Goal: Task Accomplishment & Management: Use online tool/utility

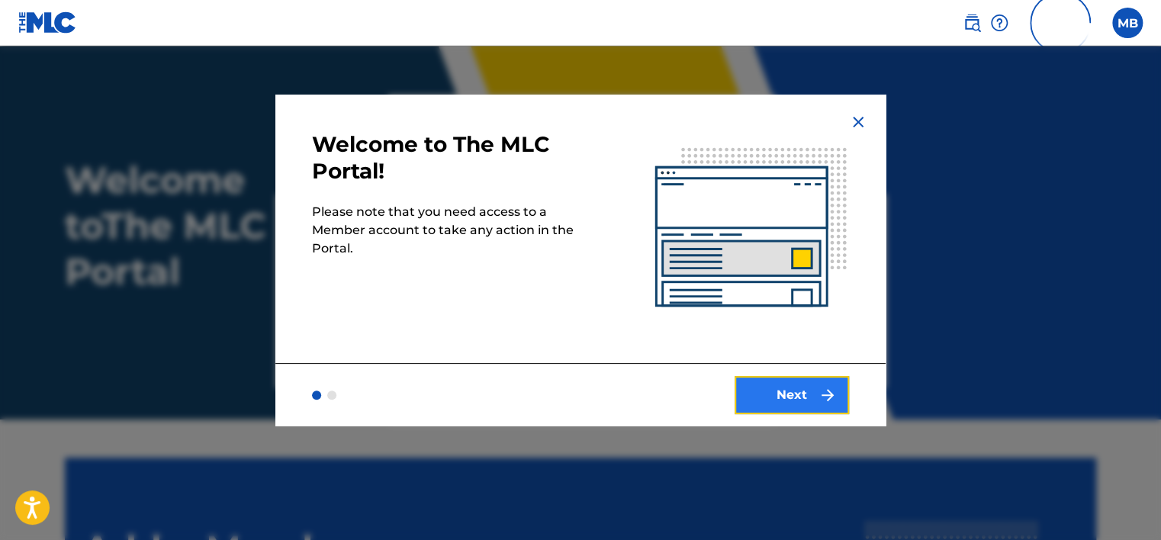
click at [789, 393] on button "Next" at bounding box center [792, 395] width 114 height 38
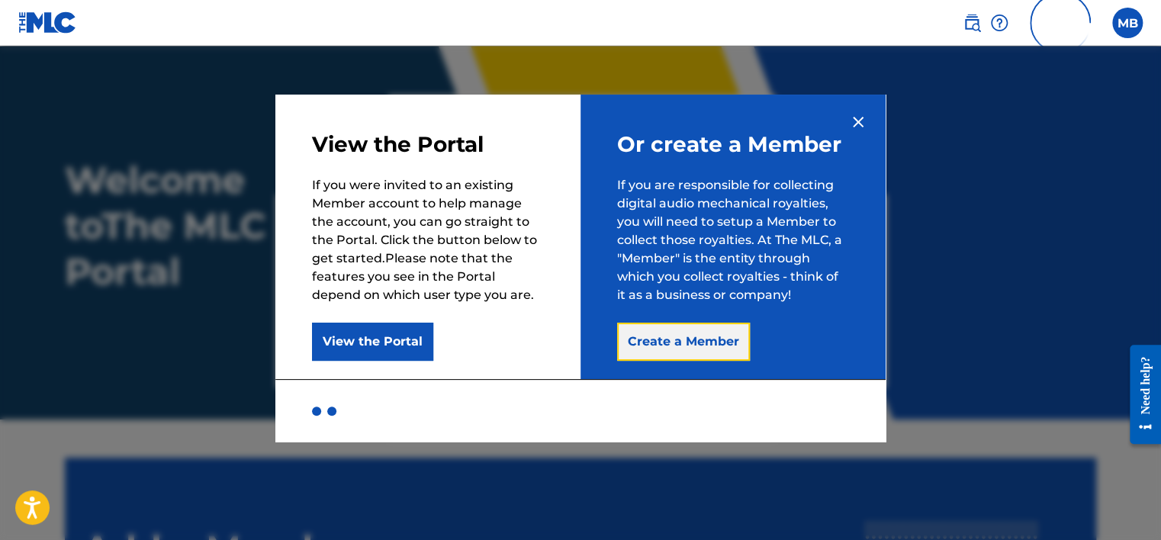
click at [683, 350] on button "Create a Member" at bounding box center [683, 342] width 133 height 38
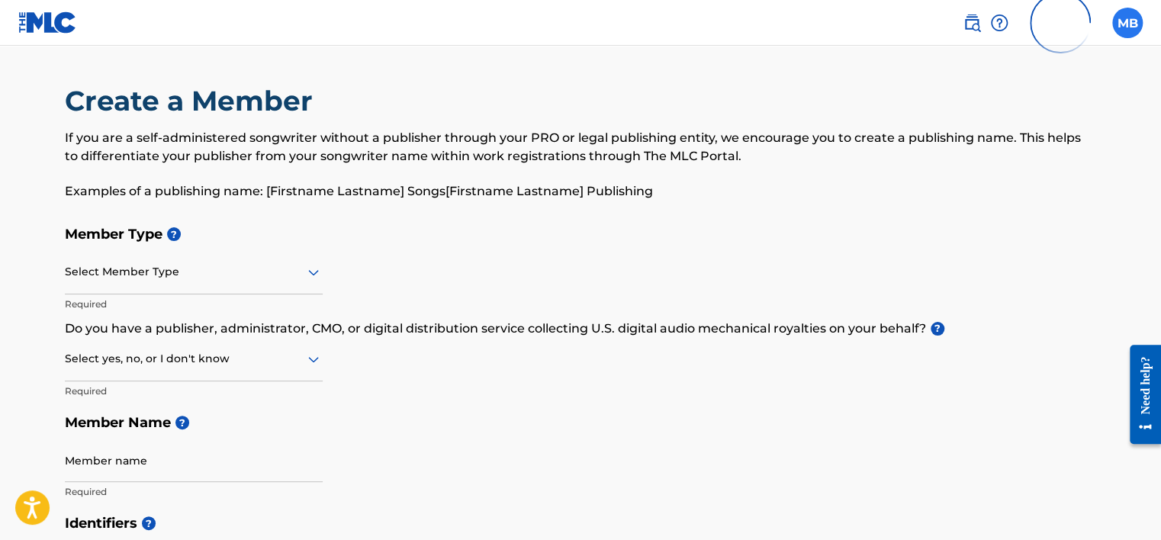
click at [1127, 24] on label at bounding box center [1127, 23] width 31 height 31
click at [1128, 23] on input "MB Manh Dung Bui info@tamedia.group Profile Log out" at bounding box center [1128, 23] width 0 height 0
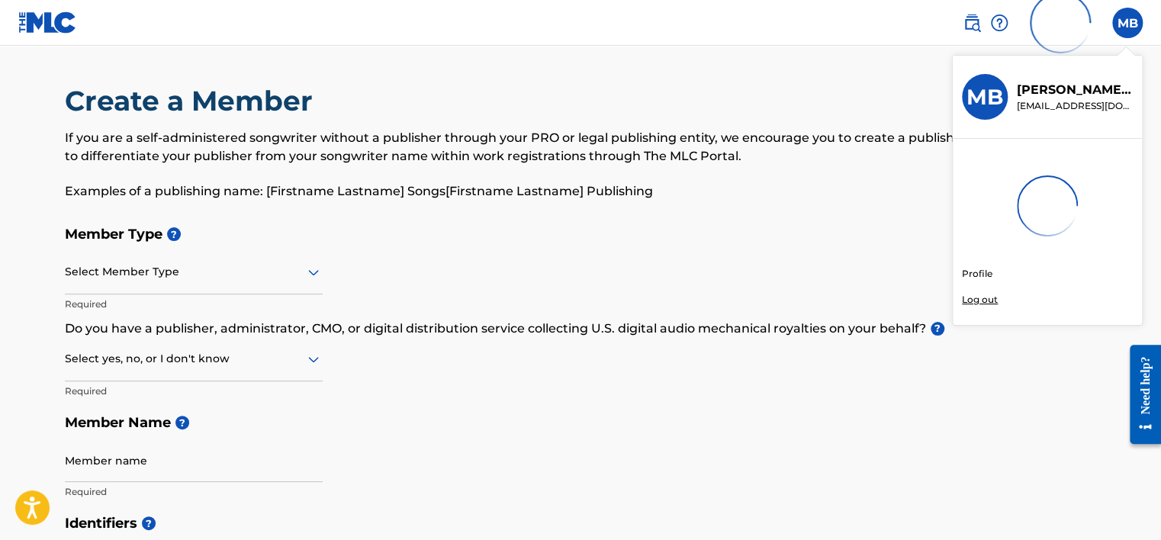
click at [980, 299] on p "Log out" at bounding box center [980, 300] width 36 height 14
click at [1128, 23] on input "MB Manh Dung Bui info@tamedia.group Profile Log out" at bounding box center [1128, 23] width 0 height 0
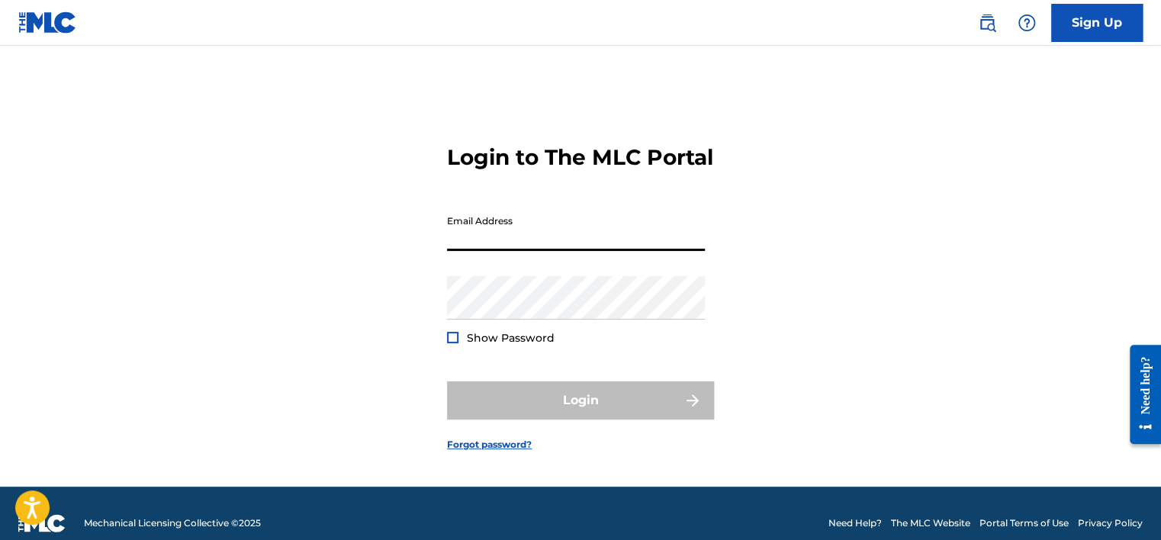
click at [517, 251] on input "Email Address" at bounding box center [576, 229] width 258 height 43
type input "[EMAIL_ADDRESS][DOMAIN_NAME]"
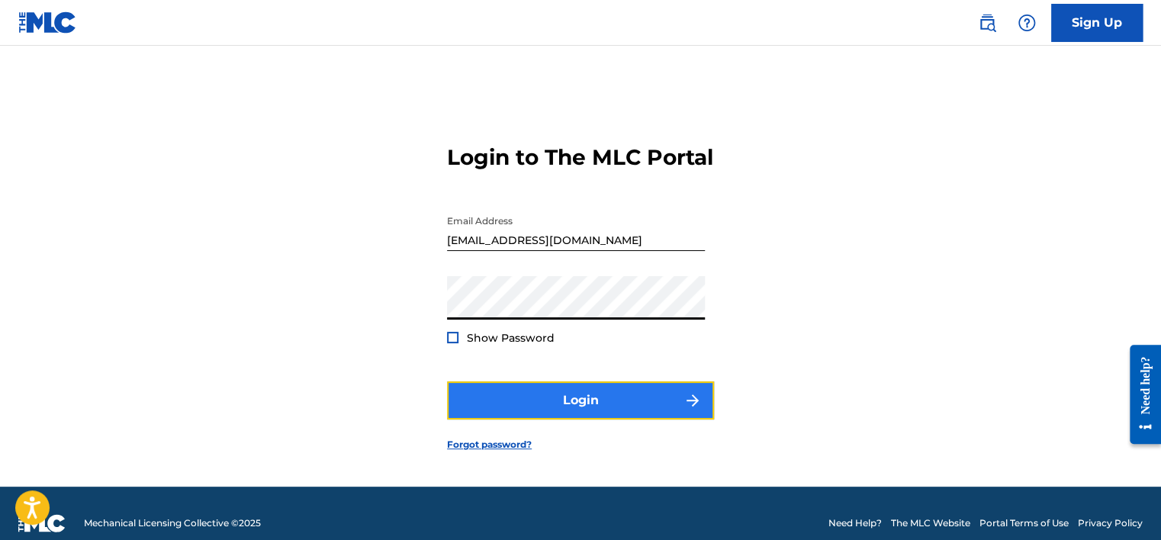
click at [489, 412] on button "Login" at bounding box center [580, 400] width 267 height 38
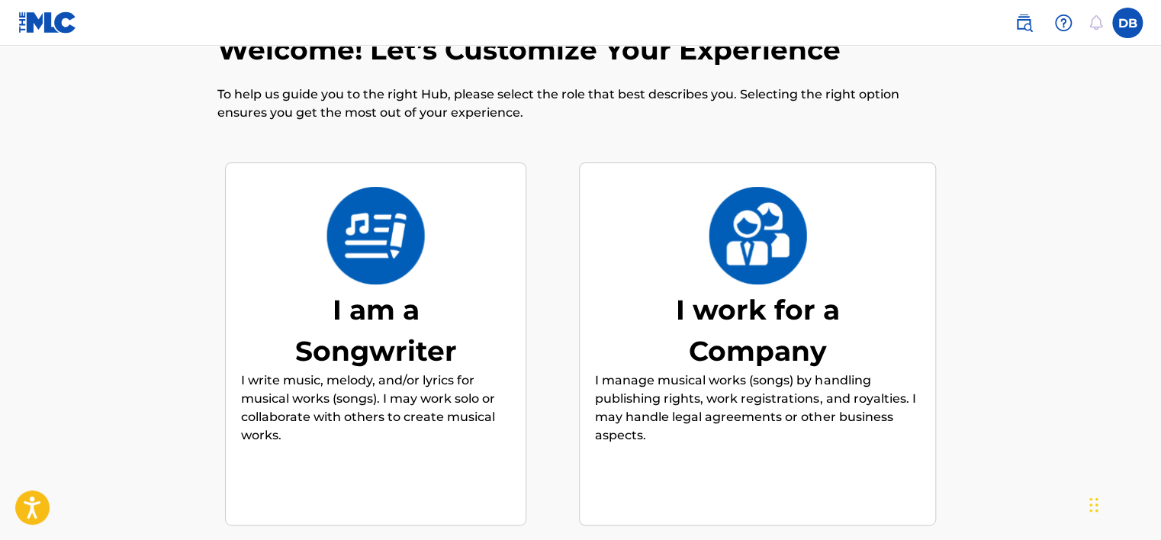
scroll to position [69, 0]
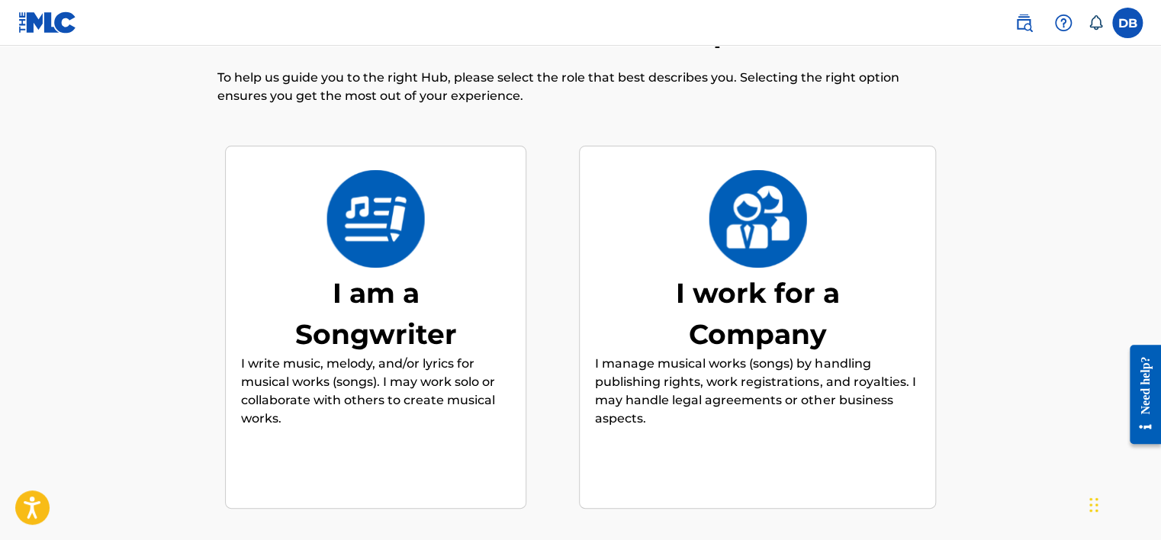
click at [399, 243] on img at bounding box center [376, 219] width 100 height 98
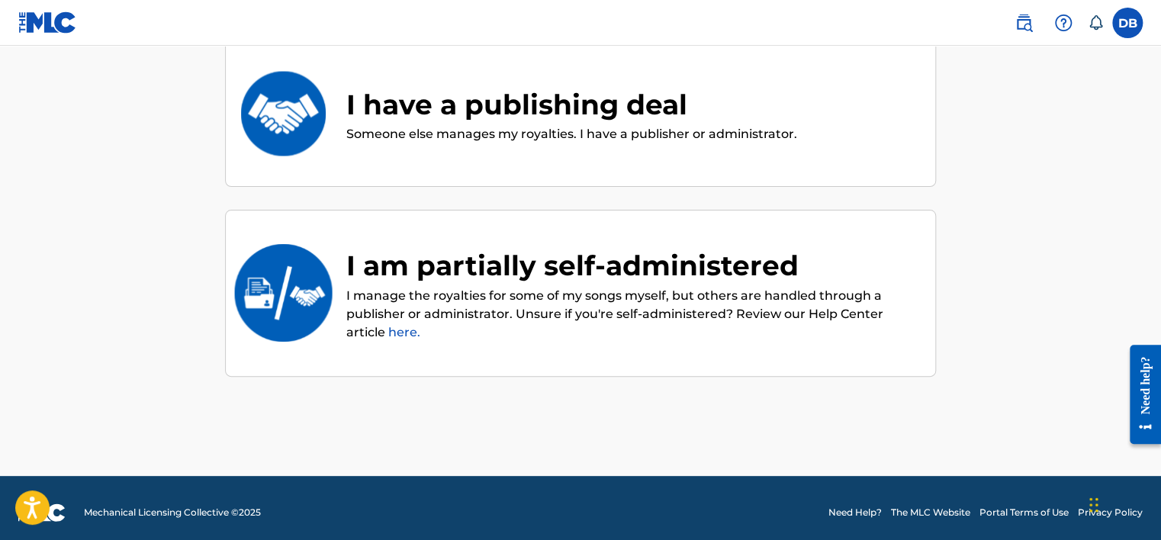
scroll to position [352, 0]
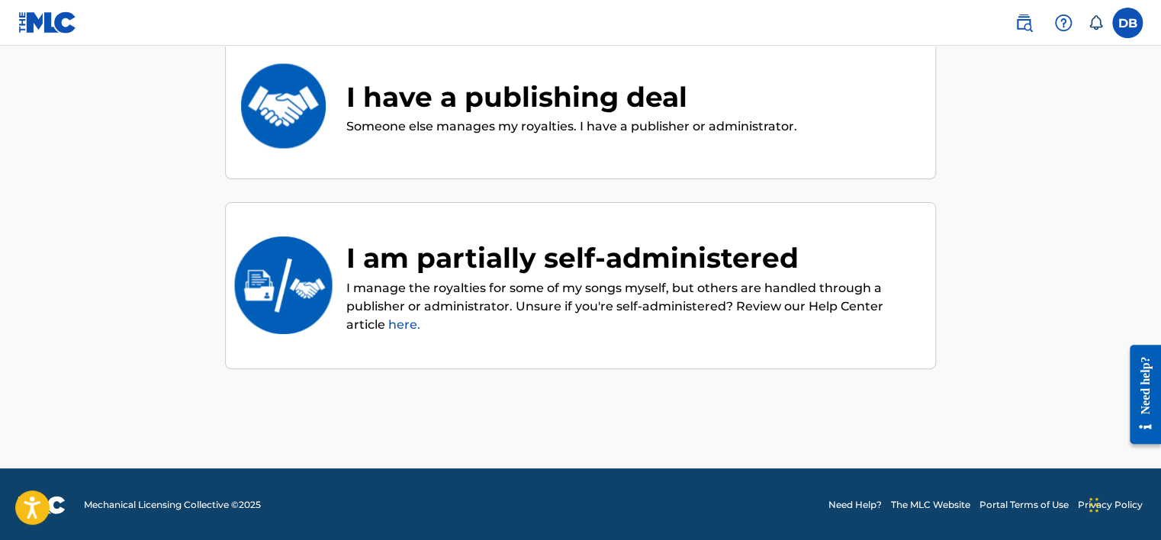
click at [516, 262] on div "I am partially self-administered" at bounding box center [633, 257] width 574 height 41
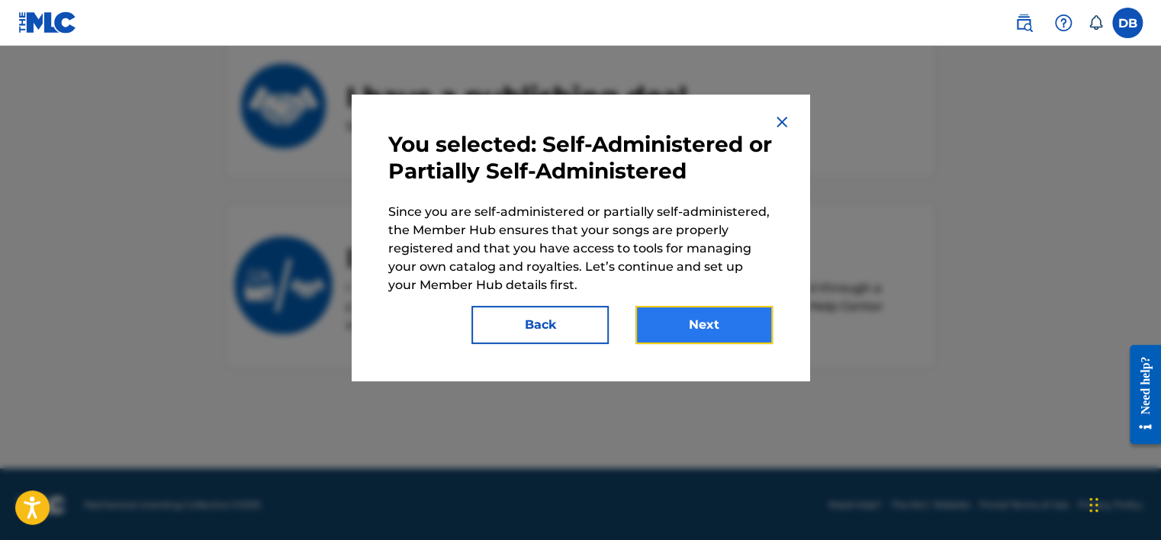
click at [713, 329] on button "Next" at bounding box center [704, 325] width 137 height 38
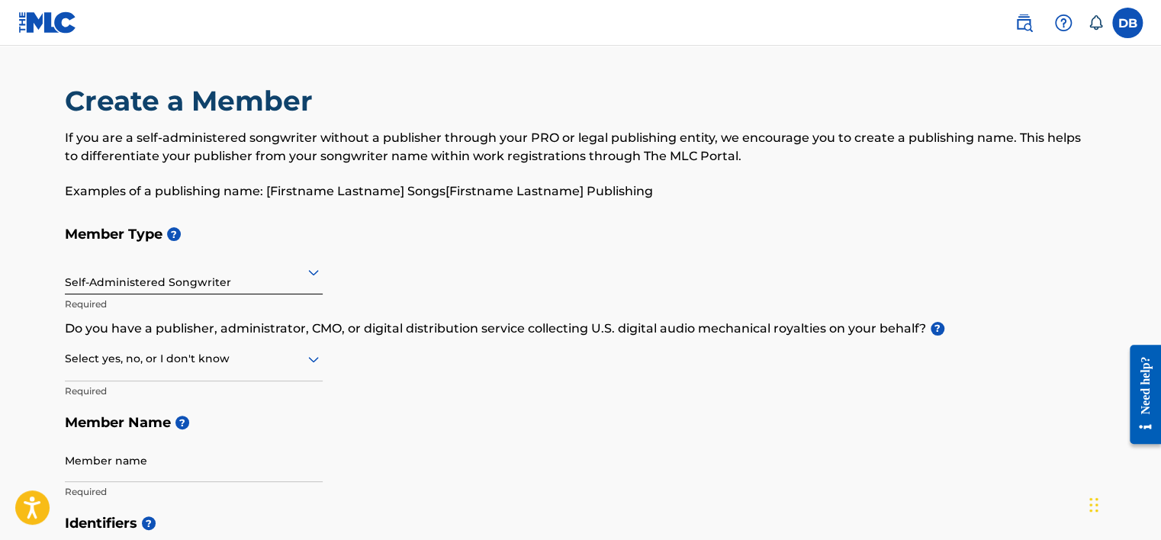
click at [287, 284] on div "Self-Administered Songwriter" at bounding box center [194, 271] width 258 height 37
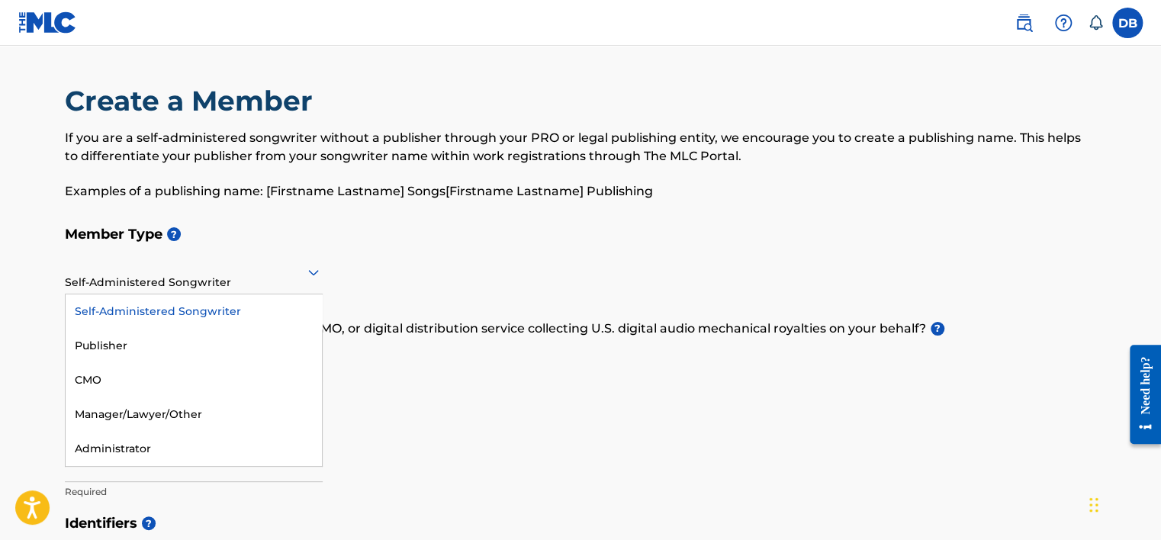
click at [226, 308] on div "Self-Administered Songwriter" at bounding box center [194, 311] width 256 height 34
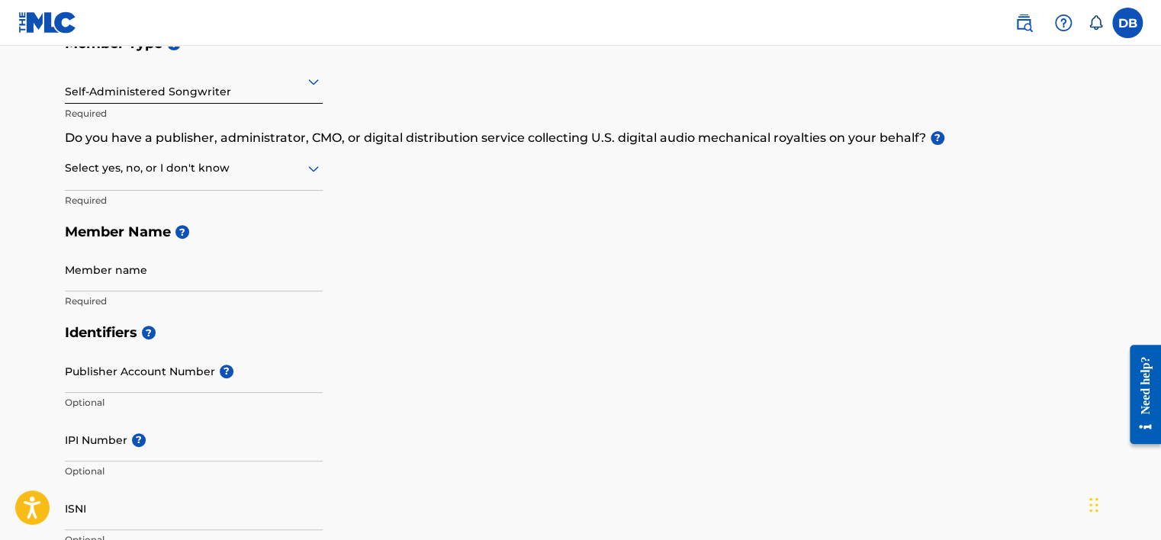
scroll to position [229, 0]
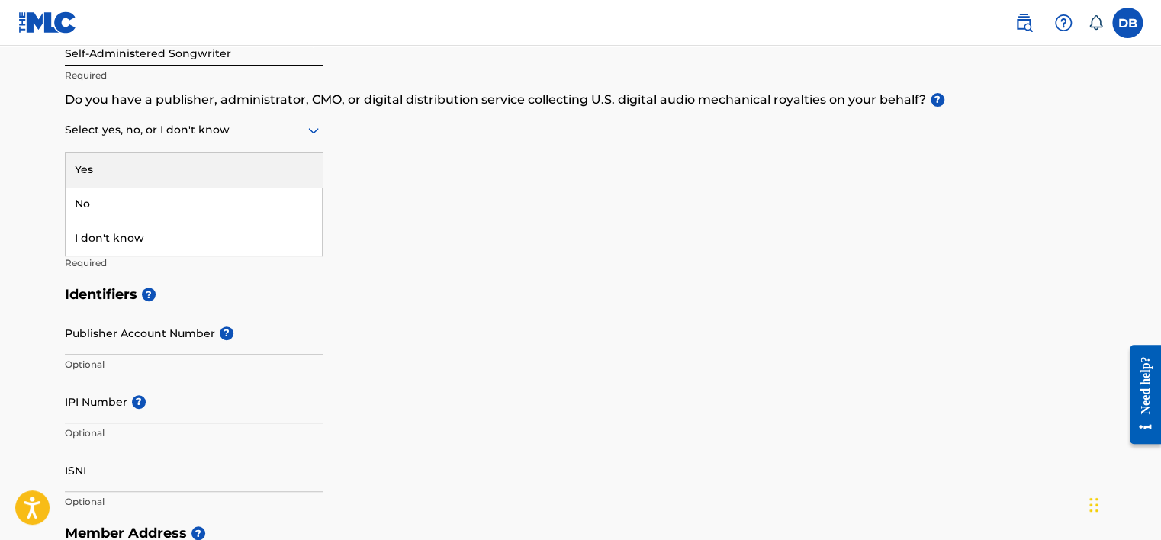
click at [266, 136] on div at bounding box center [194, 130] width 258 height 19
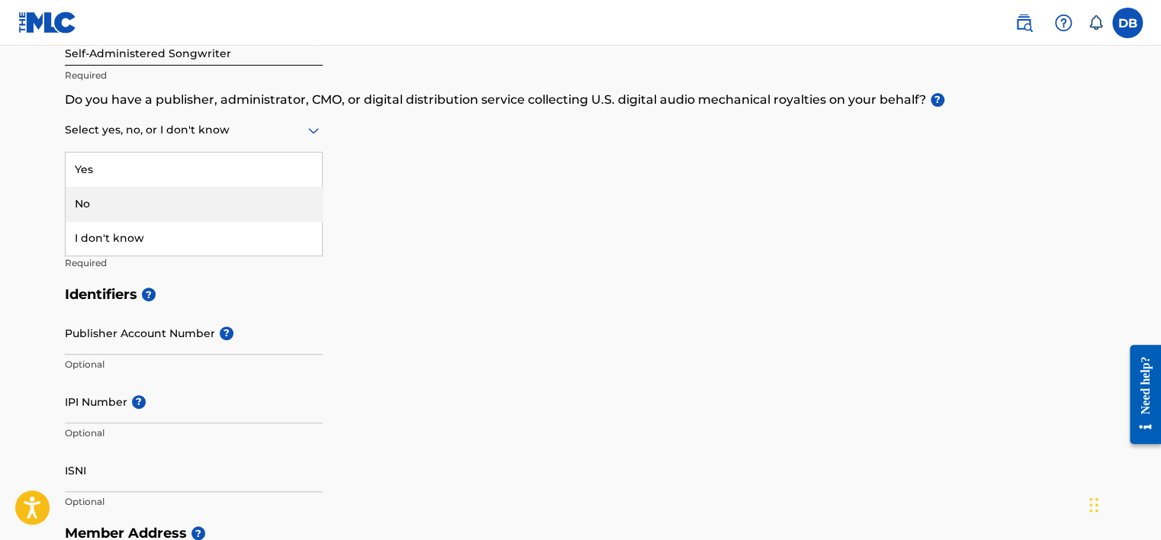
click at [201, 201] on div "No" at bounding box center [194, 204] width 256 height 34
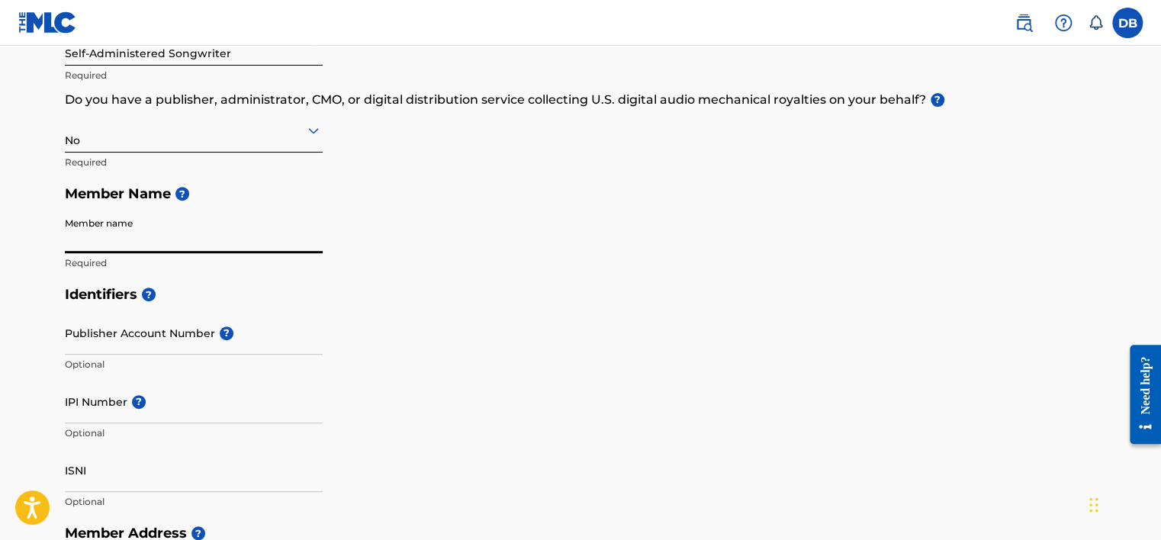
click at [126, 242] on input "Member name" at bounding box center [194, 231] width 258 height 43
paste input "[PERSON_NAME] [PERSON_NAME]"
type input "[PERSON_NAME] [PERSON_NAME]"
click at [576, 235] on div "Member Type ? Self-Administered Songwriter Required Do you have a publisher, ad…" at bounding box center [581, 133] width 1032 height 289
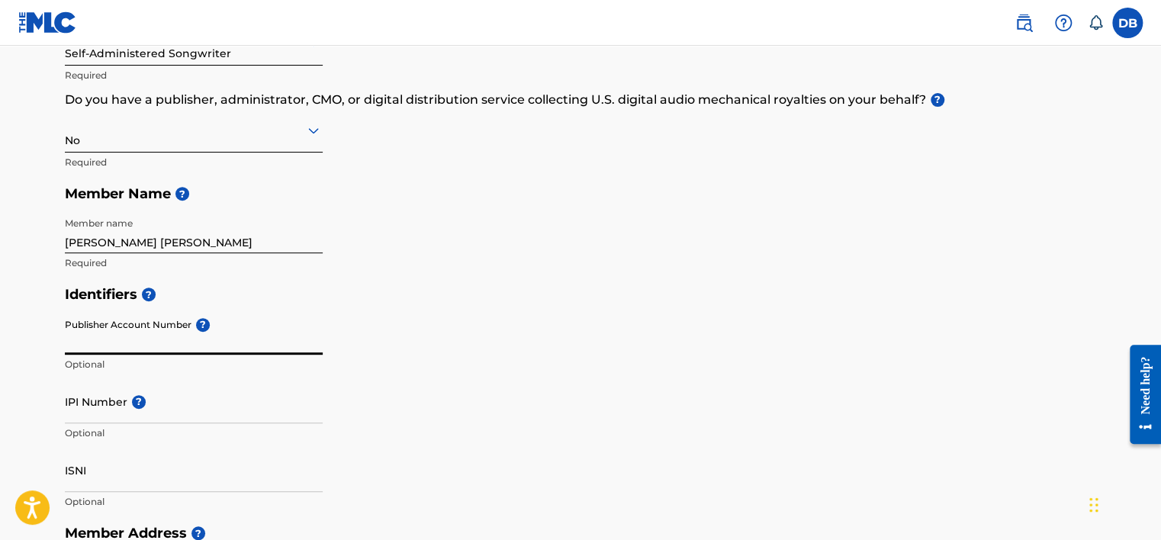
click at [168, 339] on input "Publisher Account Number ?" at bounding box center [194, 332] width 258 height 43
click at [531, 329] on div "Identifiers ? Publisher Account Number ? Optional IPI Number ? Optional ISNI Op…" at bounding box center [581, 397] width 1032 height 239
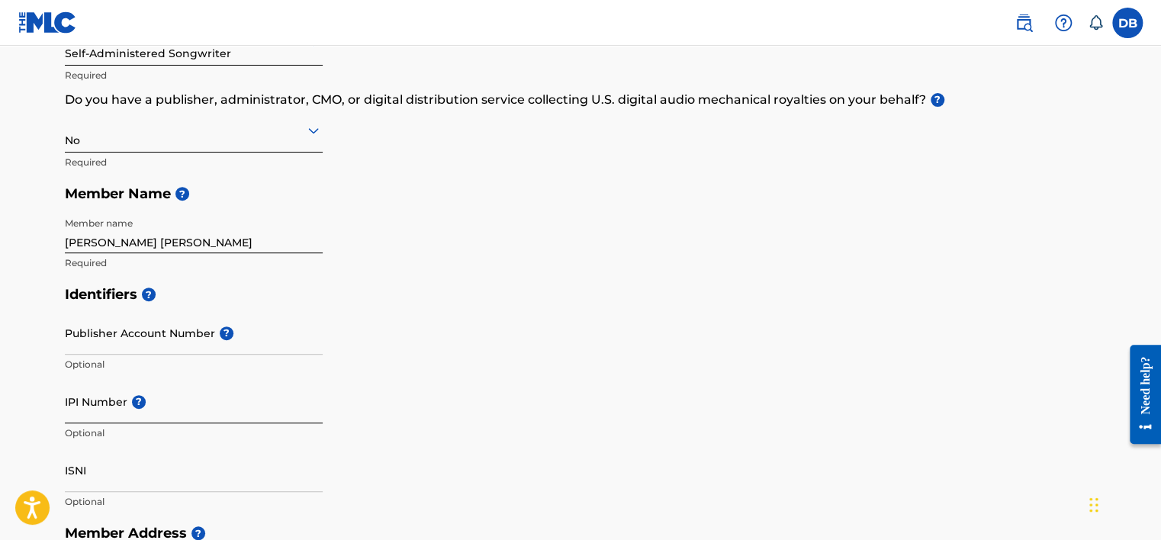
click at [114, 413] on input "IPI Number ?" at bounding box center [194, 401] width 258 height 43
paste input "1314059875"
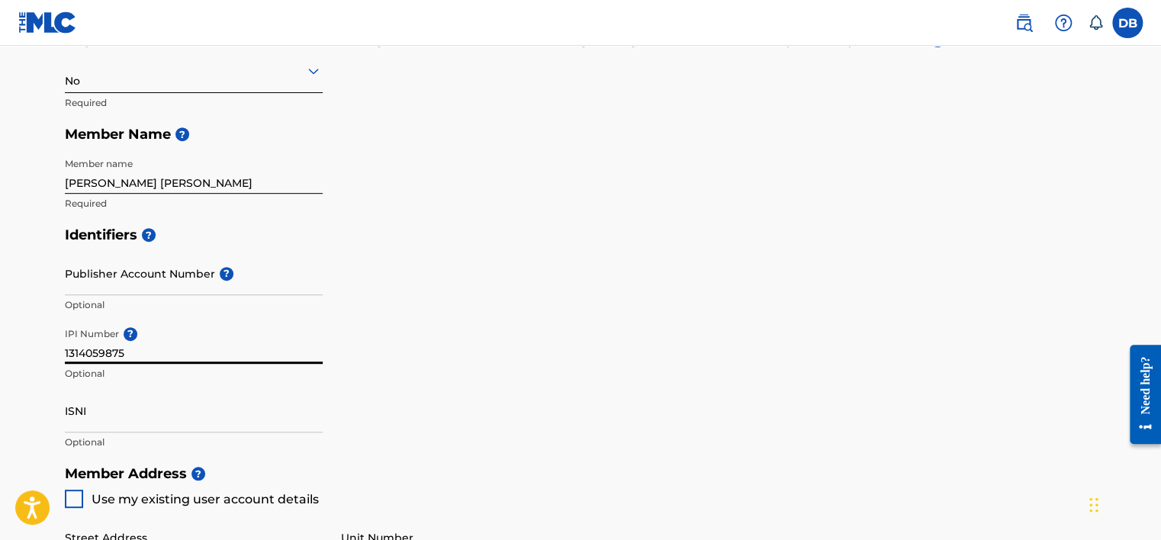
scroll to position [381, 0]
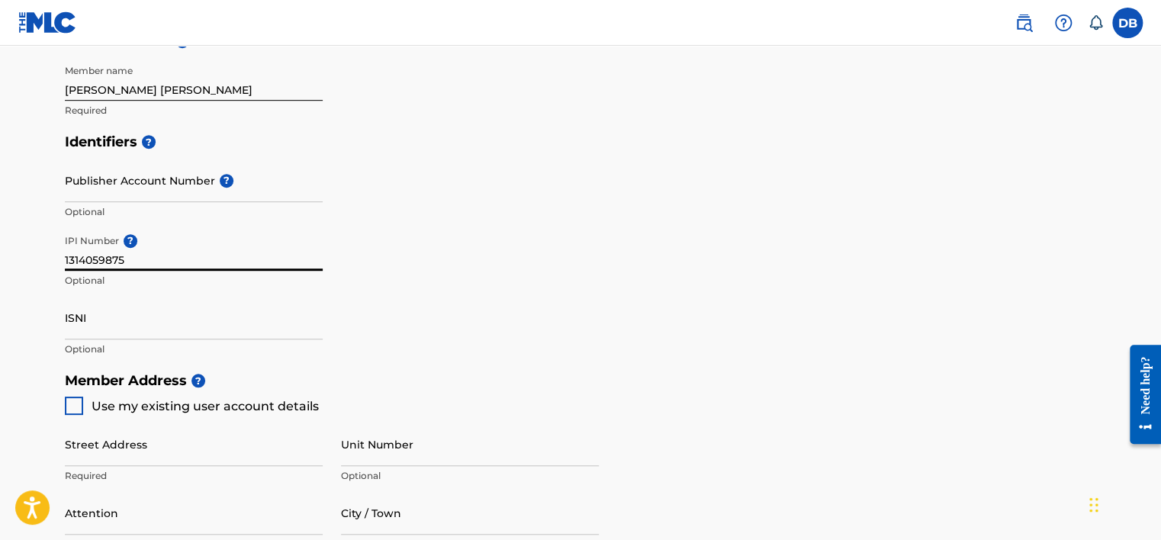
type input "1314059875"
click at [65, 407] on div at bounding box center [74, 406] width 18 height 18
type input "[PERSON_NAME] Tho"
type input "Ha Noi"
type input "10000"
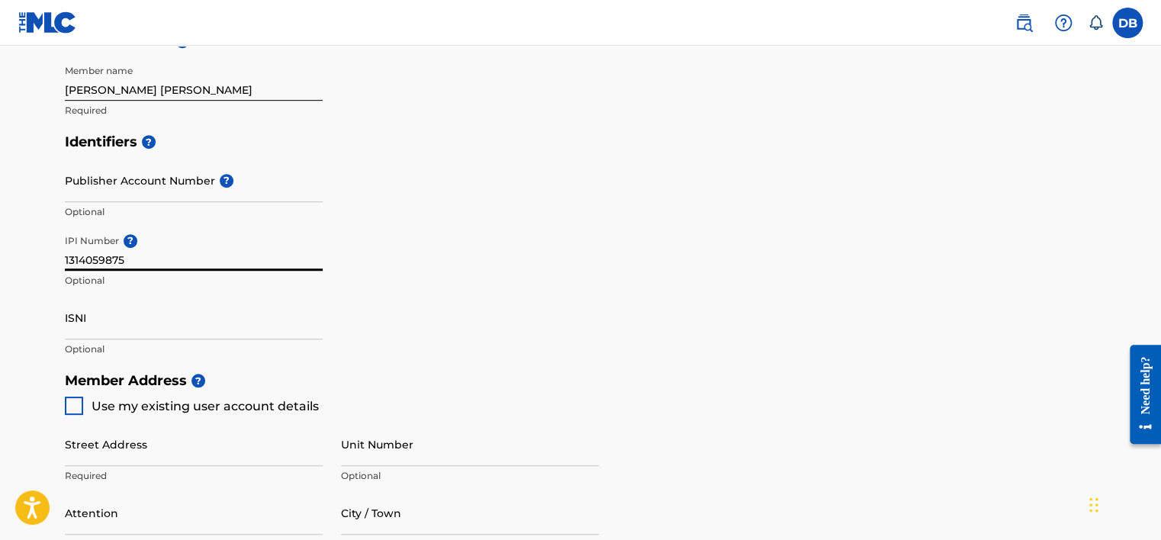
type input "326753535"
type input "[EMAIL_ADDRESS][DOMAIN_NAME]"
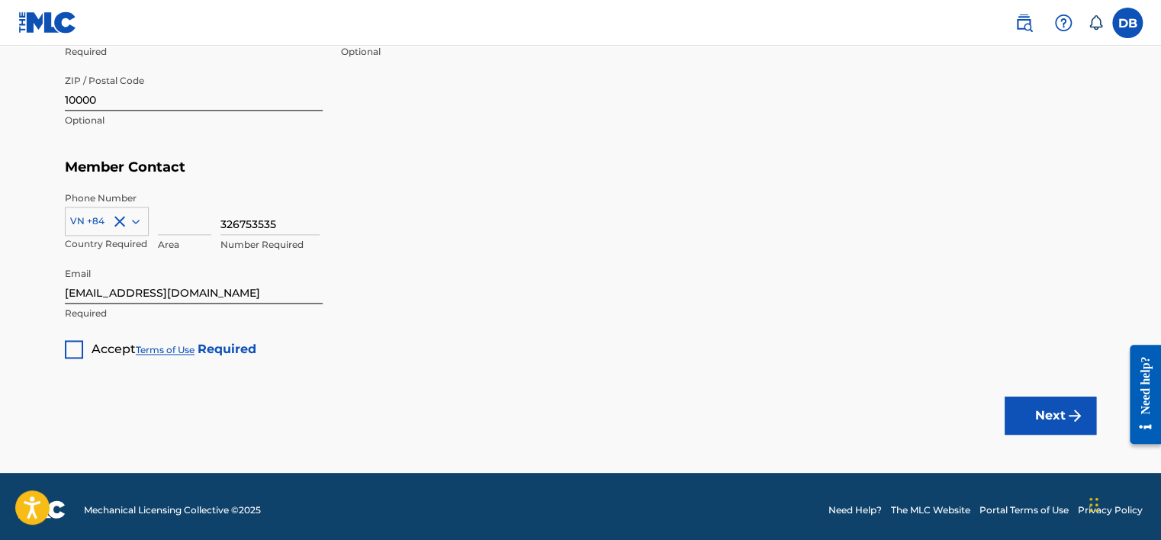
scroll to position [948, 0]
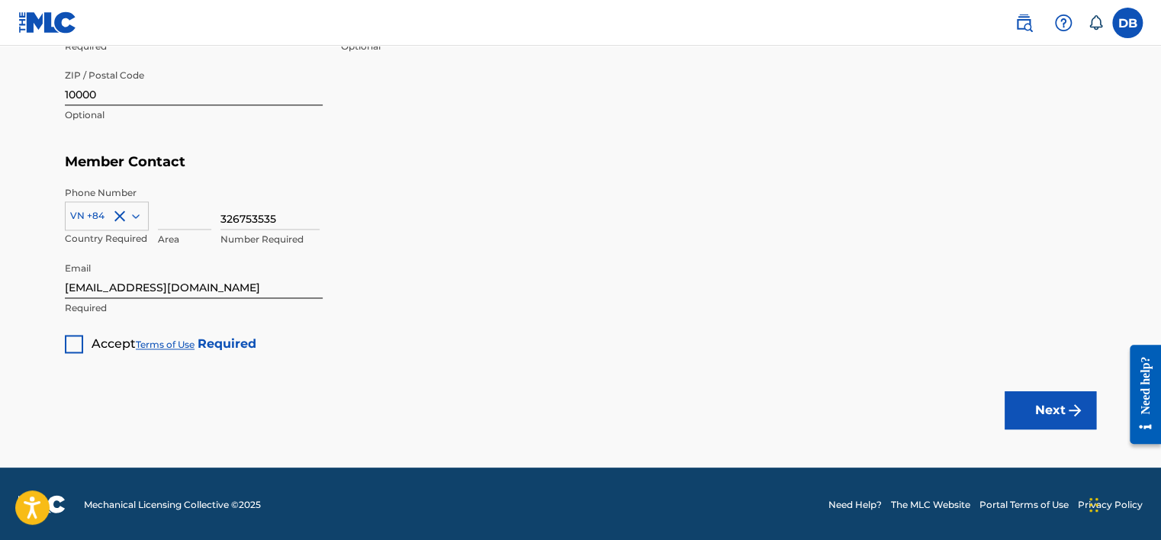
click at [81, 340] on div at bounding box center [74, 344] width 18 height 18
click at [1050, 416] on button "Next" at bounding box center [1051, 410] width 92 height 38
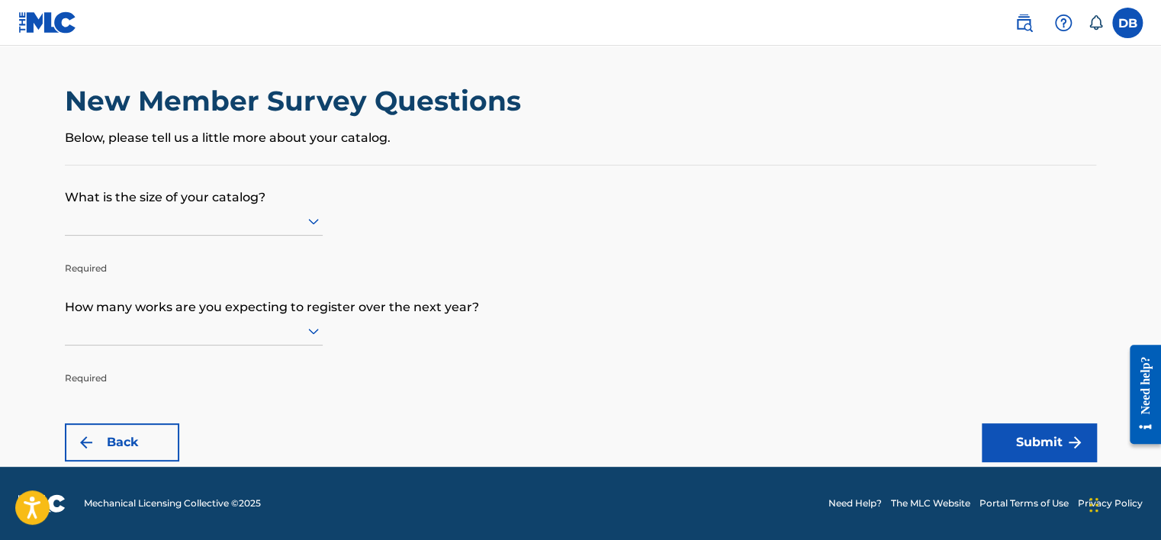
click at [185, 220] on div at bounding box center [194, 220] width 258 height 19
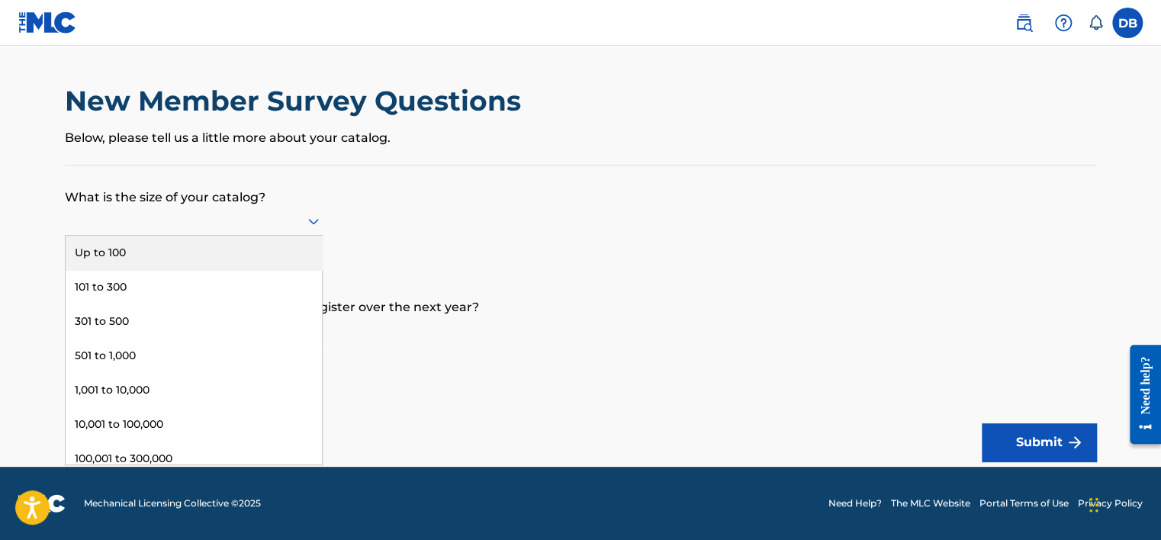
click at [124, 250] on div "Up to 100" at bounding box center [194, 253] width 256 height 34
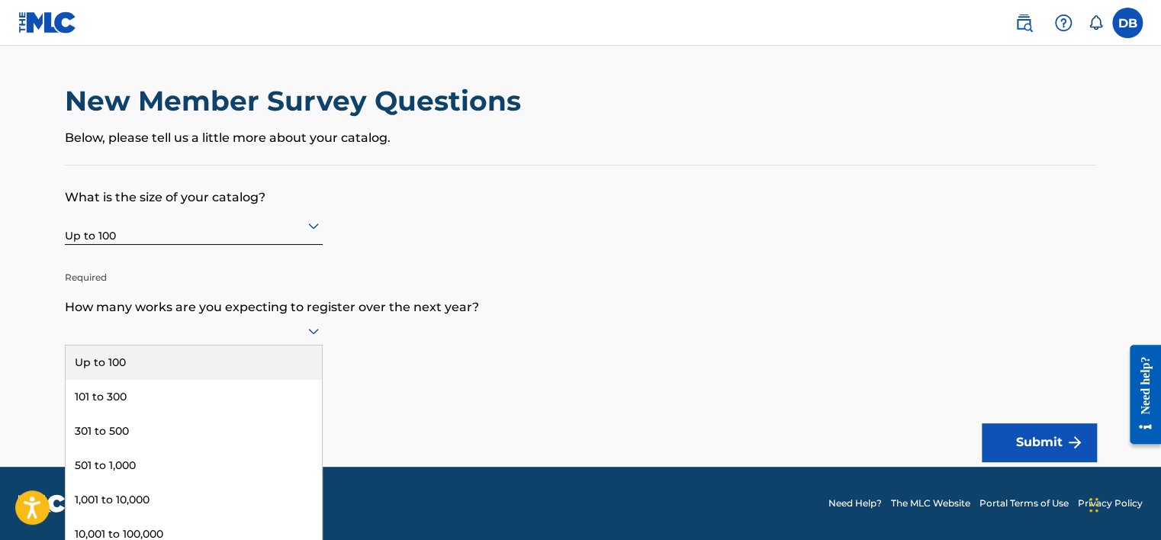
click at [202, 329] on div at bounding box center [194, 330] width 258 height 19
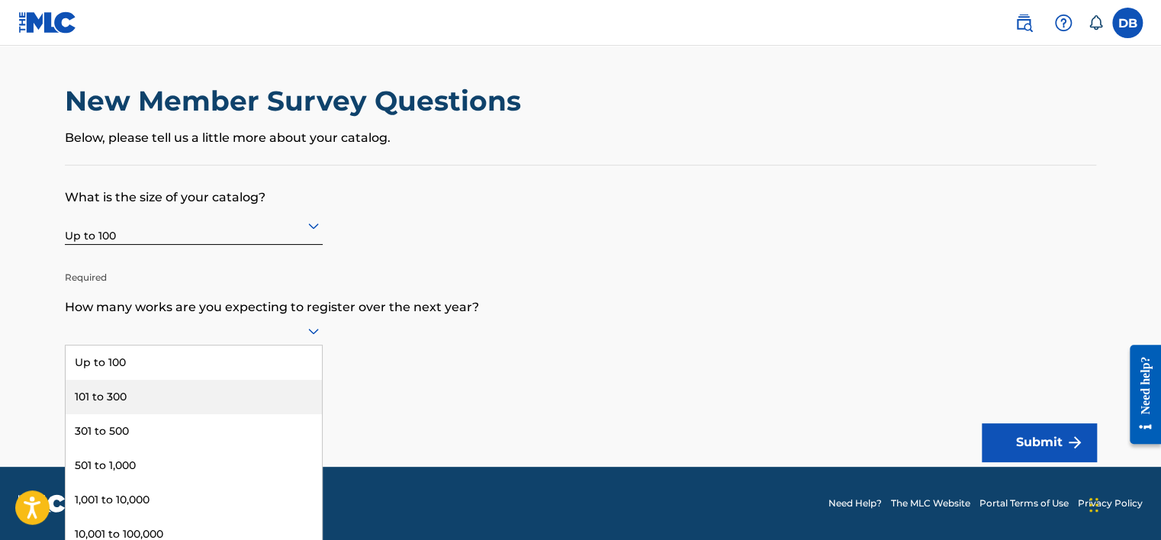
click at [117, 385] on div "101 to 300" at bounding box center [194, 397] width 256 height 34
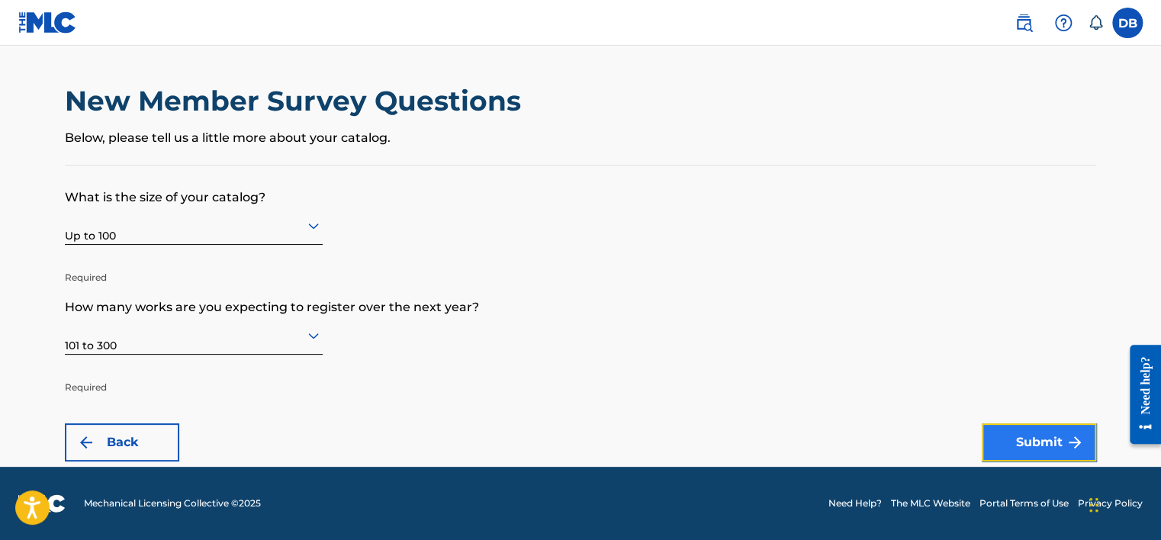
click at [1032, 436] on button "Submit" at bounding box center [1039, 442] width 114 height 38
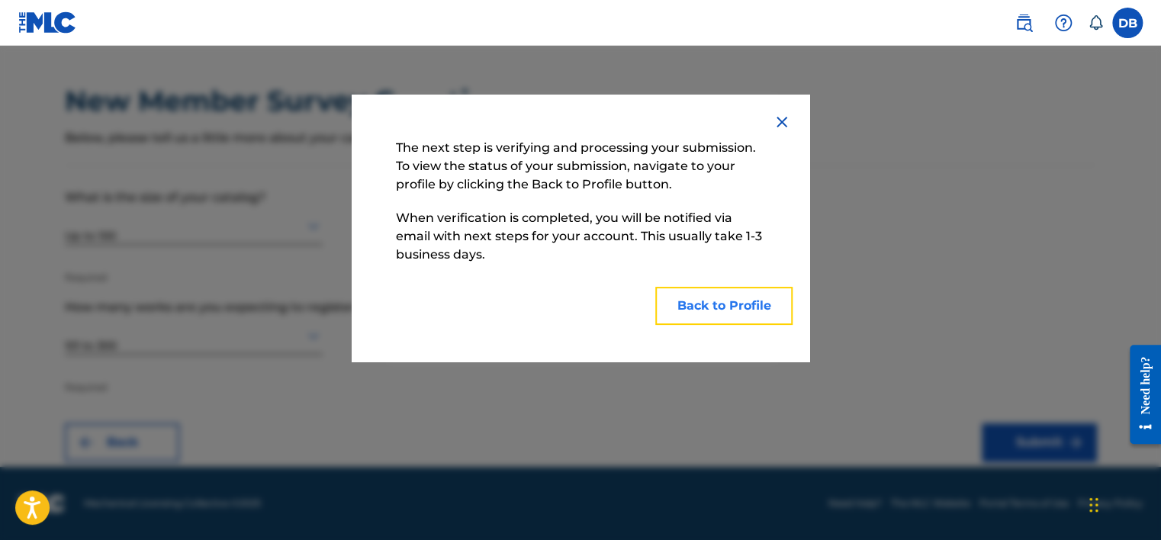
click at [744, 302] on button "Back to Profile" at bounding box center [723, 306] width 137 height 38
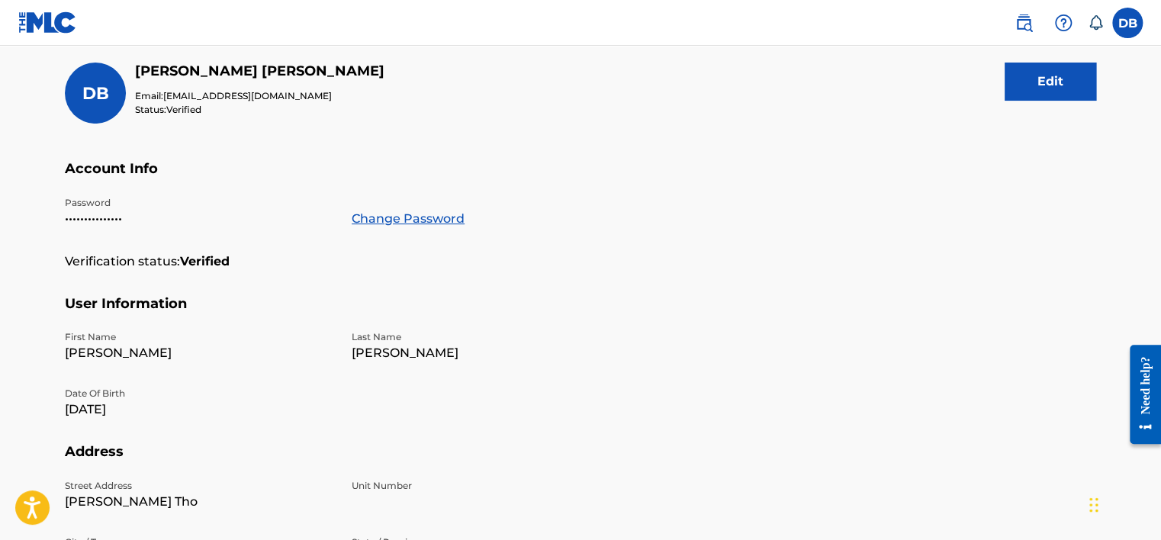
scroll to position [28, 0]
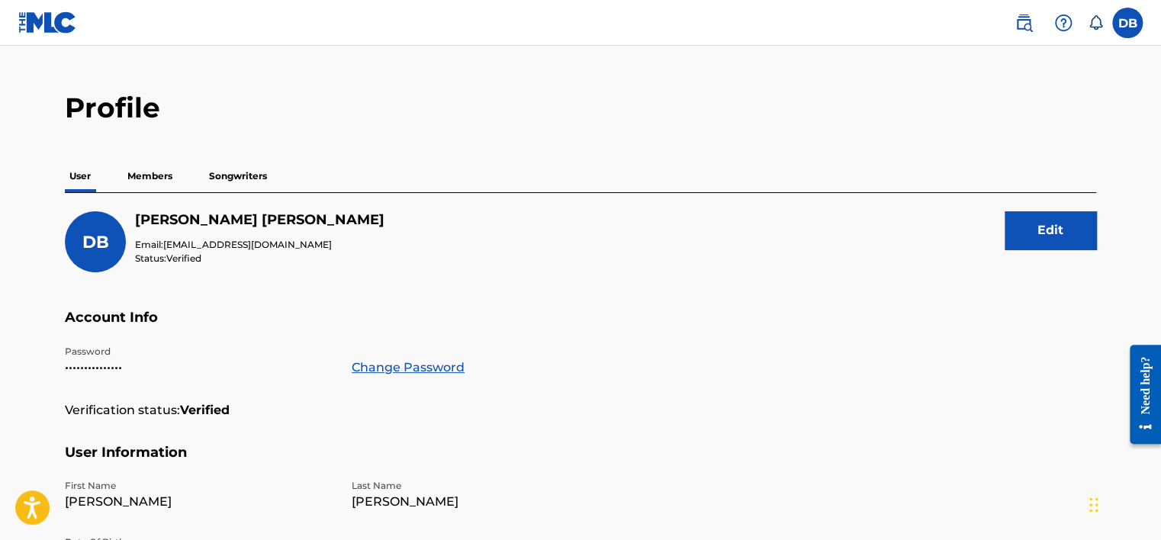
click at [159, 179] on p "Members" at bounding box center [150, 176] width 54 height 32
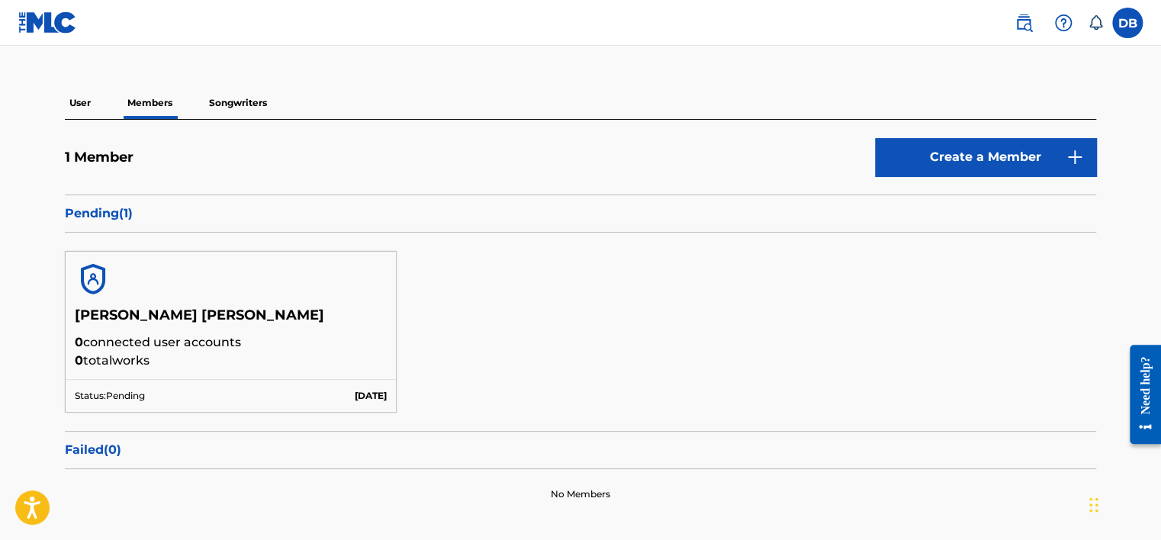
scroll to position [76, 0]
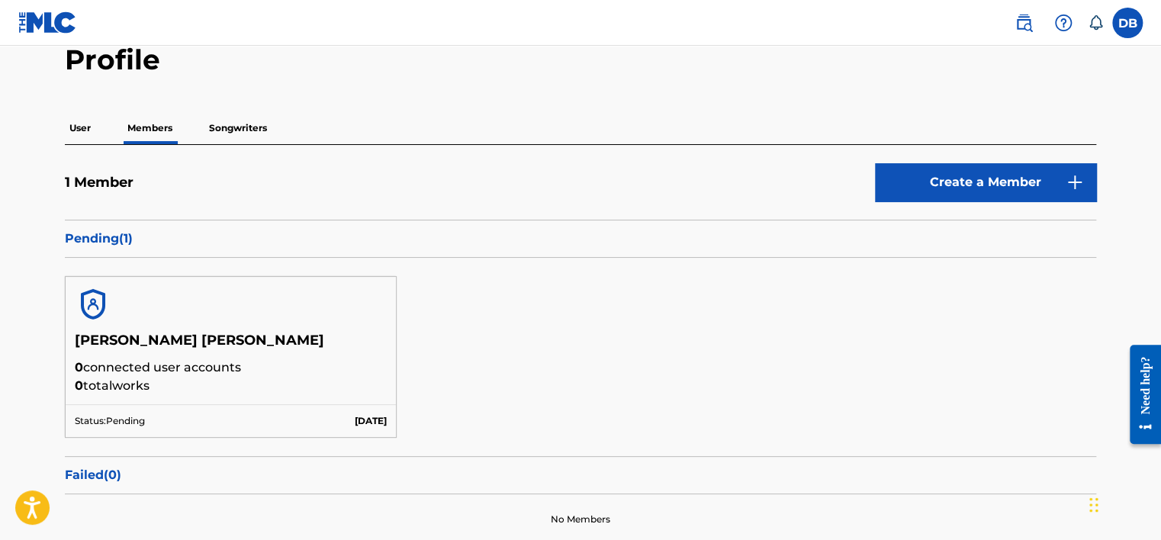
click at [237, 133] on p "Songwriters" at bounding box center [237, 128] width 67 height 32
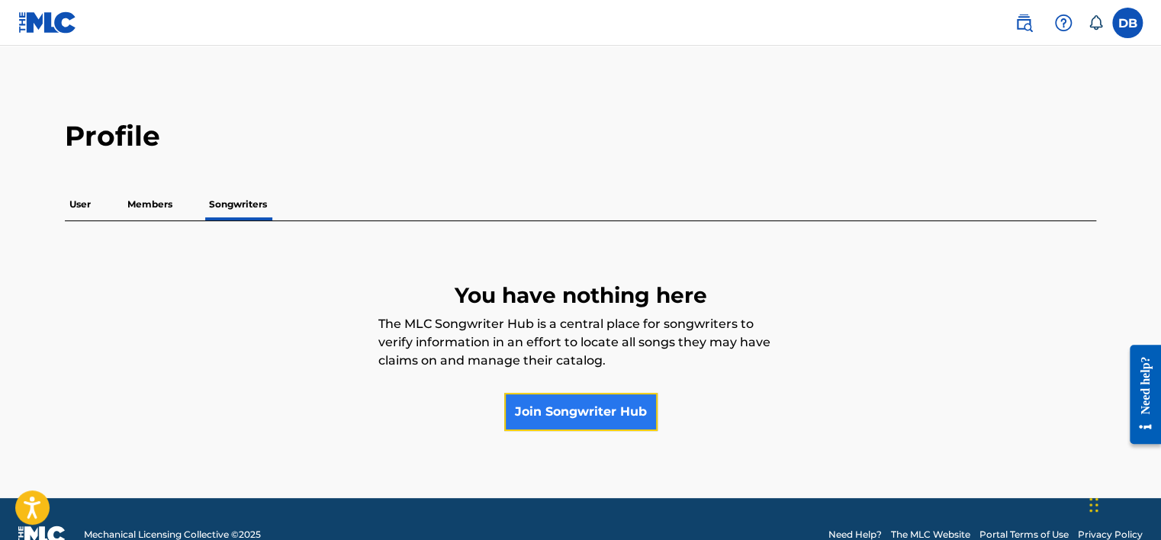
click at [598, 417] on link "Join Songwriter Hub" at bounding box center [580, 412] width 153 height 38
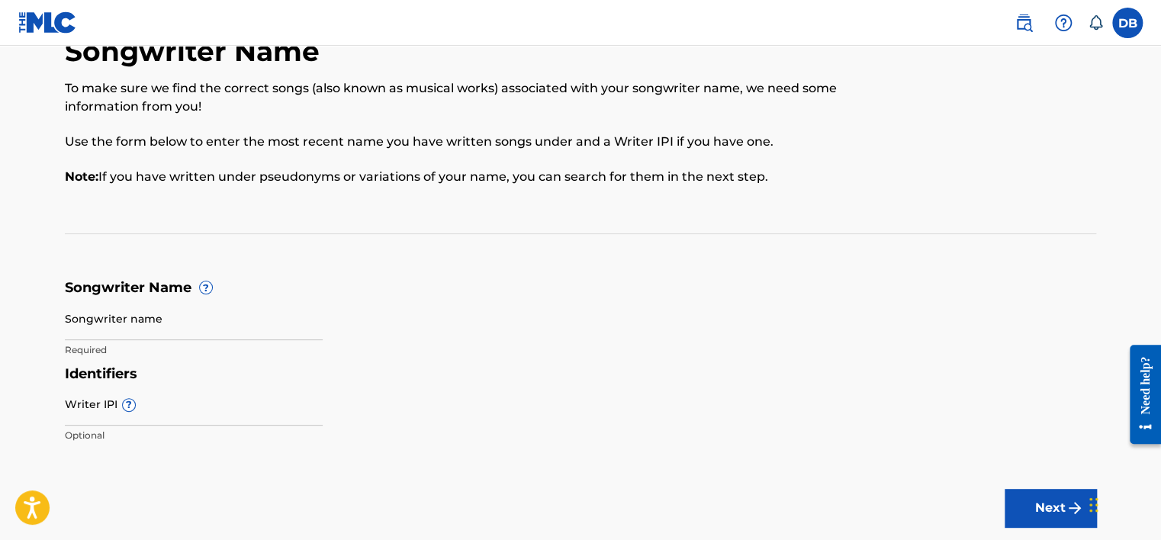
scroll to position [76, 0]
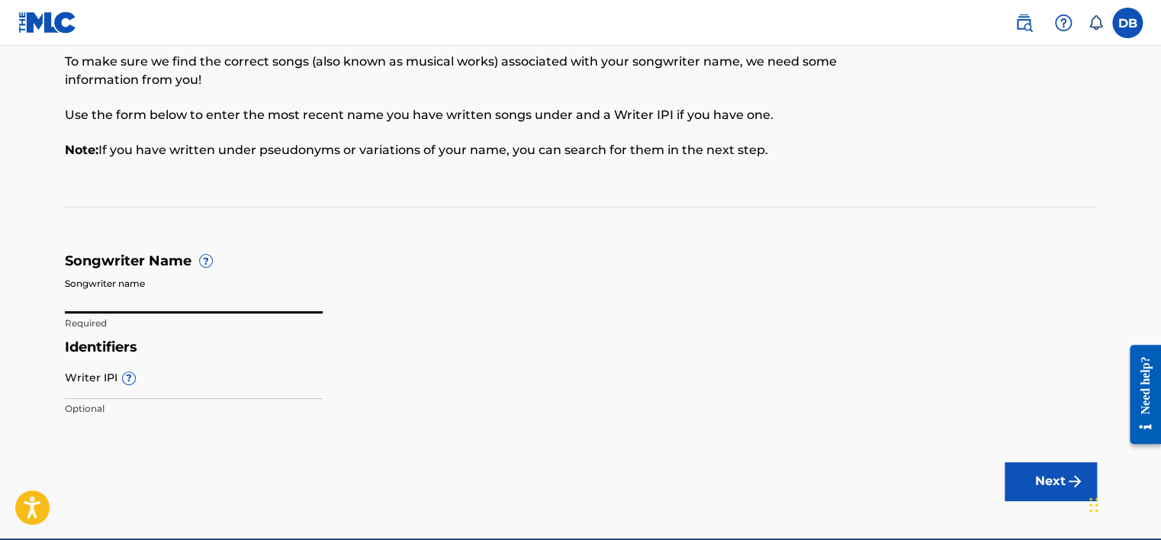
click at [143, 308] on input "Songwriter name" at bounding box center [194, 291] width 258 height 43
paste input "[PERSON_NAME] [PERSON_NAME]"
type input "[PERSON_NAME] [PERSON_NAME]"
click at [714, 333] on form "Songwriter Name ? Songwriter name [PERSON_NAME] [PERSON_NAME] Required Identifi…" at bounding box center [581, 339] width 1032 height 172
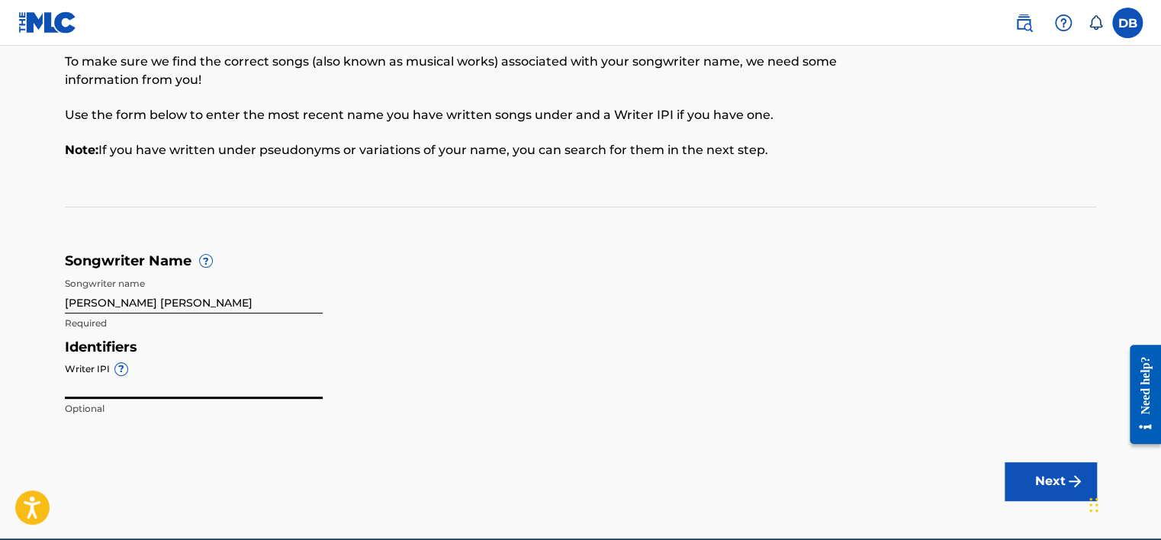
click at [119, 391] on input "Writer IPI ?" at bounding box center [194, 377] width 258 height 43
paste input "1314059875"
type input "1314059875"
click at [570, 357] on div "Identifiers Writer IPI ? 1314059875 Optional" at bounding box center [581, 382] width 1032 height 86
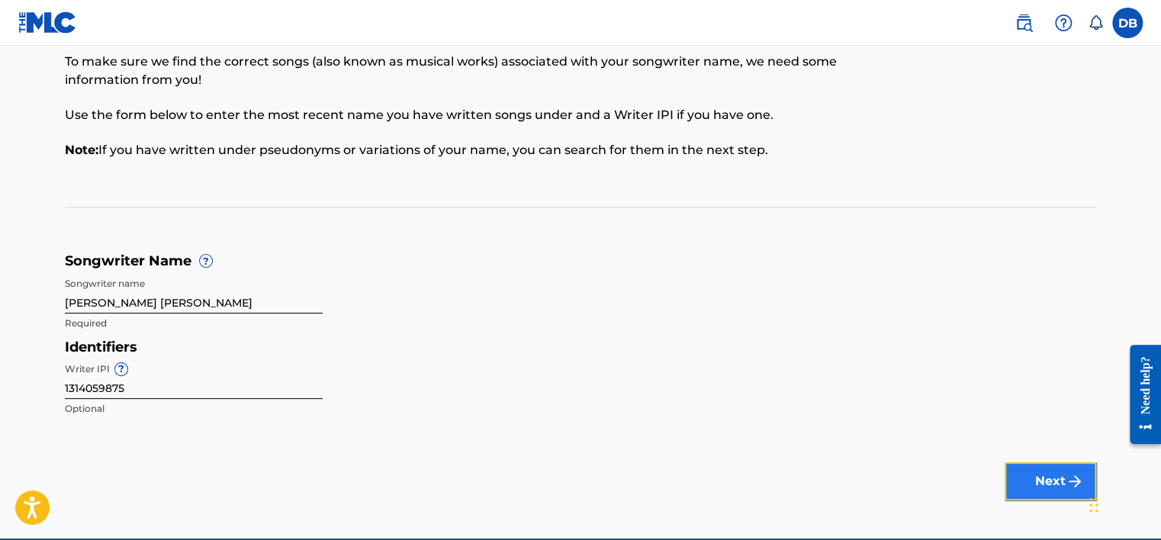
click at [1045, 488] on button "Next" at bounding box center [1051, 481] width 92 height 38
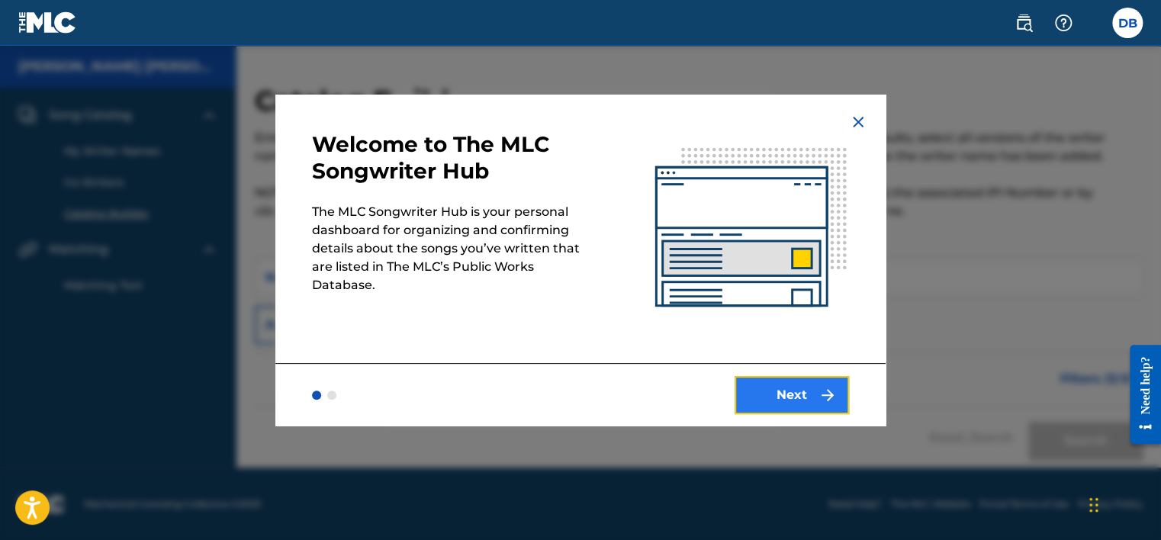
click at [776, 393] on button "Next" at bounding box center [792, 395] width 114 height 38
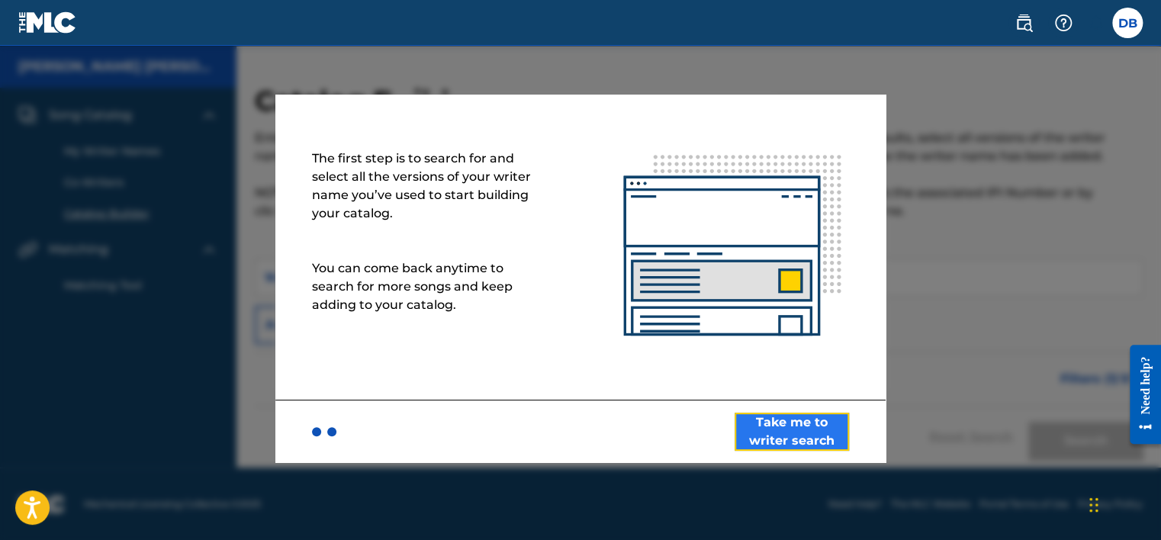
click at [772, 430] on button "Take me to writer search" at bounding box center [792, 432] width 114 height 38
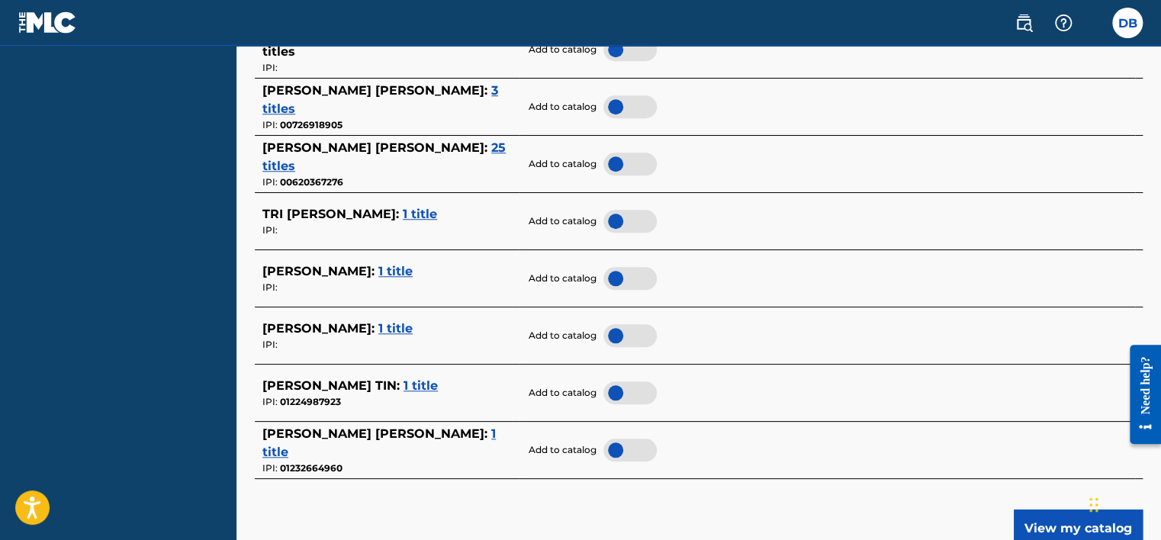
scroll to position [763, 0]
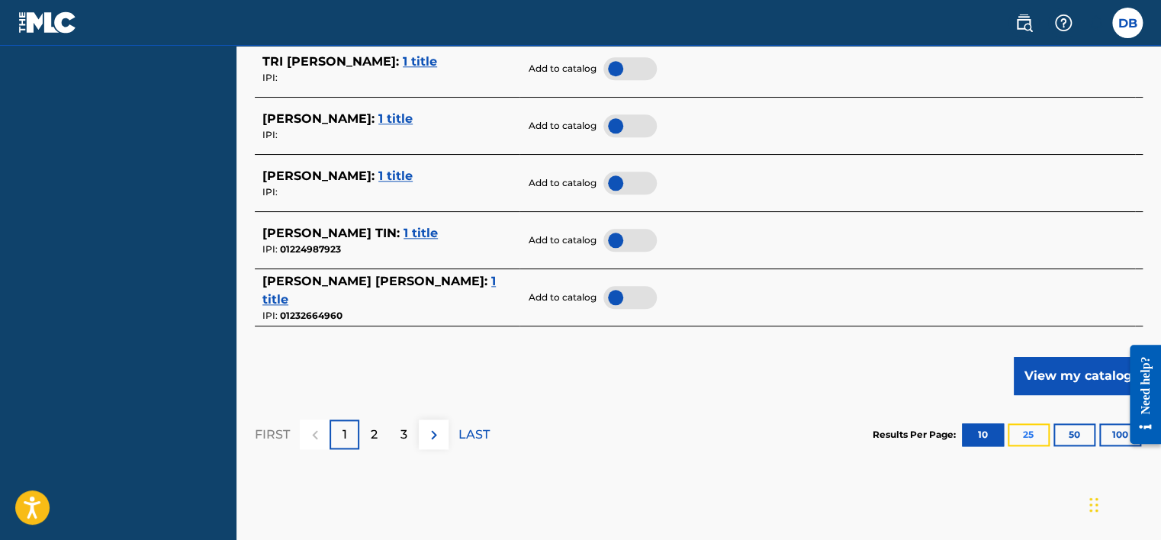
click at [1015, 433] on button "25" at bounding box center [1029, 434] width 42 height 23
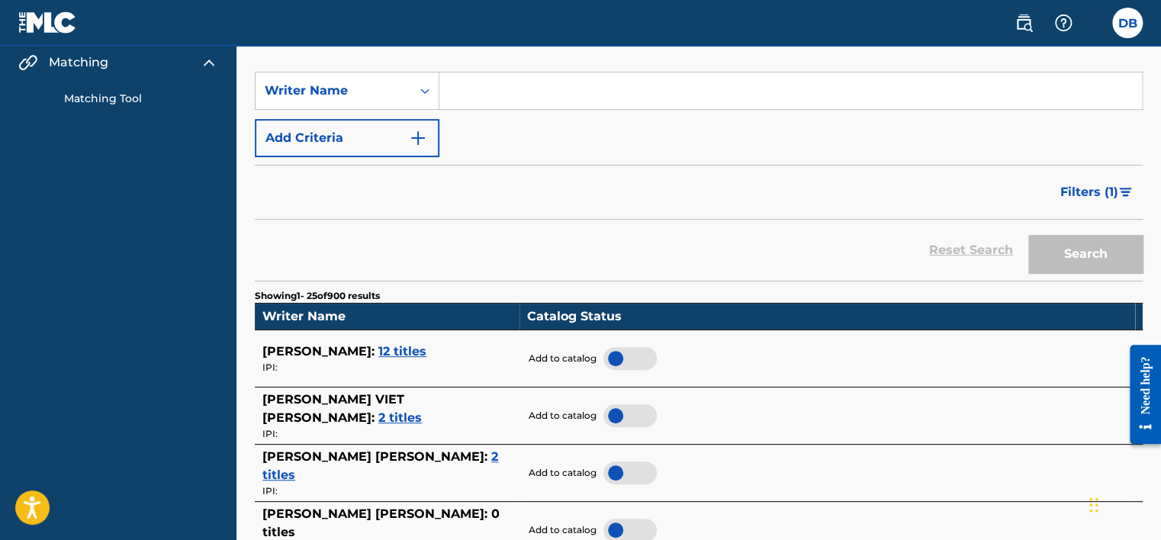
scroll to position [153, 0]
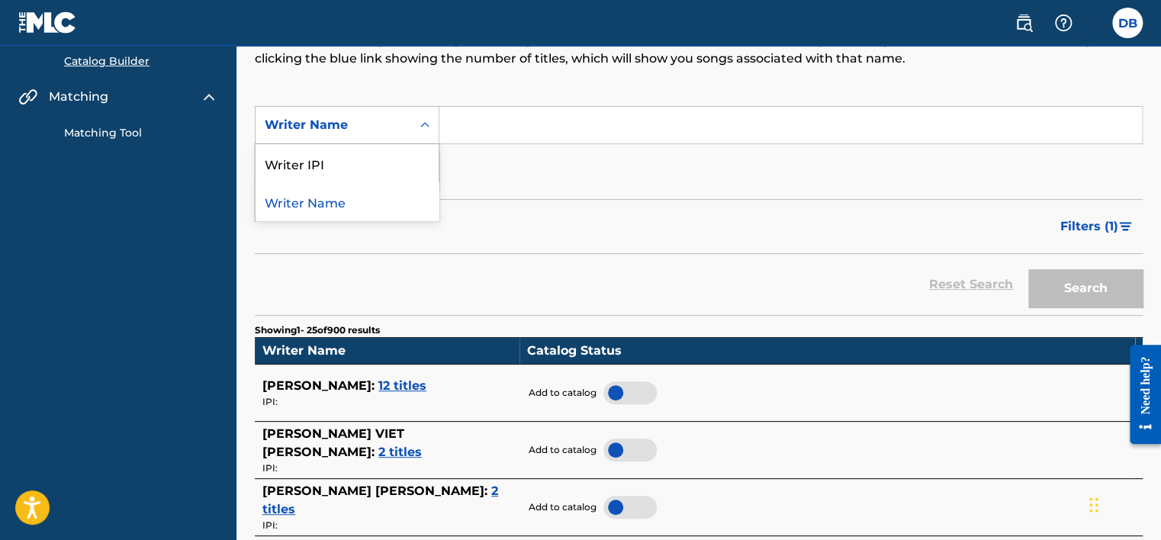
click at [397, 129] on div "Writer Name" at bounding box center [333, 125] width 137 height 18
click at [329, 175] on div "Writer IPI" at bounding box center [347, 163] width 183 height 38
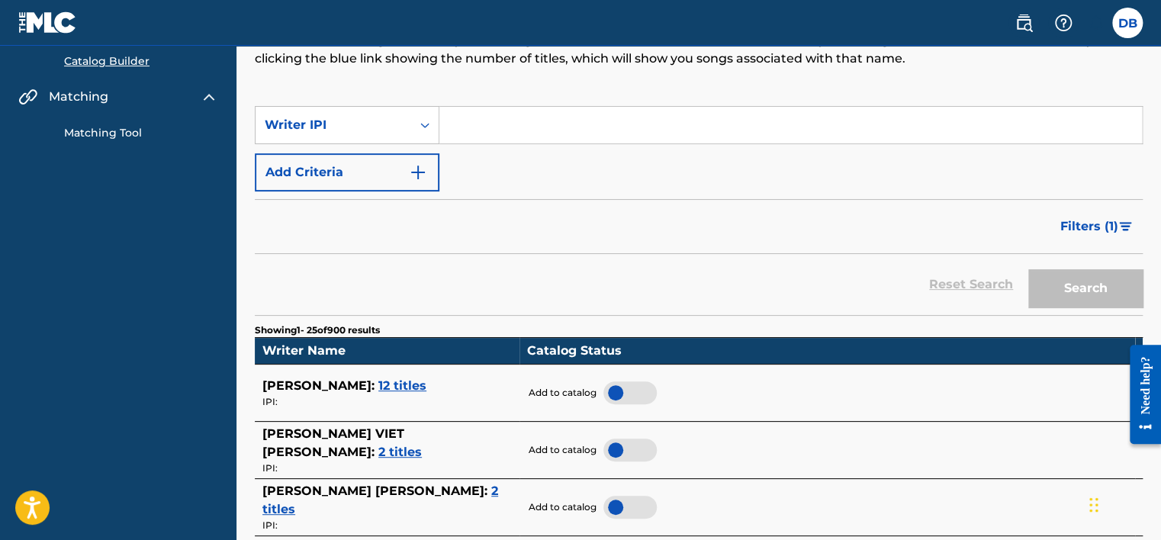
click at [570, 122] on input "Search Form" at bounding box center [790, 125] width 703 height 37
paste input "1314059875"
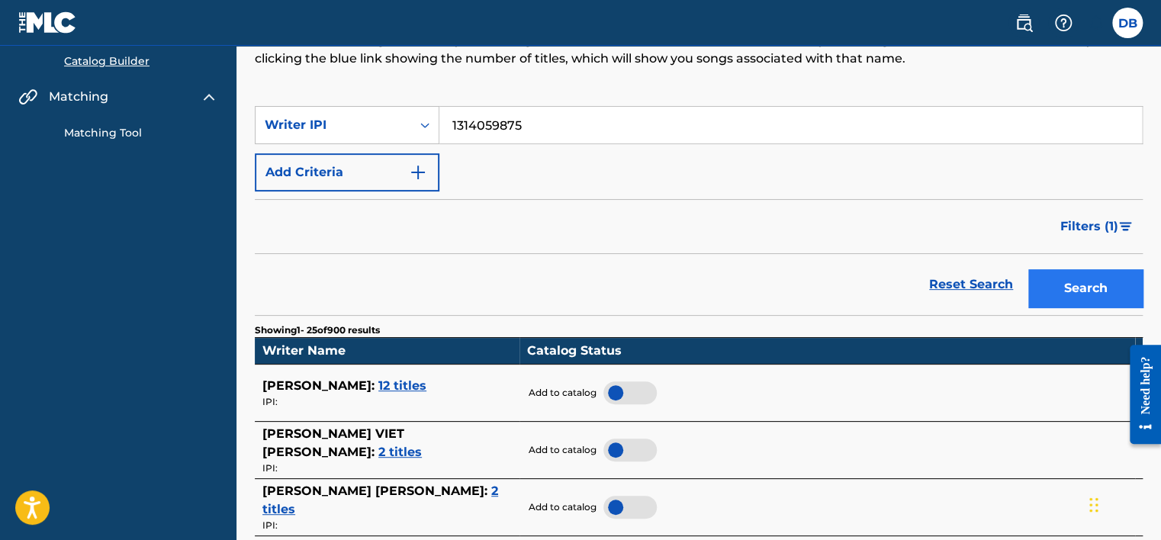
type input "1314059875"
click at [1065, 279] on button "Search" at bounding box center [1085, 288] width 114 height 38
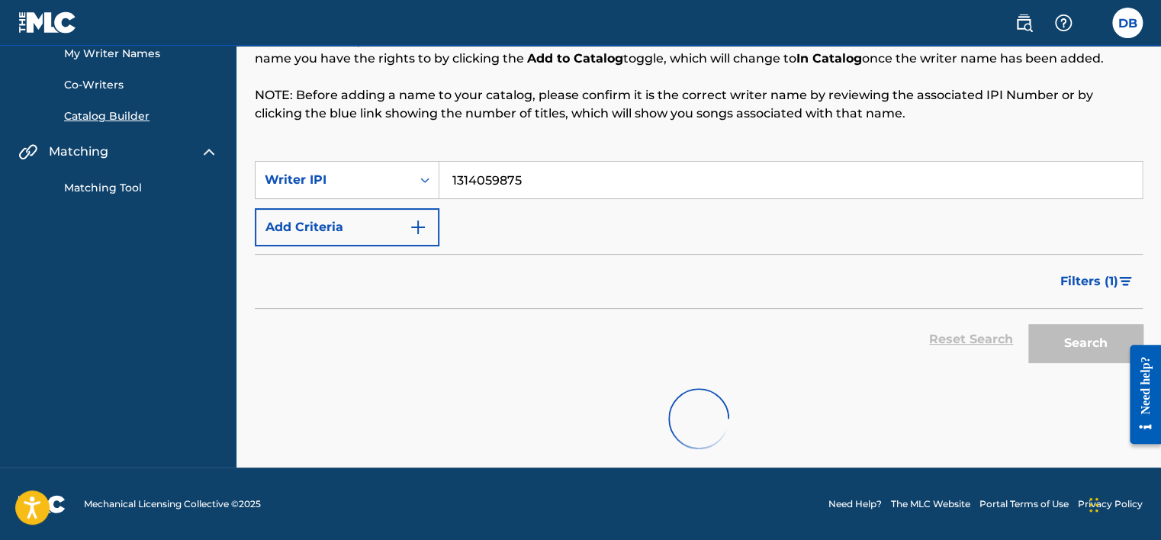
scroll to position [18, 0]
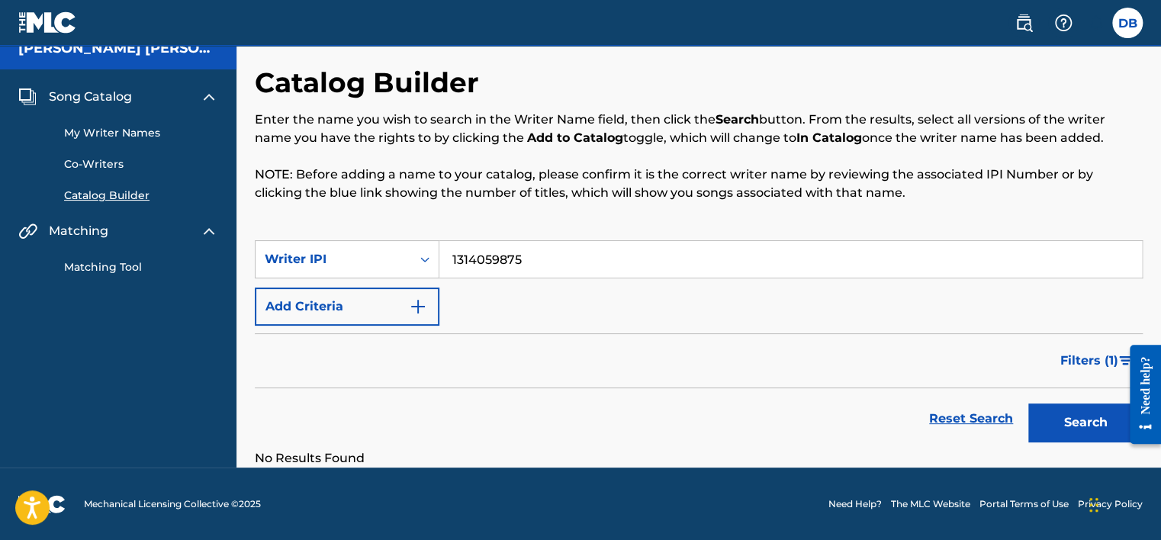
click at [142, 137] on link "My Writer Names" at bounding box center [141, 133] width 154 height 16
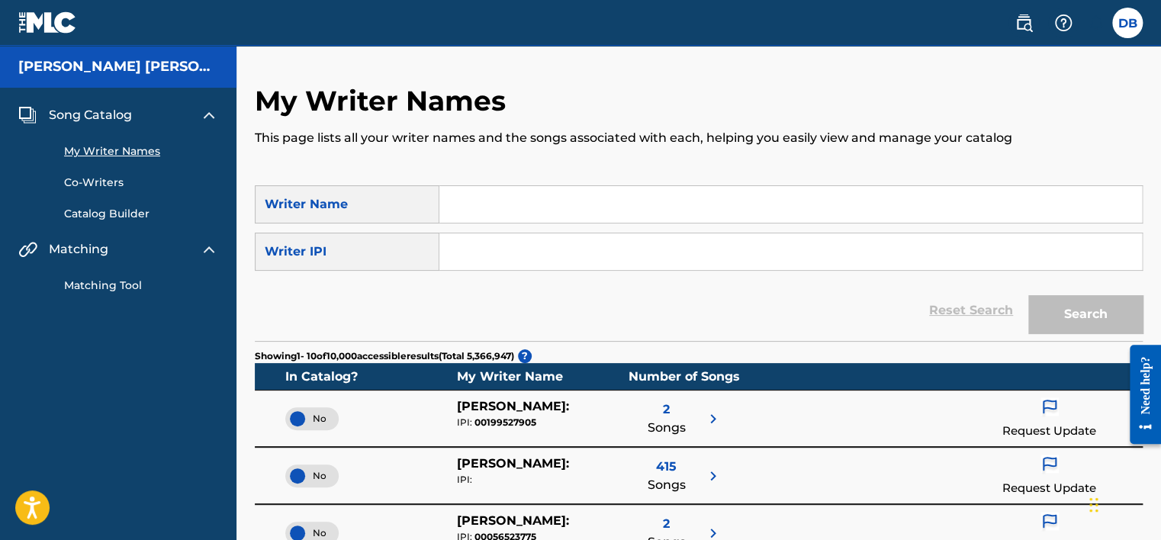
click at [114, 211] on link "Catalog Builder" at bounding box center [141, 214] width 154 height 16
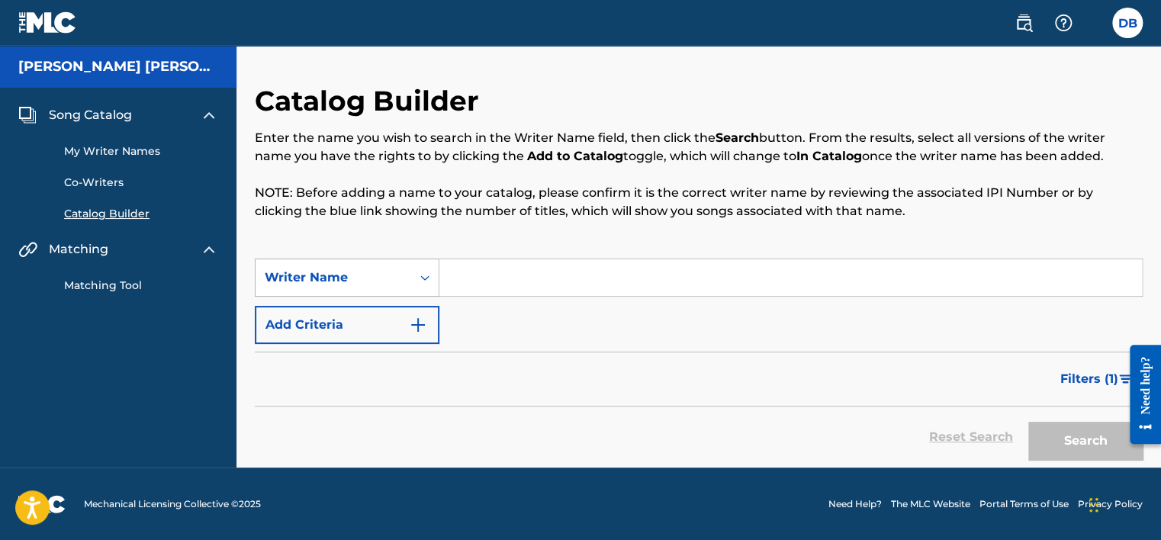
click at [372, 278] on div "Writer Name" at bounding box center [333, 278] width 137 height 18
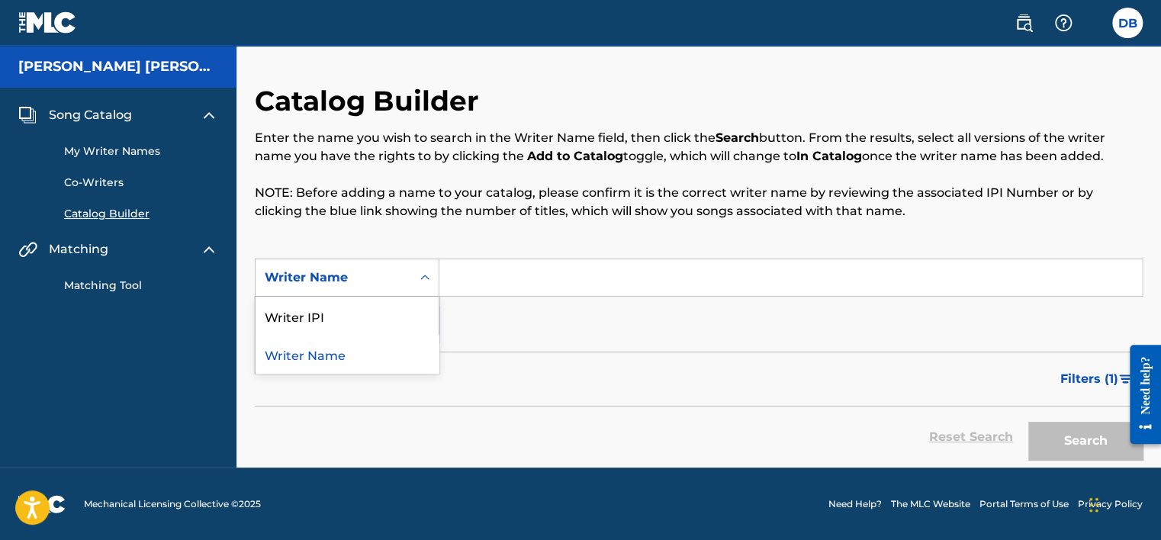
click at [372, 278] on div "Writer Name" at bounding box center [333, 278] width 137 height 18
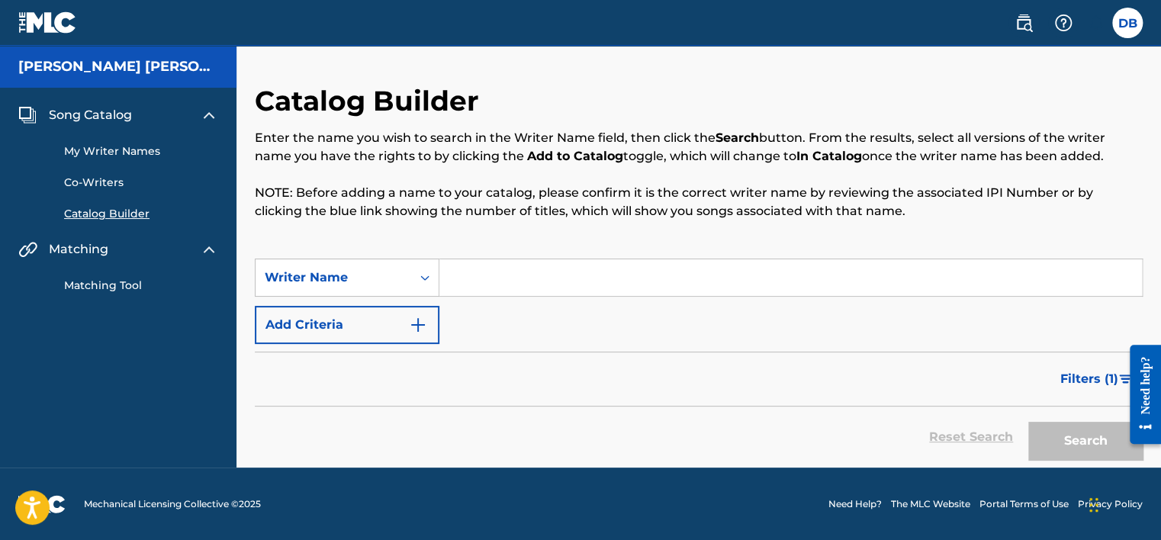
click at [372, 278] on div "Writer Name" at bounding box center [333, 278] width 137 height 18
click at [340, 314] on button "Add Criteria" at bounding box center [347, 325] width 185 height 38
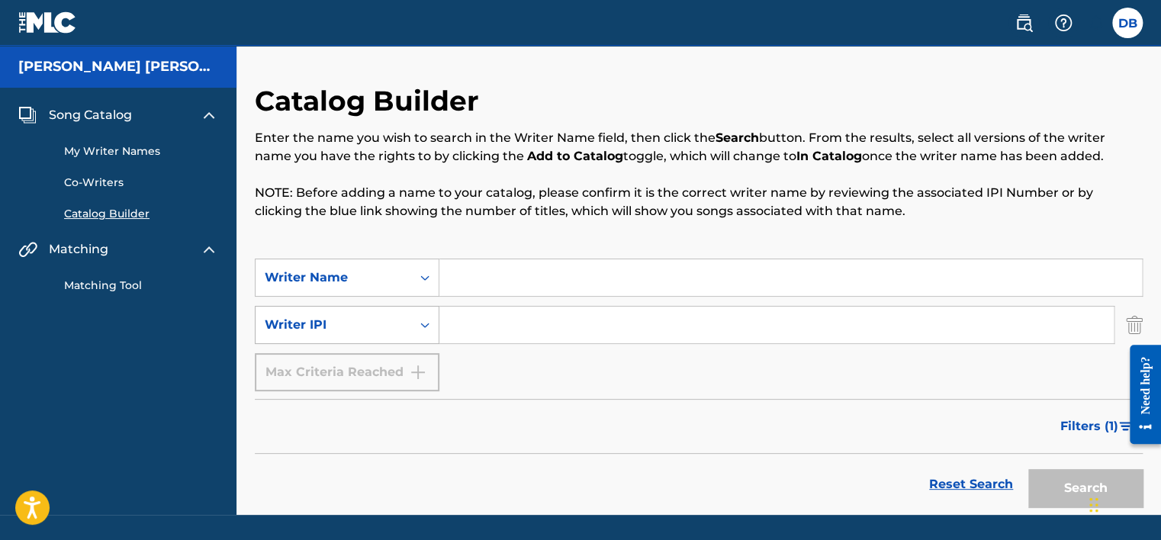
click at [338, 327] on div "Writer IPI" at bounding box center [333, 325] width 137 height 18
click at [338, 281] on div "Writer Name" at bounding box center [333, 278] width 137 height 18
click at [1131, 322] on img "Search Form" at bounding box center [1134, 325] width 17 height 38
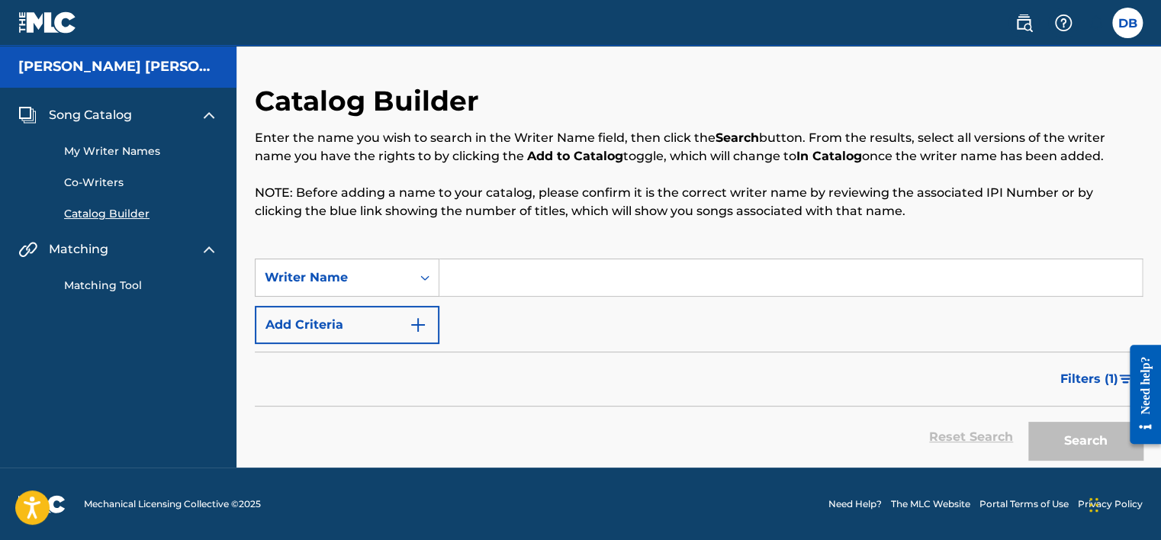
click at [587, 174] on div "Enter the name you wish to search in the Writer Name field, then click the Sear…" at bounding box center [699, 175] width 888 height 92
click at [119, 281] on link "Matching Tool" at bounding box center [141, 286] width 154 height 16
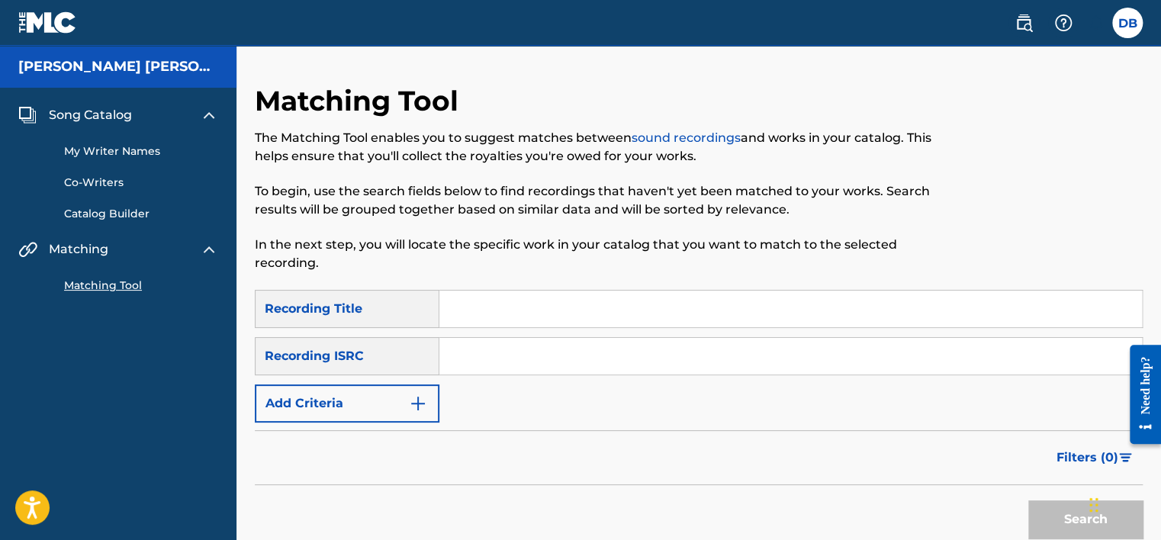
click at [493, 313] on input "Search Form" at bounding box center [790, 309] width 703 height 37
paste input "Cappuccino Assassino Funk"
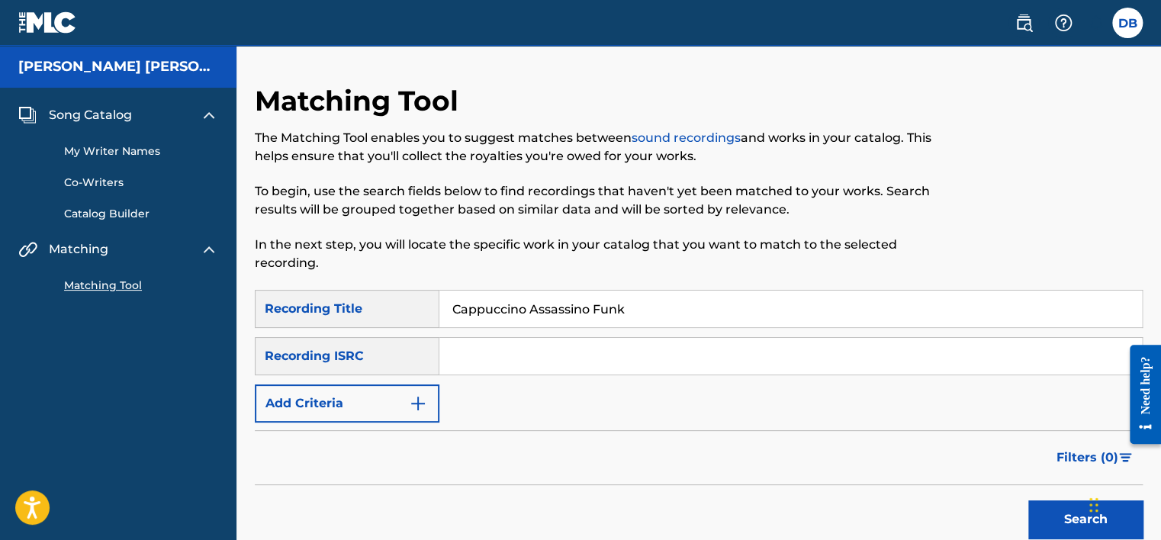
type input "Cappuccino Assassino Funk"
click at [516, 354] on input "Search Form" at bounding box center [790, 356] width 703 height 37
paste input "IDPTL2590040"
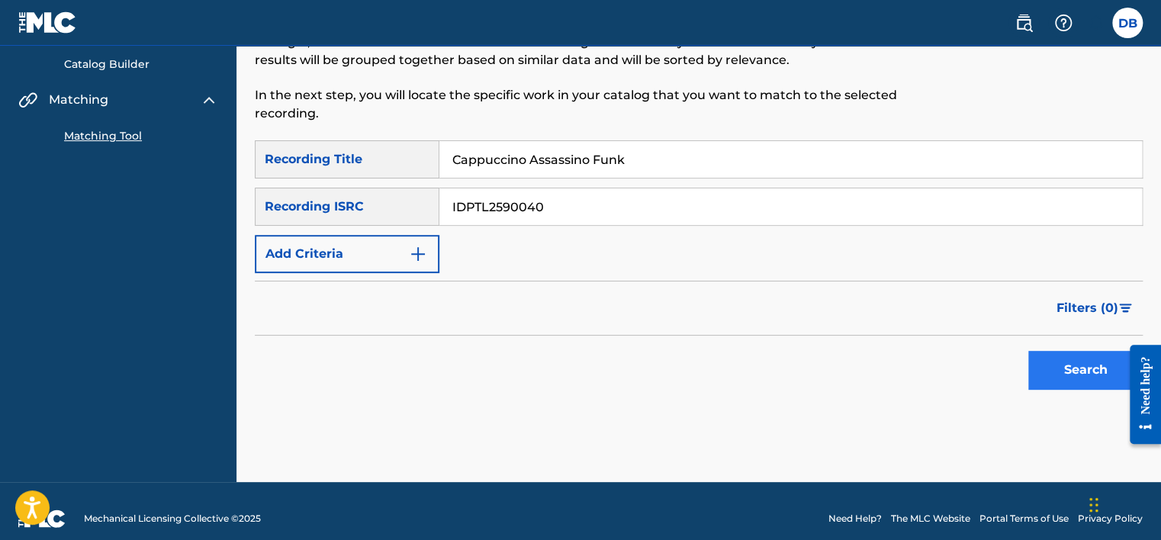
scroll to position [153, 0]
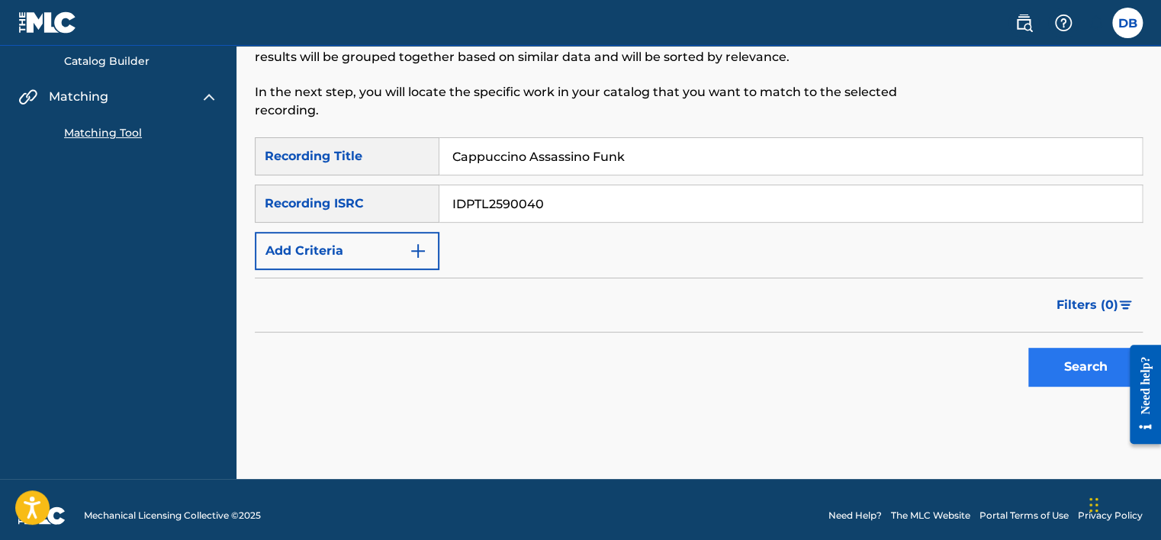
type input "IDPTL2590040"
click at [1098, 362] on button "Search" at bounding box center [1085, 367] width 114 height 38
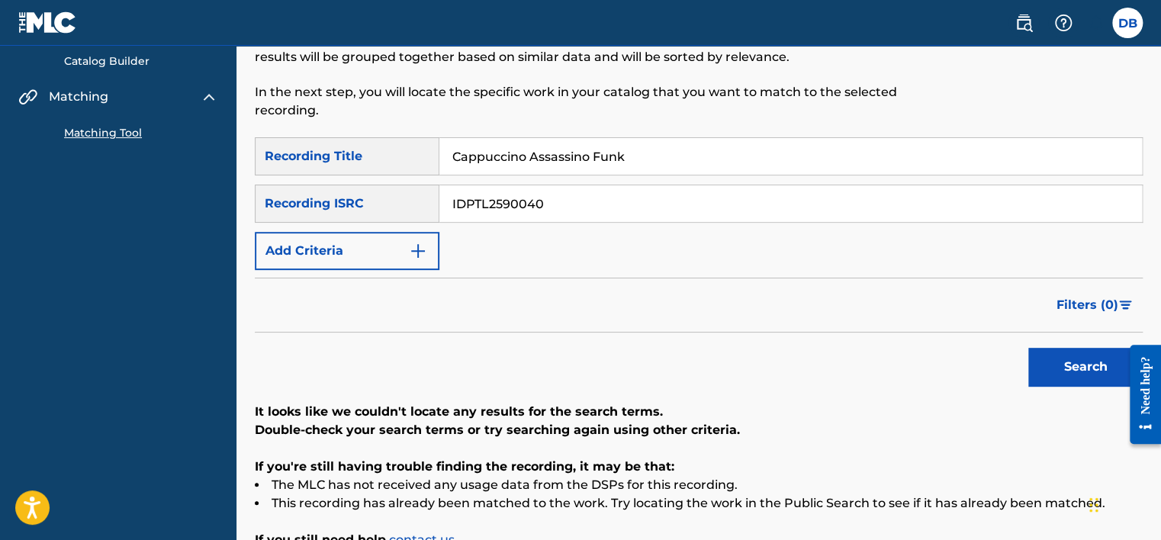
drag, startPoint x: 658, startPoint y: 159, endPoint x: 406, endPoint y: 154, distance: 251.8
click at [406, 154] on div "SearchWithCriteria212a134e-18ad-4986-b763-4709d46a8508 Recording Title Cappucci…" at bounding box center [699, 156] width 888 height 38
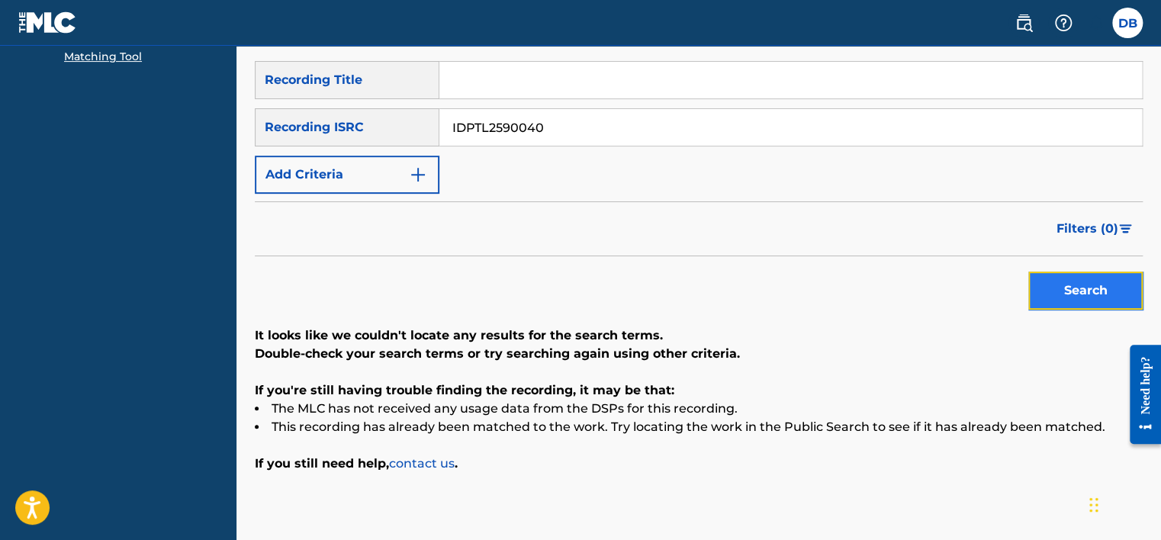
click at [1067, 293] on button "Search" at bounding box center [1085, 291] width 114 height 38
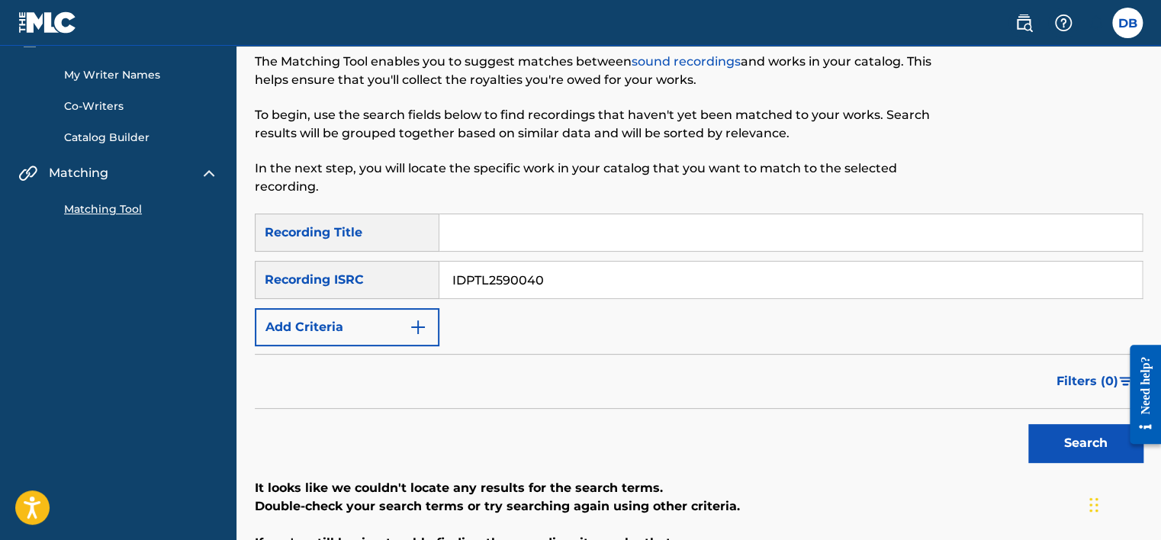
scroll to position [0, 0]
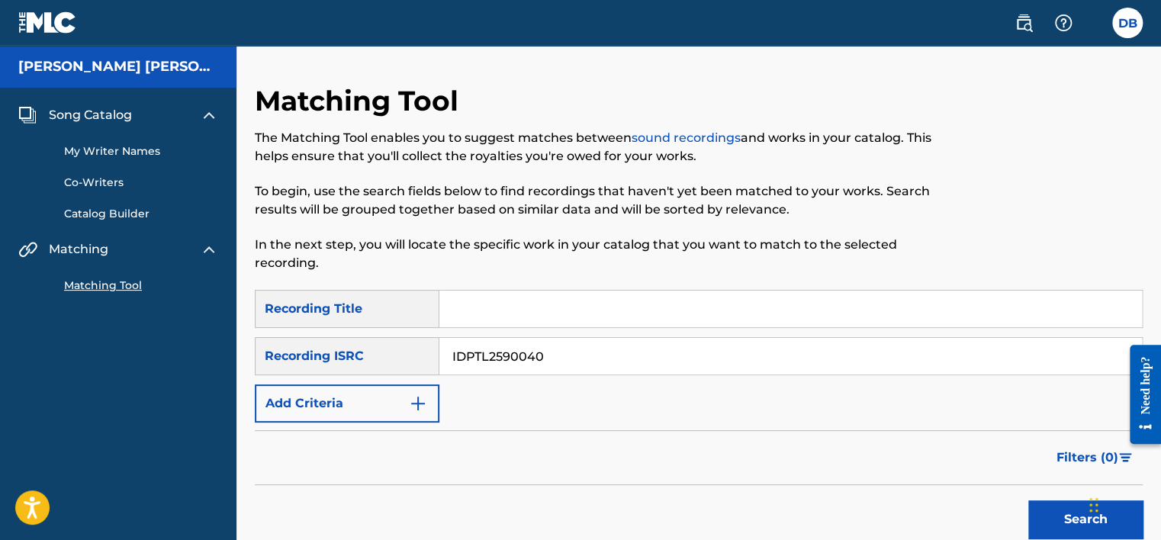
click at [484, 314] on input "Search Form" at bounding box center [790, 309] width 703 height 37
paste input "Cappuccino Assassino Funk"
type input "Cappuccino Assassino Funk"
click at [497, 360] on input "IDPTL2590040" at bounding box center [790, 356] width 703 height 37
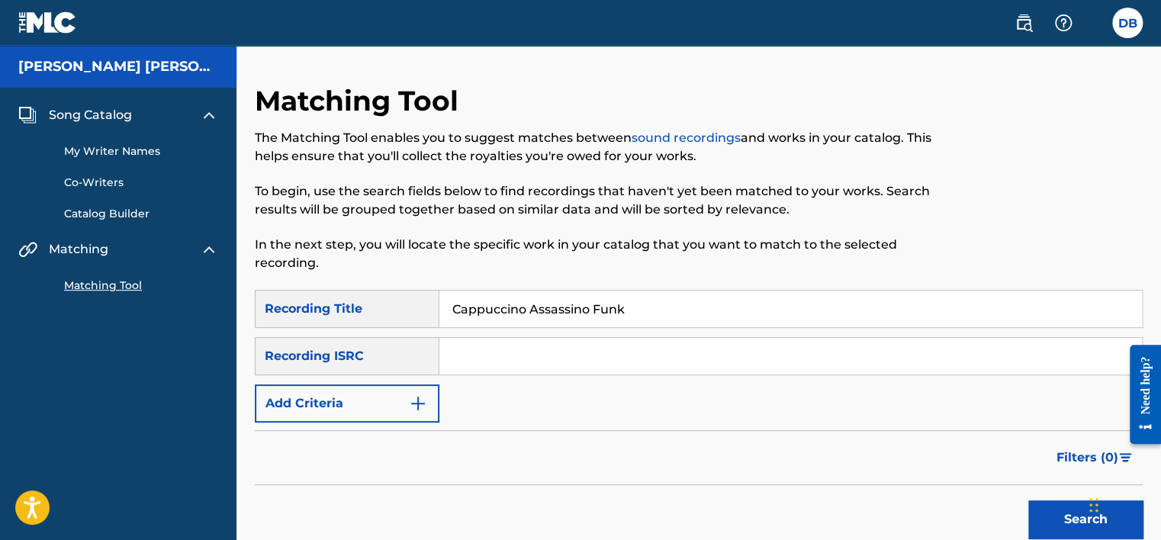
scroll to position [76, 0]
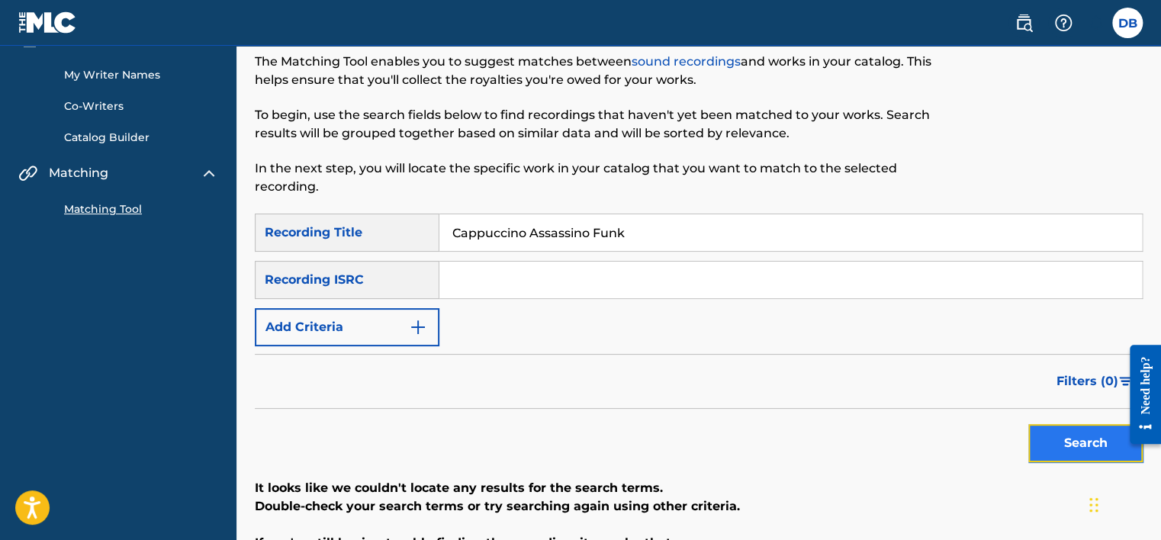
click at [1056, 439] on button "Search" at bounding box center [1085, 443] width 114 height 38
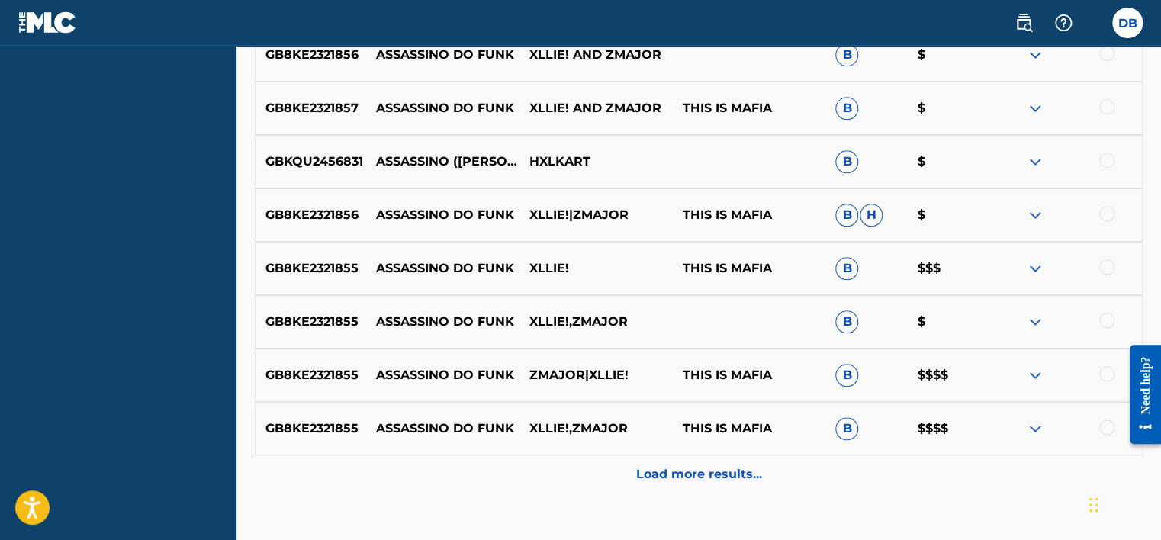
scroll to position [687, 0]
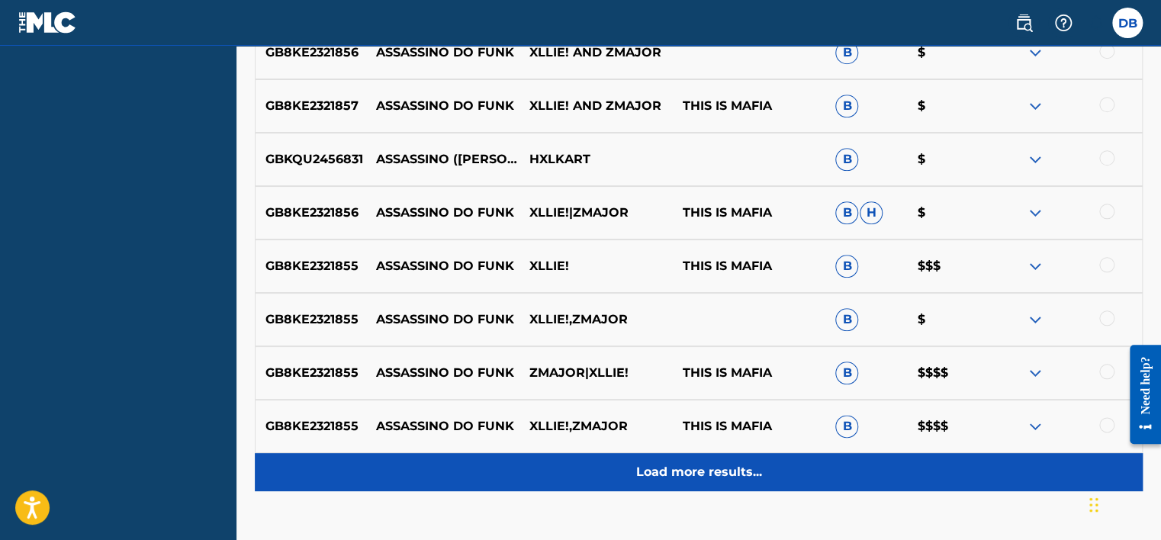
click at [687, 471] on p "Load more results..." at bounding box center [699, 472] width 126 height 18
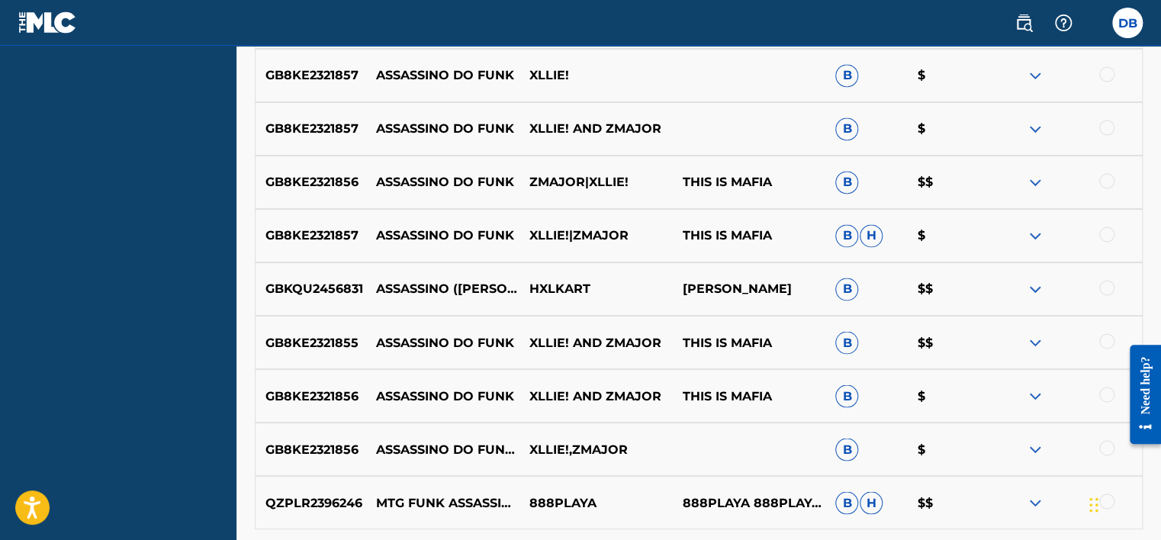
scroll to position [1321, 0]
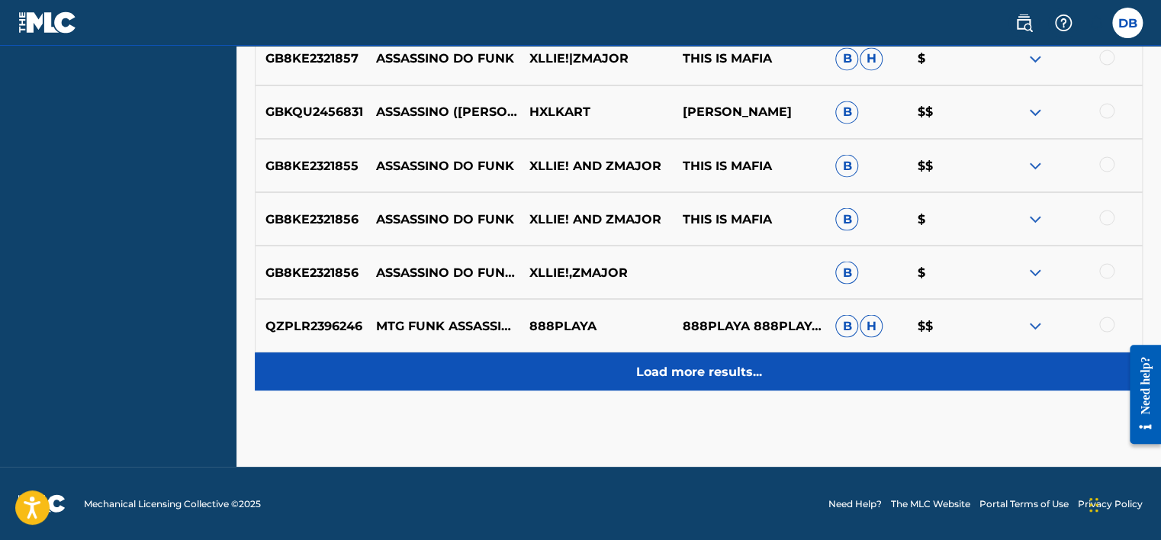
click at [690, 380] on p "Load more results..." at bounding box center [699, 371] width 126 height 18
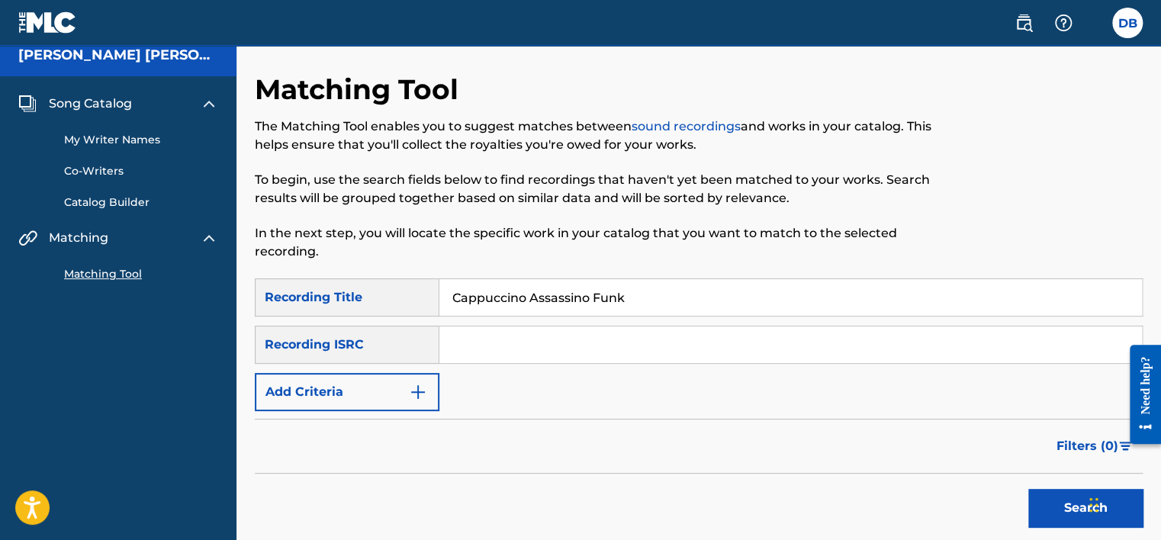
scroll to position [0, 0]
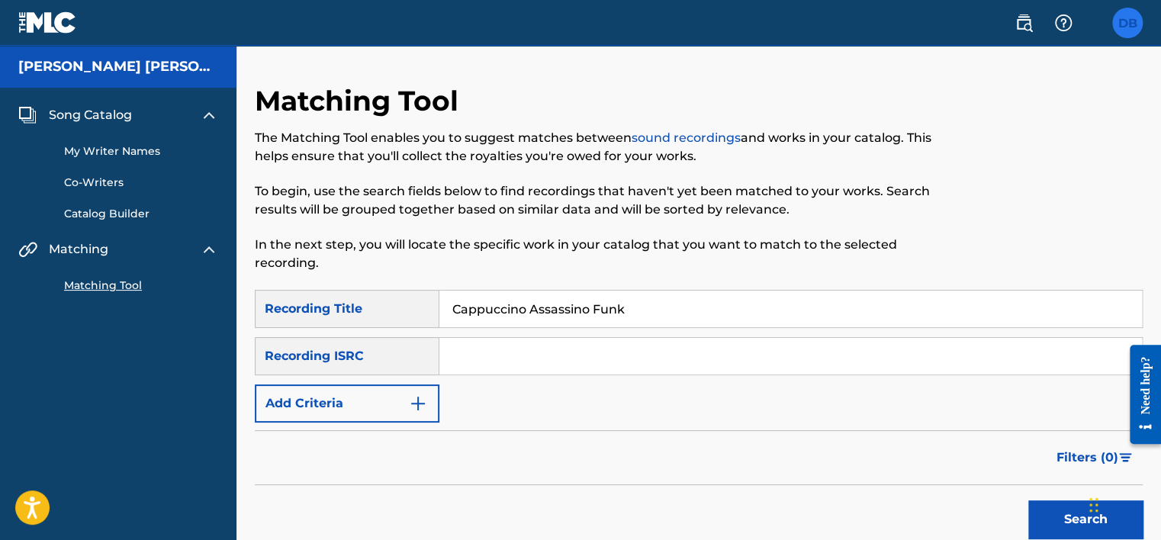
click at [1135, 27] on label at bounding box center [1127, 23] width 31 height 31
click at [1128, 23] on input "DB [PERSON_NAME] [EMAIL_ADDRESS][DOMAIN_NAME] Notification Preferences Profile …" at bounding box center [1128, 23] width 0 height 0
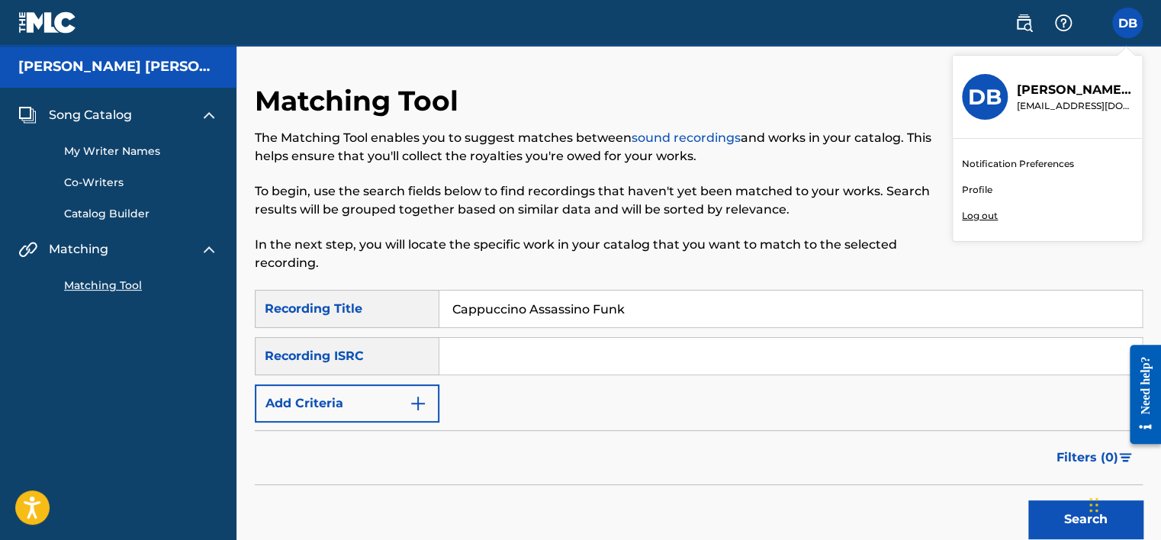
click at [976, 187] on link "Profile" at bounding box center [977, 190] width 31 height 14
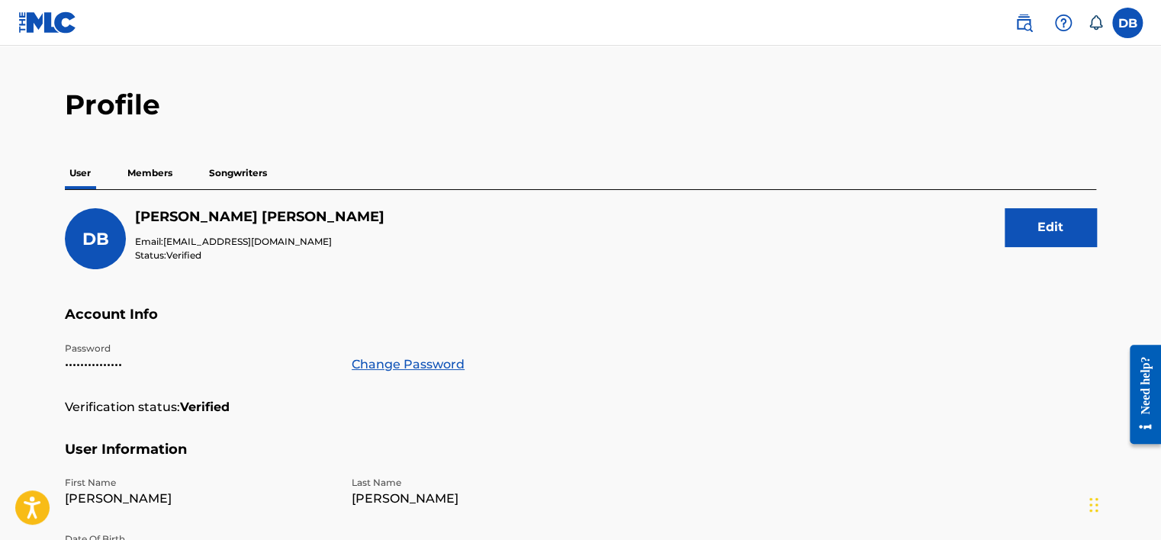
scroll to position [28, 0]
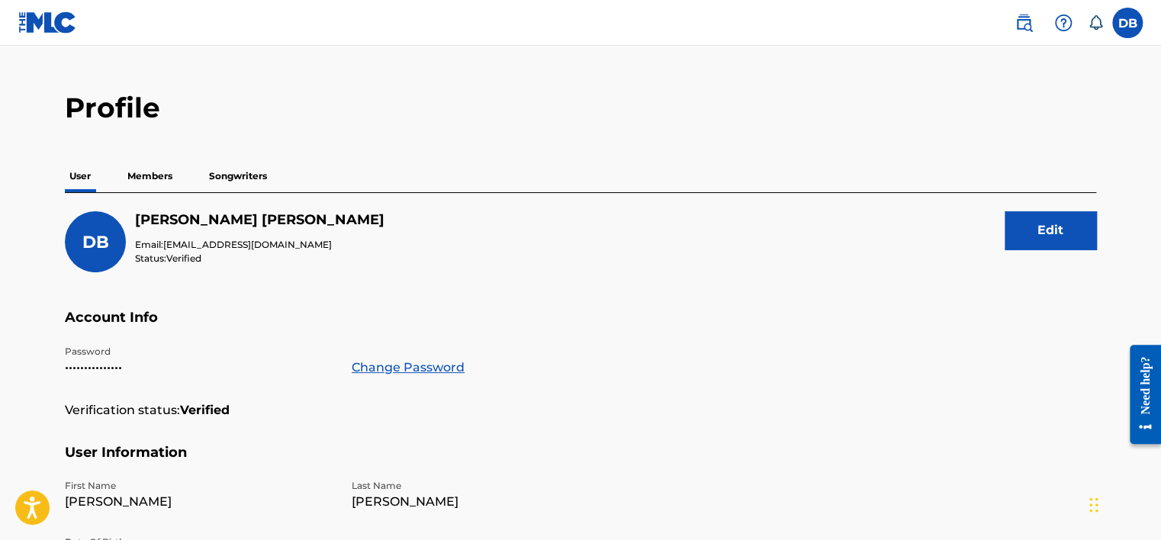
click at [161, 177] on p "Members" at bounding box center [150, 176] width 54 height 32
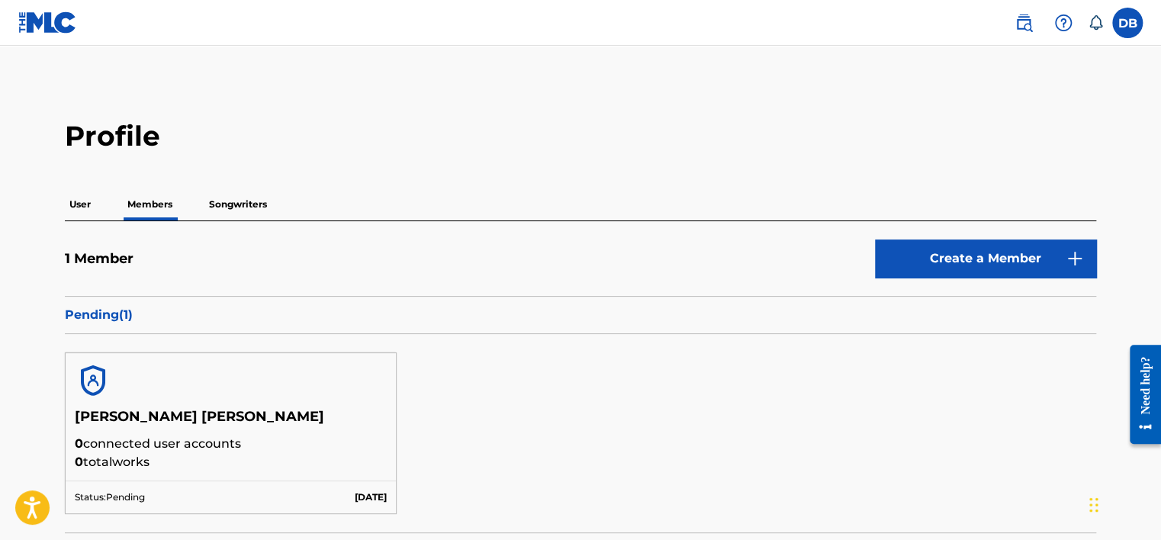
scroll to position [76, 0]
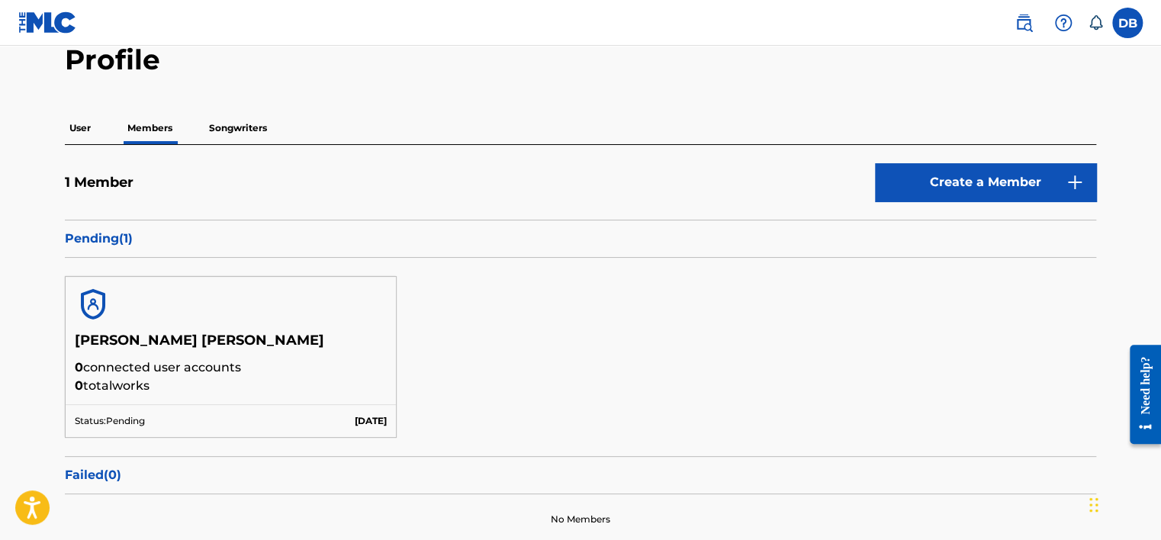
click at [139, 417] on p "Status: Pending" at bounding box center [110, 421] width 70 height 14
click at [195, 330] on div at bounding box center [231, 304] width 330 height 55
click at [101, 302] on img at bounding box center [93, 304] width 37 height 37
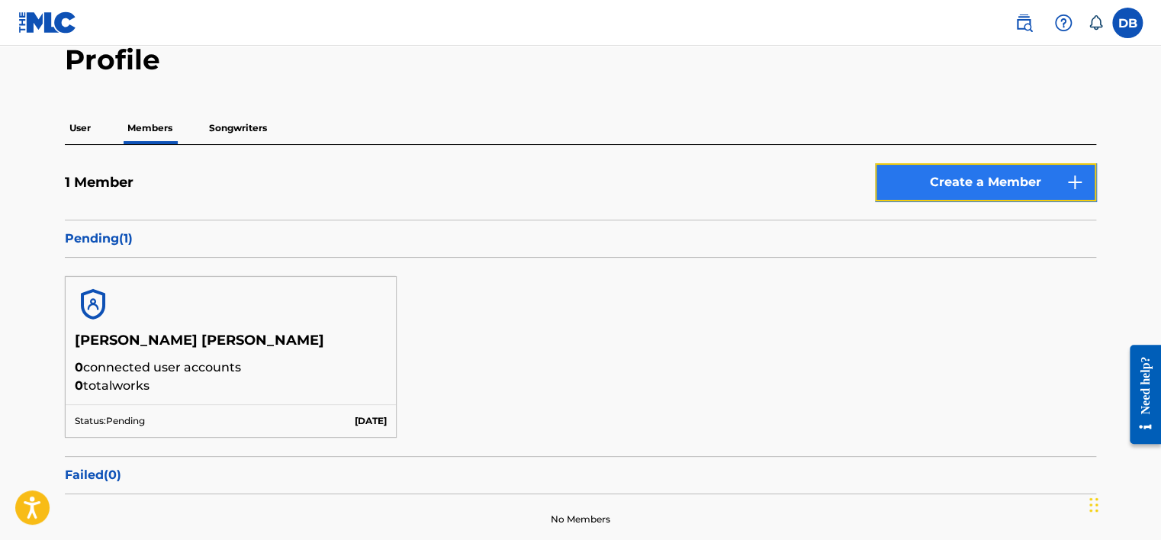
click at [958, 190] on link "Create a Member" at bounding box center [985, 182] width 221 height 38
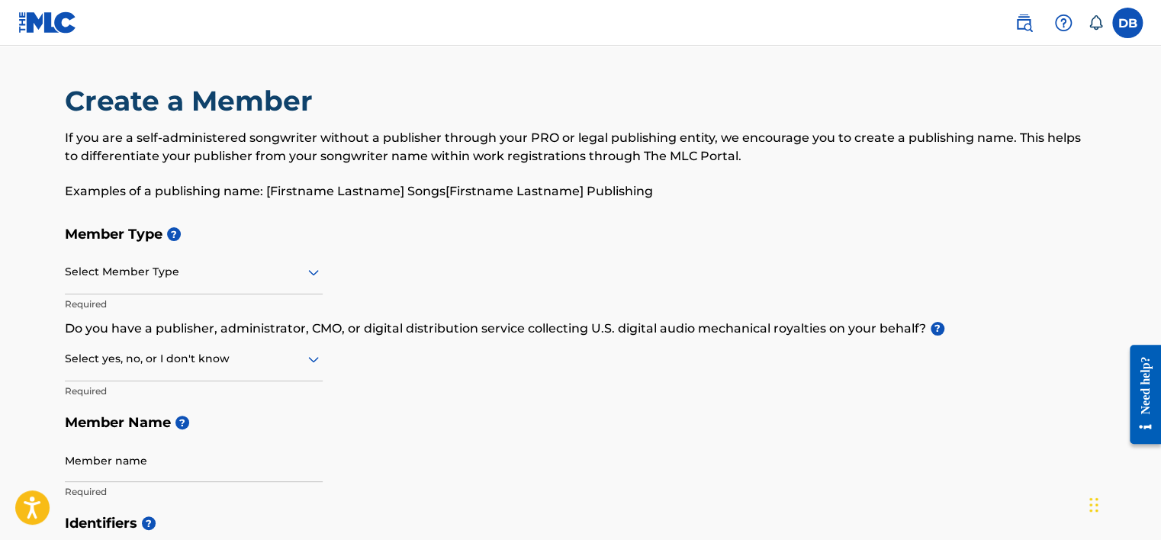
click at [254, 283] on div "Select Member Type" at bounding box center [194, 272] width 258 height 43
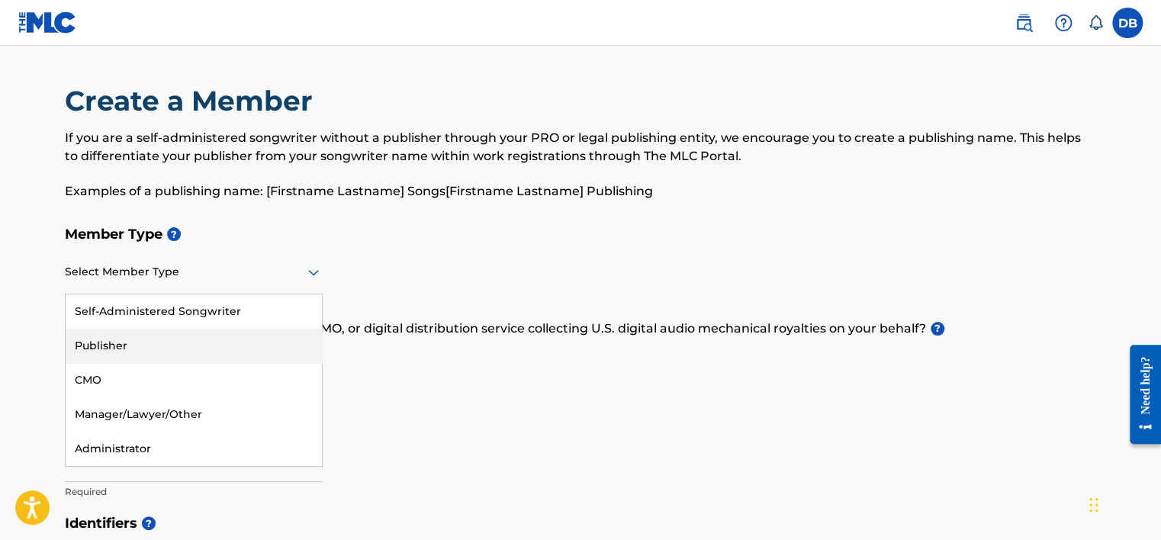
click at [178, 340] on div "Publisher" at bounding box center [194, 346] width 256 height 34
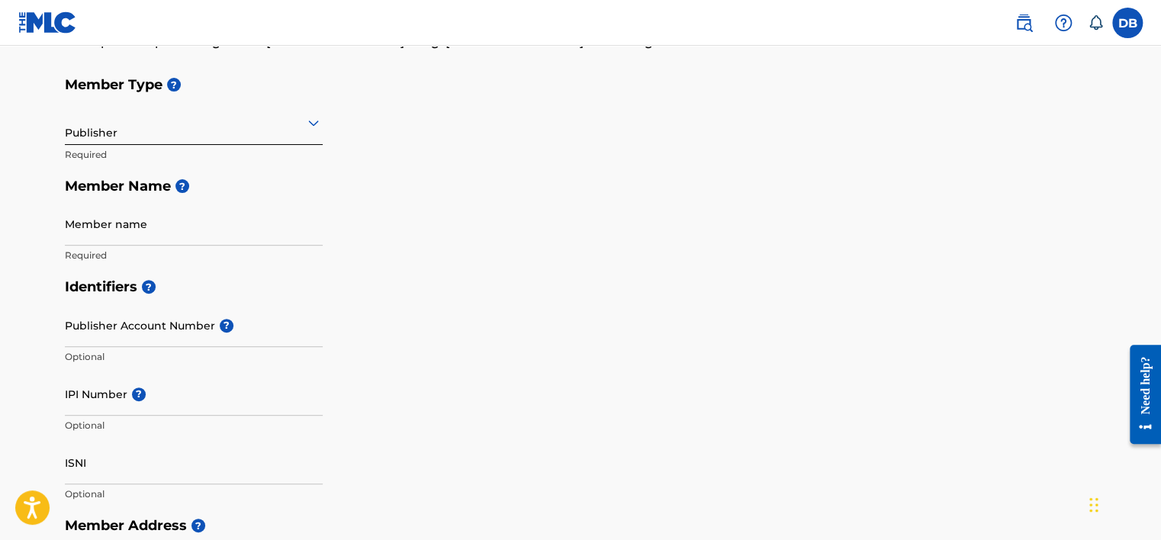
scroll to position [153, 0]
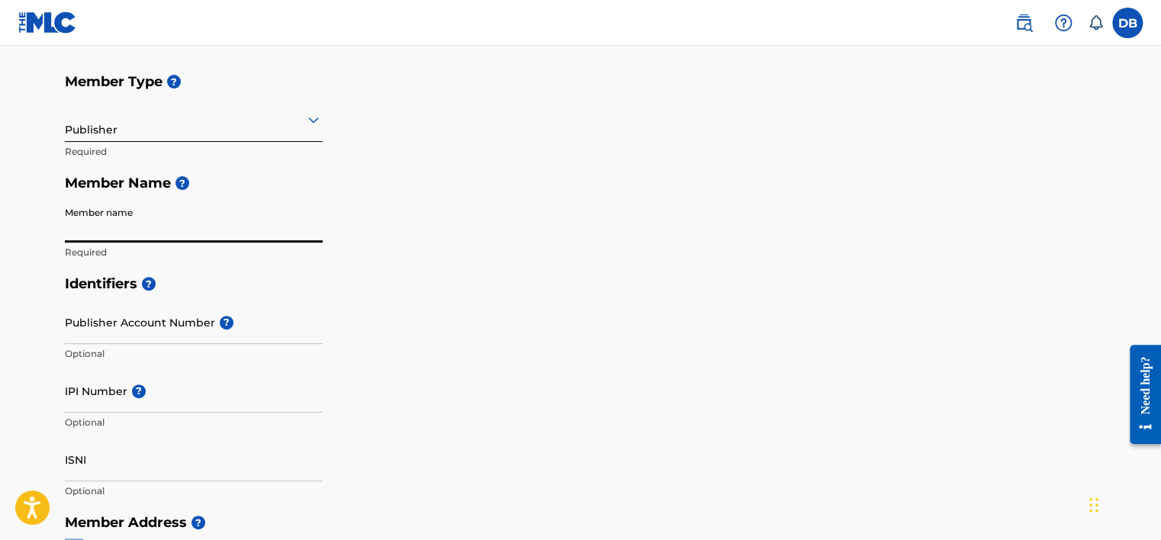
click at [179, 234] on input "Member name" at bounding box center [194, 220] width 258 height 43
paste input "TAMEDIA PUBLISHING"
type input "TAMEDIA PUBLISHING"
click at [146, 406] on input "IPI Number ?" at bounding box center [194, 390] width 258 height 43
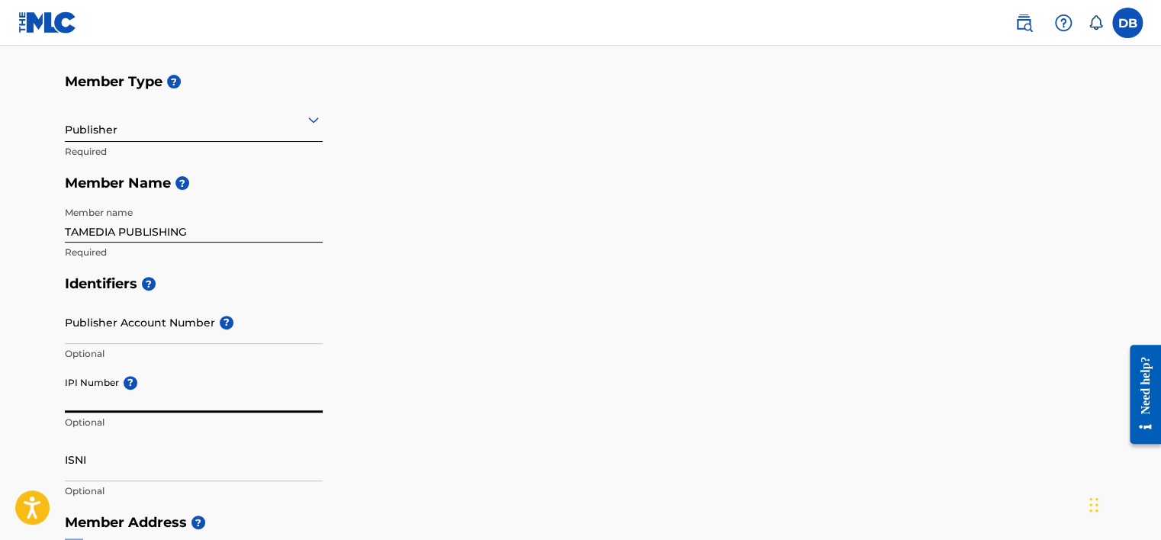
paste input "1314059777"
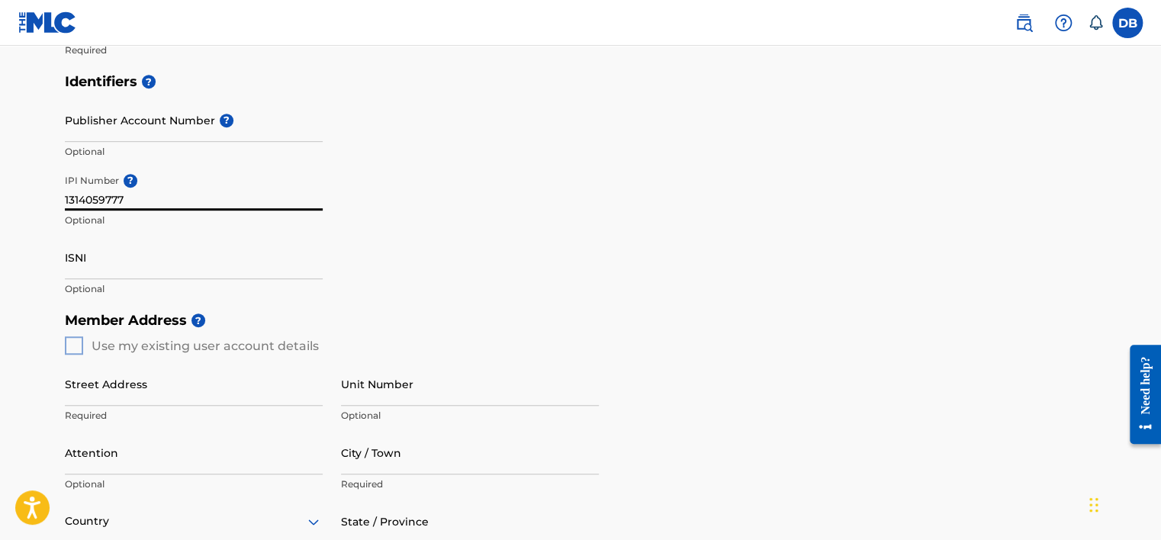
scroll to position [381, 0]
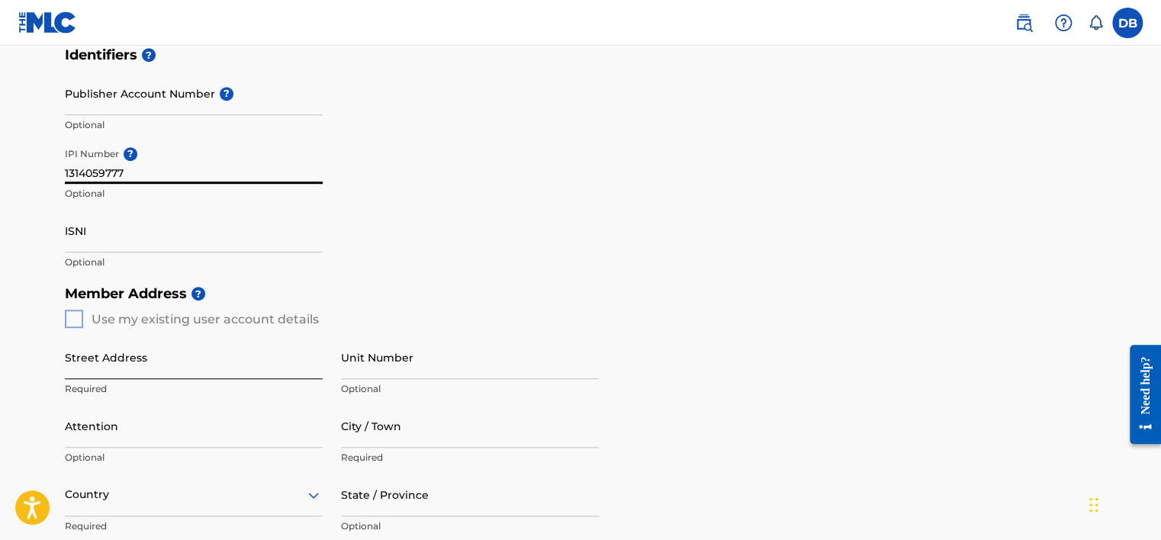
type input "1314059777"
click at [123, 375] on input "Street Address" at bounding box center [194, 357] width 258 height 43
type input "Tay Mo, Nam Tu [PERSON_NAME]"
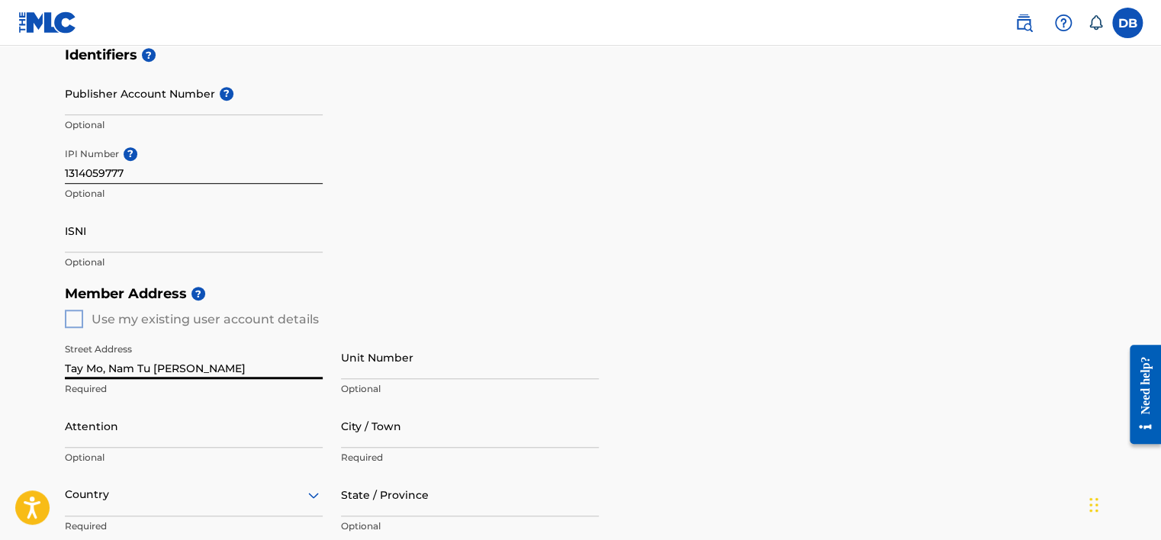
type input "Ha Noi"
type input "[GEOGRAPHIC_DATA]"
type input "Ha Noi"
type input "10000"
type input "84"
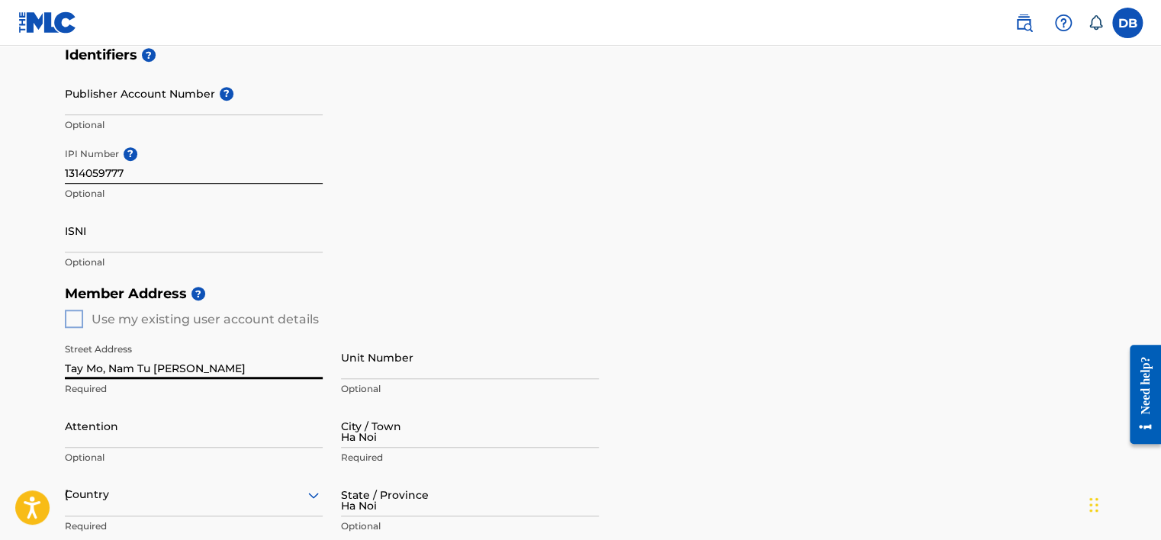
type input "326"
type input "753535"
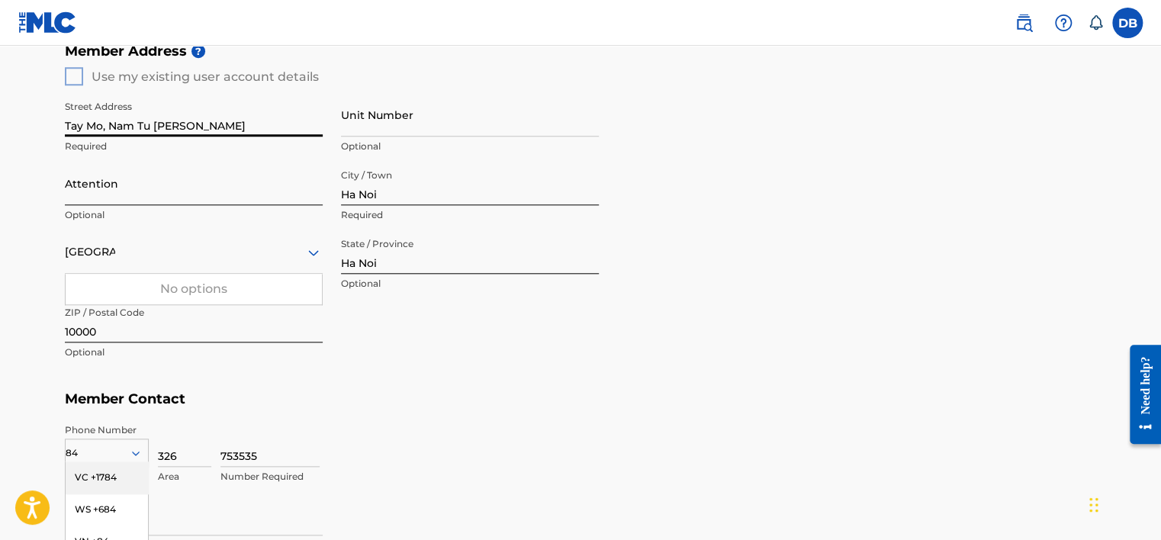
scroll to position [597, 0]
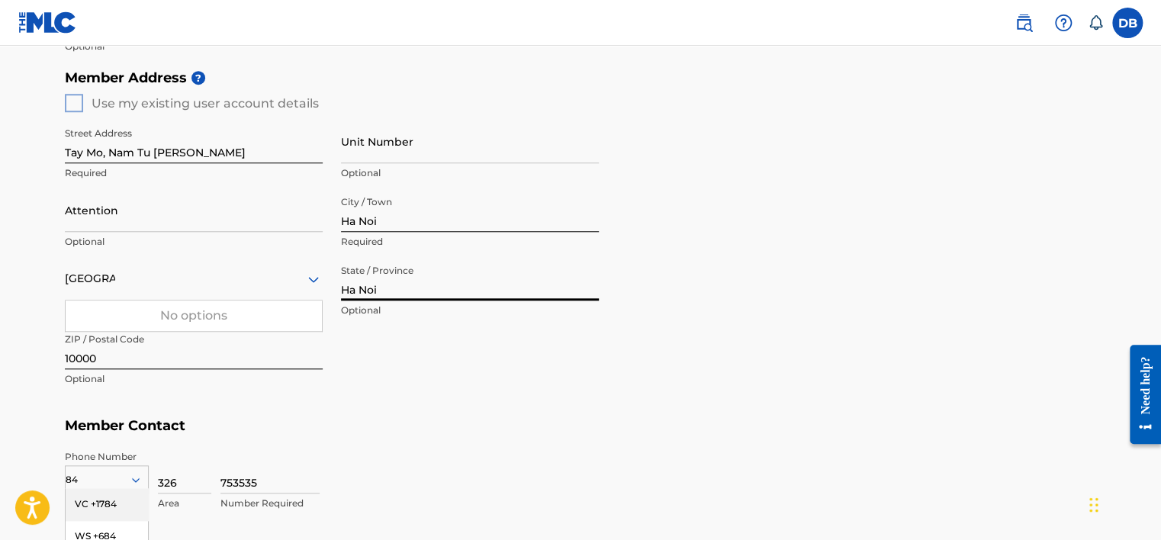
drag, startPoint x: 403, startPoint y: 289, endPoint x: 342, endPoint y: 292, distance: 61.1
click at [342, 292] on input "Ha Noi" at bounding box center [470, 278] width 258 height 43
click at [847, 273] on div "Member Address ? Use my existing user account details Street Address [GEOGRAPHI…" at bounding box center [581, 236] width 1032 height 349
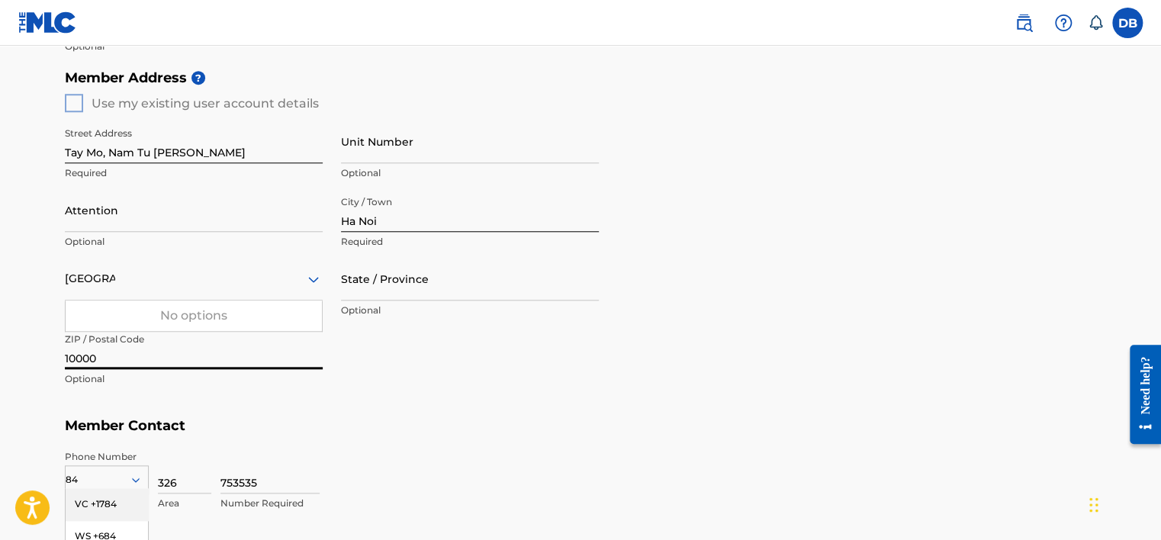
click at [128, 357] on input "10000" at bounding box center [194, 347] width 258 height 43
click at [710, 411] on h5 "Member Contact" at bounding box center [581, 426] width 1032 height 33
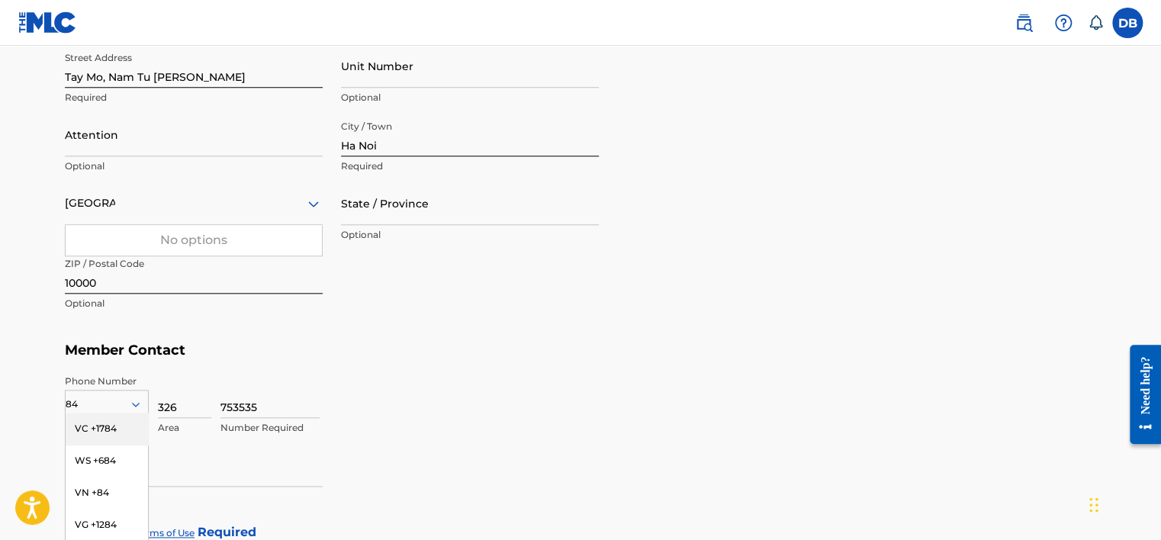
scroll to position [750, 0]
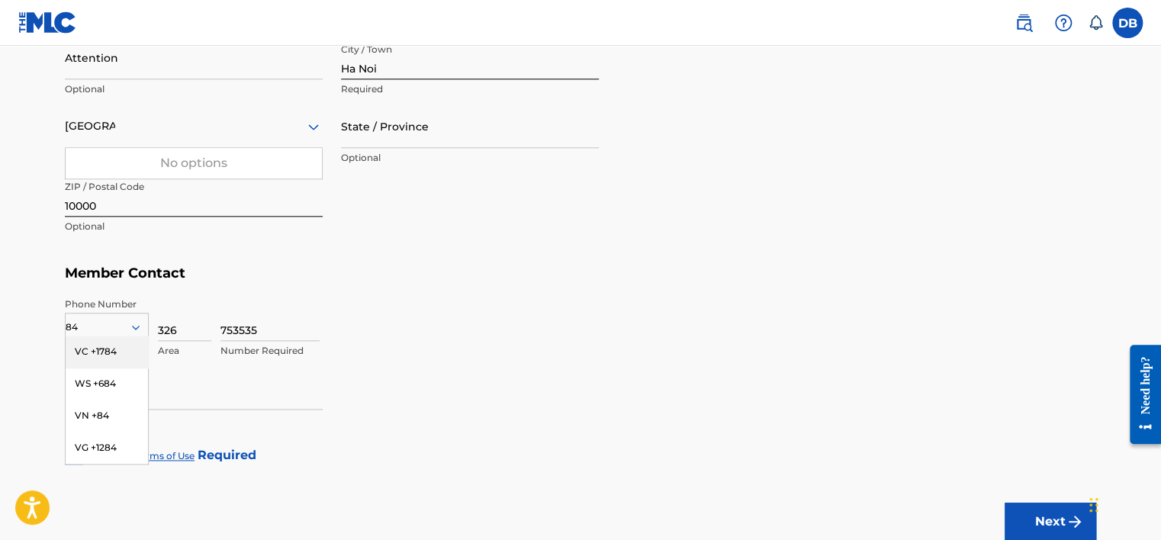
click at [91, 323] on div "84" at bounding box center [107, 327] width 82 height 17
click at [454, 318] on div "753535 Number Required" at bounding box center [658, 332] width 876 height 69
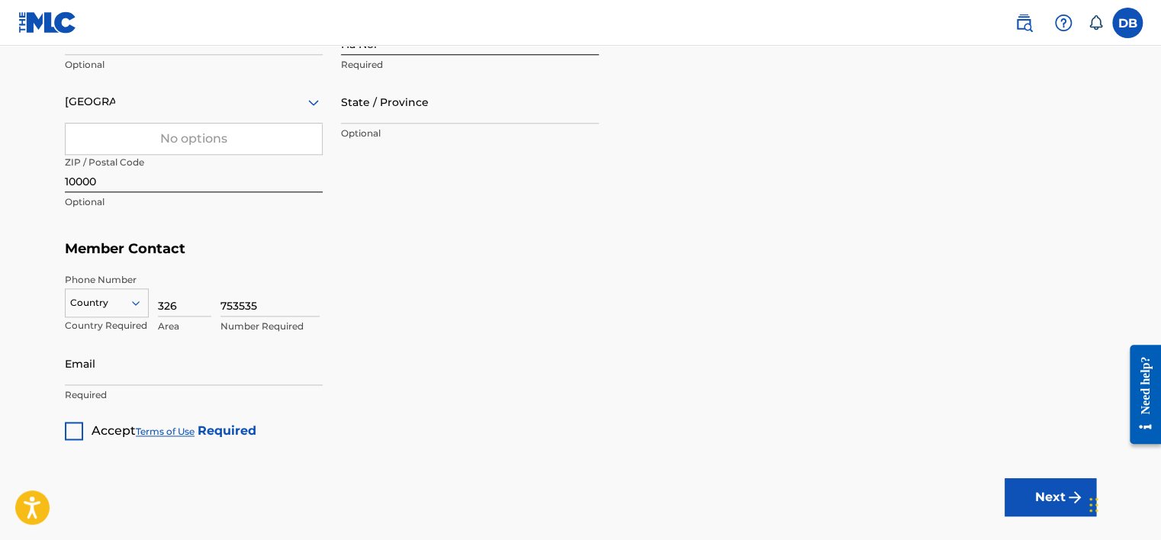
click at [105, 311] on div "Country" at bounding box center [107, 299] width 84 height 23
click at [94, 364] on div "VN +84" at bounding box center [107, 364] width 82 height 32
click at [168, 305] on input "326" at bounding box center [184, 294] width 53 height 43
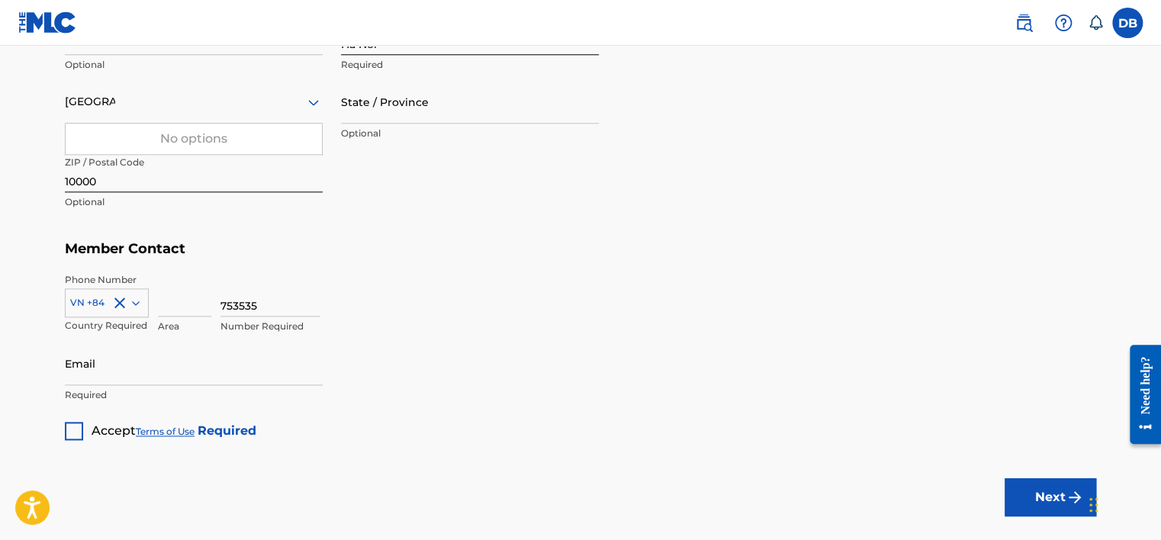
drag, startPoint x: 223, startPoint y: 306, endPoint x: 320, endPoint y: 306, distance: 97.7
click at [320, 306] on div "753535 Number Required" at bounding box center [658, 307] width 876 height 69
type input "326753535"
click at [510, 321] on div "326753535 Number Required" at bounding box center [658, 307] width 876 height 69
click at [65, 428] on div at bounding box center [74, 431] width 18 height 18
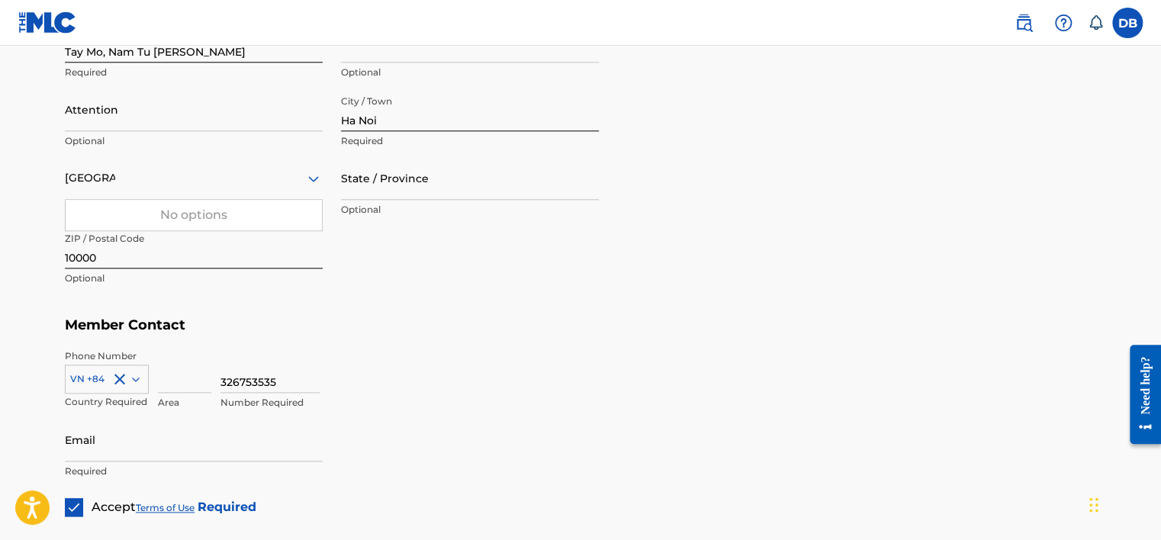
scroll to position [774, 0]
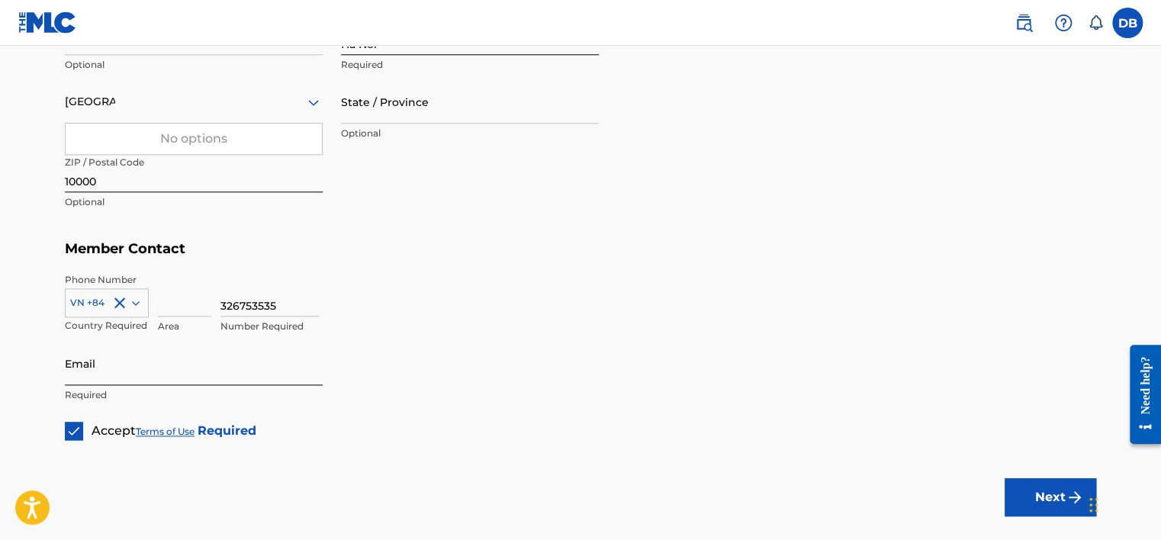
click at [134, 378] on input "Email" at bounding box center [194, 363] width 258 height 43
paste input "[EMAIL_ADDRESS][DOMAIN_NAME]"
type input "[EMAIL_ADDRESS][DOMAIN_NAME]"
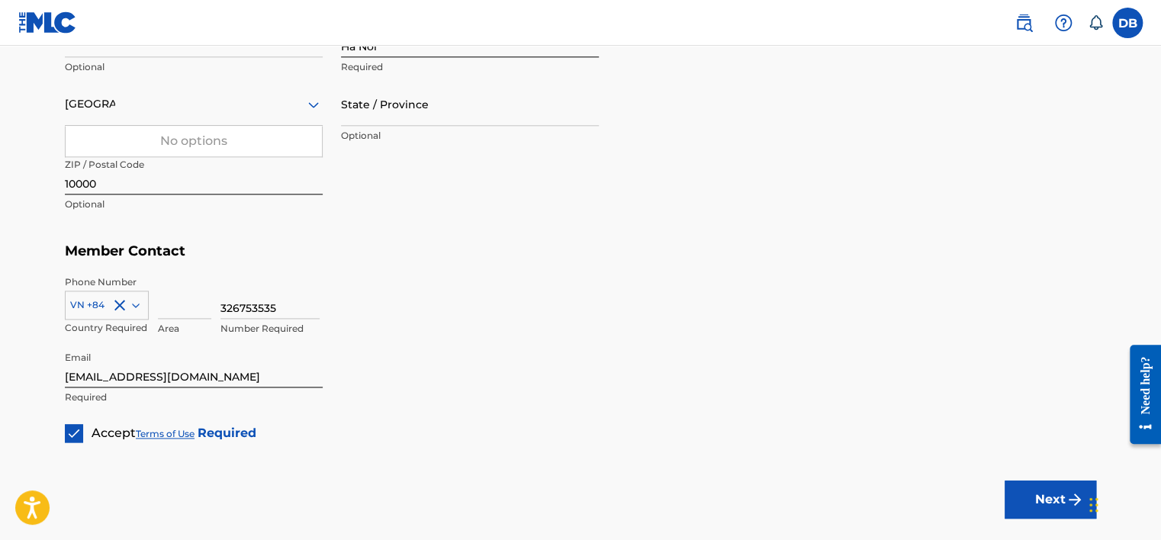
scroll to position [861, 0]
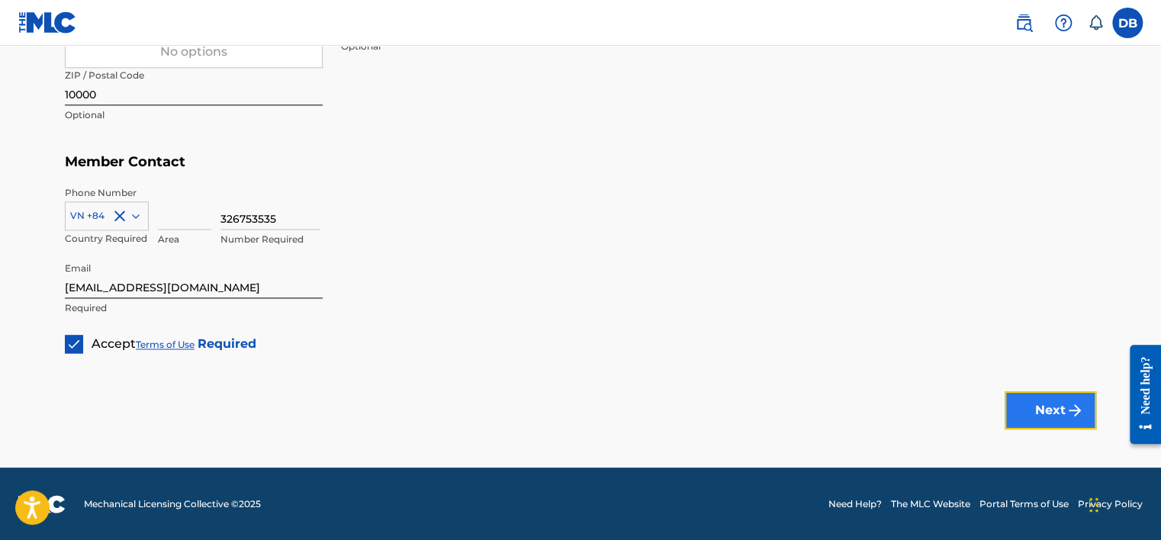
click at [1030, 418] on button "Next" at bounding box center [1051, 410] width 92 height 38
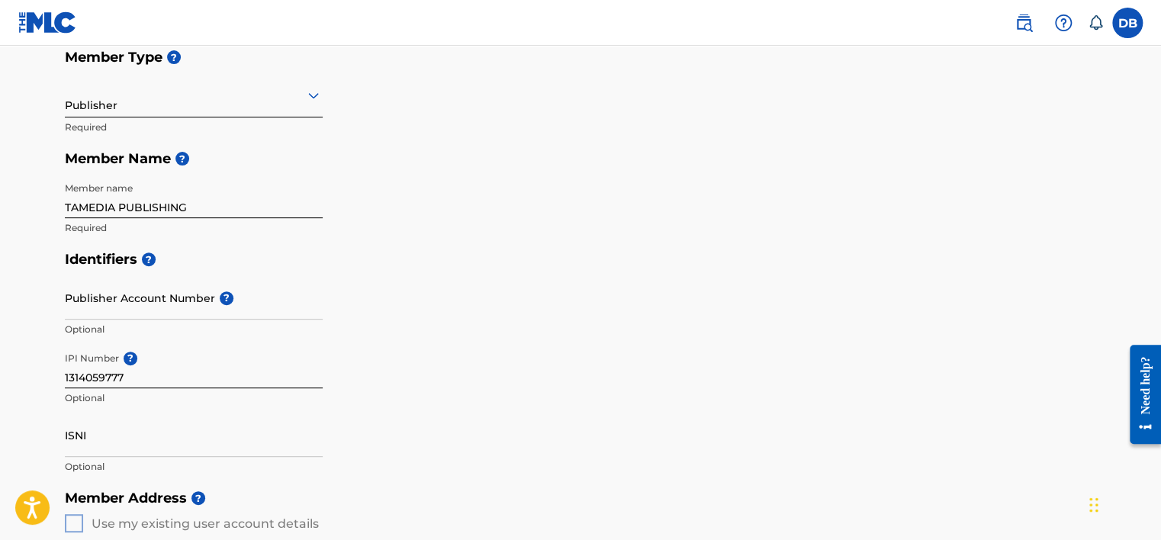
scroll to position [22, 0]
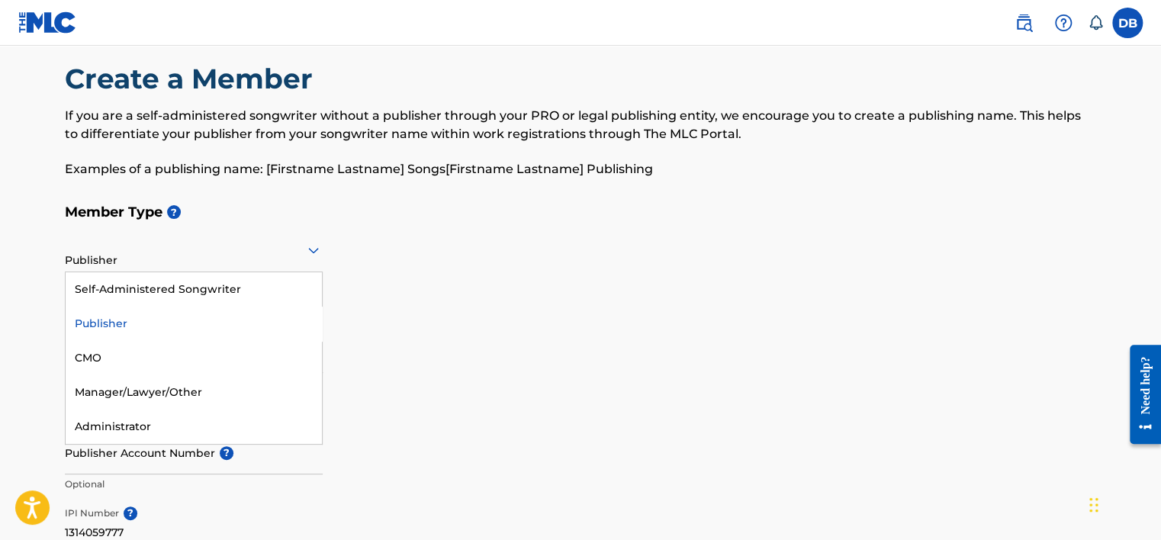
click at [238, 258] on div at bounding box center [194, 249] width 258 height 19
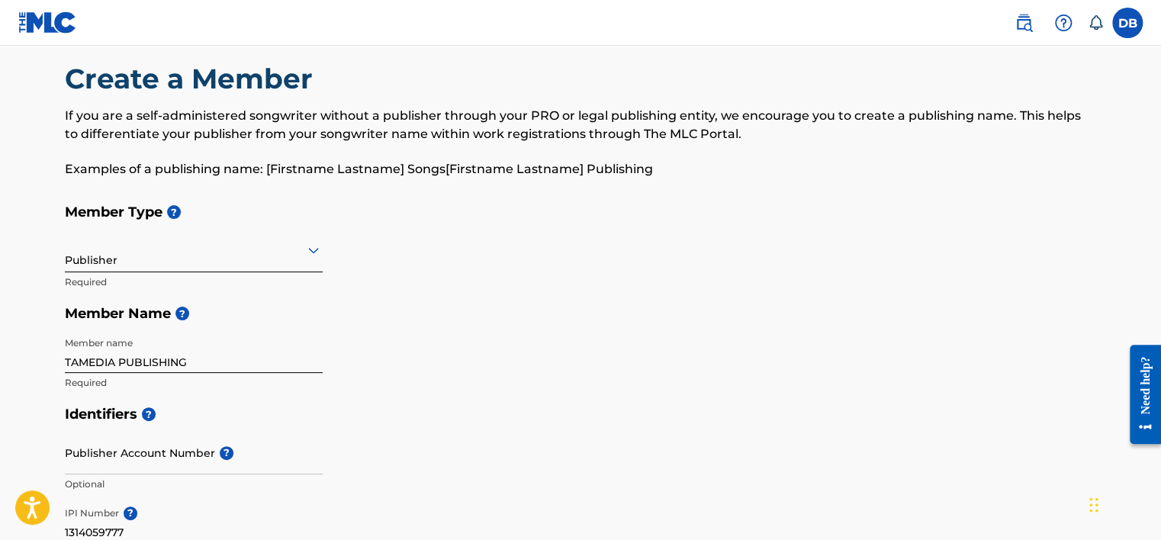
click at [238, 258] on div at bounding box center [194, 249] width 258 height 19
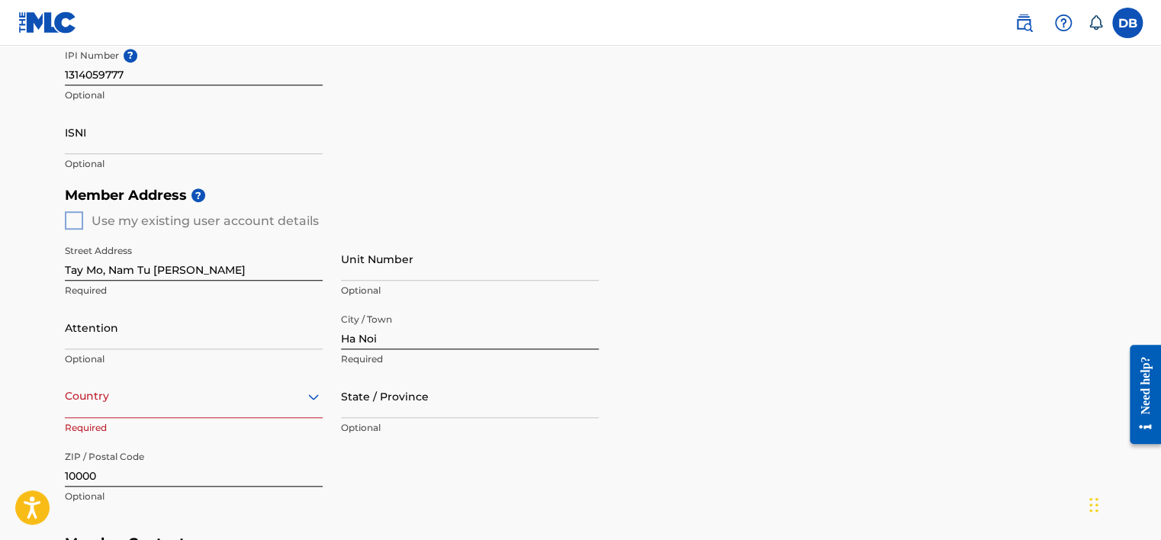
scroll to position [587, 0]
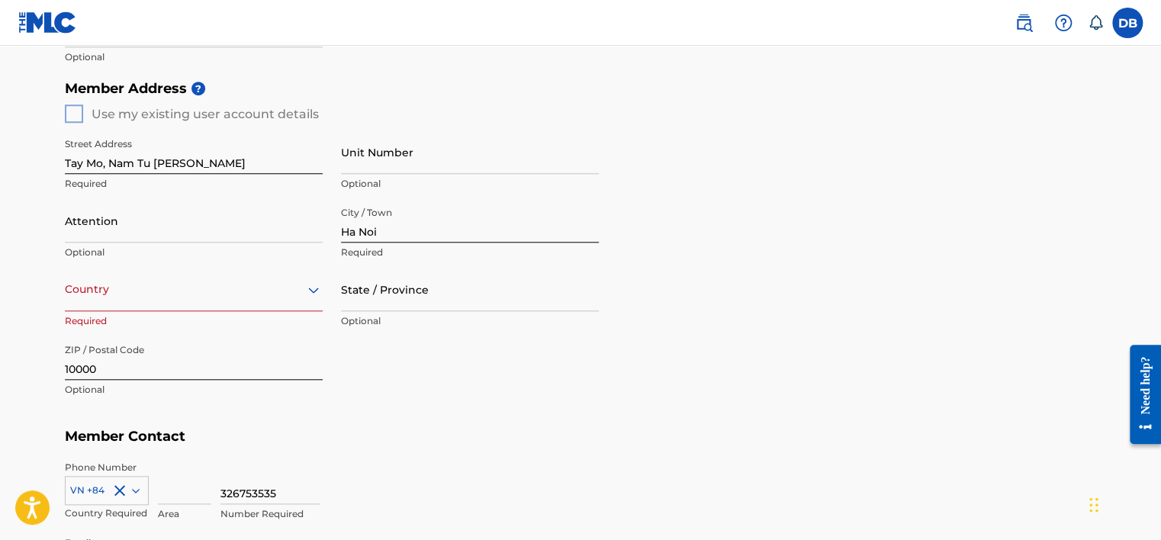
click at [142, 311] on div "Country" at bounding box center [194, 289] width 258 height 43
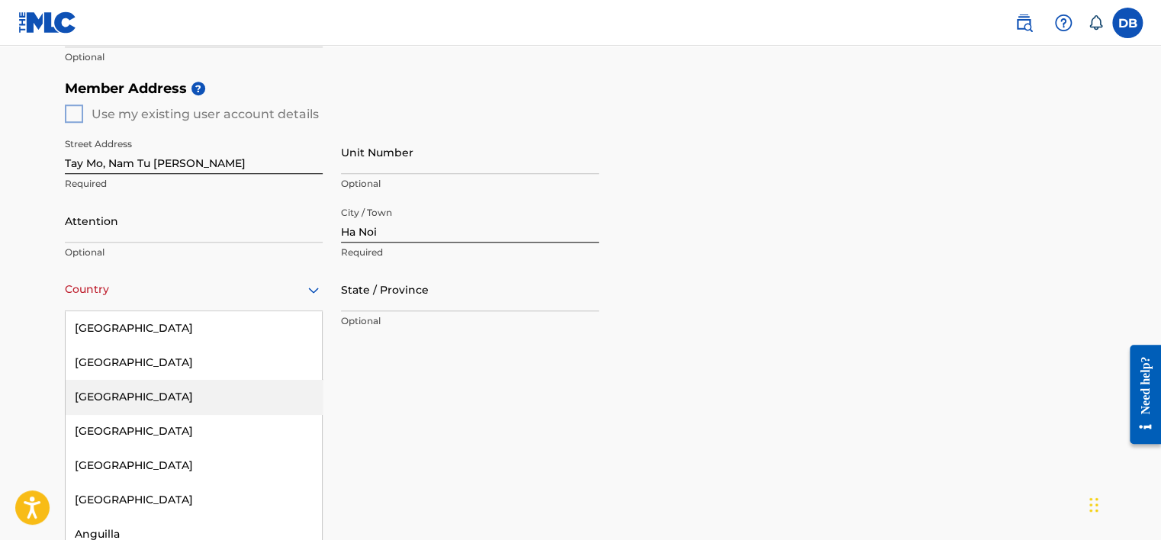
type input "v"
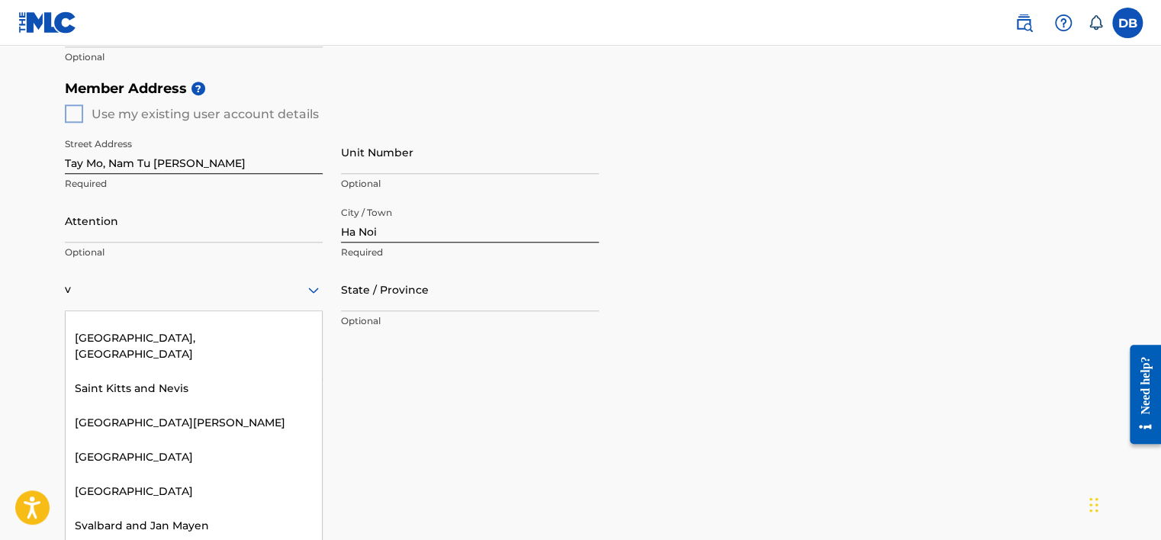
scroll to position [542, 0]
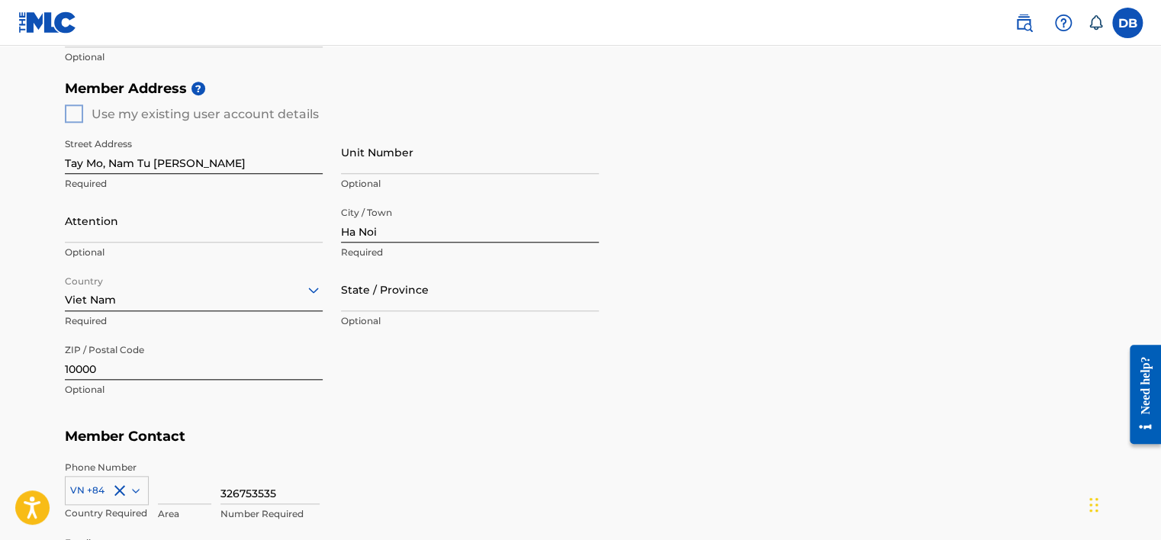
click at [814, 311] on div "Member Address ? Use my existing user account details Street Address [GEOGRAPHI…" at bounding box center [581, 246] width 1032 height 349
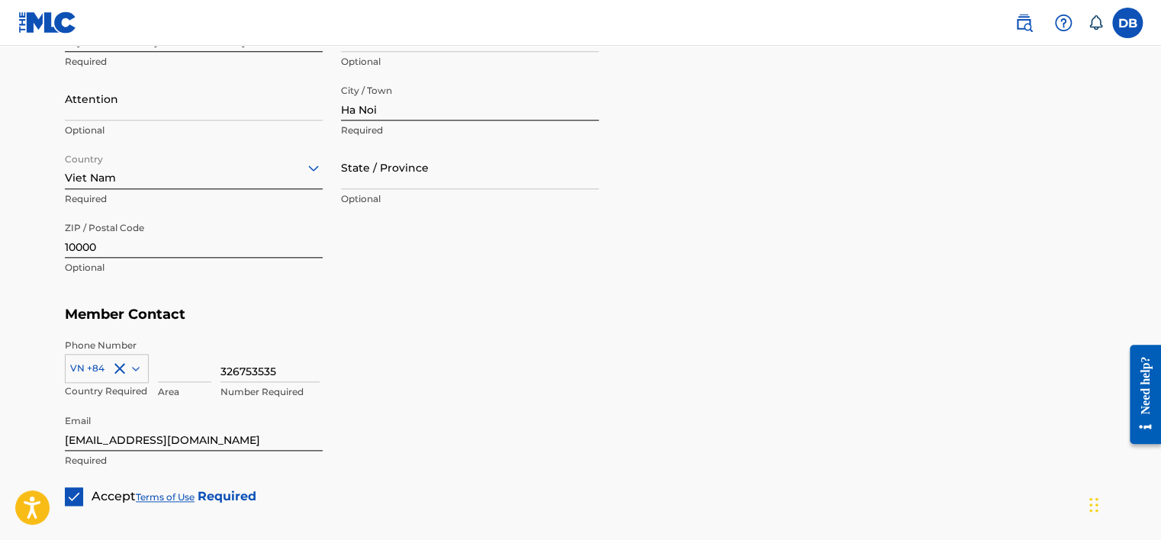
scroll to position [861, 0]
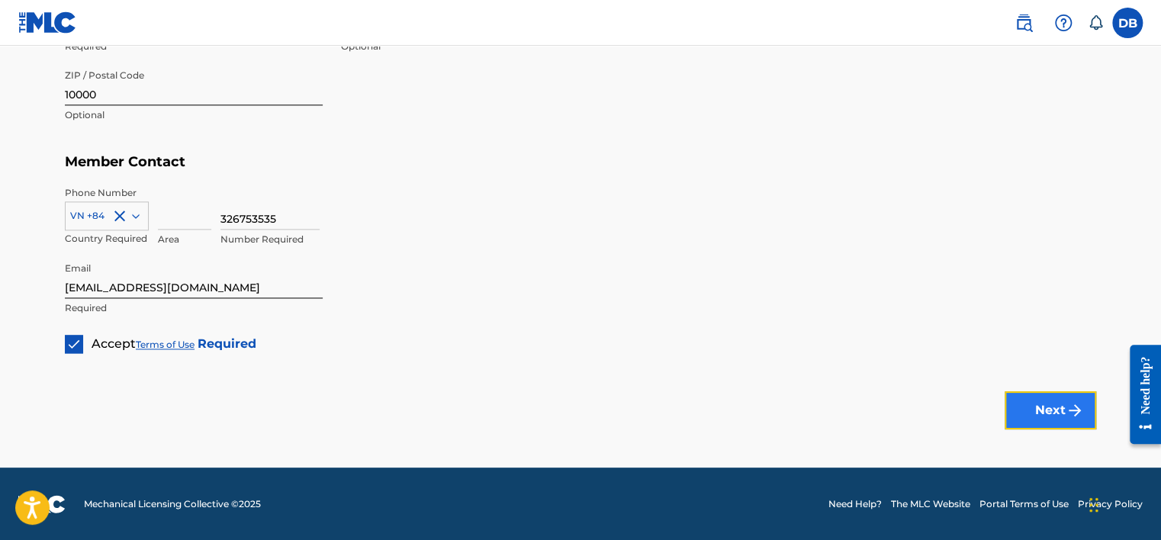
click at [1013, 412] on button "Next" at bounding box center [1051, 410] width 92 height 38
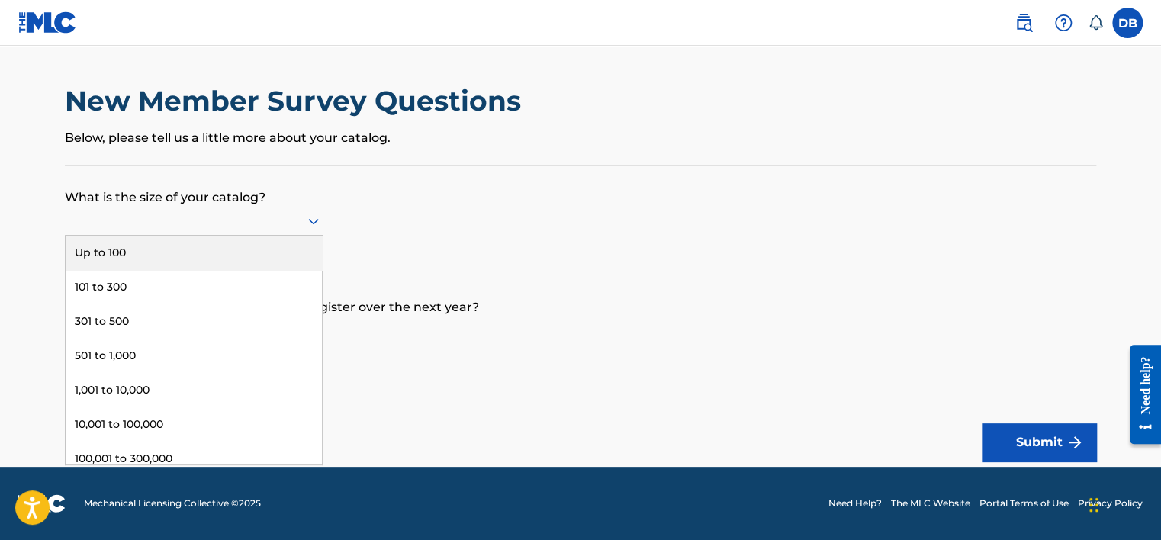
click at [204, 226] on div at bounding box center [194, 220] width 258 height 19
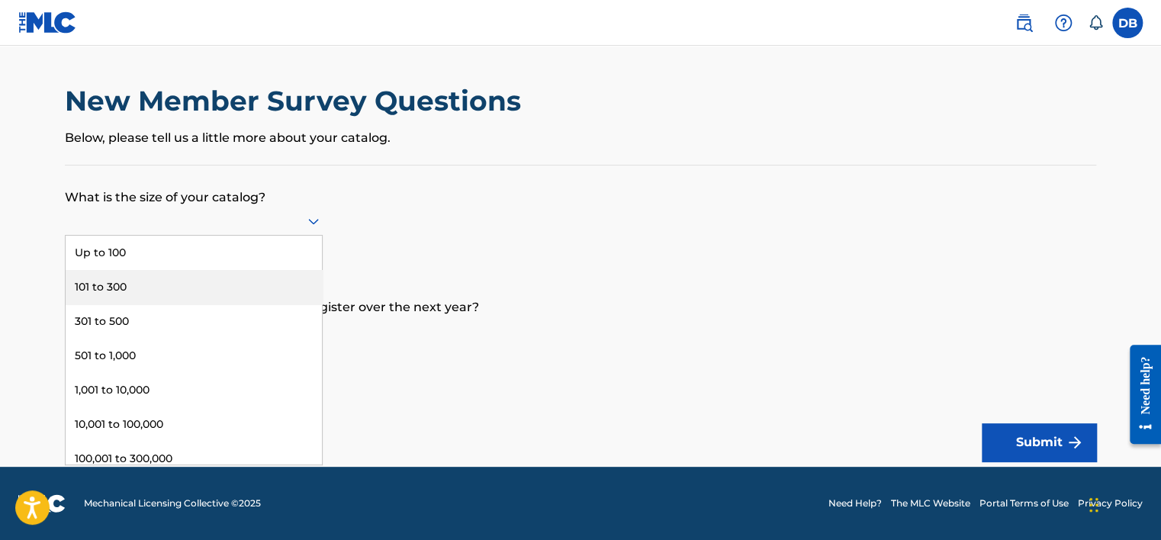
click at [140, 283] on div "101 to 300" at bounding box center [194, 287] width 256 height 34
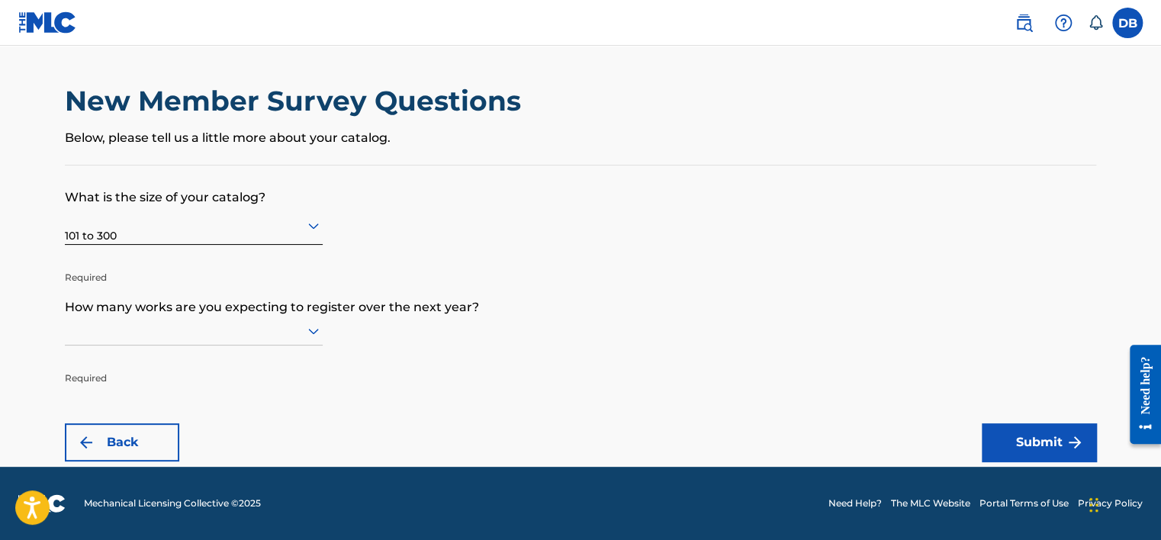
click at [203, 339] on div at bounding box center [194, 330] width 258 height 19
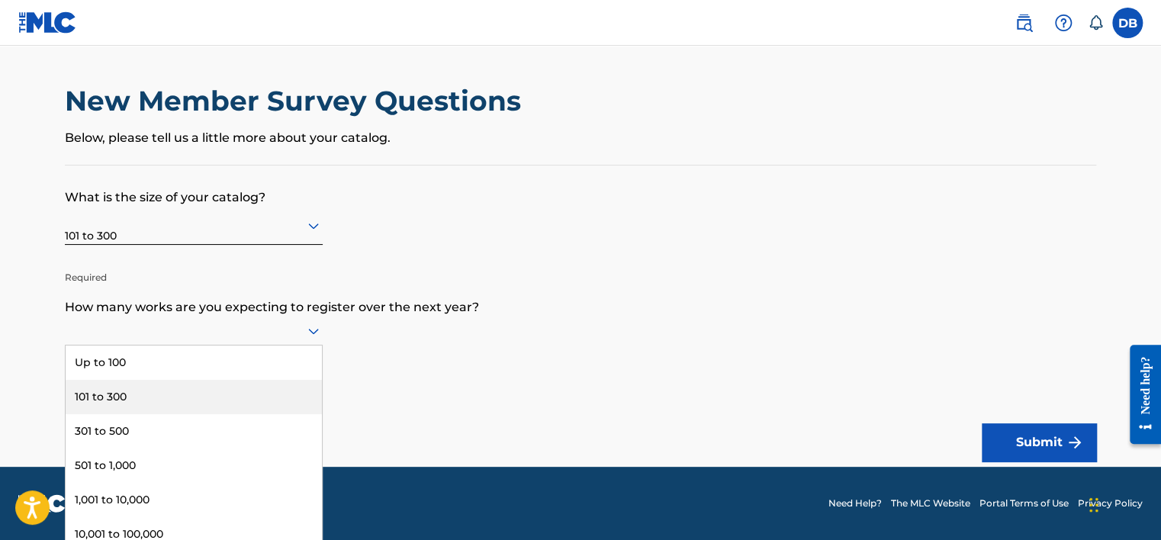
click at [139, 396] on div "101 to 300" at bounding box center [194, 397] width 256 height 34
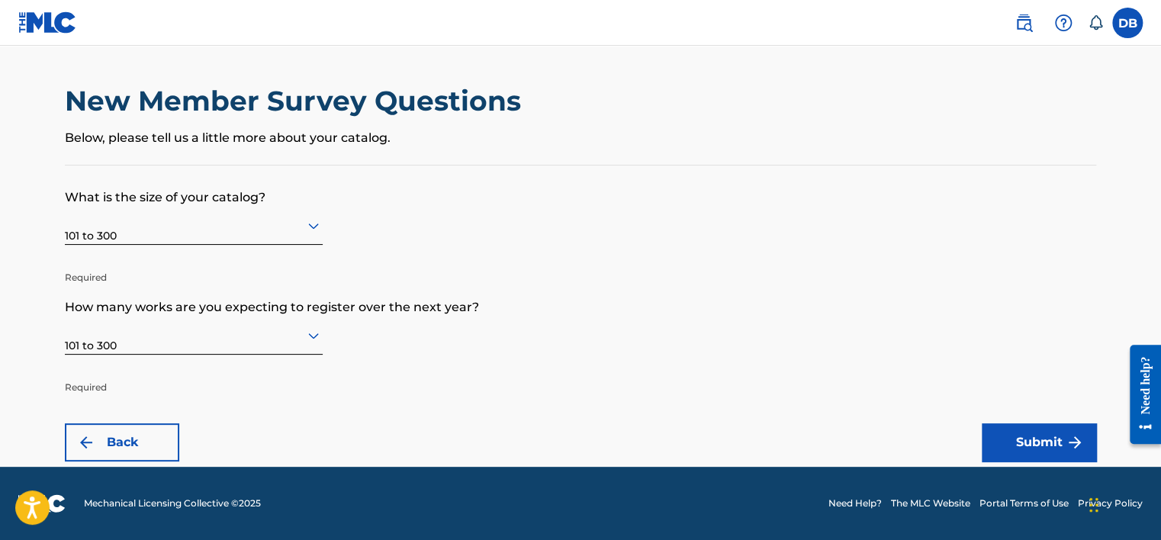
drag, startPoint x: 741, startPoint y: 336, endPoint x: 940, endPoint y: 395, distance: 207.8
click at [743, 336] on form "What is the size of your catalog? 101 to 300 Required How many works are you ex…" at bounding box center [581, 314] width 1032 height 296
click at [1064, 439] on button "Submit" at bounding box center [1039, 442] width 114 height 38
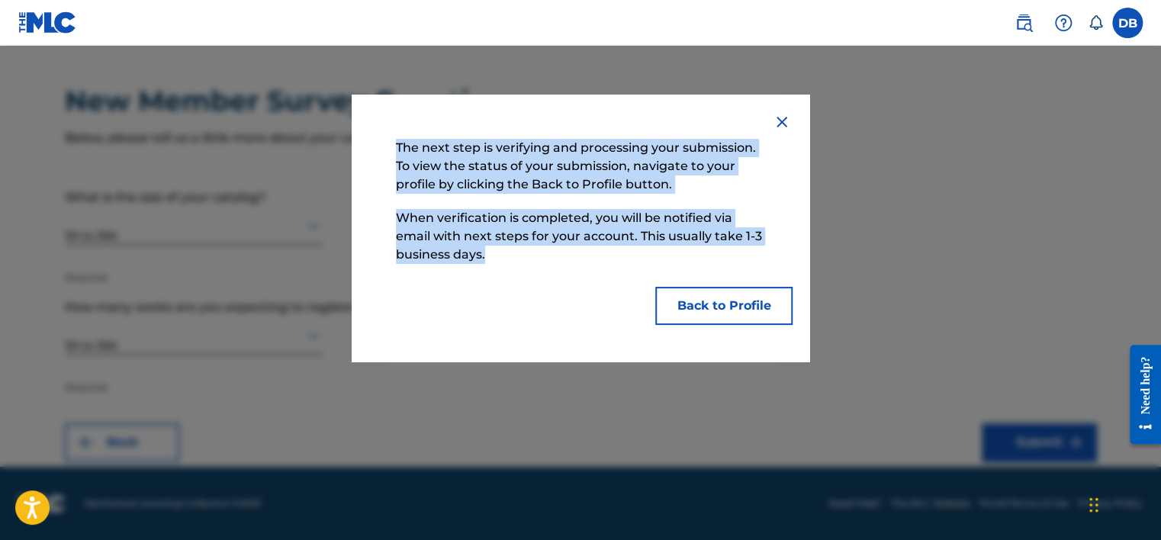
drag, startPoint x: 397, startPoint y: 143, endPoint x: 493, endPoint y: 251, distance: 143.8
click at [493, 251] on div "The next step is verifying and processing your submission. To view the status o…" at bounding box center [580, 228] width 385 height 194
copy div "The next step is verifying and processing your submission. To view the status o…"
click at [491, 257] on p "When verification is completed, you will be notified via email with next steps …" at bounding box center [580, 236] width 385 height 70
click at [731, 304] on button "Back to Profile" at bounding box center [723, 306] width 137 height 38
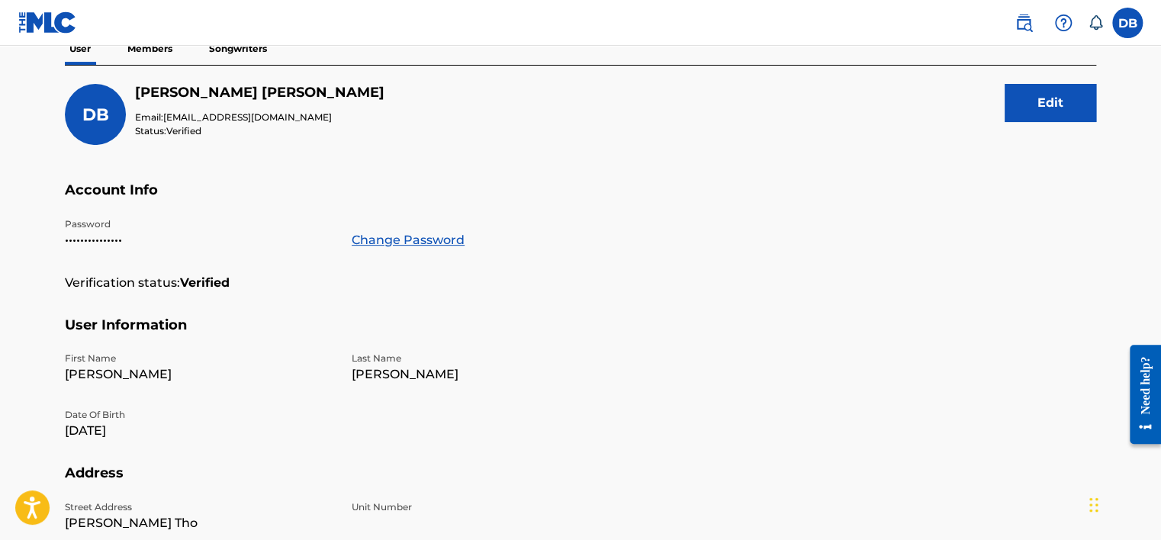
scroll to position [28, 0]
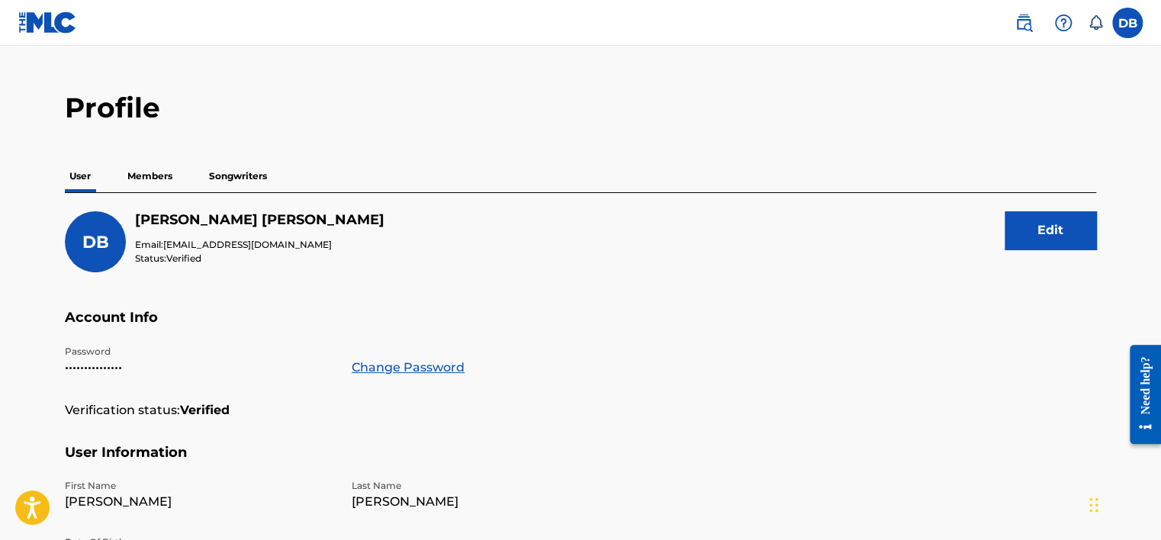
click at [162, 185] on p "Members" at bounding box center [150, 176] width 54 height 32
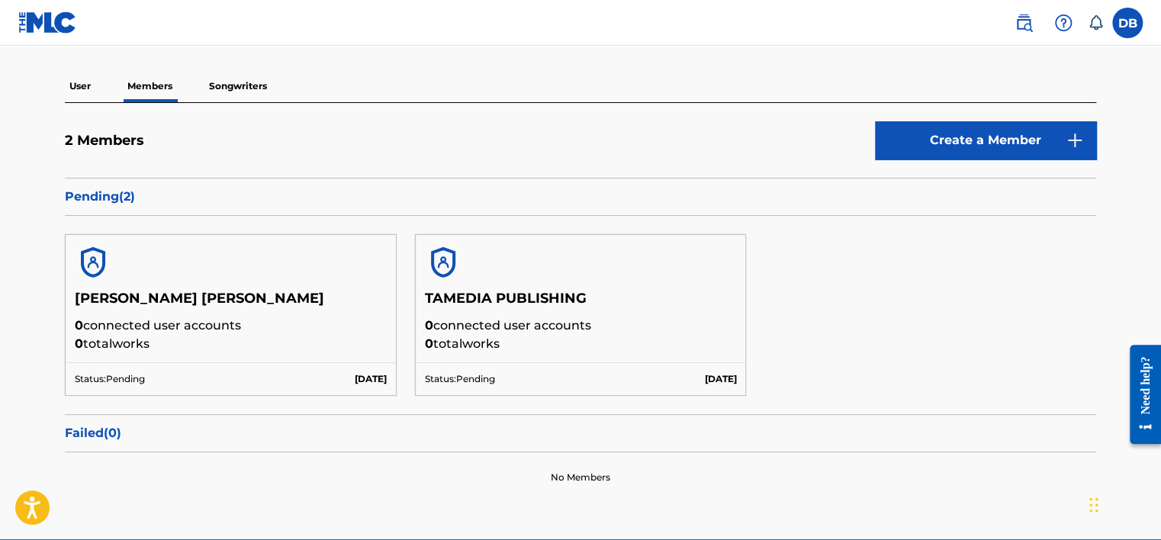
scroll to position [125, 0]
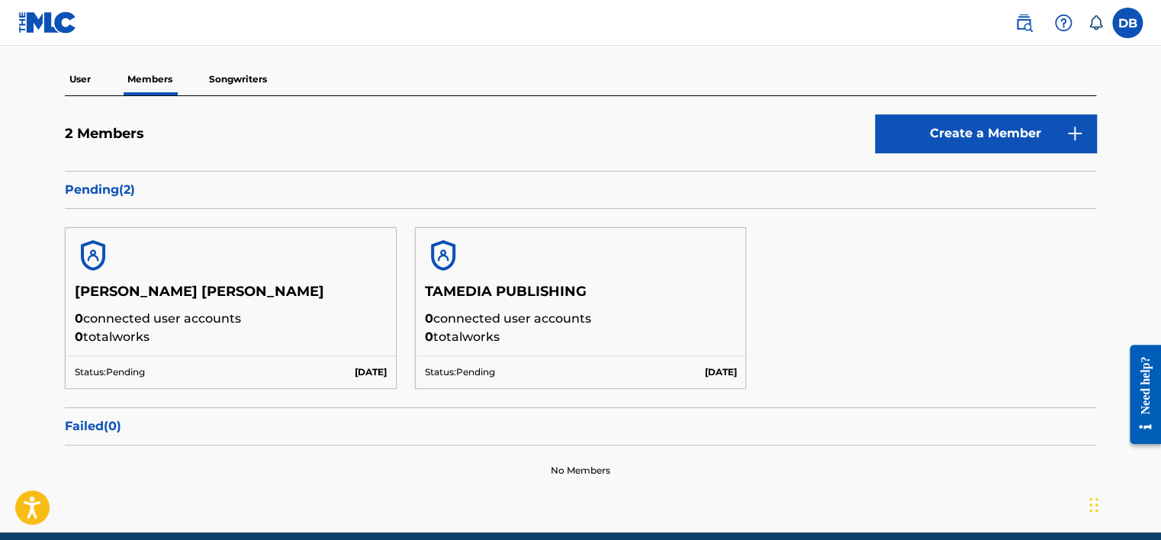
click at [487, 342] on p "0 total works" at bounding box center [581, 337] width 312 height 18
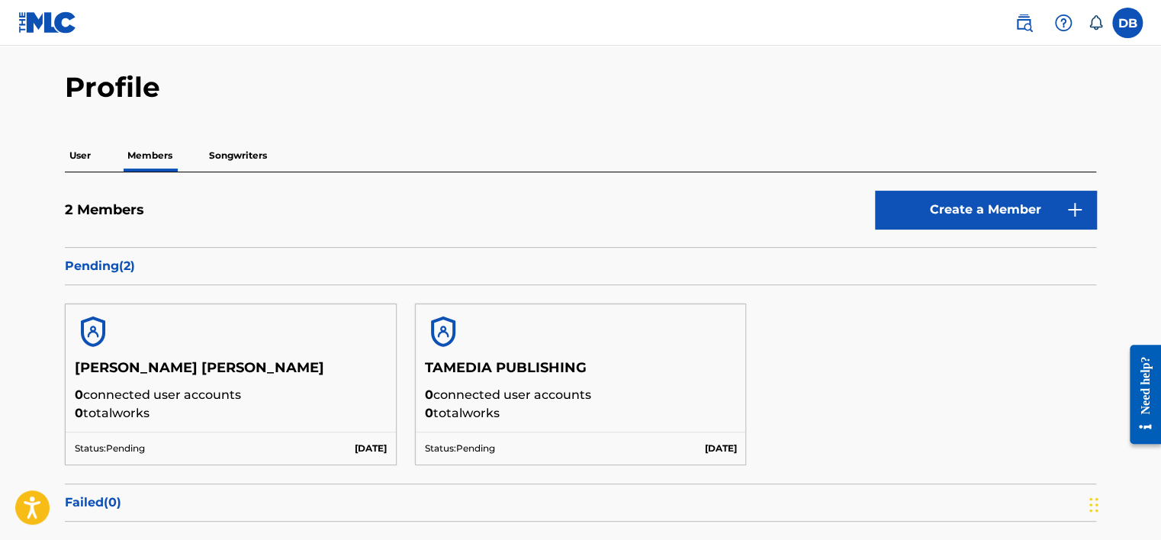
click at [253, 156] on p "Songwriters" at bounding box center [237, 156] width 67 height 32
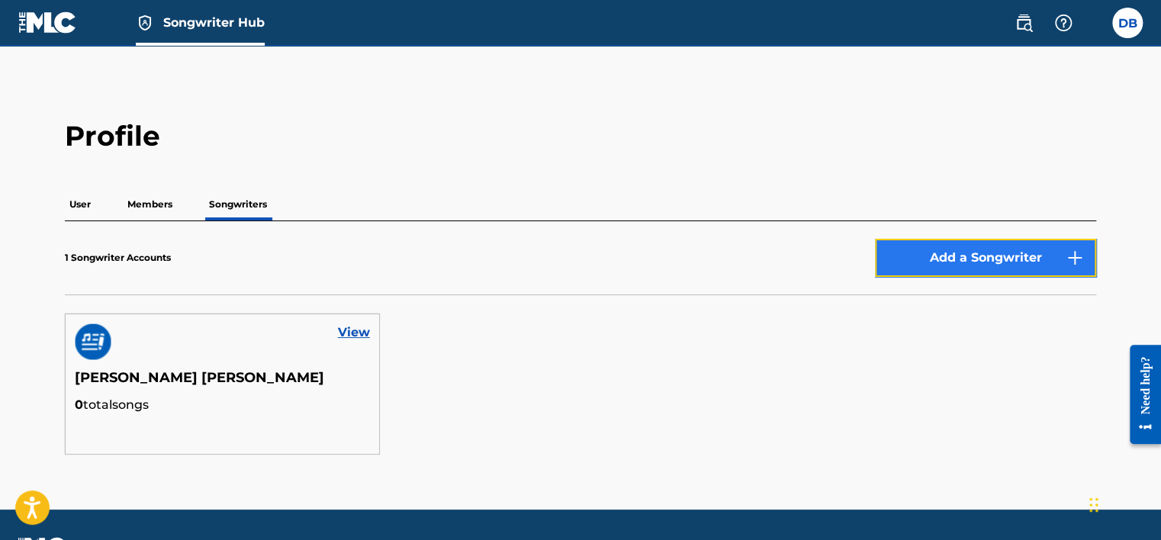
click at [948, 260] on button "Add a Songwriter" at bounding box center [985, 258] width 221 height 38
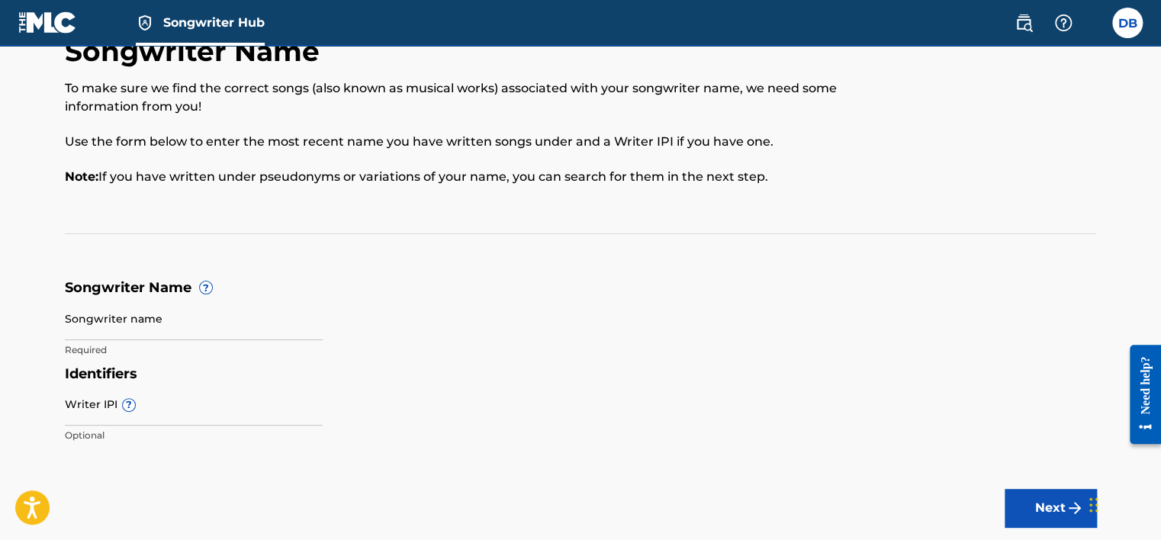
scroll to position [76, 0]
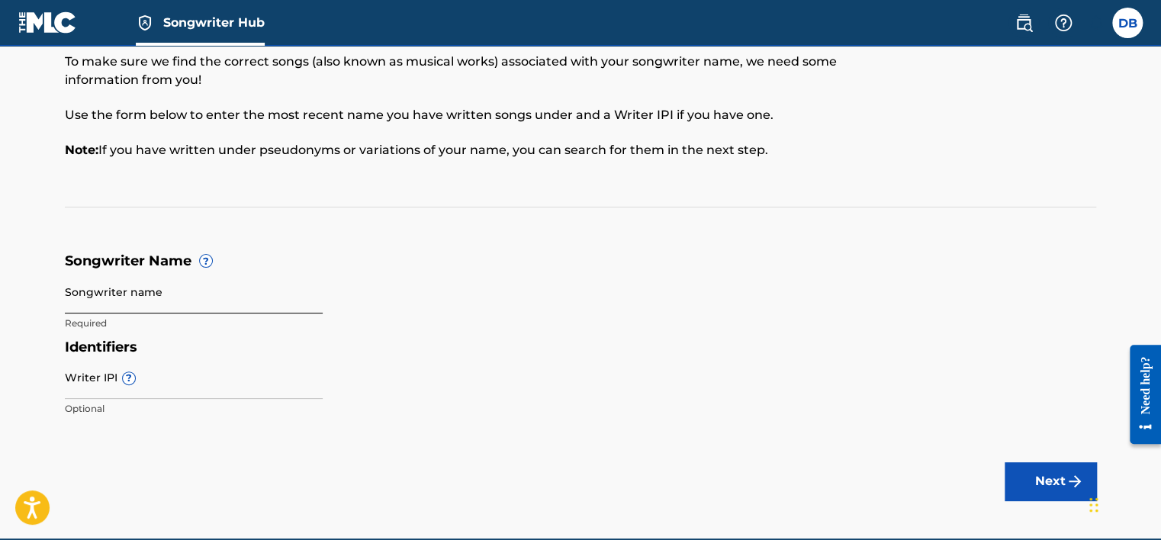
click at [156, 307] on input "Songwriter name" at bounding box center [194, 291] width 258 height 43
paste input "[PERSON_NAME] [PERSON_NAME]"
type input "[PERSON_NAME] [PERSON_NAME]"
click at [753, 298] on form "Songwriter Name ? Songwriter name [PERSON_NAME] [PERSON_NAME] Required Identifi…" at bounding box center [581, 339] width 1032 height 172
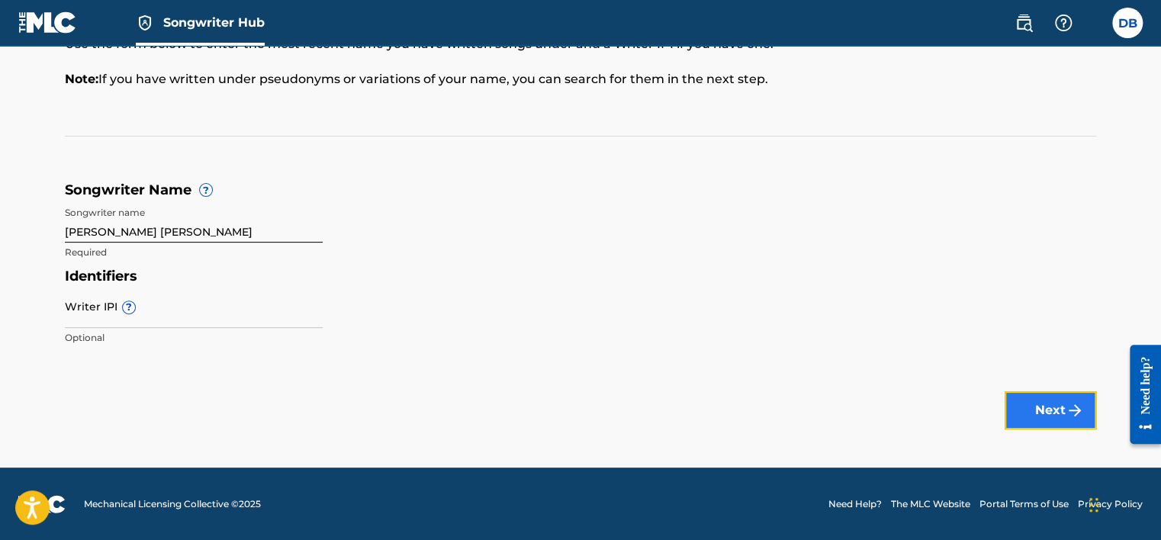
click at [1059, 412] on button "Next" at bounding box center [1051, 410] width 92 height 38
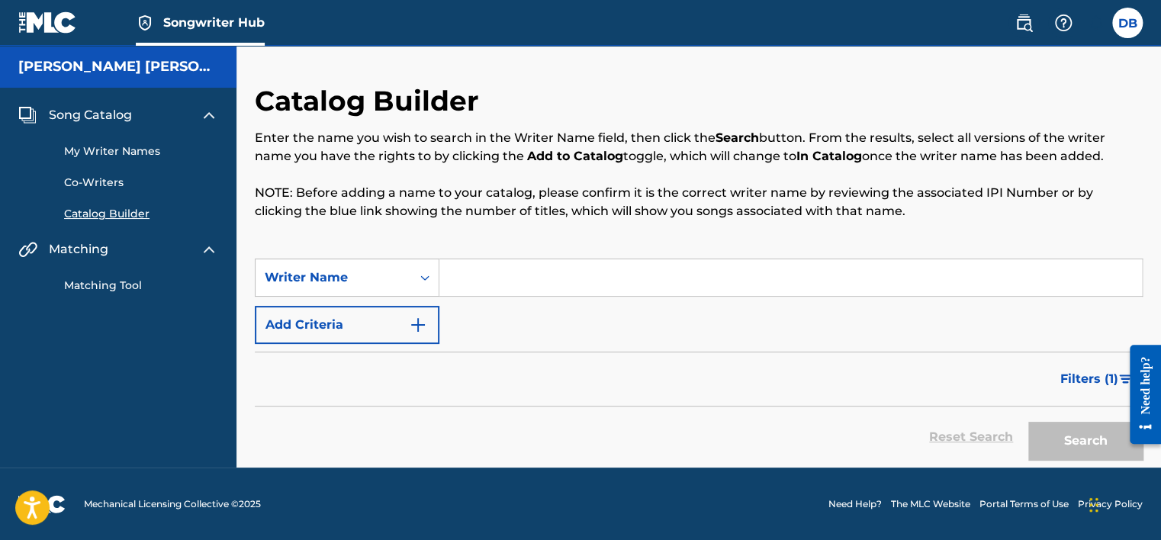
click at [491, 278] on input "Search Form" at bounding box center [790, 277] width 703 height 37
paste input "[PERSON_NAME] [PERSON_NAME]"
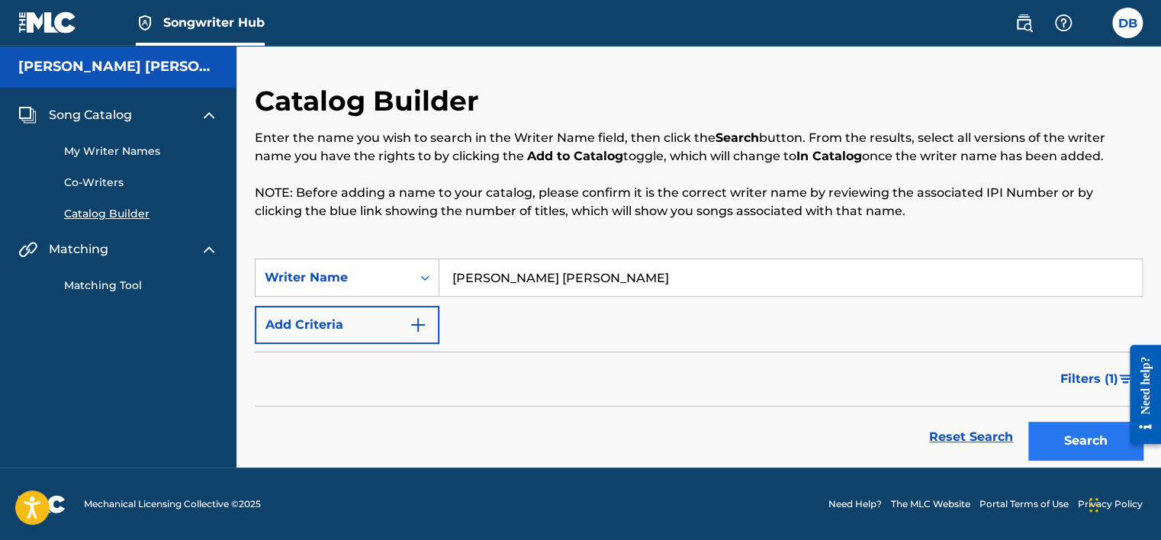
type input "[PERSON_NAME] [PERSON_NAME]"
click at [1076, 443] on button "Search" at bounding box center [1085, 441] width 114 height 38
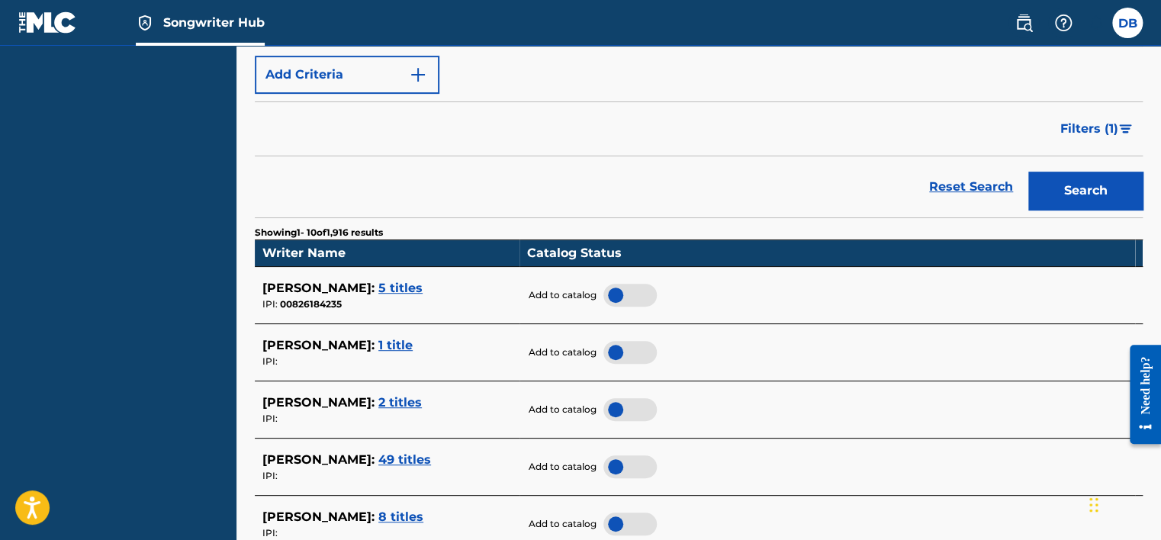
scroll to position [305, 0]
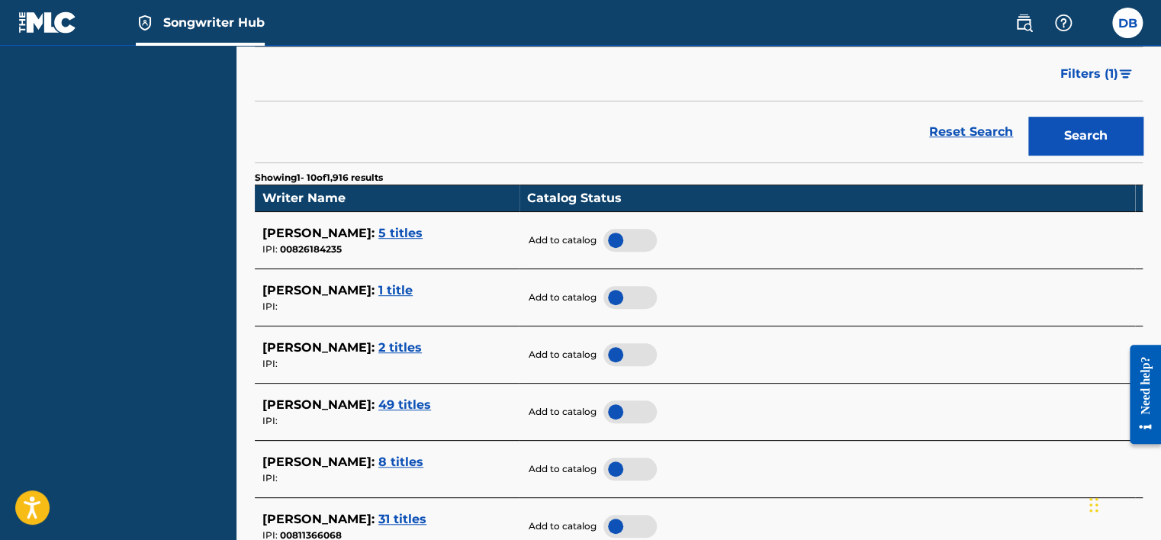
click at [378, 345] on span "2 titles" at bounding box center [399, 347] width 43 height 14
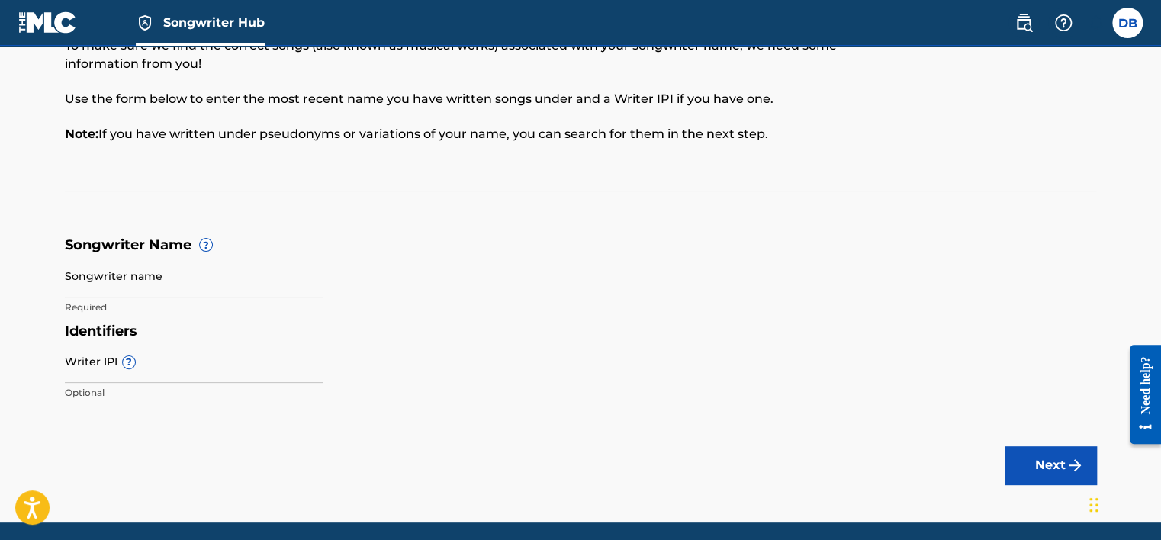
scroll to position [147, 0]
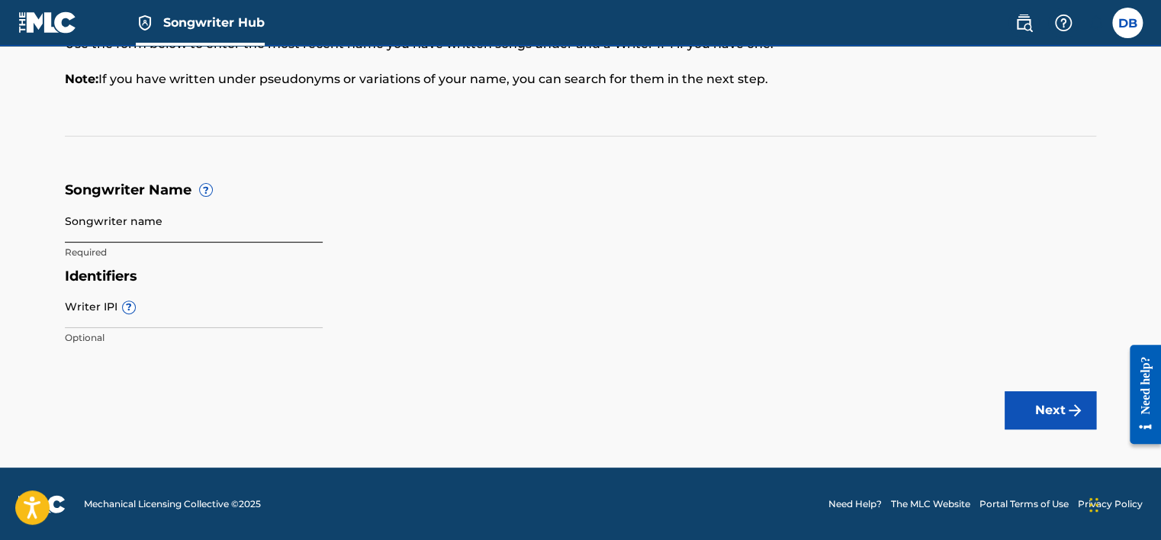
click at [172, 233] on input "Songwriter name" at bounding box center [194, 220] width 258 height 43
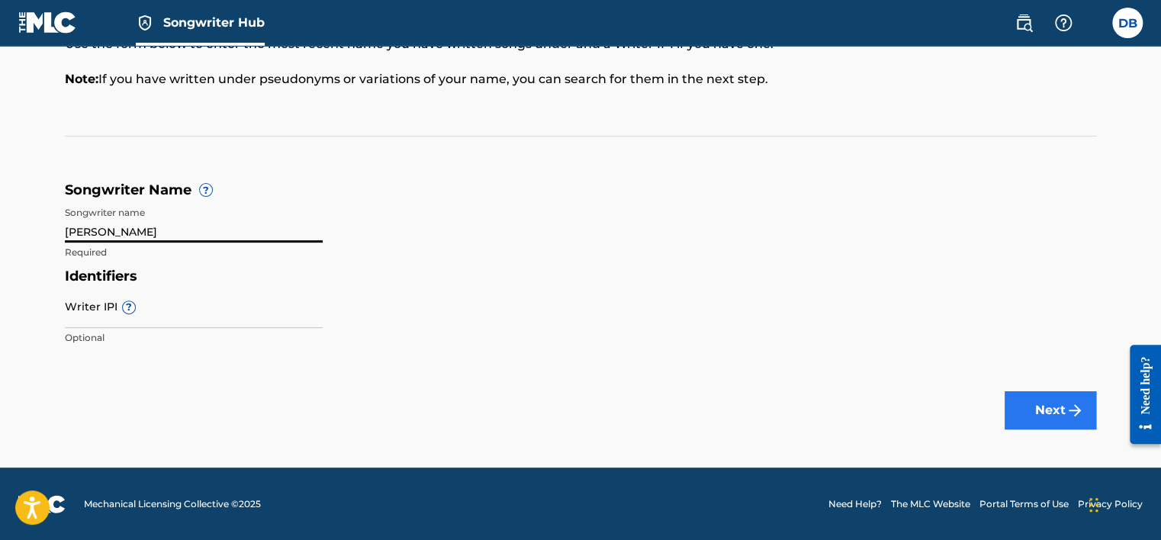
type input "[PERSON_NAME]"
click at [1050, 394] on button "Next" at bounding box center [1051, 410] width 92 height 38
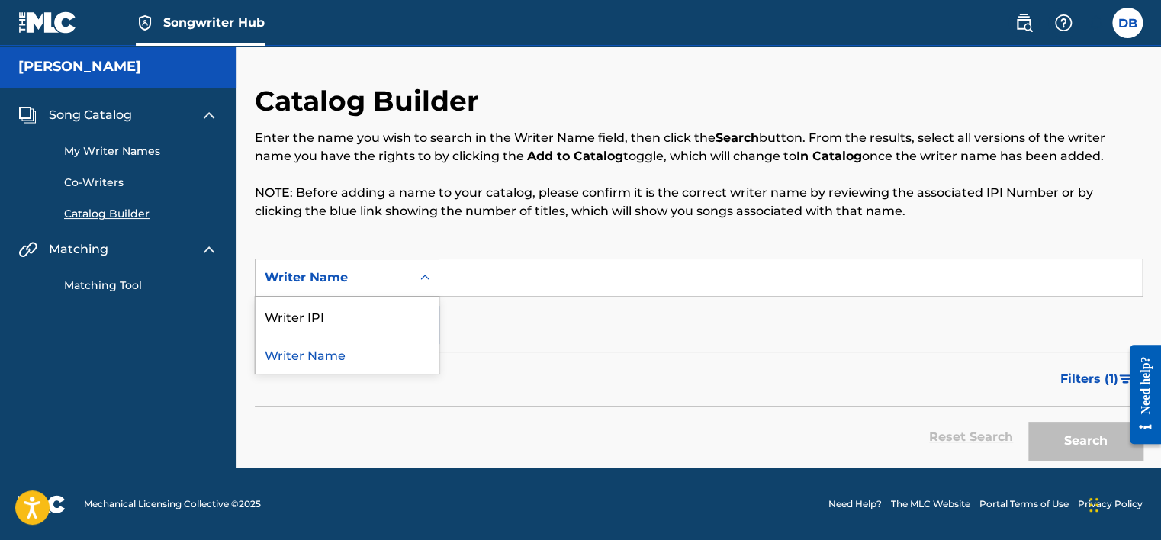
click at [409, 282] on div "Writer Name" at bounding box center [334, 277] width 156 height 29
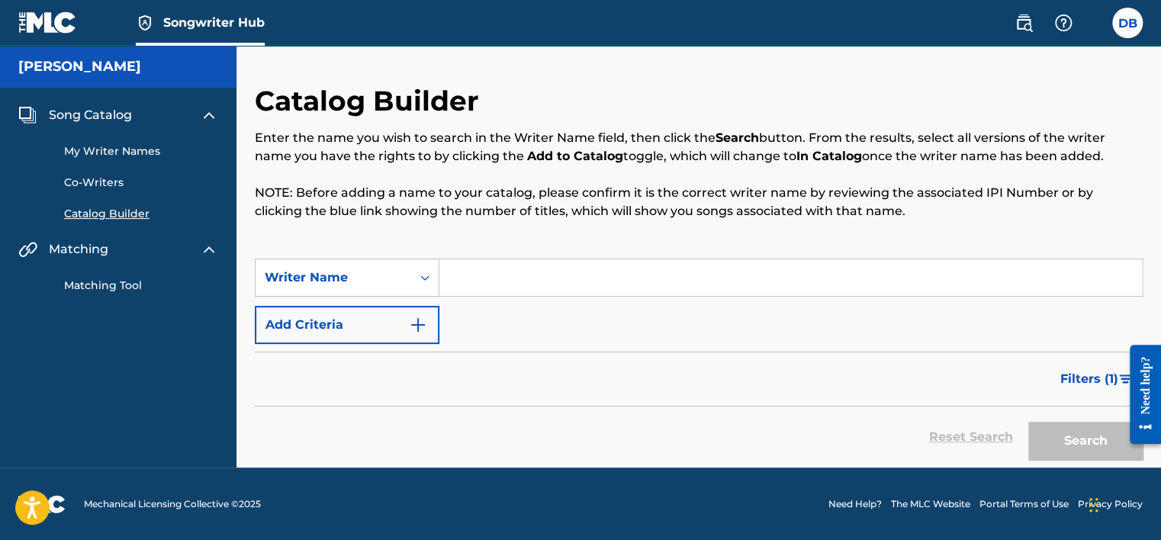
click at [516, 286] on input "Search Form" at bounding box center [790, 277] width 703 height 37
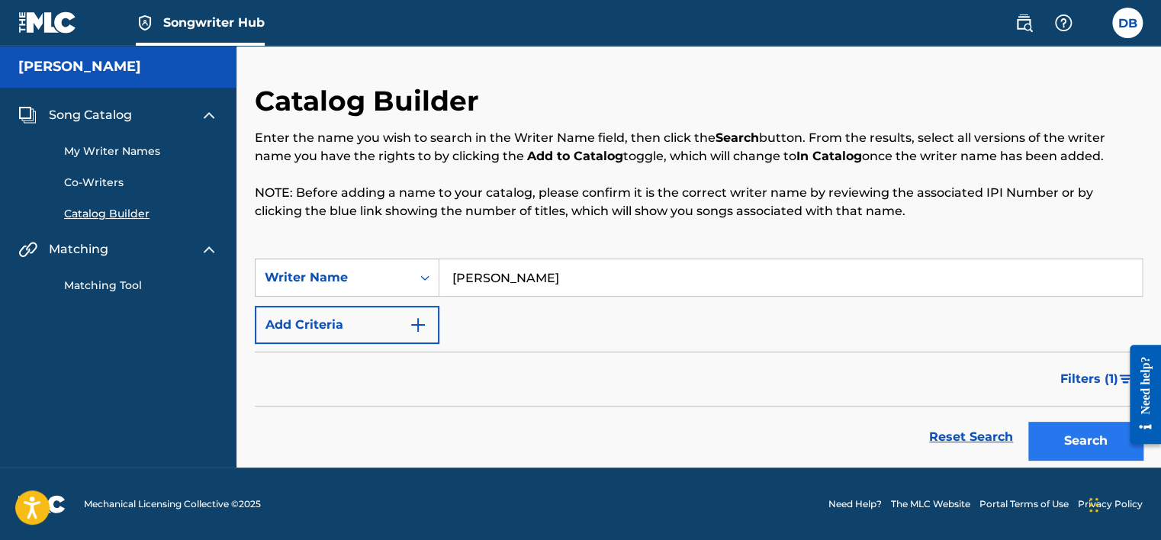
type input "[PERSON_NAME]"
click at [1060, 447] on button "Search" at bounding box center [1085, 441] width 114 height 38
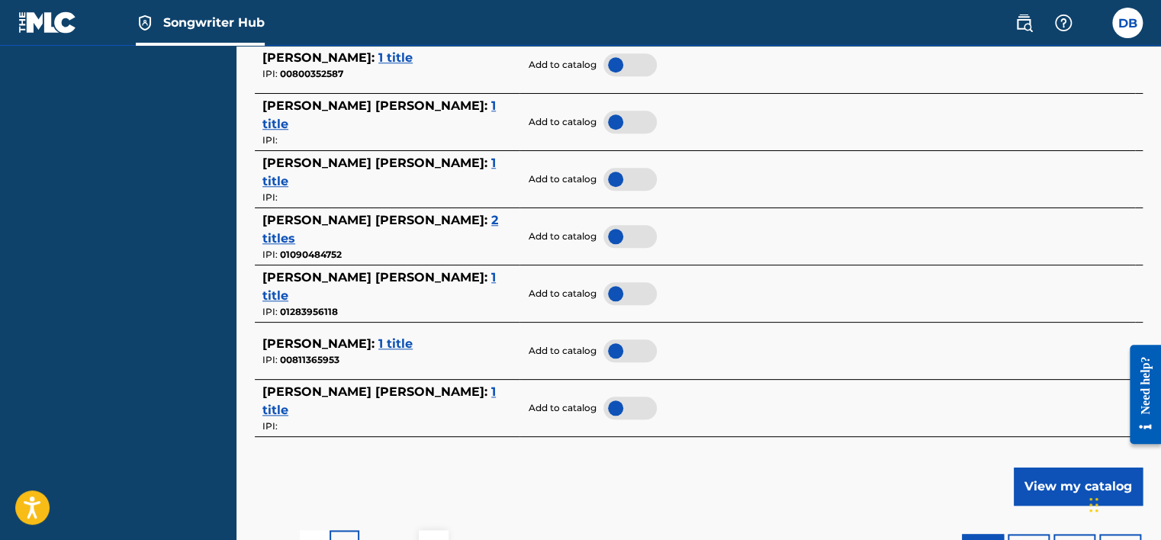
scroll to position [687, 0]
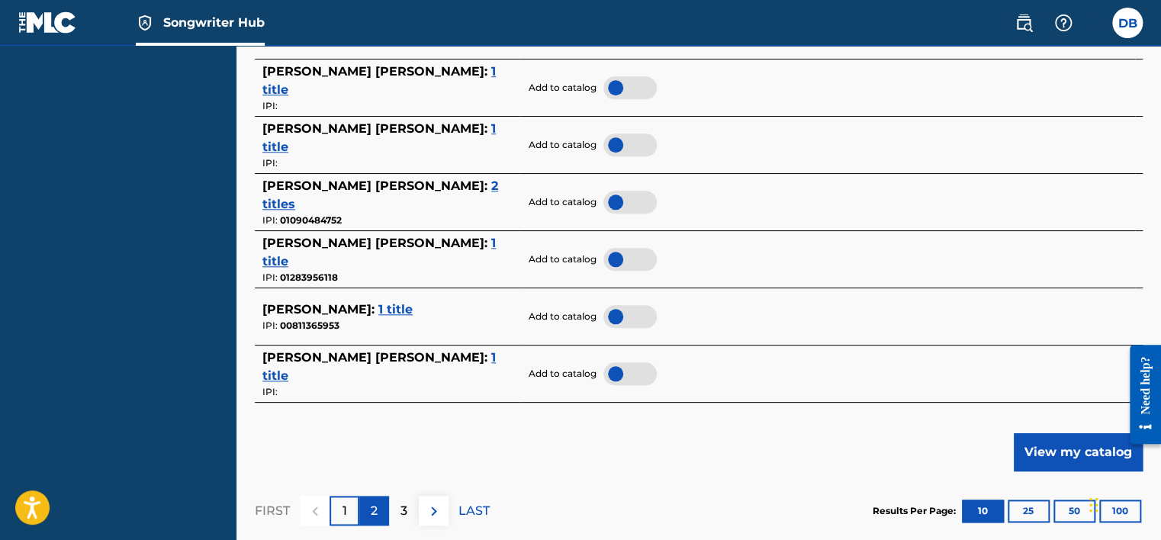
click at [378, 510] on div "2" at bounding box center [374, 511] width 30 height 30
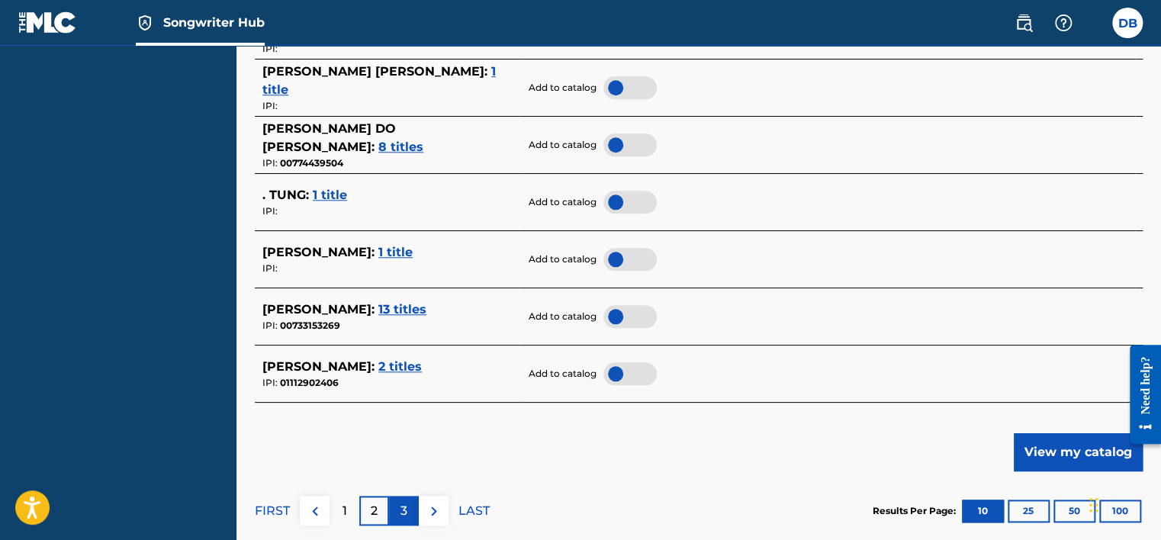
click at [410, 504] on div "3" at bounding box center [404, 511] width 30 height 30
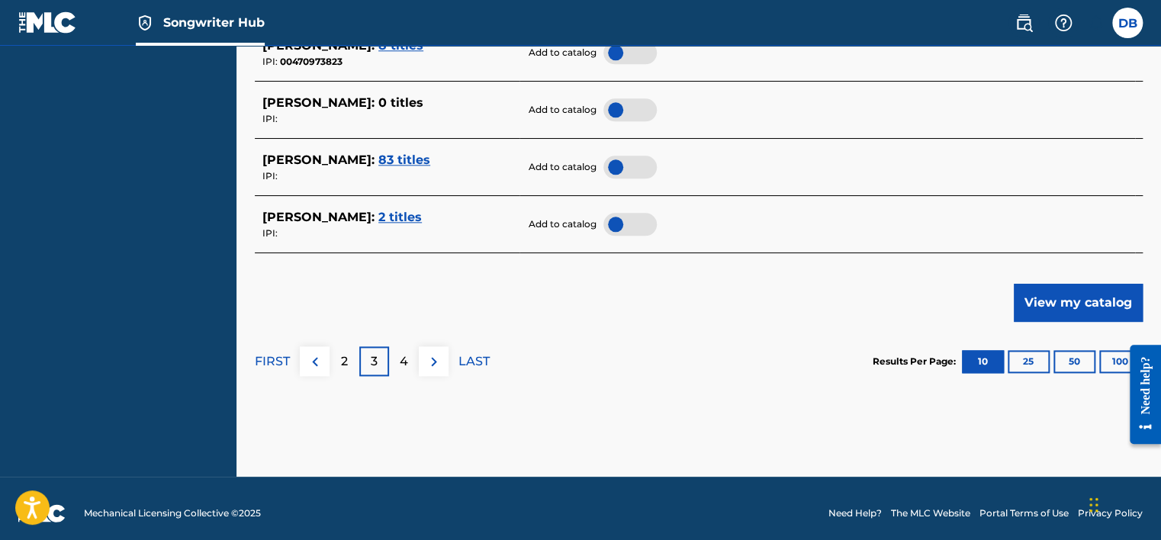
scroll to position [839, 0]
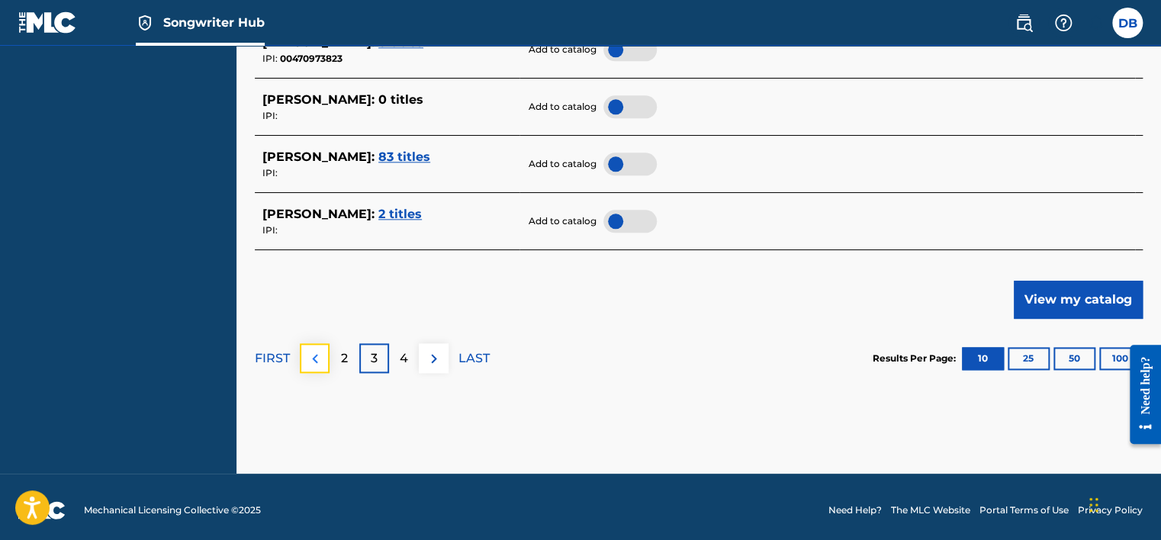
click at [324, 357] on button at bounding box center [315, 358] width 30 height 30
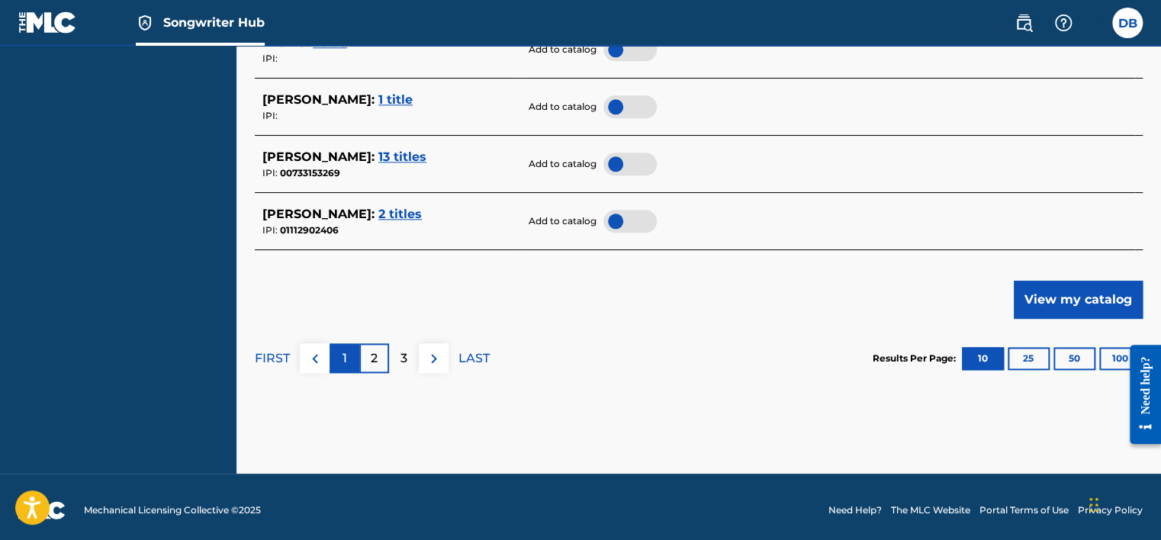
click at [353, 359] on div "1" at bounding box center [345, 358] width 30 height 30
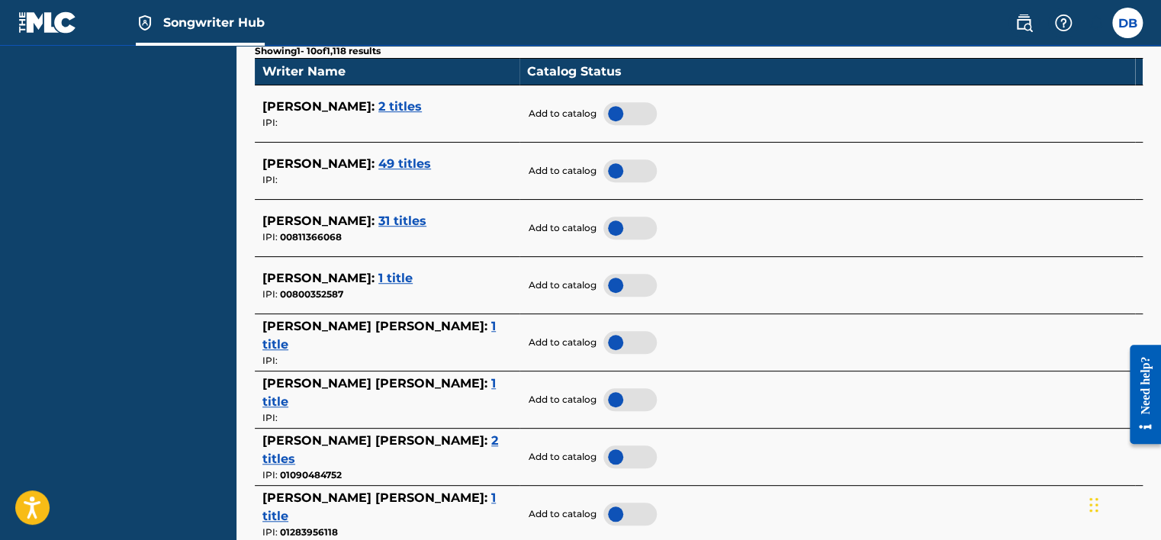
scroll to position [458, 0]
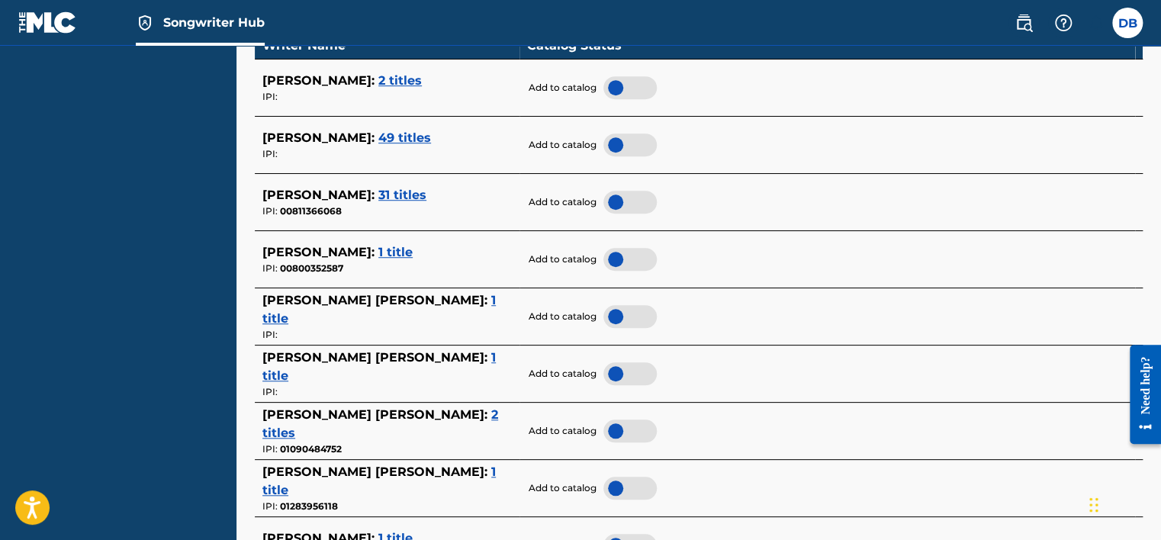
click at [400, 369] on span "1 title" at bounding box center [378, 366] width 233 height 33
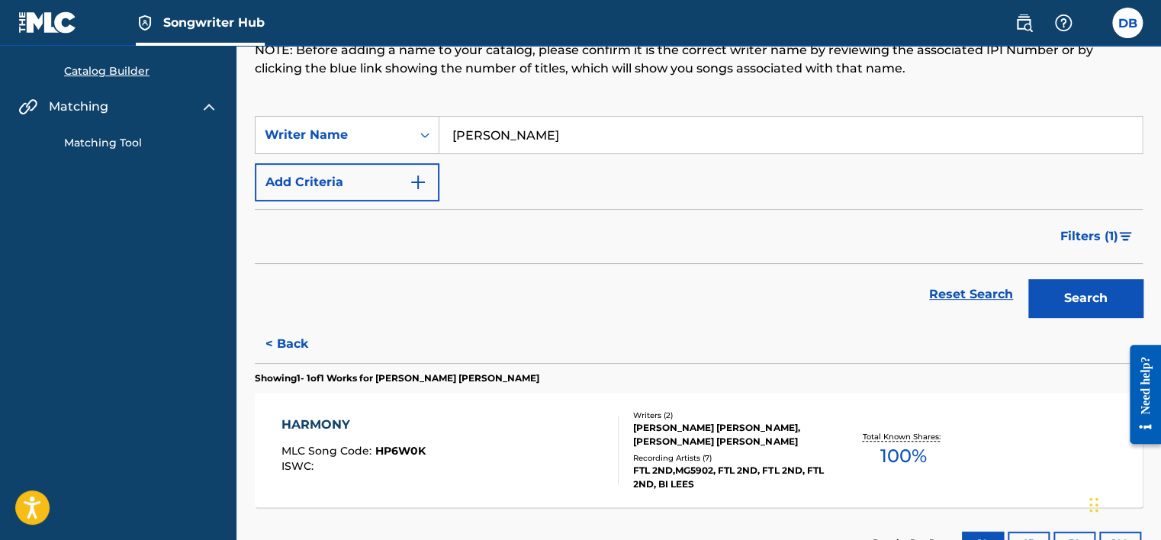
scroll to position [0, 0]
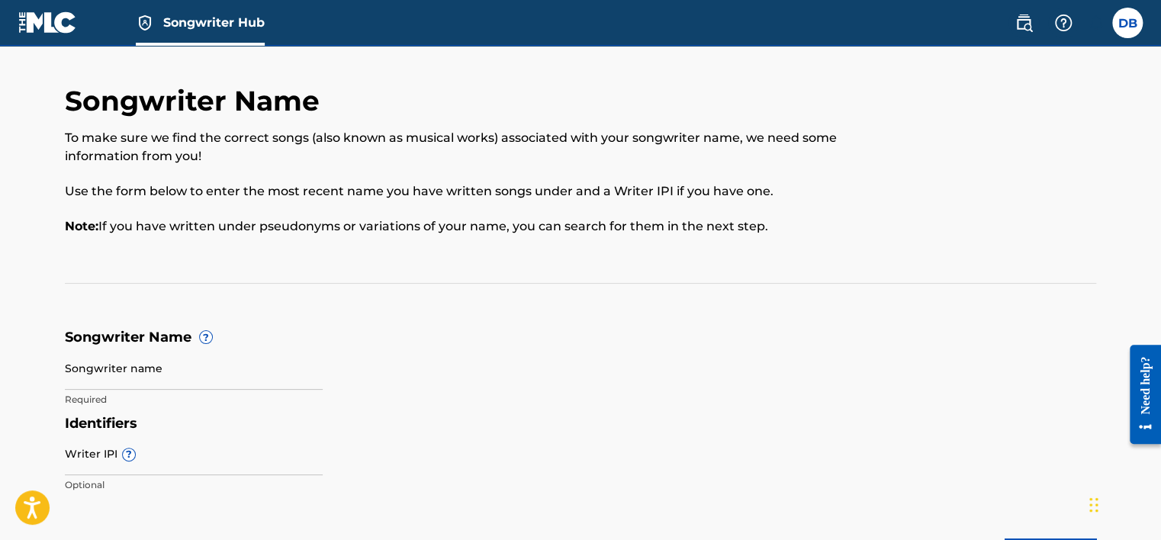
scroll to position [147, 0]
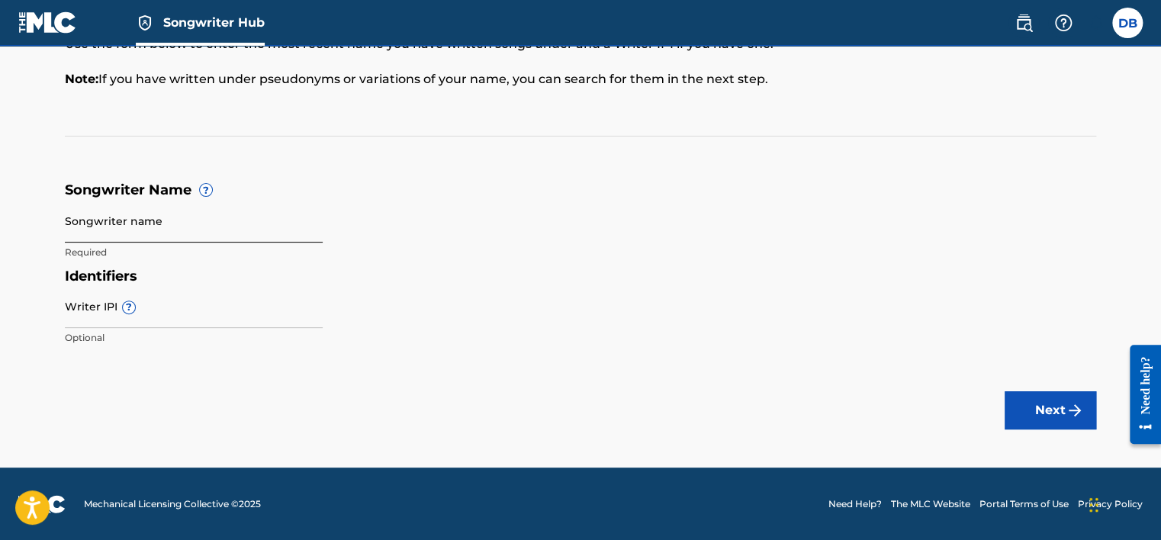
click at [131, 232] on input "Songwriter name" at bounding box center [194, 220] width 258 height 43
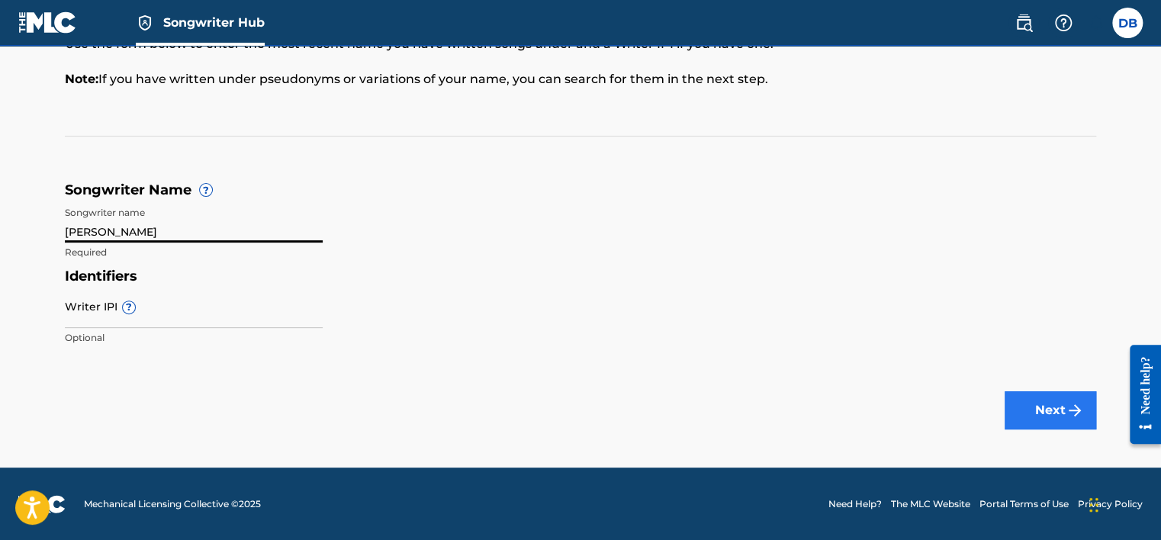
type input "[PERSON_NAME]"
click at [1032, 409] on button "Next" at bounding box center [1051, 410] width 92 height 38
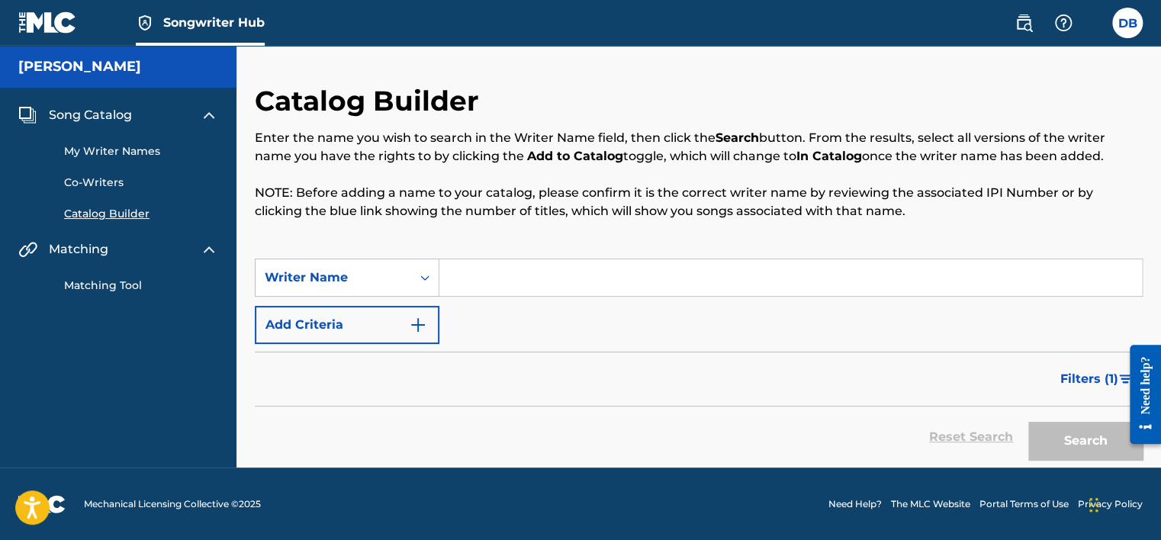
click at [486, 269] on input "Search Form" at bounding box center [790, 277] width 703 height 37
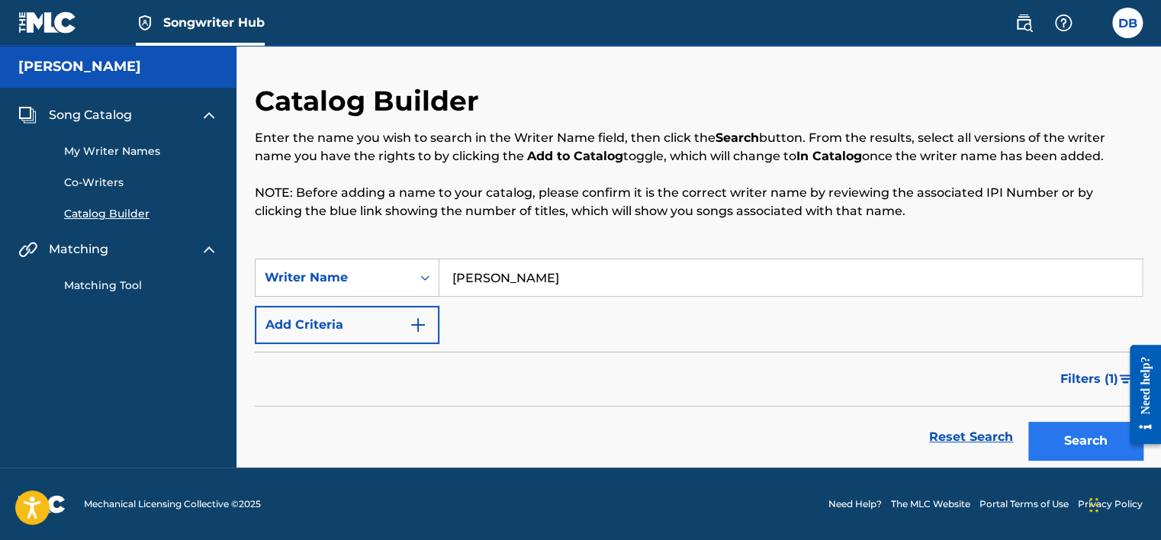
type input "[PERSON_NAME]"
click at [1065, 438] on button "Search" at bounding box center [1085, 441] width 114 height 38
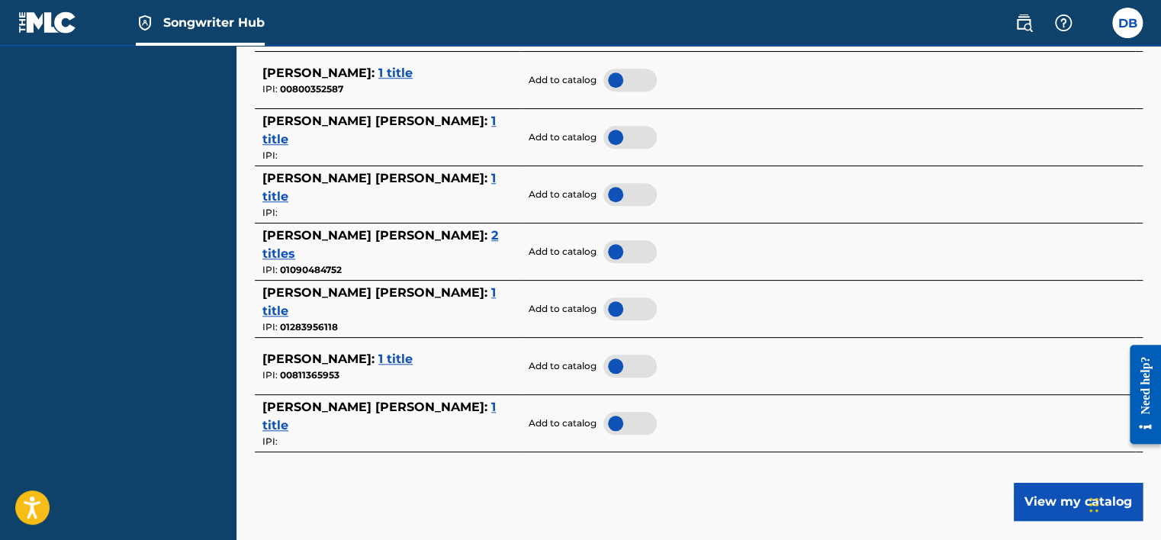
scroll to position [610, 0]
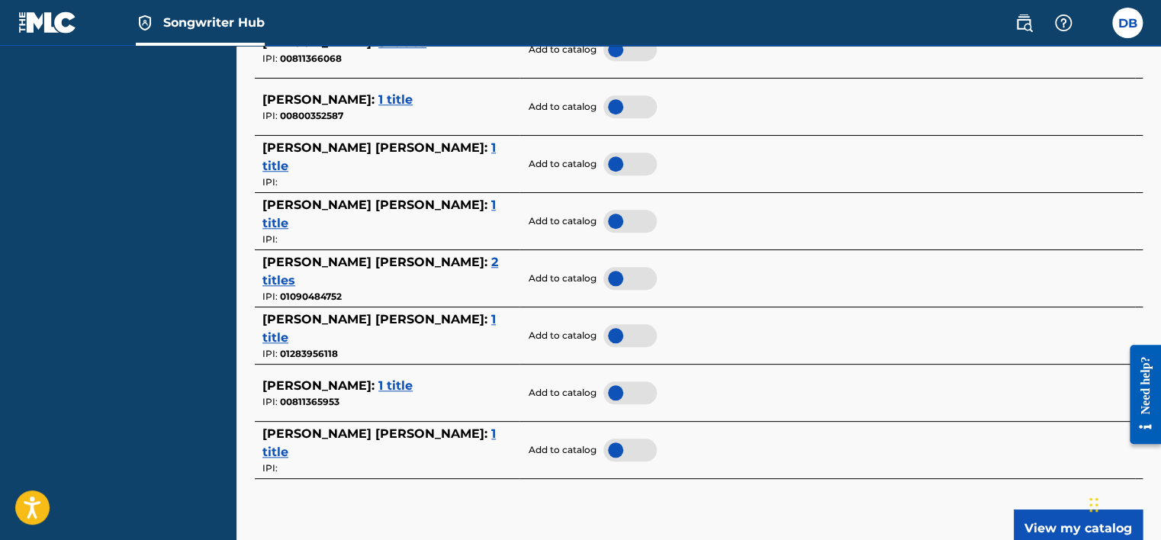
click at [401, 274] on span "2 titles" at bounding box center [380, 271] width 236 height 33
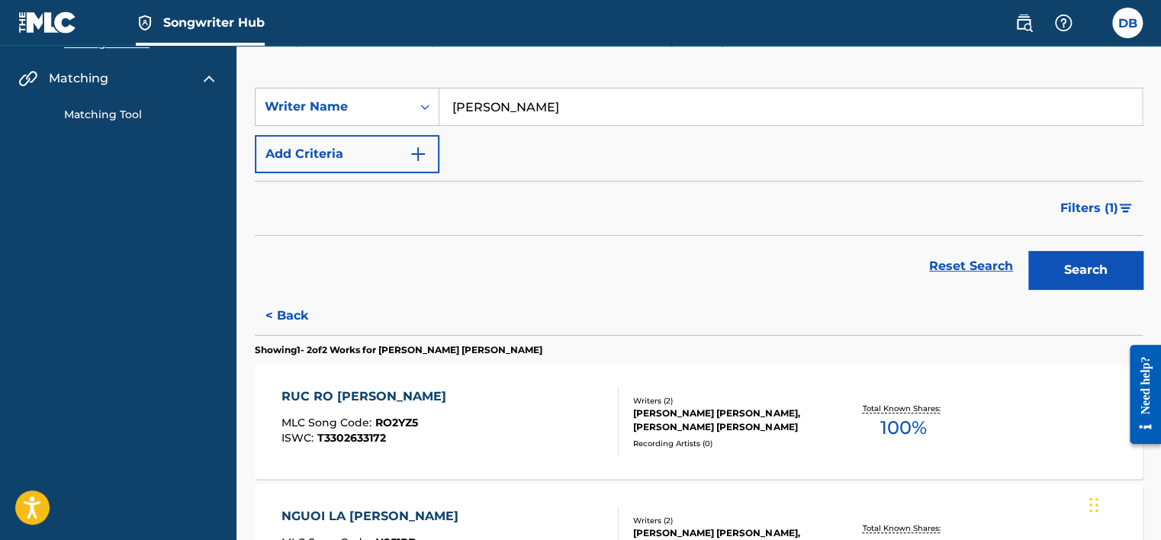
scroll to position [145, 0]
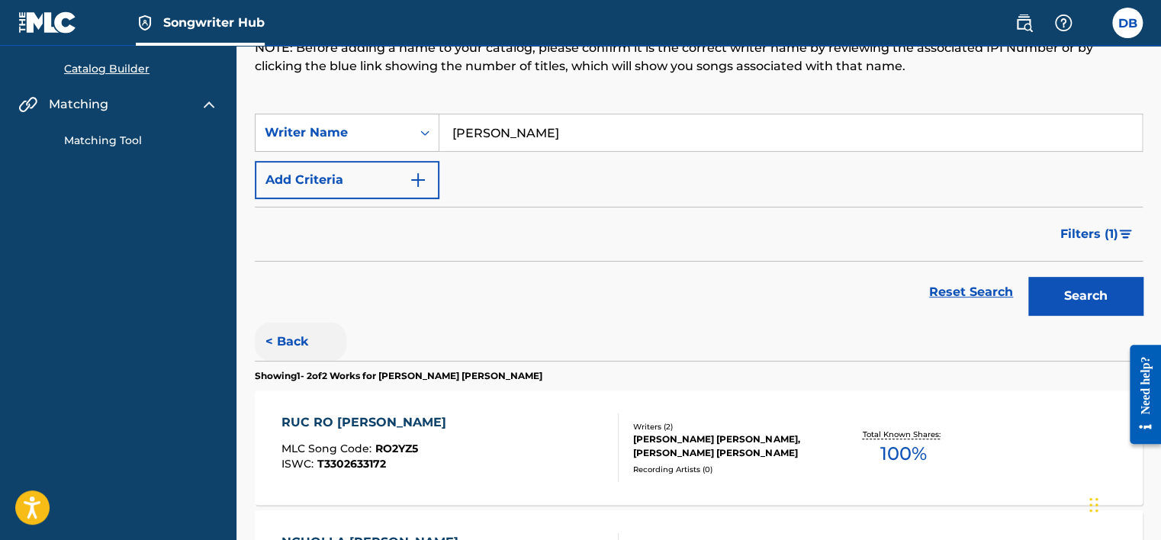
click at [280, 346] on button "< Back" at bounding box center [301, 342] width 92 height 38
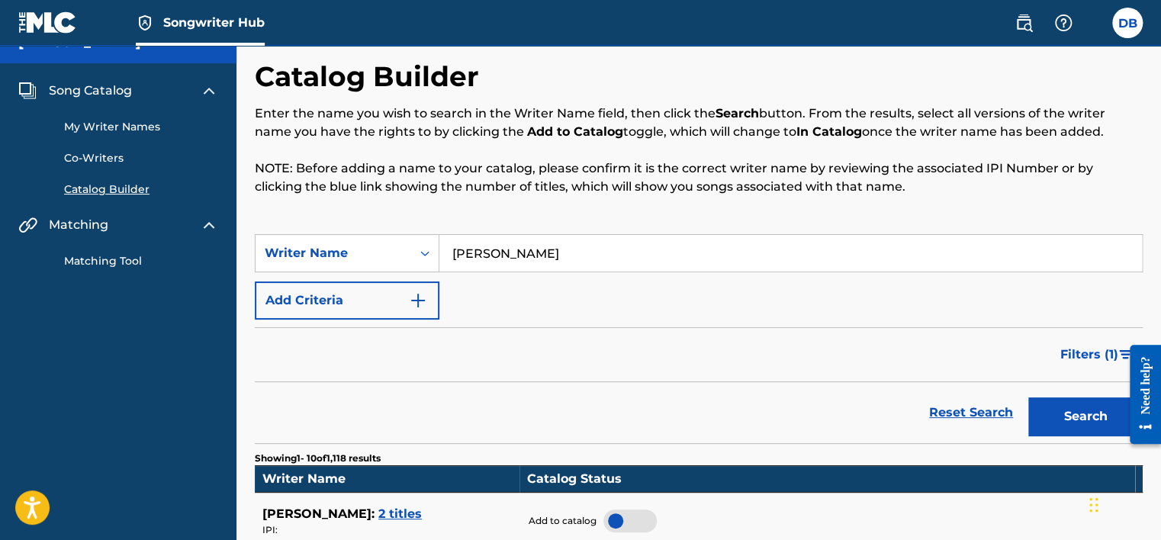
scroll to position [0, 0]
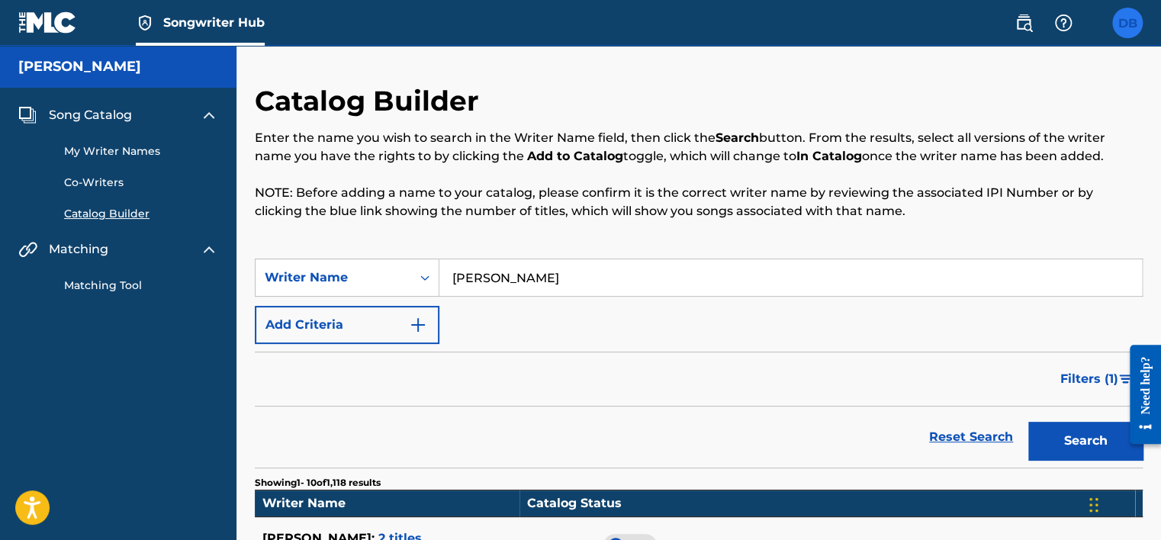
click at [1123, 27] on label at bounding box center [1127, 23] width 31 height 31
click at [1128, 23] on input "DB [PERSON_NAME] [EMAIL_ADDRESS][DOMAIN_NAME] Notification Preferences Profile …" at bounding box center [1128, 23] width 0 height 0
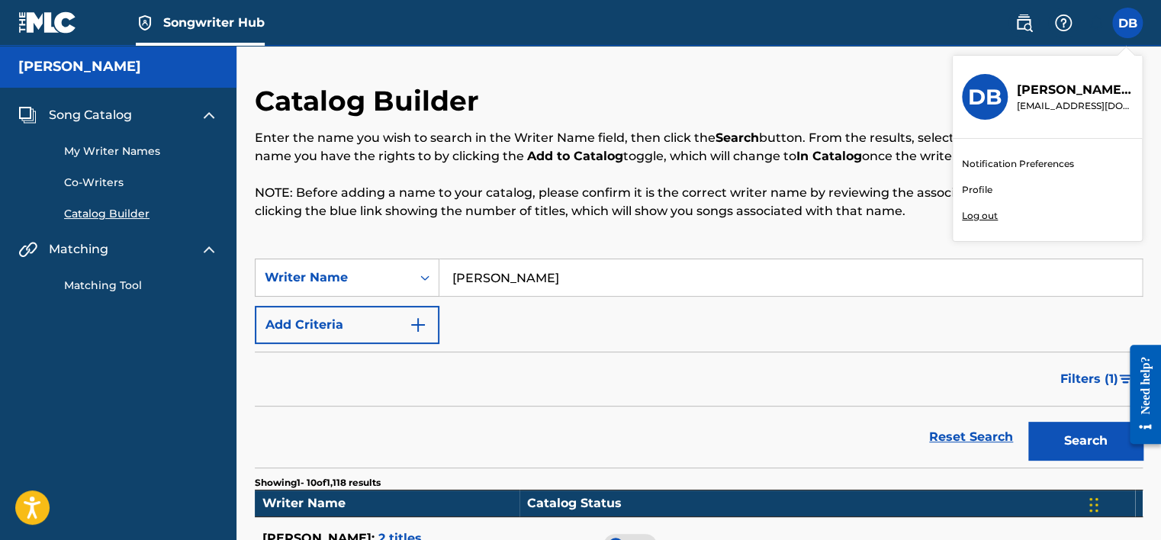
click at [986, 188] on link "Profile" at bounding box center [977, 190] width 31 height 14
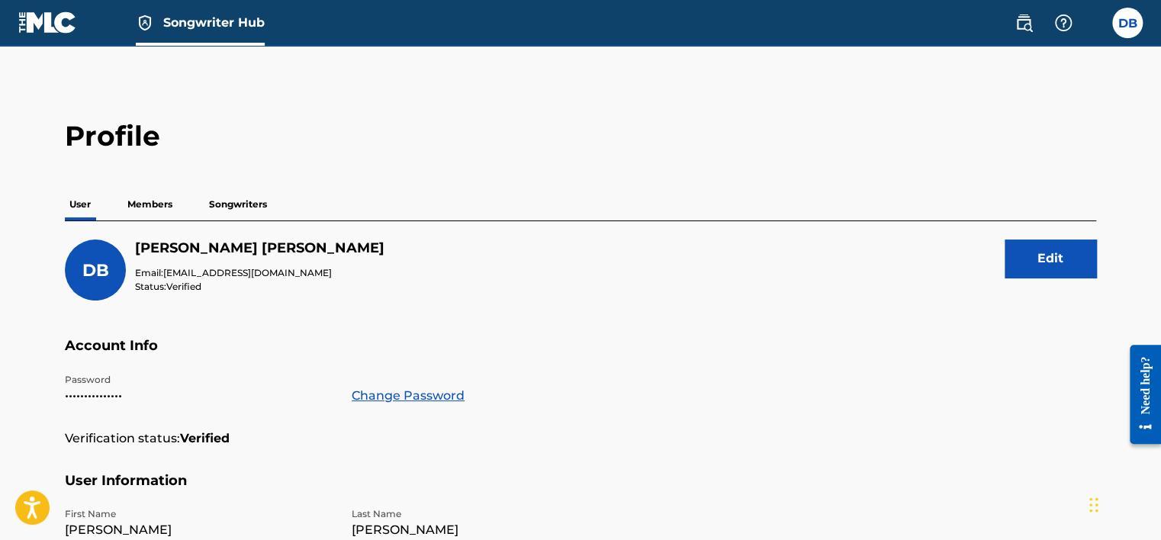
click at [165, 205] on p "Members" at bounding box center [150, 204] width 54 height 32
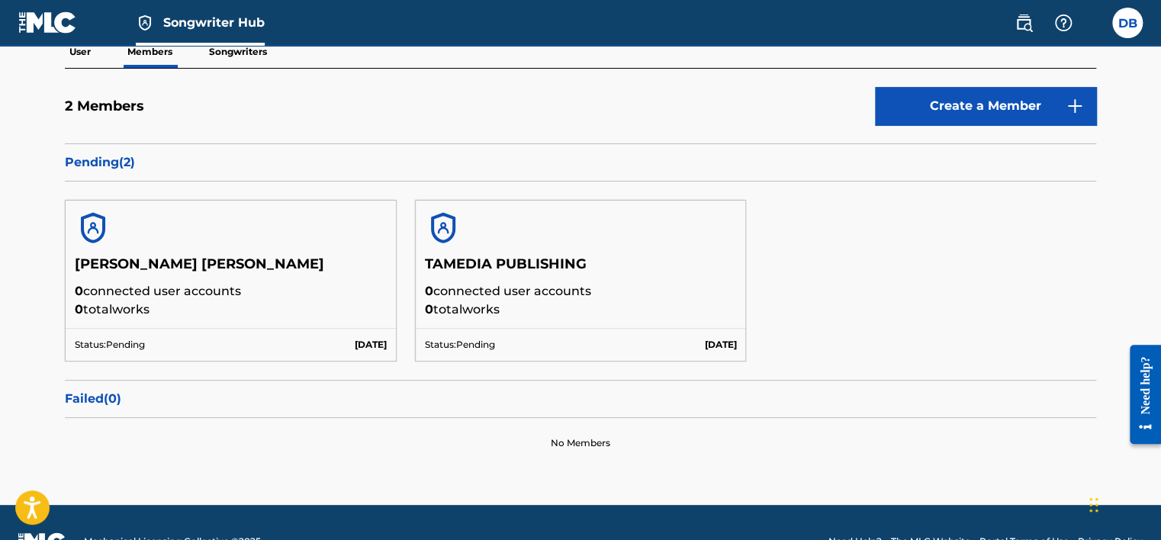
scroll to position [76, 0]
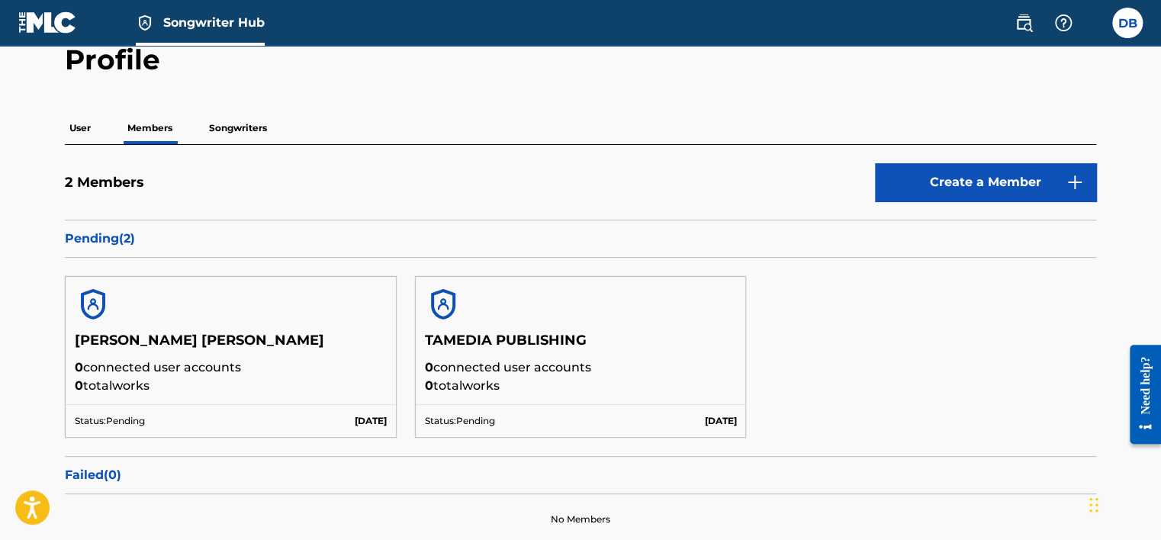
click at [227, 131] on p "Songwriters" at bounding box center [237, 128] width 67 height 32
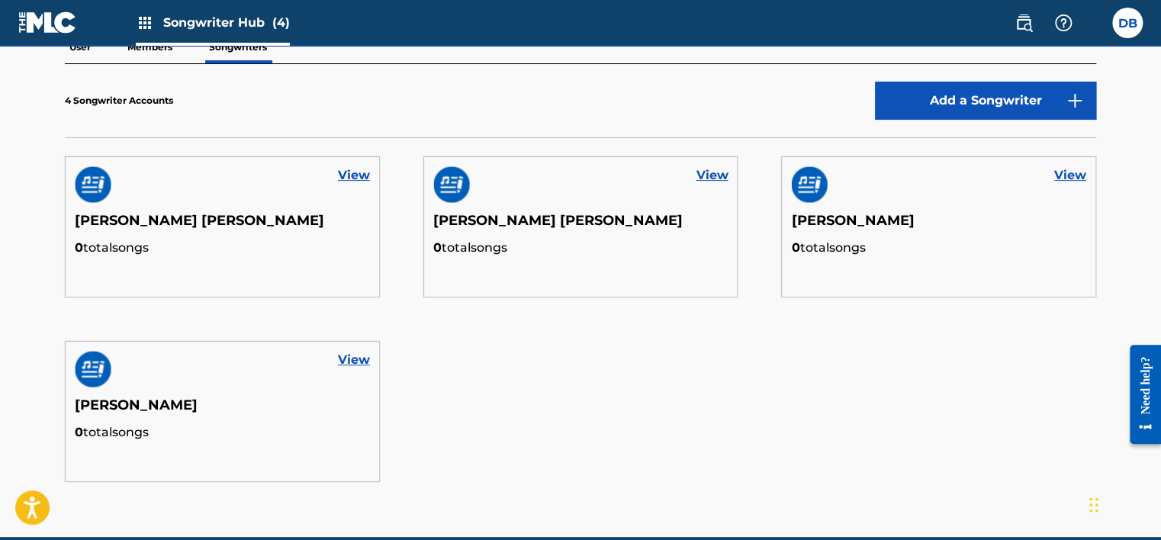
scroll to position [227, 0]
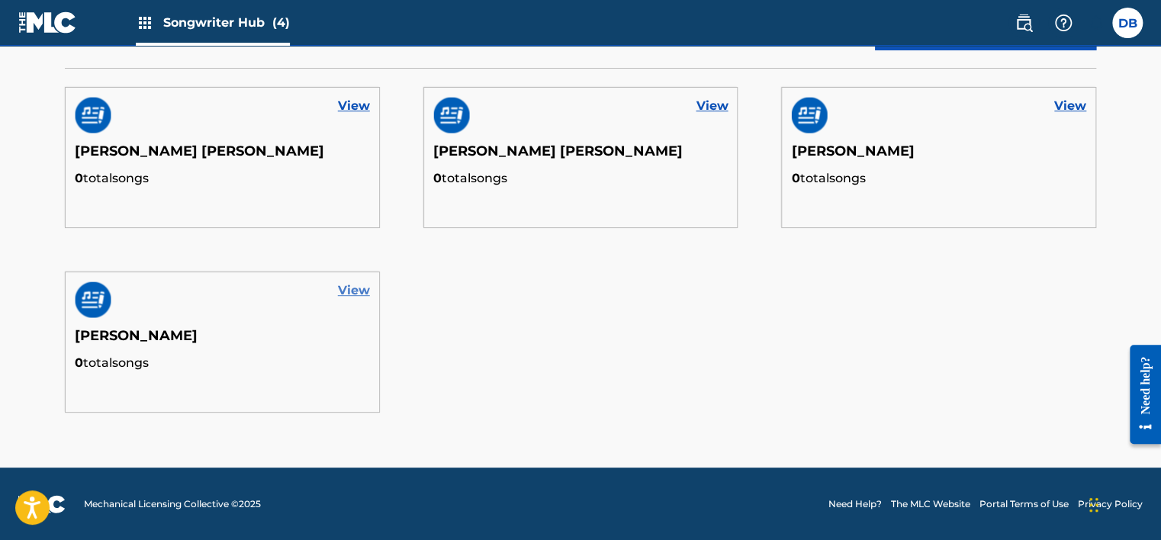
click at [352, 293] on link "View" at bounding box center [354, 291] width 32 height 18
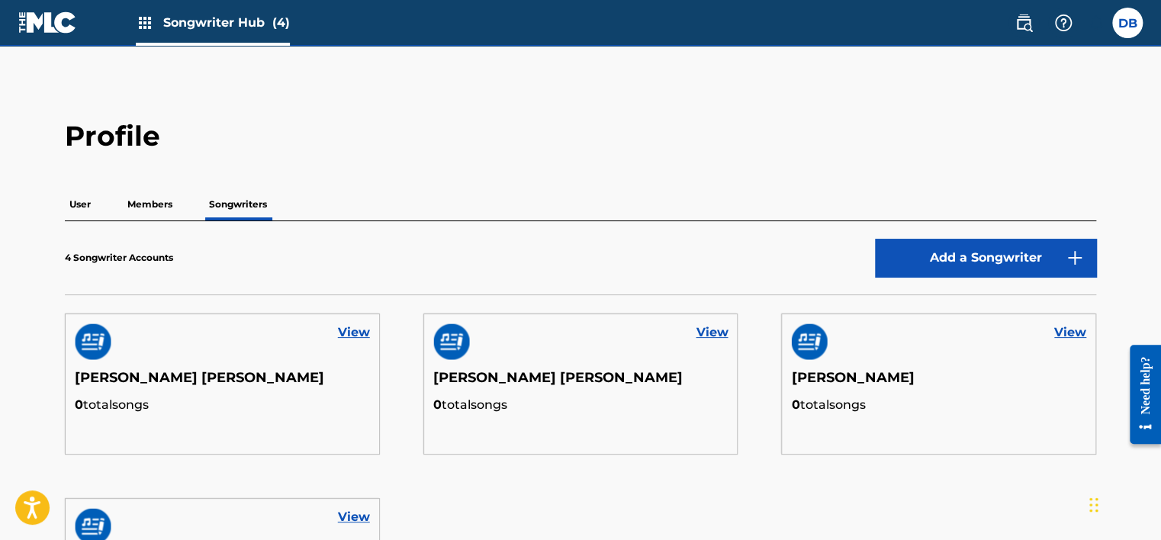
drag, startPoint x: 468, startPoint y: 371, endPoint x: 520, endPoint y: 474, distance: 115.0
click at [520, 474] on section "View [PERSON_NAME] [PERSON_NAME] 0 total songs View [PERSON_NAME] [PERSON_NAME]…" at bounding box center [581, 476] width 1032 height 362
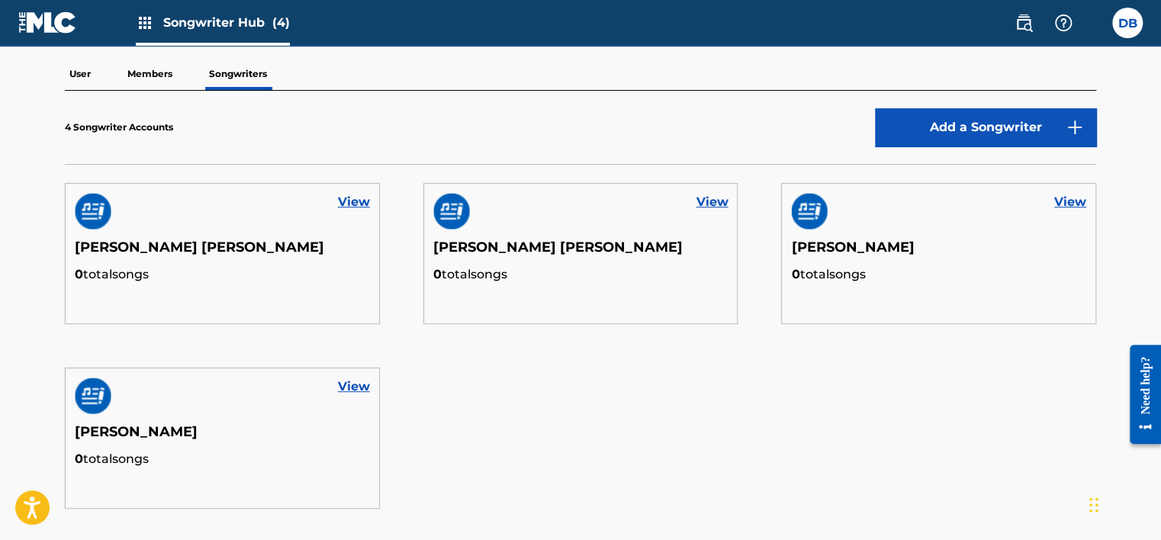
scroll to position [153, 0]
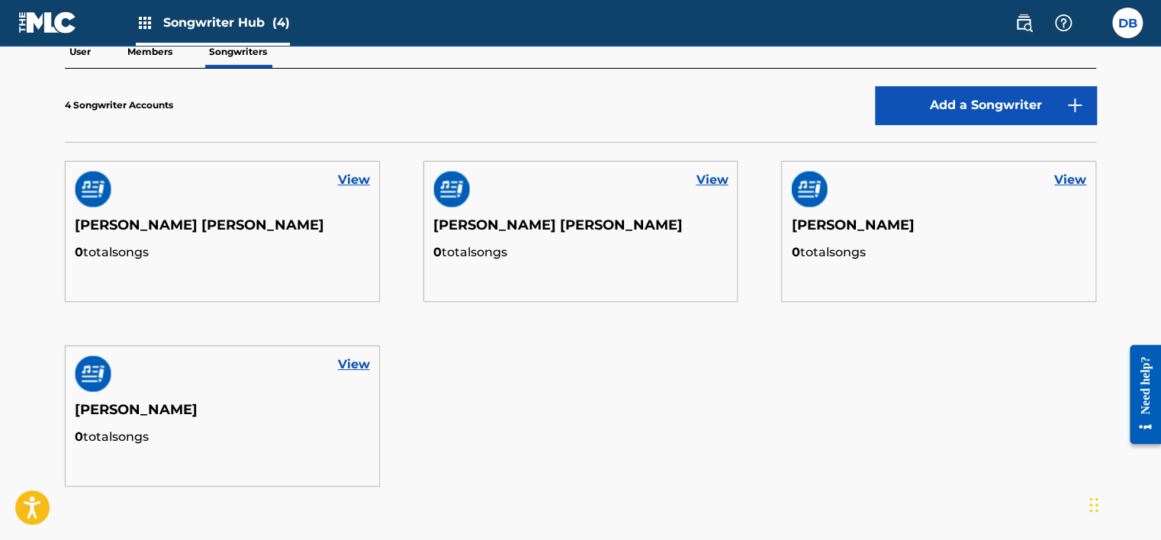
click at [829, 225] on h5 "[PERSON_NAME]" at bounding box center [938, 230] width 295 height 27
click at [955, 188] on div "View" at bounding box center [939, 189] width 314 height 55
click at [1075, 175] on link "View" at bounding box center [1070, 180] width 32 height 18
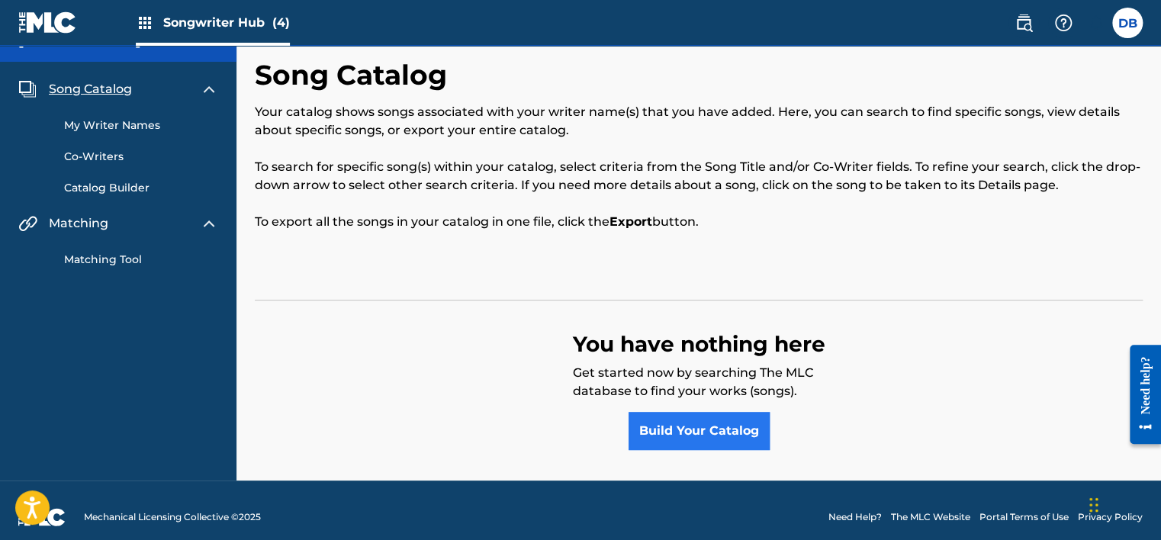
scroll to position [40, 0]
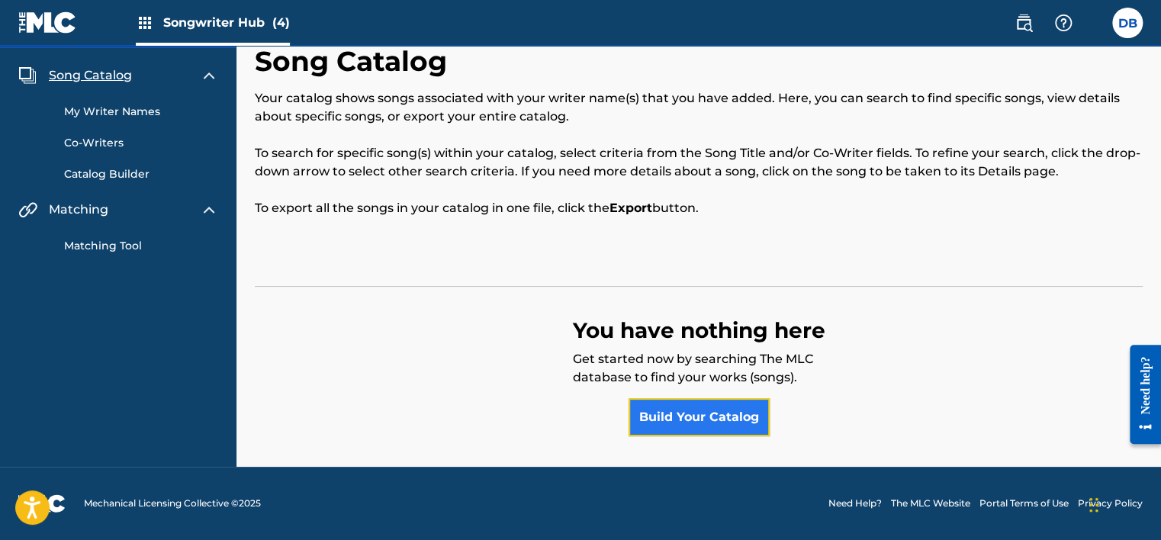
click at [699, 416] on link "Build Your Catalog" at bounding box center [699, 417] width 141 height 38
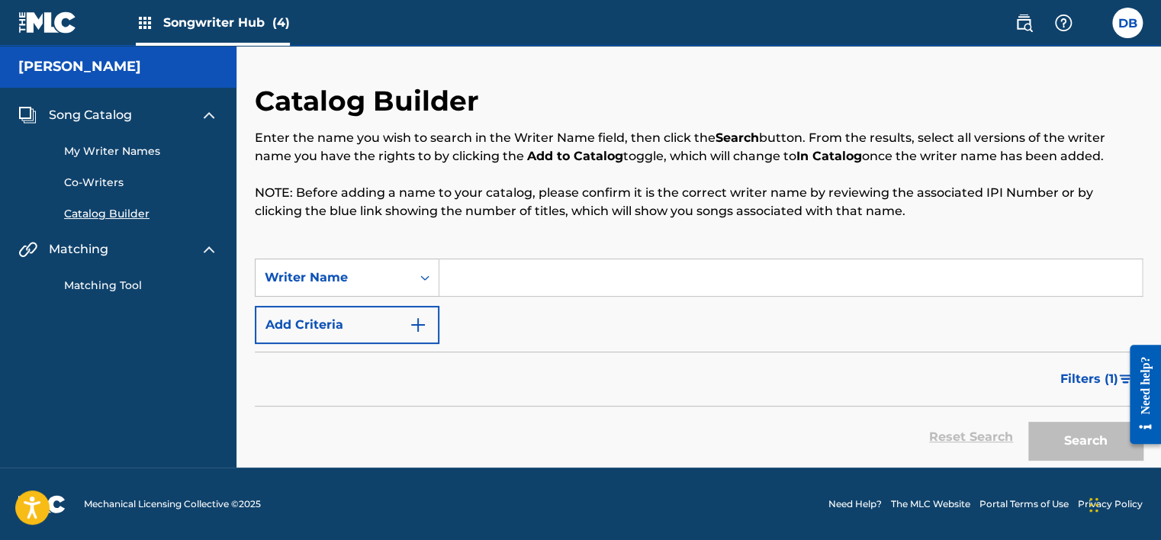
click at [580, 272] on input "Search Form" at bounding box center [790, 277] width 703 height 37
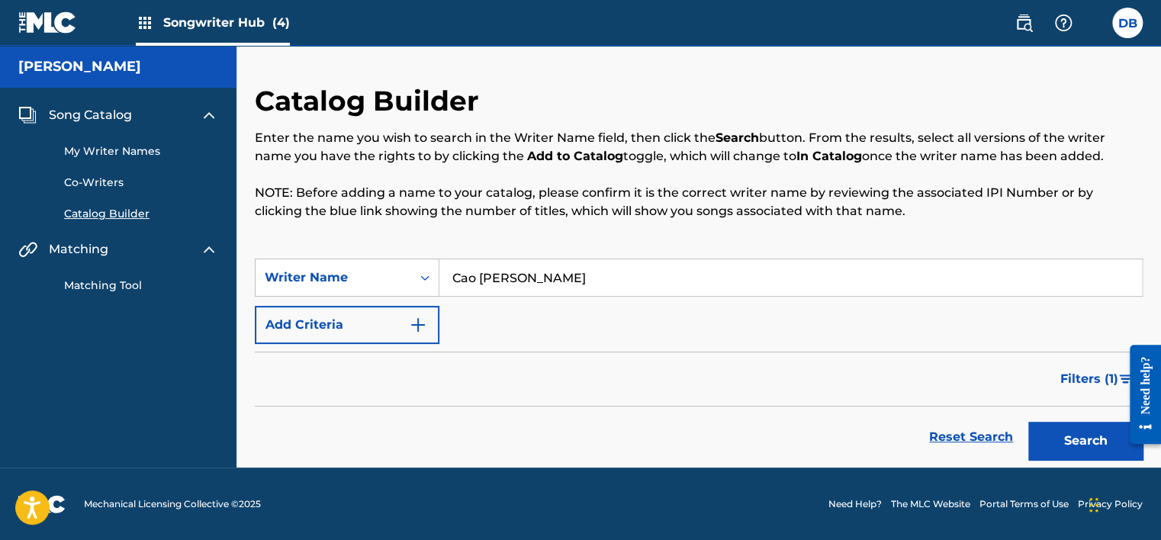
click at [487, 277] on input "Cao [PERSON_NAME]" at bounding box center [790, 277] width 703 height 37
type input "[PERSON_NAME] [PERSON_NAME]"
click at [1072, 443] on button "Search" at bounding box center [1085, 441] width 114 height 38
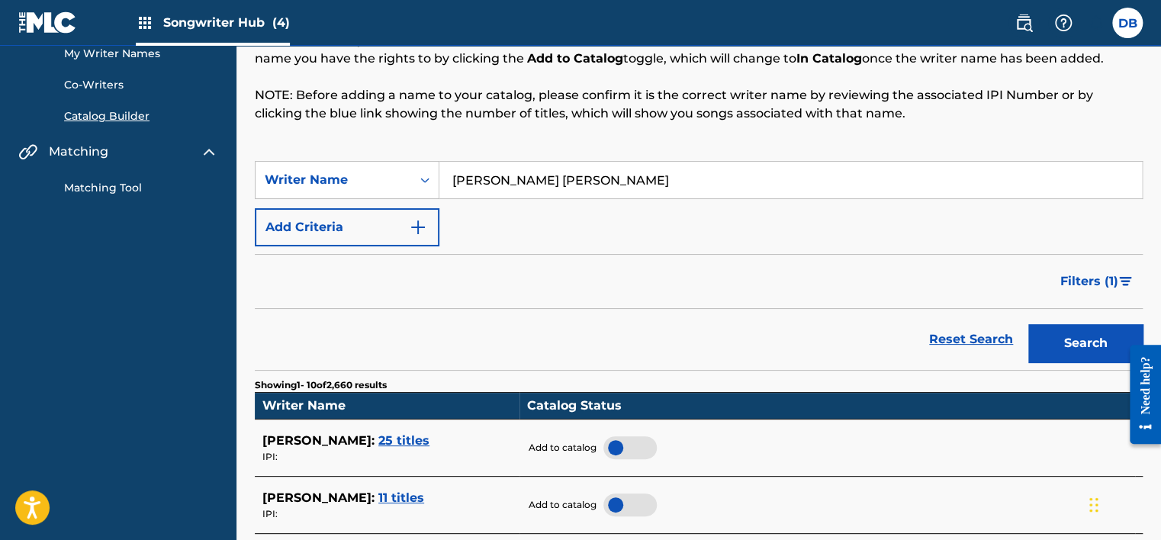
scroll to position [21, 0]
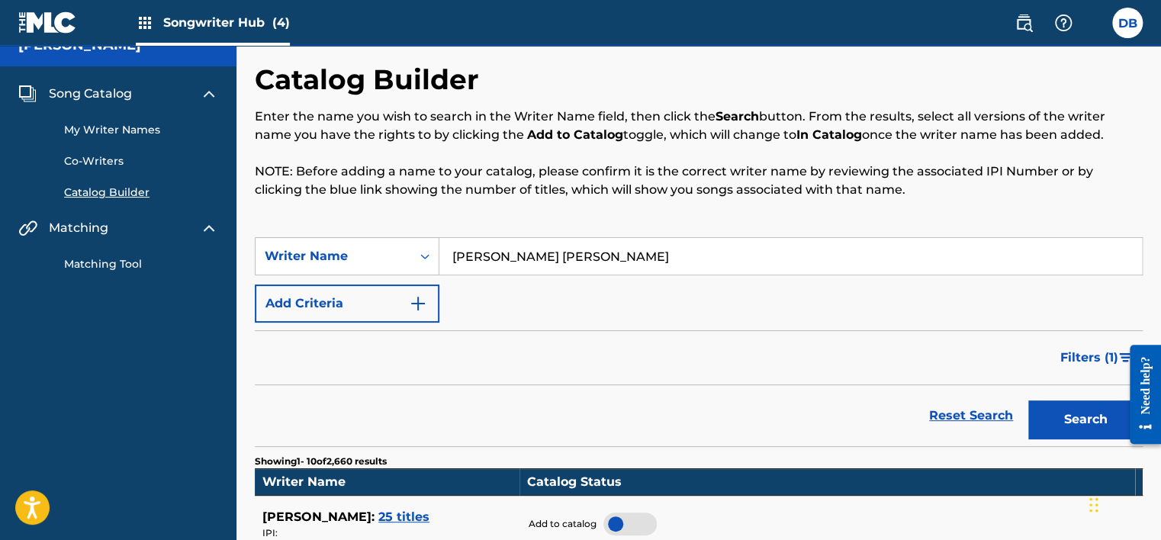
click at [127, 133] on link "My Writer Names" at bounding box center [141, 130] width 154 height 16
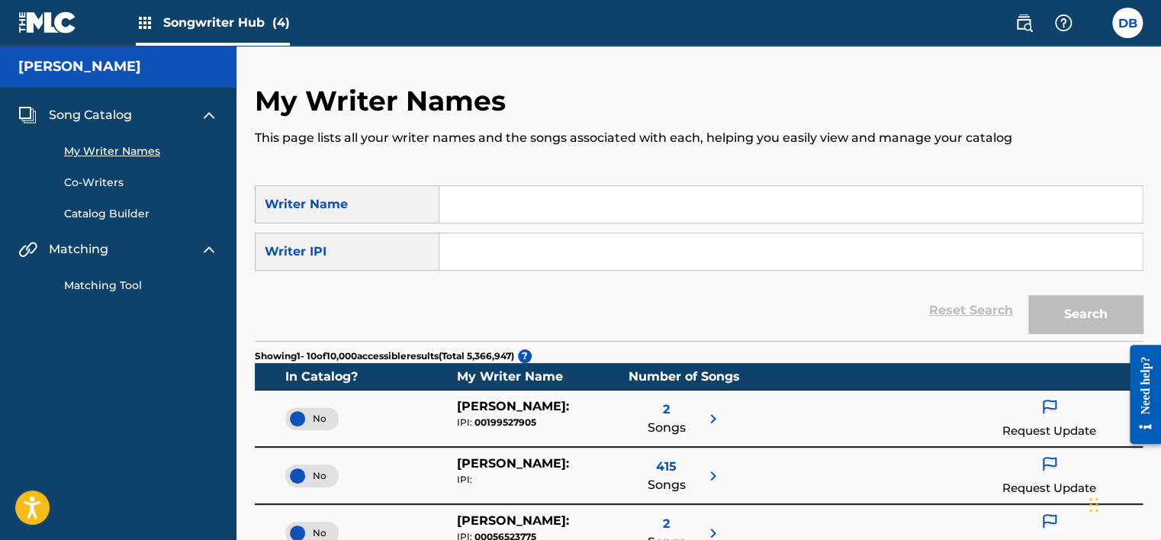
click at [111, 183] on link "Co-Writers" at bounding box center [141, 183] width 154 height 16
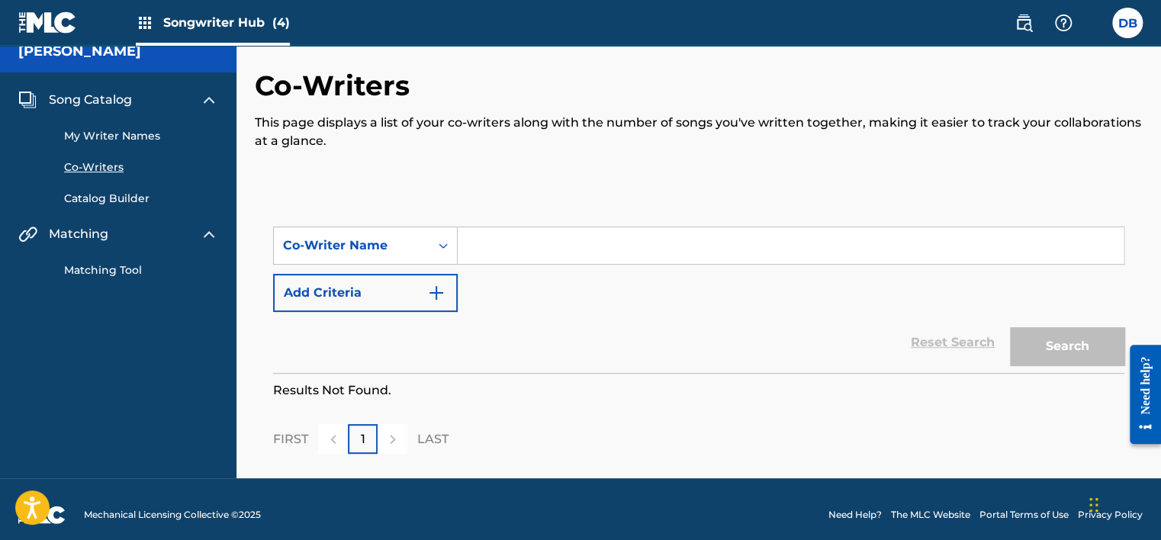
scroll to position [27, 0]
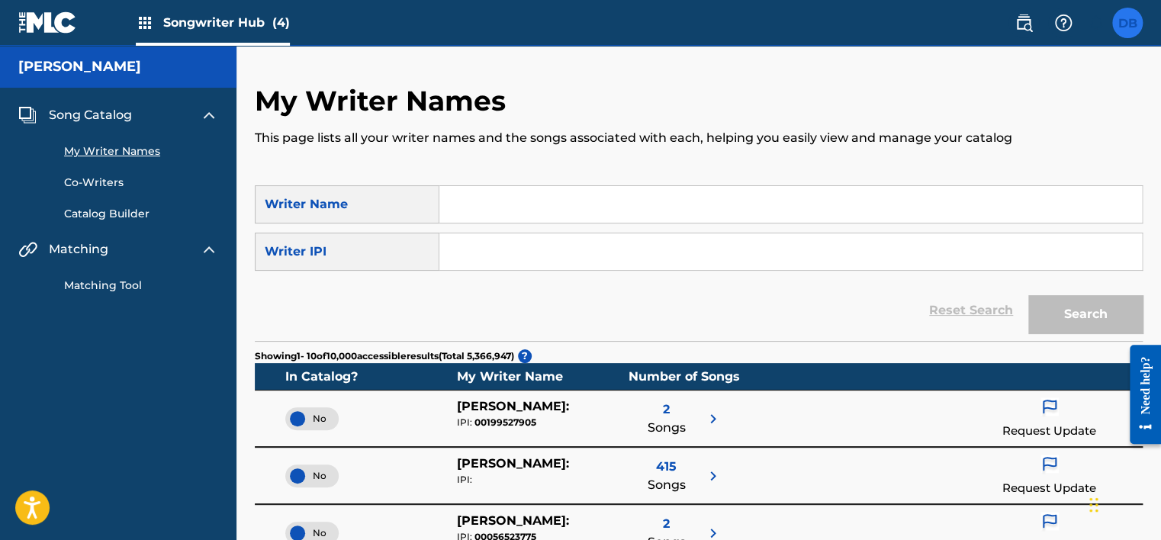
click at [1125, 25] on label at bounding box center [1127, 23] width 31 height 31
click at [1128, 23] on input "DB [PERSON_NAME] [EMAIL_ADDRESS][DOMAIN_NAME] Notification Preferences Profile …" at bounding box center [1128, 23] width 0 height 0
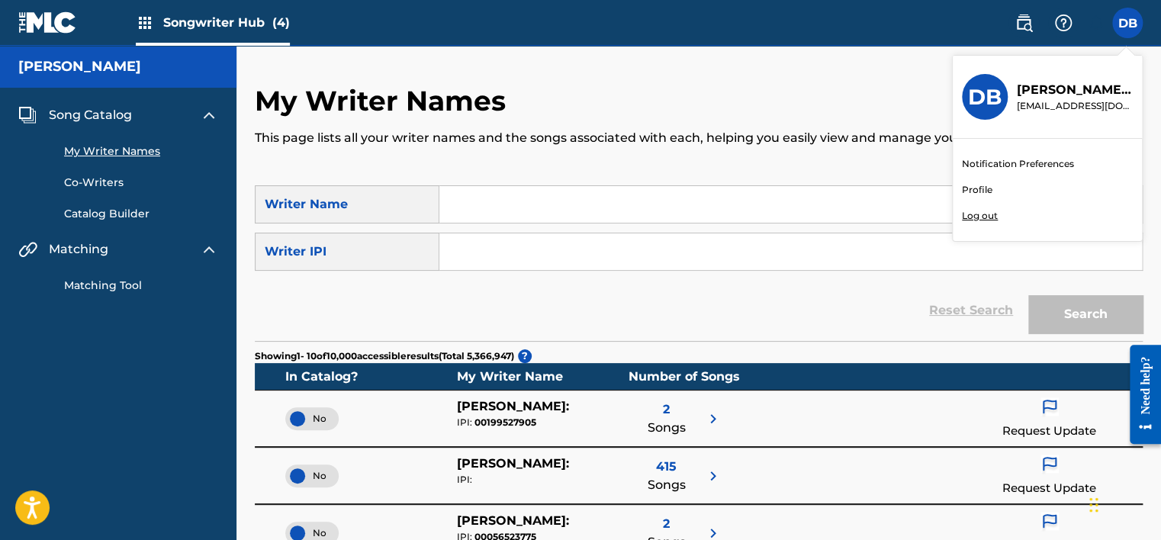
click at [982, 189] on link "Profile" at bounding box center [977, 190] width 31 height 14
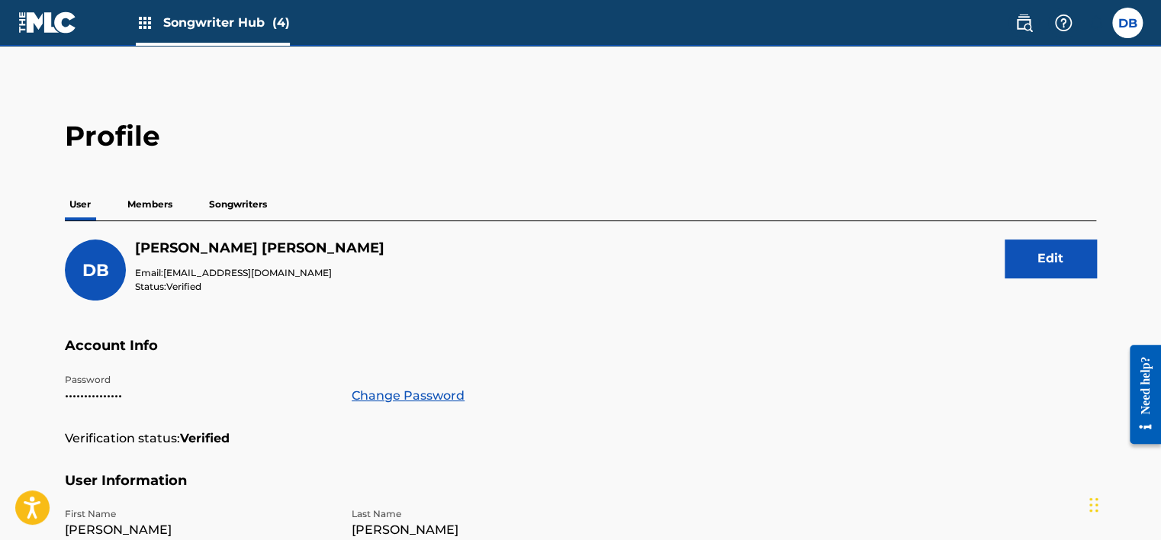
click at [232, 211] on p "Songwriters" at bounding box center [237, 204] width 67 height 32
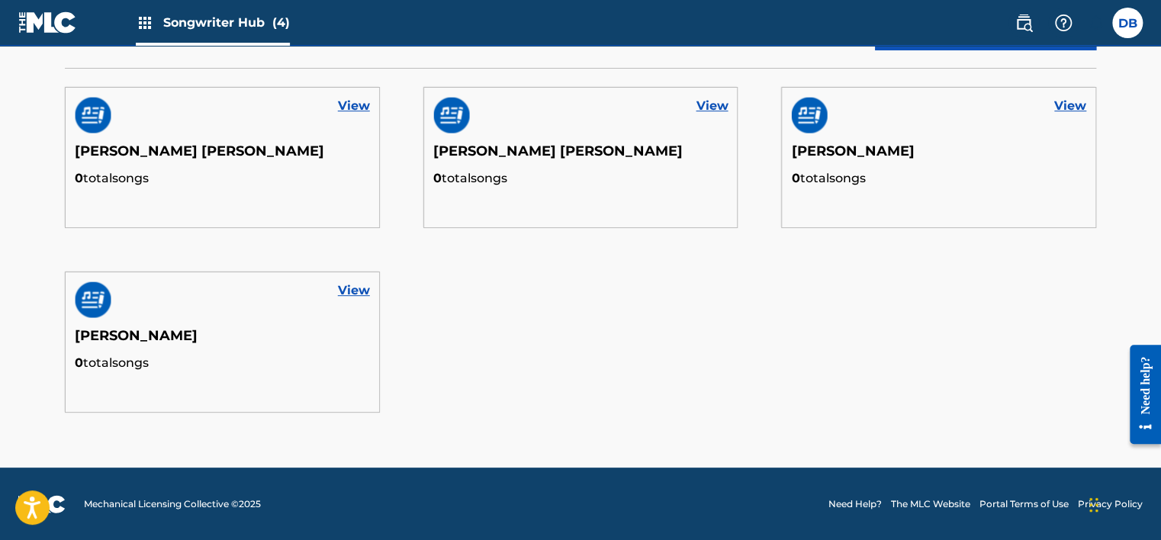
scroll to position [150, 0]
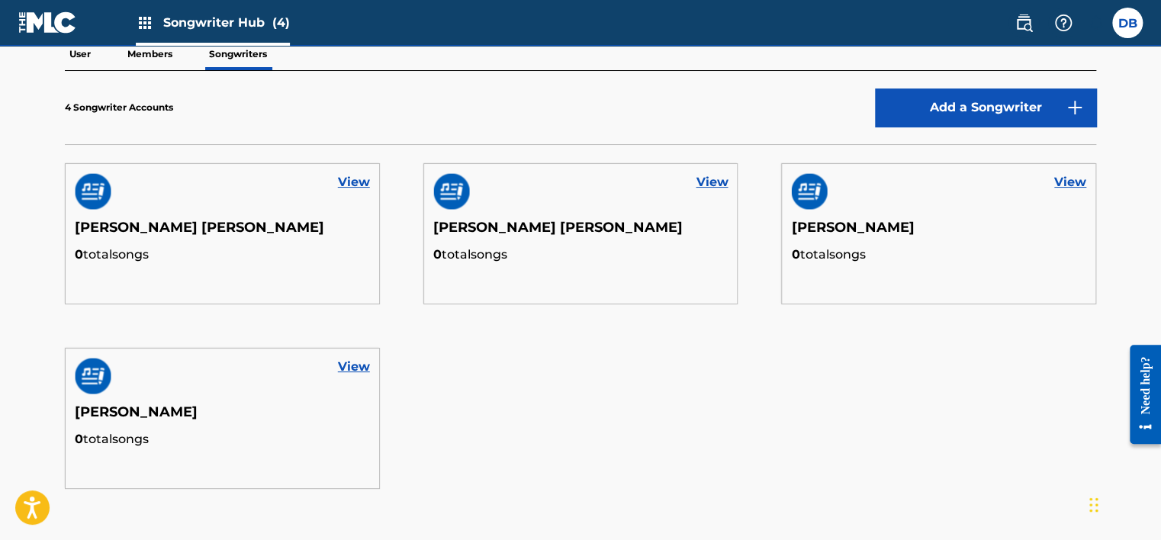
click at [89, 51] on p "User" at bounding box center [80, 54] width 31 height 32
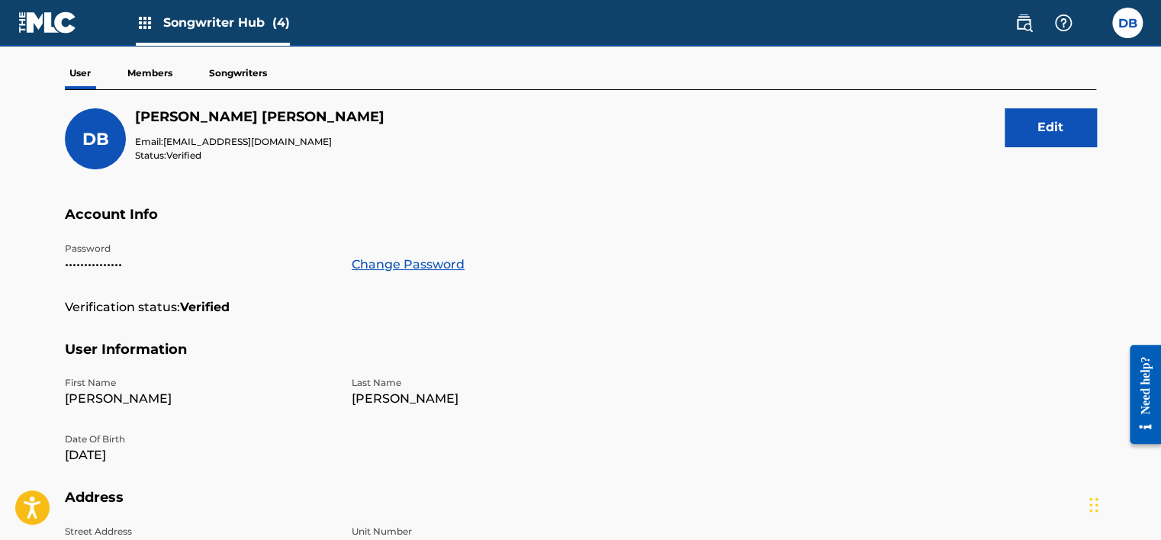
scroll to position [105, 0]
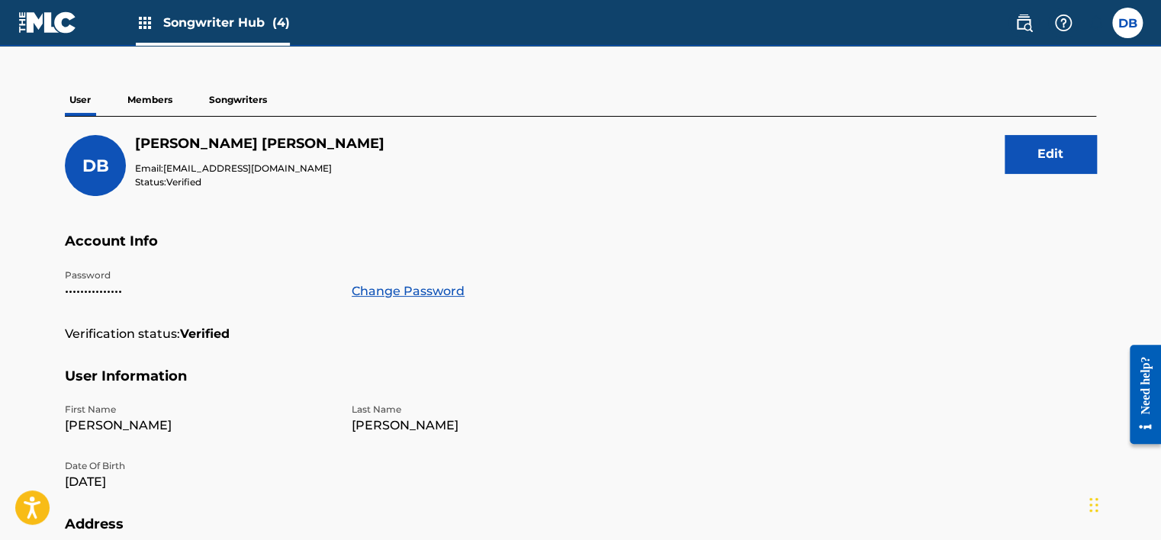
click at [234, 110] on p "Songwriters" at bounding box center [237, 100] width 67 height 32
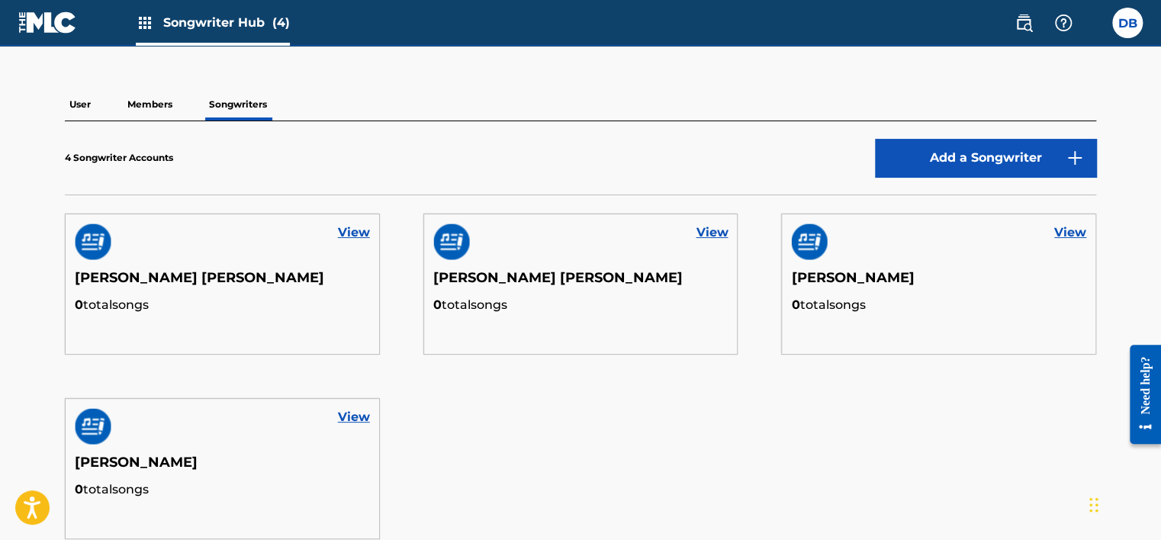
scroll to position [76, 0]
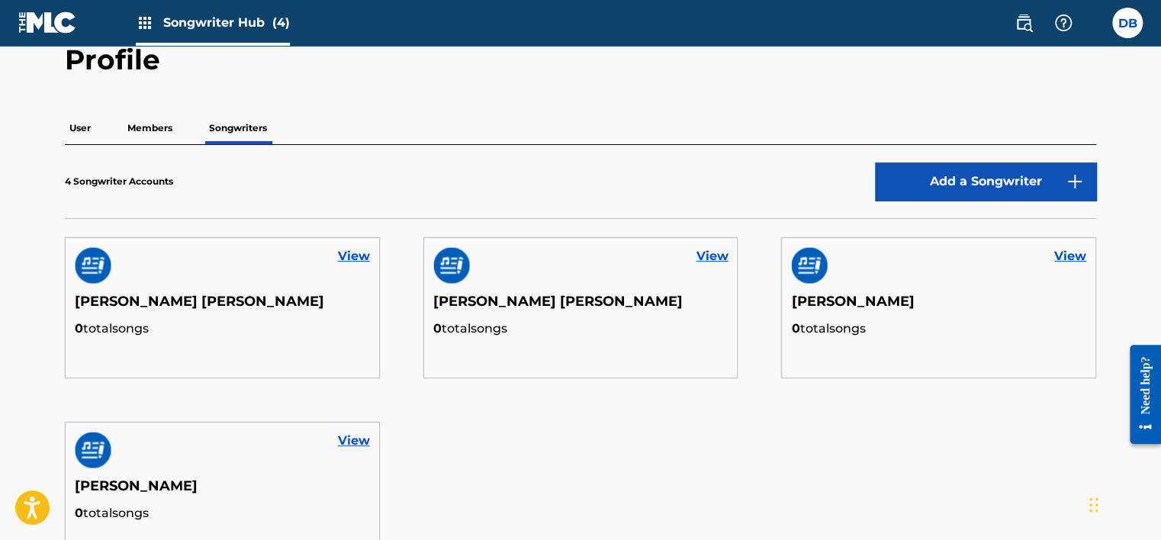
click at [153, 137] on p "Members" at bounding box center [150, 128] width 54 height 32
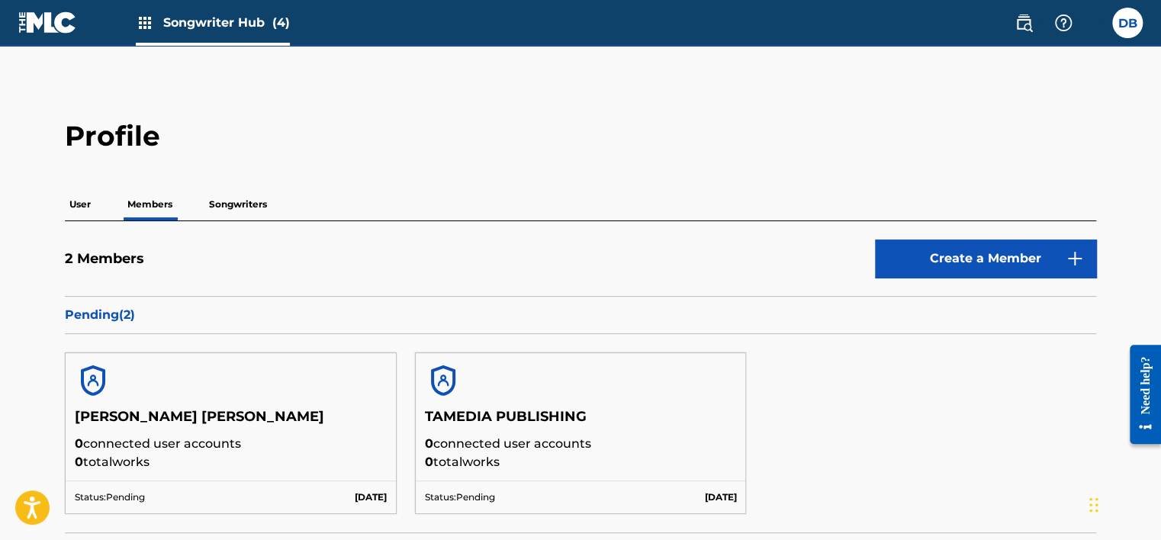
click at [233, 195] on p "Songwriters" at bounding box center [237, 204] width 67 height 32
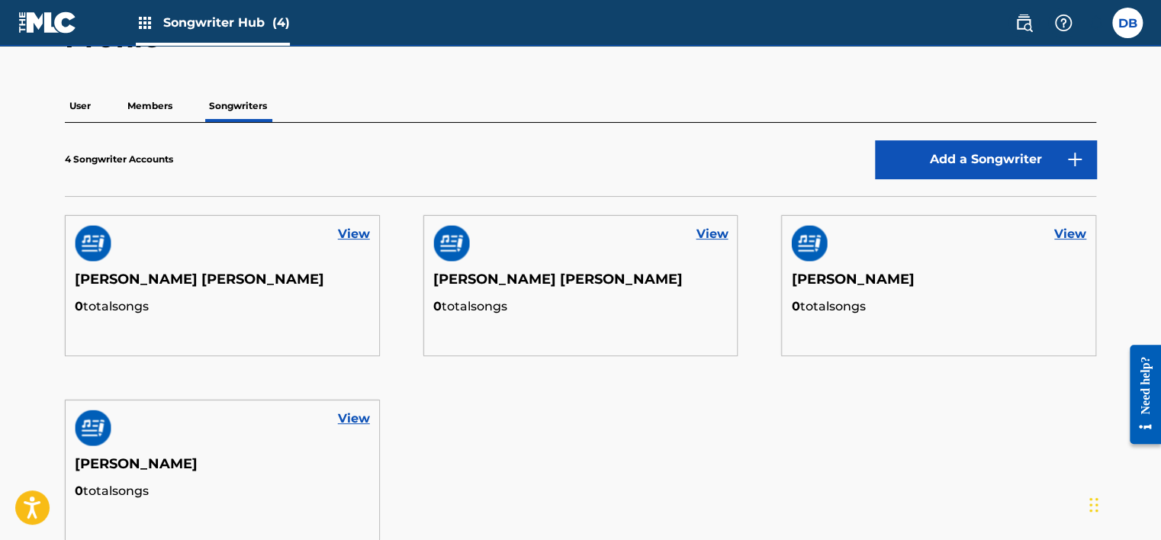
scroll to position [76, 0]
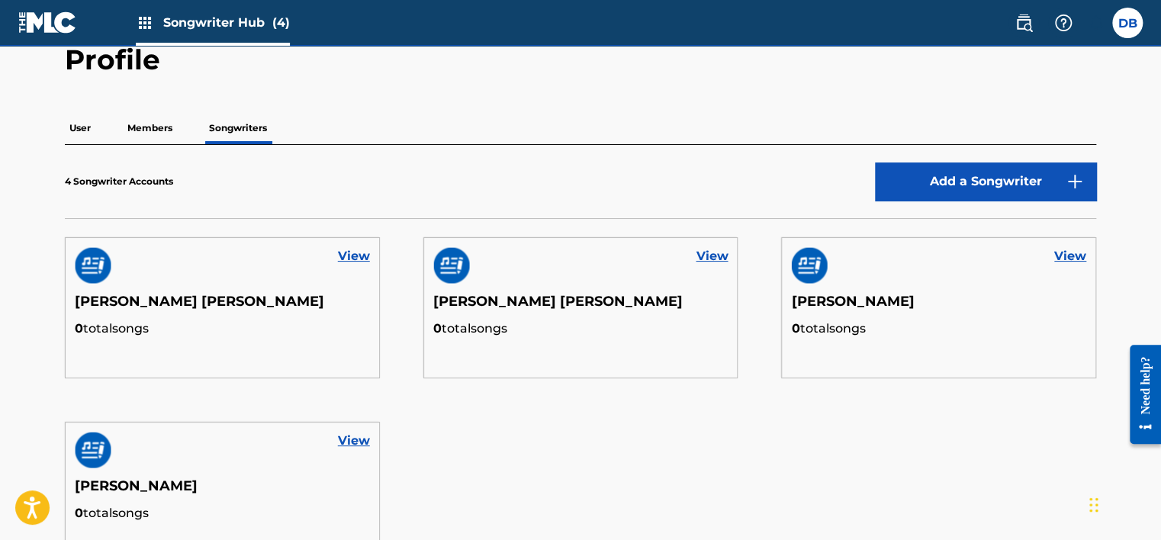
click at [137, 130] on p "Members" at bounding box center [150, 128] width 54 height 32
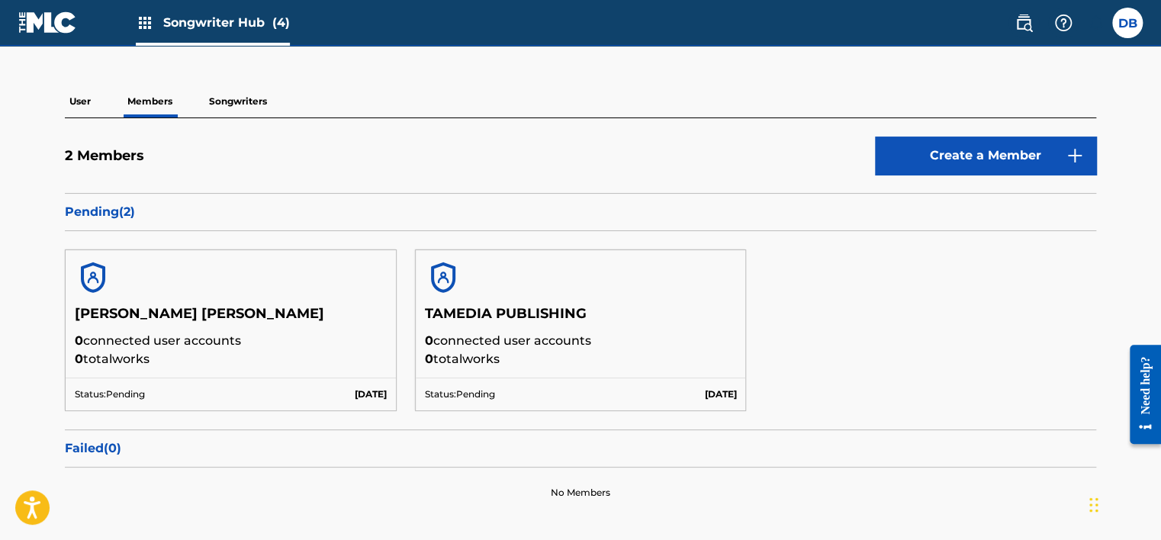
scroll to position [76, 0]
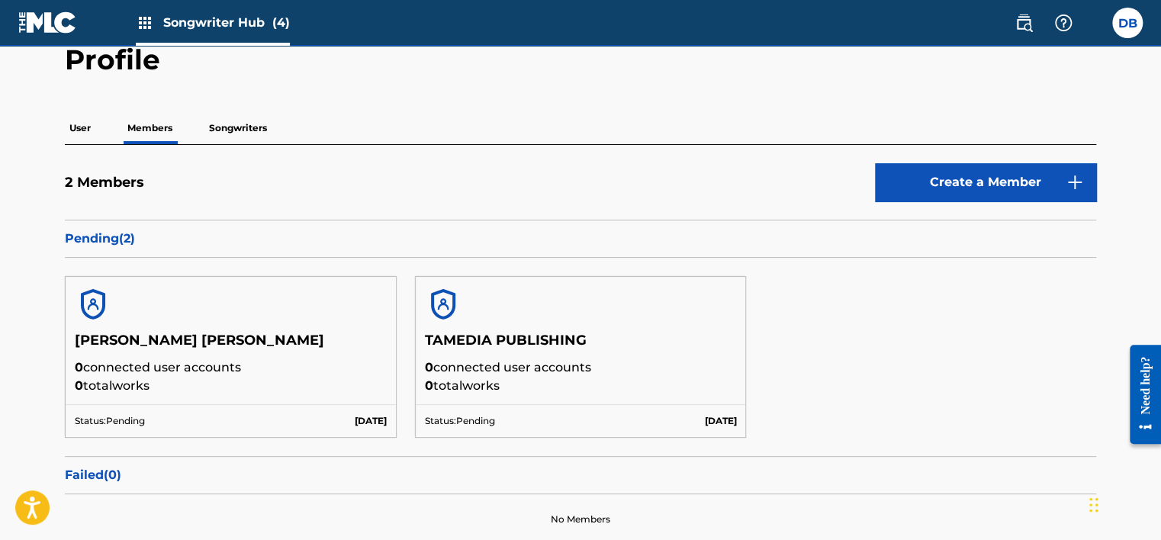
click at [259, 130] on p "Songwriters" at bounding box center [237, 128] width 67 height 32
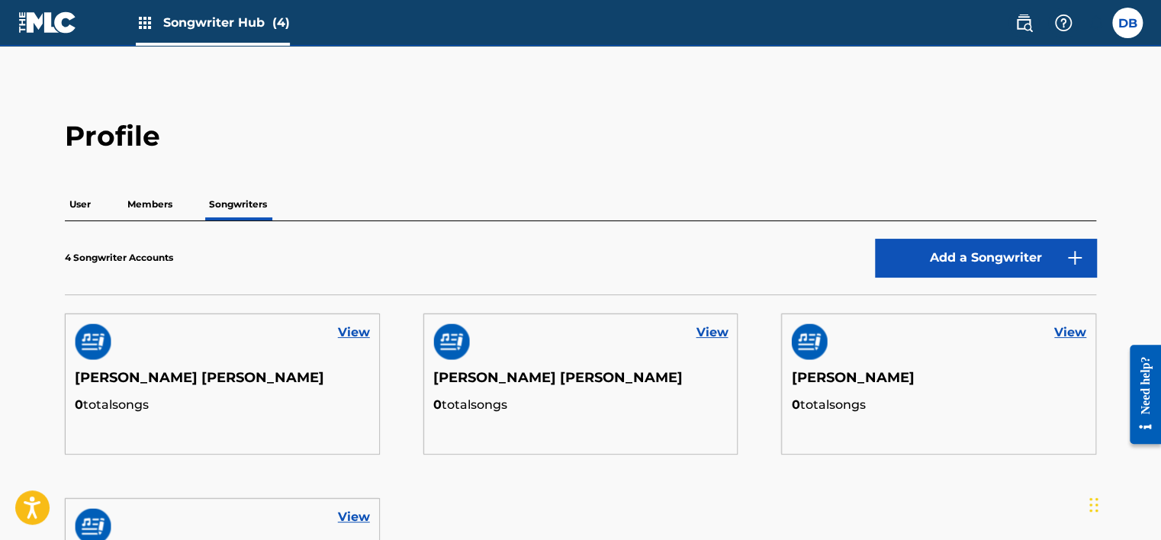
scroll to position [153, 0]
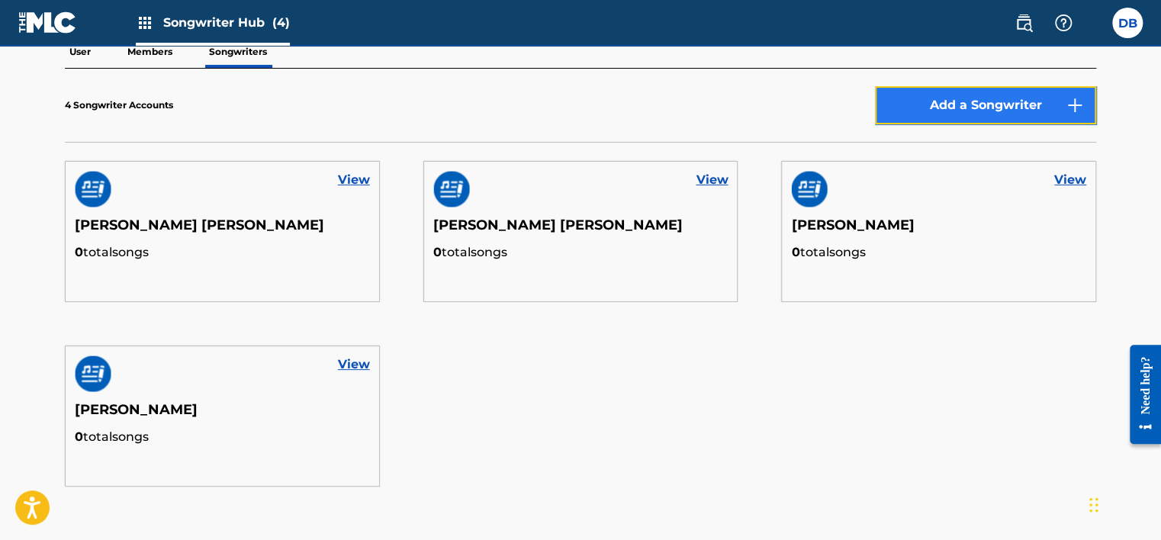
click at [955, 110] on button "Add a Songwriter" at bounding box center [985, 105] width 221 height 38
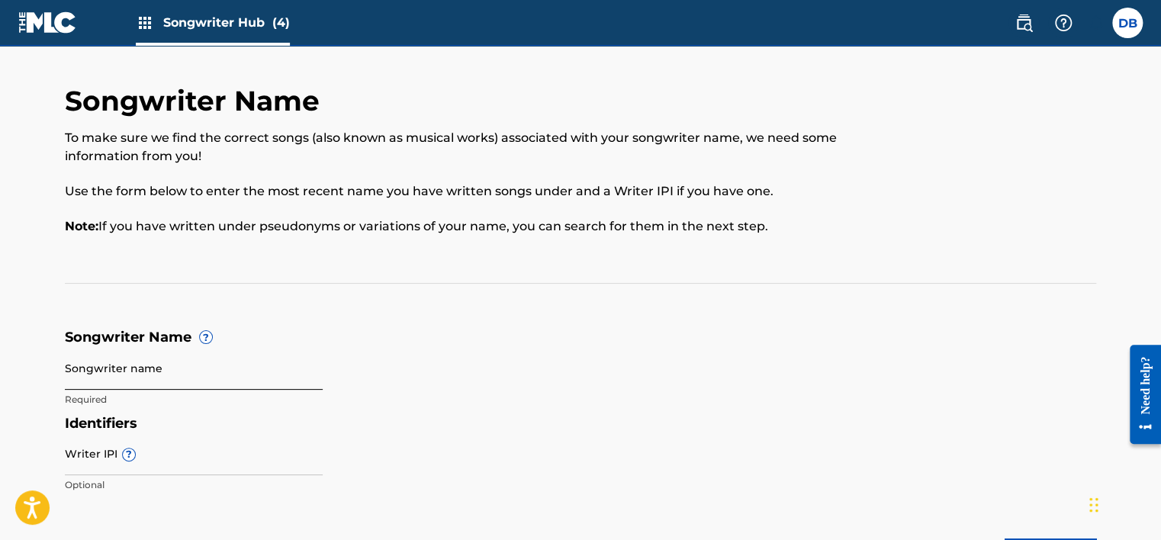
click at [163, 376] on input "Songwriter name" at bounding box center [194, 367] width 258 height 43
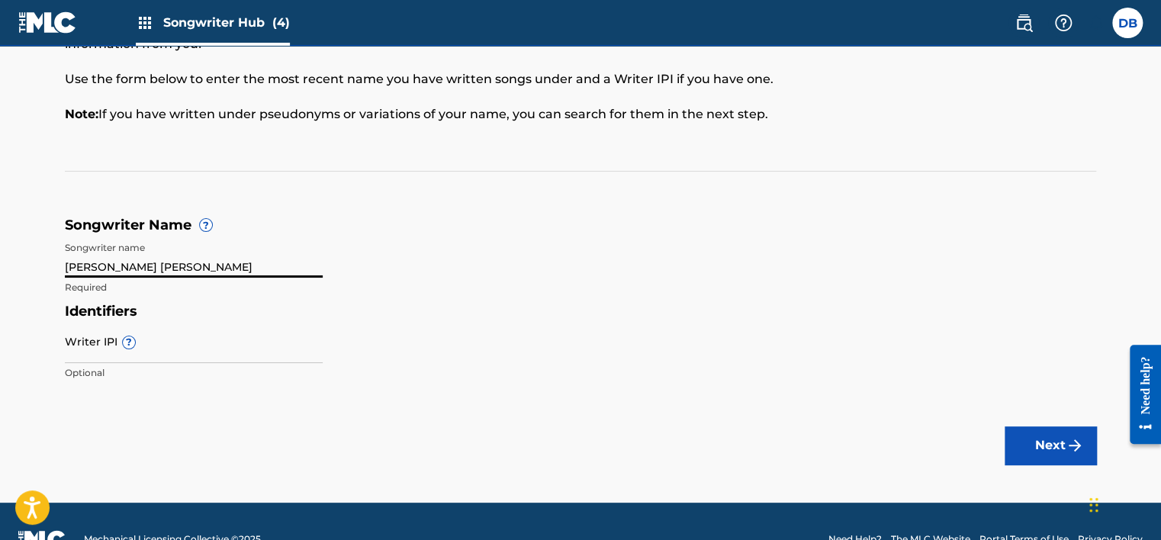
scroll to position [147, 0]
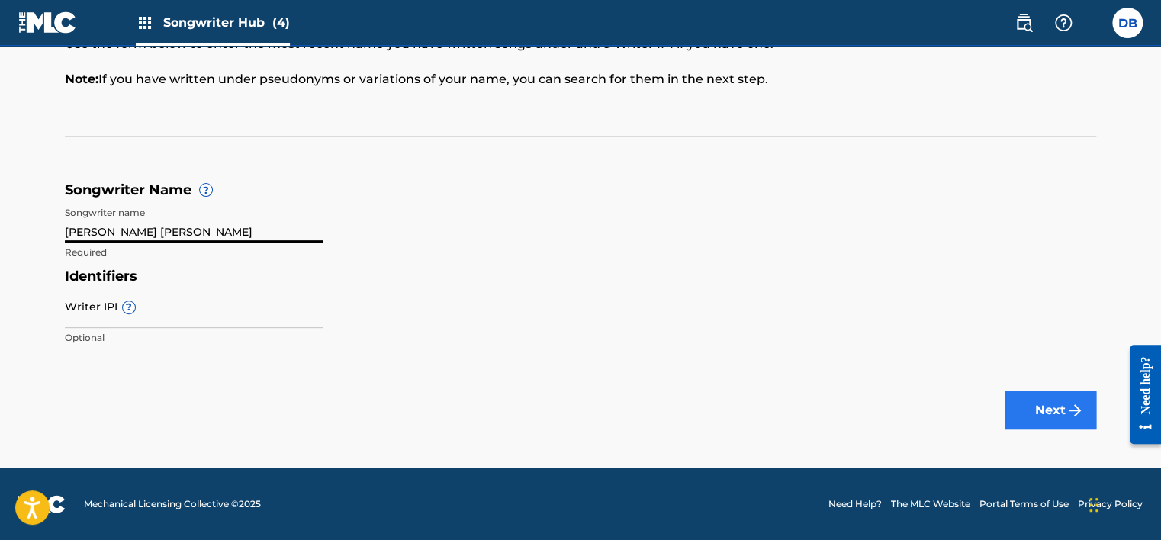
type input "[PERSON_NAME] [PERSON_NAME]"
click at [1042, 404] on button "Next" at bounding box center [1051, 410] width 92 height 38
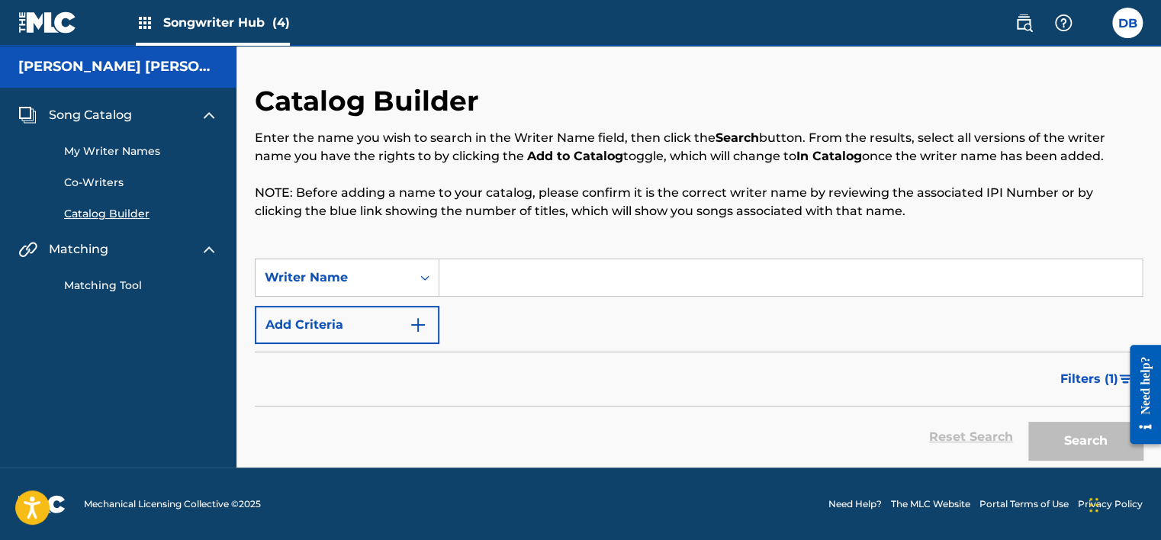
click at [497, 280] on input "Search Form" at bounding box center [790, 277] width 703 height 37
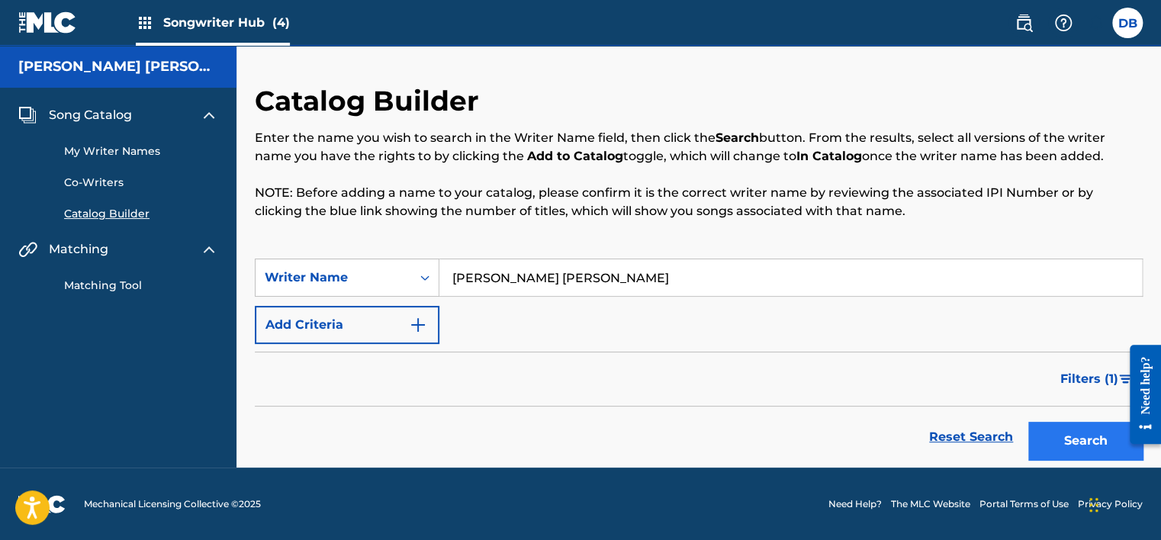
type input "[PERSON_NAME] [PERSON_NAME]"
click at [1064, 430] on button "Search" at bounding box center [1085, 441] width 114 height 38
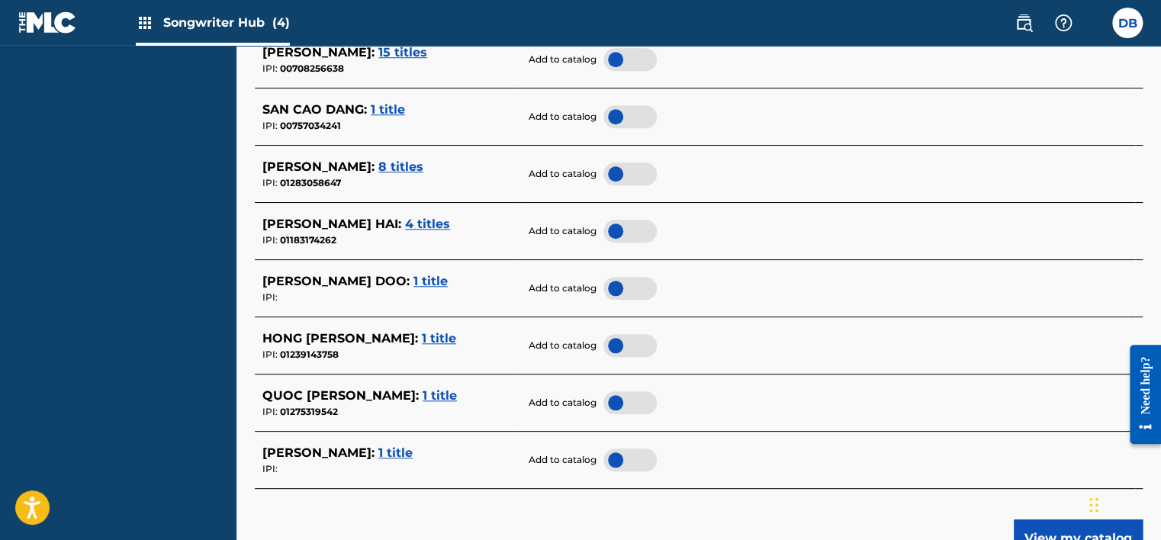
scroll to position [610, 0]
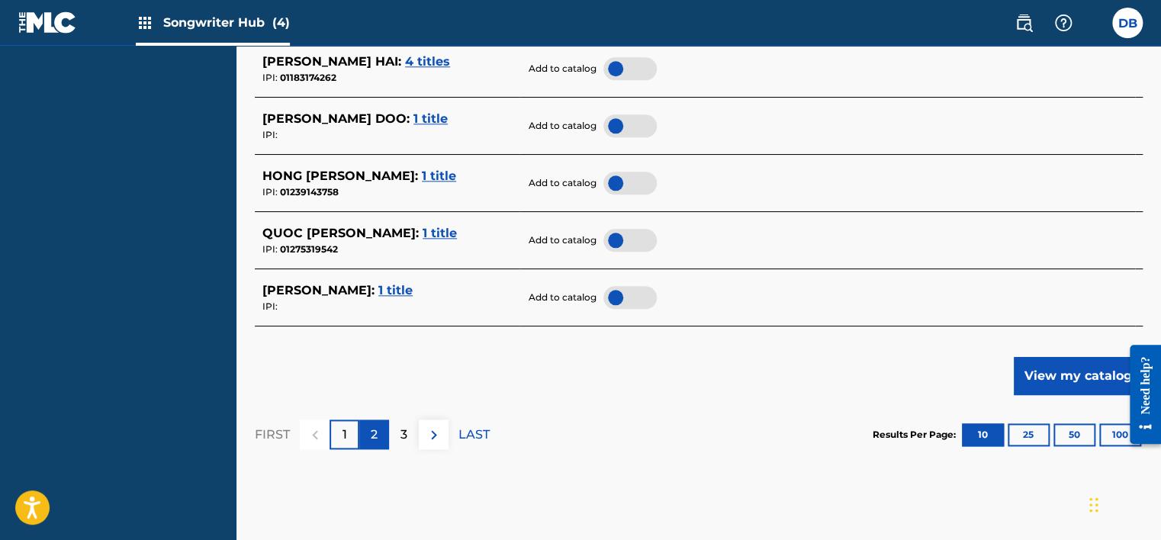
click at [376, 432] on p "2" at bounding box center [374, 435] width 7 height 18
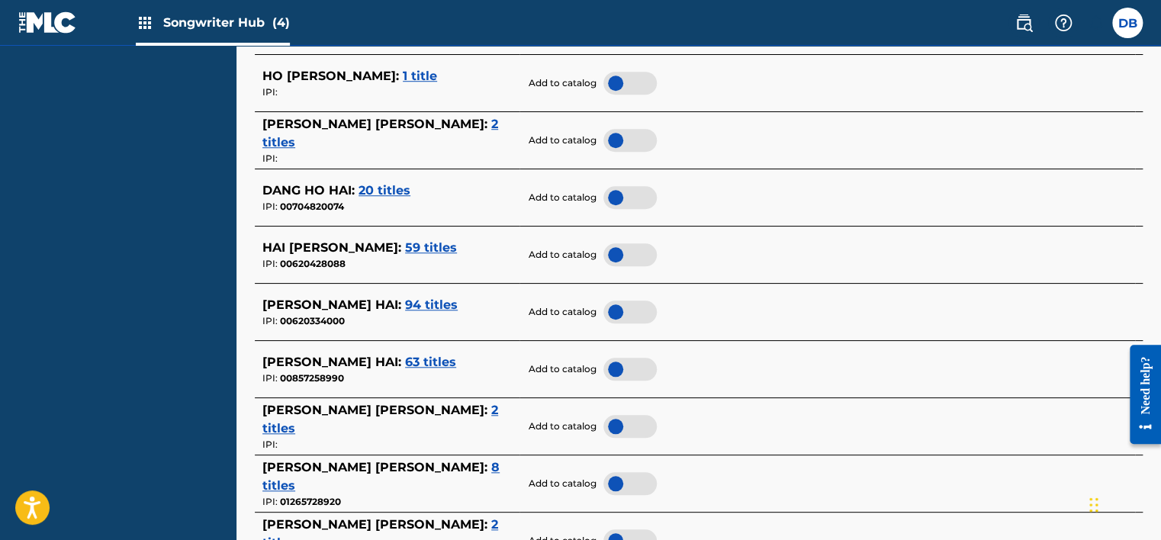
scroll to position [769, 0]
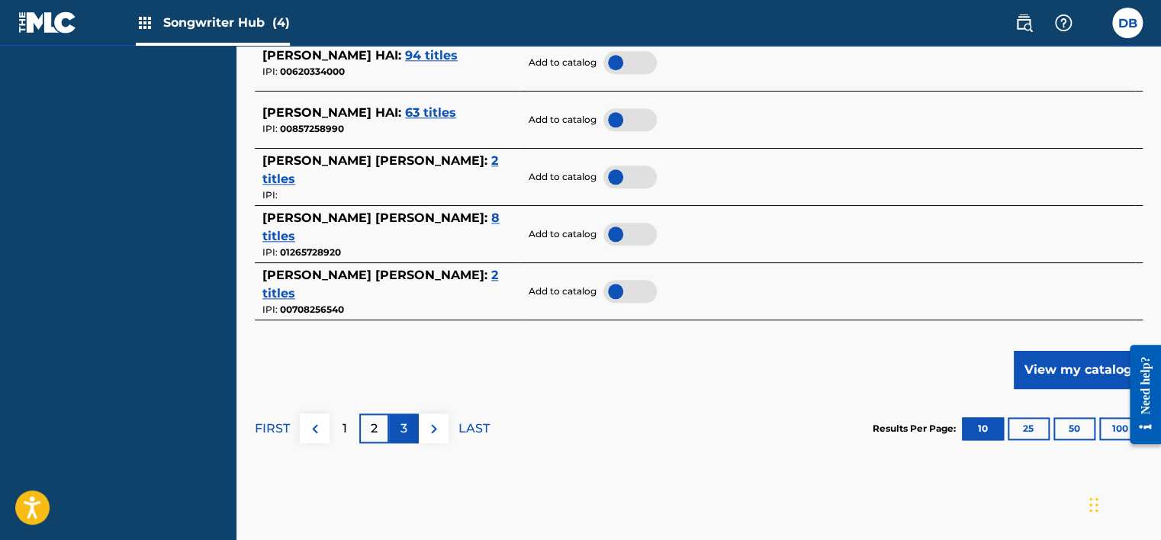
click at [406, 426] on p "3" at bounding box center [404, 429] width 7 height 18
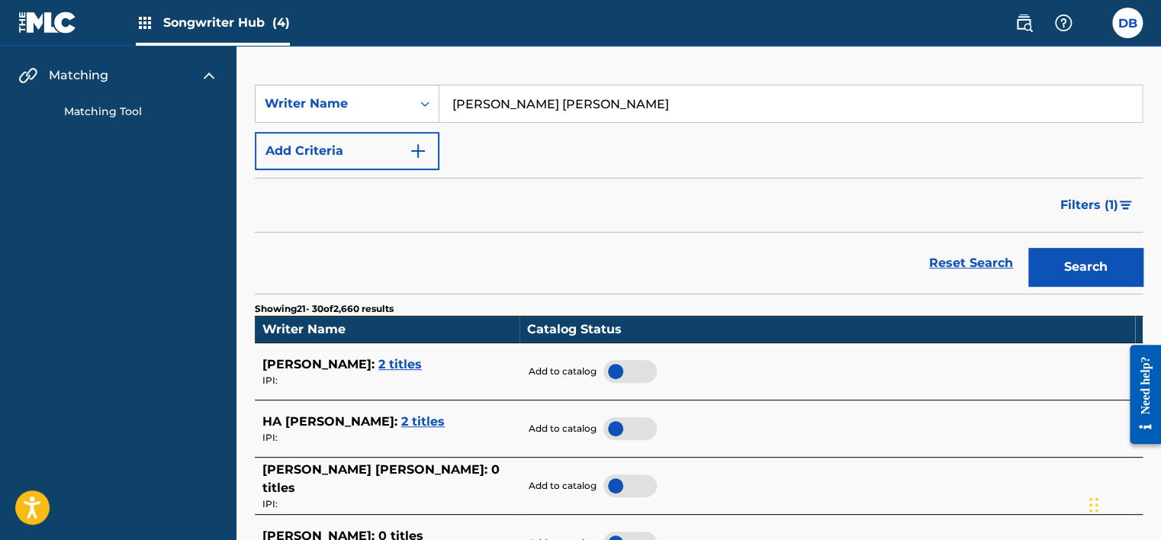
scroll to position [82, 0]
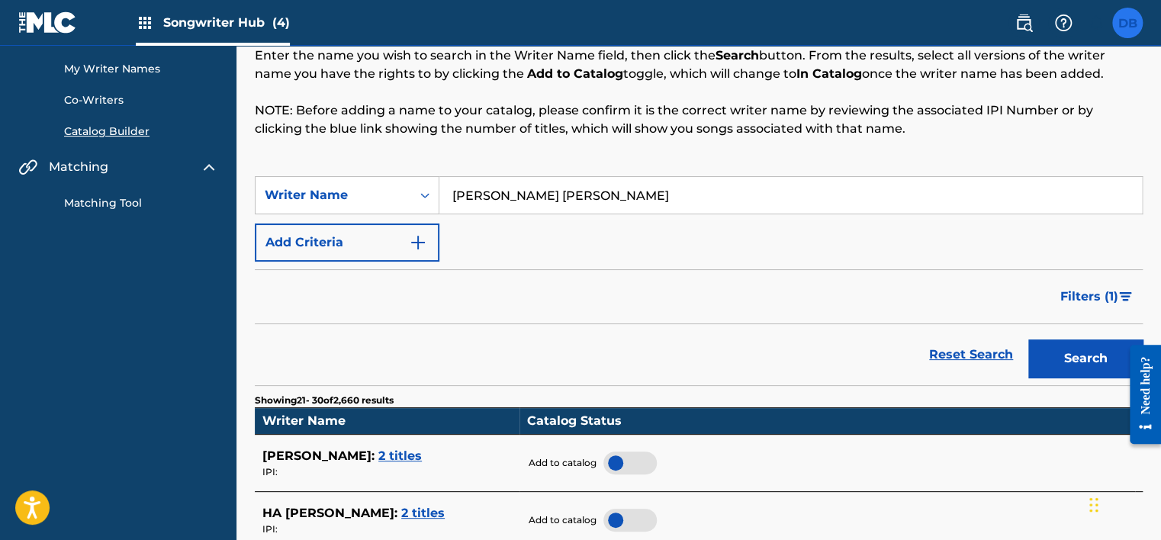
click at [1137, 31] on label at bounding box center [1127, 23] width 31 height 31
click at [1128, 23] on input "DB [PERSON_NAME] [EMAIL_ADDRESS][DOMAIN_NAME] Notification Preferences Profile …" at bounding box center [1128, 23] width 0 height 0
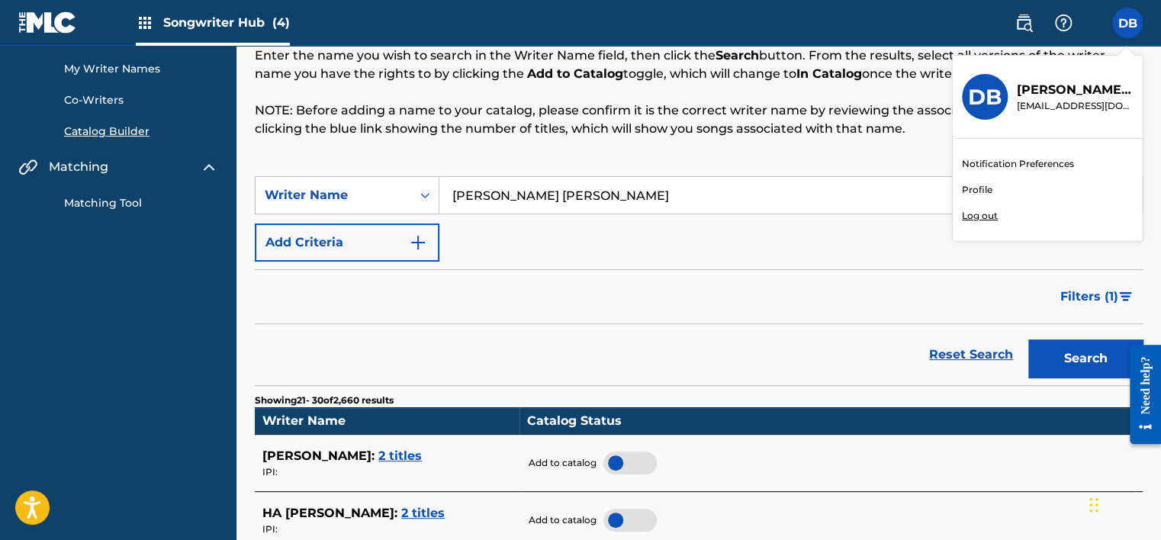
click at [980, 189] on link "Profile" at bounding box center [977, 190] width 31 height 14
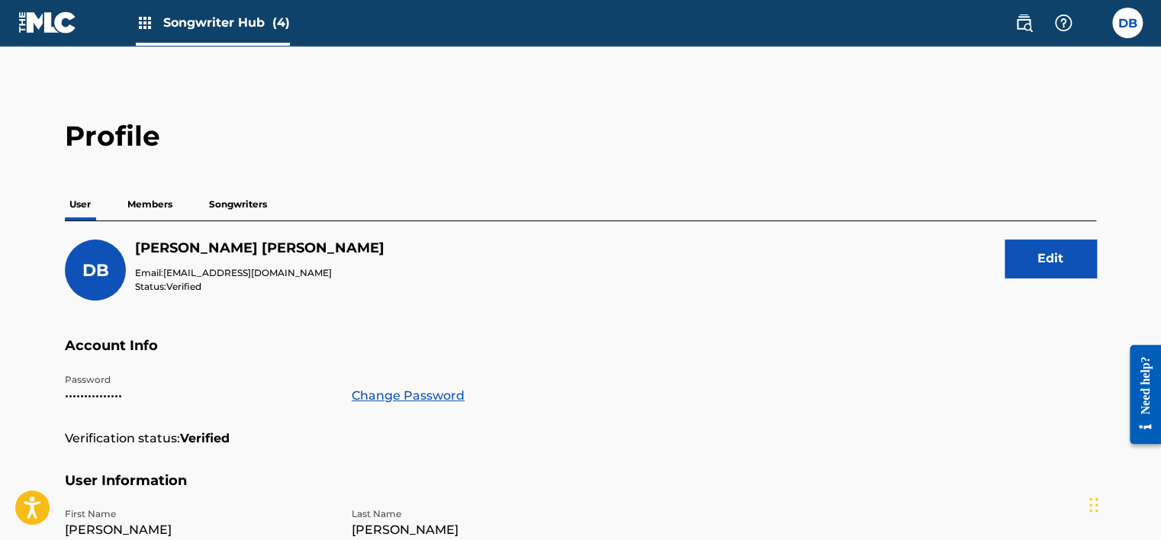
click at [256, 201] on p "Songwriters" at bounding box center [237, 204] width 67 height 32
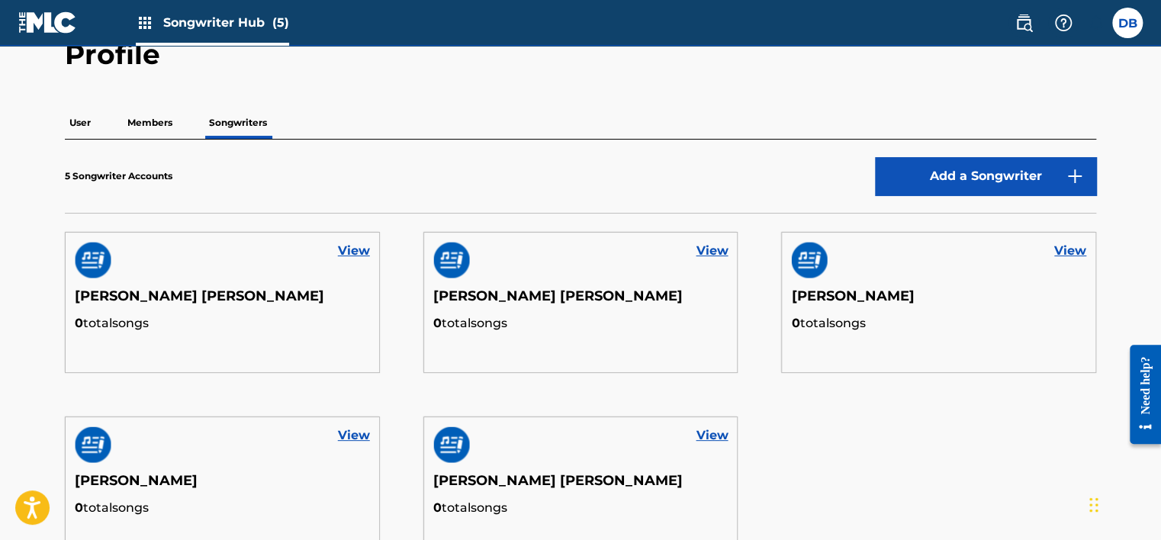
scroll to position [74, 0]
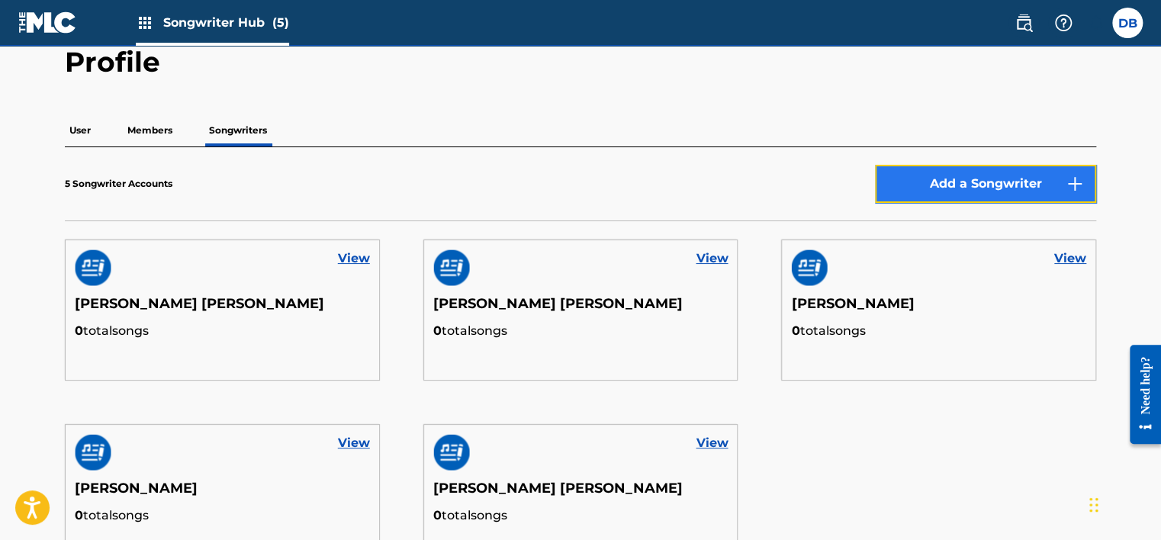
click at [955, 180] on button "Add a Songwriter" at bounding box center [985, 184] width 221 height 38
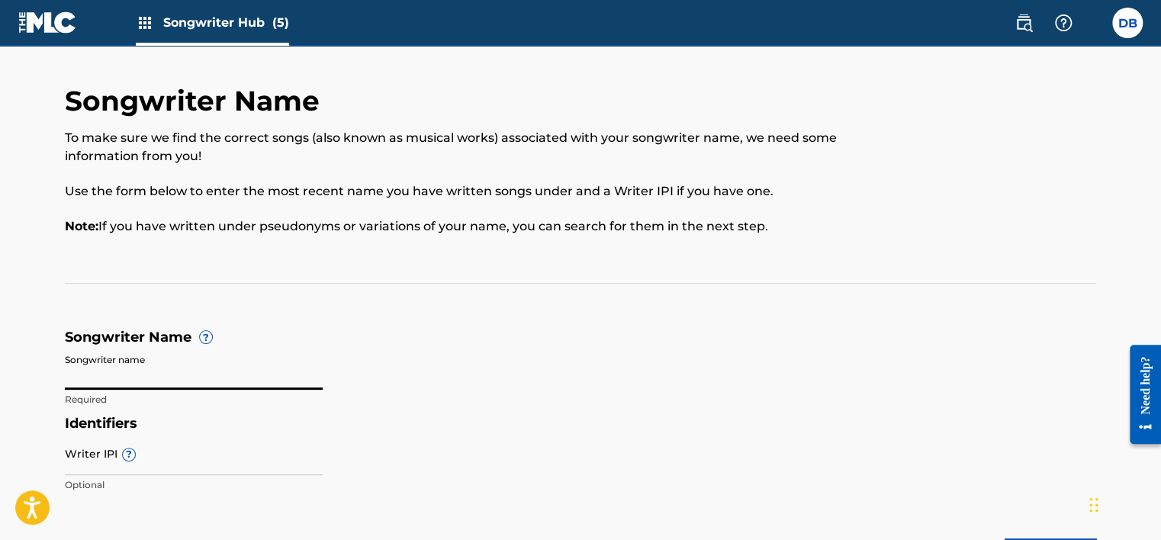
click at [125, 378] on input "Songwriter name" at bounding box center [194, 367] width 258 height 43
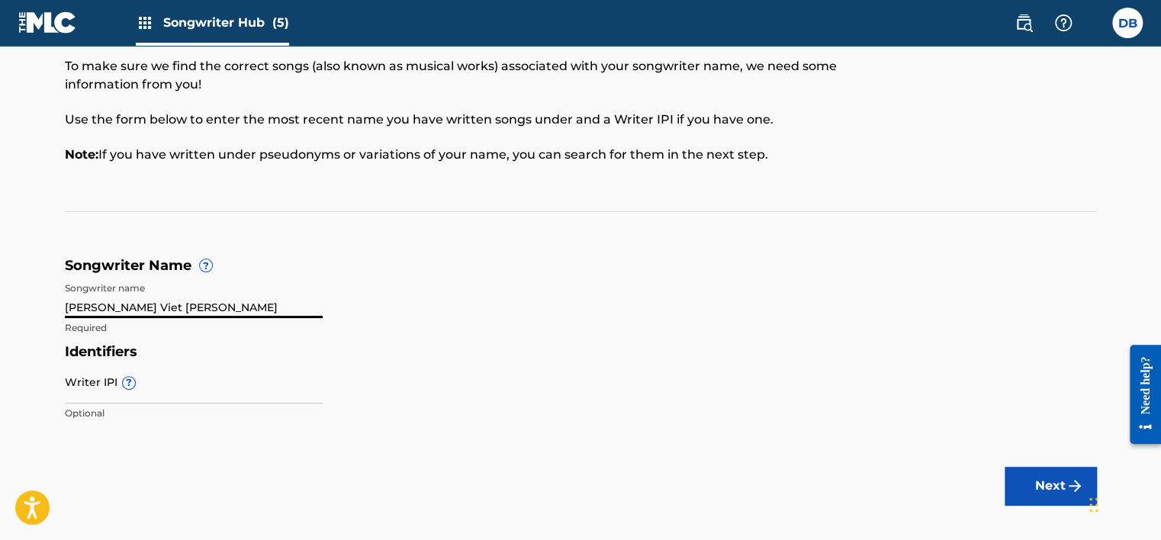
scroll to position [147, 0]
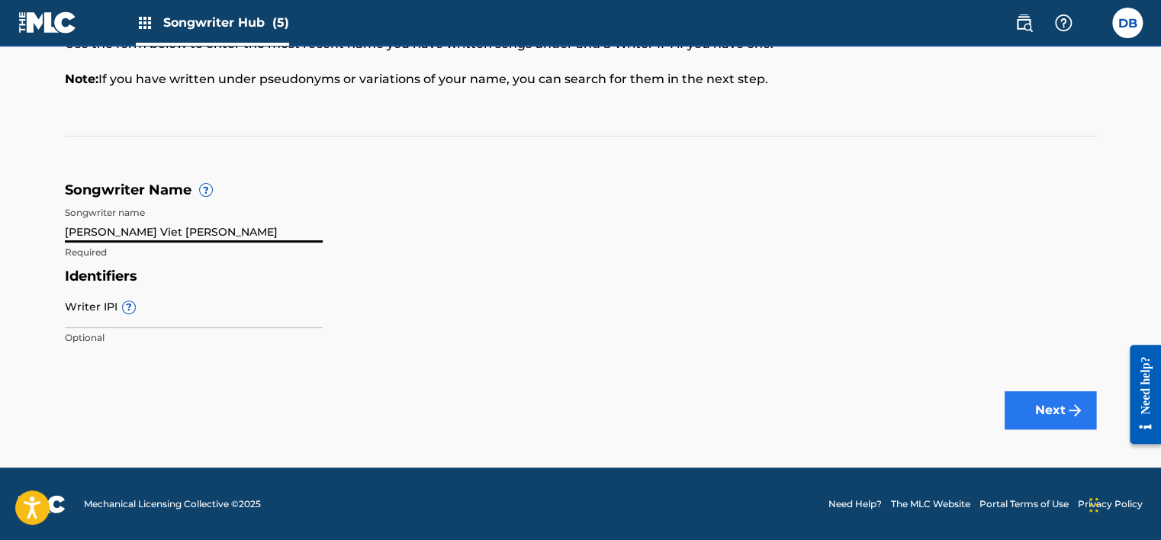
type input "[PERSON_NAME] Viet [PERSON_NAME]"
click at [1077, 414] on img "submit" at bounding box center [1075, 410] width 18 height 18
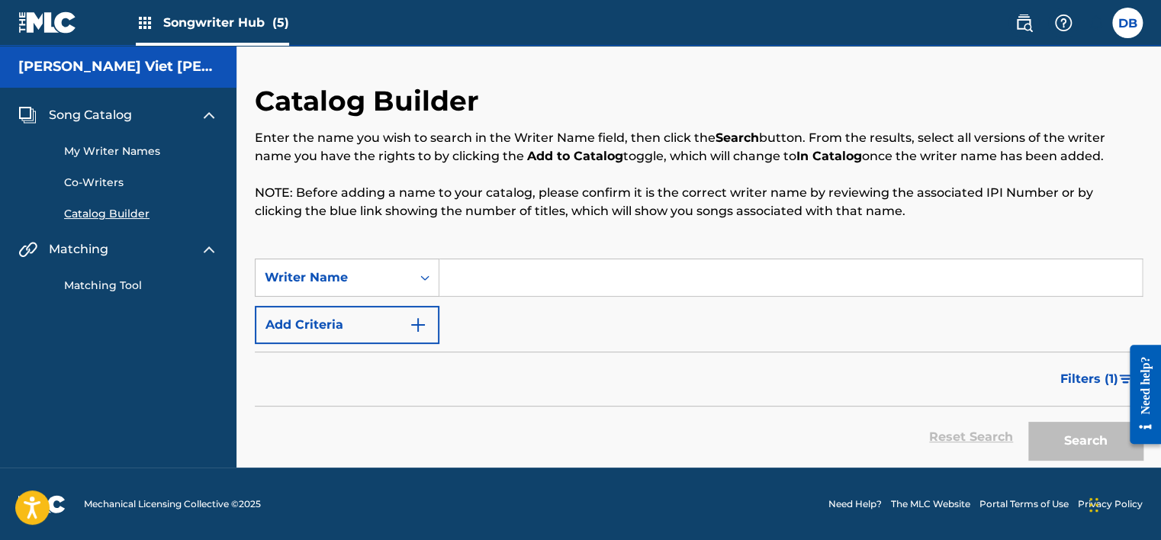
click at [105, 183] on link "Co-Writers" at bounding box center [141, 183] width 154 height 16
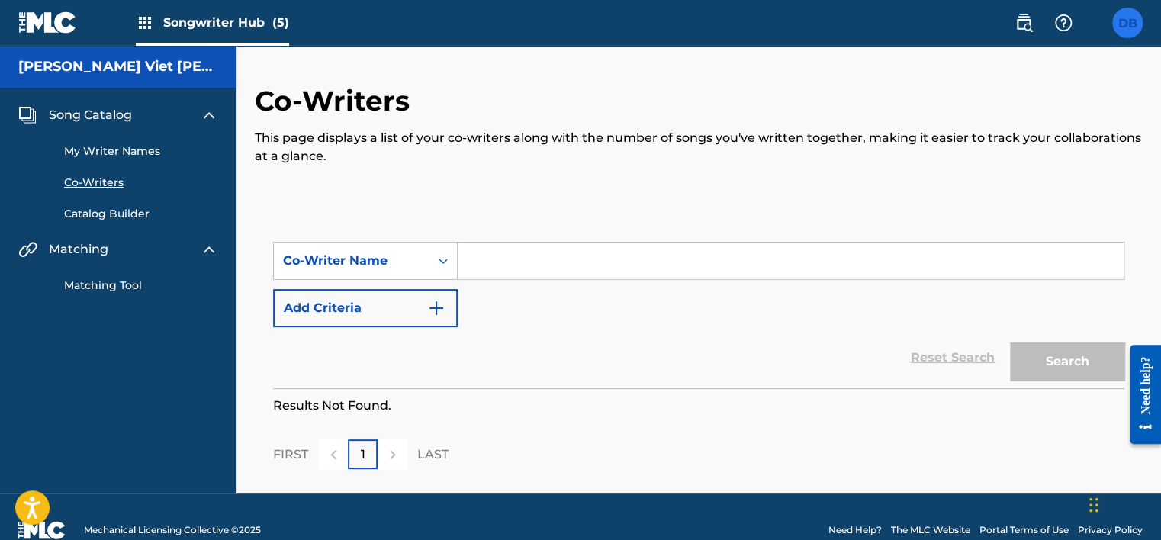
click at [1122, 31] on label at bounding box center [1127, 23] width 31 height 31
click at [1128, 23] on input "DB [PERSON_NAME] [EMAIL_ADDRESS][DOMAIN_NAME] Notification Preferences Profile …" at bounding box center [1128, 23] width 0 height 0
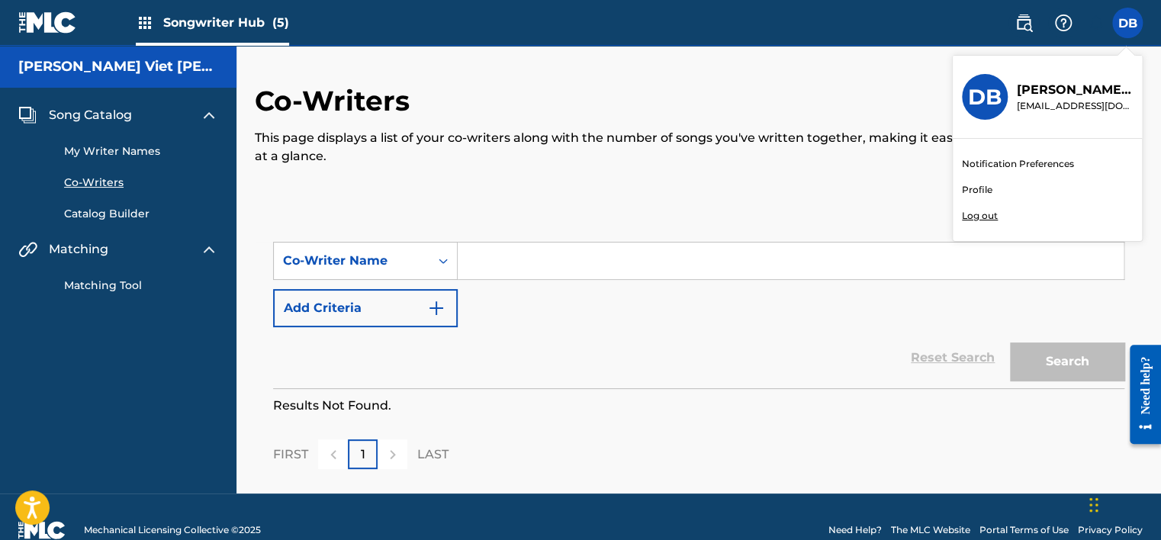
click at [983, 191] on link "Profile" at bounding box center [977, 190] width 31 height 14
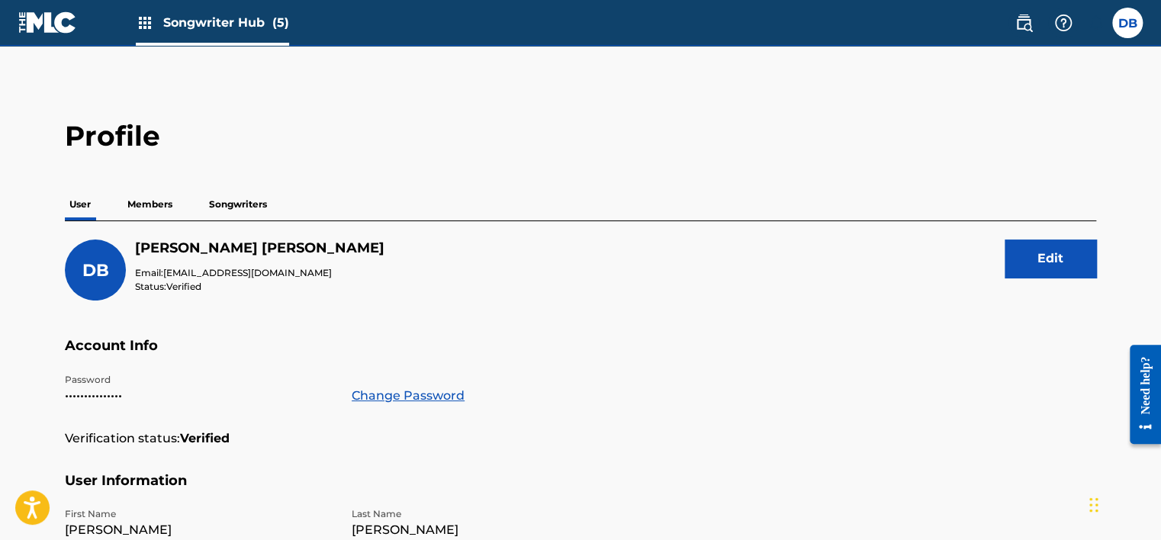
click at [212, 203] on p "Songwriters" at bounding box center [237, 204] width 67 height 32
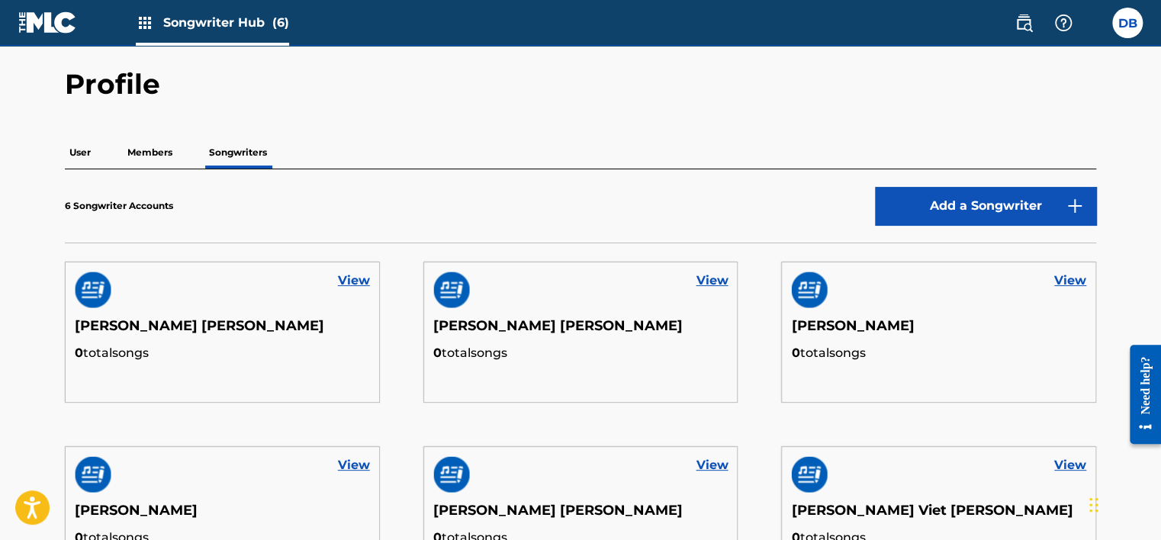
scroll to position [153, 0]
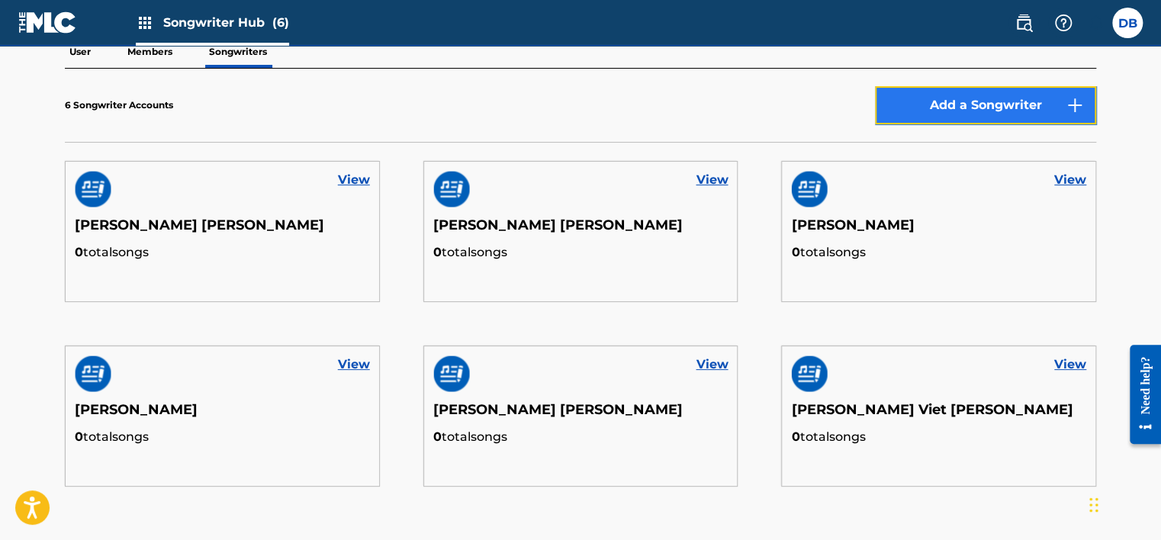
click at [934, 108] on button "Add a Songwriter" at bounding box center [985, 105] width 221 height 38
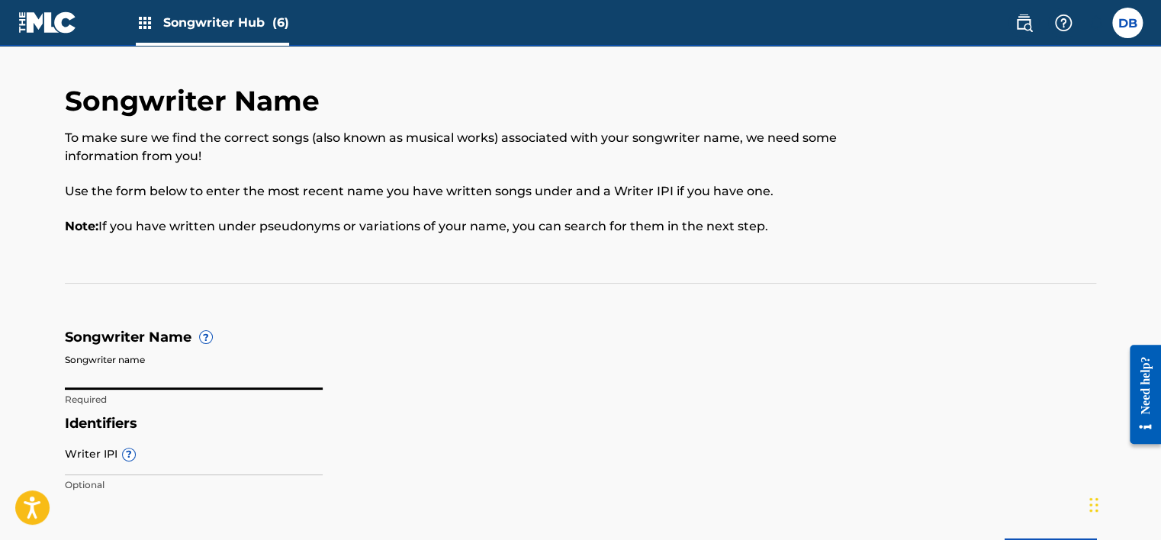
click at [139, 381] on input "Songwriter name" at bounding box center [194, 367] width 258 height 43
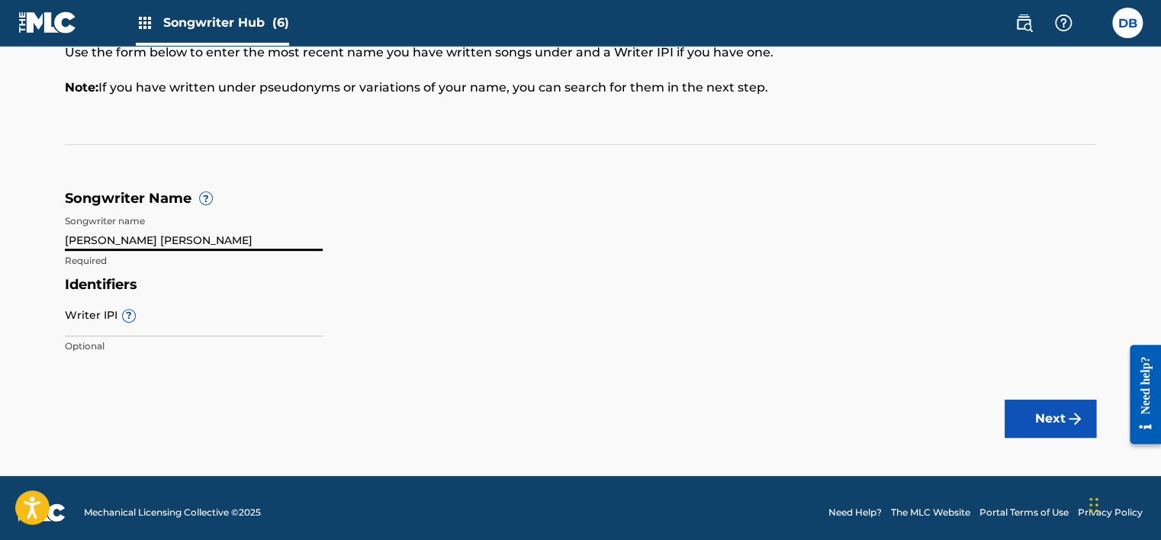
scroll to position [147, 0]
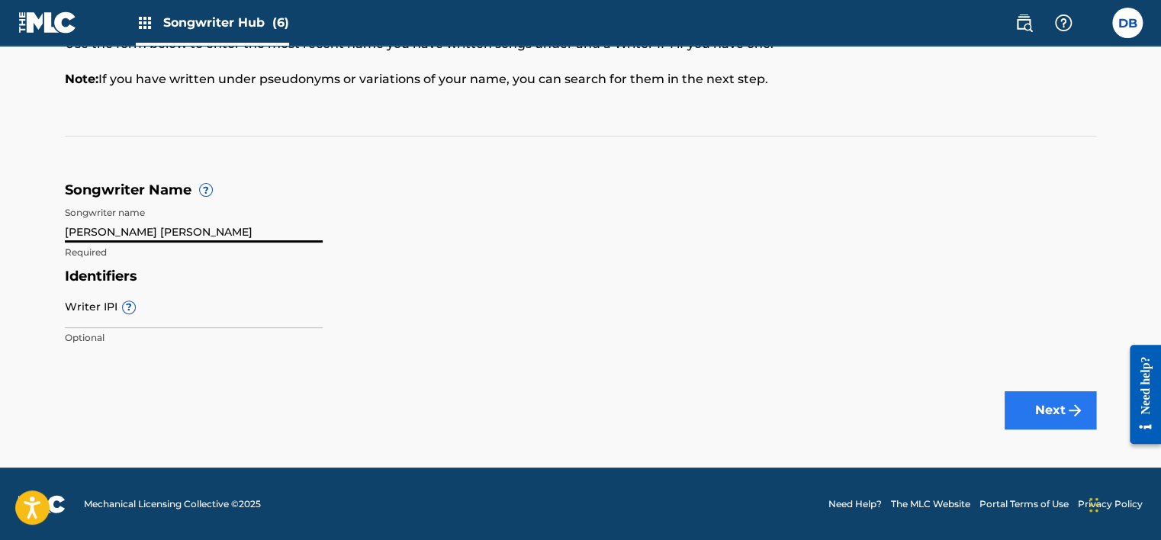
type input "[PERSON_NAME] [PERSON_NAME]"
click at [1033, 414] on button "Next" at bounding box center [1051, 410] width 92 height 38
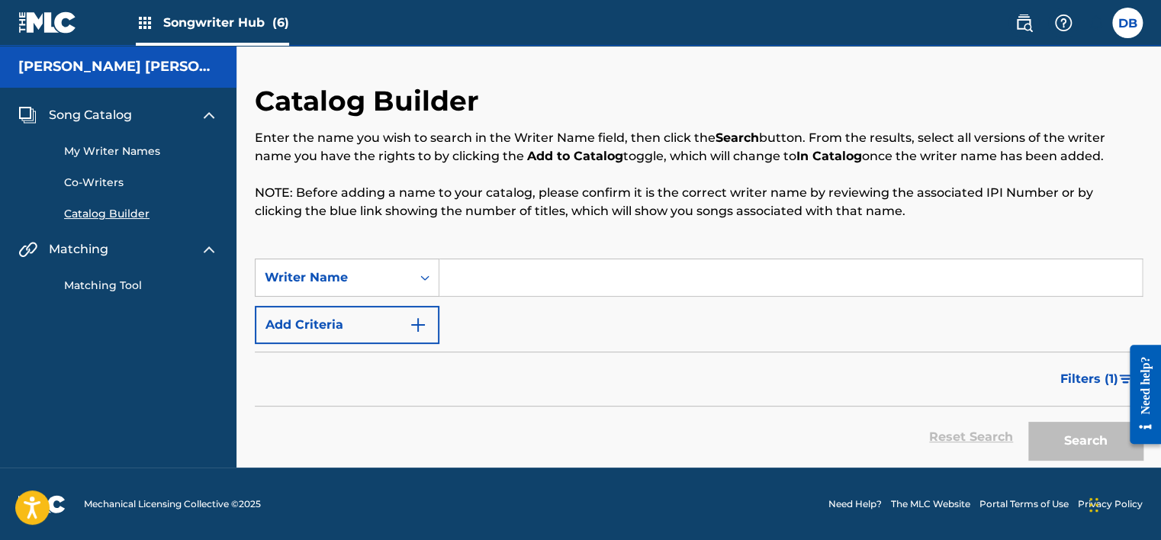
click at [522, 275] on input "Search Form" at bounding box center [790, 277] width 703 height 37
paste input "[PERSON_NAME] [PERSON_NAME]"
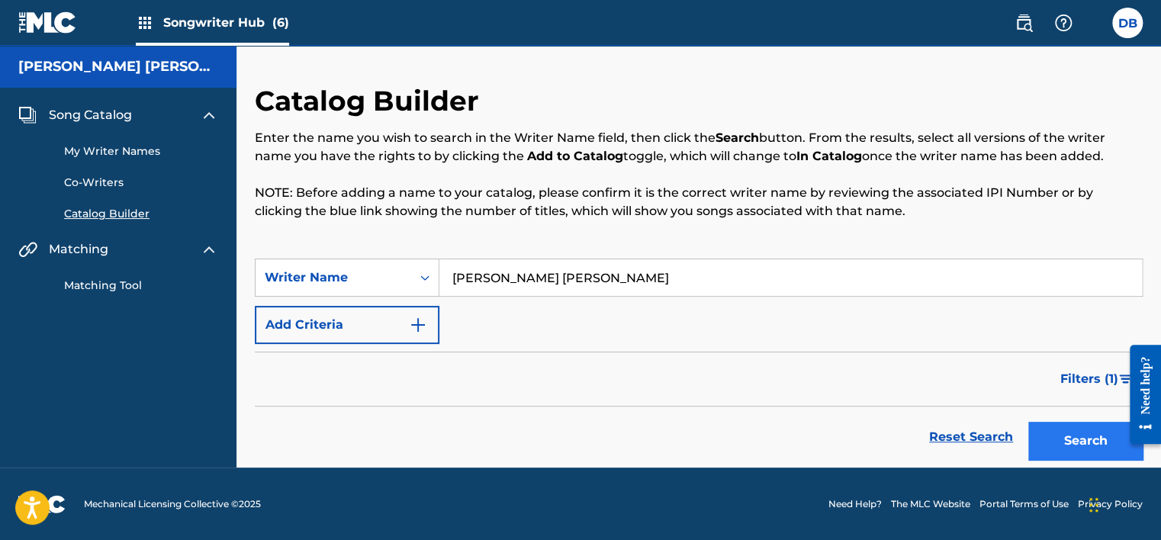
type input "[PERSON_NAME] [PERSON_NAME]"
click at [1070, 446] on button "Search" at bounding box center [1085, 441] width 114 height 38
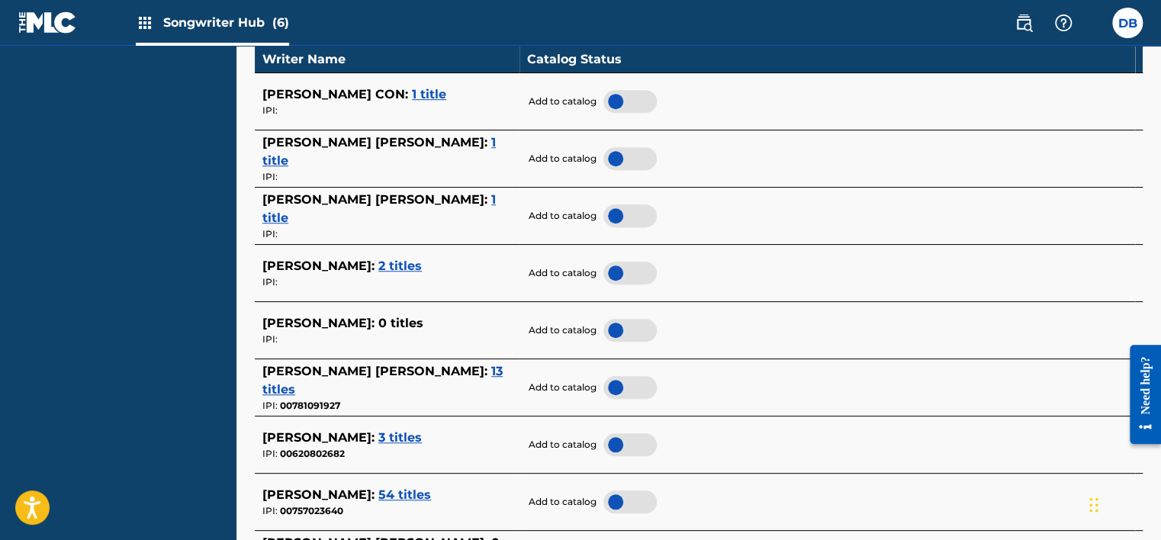
scroll to position [458, 0]
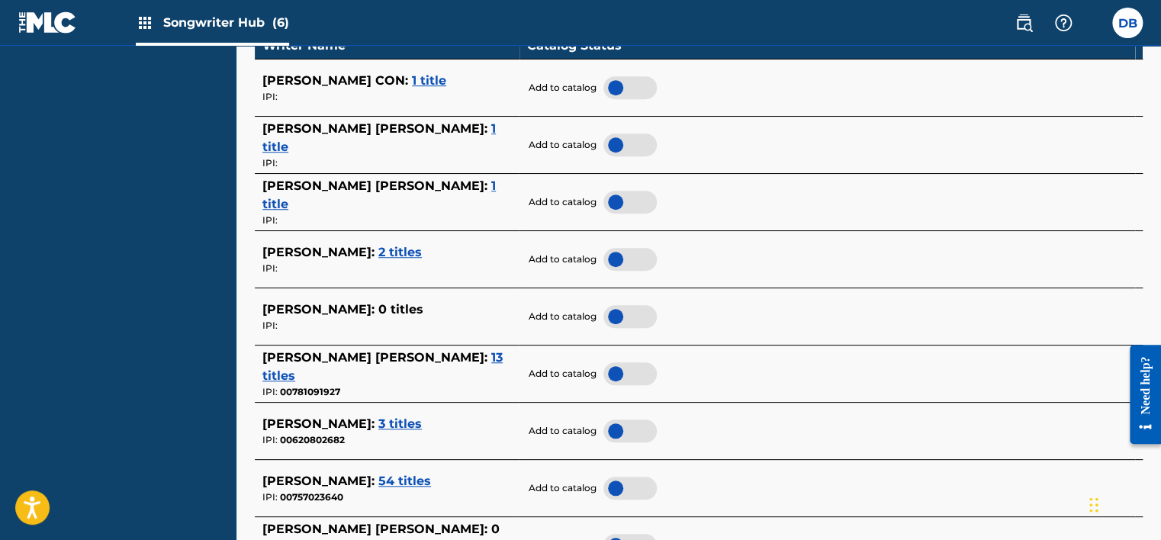
click at [430, 197] on span "1 title" at bounding box center [378, 195] width 233 height 33
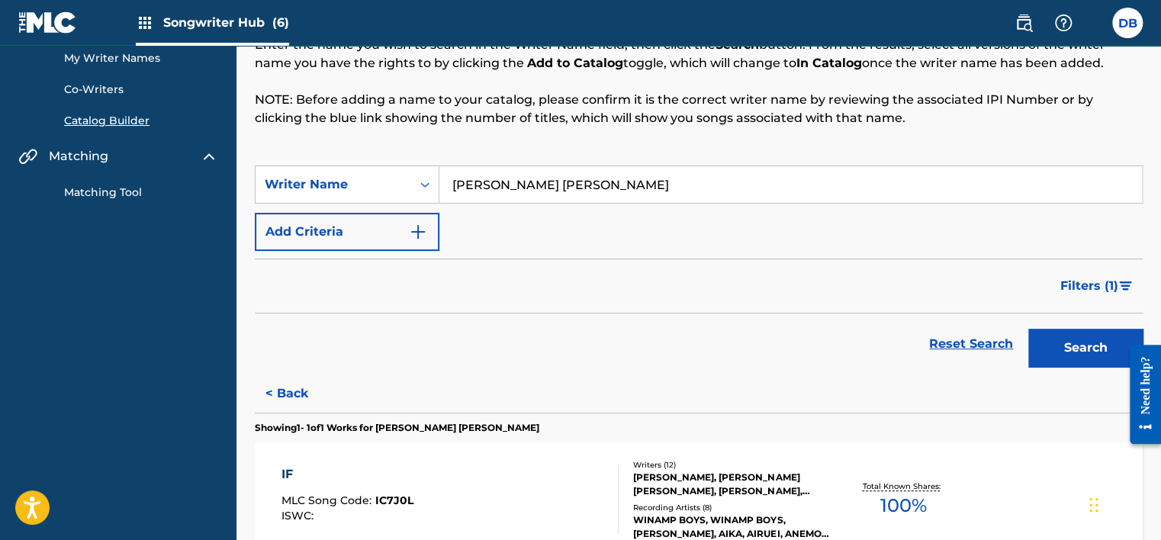
scroll to position [153, 0]
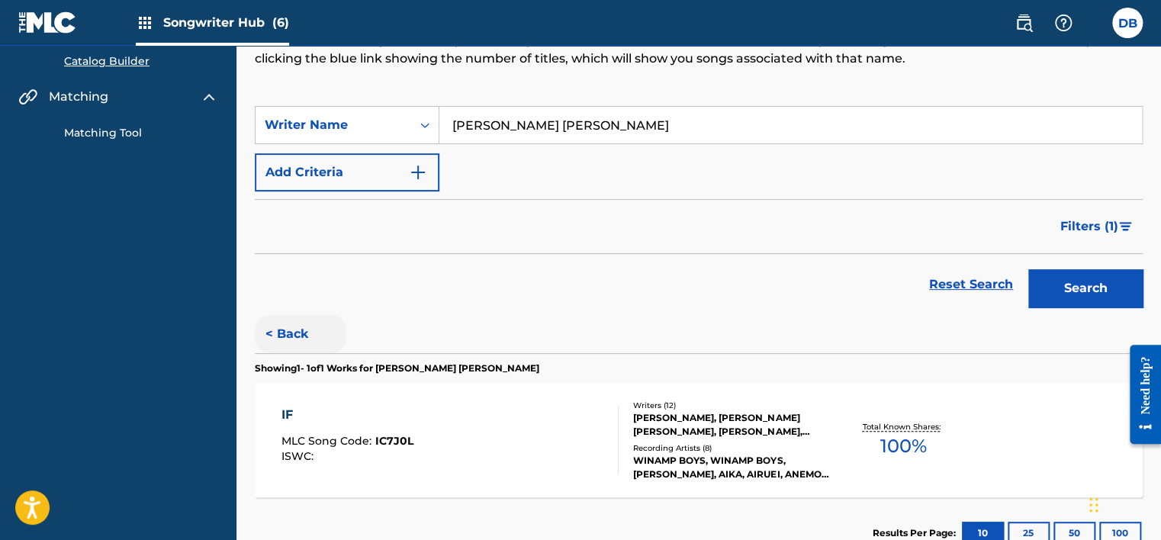
click at [296, 327] on button "< Back" at bounding box center [301, 334] width 92 height 38
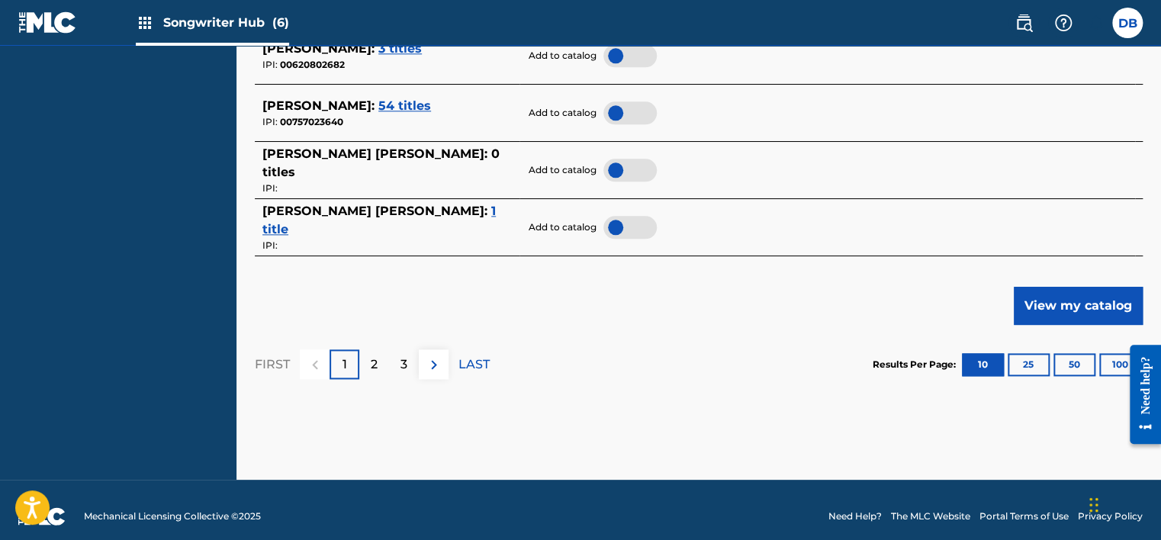
scroll to position [839, 0]
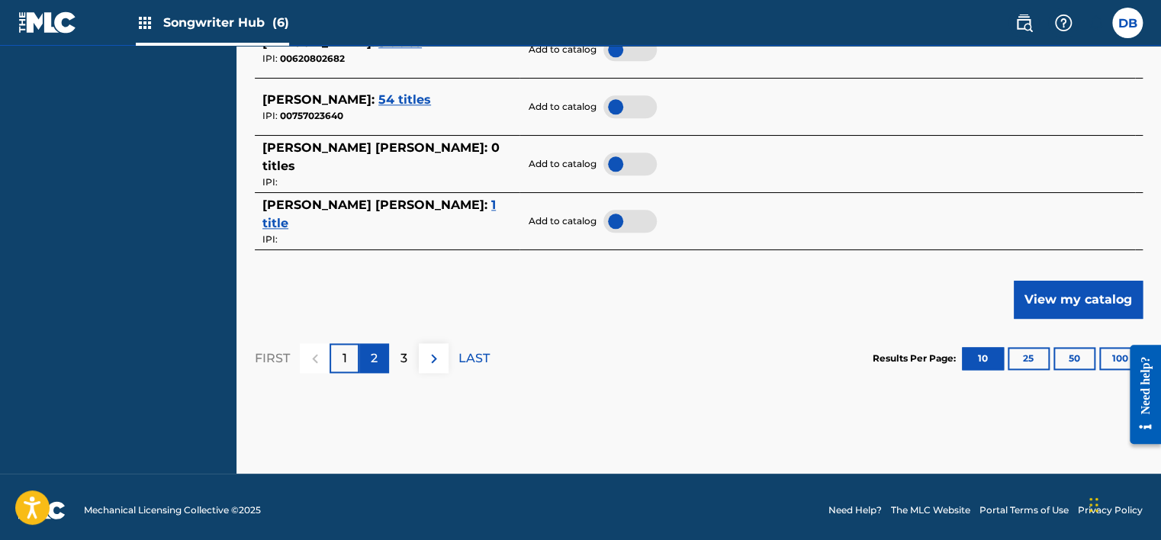
click at [381, 352] on div "2" at bounding box center [374, 358] width 30 height 30
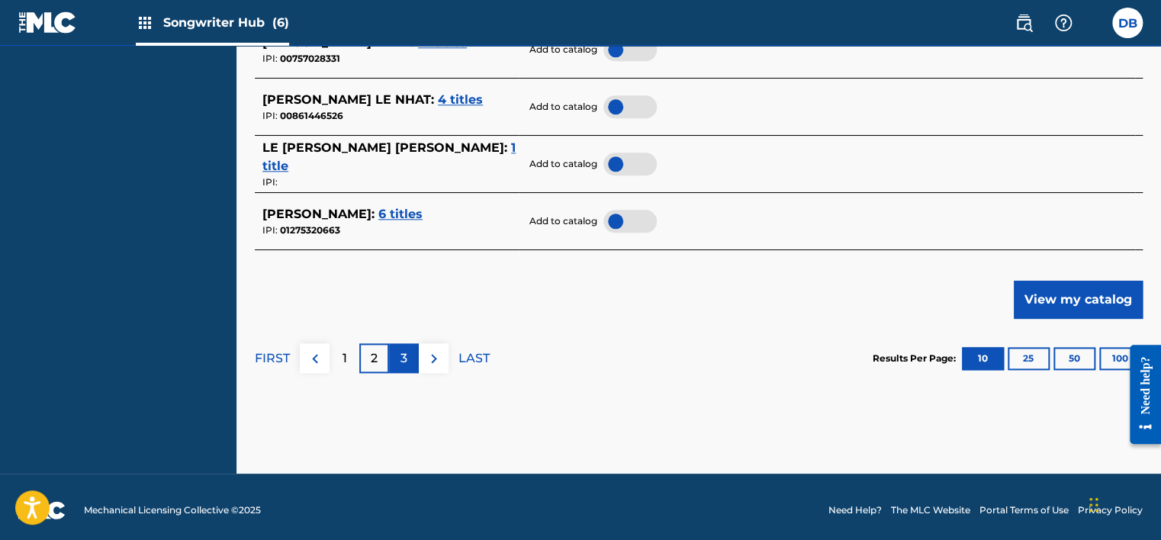
click at [401, 366] on p "3" at bounding box center [404, 358] width 7 height 18
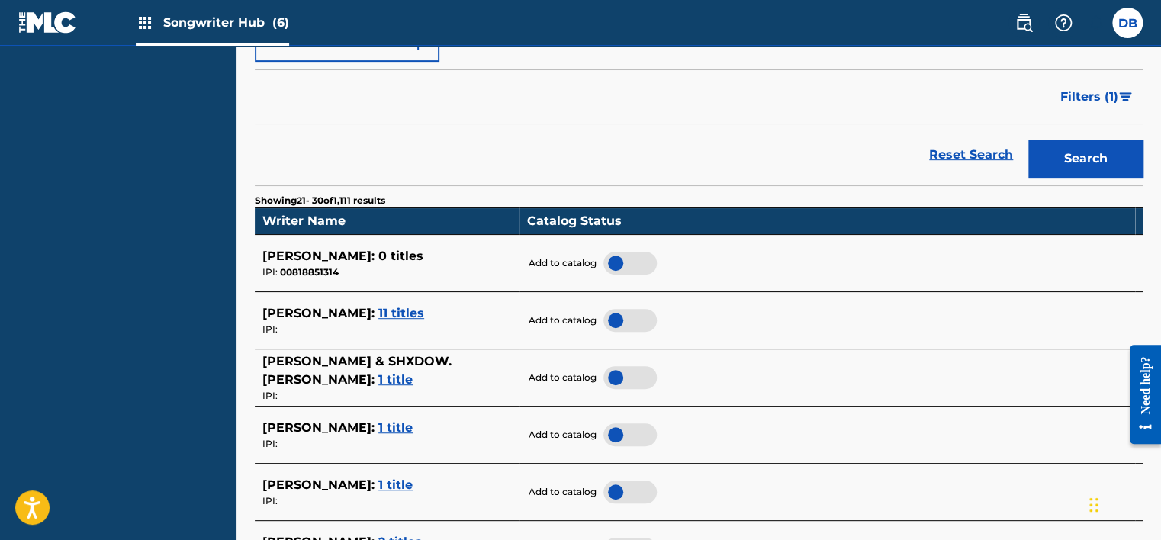
scroll to position [153, 0]
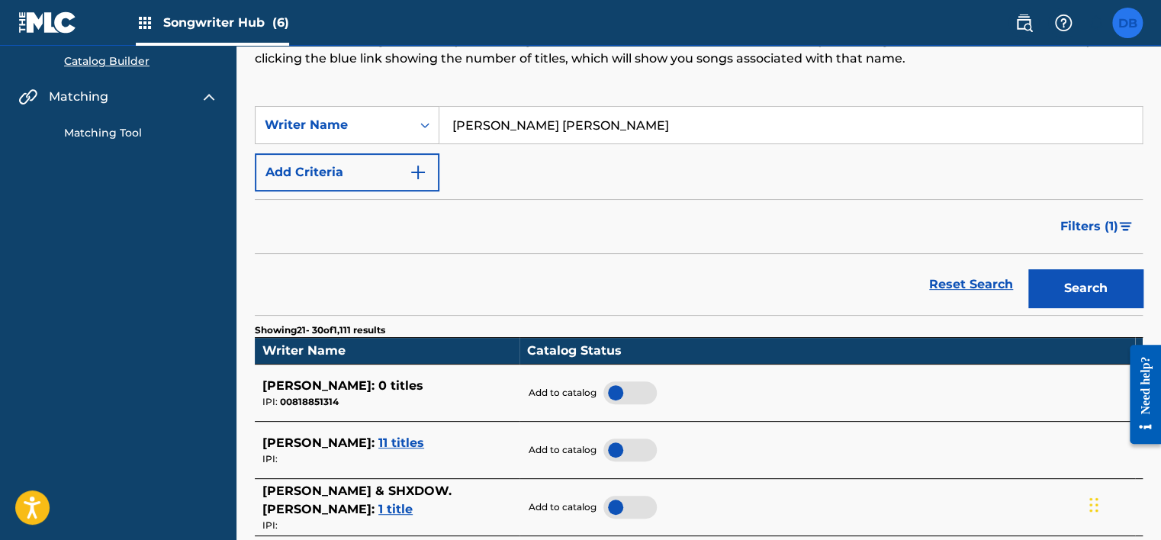
click at [1124, 28] on label at bounding box center [1127, 23] width 31 height 31
click at [1128, 23] on input "DB [PERSON_NAME] [EMAIL_ADDRESS][DOMAIN_NAME] Notification Preferences Profile …" at bounding box center [1128, 23] width 0 height 0
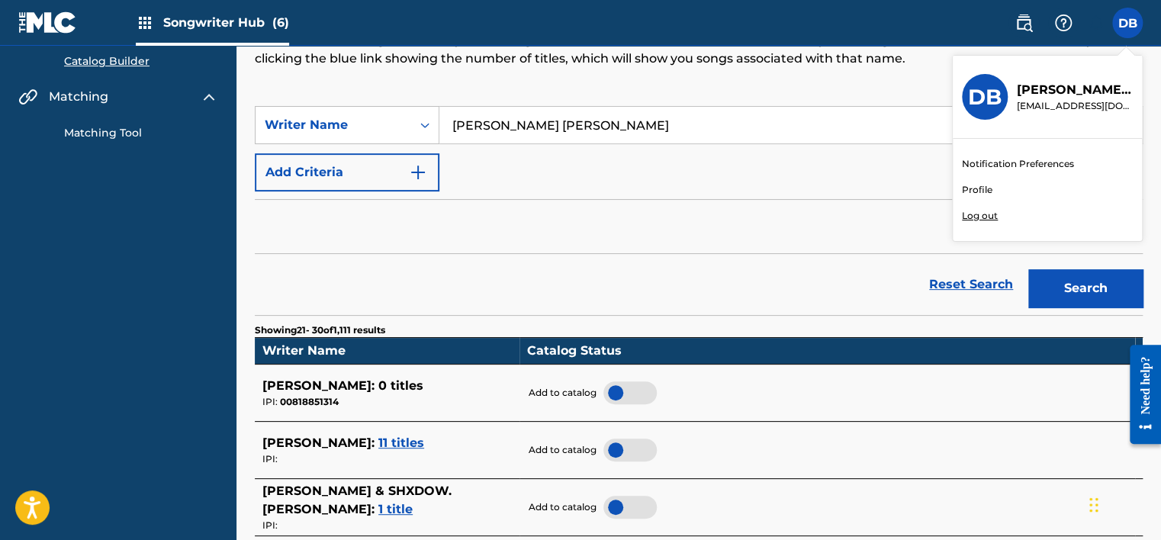
click at [980, 185] on link "Profile" at bounding box center [977, 190] width 31 height 14
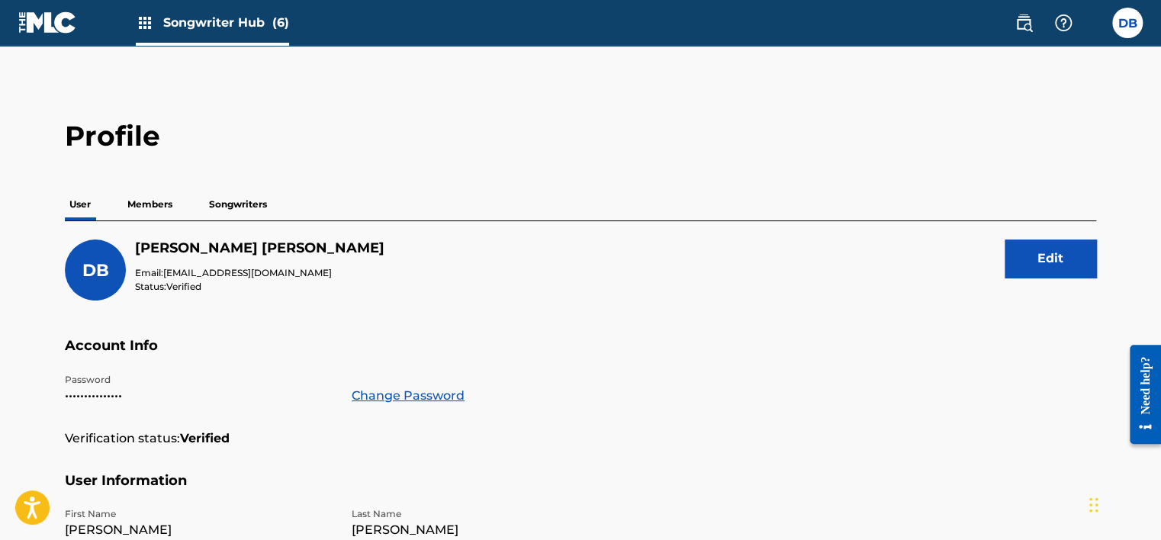
click at [145, 203] on p "Members" at bounding box center [150, 204] width 54 height 32
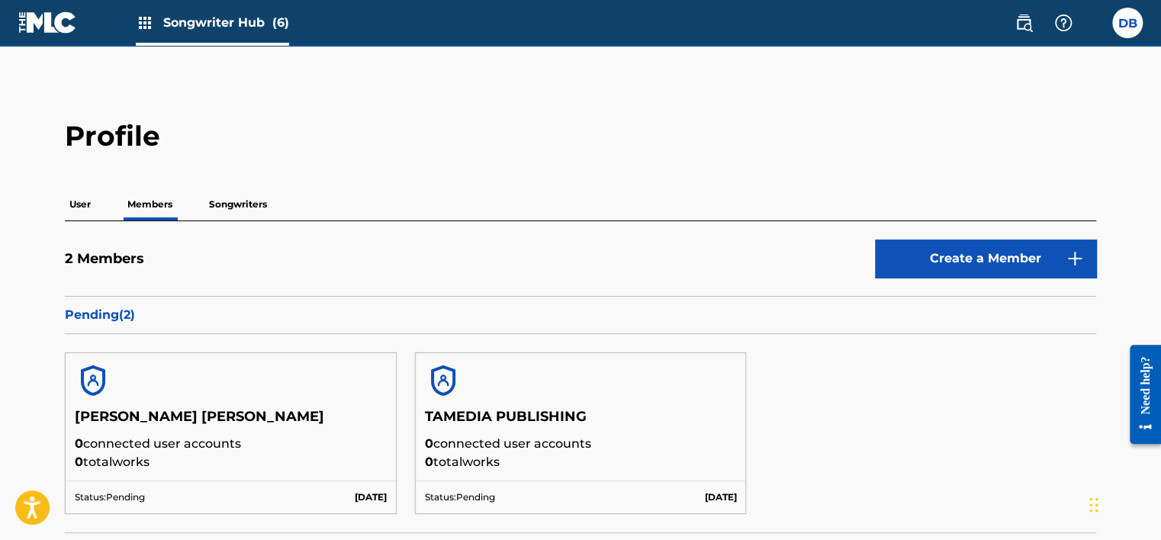
click at [245, 201] on p "Songwriters" at bounding box center [237, 204] width 67 height 32
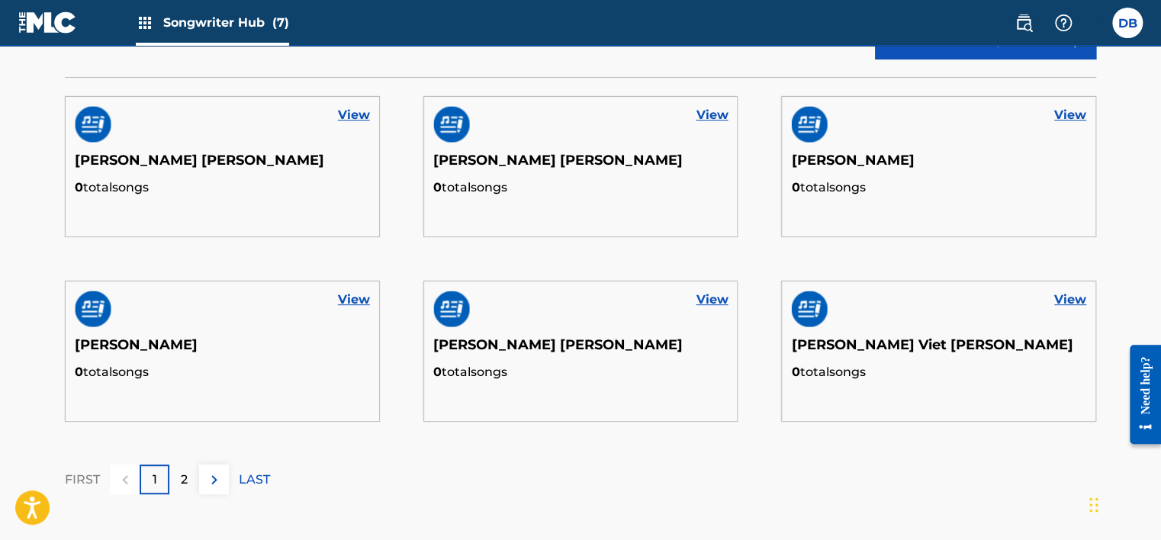
scroll to position [153, 0]
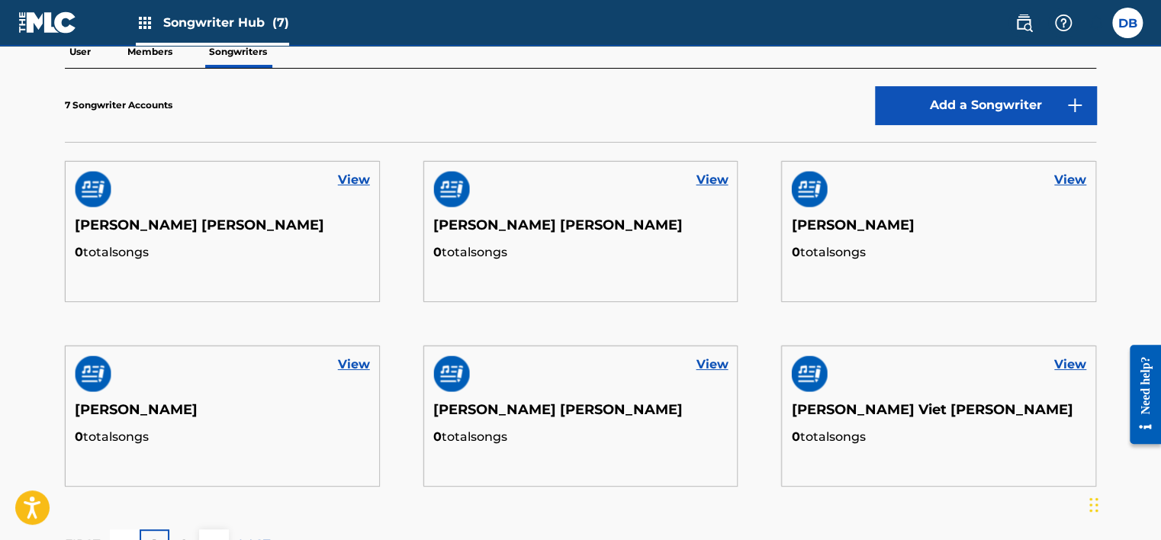
click at [89, 375] on img at bounding box center [93, 374] width 37 height 37
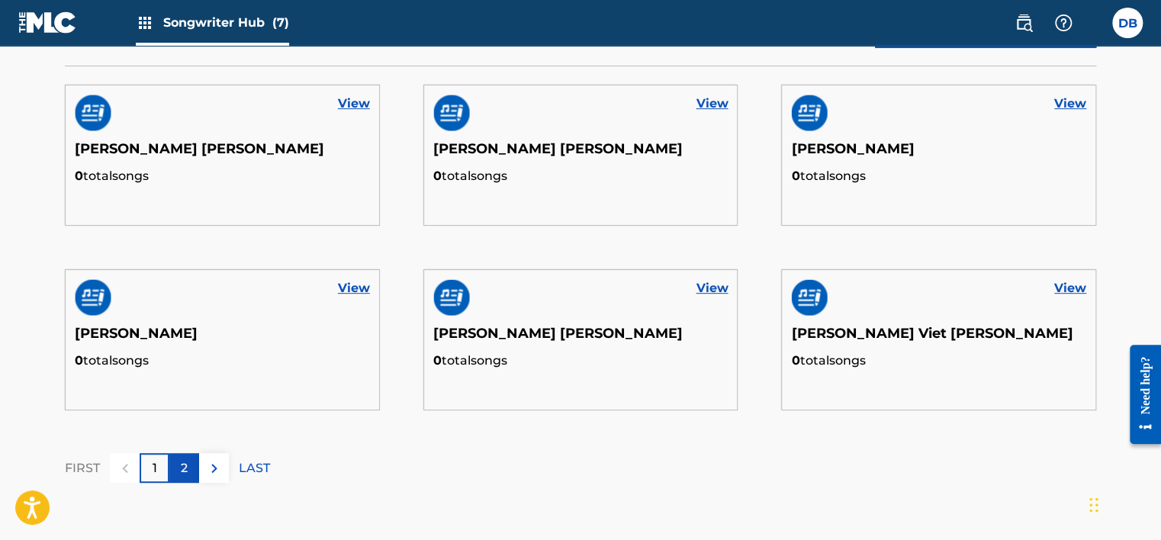
click at [189, 473] on div "2" at bounding box center [184, 468] width 30 height 30
click at [188, 458] on div "2" at bounding box center [184, 468] width 30 height 30
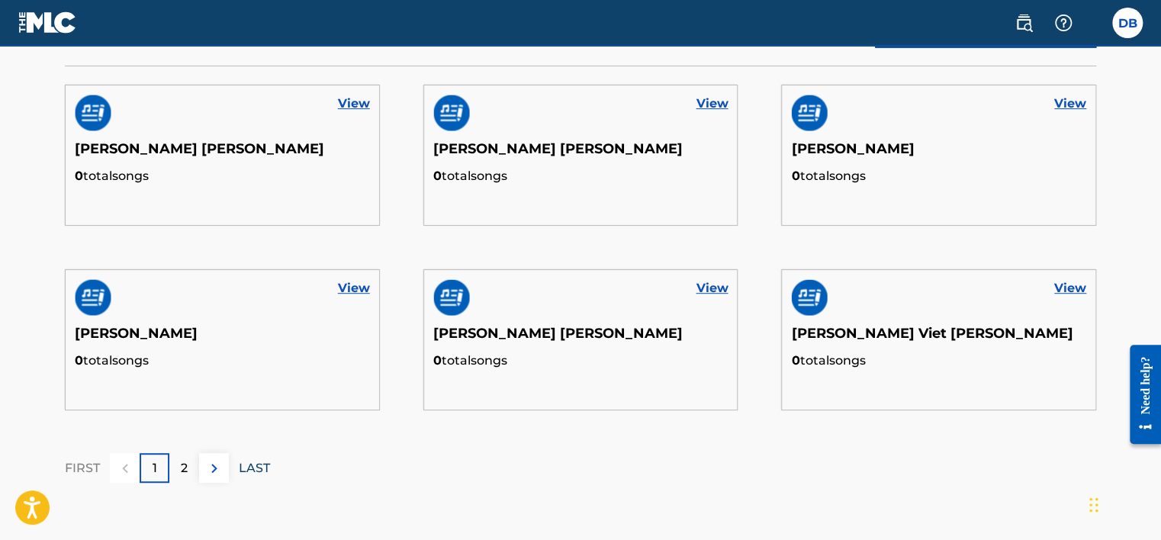
click at [266, 468] on p "LAST" at bounding box center [254, 468] width 31 height 18
click at [211, 471] on img at bounding box center [214, 468] width 18 height 18
click at [176, 473] on div "2" at bounding box center [184, 468] width 30 height 30
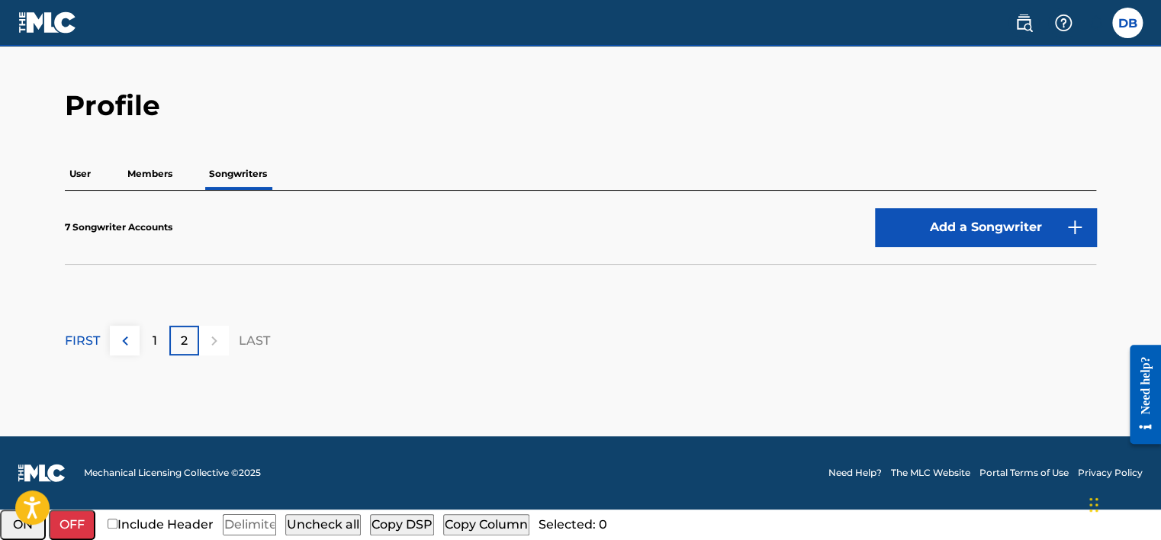
scroll to position [0, 0]
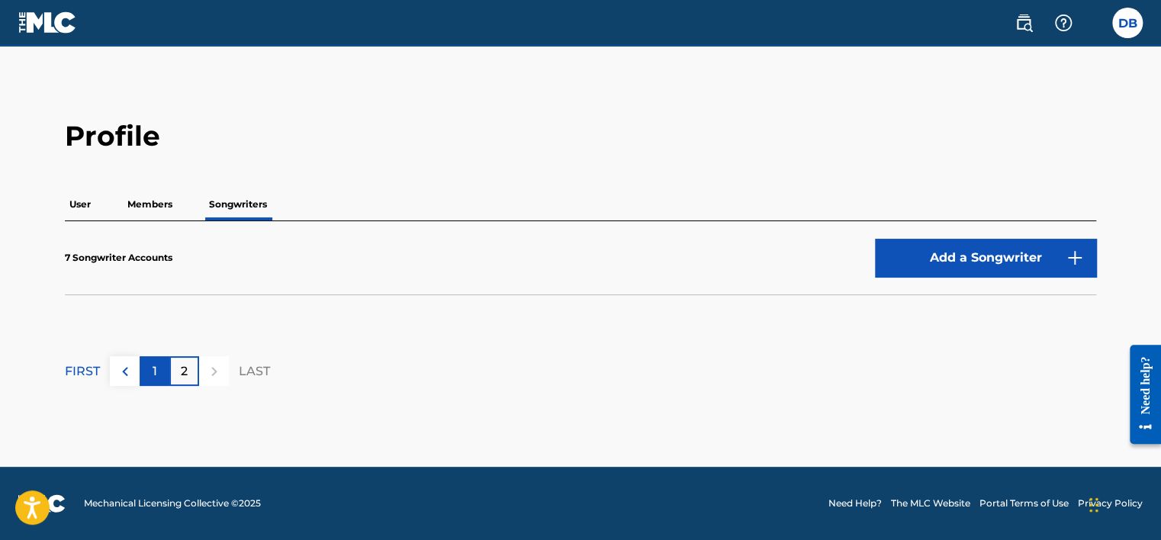
click at [154, 364] on p "1" at bounding box center [155, 371] width 5 height 18
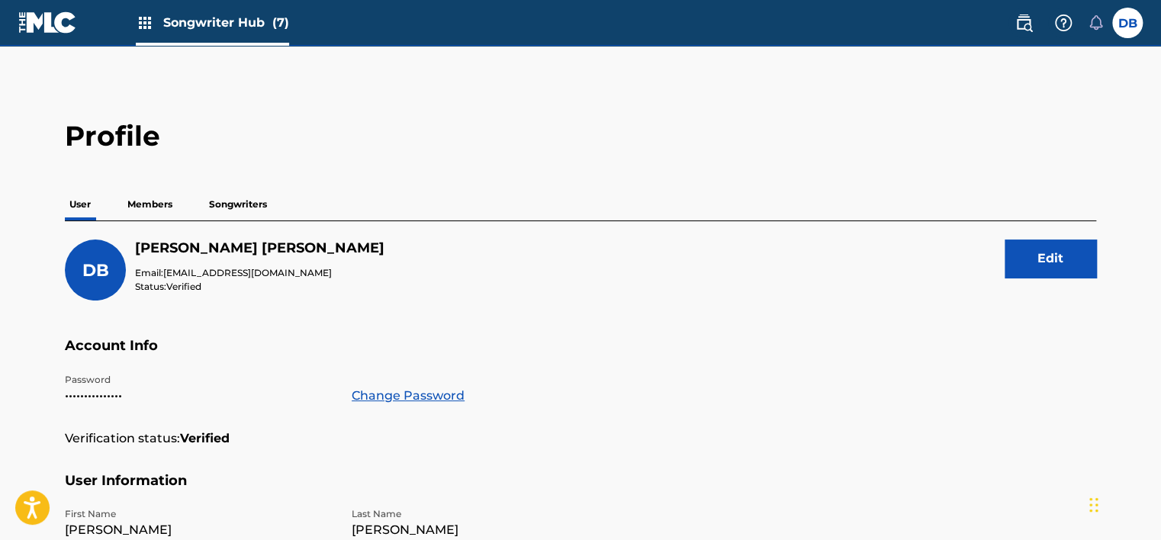
click at [225, 203] on p "Songwriters" at bounding box center [237, 204] width 67 height 32
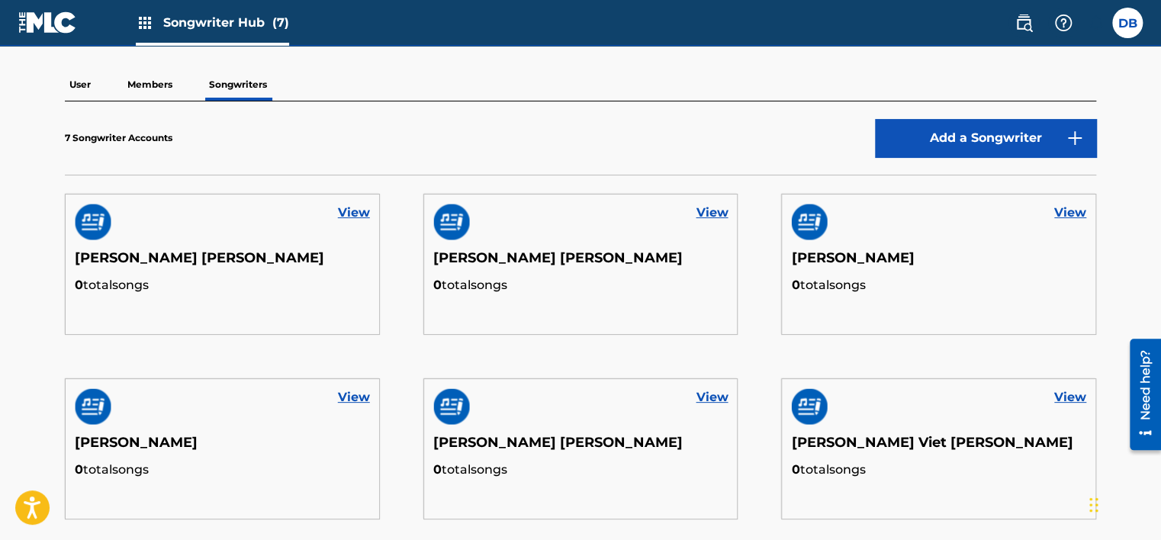
scroll to position [229, 0]
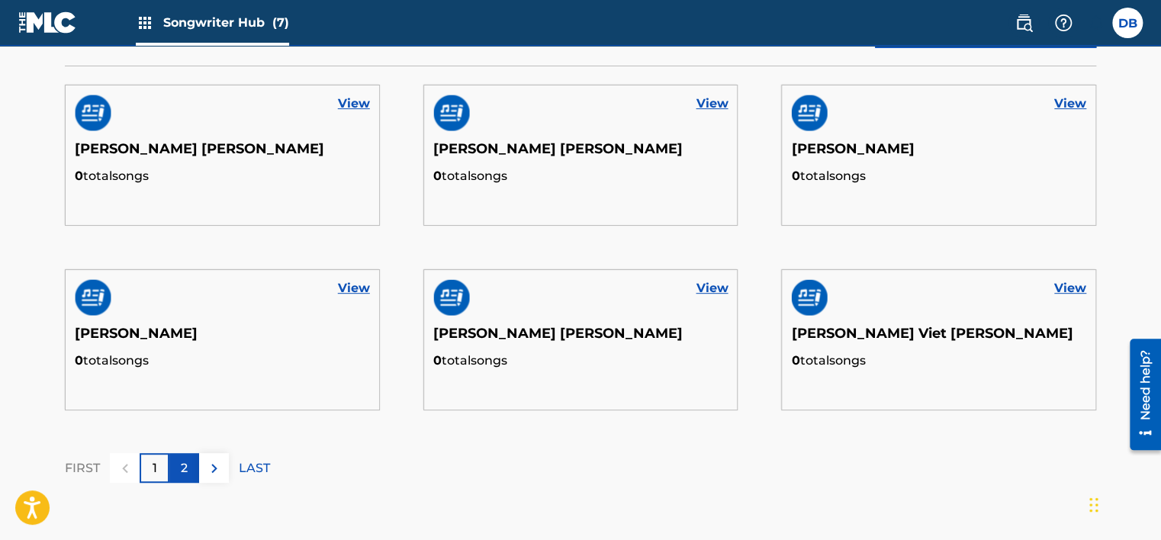
click at [189, 472] on div "2" at bounding box center [184, 468] width 30 height 30
click at [187, 465] on p "2" at bounding box center [184, 468] width 7 height 18
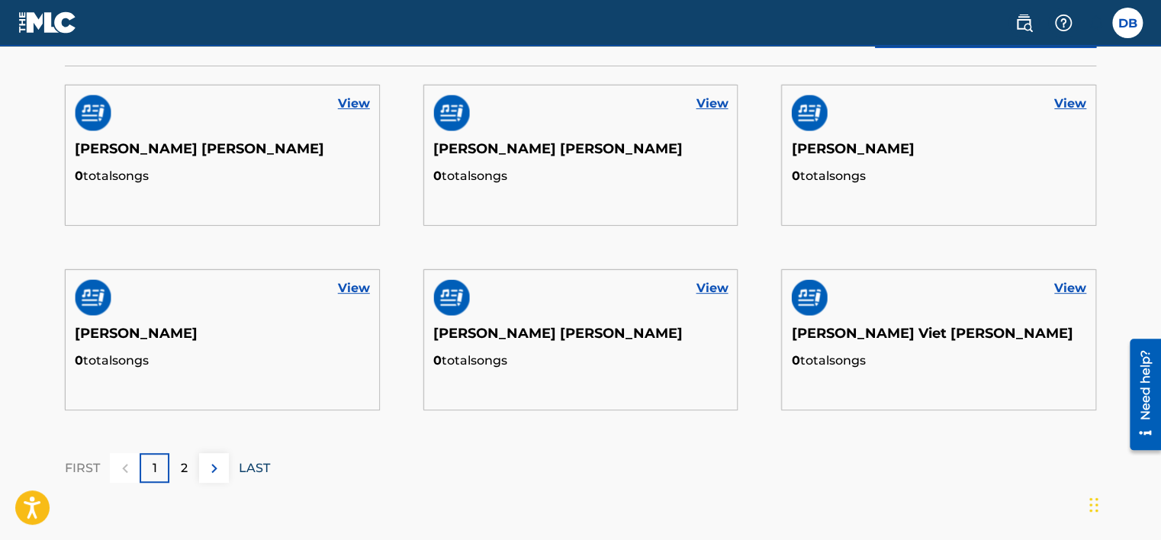
click at [256, 464] on p "LAST" at bounding box center [254, 468] width 31 height 18
click at [182, 471] on p "2" at bounding box center [184, 468] width 7 height 18
click at [208, 468] on img at bounding box center [214, 468] width 18 height 18
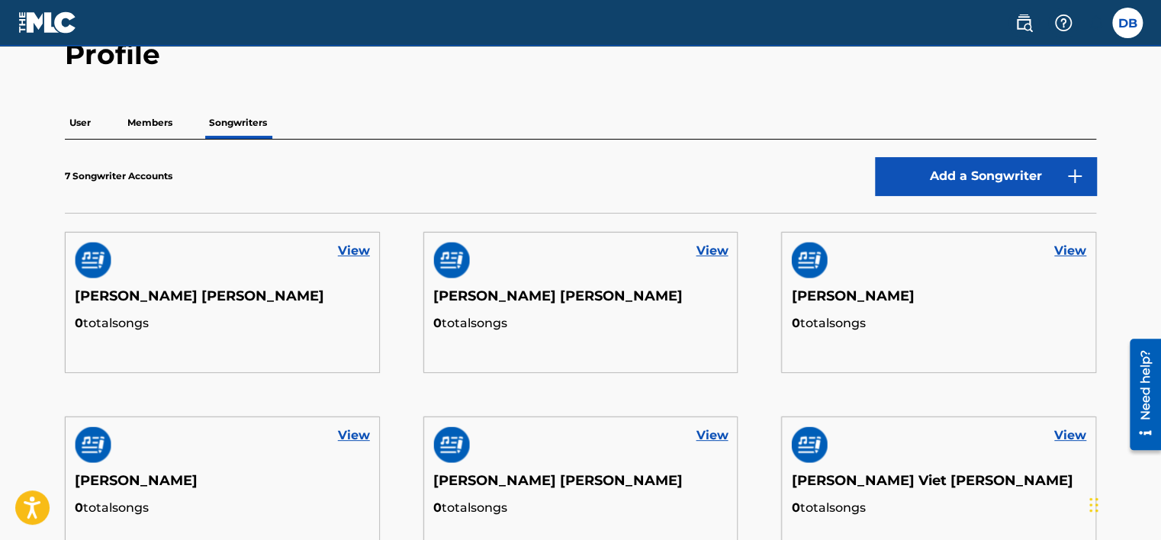
scroll to position [76, 0]
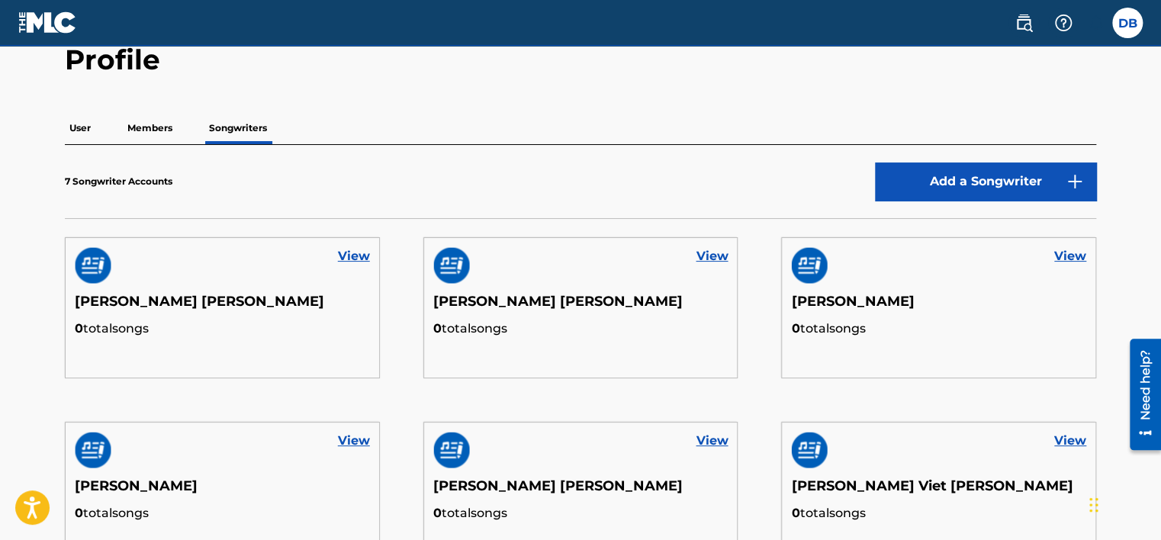
click at [127, 176] on p "7 Songwriter Accounts" at bounding box center [119, 182] width 108 height 14
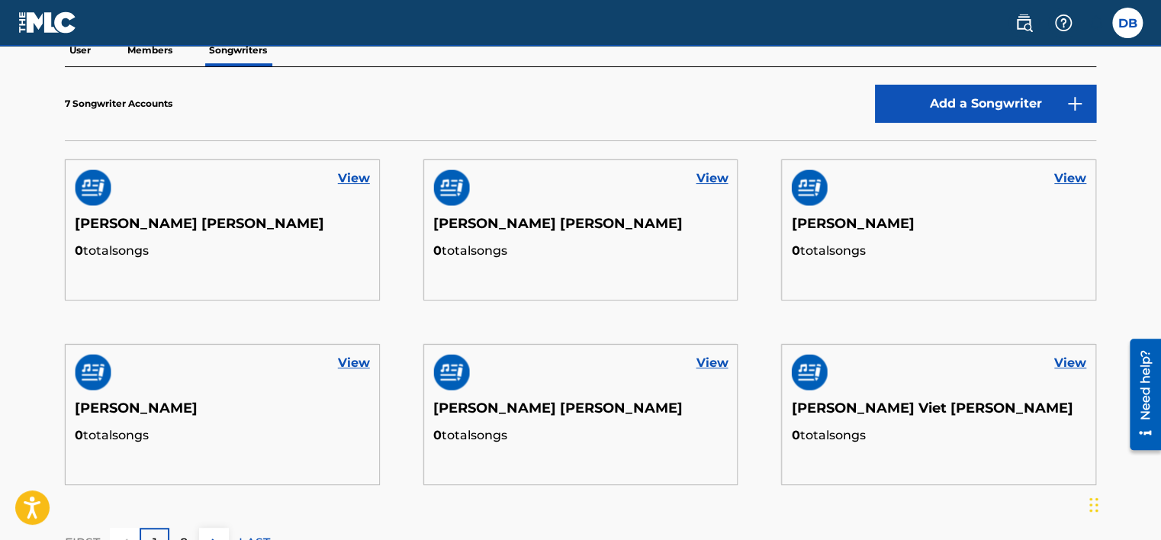
scroll to position [153, 0]
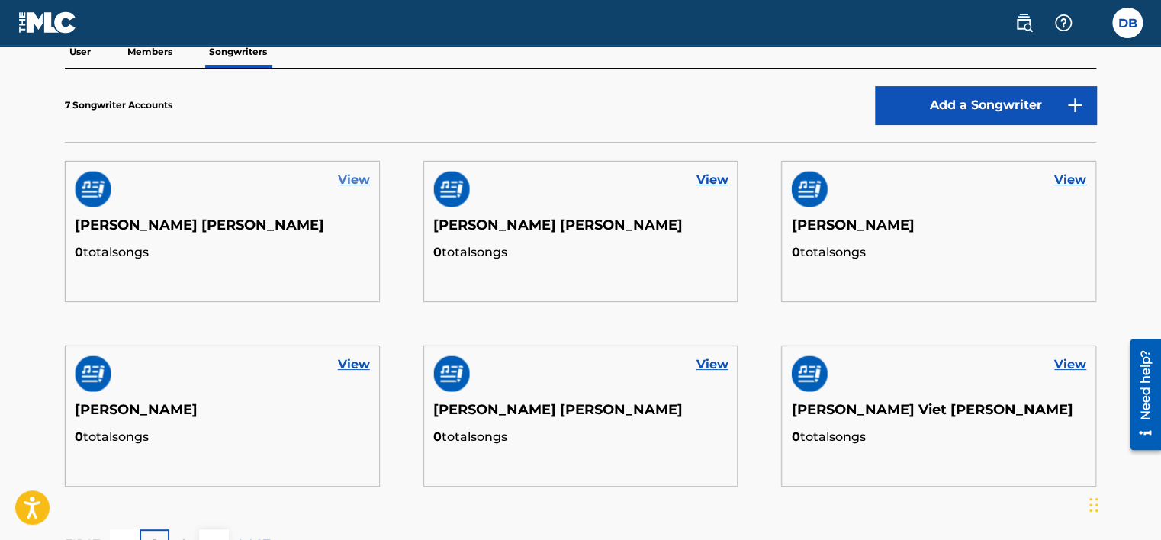
click at [352, 179] on link "View" at bounding box center [354, 180] width 32 height 18
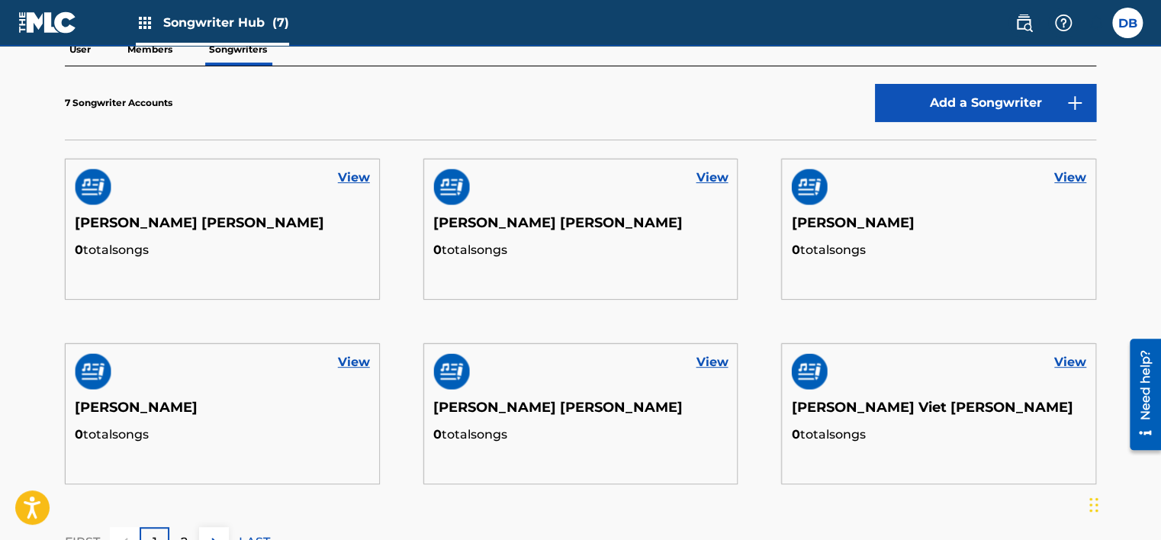
scroll to position [229, 0]
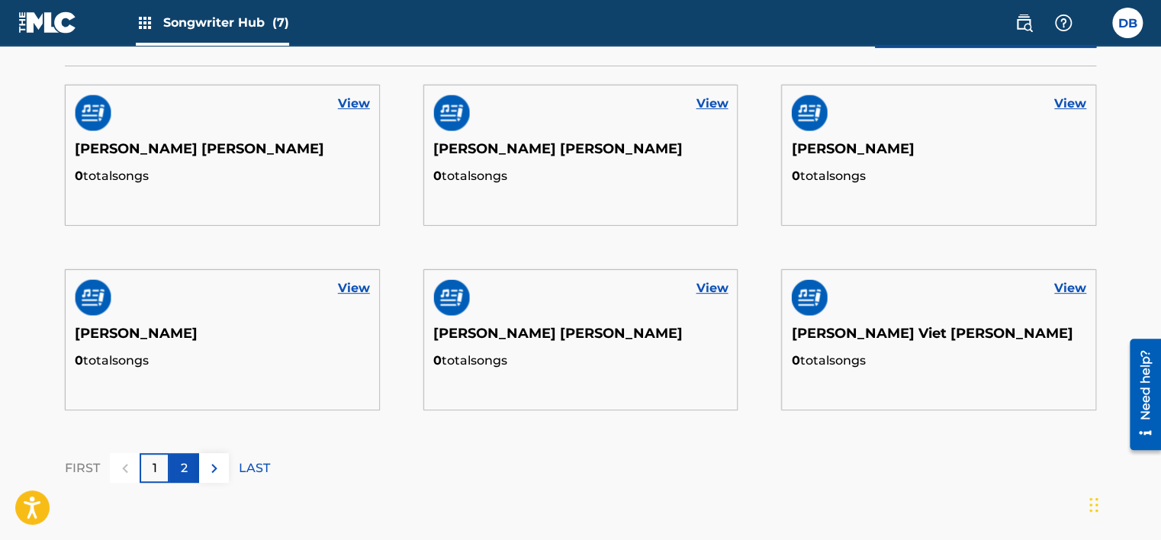
click at [185, 471] on p "2" at bounding box center [184, 468] width 7 height 18
click at [185, 468] on p "2" at bounding box center [184, 468] width 7 height 18
click at [184, 465] on p "2" at bounding box center [184, 468] width 7 height 18
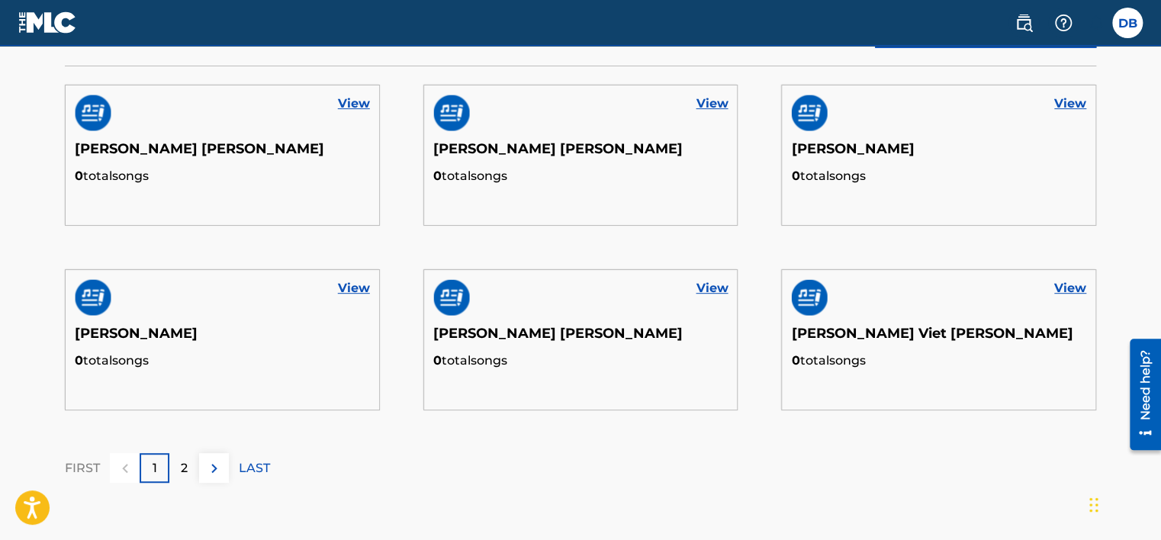
click at [85, 464] on p "FIRST" at bounding box center [82, 468] width 35 height 18
click at [256, 468] on p "LAST" at bounding box center [254, 468] width 31 height 18
click at [183, 467] on p "2" at bounding box center [184, 468] width 7 height 18
click at [159, 469] on div "1" at bounding box center [155, 468] width 30 height 30
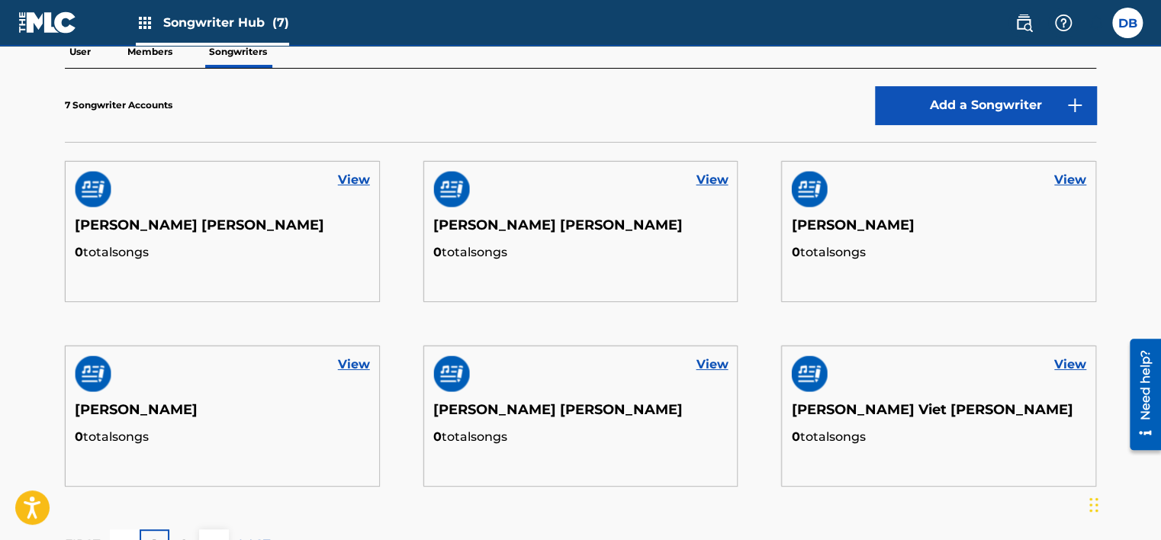
scroll to position [305, 0]
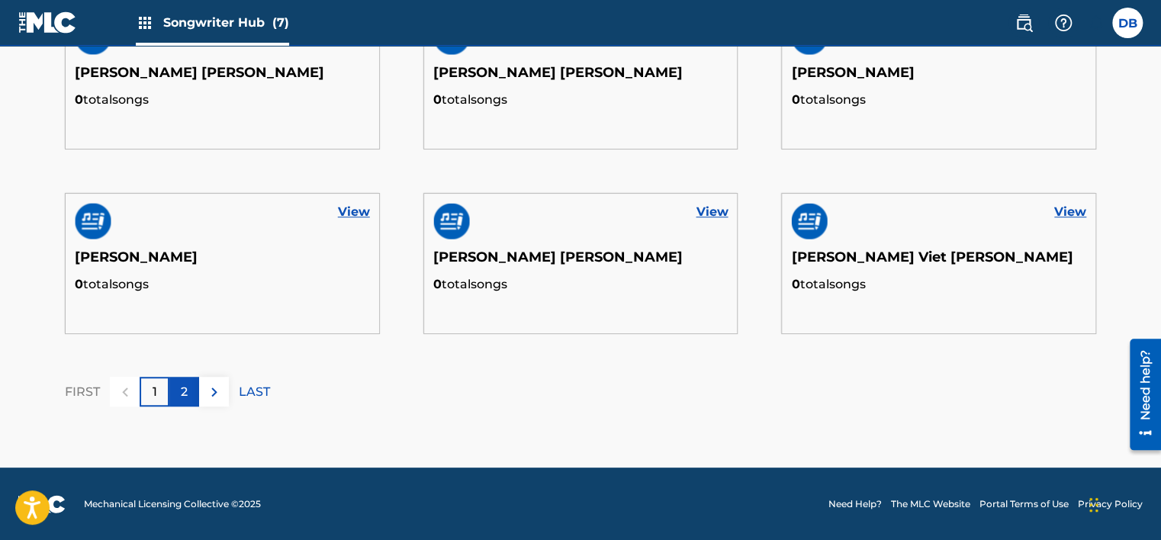
click at [188, 391] on div "2" at bounding box center [184, 392] width 30 height 30
click at [228, 399] on button at bounding box center [214, 392] width 30 height 30
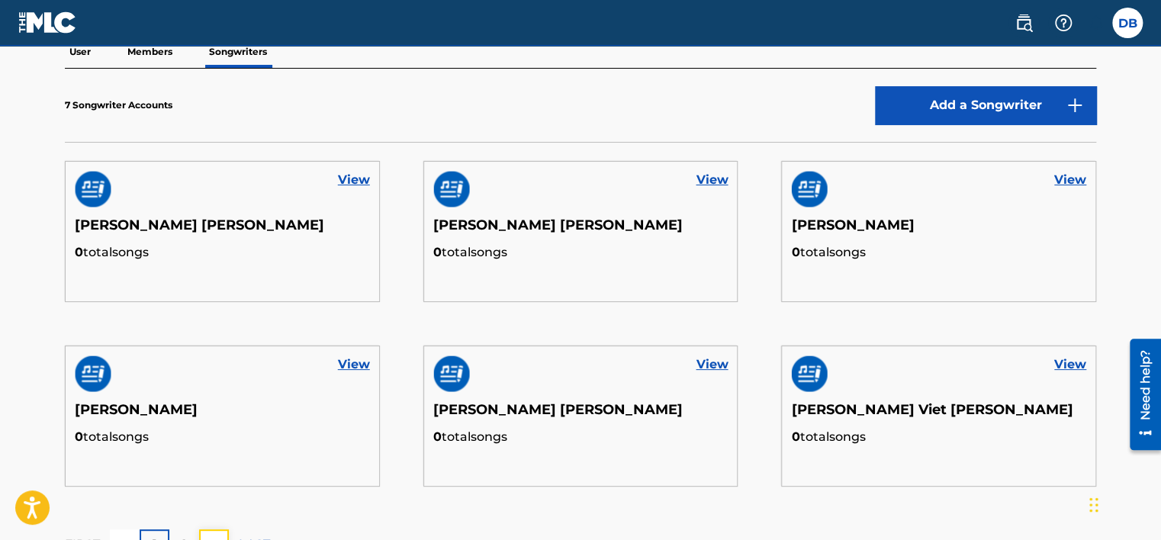
scroll to position [229, 0]
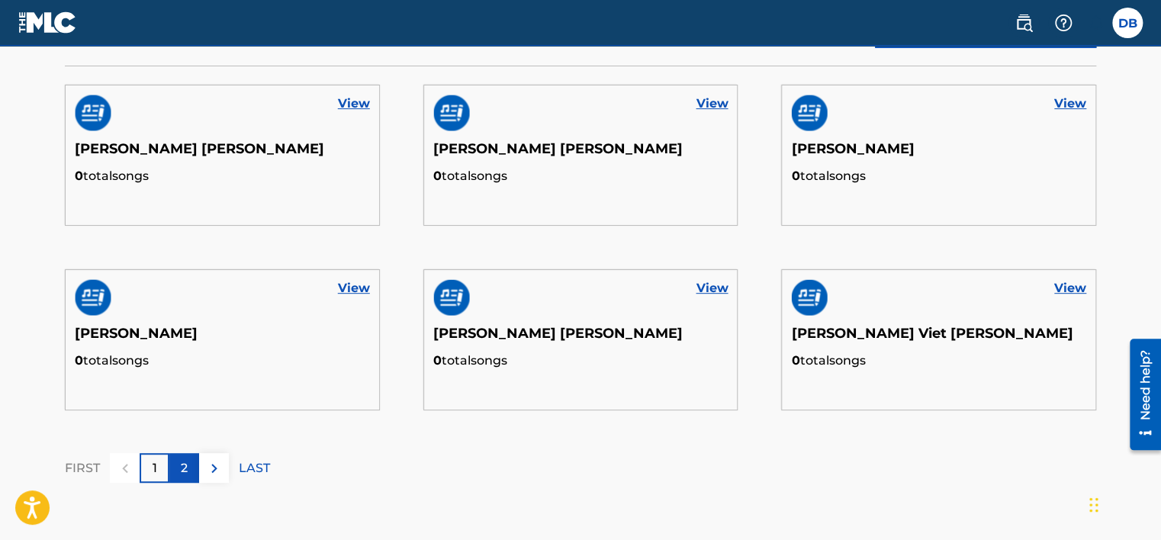
click at [186, 470] on p "2" at bounding box center [184, 468] width 7 height 18
click at [214, 467] on img at bounding box center [214, 468] width 18 height 18
click at [255, 459] on p "LAST" at bounding box center [254, 468] width 31 height 18
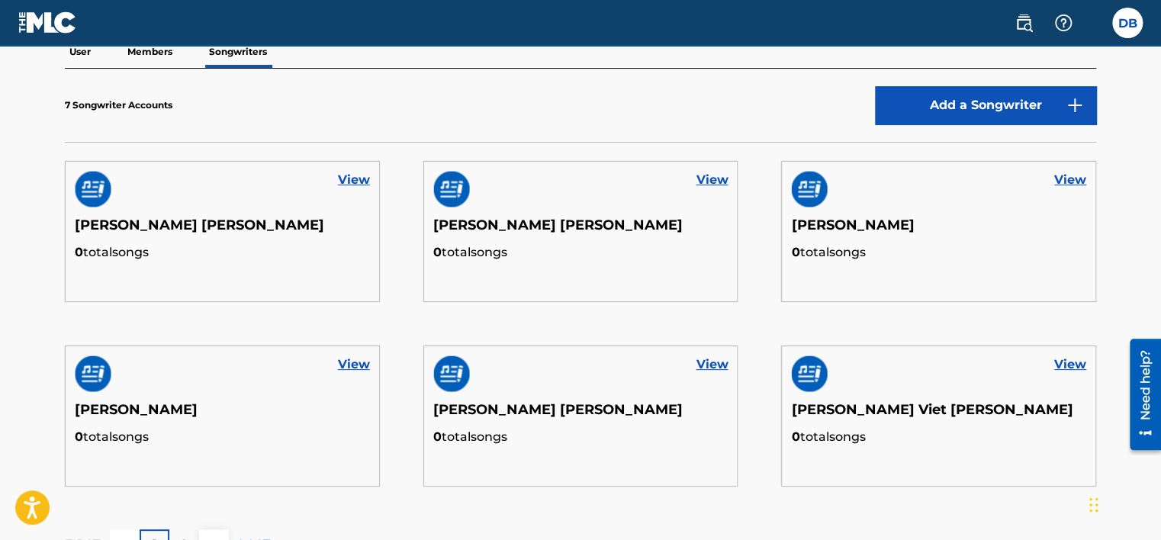
scroll to position [76, 0]
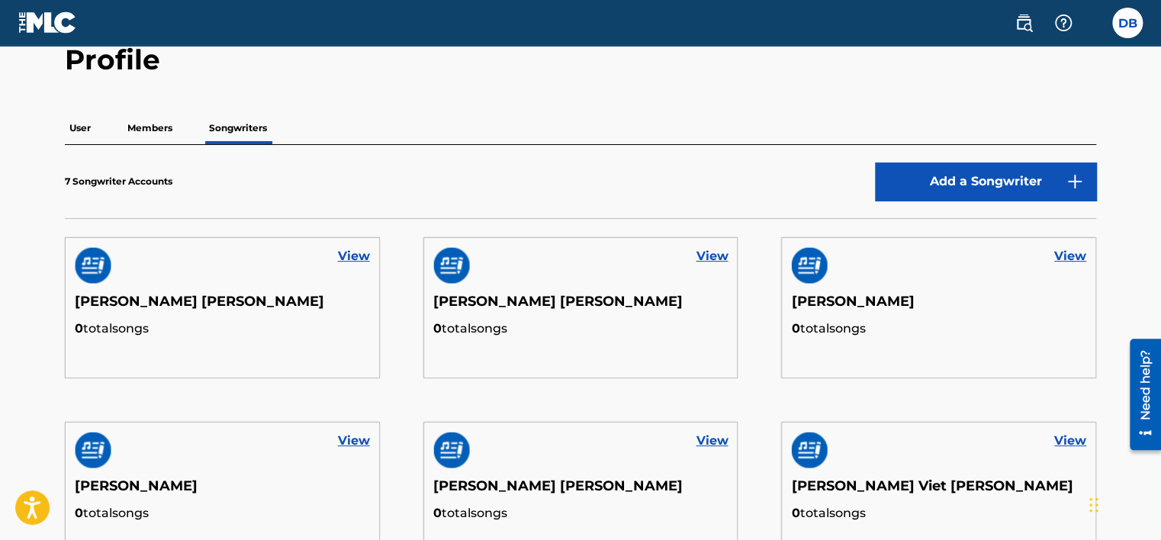
click at [138, 124] on p "Members" at bounding box center [150, 128] width 54 height 32
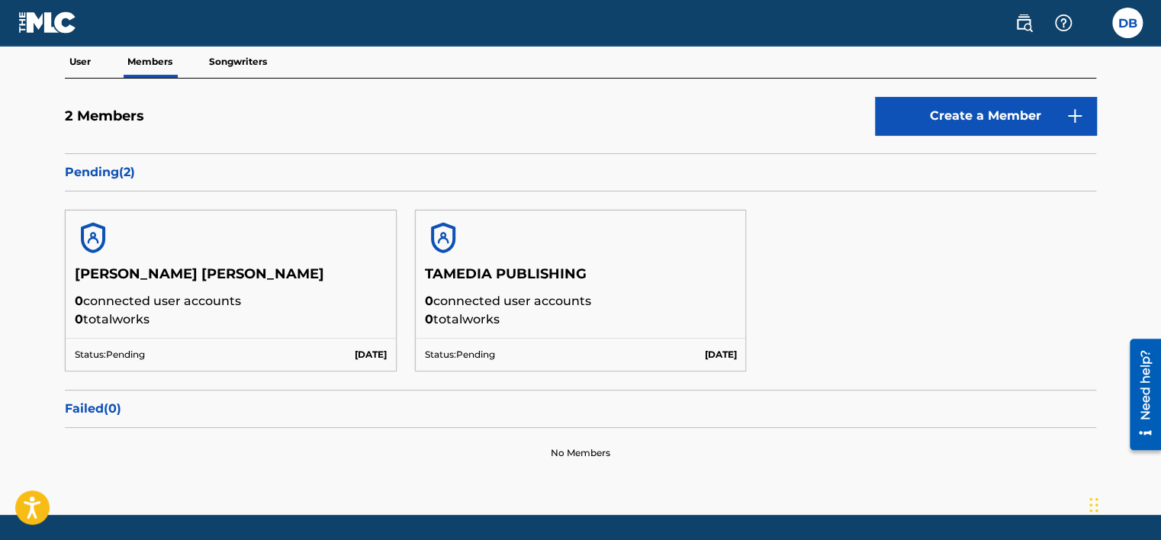
scroll to position [153, 0]
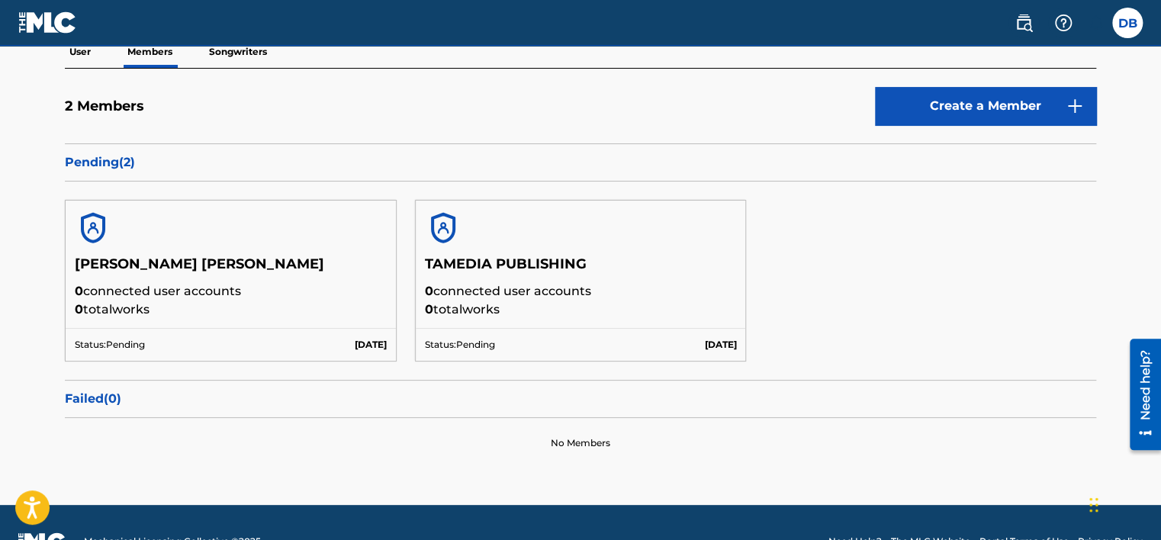
click at [291, 241] on div at bounding box center [231, 228] width 330 height 55
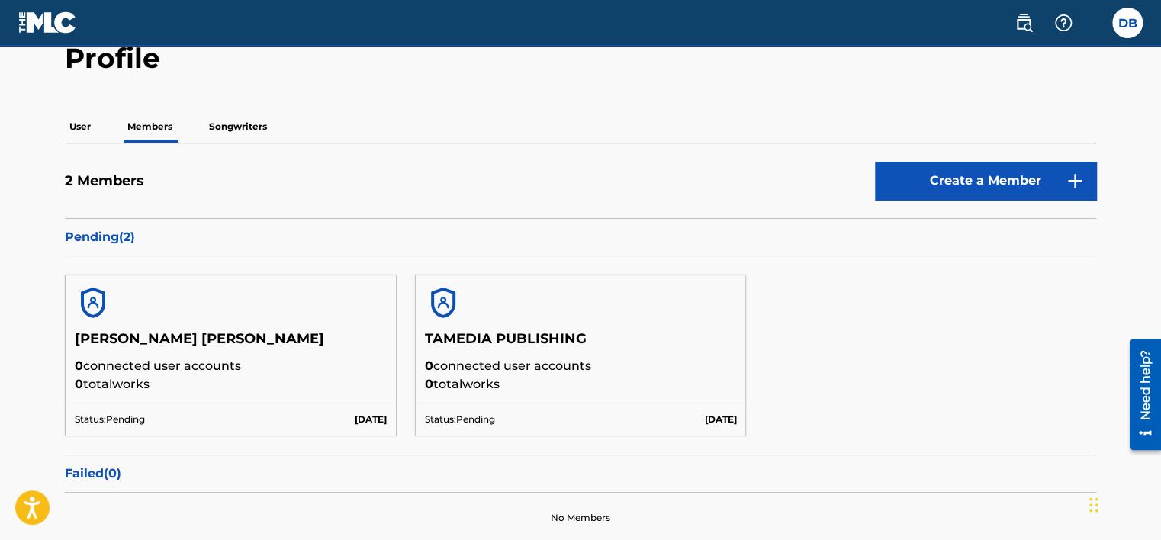
scroll to position [76, 0]
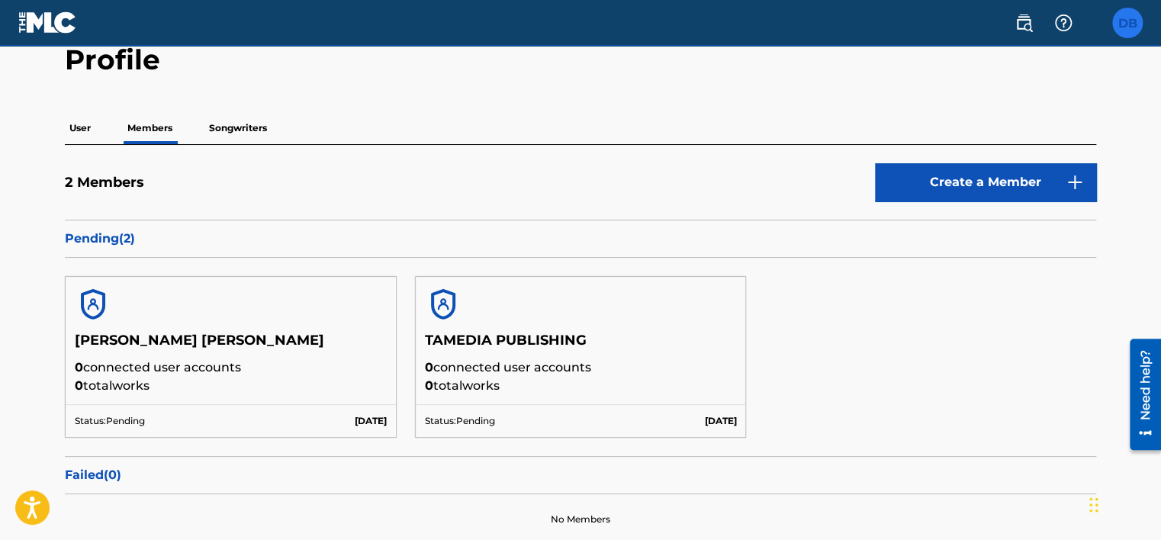
click at [1128, 22] on label at bounding box center [1127, 23] width 31 height 31
click at [1128, 23] on input "DB [PERSON_NAME] [EMAIL_ADDRESS][DOMAIN_NAME] Notification Preferences Profile …" at bounding box center [1128, 23] width 0 height 0
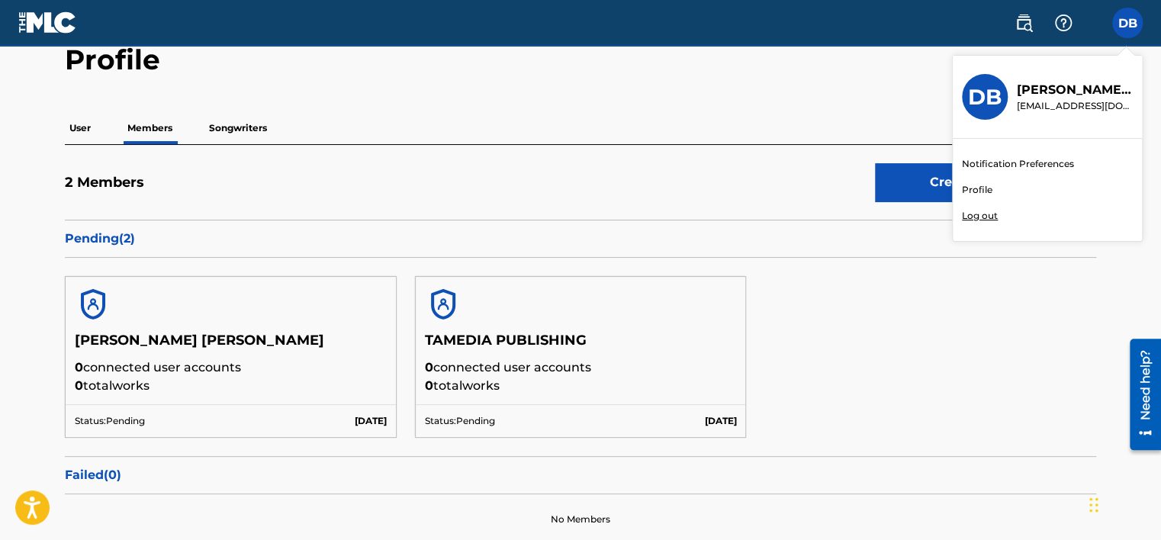
click at [417, 88] on div "Profile User Members Songwriters 2 Members Create a Member Pending ( 2 ) BUI MA…" at bounding box center [581, 294] width 1068 height 502
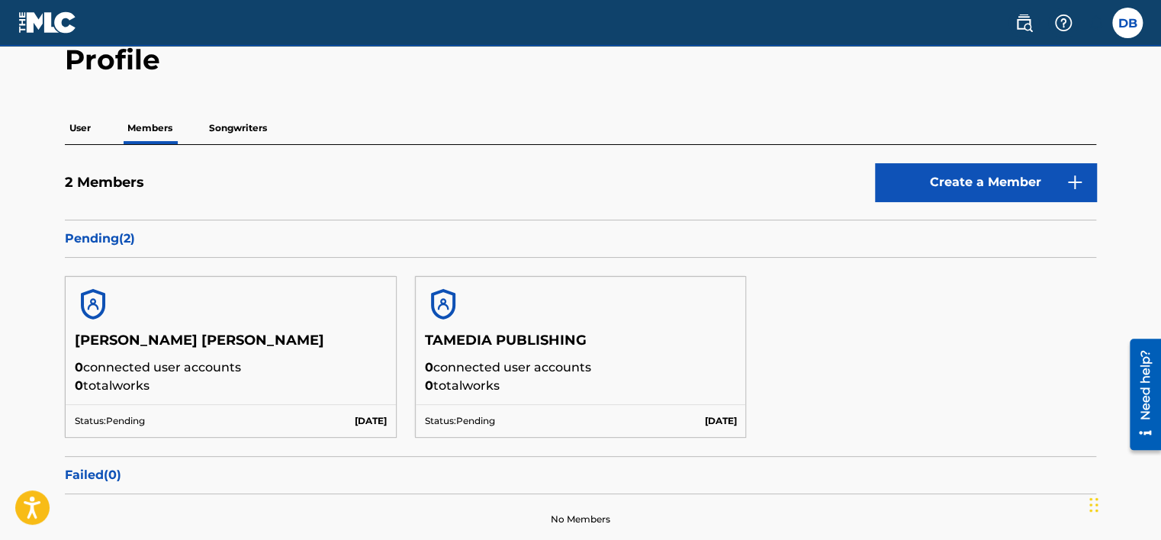
click at [748, 91] on div "Profile User Members Songwriters 2 Members Create a Member Pending ( 2 ) BUI MA…" at bounding box center [581, 294] width 1068 height 502
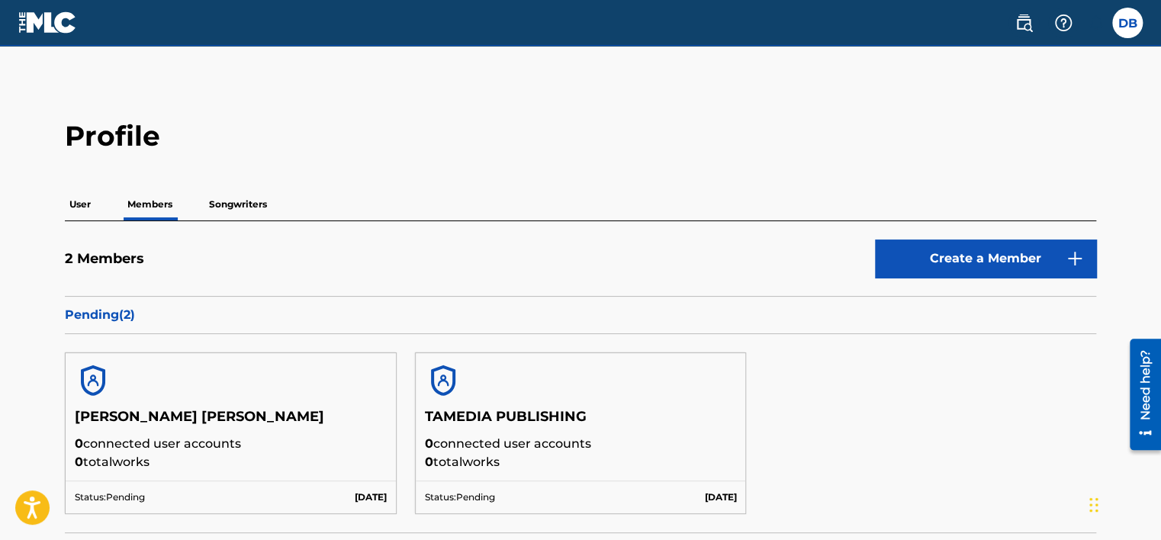
click at [250, 211] on p "Songwriters" at bounding box center [237, 204] width 67 height 32
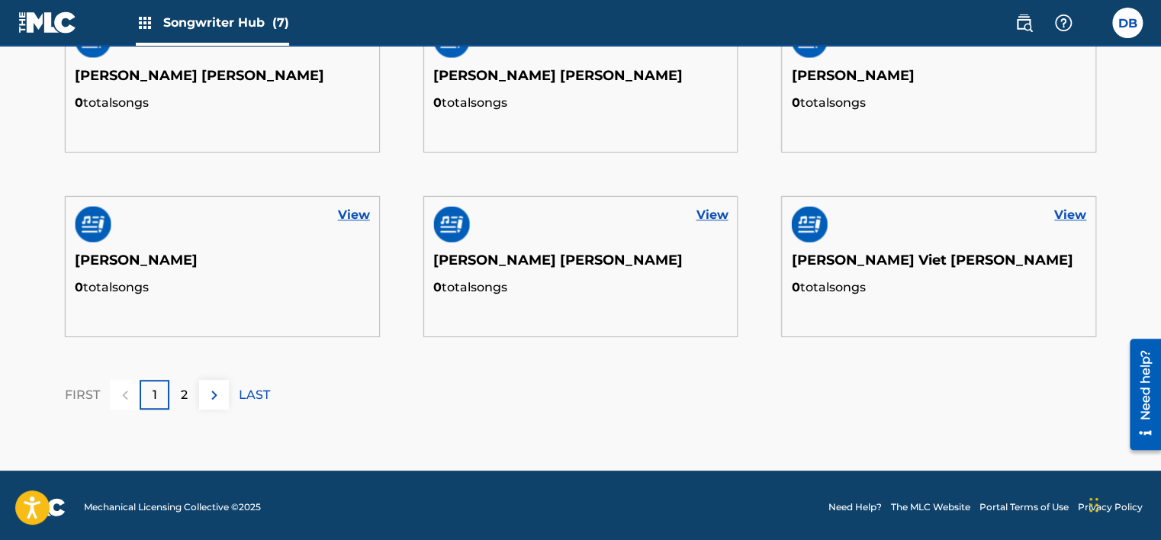
scroll to position [305, 0]
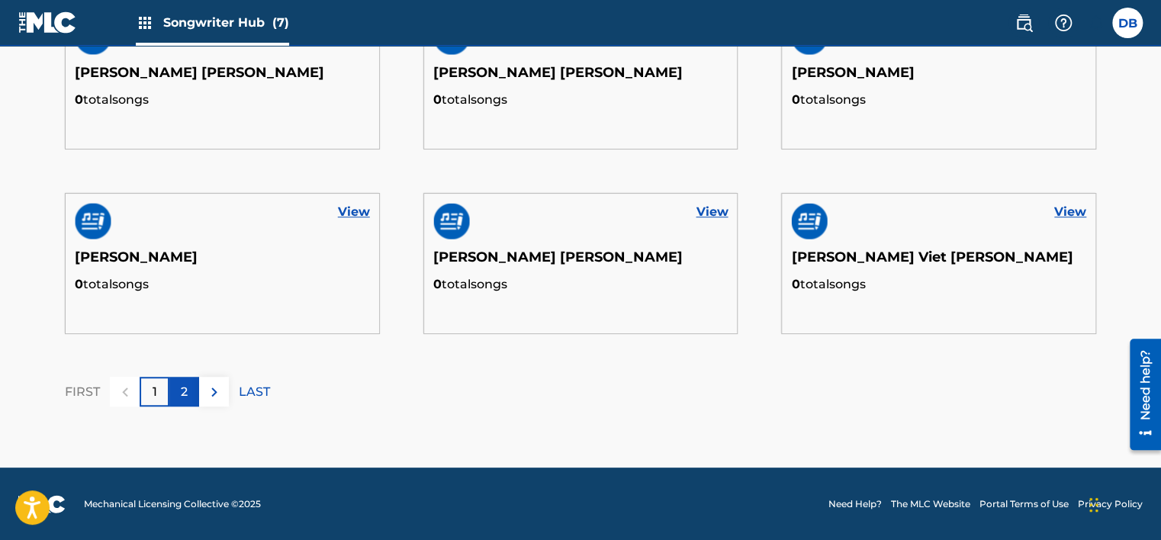
click at [182, 386] on p "2" at bounding box center [184, 392] width 7 height 18
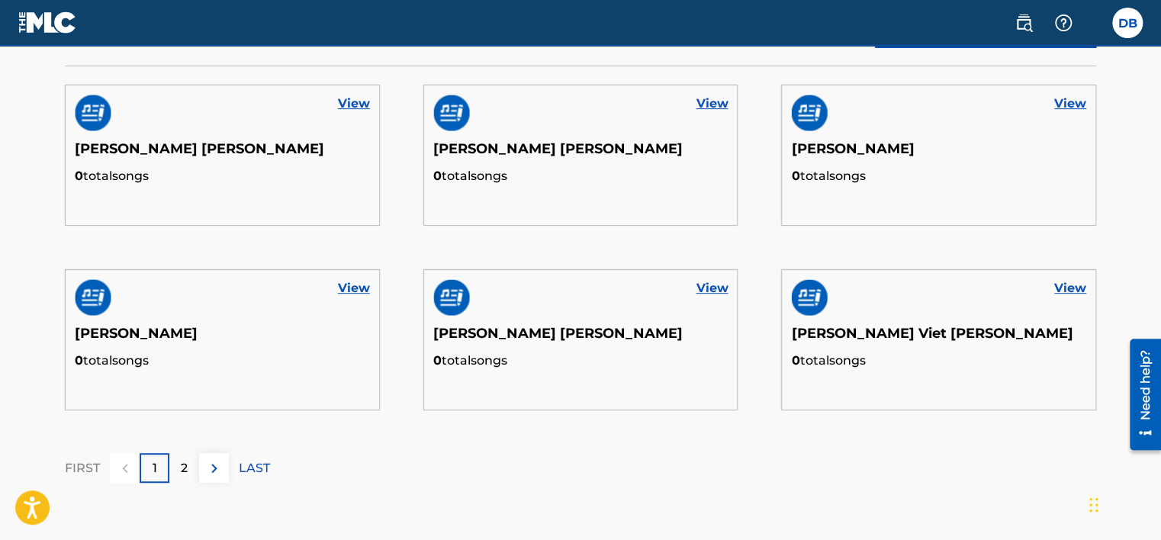
scroll to position [76, 0]
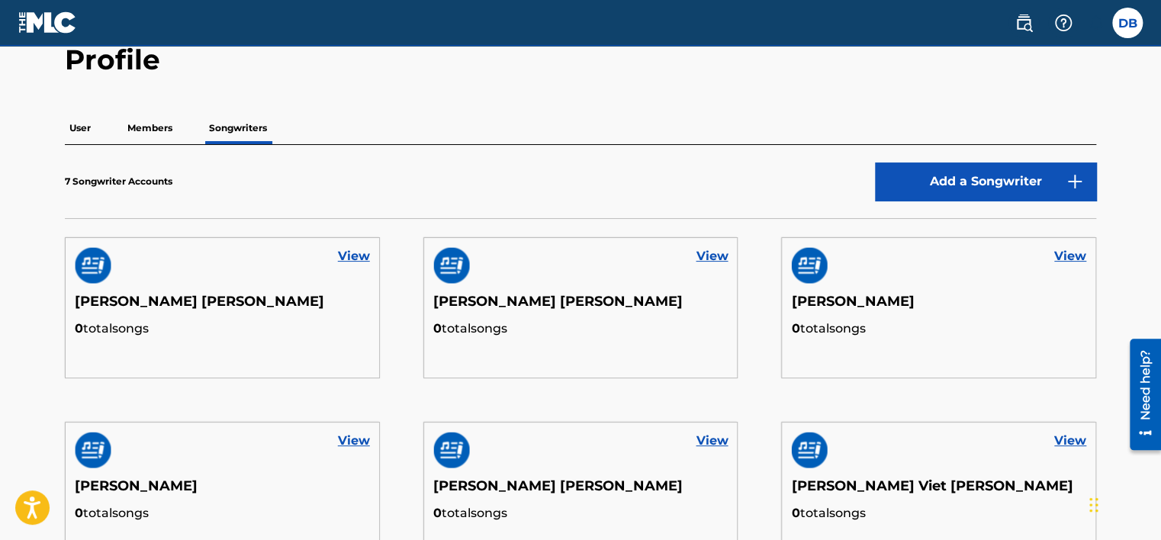
click at [166, 133] on p "Members" at bounding box center [150, 128] width 54 height 32
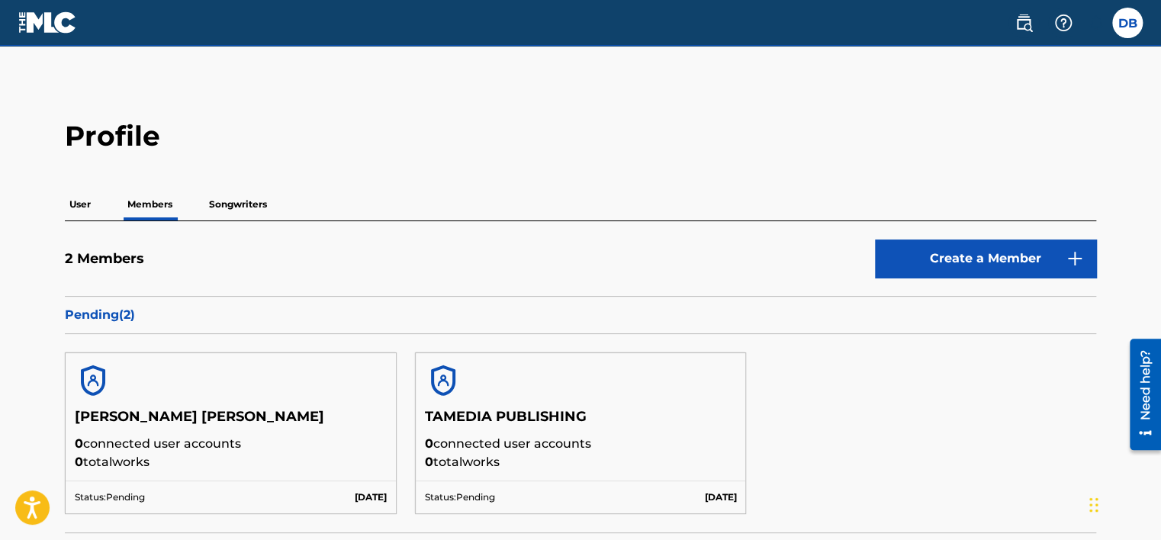
click at [223, 204] on p "Songwriters" at bounding box center [237, 204] width 67 height 32
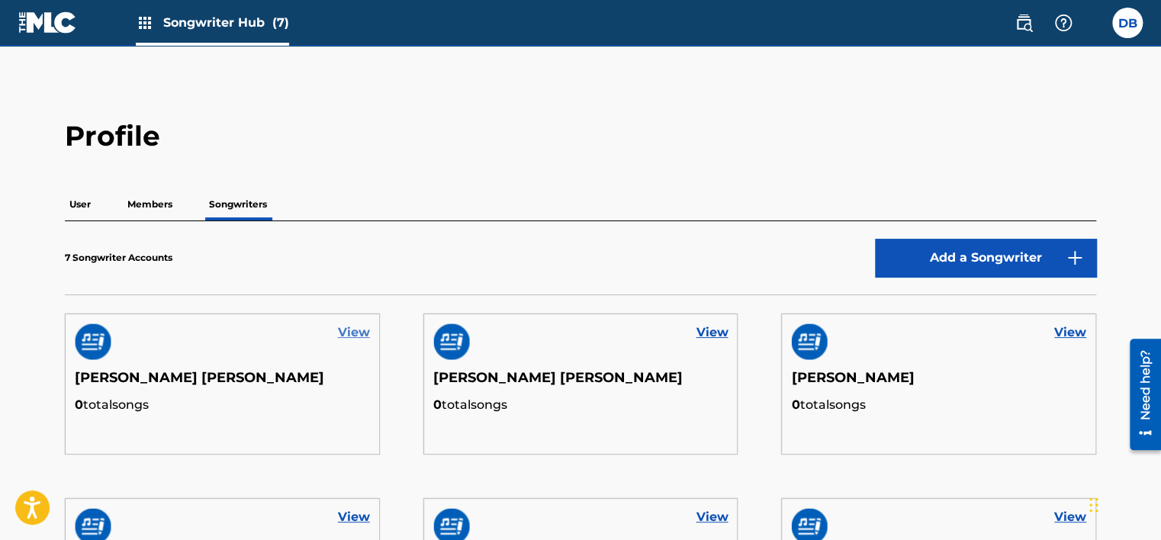
click at [362, 337] on link "View" at bounding box center [354, 332] width 32 height 18
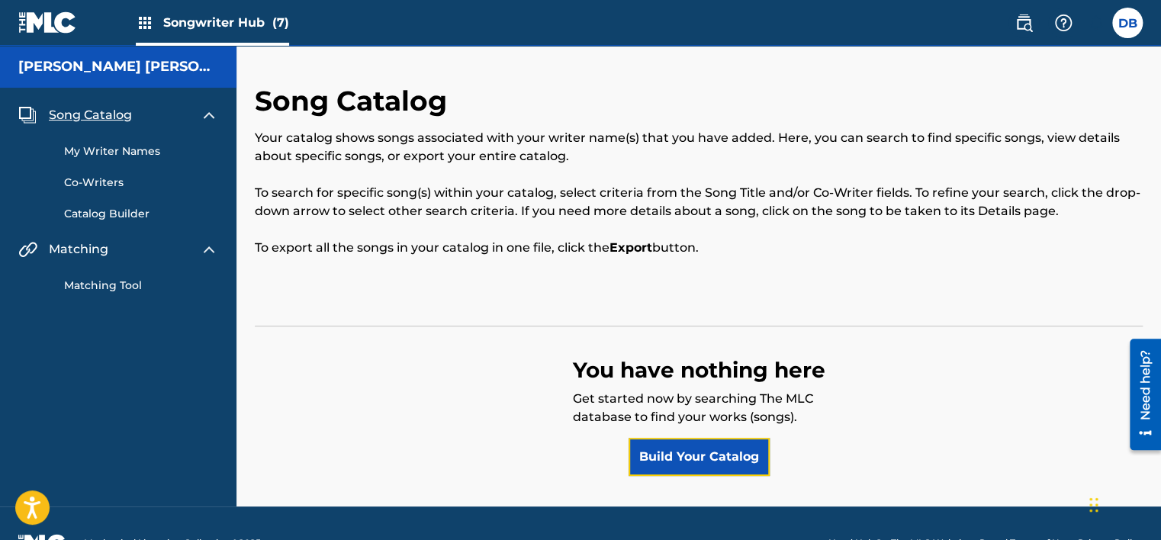
click at [729, 463] on link "Build Your Catalog" at bounding box center [699, 457] width 141 height 38
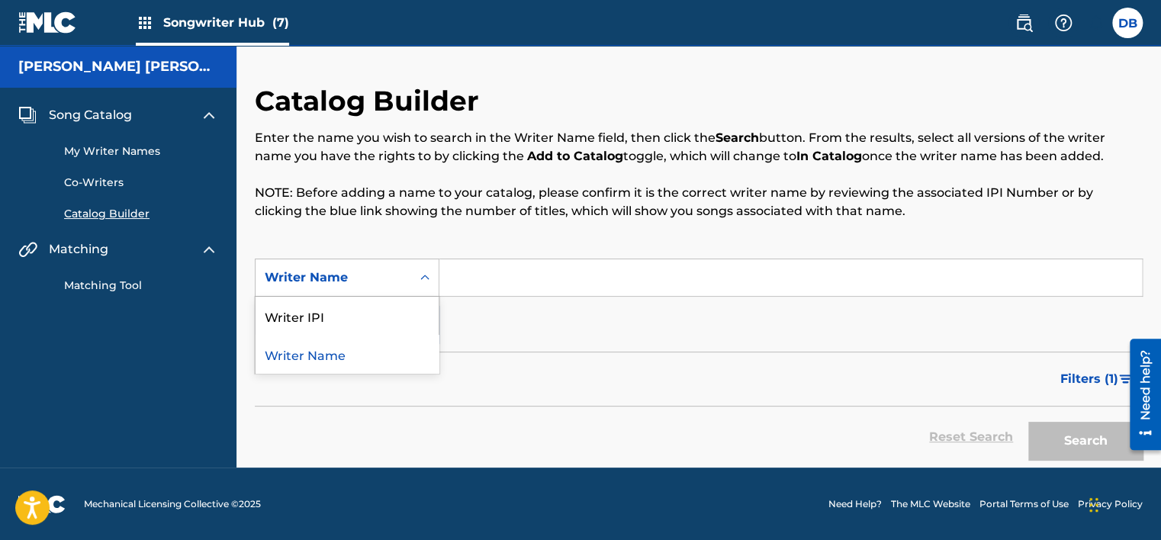
click at [349, 285] on div "Writer Name" at bounding box center [333, 278] width 137 height 18
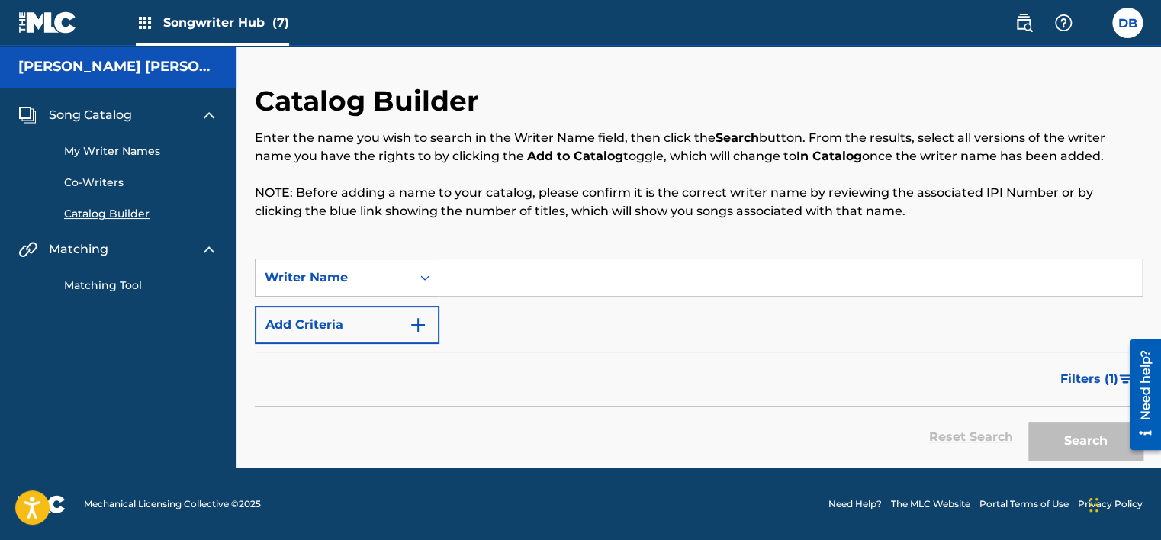
click at [289, 399] on div "Filters ( 1 )" at bounding box center [699, 379] width 888 height 55
click at [320, 333] on button "Add Criteria" at bounding box center [347, 325] width 185 height 38
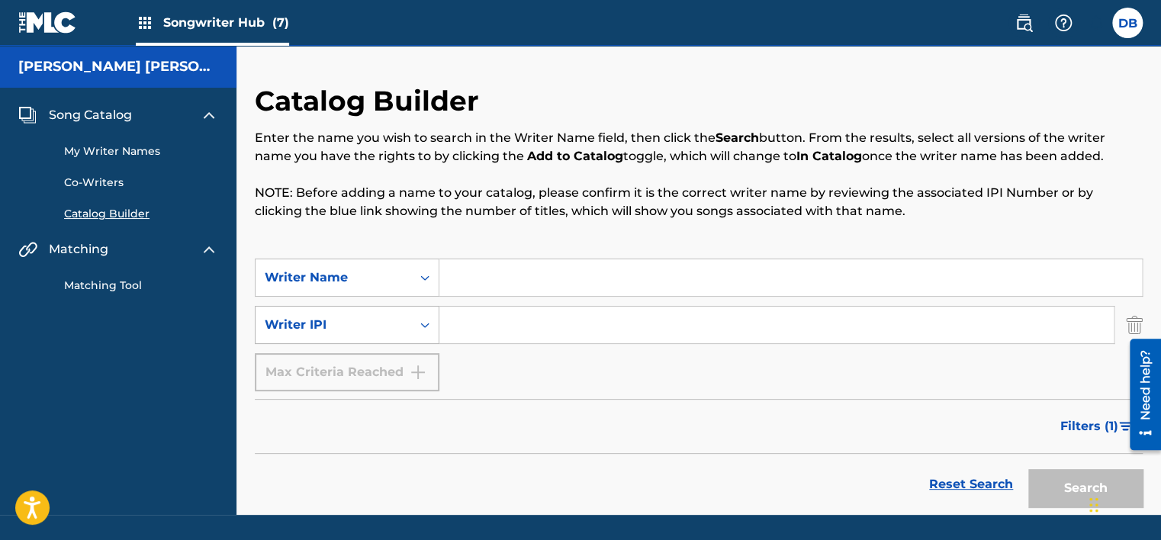
click at [323, 327] on div "Writer IPI" at bounding box center [333, 325] width 137 height 18
click at [121, 285] on link "Matching Tool" at bounding box center [141, 286] width 154 height 16
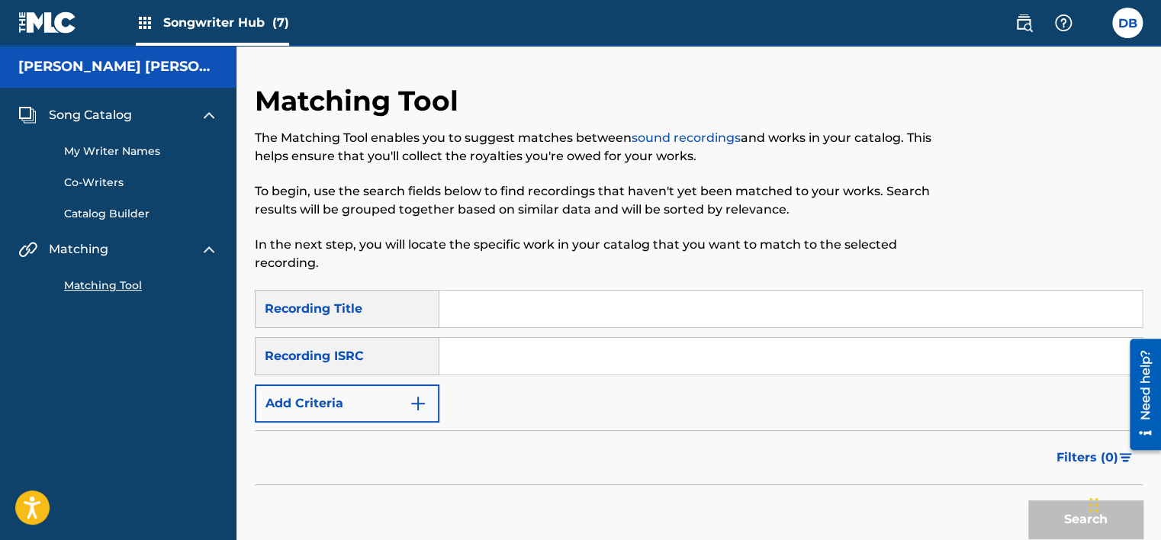
click at [412, 360] on div "Recording ISRC" at bounding box center [347, 356] width 185 height 38
click at [474, 361] on input "Search Form" at bounding box center [790, 356] width 703 height 37
click at [1071, 513] on button "Search" at bounding box center [1085, 519] width 114 height 38
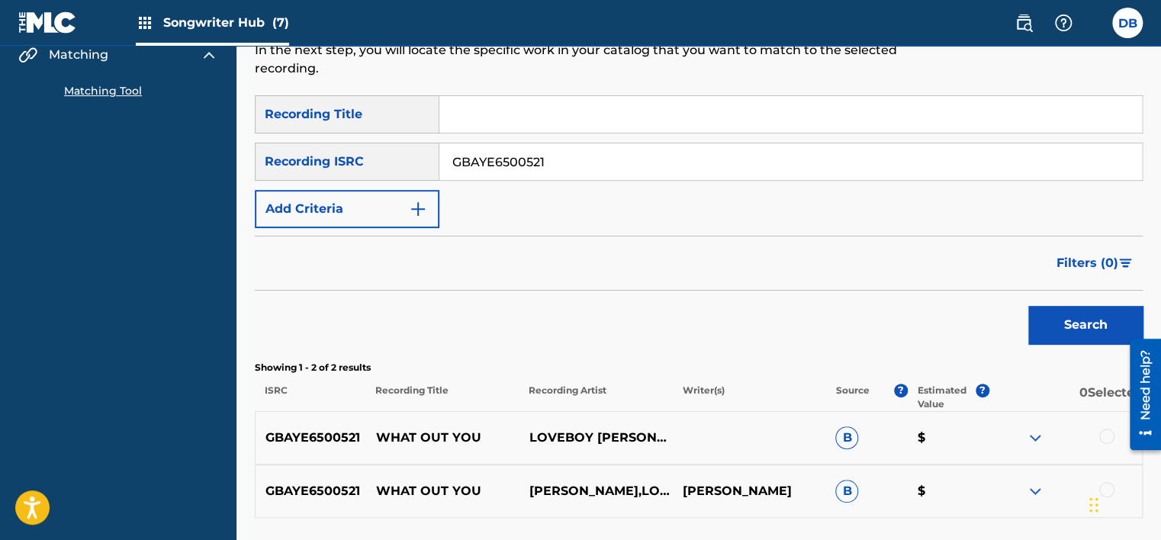
scroll to position [169, 0]
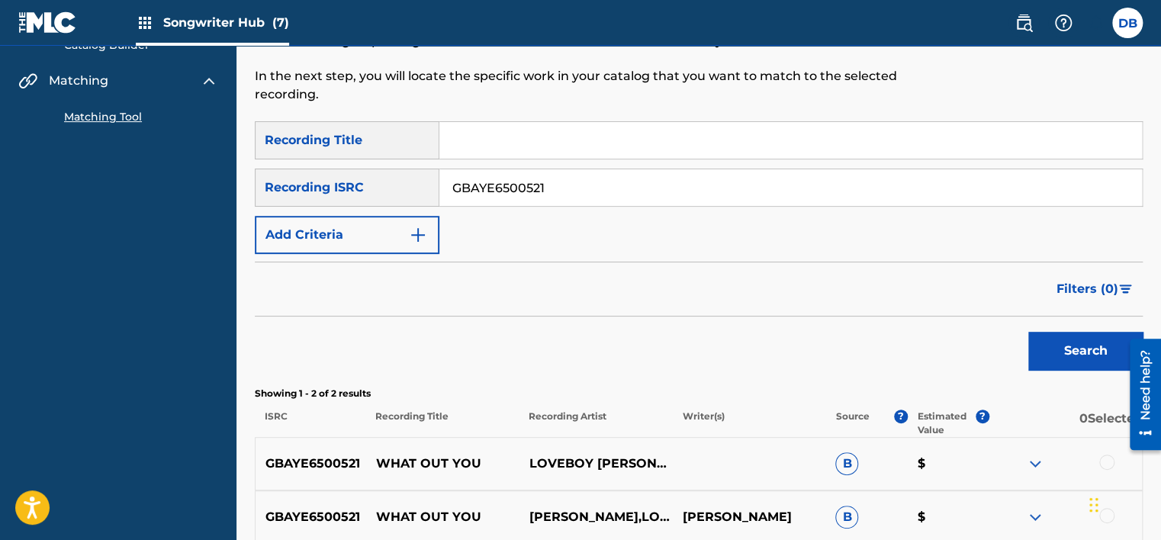
click at [535, 185] on input "GBAYE6500521" at bounding box center [790, 187] width 703 height 37
paste input "VNLLT2179132"
type input "VNLLT2179132"
click at [1039, 340] on button "Search" at bounding box center [1085, 351] width 114 height 38
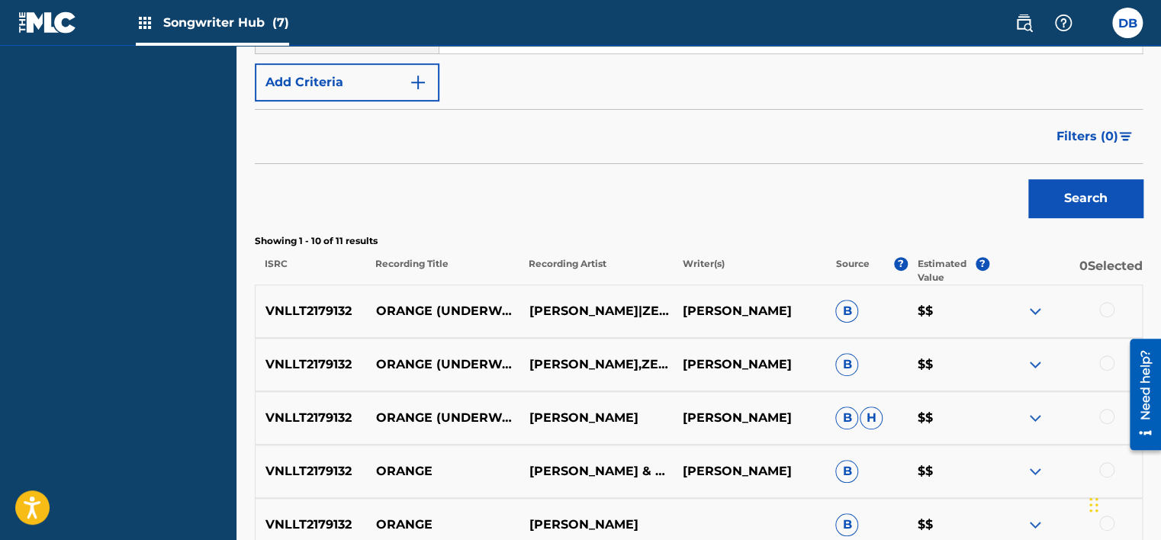
scroll to position [474, 0]
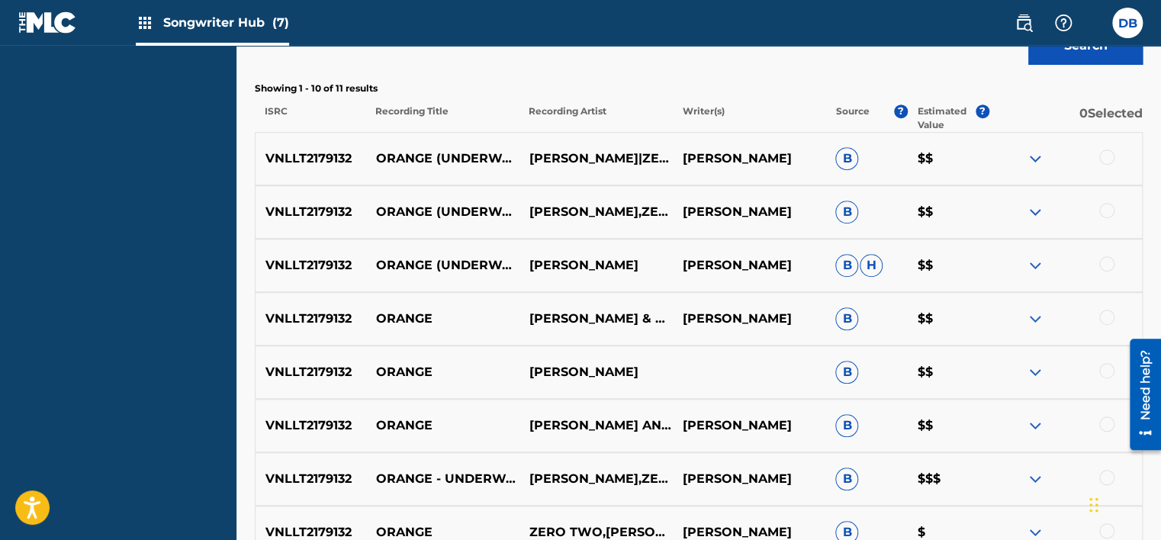
click at [1034, 159] on img at bounding box center [1035, 159] width 18 height 18
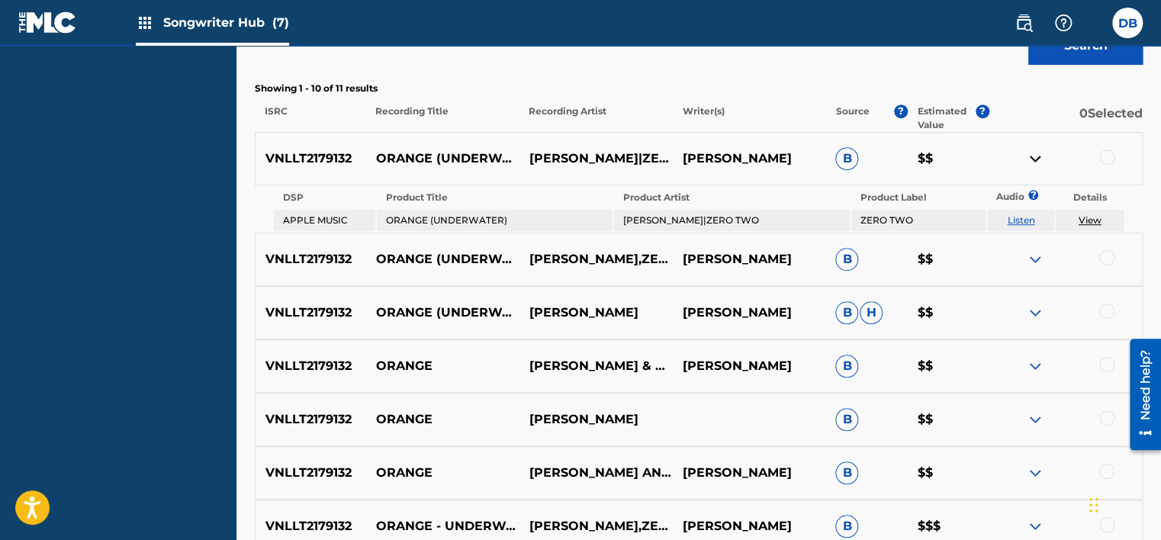
click at [1034, 159] on img at bounding box center [1035, 159] width 18 height 18
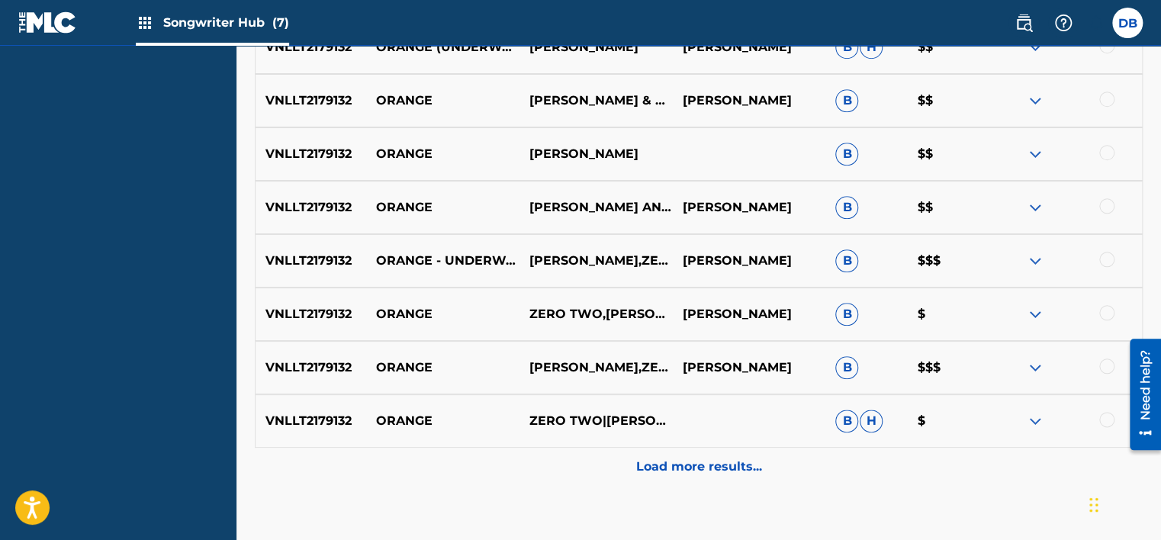
scroll to position [703, 0]
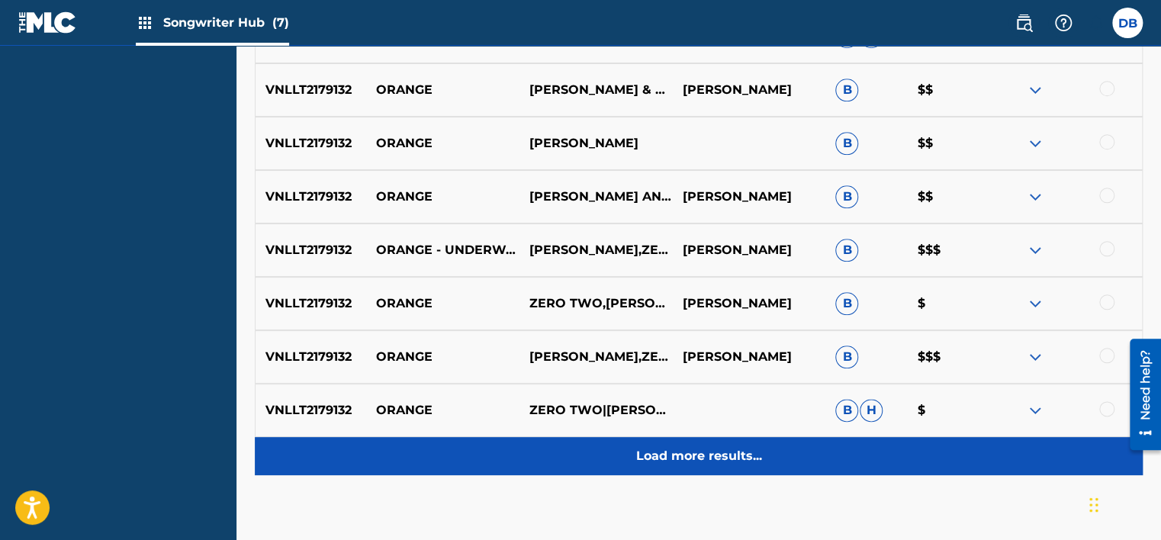
click at [674, 455] on p "Load more results..." at bounding box center [699, 456] width 126 height 18
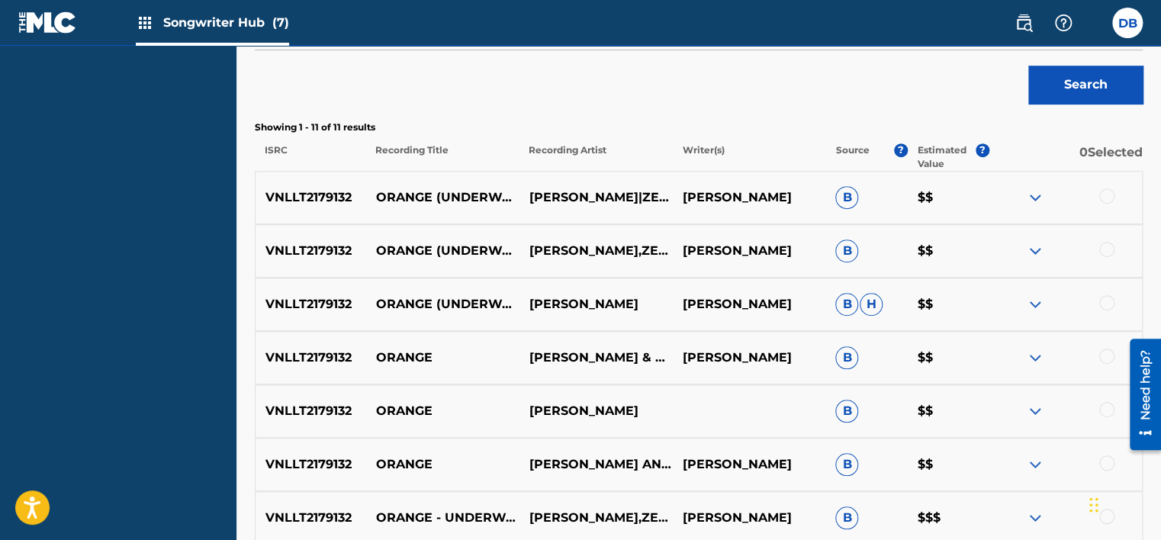
scroll to position [421, 0]
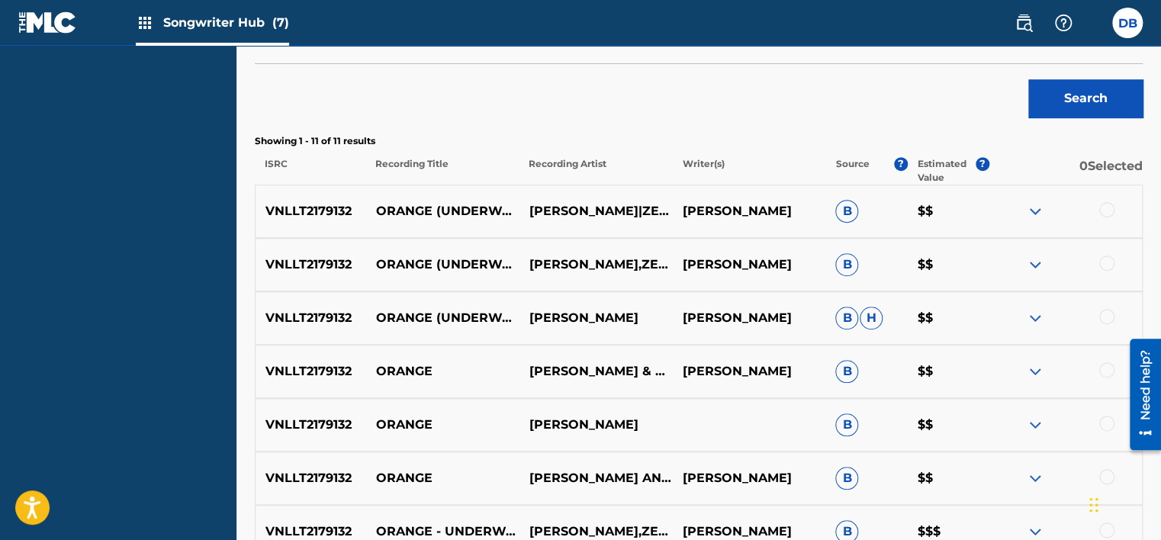
click at [846, 212] on span "B" at bounding box center [846, 211] width 23 height 23
click at [922, 208] on p "$$" at bounding box center [948, 211] width 82 height 18
click at [1039, 208] on img at bounding box center [1035, 211] width 18 height 18
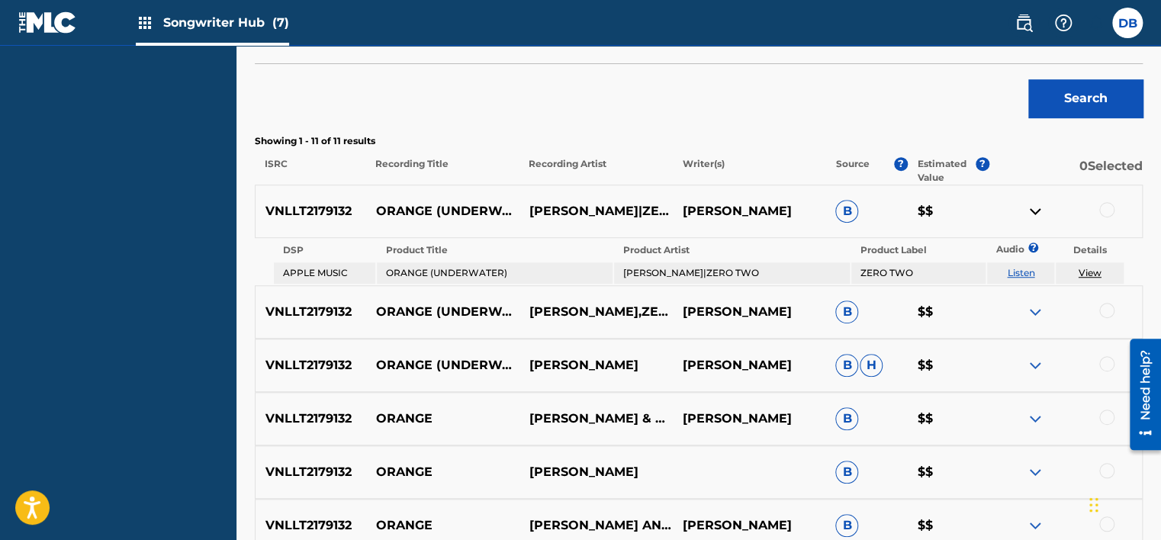
click at [1022, 272] on link "Listen" at bounding box center [1020, 272] width 27 height 11
click at [1089, 275] on link "View" at bounding box center [1090, 272] width 23 height 11
click at [674, 87] on div "Search" at bounding box center [699, 94] width 888 height 61
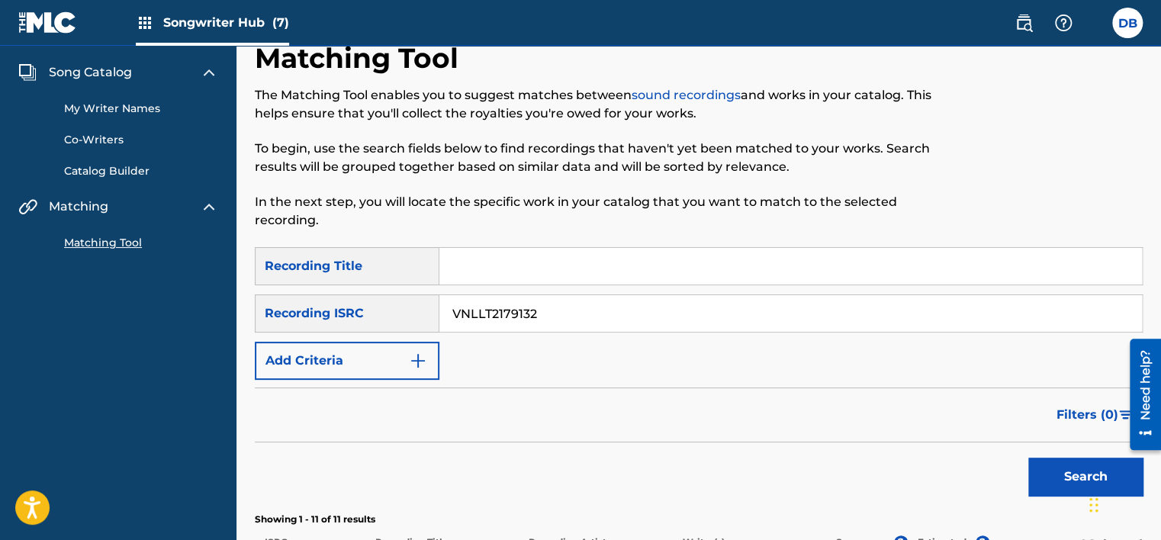
scroll to position [40, 0]
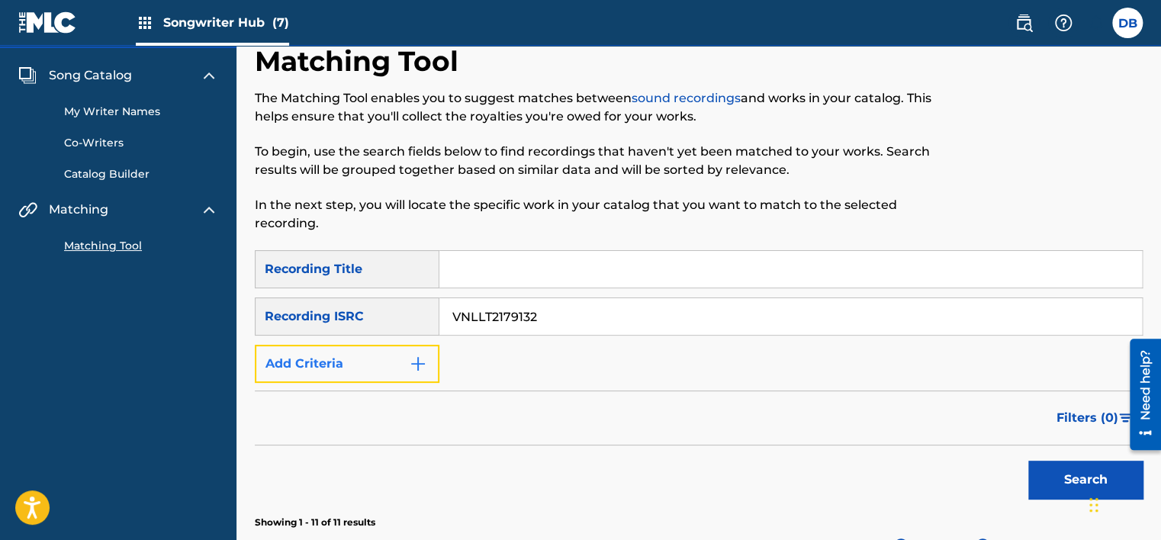
click at [402, 361] on button "Add Criteria" at bounding box center [347, 364] width 185 height 38
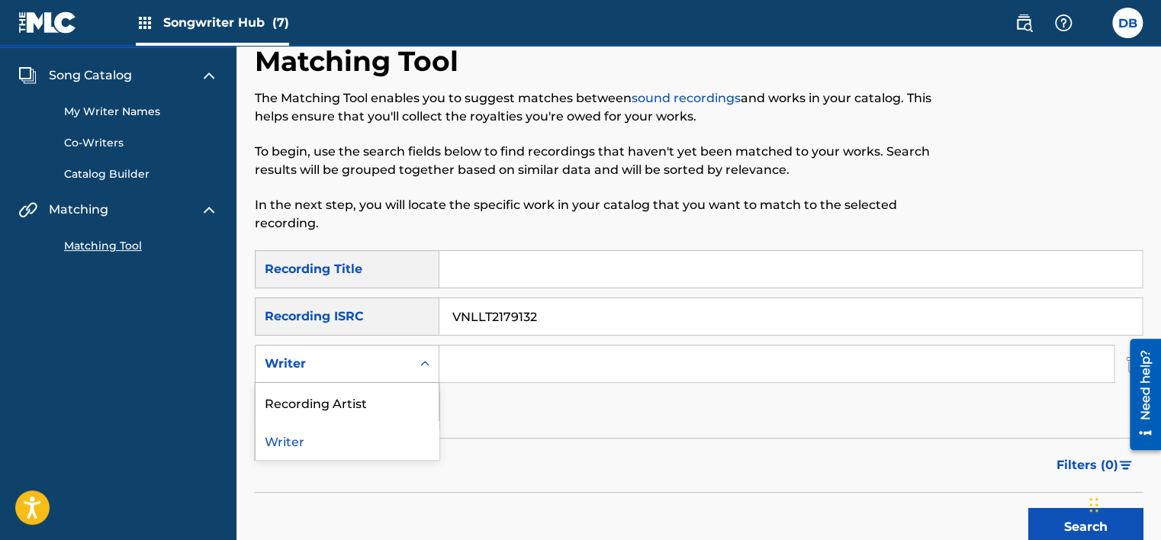
click at [362, 369] on div "Writer" at bounding box center [333, 364] width 137 height 18
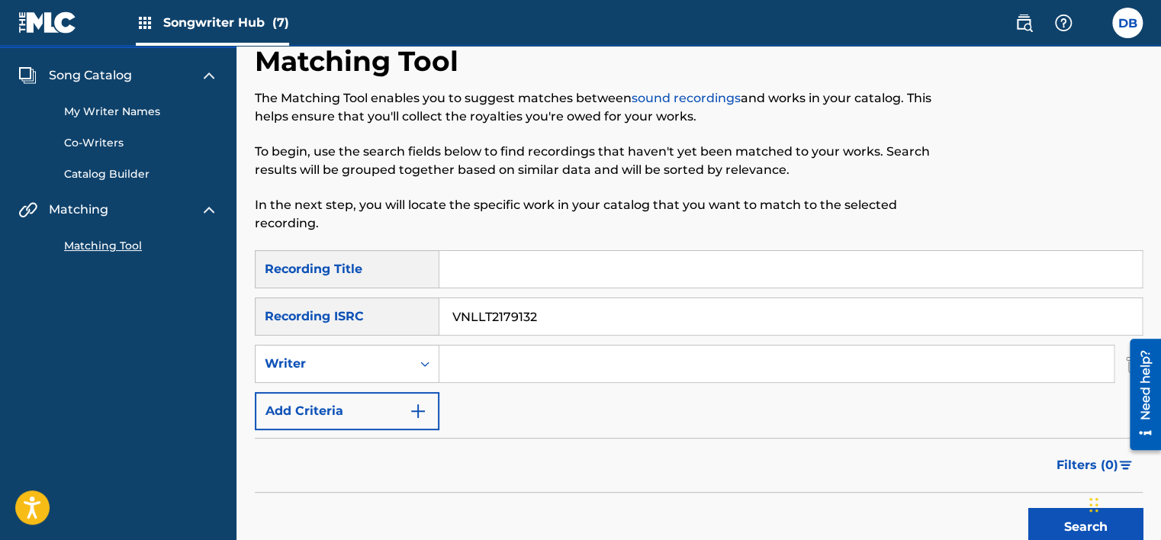
click at [359, 366] on div "Writer" at bounding box center [333, 364] width 137 height 18
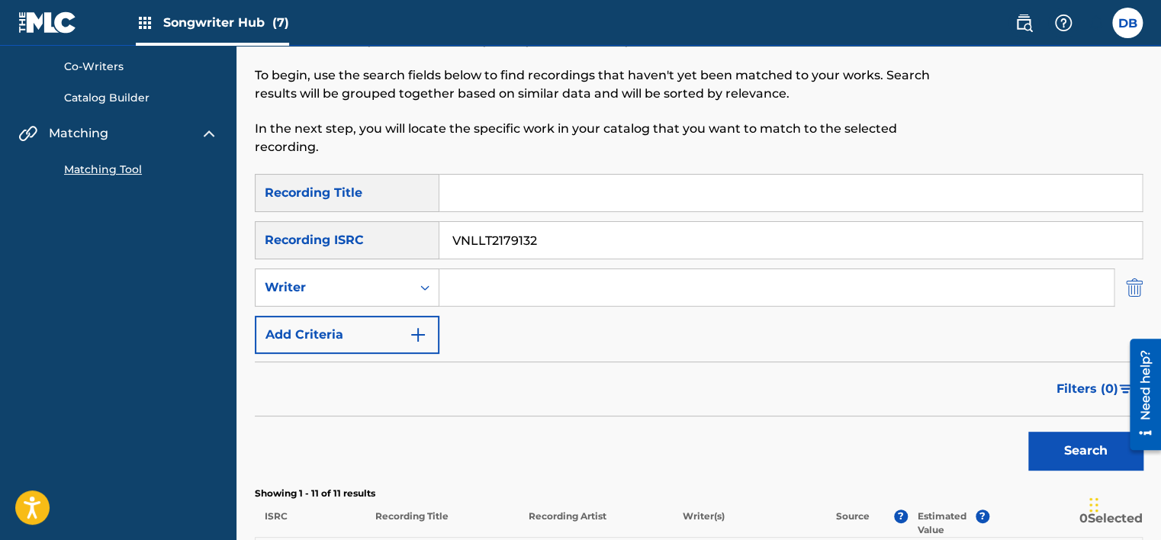
click at [1134, 289] on img "Search Form" at bounding box center [1134, 288] width 17 height 38
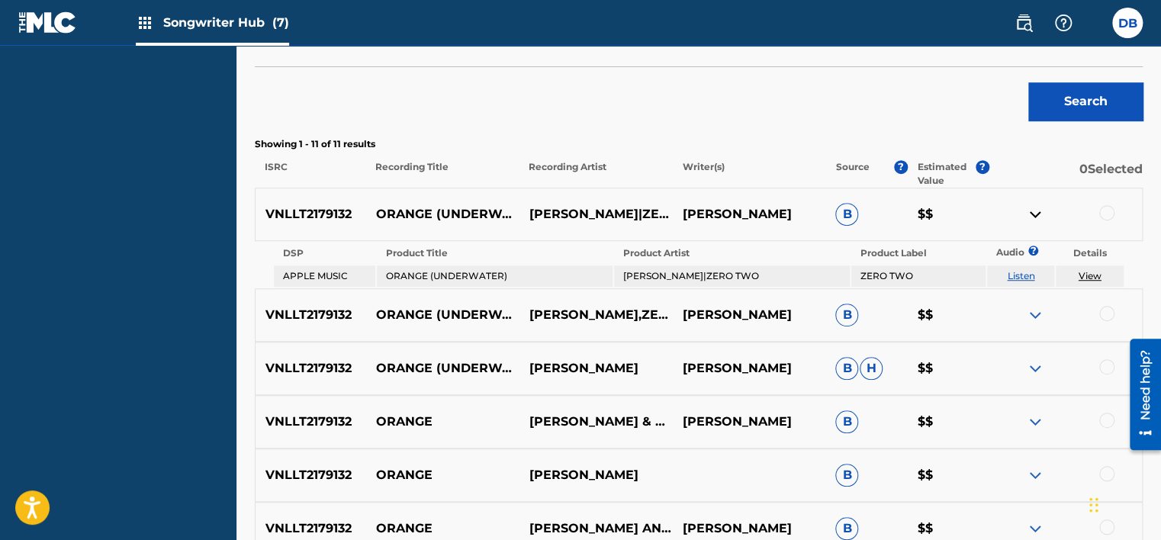
scroll to position [421, 0]
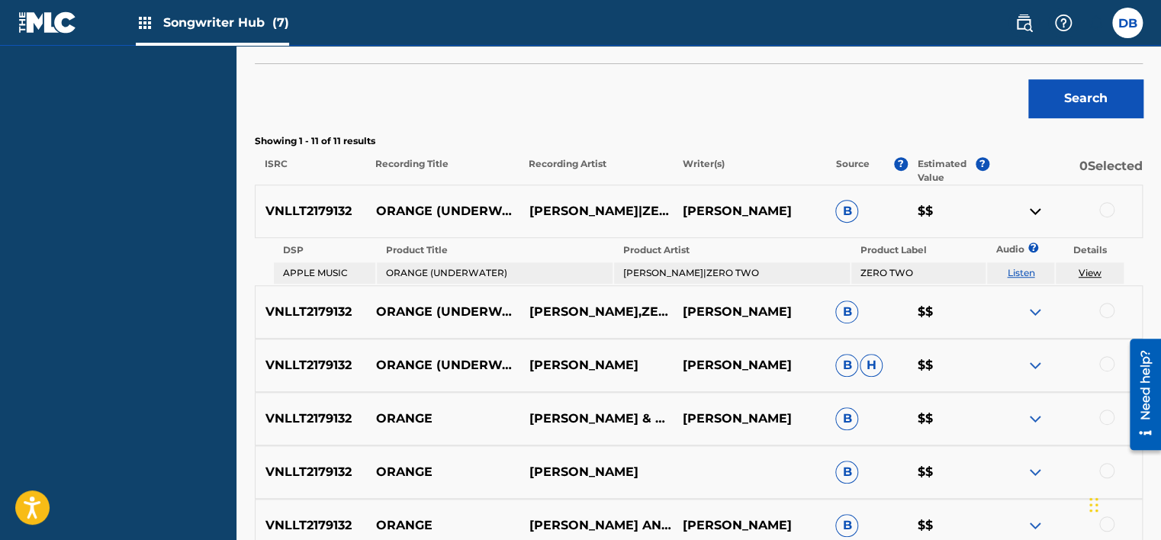
click at [848, 211] on span "B" at bounding box center [846, 211] width 23 height 23
click at [1025, 213] on div at bounding box center [1065, 211] width 153 height 18
click at [1035, 211] on img at bounding box center [1035, 211] width 18 height 18
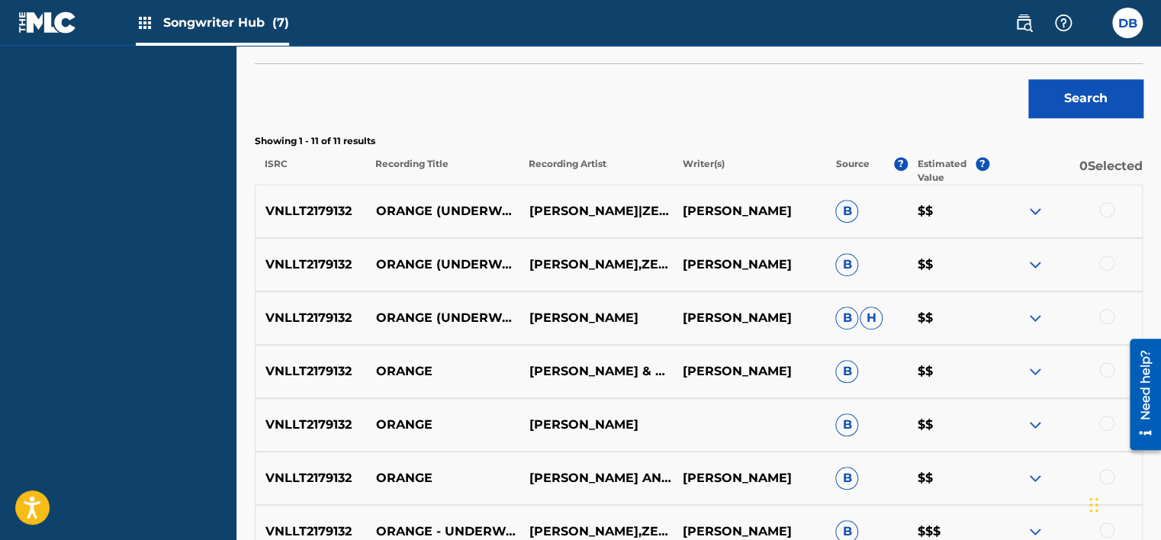
click at [1105, 210] on div at bounding box center [1106, 209] width 15 height 15
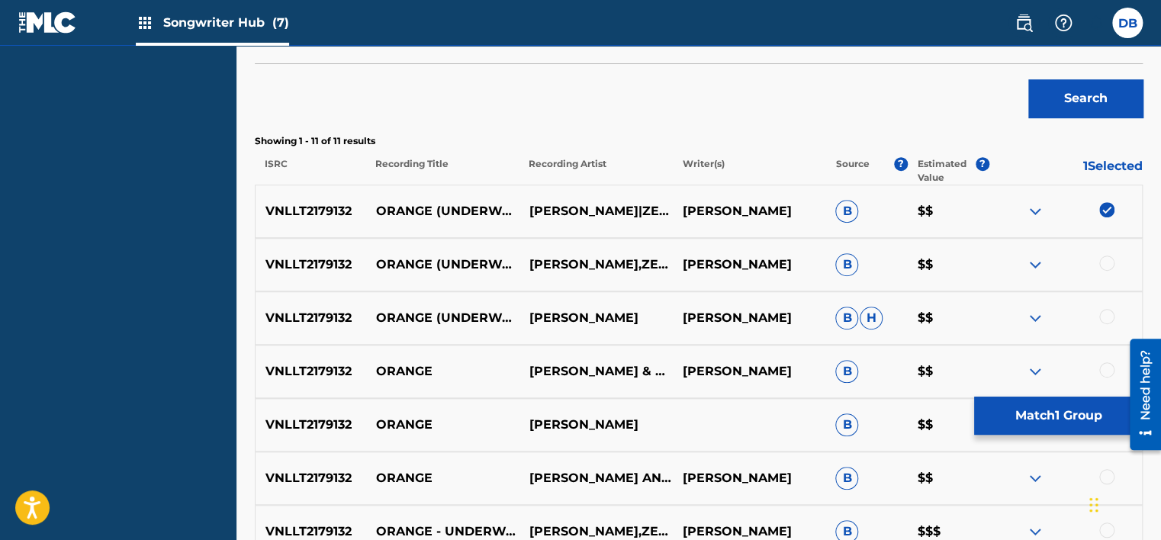
scroll to position [497, 0]
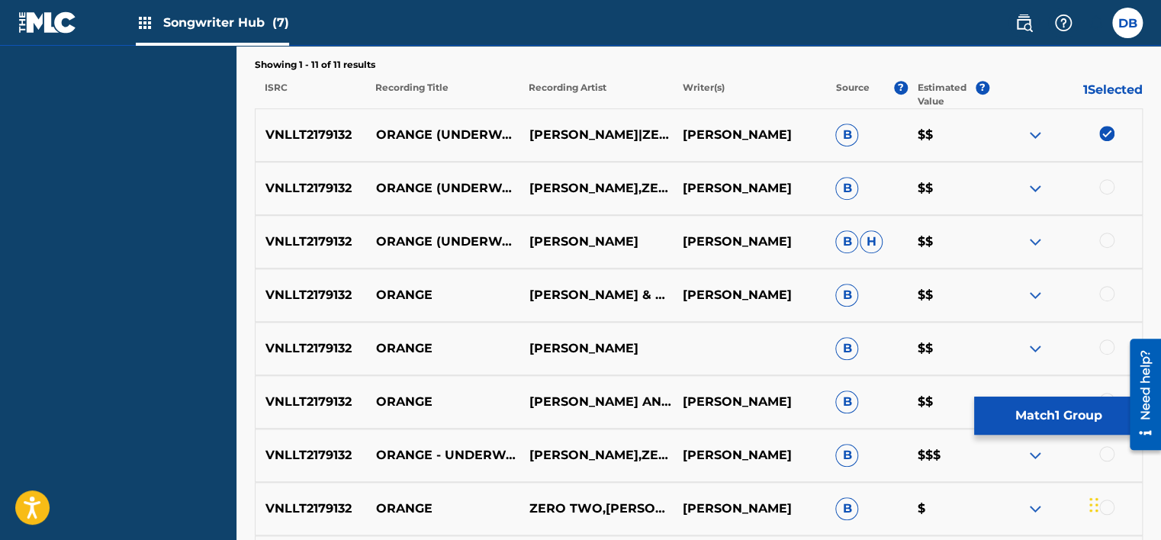
click at [1102, 185] on div at bounding box center [1106, 186] width 15 height 15
click at [1109, 246] on div at bounding box center [1106, 240] width 15 height 15
click at [1112, 290] on div at bounding box center [1106, 293] width 15 height 15
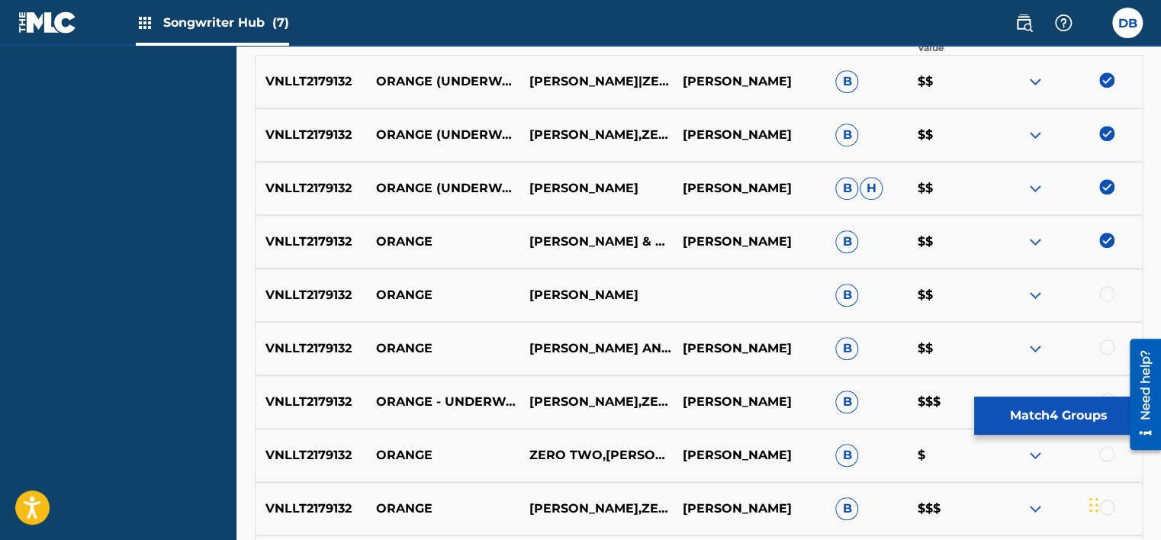
scroll to position [574, 0]
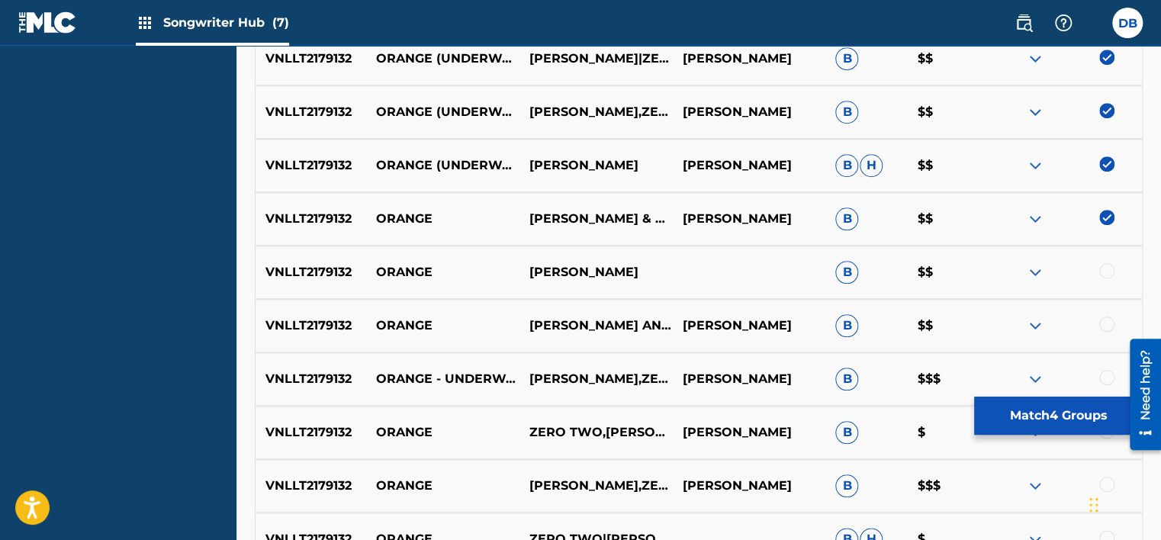
click at [1108, 272] on div at bounding box center [1106, 270] width 15 height 15
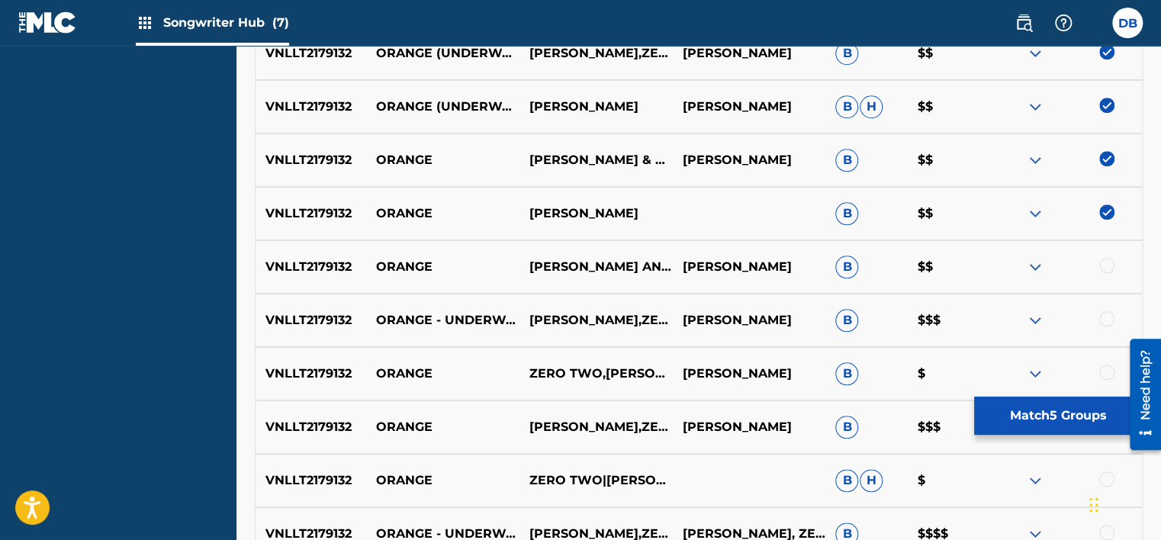
scroll to position [650, 0]
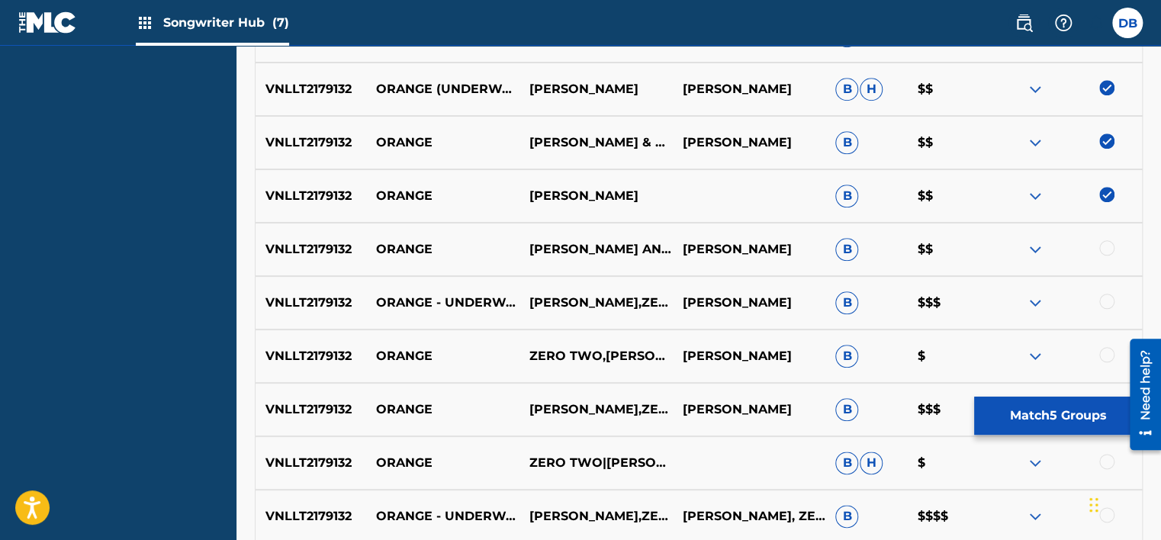
click at [1108, 254] on div at bounding box center [1106, 247] width 15 height 15
click at [1103, 305] on div at bounding box center [1106, 301] width 15 height 15
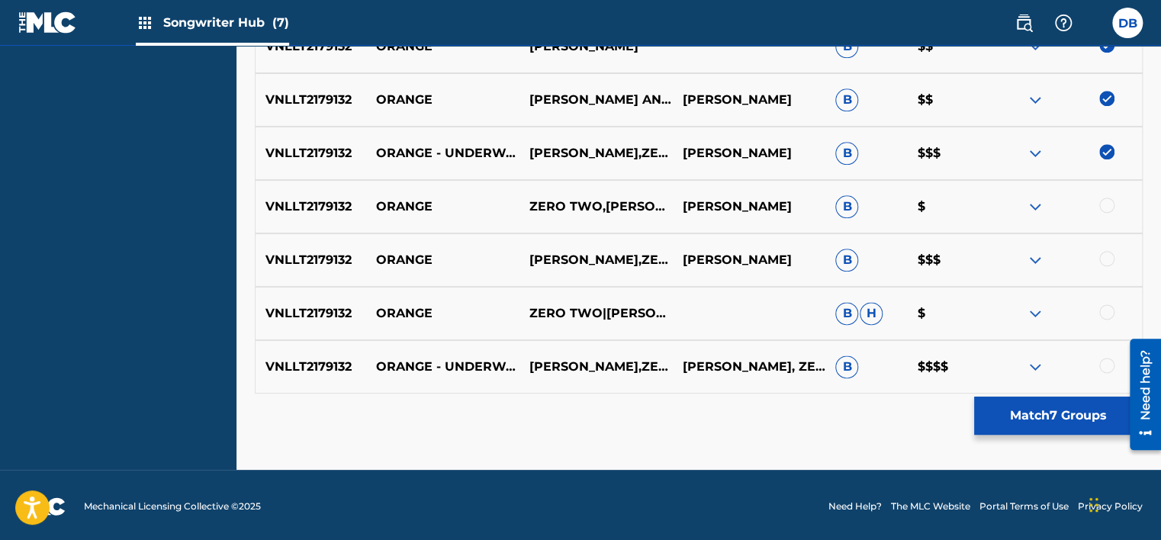
scroll to position [803, 0]
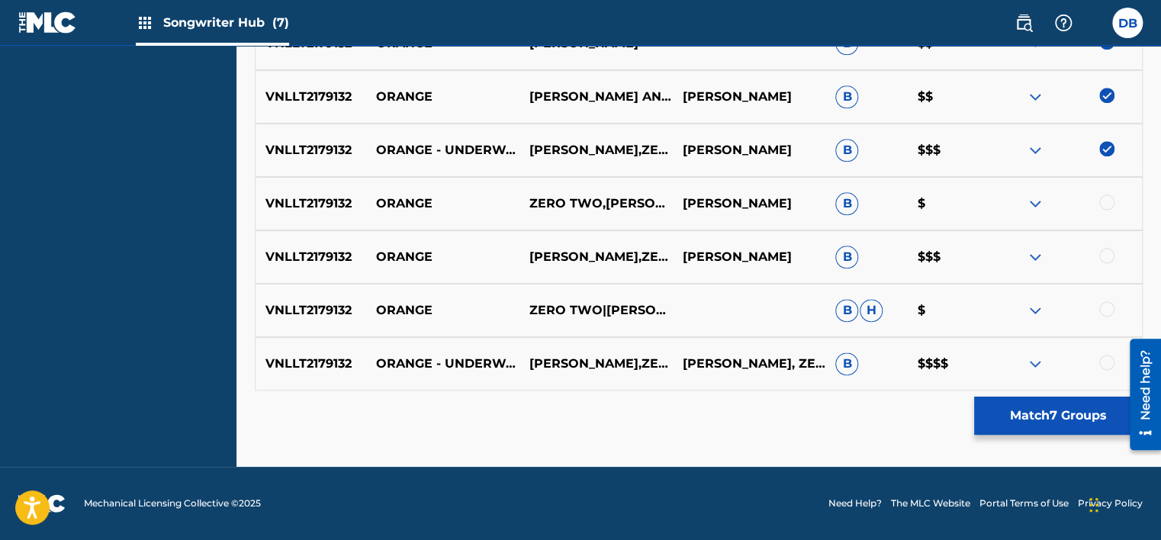
click at [1102, 258] on div at bounding box center [1106, 255] width 15 height 15
click at [1111, 198] on div at bounding box center [1106, 202] width 15 height 15
click at [1102, 311] on div at bounding box center [1106, 308] width 15 height 15
click at [1105, 362] on div at bounding box center [1106, 362] width 15 height 15
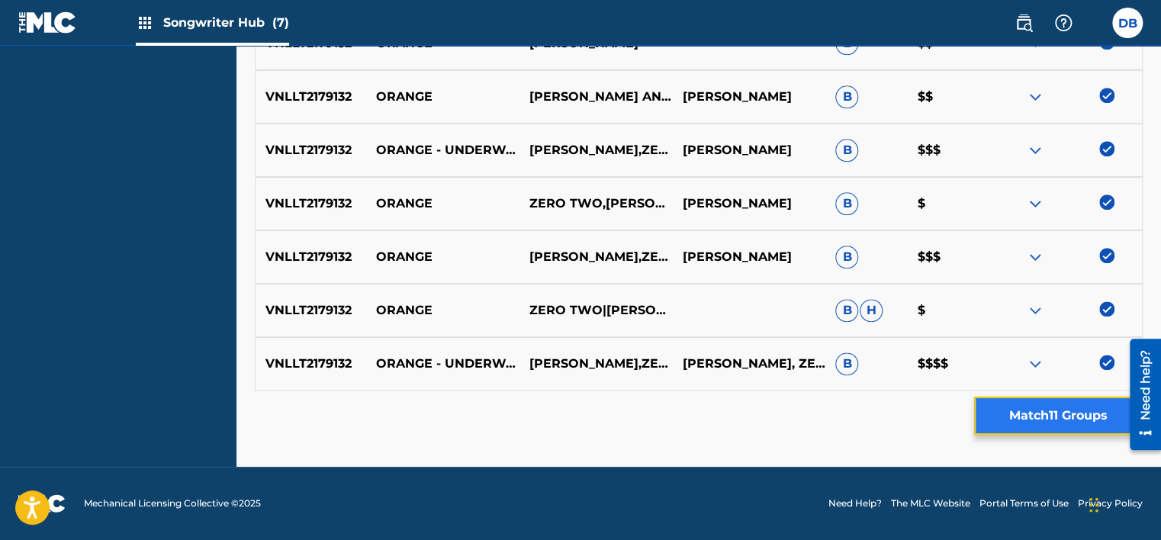
click at [1056, 423] on button "Match 11 Groups" at bounding box center [1058, 416] width 169 height 38
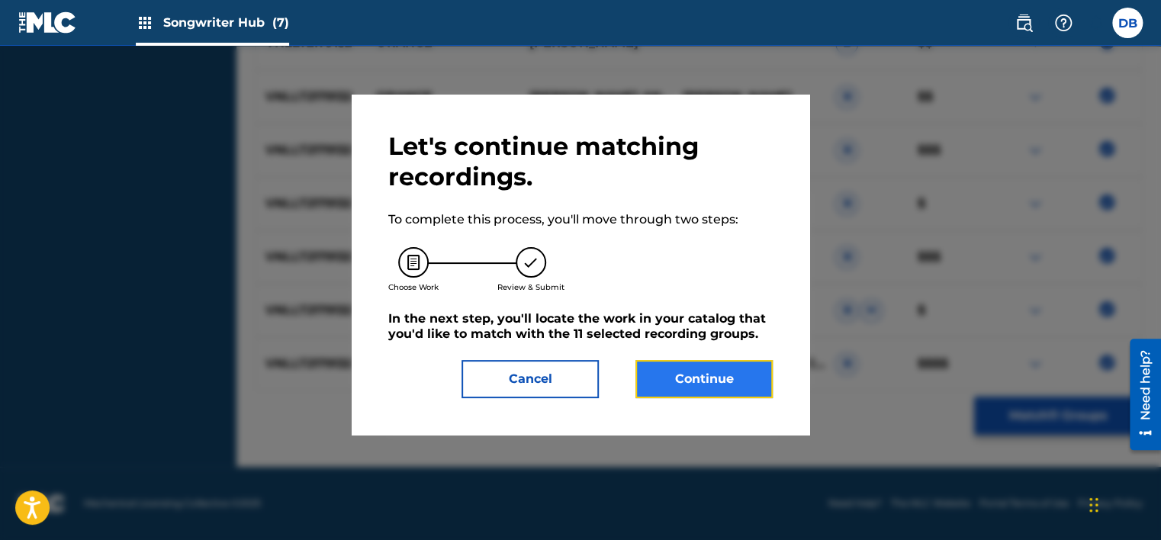
click at [697, 375] on button "Continue" at bounding box center [704, 379] width 137 height 38
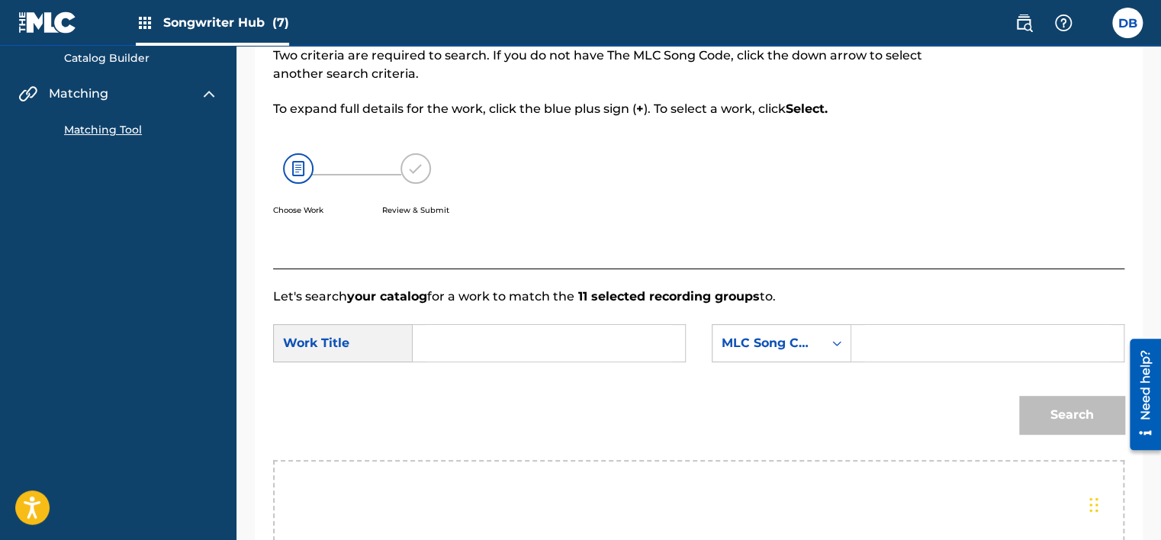
scroll to position [171, 0]
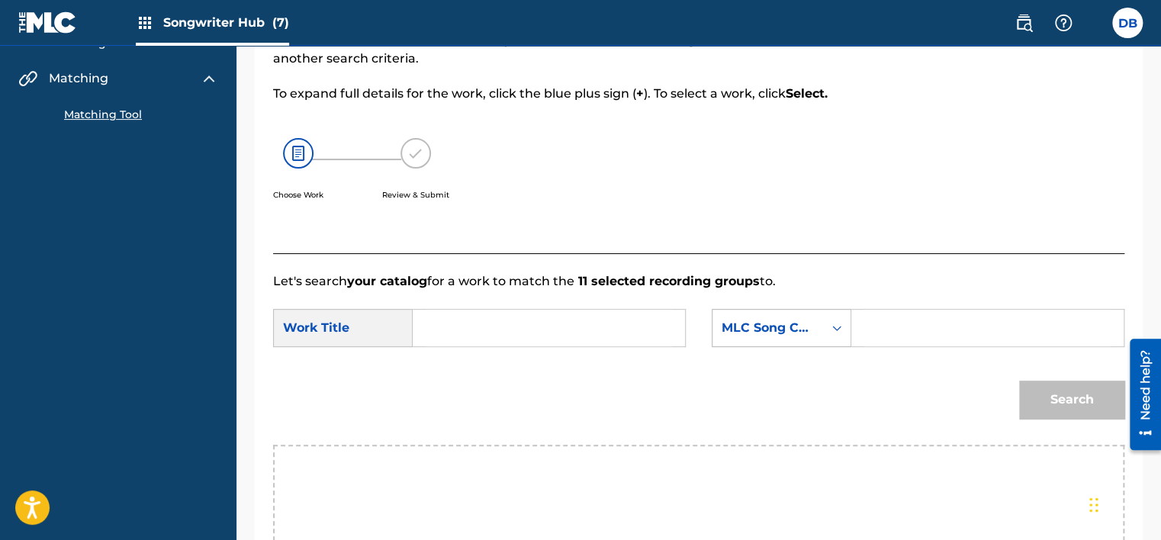
click at [778, 330] on div "MLC Song Code" at bounding box center [768, 328] width 92 height 18
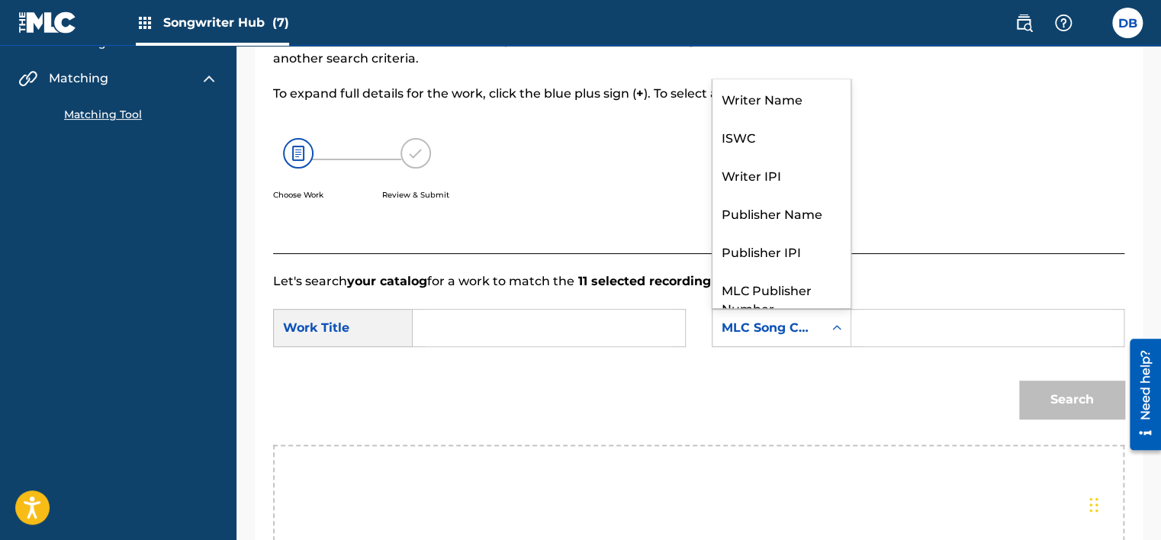
scroll to position [56, 0]
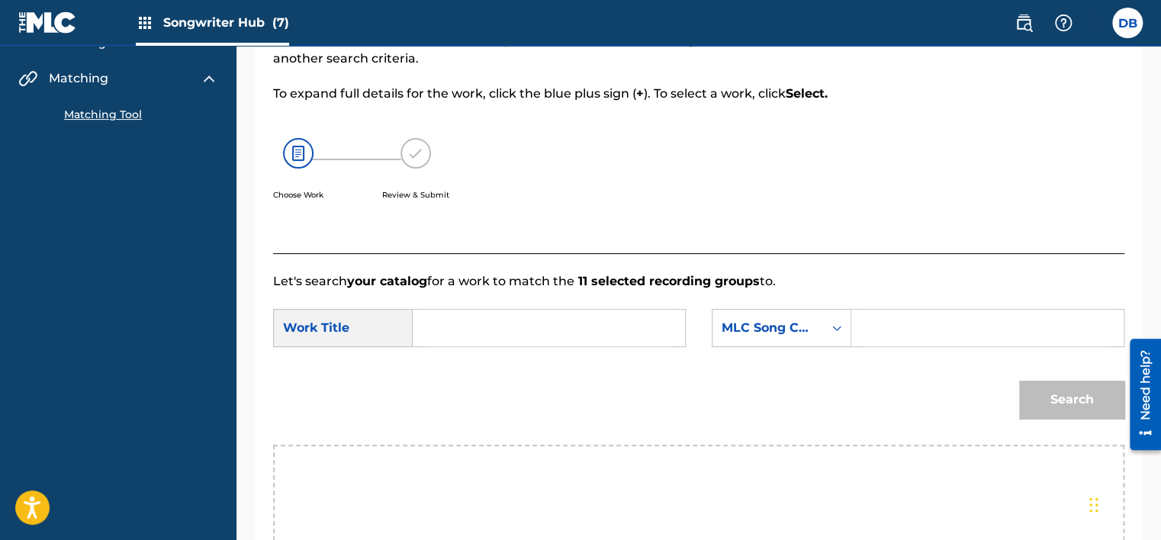
click at [778, 330] on div "MLC Song Code" at bounding box center [768, 328] width 92 height 18
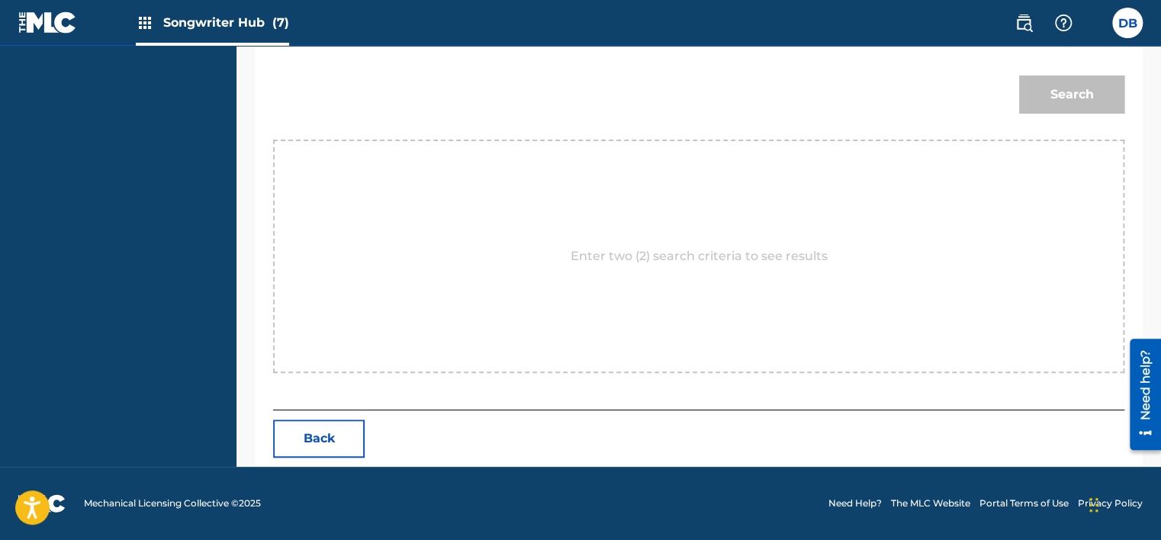
scroll to position [247, 0]
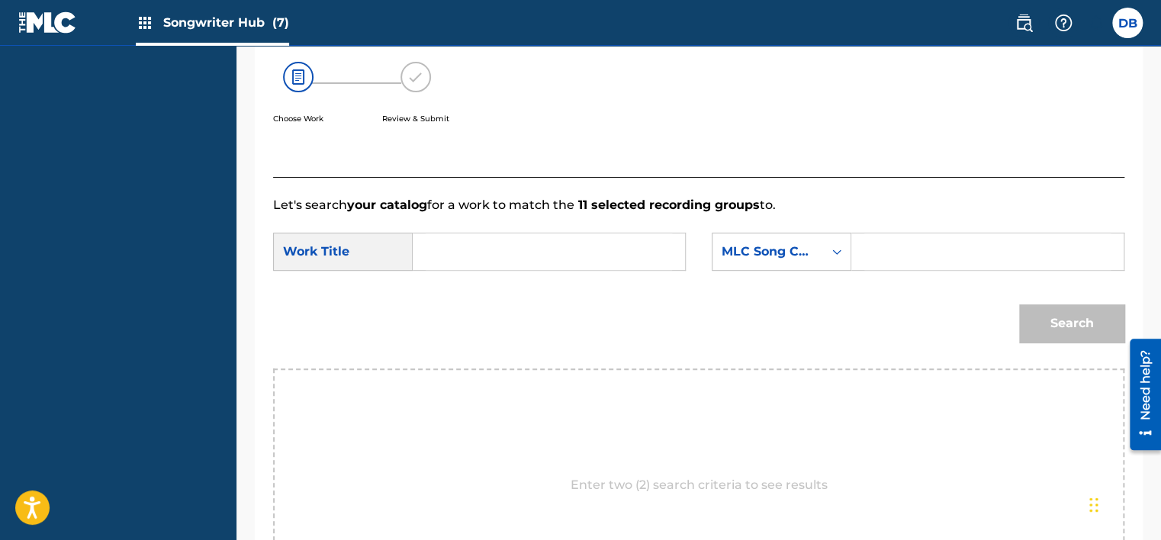
click at [758, 253] on div "MLC Song Code" at bounding box center [768, 252] width 92 height 18
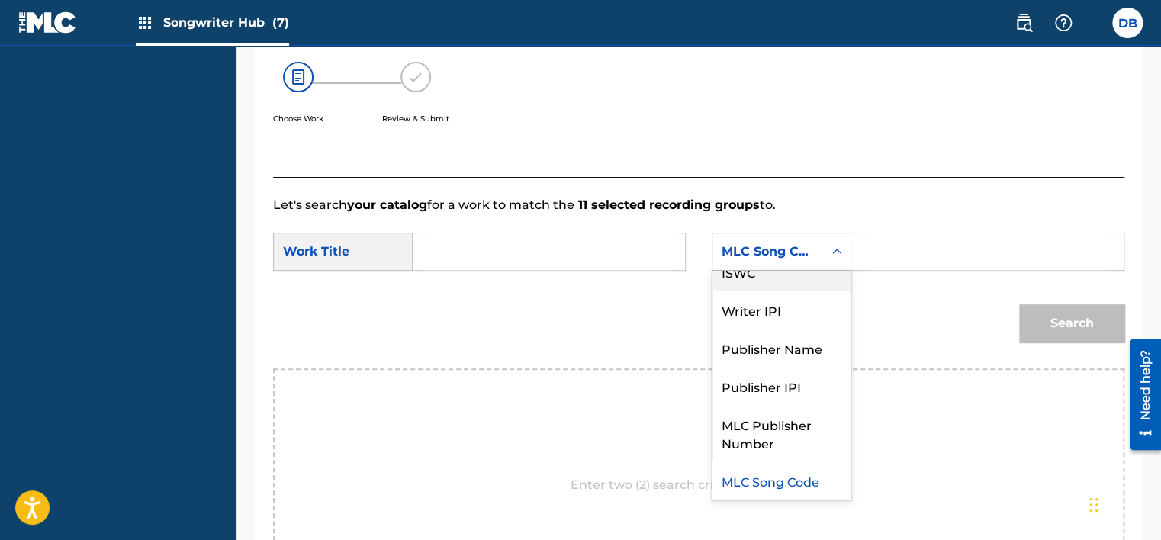
scroll to position [0, 0]
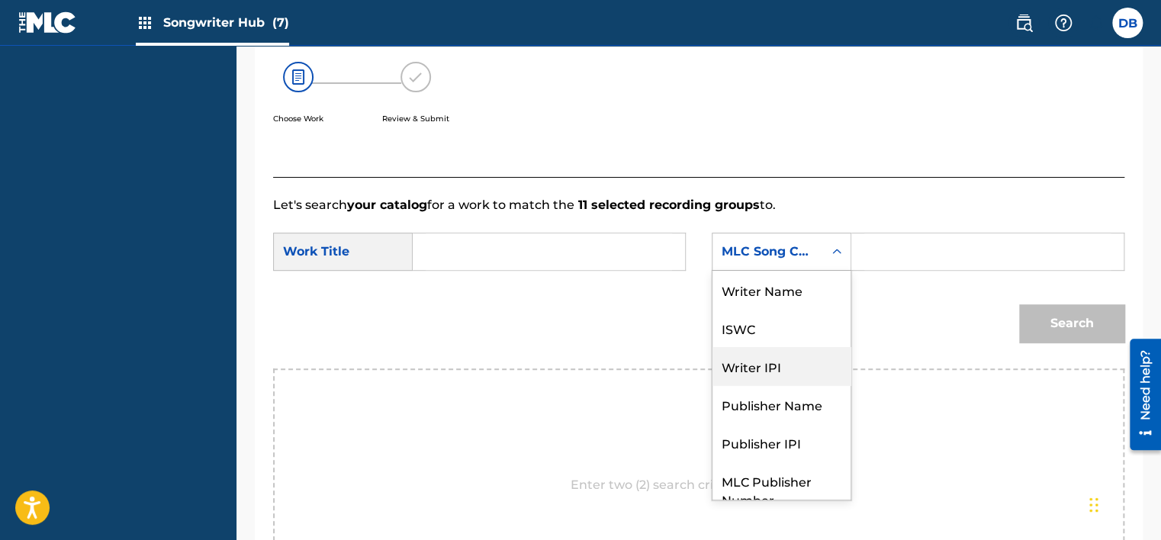
click at [752, 368] on div "Writer IPI" at bounding box center [782, 366] width 138 height 38
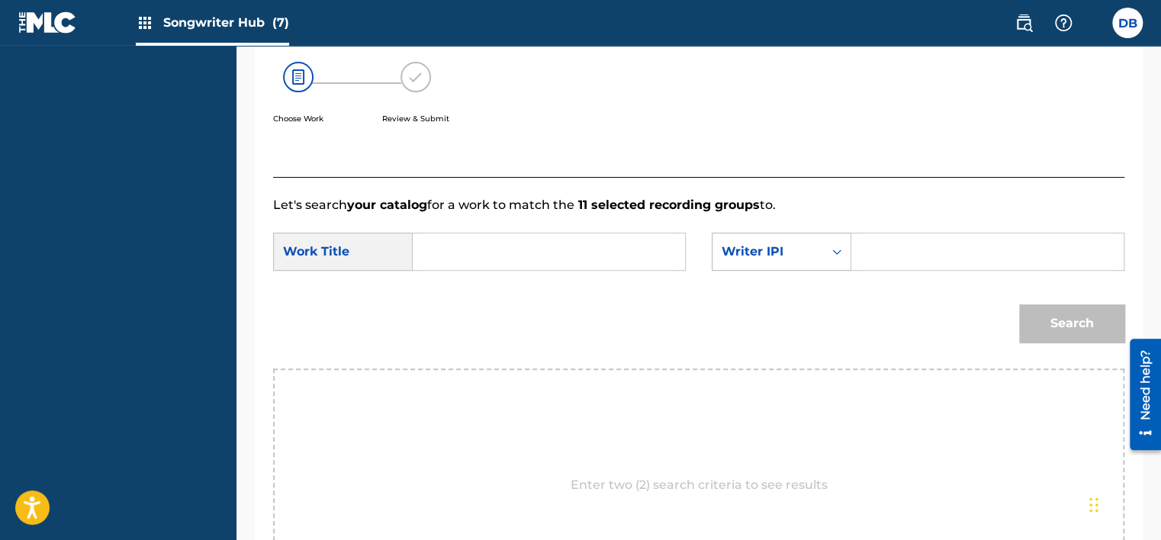
click at [769, 269] on div "Writer IPI" at bounding box center [782, 252] width 140 height 38
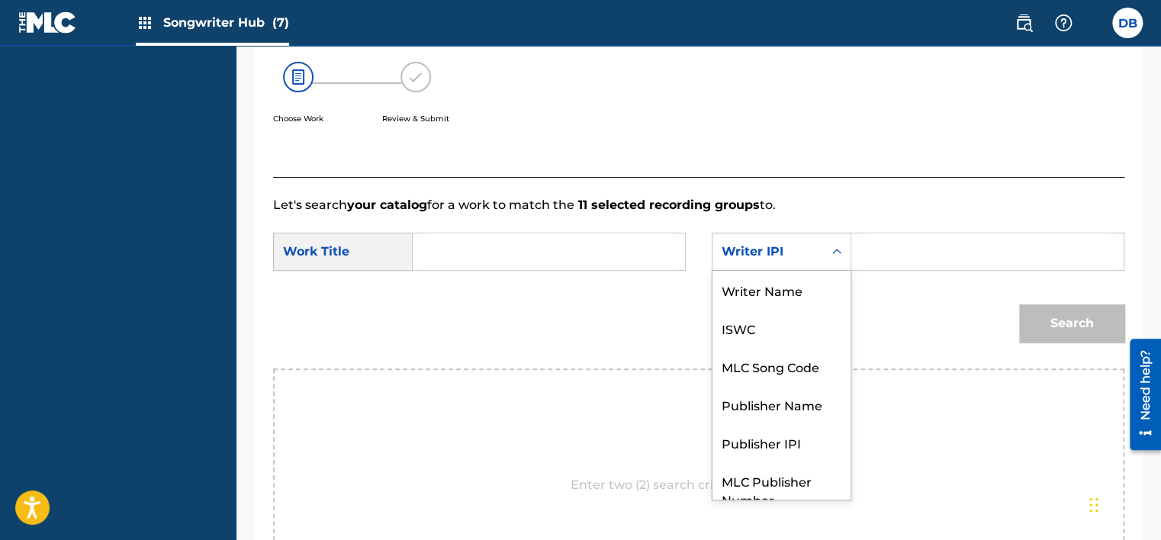
scroll to position [56, 0]
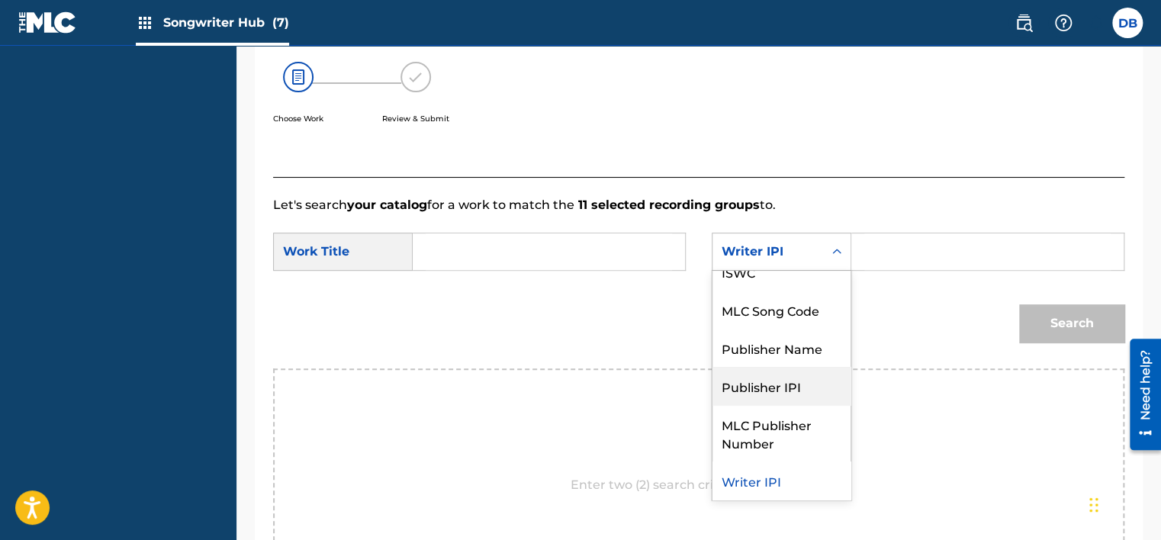
click at [770, 383] on div "Publisher IPI" at bounding box center [782, 386] width 138 height 38
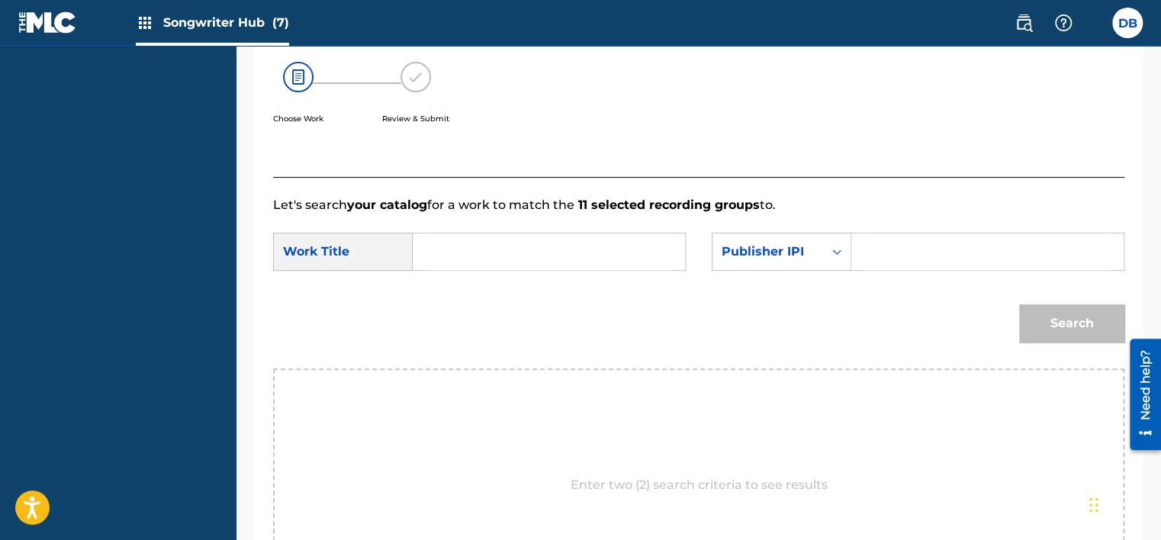
click at [900, 262] on input "Search Form" at bounding box center [987, 251] width 246 height 37
paste input "1314059777"
type input "1314059777"
click at [1070, 327] on div "Search" at bounding box center [1068, 319] width 113 height 61
click at [461, 253] on input "Search Form" at bounding box center [549, 251] width 246 height 37
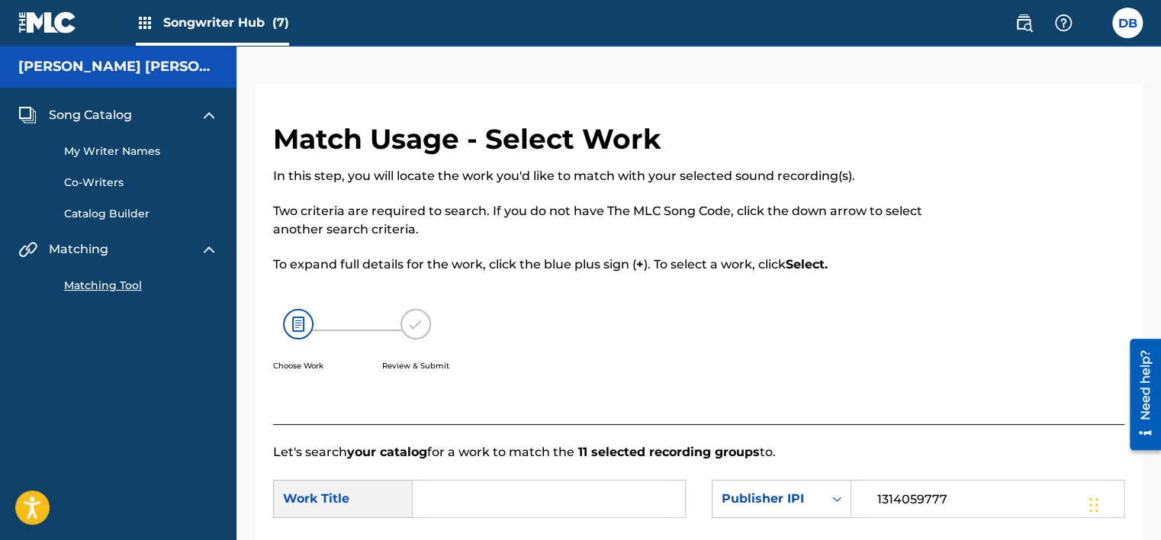
scroll to position [76, 0]
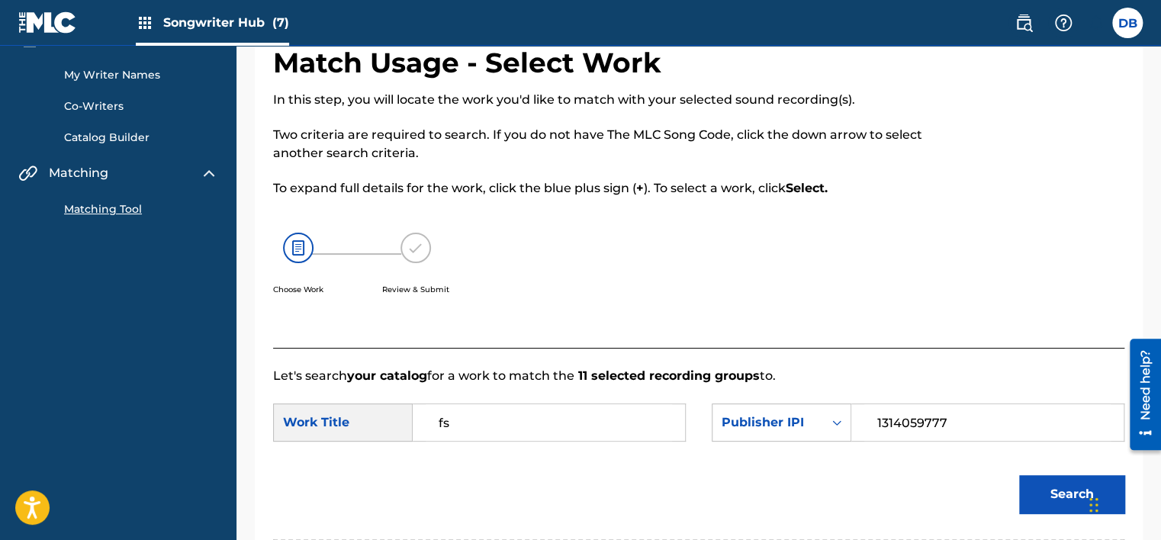
click at [484, 417] on input "fs" at bounding box center [549, 422] width 246 height 37
paste input "HALLOW SWING"
type input "HALLOW SWING"
click at [1067, 502] on button "Search" at bounding box center [1071, 494] width 105 height 38
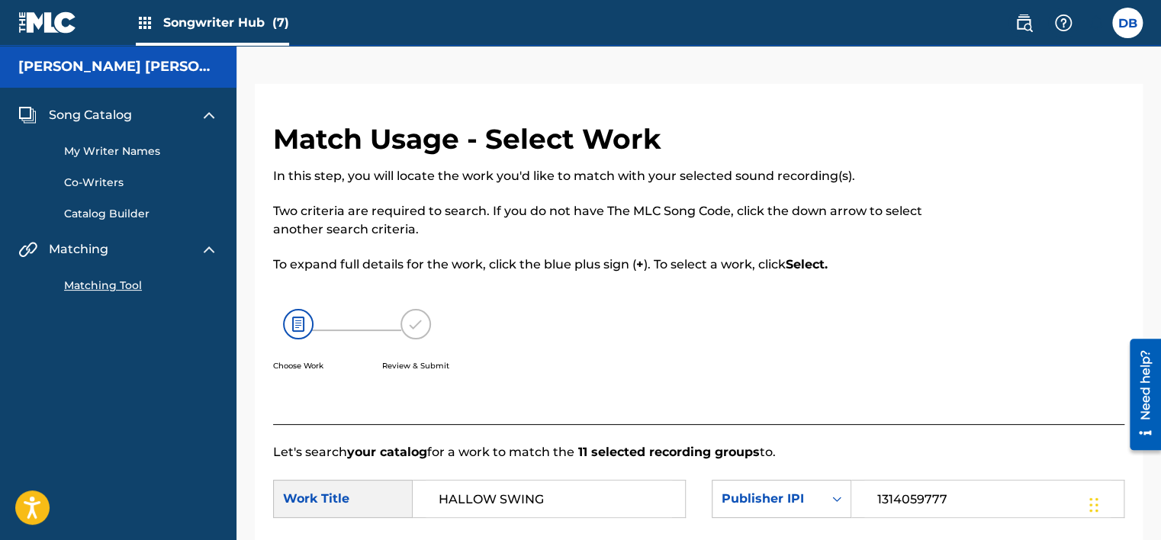
click at [520, 221] on p "Two criteria are required to search. If you do not have The MLC Song Code, clic…" at bounding box center [600, 220] width 655 height 37
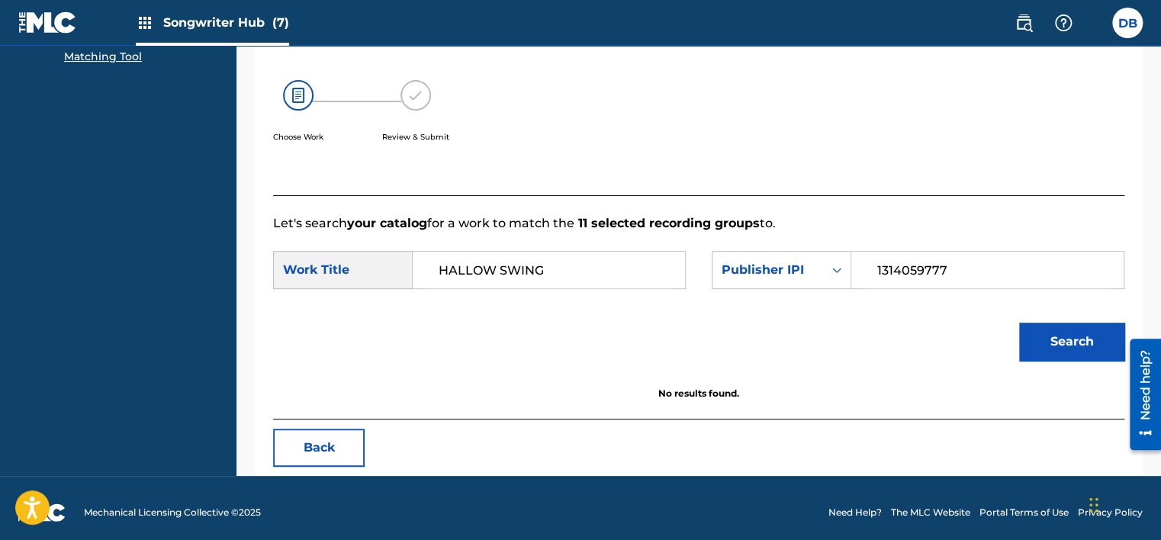
scroll to position [238, 0]
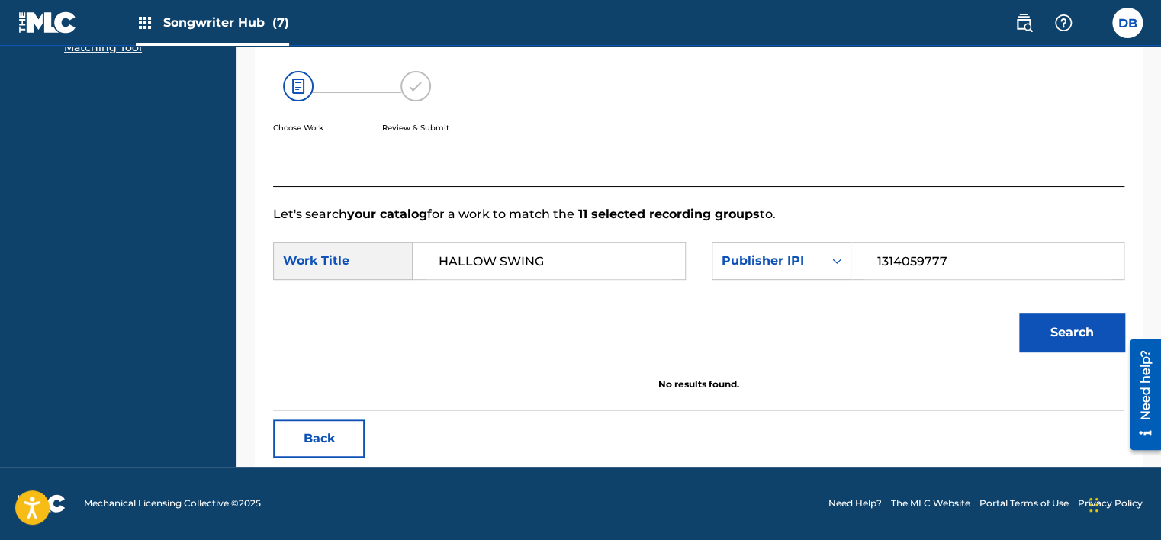
click at [318, 417] on div "Match Usage - Select Work In this step, you will locate the work you'd like to …" at bounding box center [699, 175] width 888 height 583
click at [318, 443] on button "Back" at bounding box center [319, 439] width 92 height 38
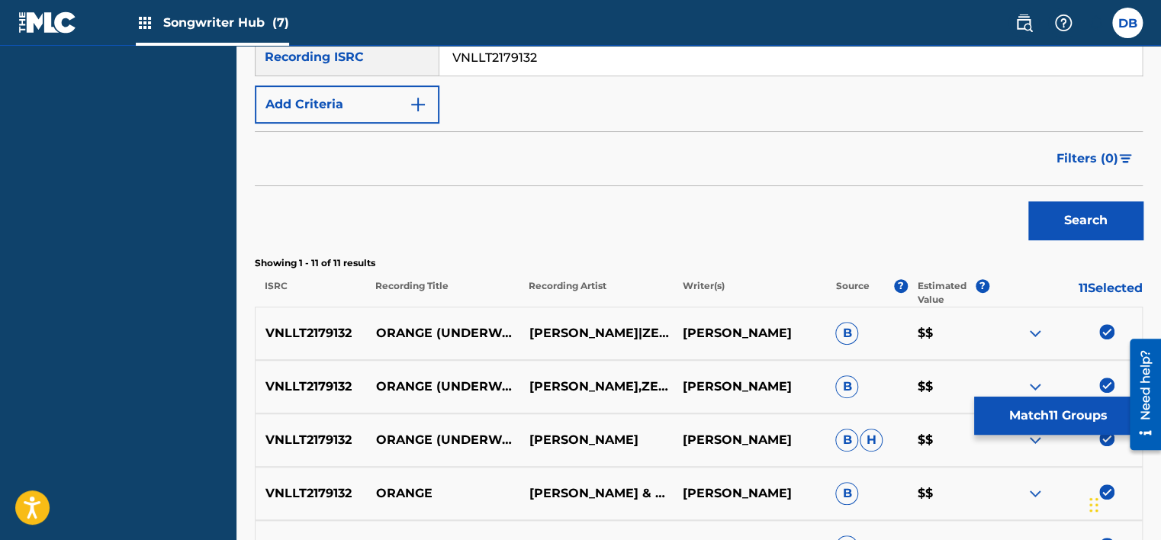
scroll to position [391, 0]
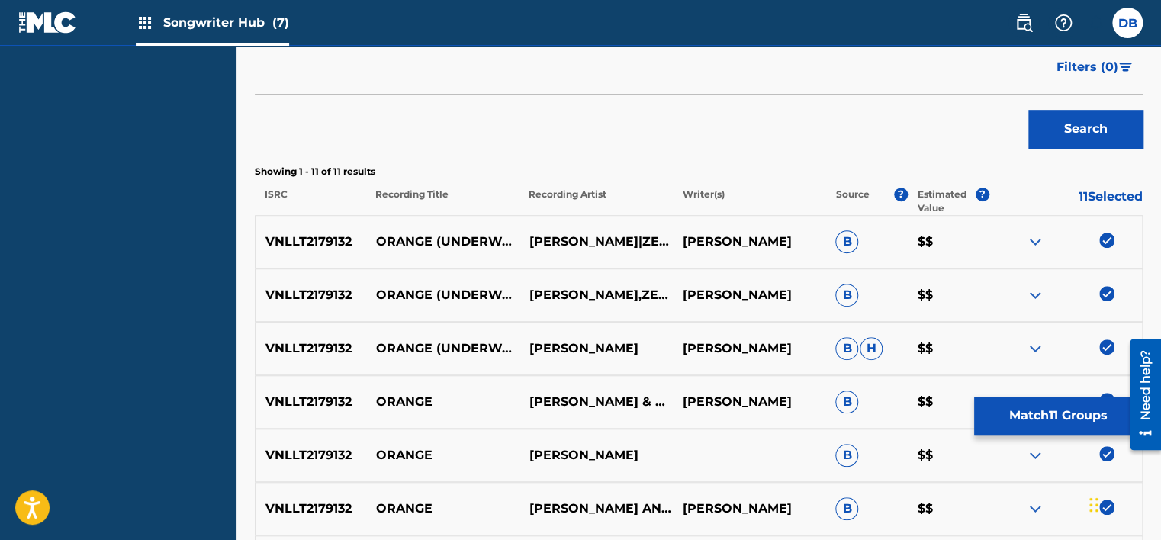
click at [845, 243] on span "B" at bounding box center [846, 241] width 23 height 23
click at [872, 348] on span "H" at bounding box center [871, 348] width 23 height 23
click at [845, 242] on span "B" at bounding box center [846, 241] width 23 height 23
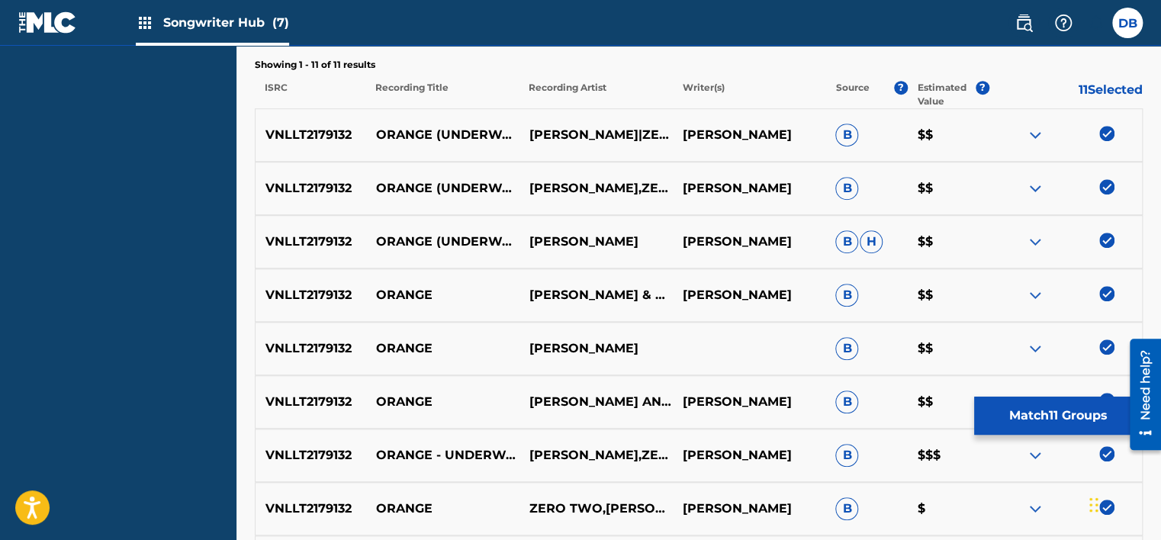
scroll to position [421, 0]
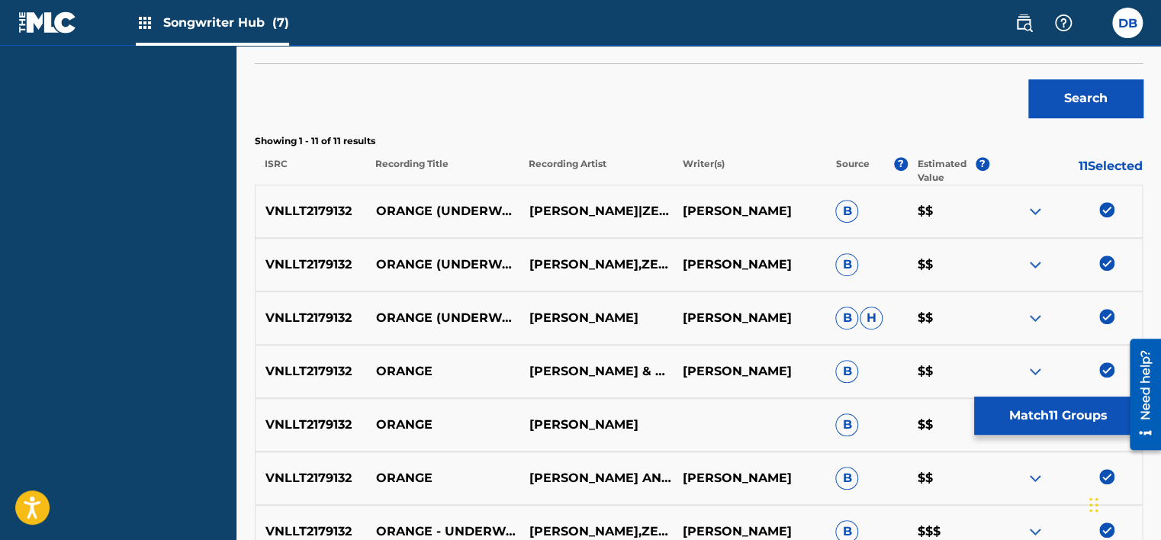
click at [324, 207] on p "VNLLT2179132" at bounding box center [311, 211] width 111 height 18
copy p "VNLLT2179132"
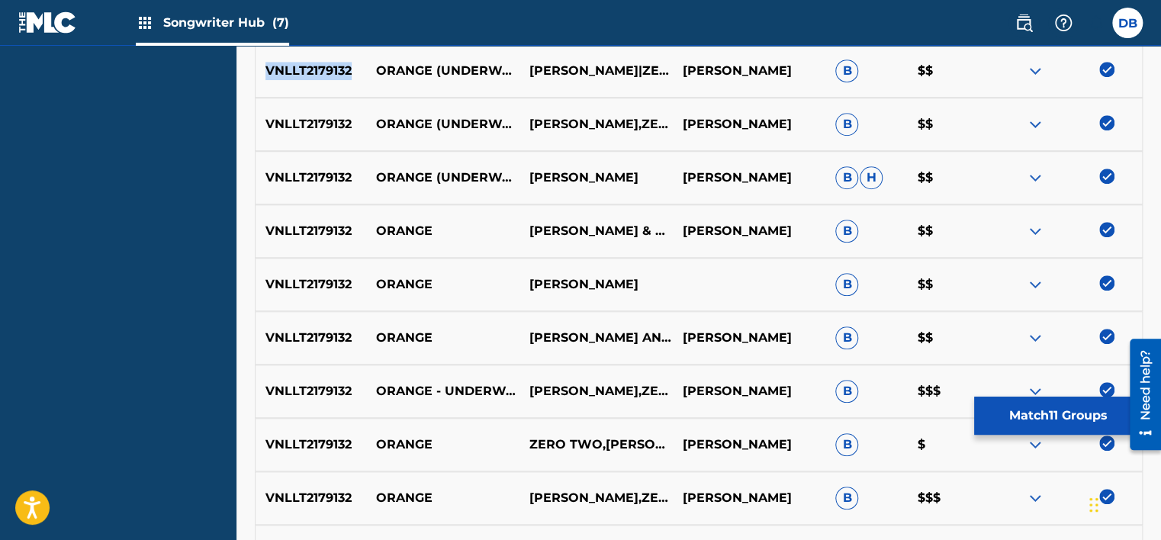
scroll to position [497, 0]
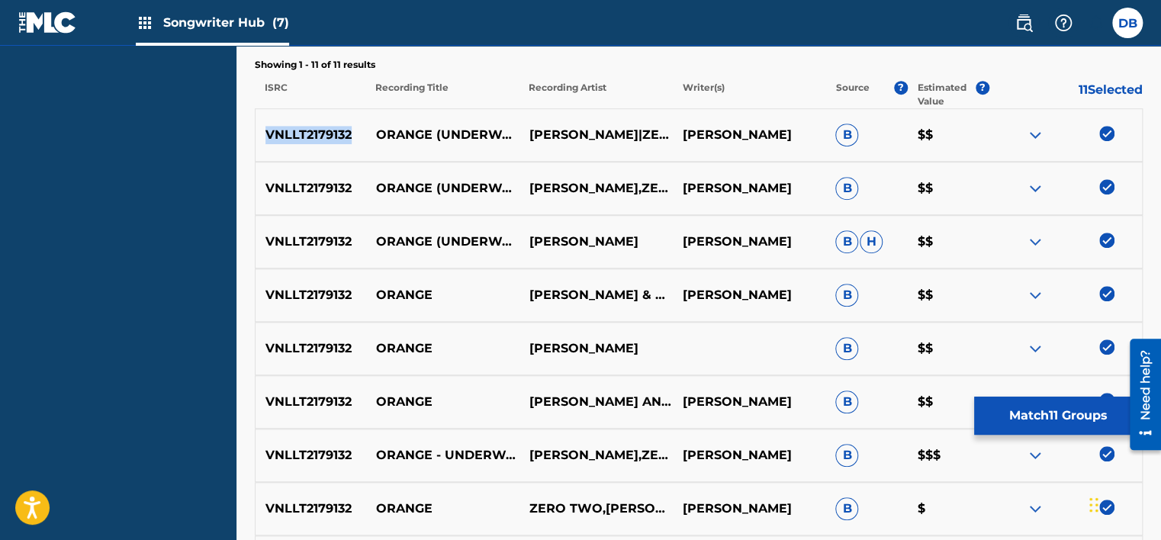
click at [1111, 138] on img at bounding box center [1106, 133] width 15 height 15
click at [1109, 185] on img at bounding box center [1106, 186] width 15 height 15
click at [1102, 240] on img at bounding box center [1106, 240] width 15 height 15
click at [1105, 286] on img at bounding box center [1106, 293] width 15 height 15
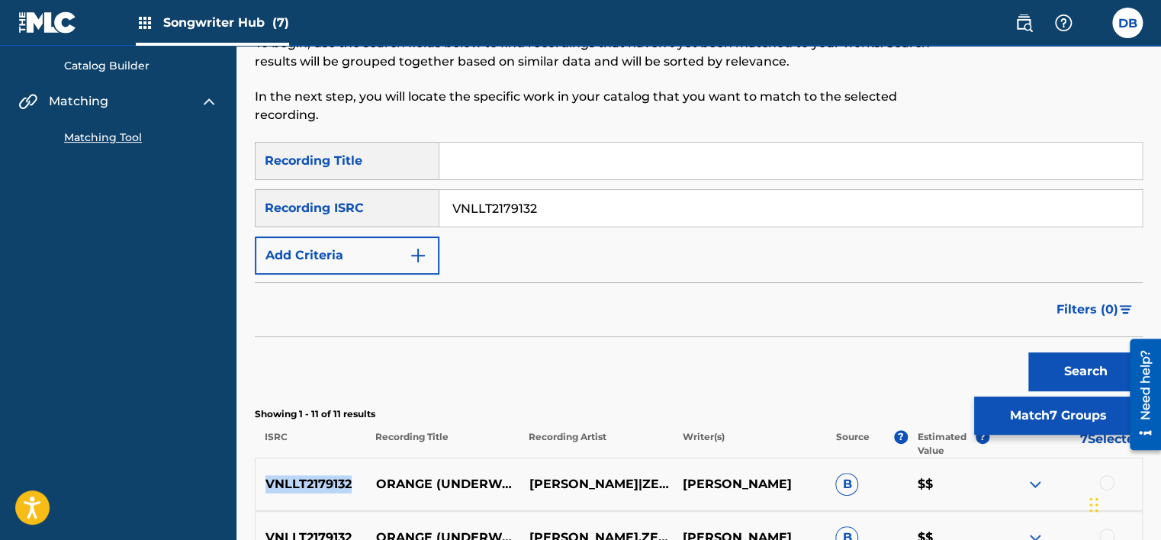
scroll to position [229, 0]
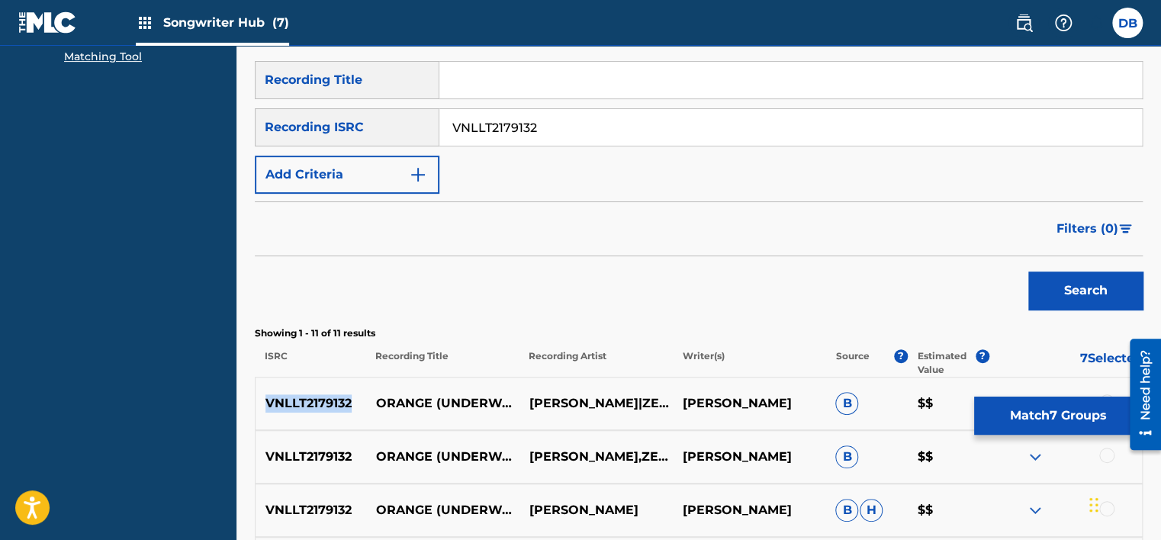
click at [1036, 456] on img at bounding box center [1035, 457] width 18 height 18
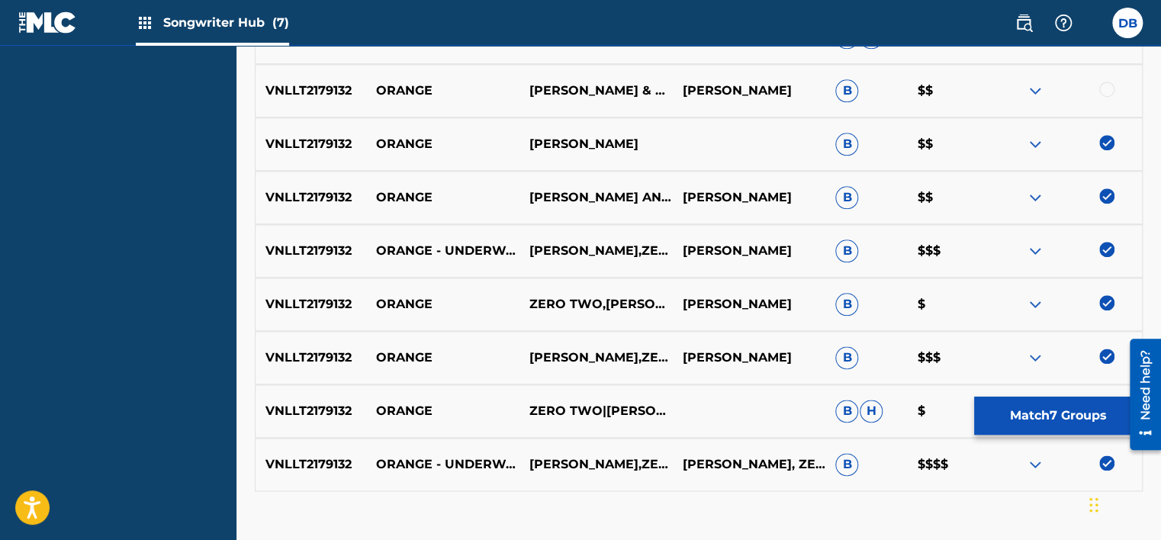
scroll to position [763, 0]
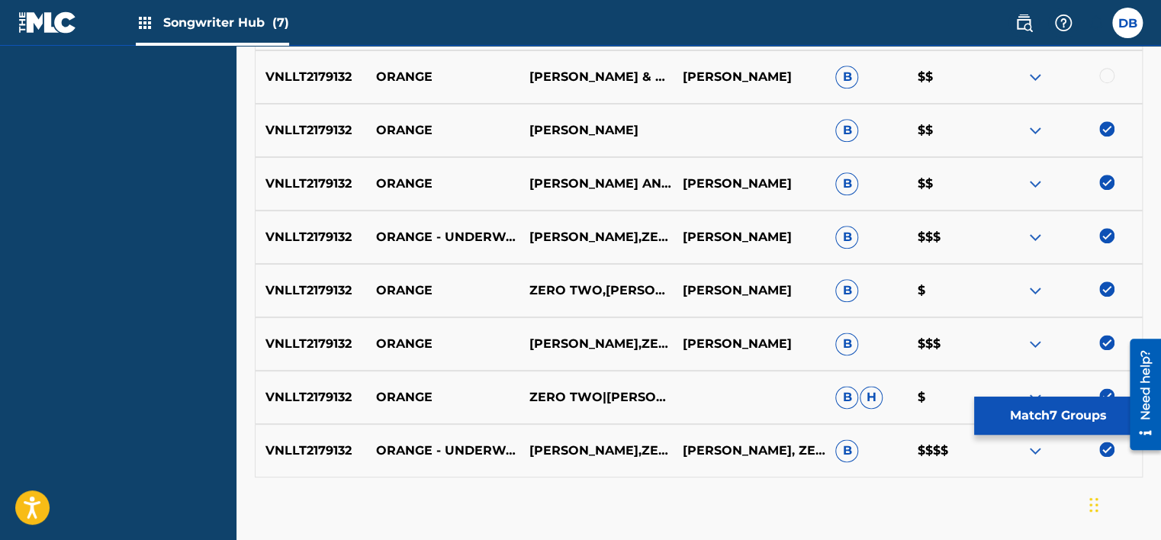
click at [1035, 449] on img at bounding box center [1035, 451] width 18 height 18
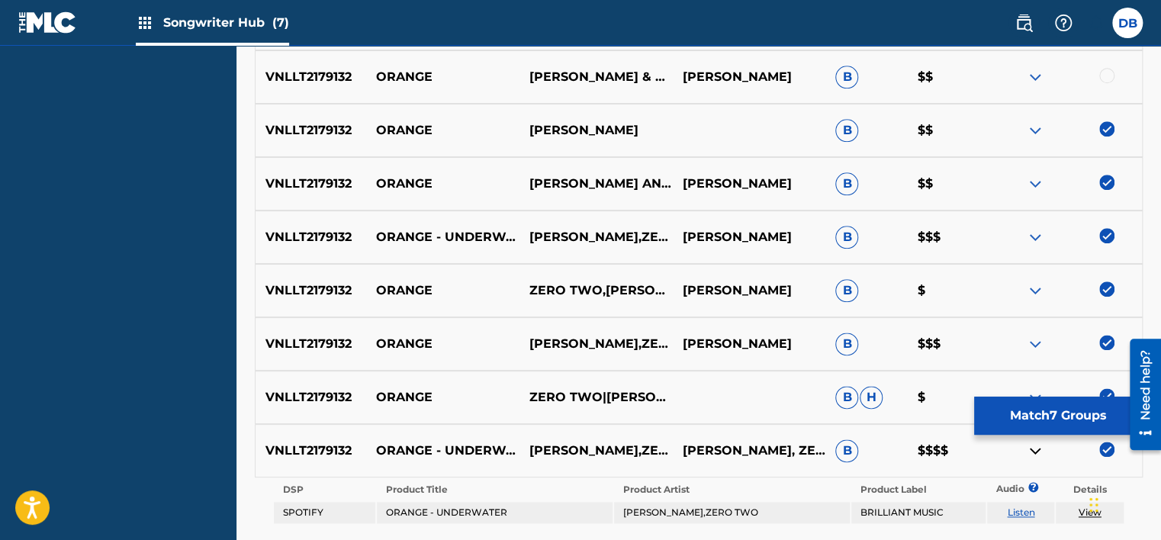
click at [1023, 508] on link "Listen" at bounding box center [1020, 512] width 27 height 11
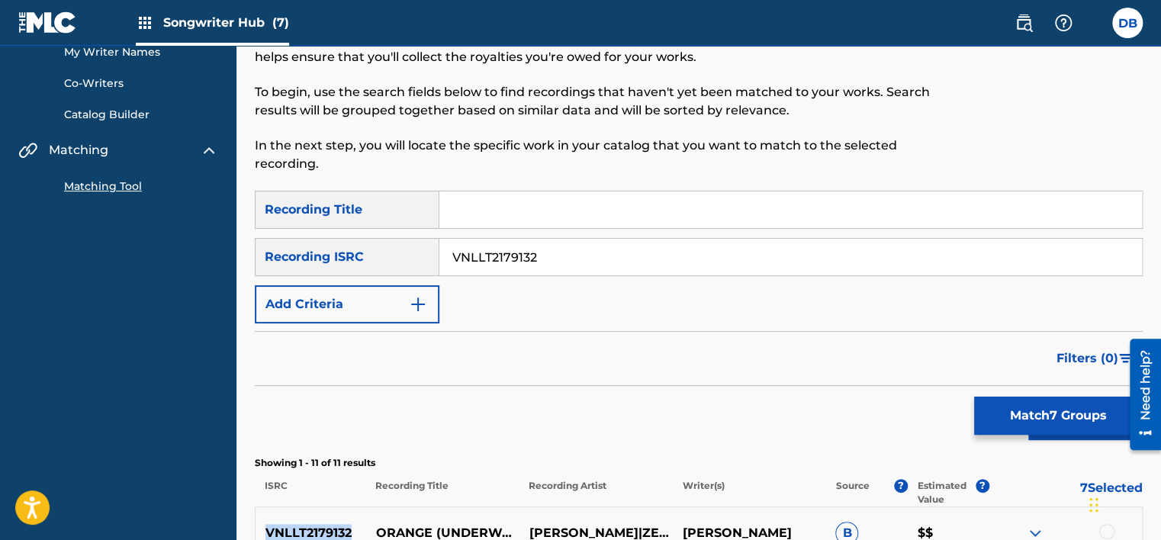
scroll to position [76, 0]
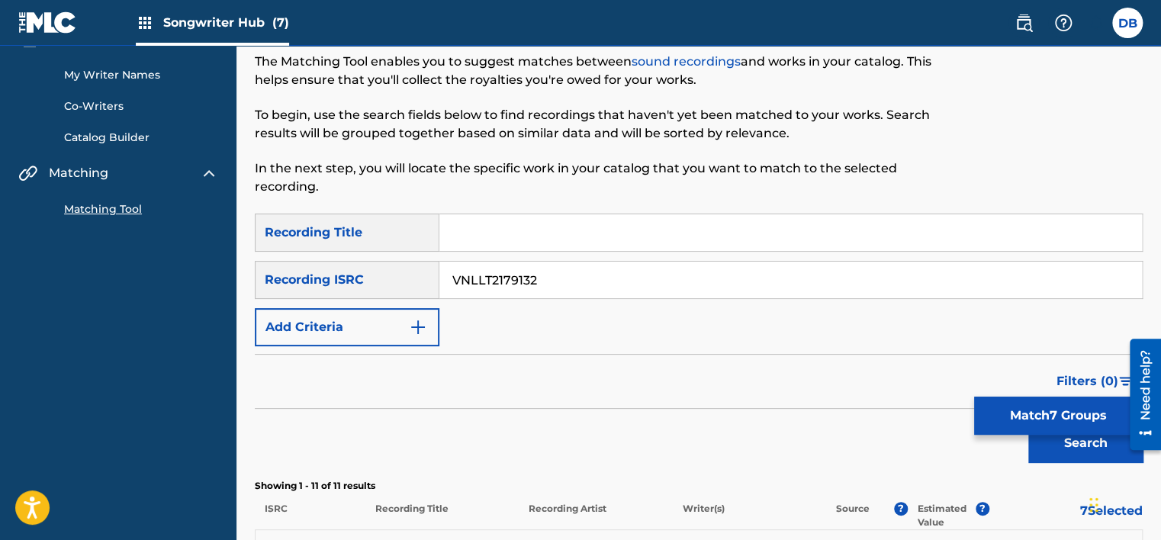
click at [507, 270] on input "VNLLT2179132" at bounding box center [790, 280] width 703 height 37
paste input "GBLLT1900254"
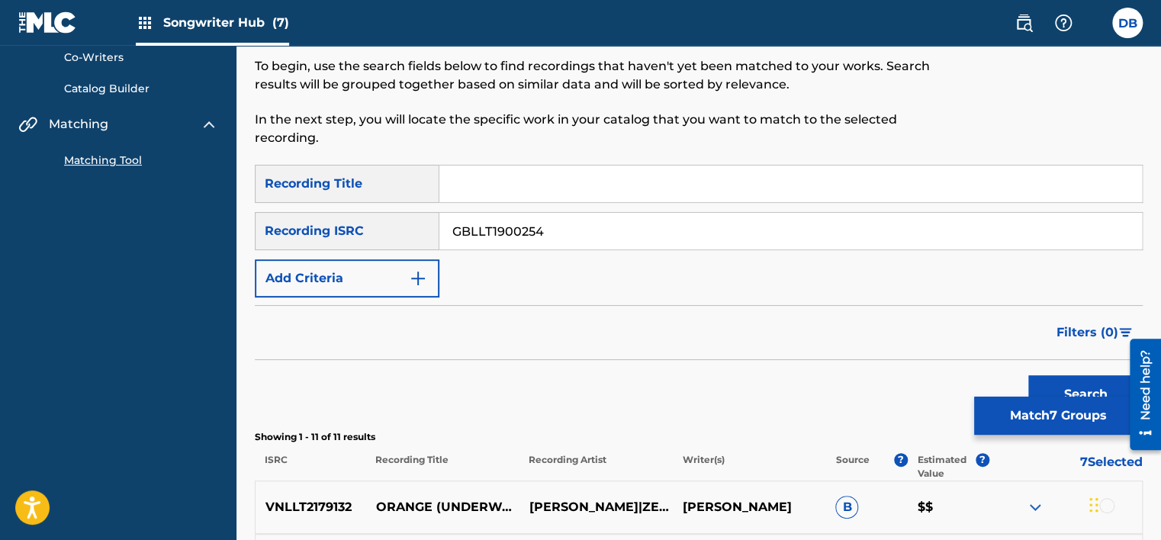
scroll to position [153, 0]
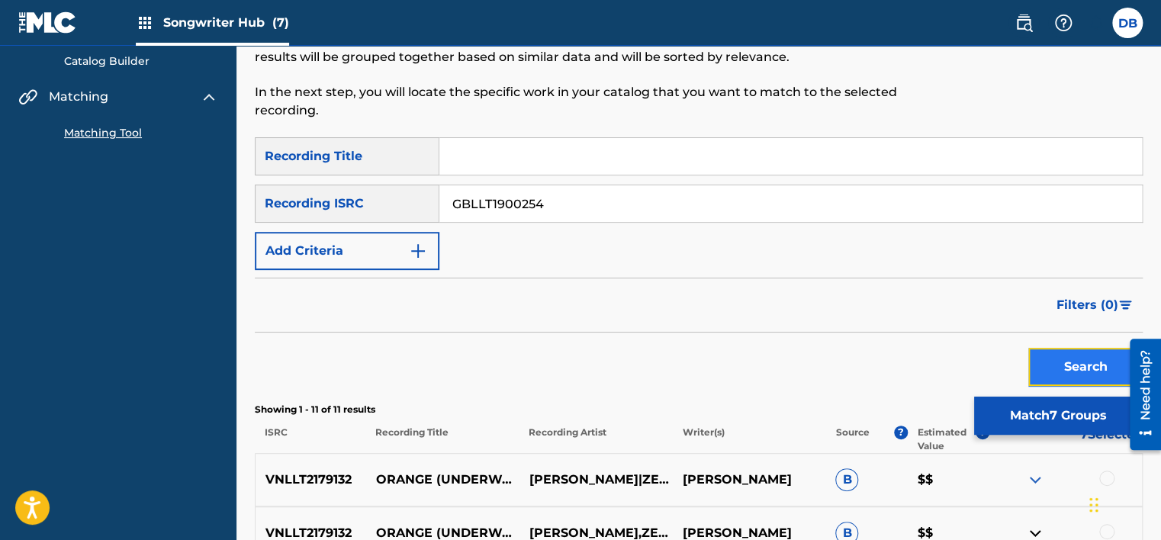
click at [1070, 362] on button "Search" at bounding box center [1085, 367] width 114 height 38
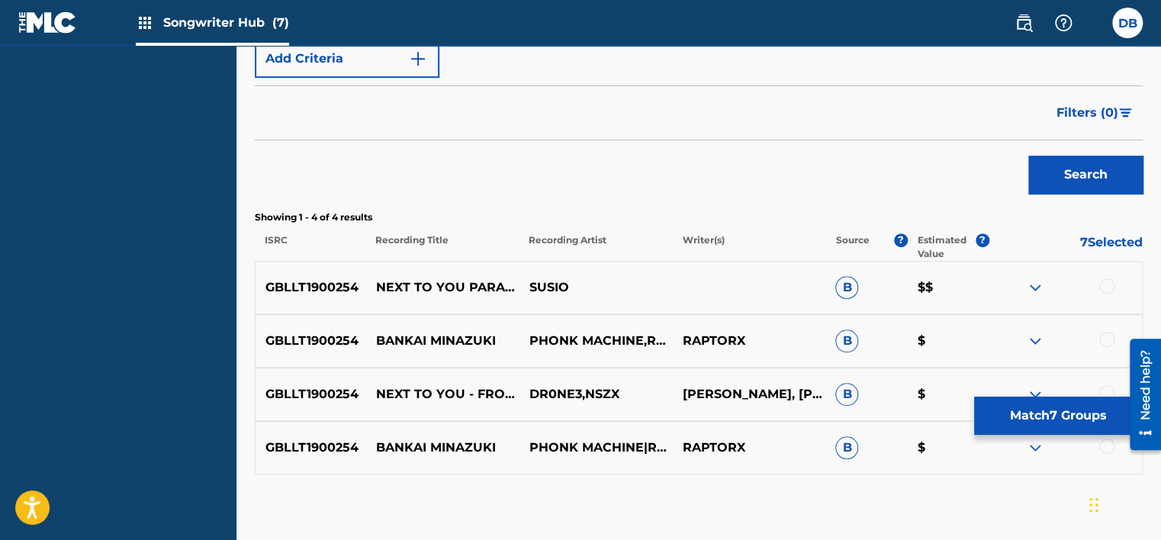
scroll to position [352, 0]
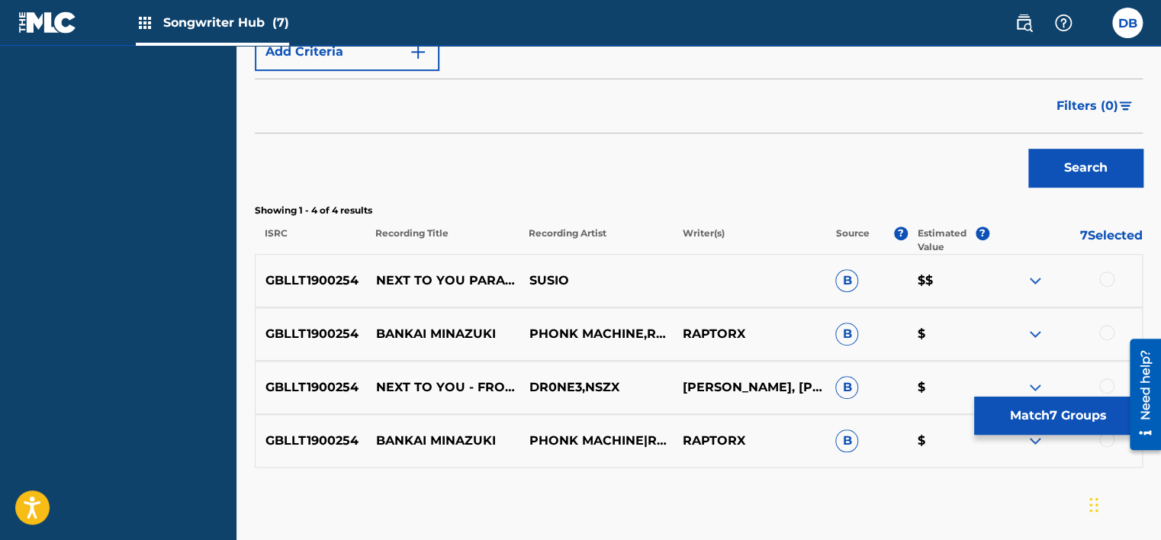
click at [1032, 281] on img at bounding box center [1035, 281] width 18 height 18
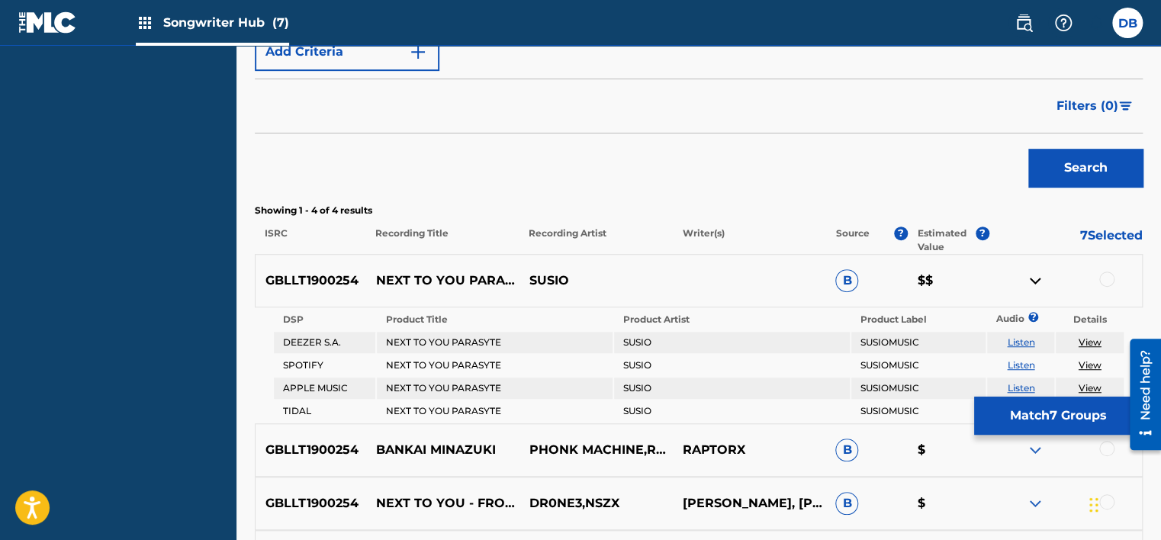
click at [1032, 281] on img at bounding box center [1035, 281] width 18 height 18
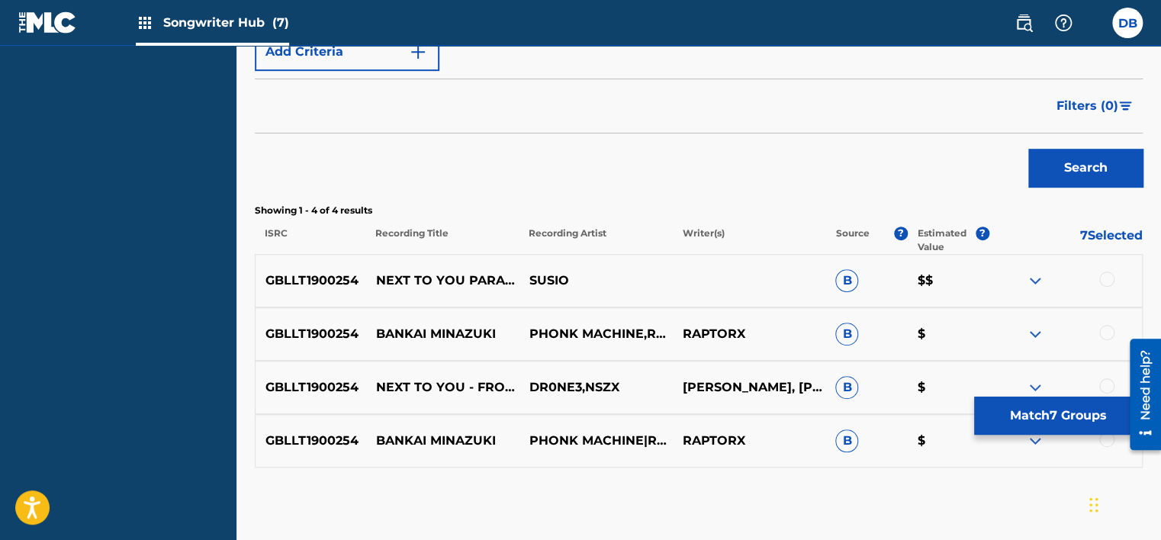
click at [1032, 276] on img at bounding box center [1035, 281] width 18 height 18
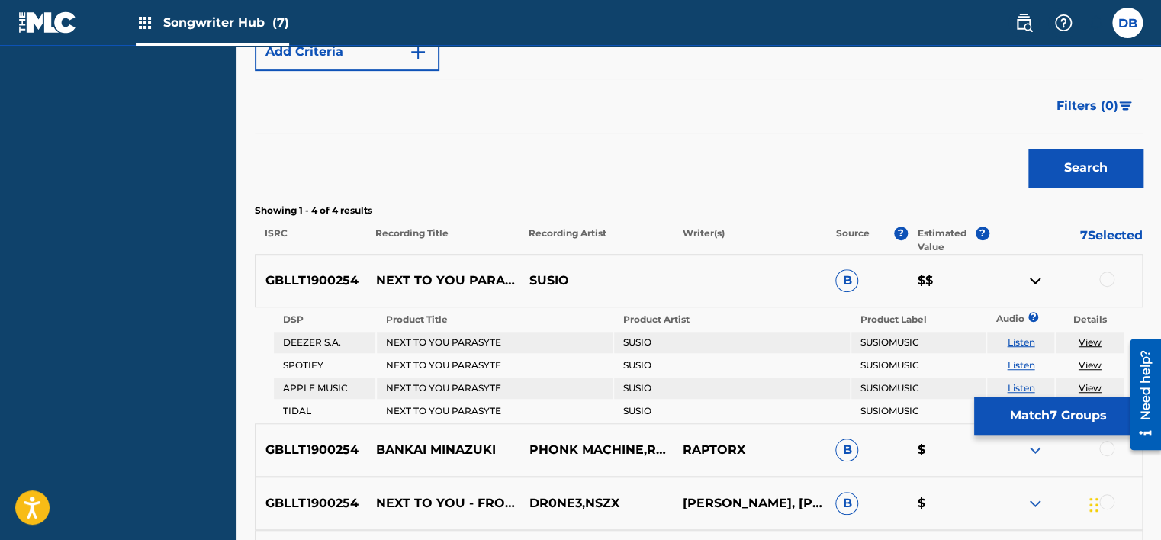
click at [1018, 366] on link "Listen" at bounding box center [1020, 364] width 27 height 11
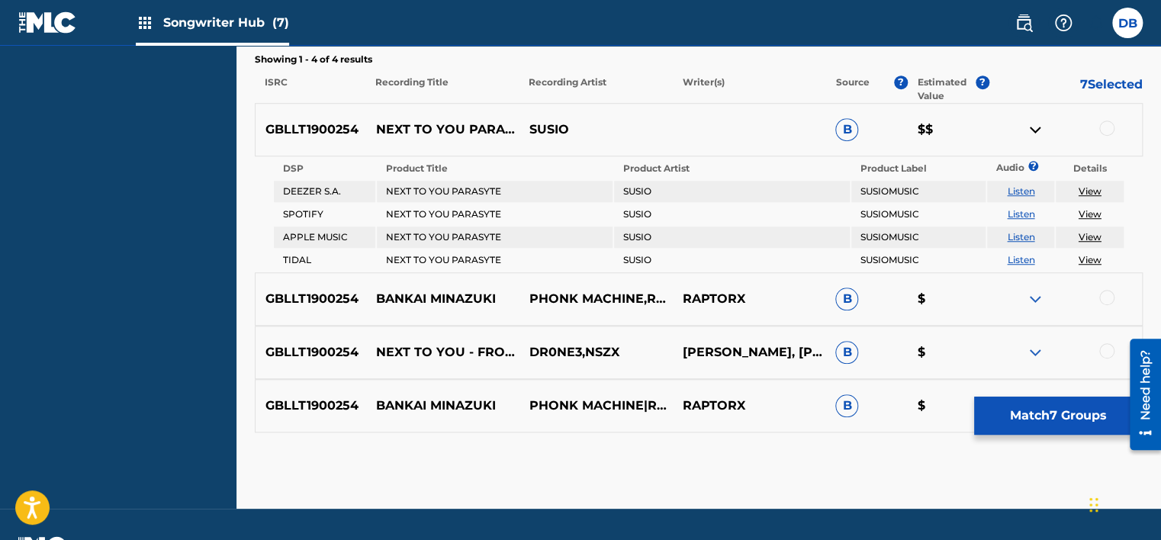
scroll to position [504, 0]
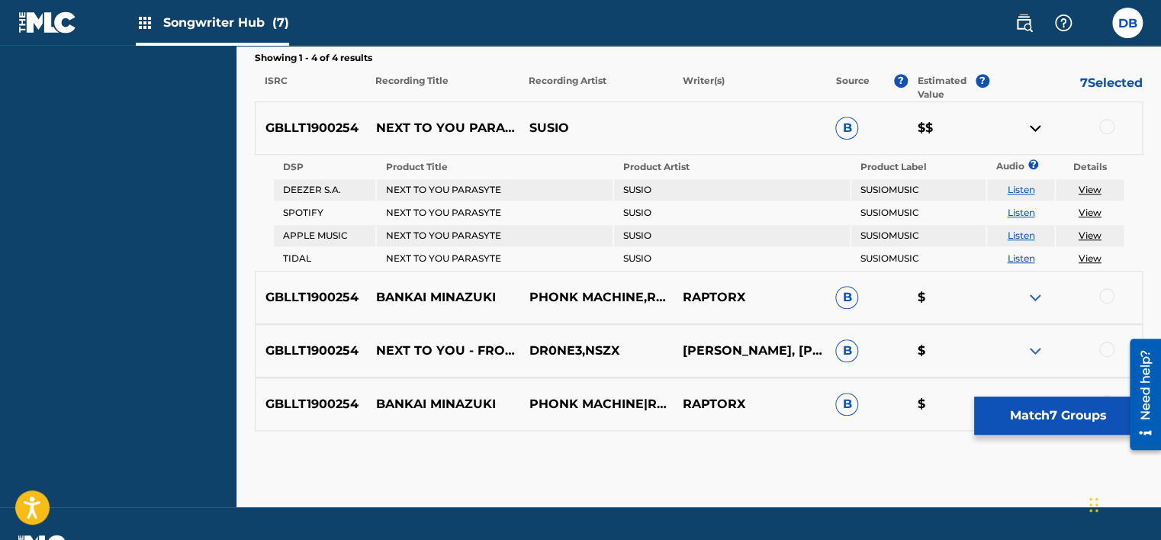
click at [1034, 297] on img at bounding box center [1035, 297] width 18 height 18
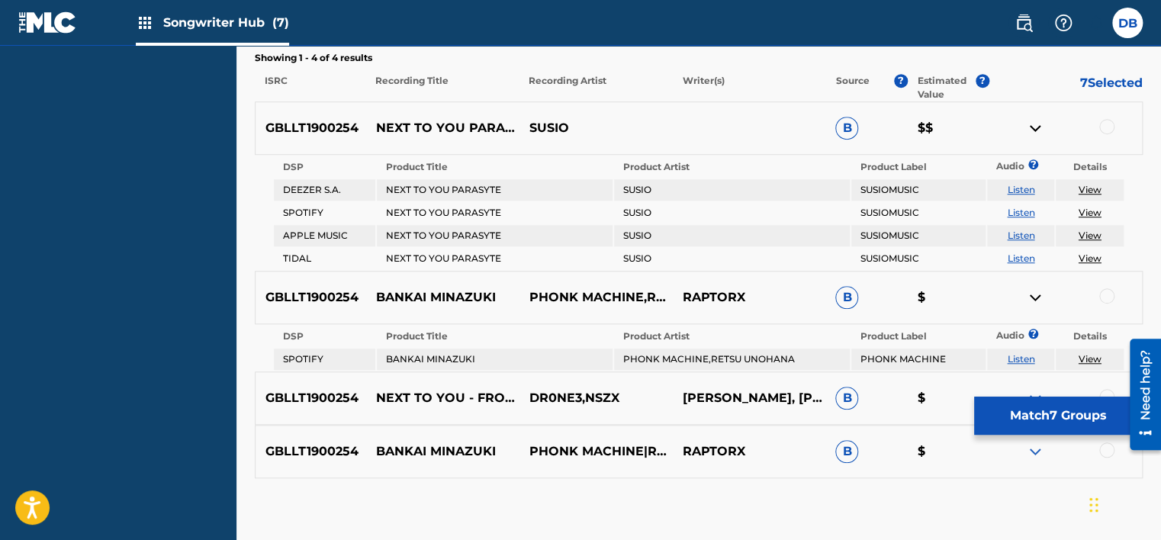
click at [1034, 297] on img at bounding box center [1035, 297] width 18 height 18
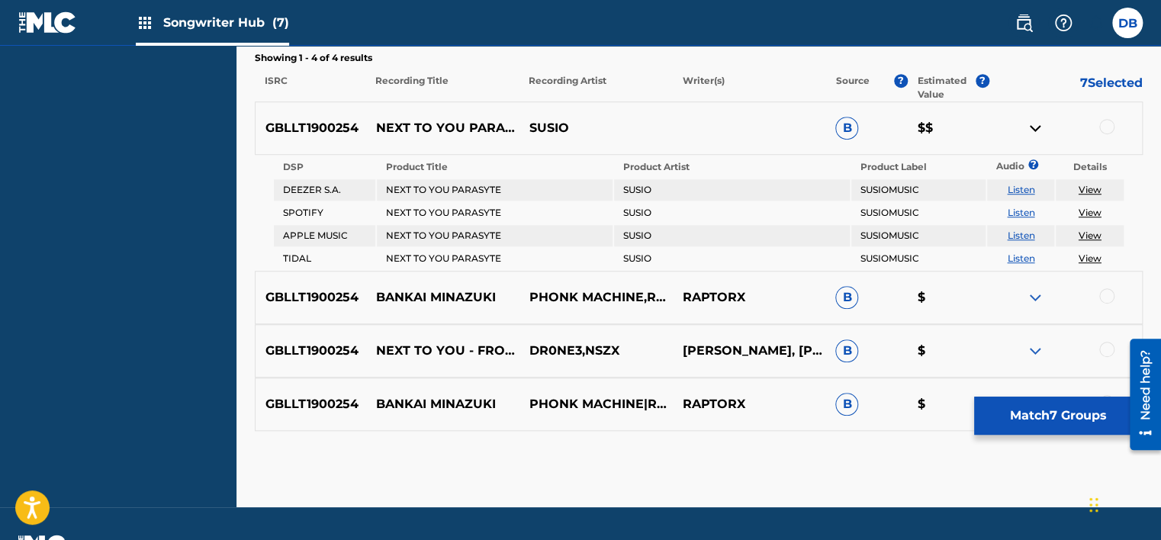
click at [1036, 342] on img at bounding box center [1035, 351] width 18 height 18
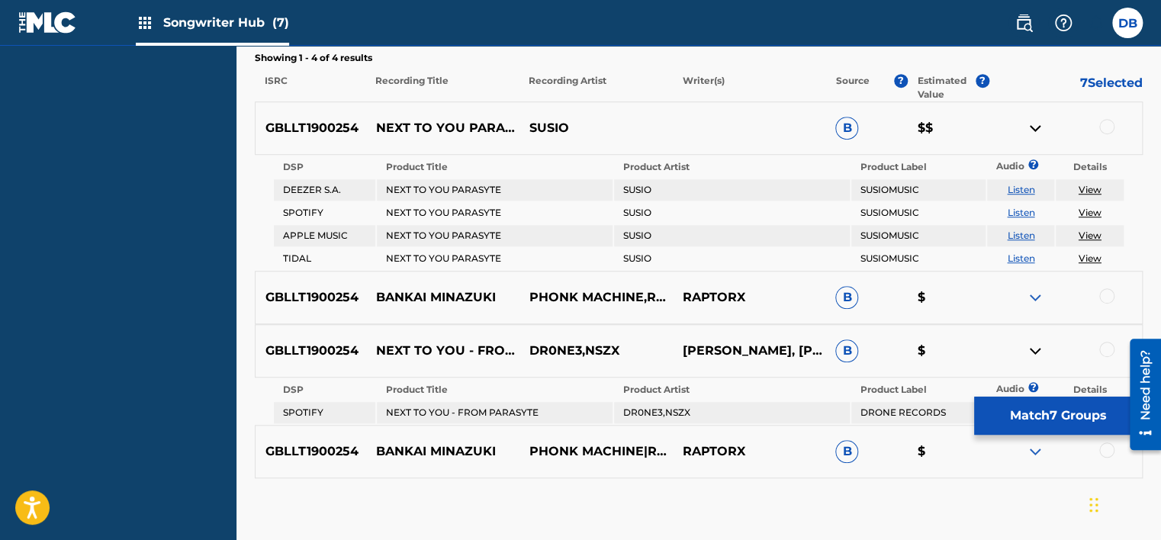
click at [1036, 342] on img at bounding box center [1035, 351] width 18 height 18
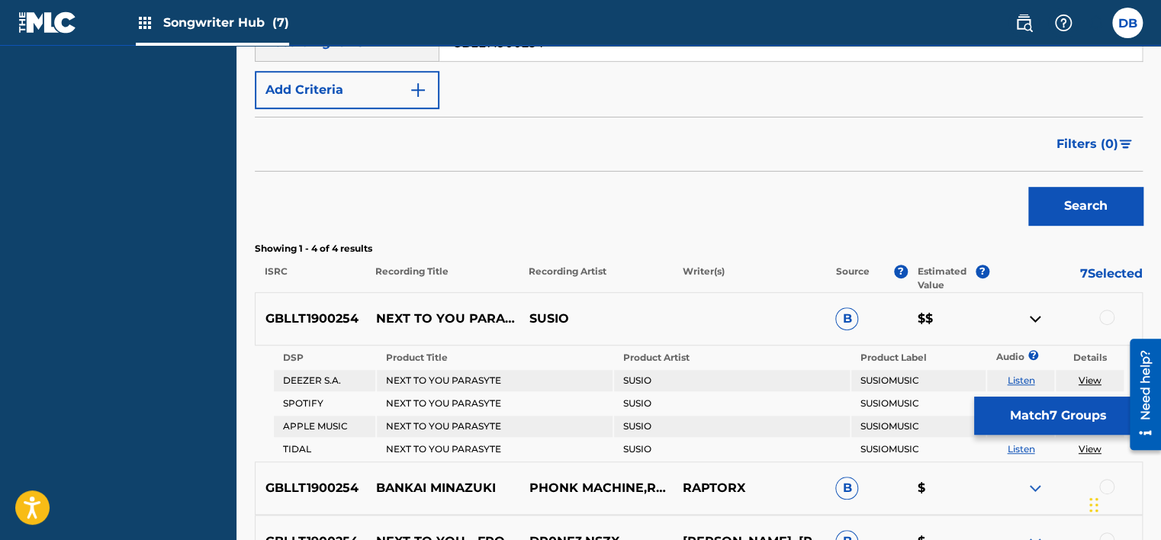
scroll to position [161, 0]
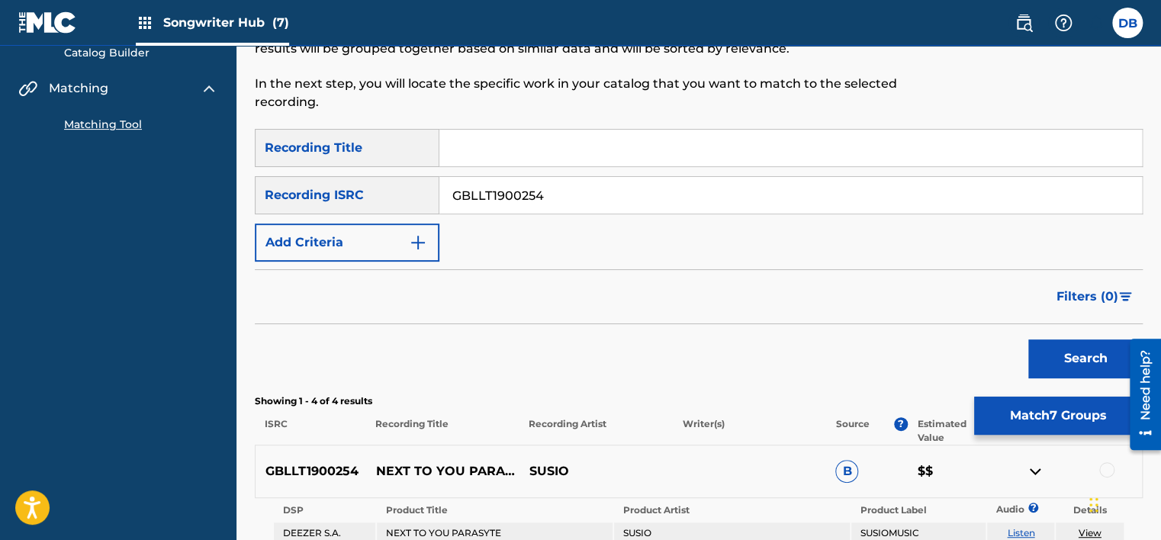
click at [517, 202] on input "GBLLT1900254" at bounding box center [790, 195] width 703 height 37
paste input "7"
click at [1083, 360] on button "Search" at bounding box center [1085, 359] width 114 height 38
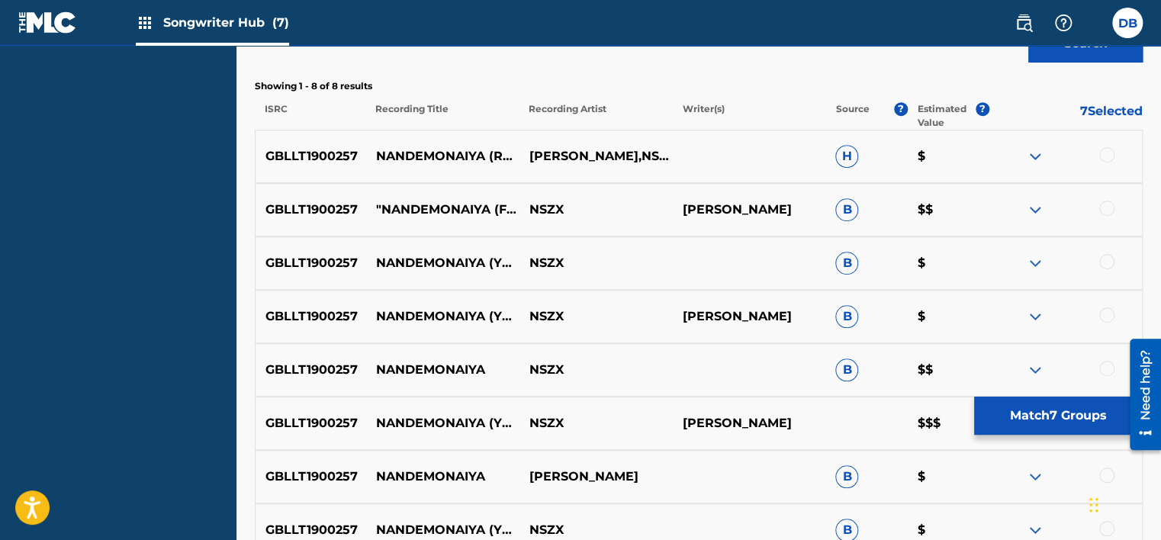
scroll to position [542, 0]
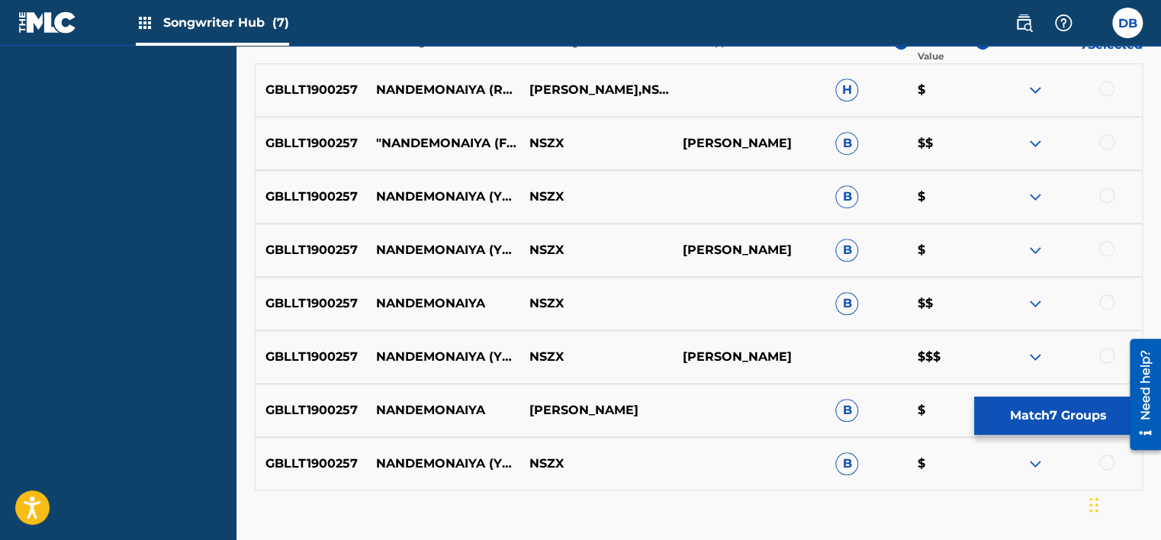
click at [1032, 359] on img at bounding box center [1035, 357] width 18 height 18
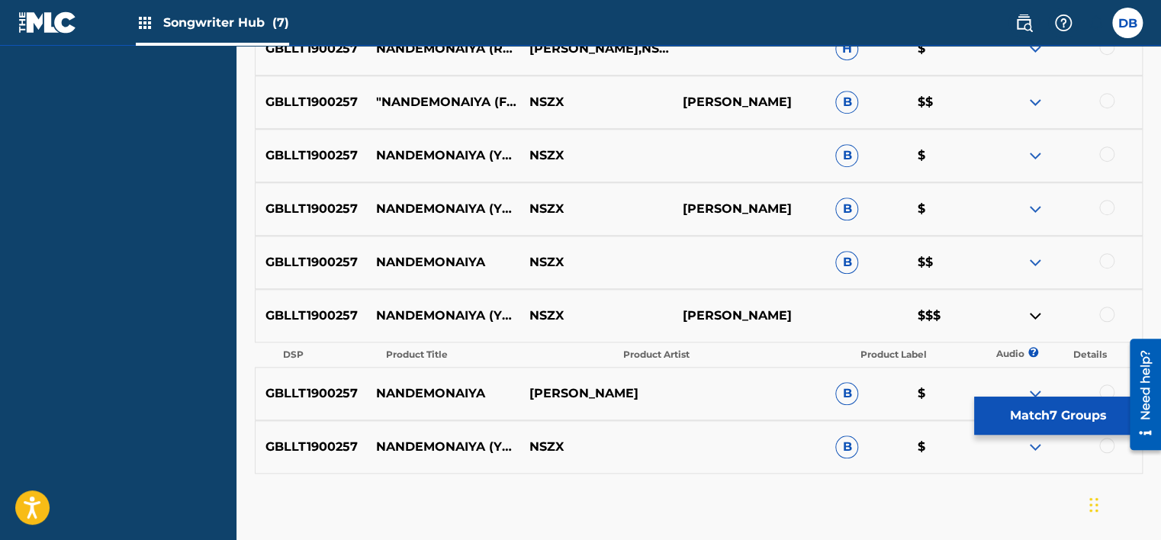
scroll to position [665, 0]
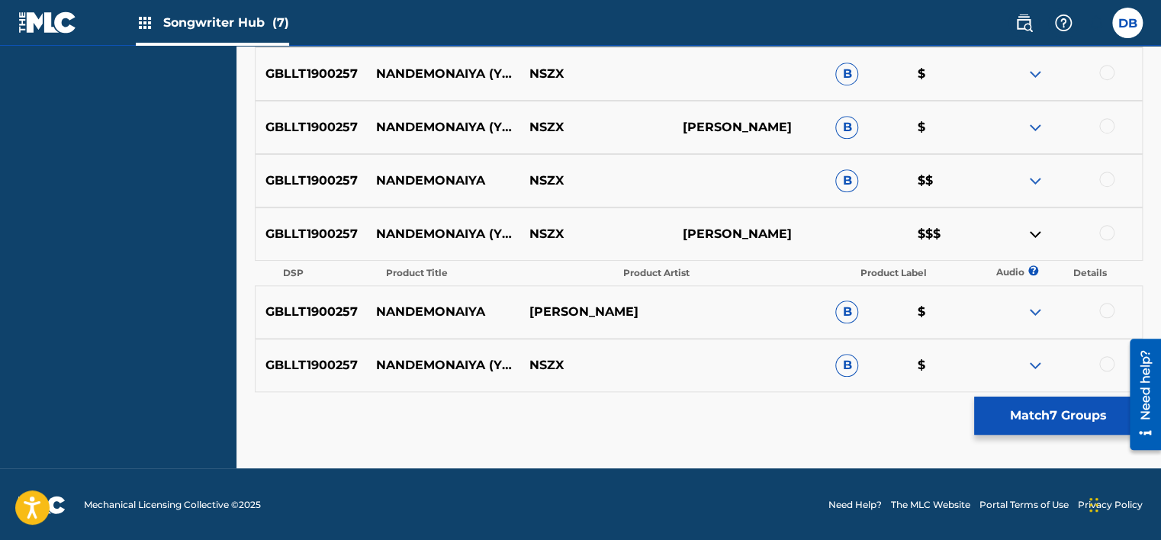
click at [1035, 237] on img at bounding box center [1035, 234] width 18 height 18
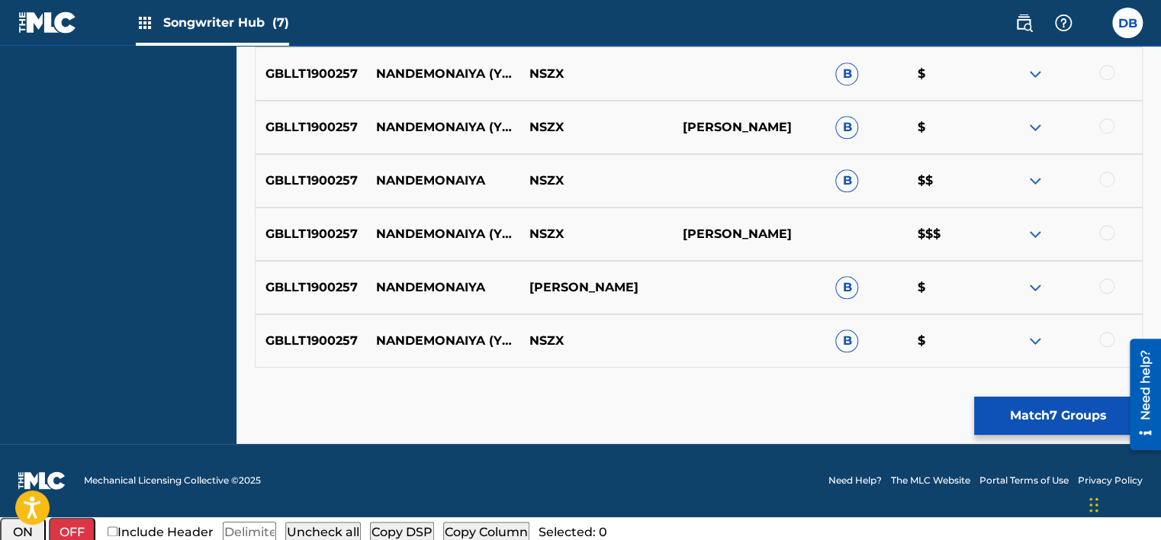
scroll to position [642, 0]
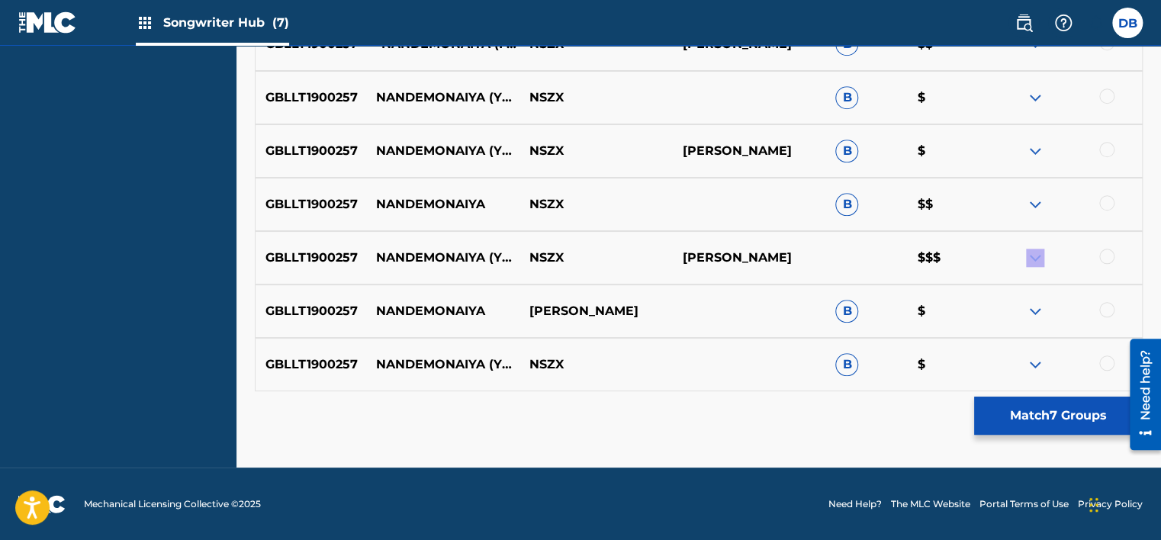
click at [1035, 237] on div "GBLLT1900257 NANDEMONAIYA (YOUR NAME OST) - MAXONE REMIX NSZX YOJIRO NODA $$$" at bounding box center [699, 257] width 888 height 53
drag, startPoint x: 1035, startPoint y: 237, endPoint x: 1033, endPoint y: 255, distance: 18.4
click at [1033, 255] on img at bounding box center [1035, 258] width 18 height 18
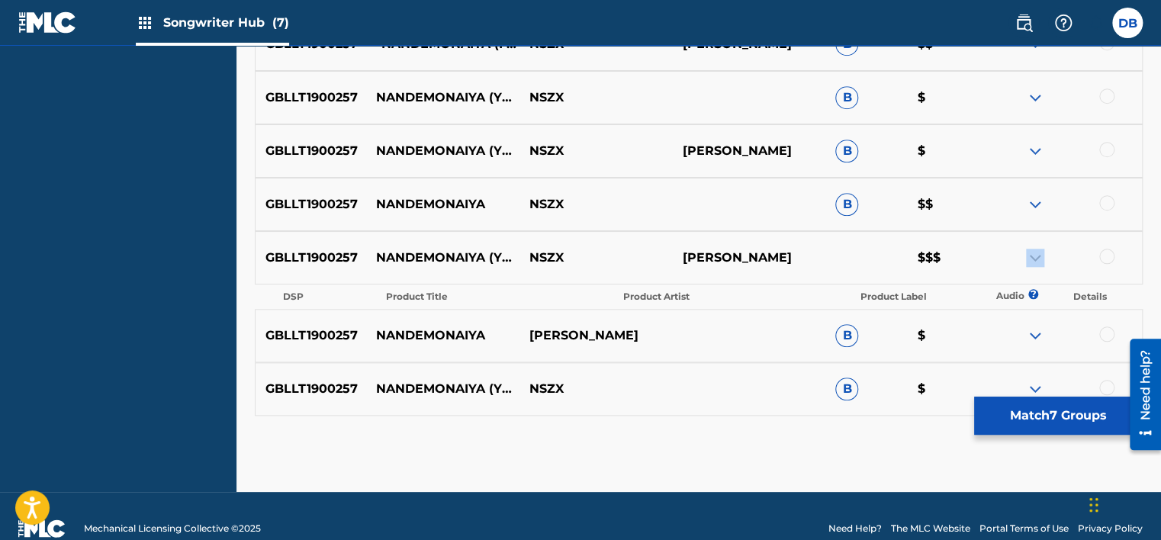
scroll to position [665, 0]
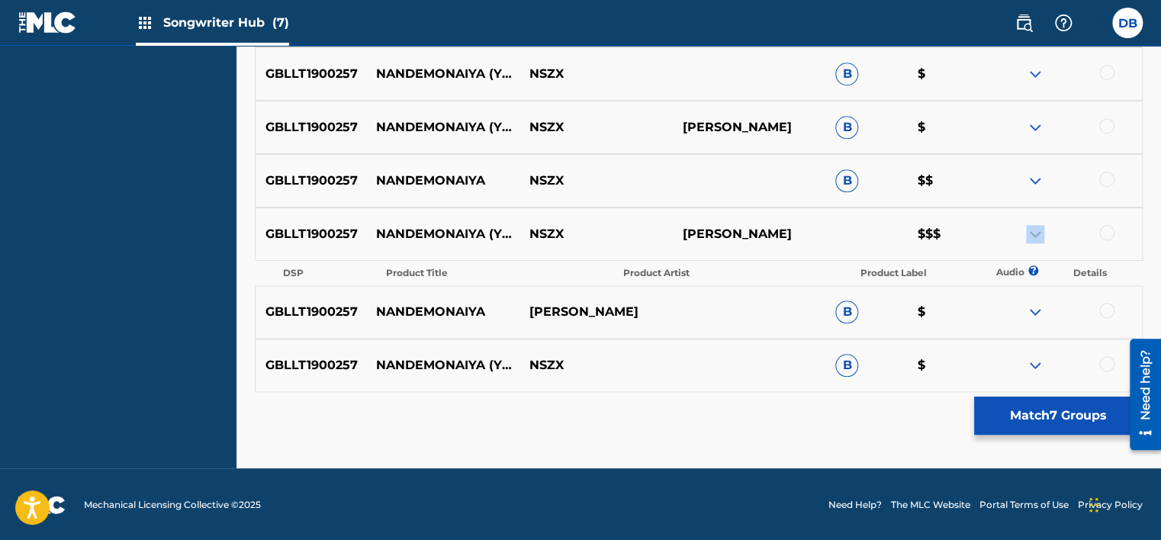
click at [1035, 239] on img at bounding box center [1035, 234] width 18 height 18
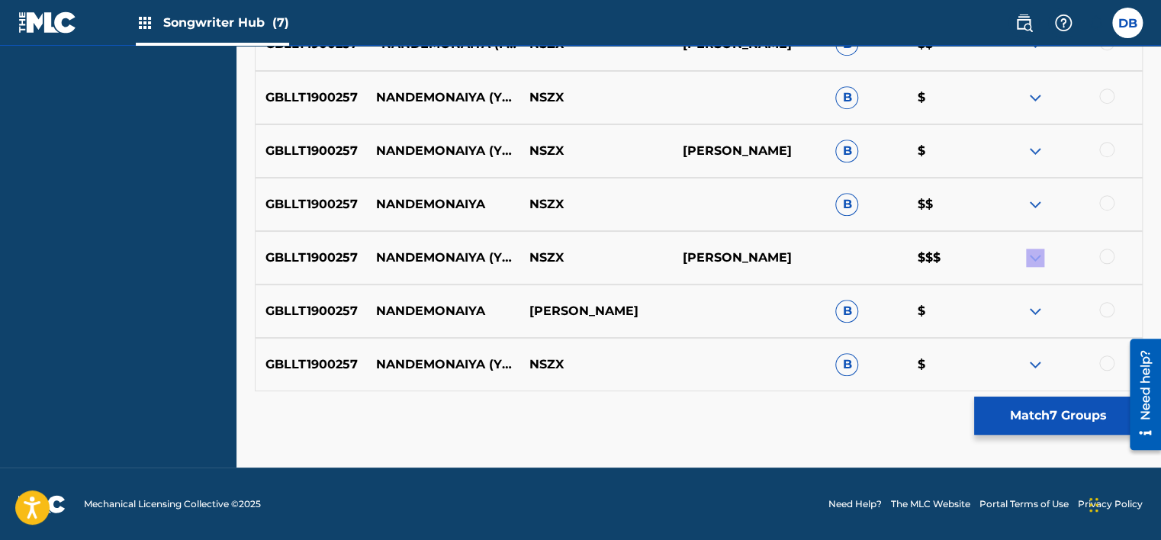
scroll to position [565, 0]
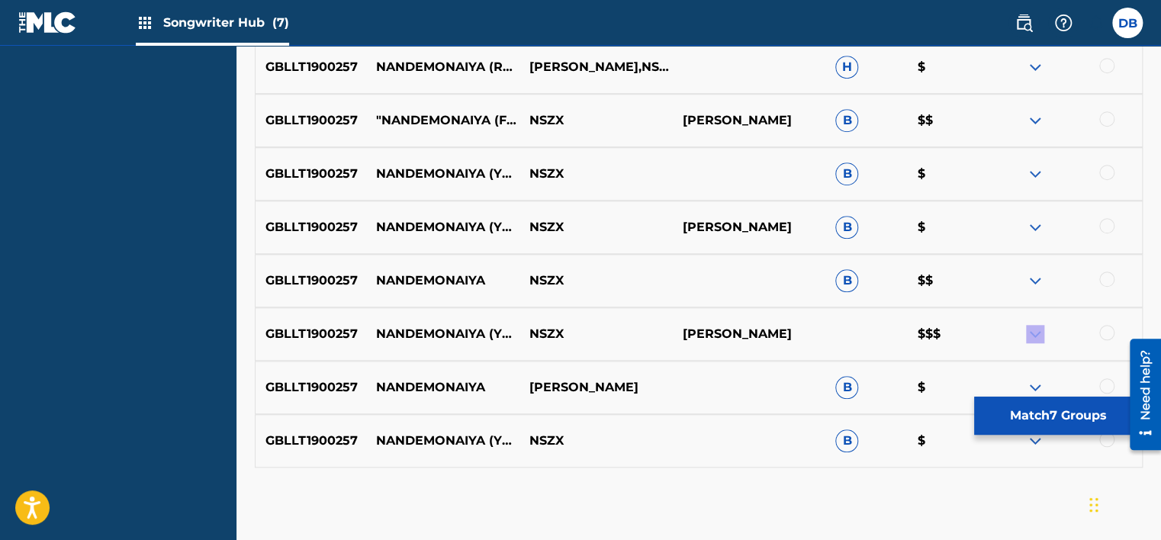
click at [1035, 278] on img at bounding box center [1035, 281] width 18 height 18
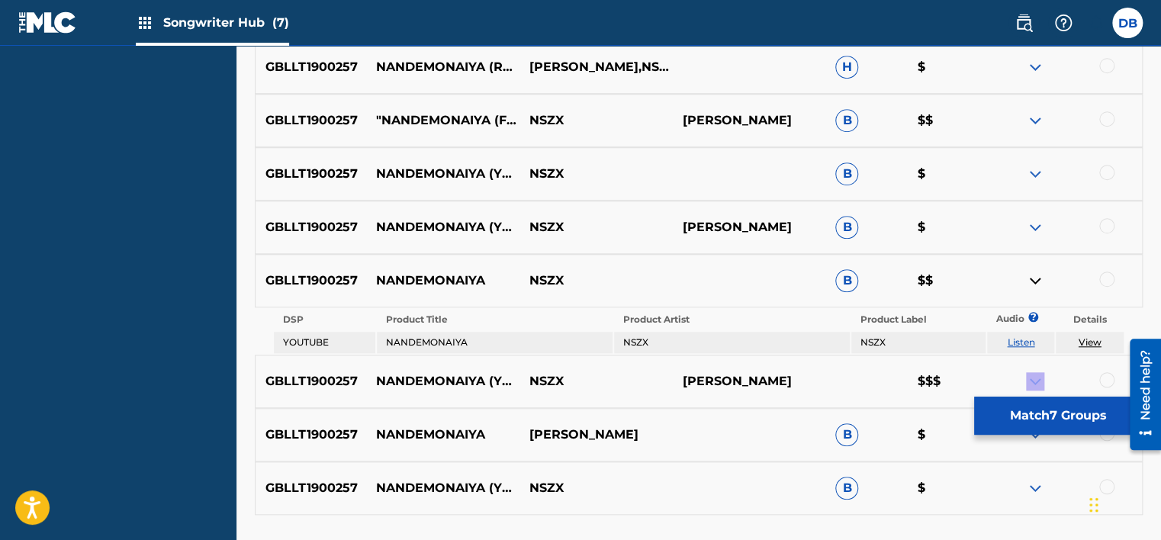
click at [1035, 278] on img at bounding box center [1035, 281] width 18 height 18
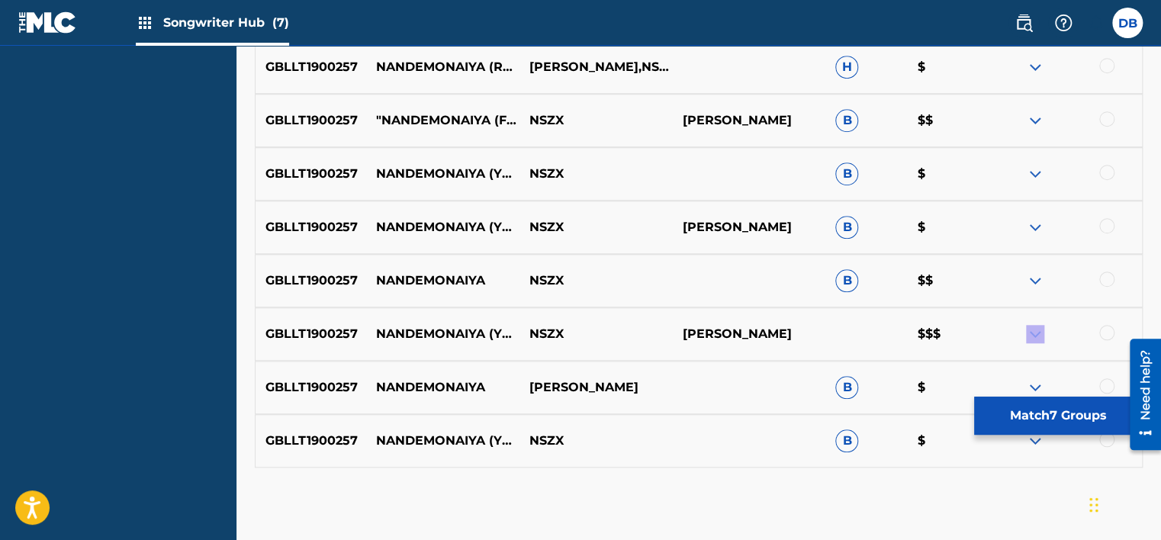
click at [1035, 278] on img at bounding box center [1035, 281] width 18 height 18
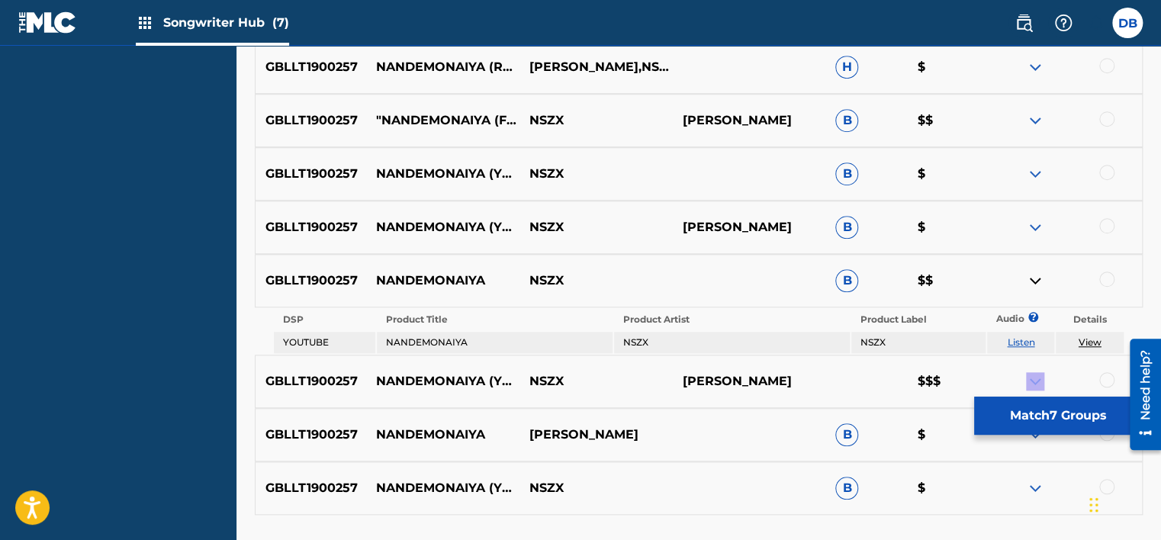
click at [1032, 277] on img at bounding box center [1035, 281] width 18 height 18
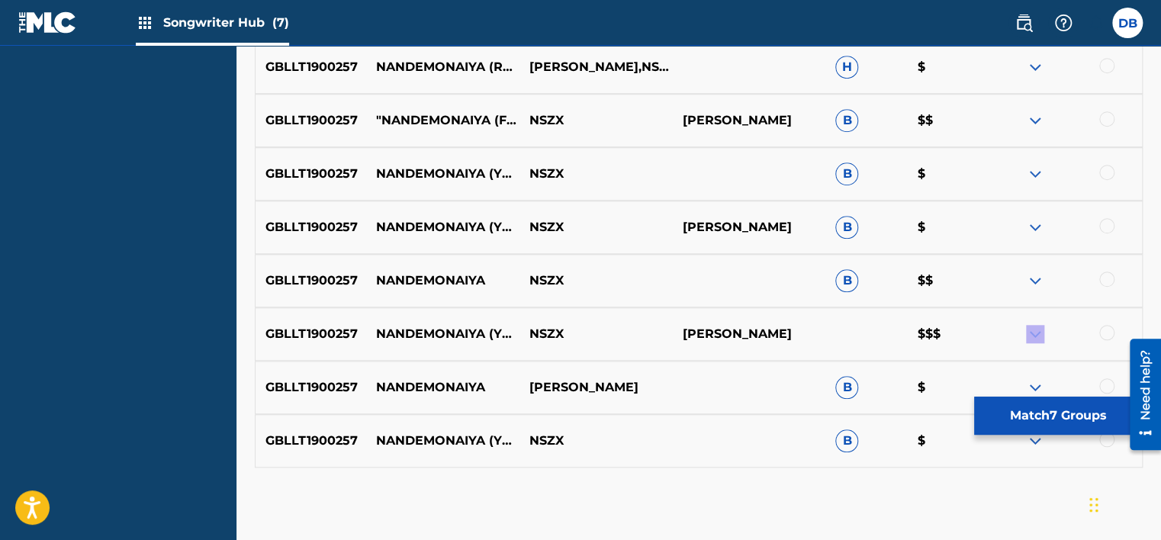
click at [1028, 333] on img at bounding box center [1035, 334] width 18 height 18
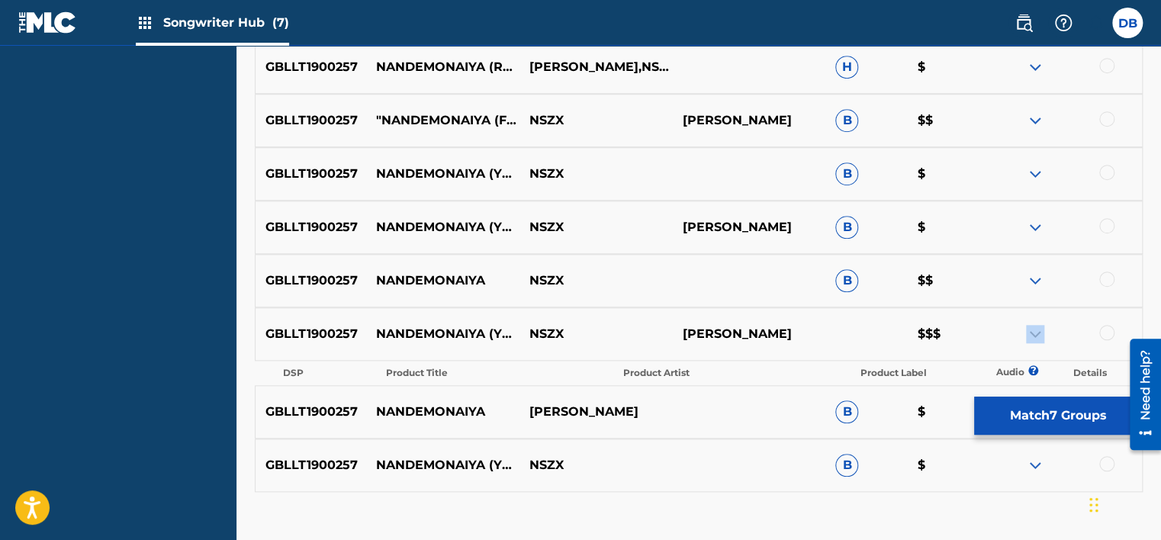
scroll to position [642, 0]
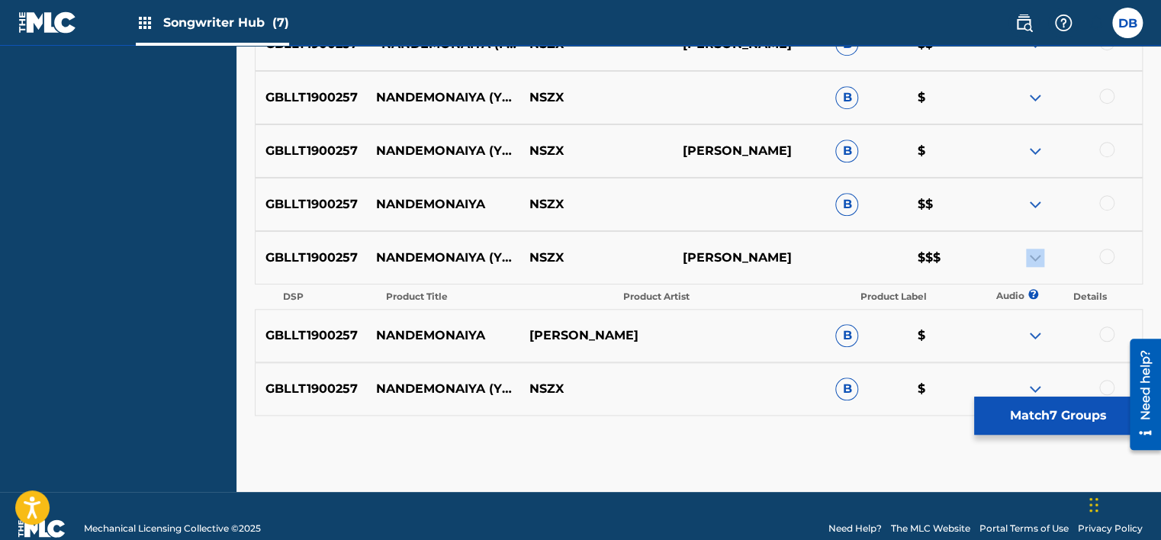
click at [1032, 259] on img at bounding box center [1035, 258] width 18 height 18
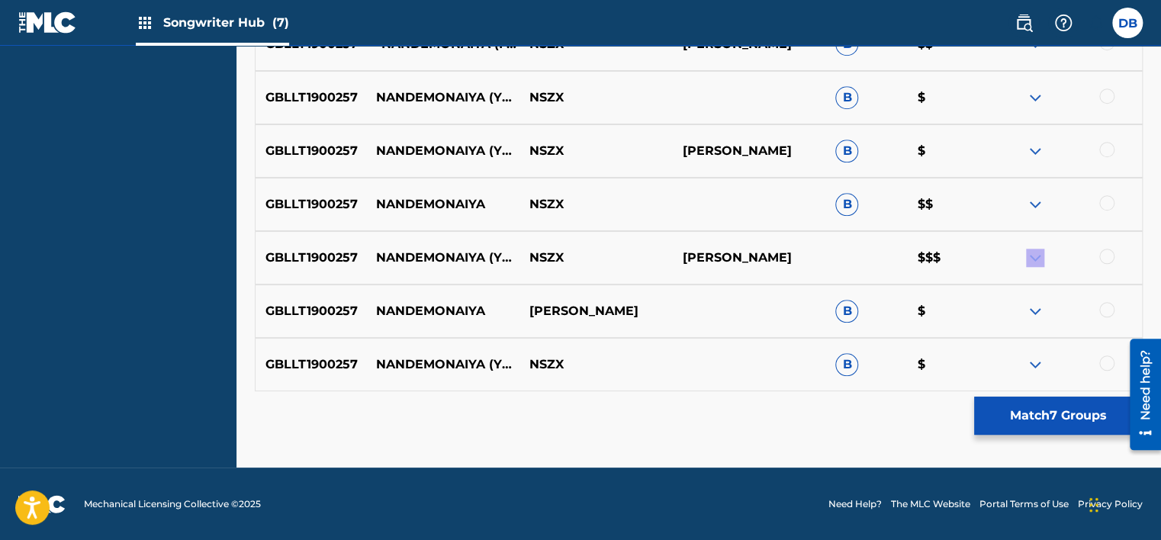
click at [1032, 259] on img at bounding box center [1035, 258] width 18 height 18
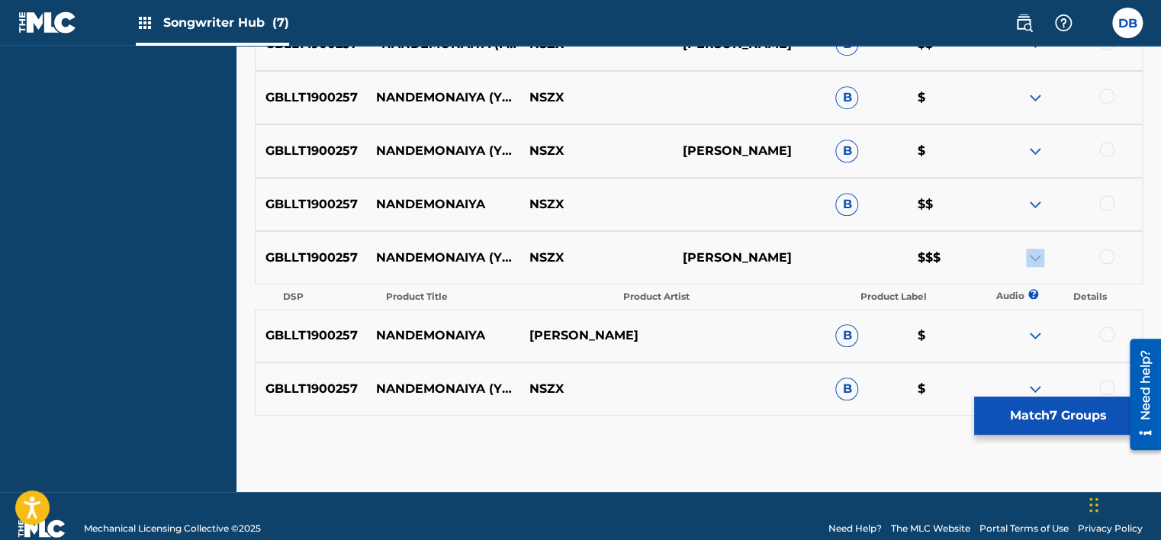
click at [1041, 208] on img at bounding box center [1035, 204] width 18 height 18
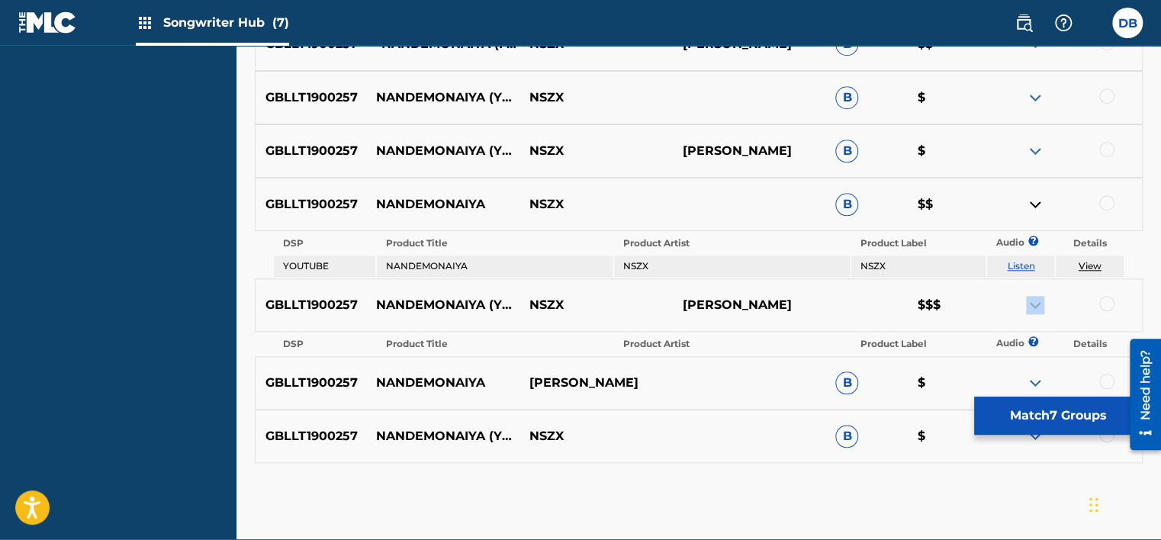
click at [1035, 205] on img at bounding box center [1035, 204] width 18 height 18
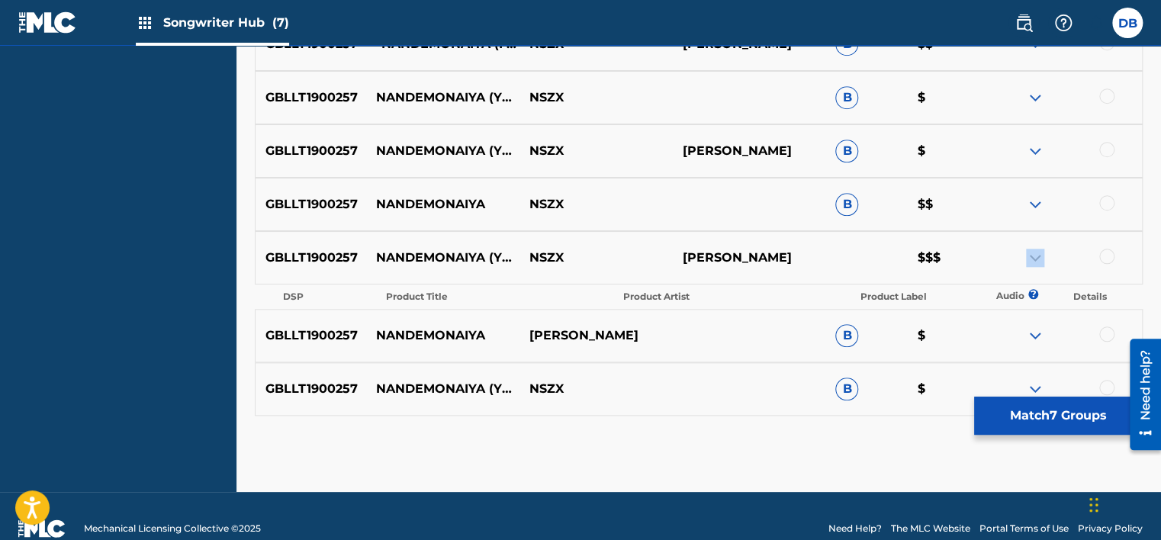
click at [1026, 259] on img at bounding box center [1035, 258] width 18 height 18
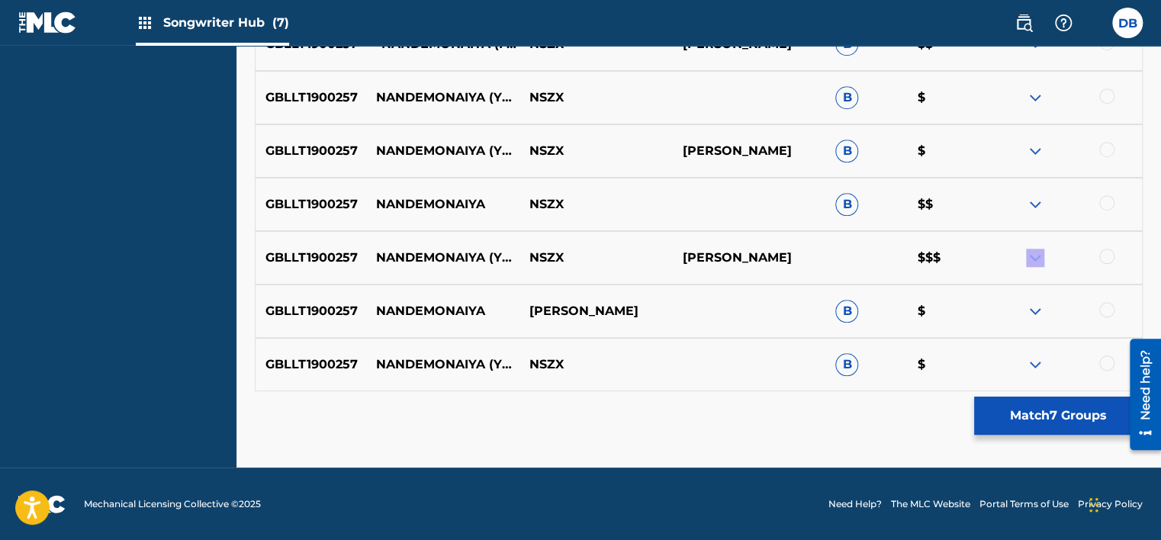
click at [1026, 259] on img at bounding box center [1035, 258] width 18 height 18
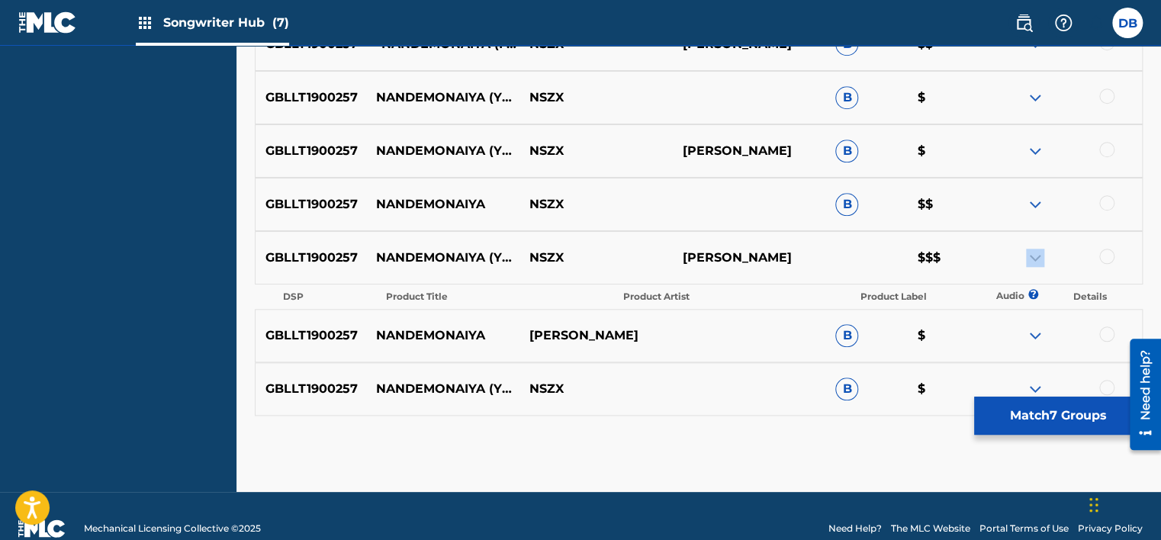
click at [1032, 261] on img at bounding box center [1035, 258] width 18 height 18
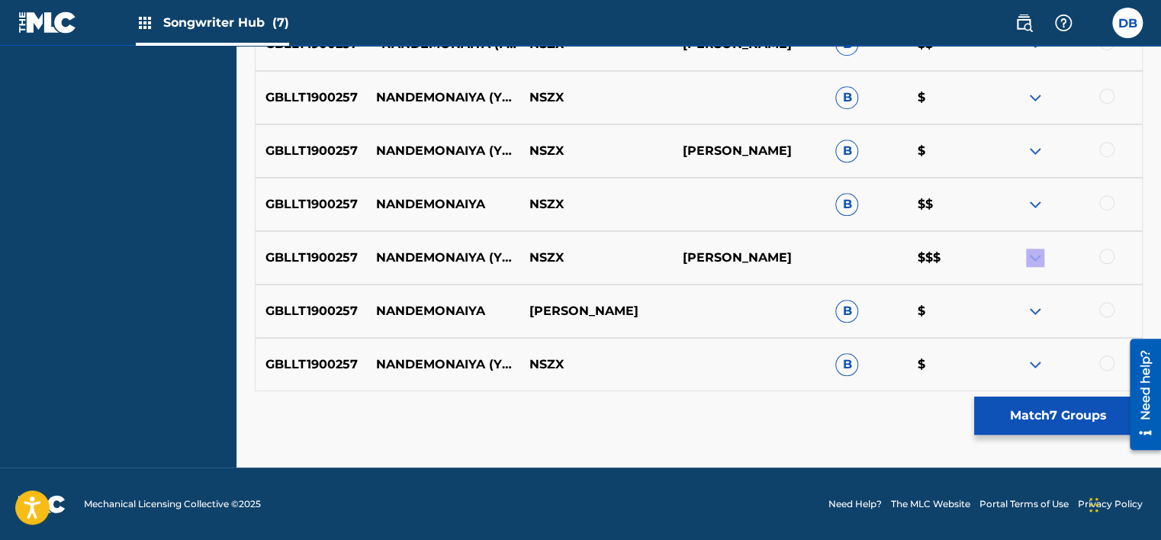
click at [1032, 307] on img at bounding box center [1035, 311] width 18 height 18
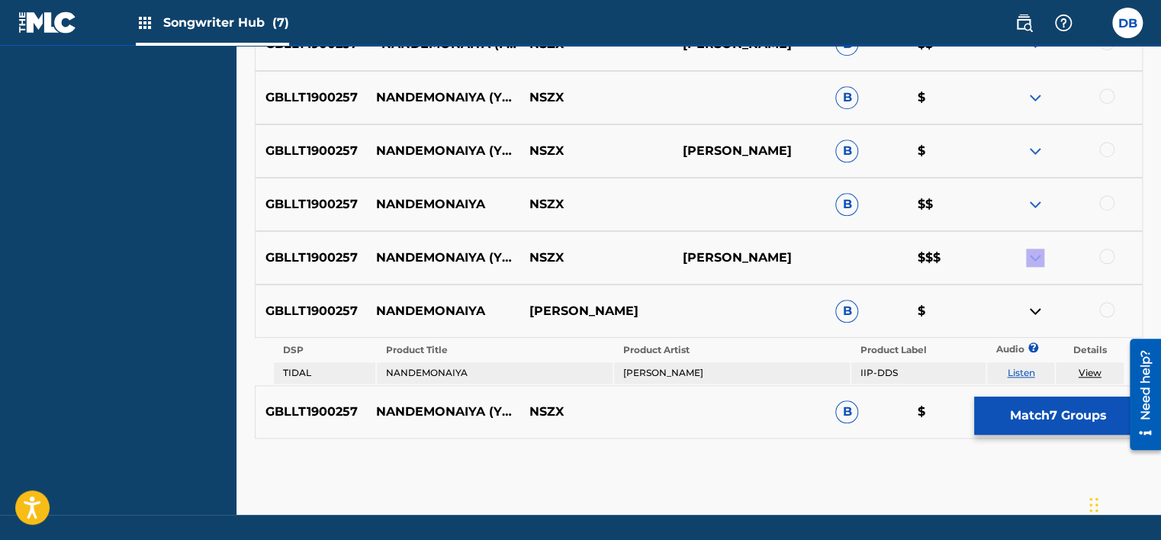
click at [1032, 311] on img at bounding box center [1035, 311] width 18 height 18
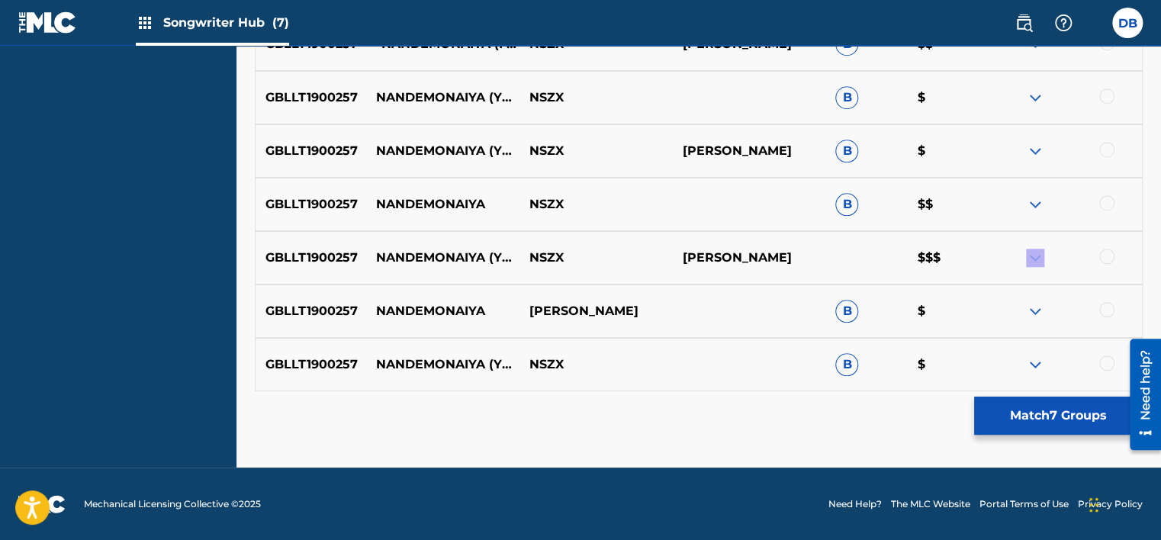
click at [1036, 365] on img at bounding box center [1035, 365] width 18 height 18
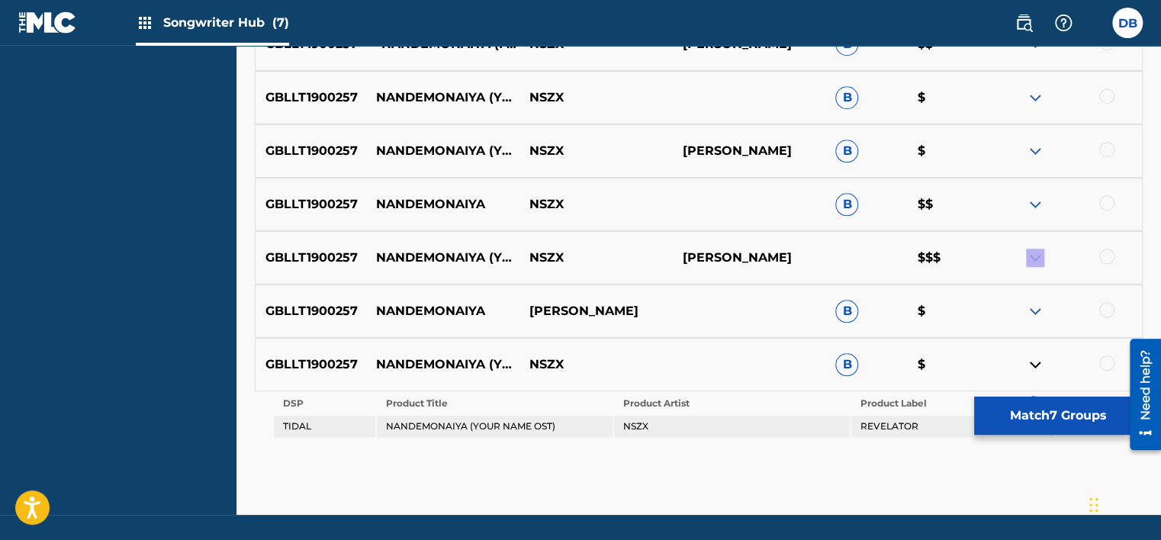
click at [1036, 365] on img at bounding box center [1035, 365] width 18 height 18
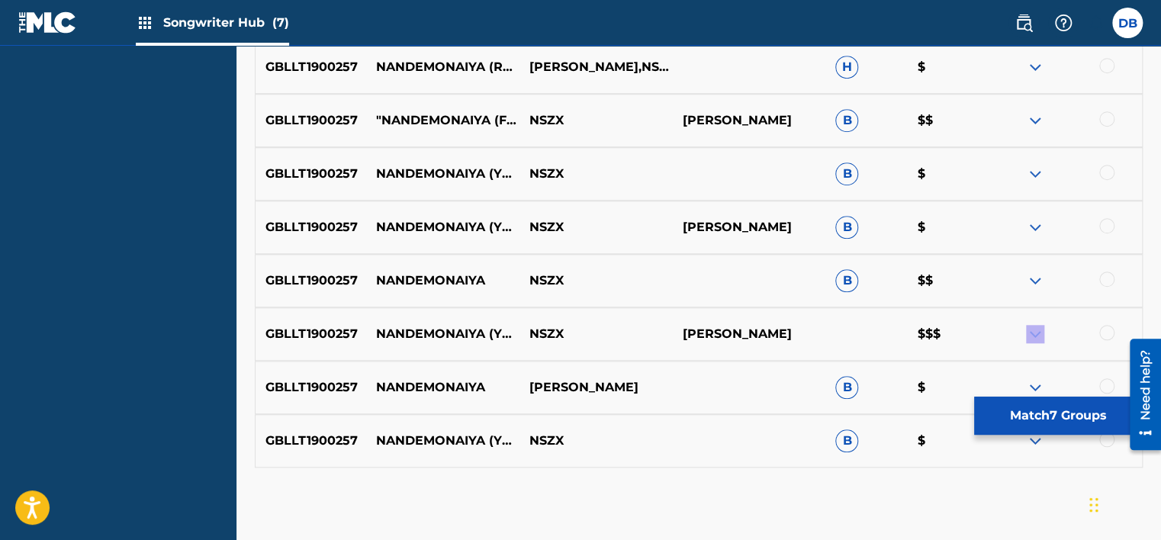
scroll to position [489, 0]
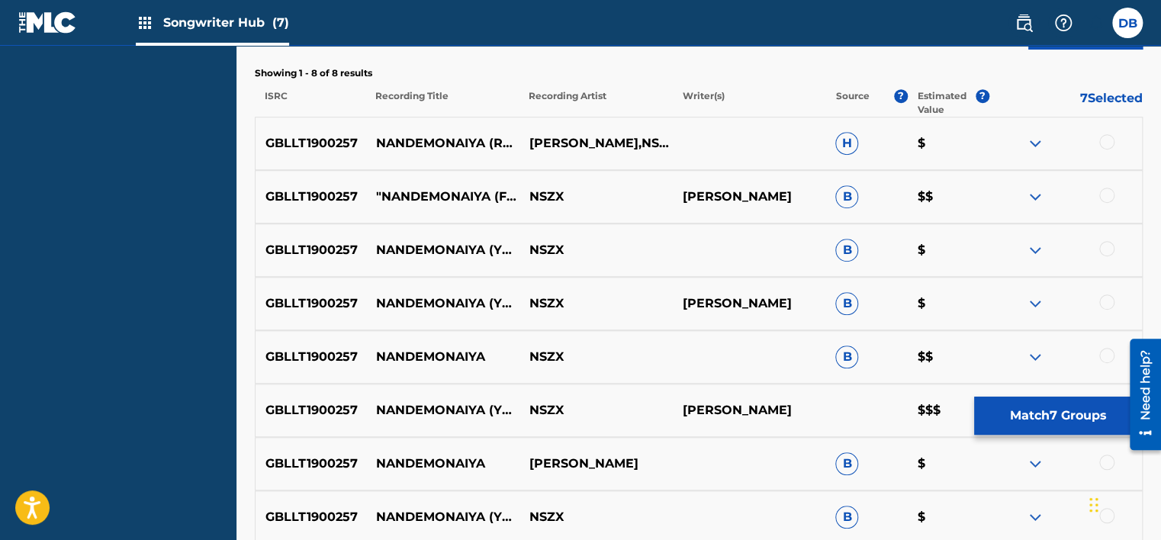
click at [1035, 196] on img at bounding box center [1035, 197] width 18 height 18
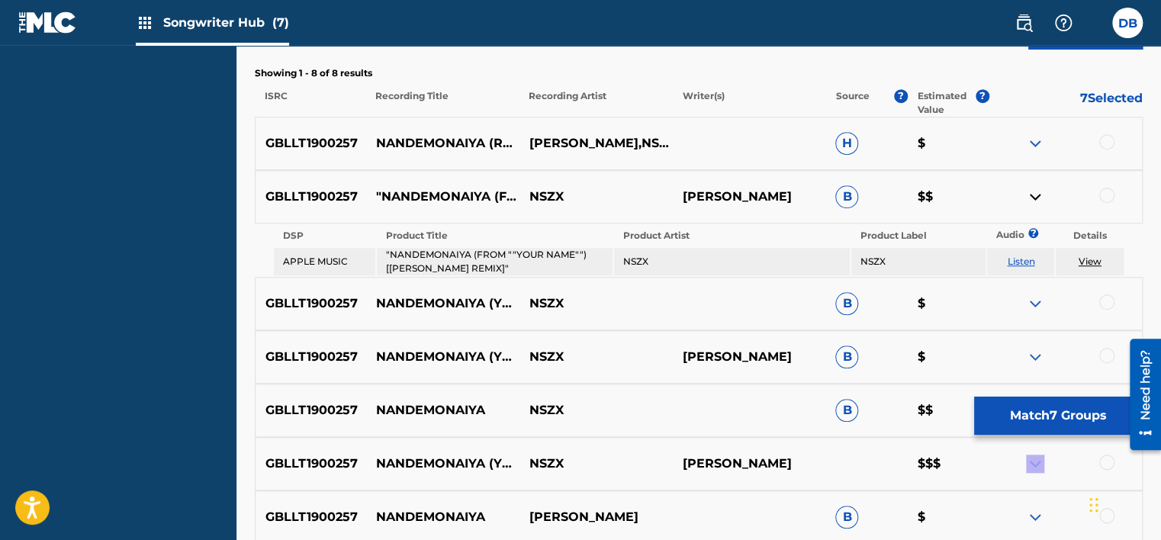
click at [1033, 196] on img at bounding box center [1035, 197] width 18 height 18
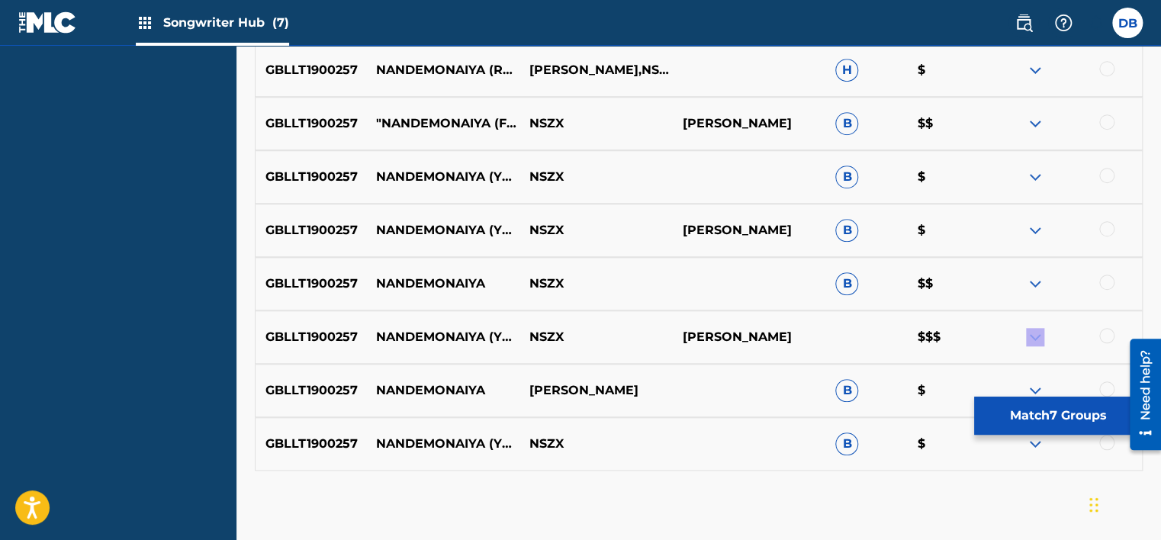
scroll to position [565, 0]
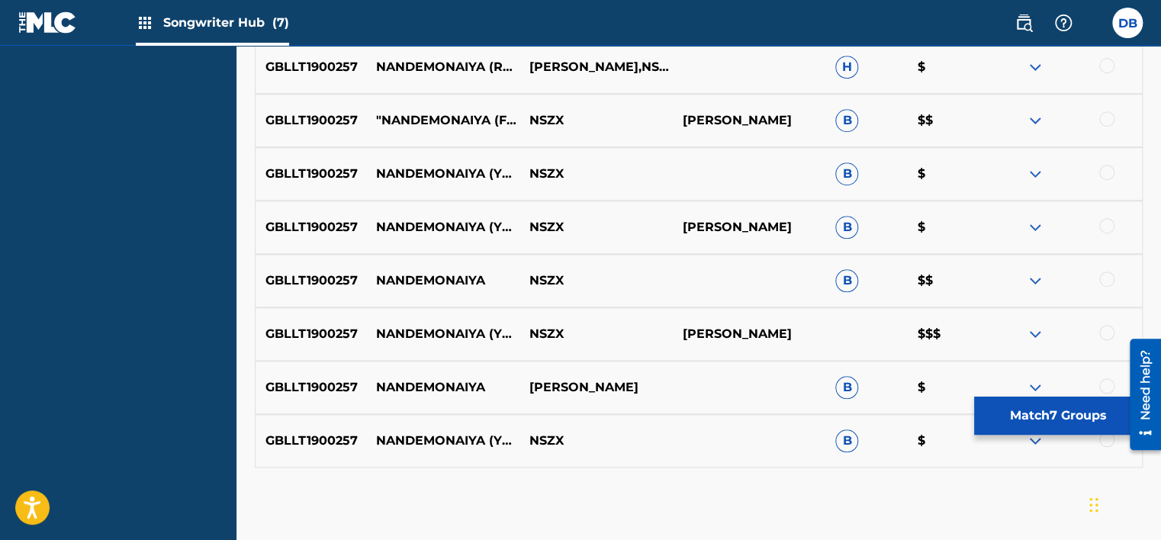
click at [1025, 125] on div at bounding box center [1065, 120] width 153 height 18
click at [1032, 124] on img at bounding box center [1035, 120] width 18 height 18
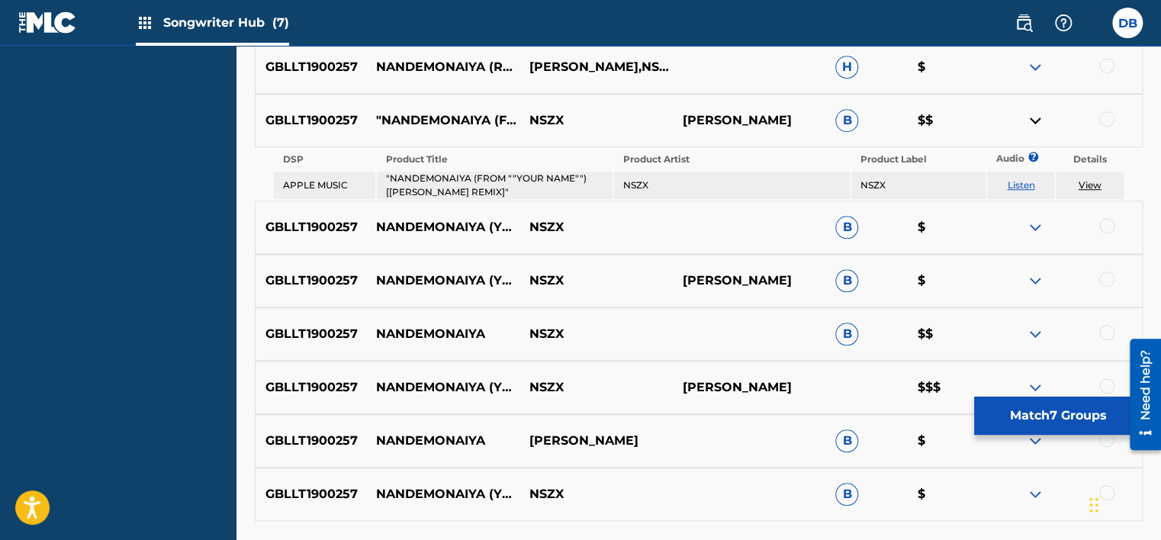
click at [1032, 124] on img at bounding box center [1035, 120] width 18 height 18
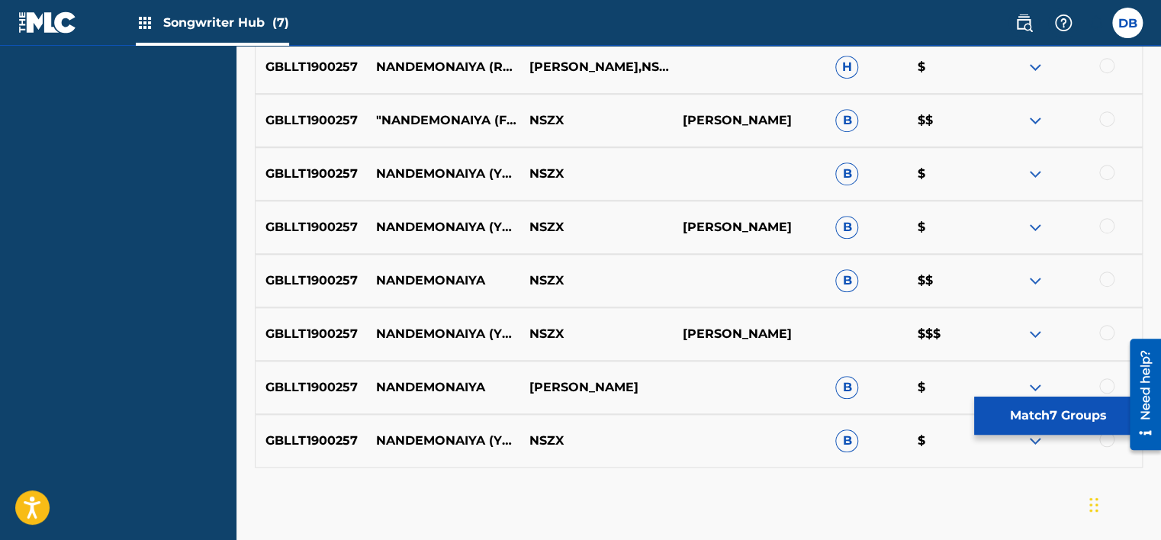
click at [1032, 175] on img at bounding box center [1035, 174] width 18 height 18
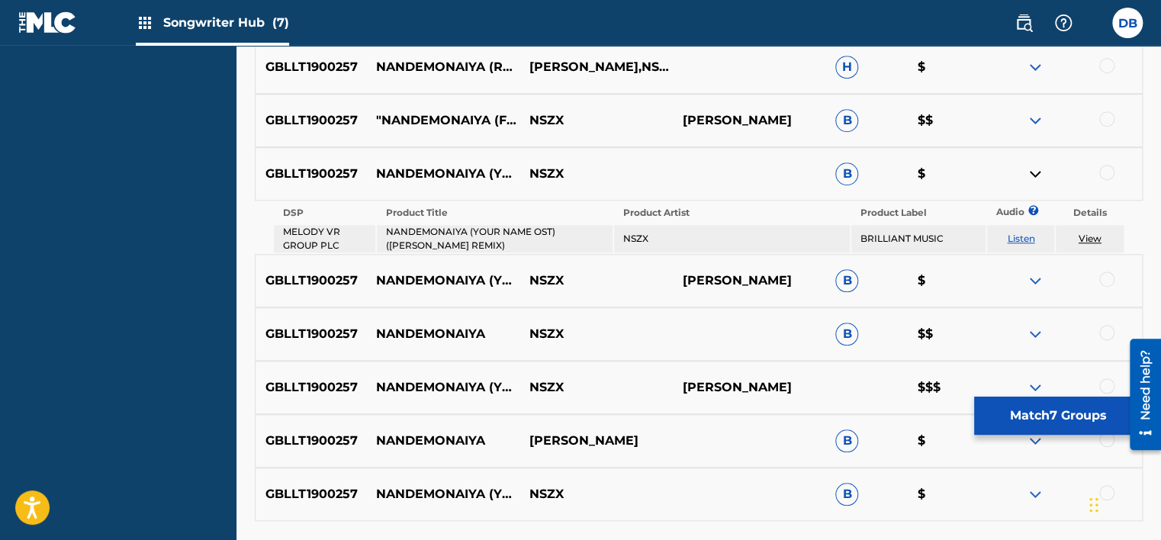
click at [1032, 175] on img at bounding box center [1035, 174] width 18 height 18
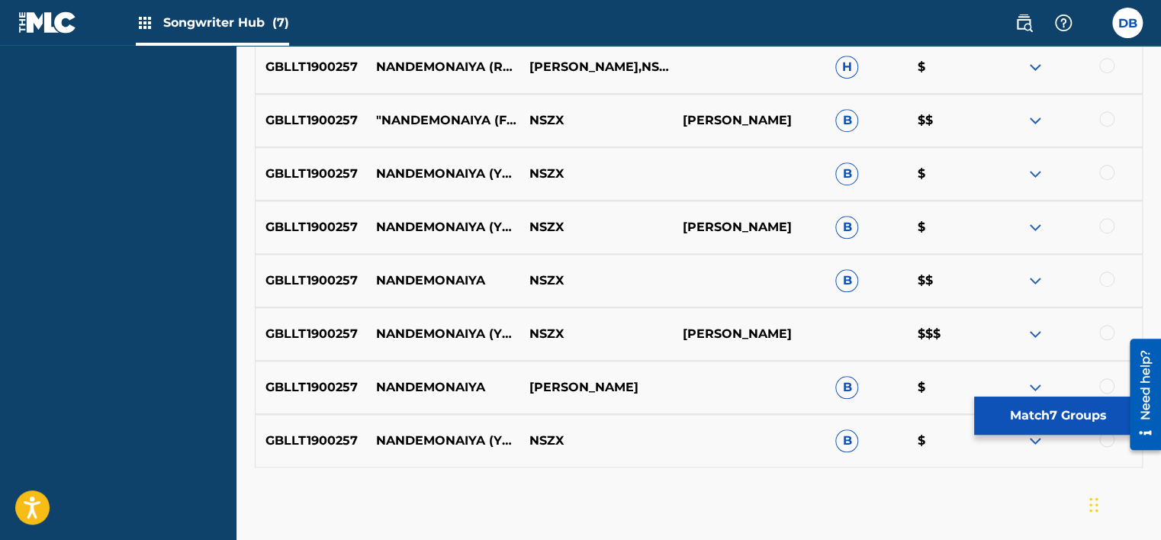
click at [1027, 225] on img at bounding box center [1035, 227] width 18 height 18
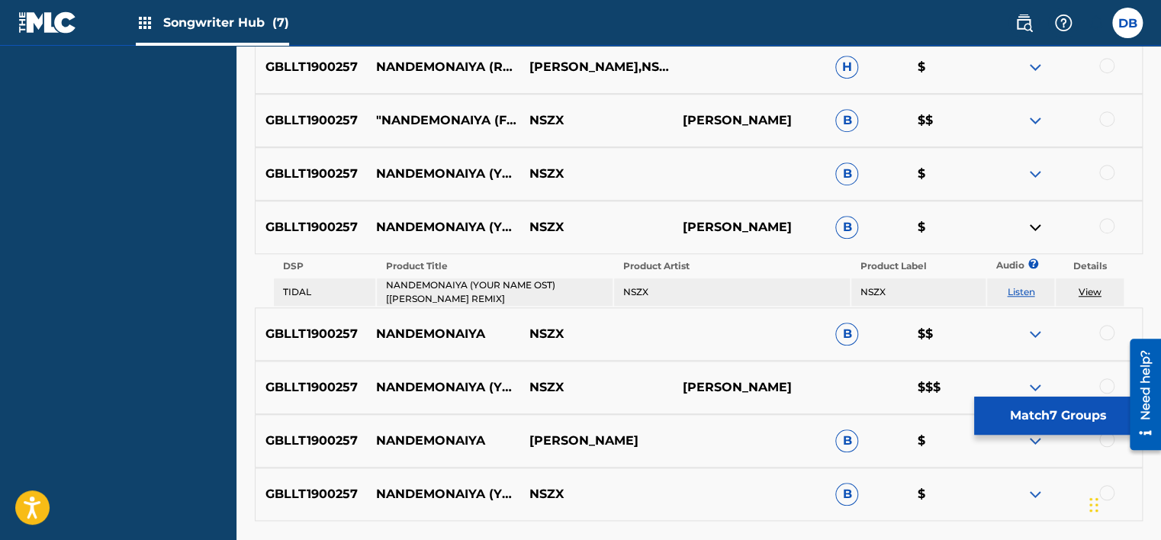
click at [1027, 225] on img at bounding box center [1035, 227] width 18 height 18
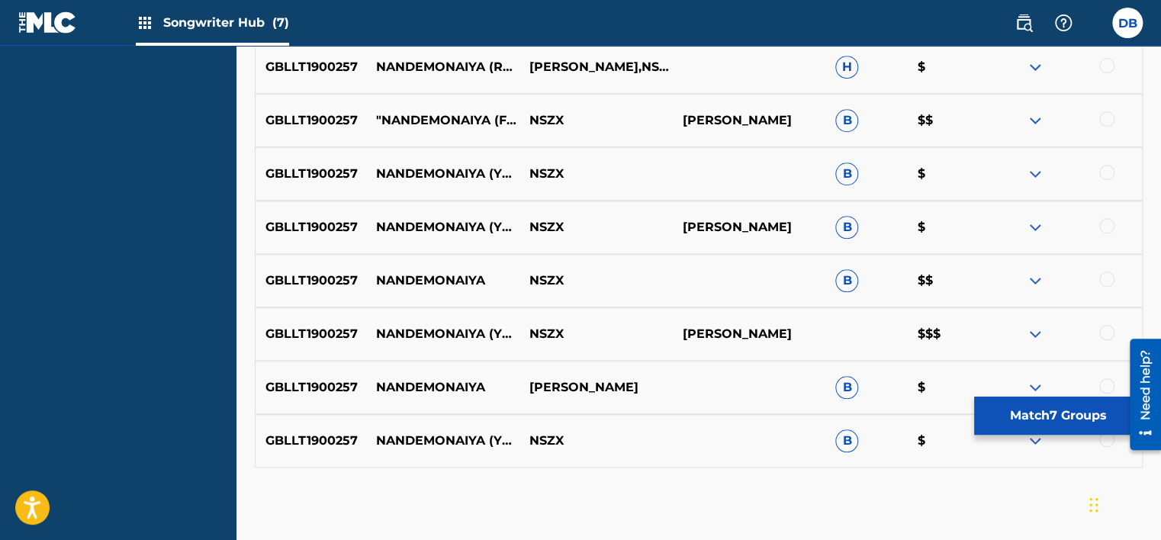
click at [1028, 282] on img at bounding box center [1035, 281] width 18 height 18
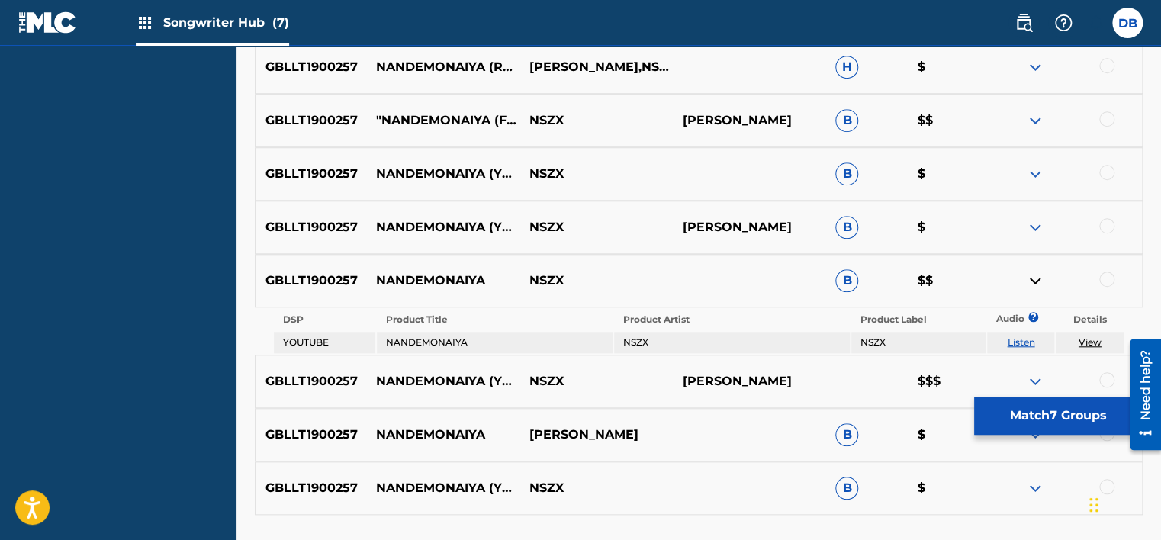
click at [1022, 339] on link "Listen" at bounding box center [1020, 341] width 27 height 11
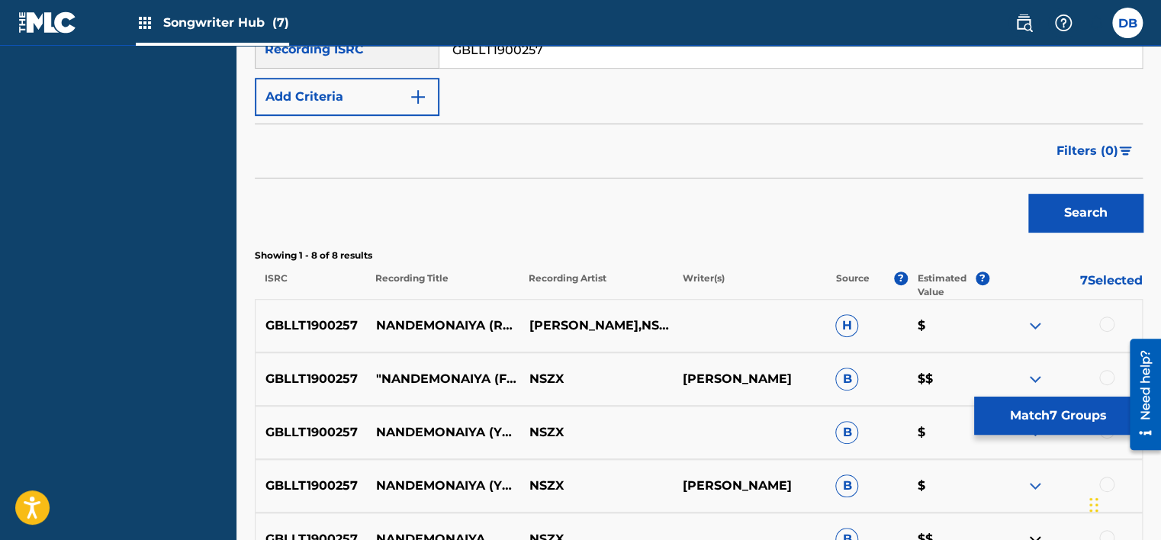
scroll to position [230, 0]
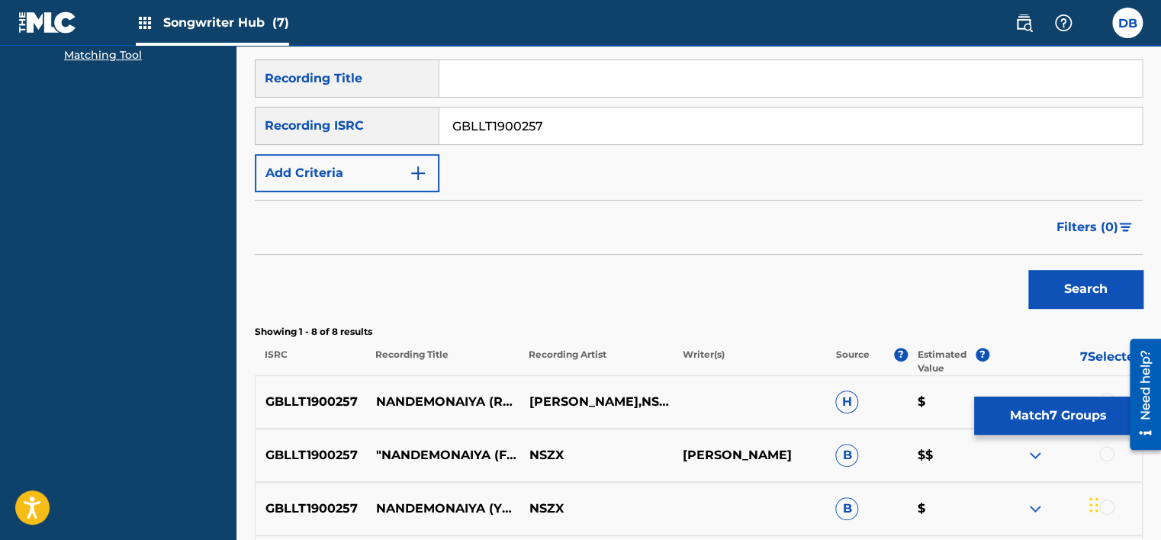
click at [523, 126] on input "GBLLT1900257" at bounding box center [790, 126] width 703 height 37
paste input "USCJY1431309"
click at [1065, 286] on button "Search" at bounding box center [1085, 289] width 114 height 38
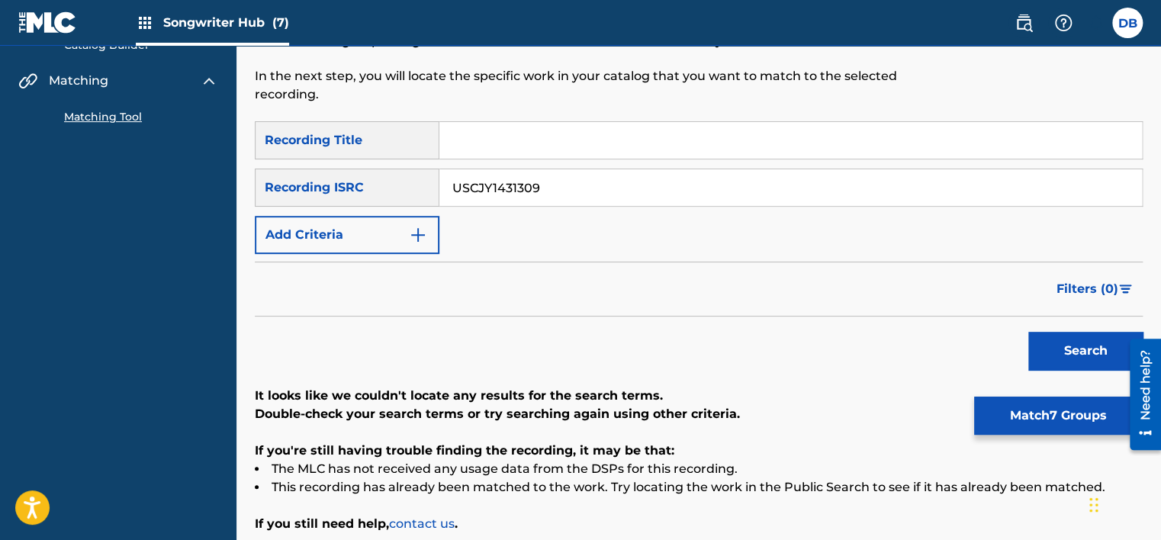
scroll to position [159, 0]
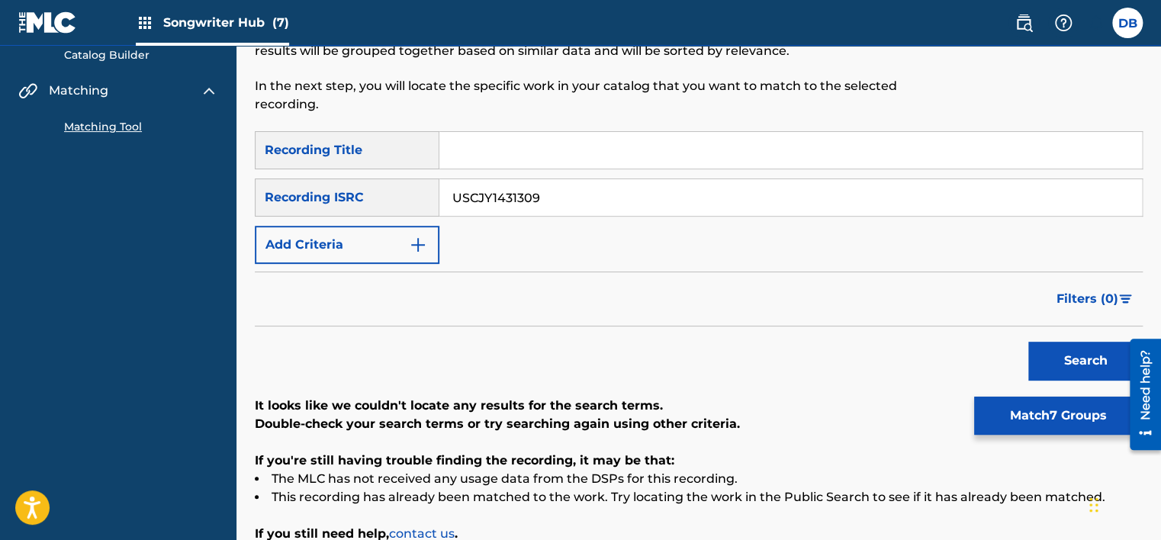
click at [515, 204] on input "USCJY1431309" at bounding box center [790, 197] width 703 height 37
paste input "GBLLT1900277"
click at [1059, 351] on button "Search" at bounding box center [1085, 361] width 114 height 38
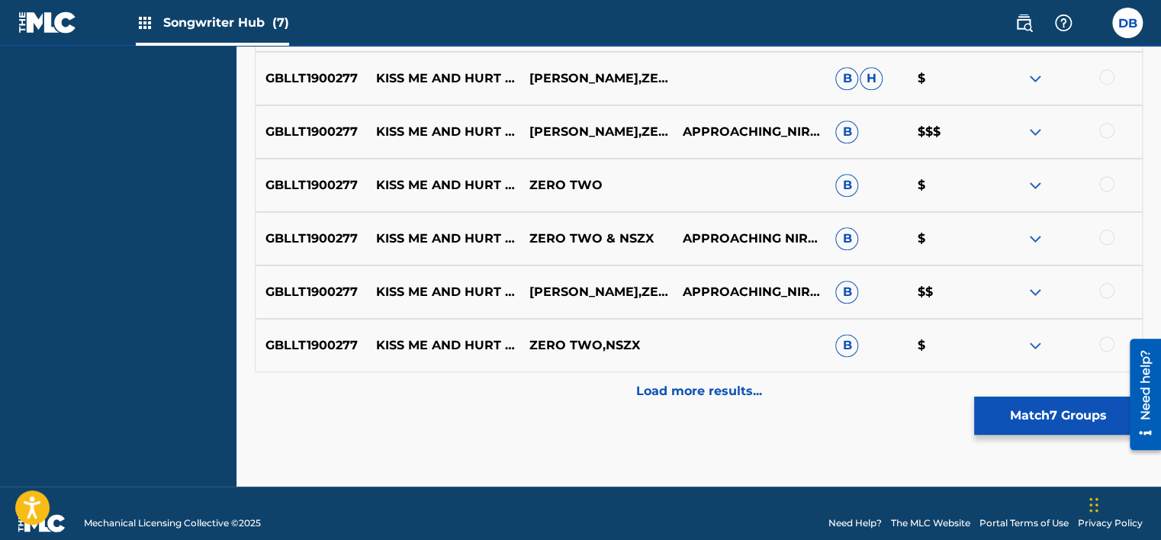
scroll to position [769, 0]
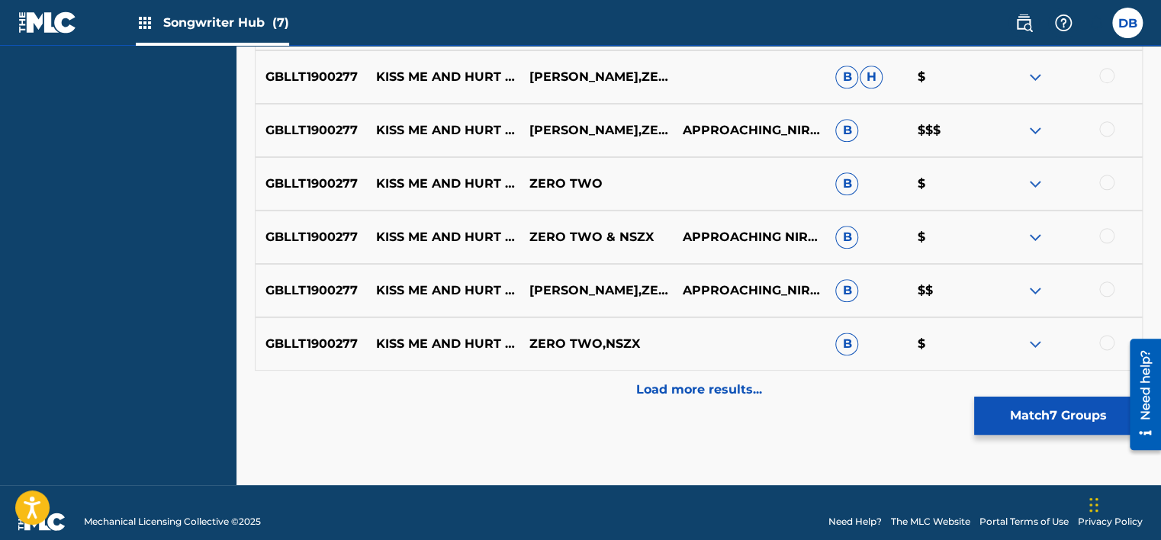
click at [1032, 127] on img at bounding box center [1035, 130] width 18 height 18
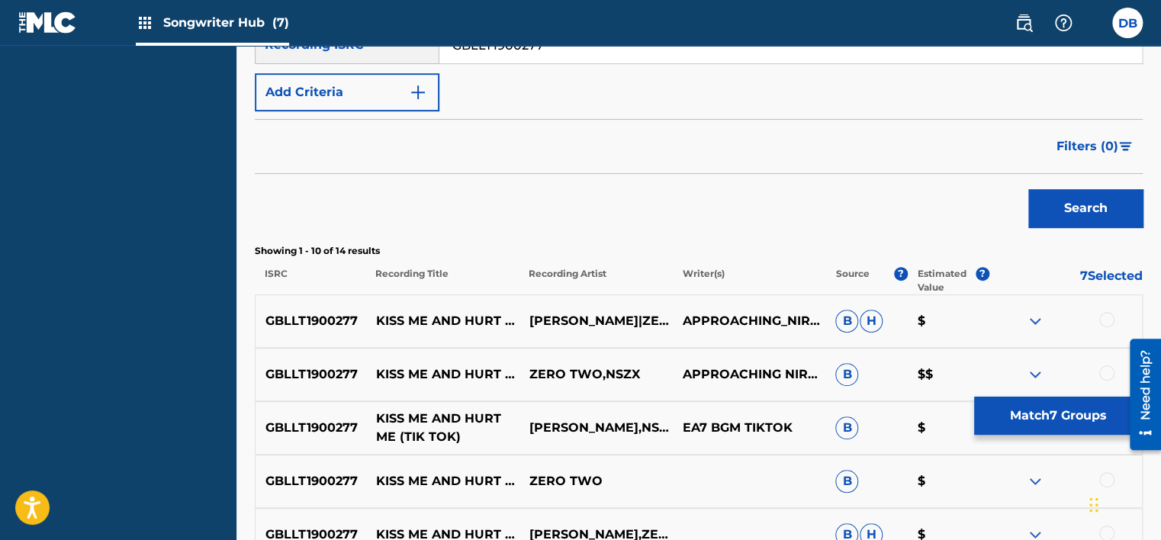
scroll to position [235, 0]
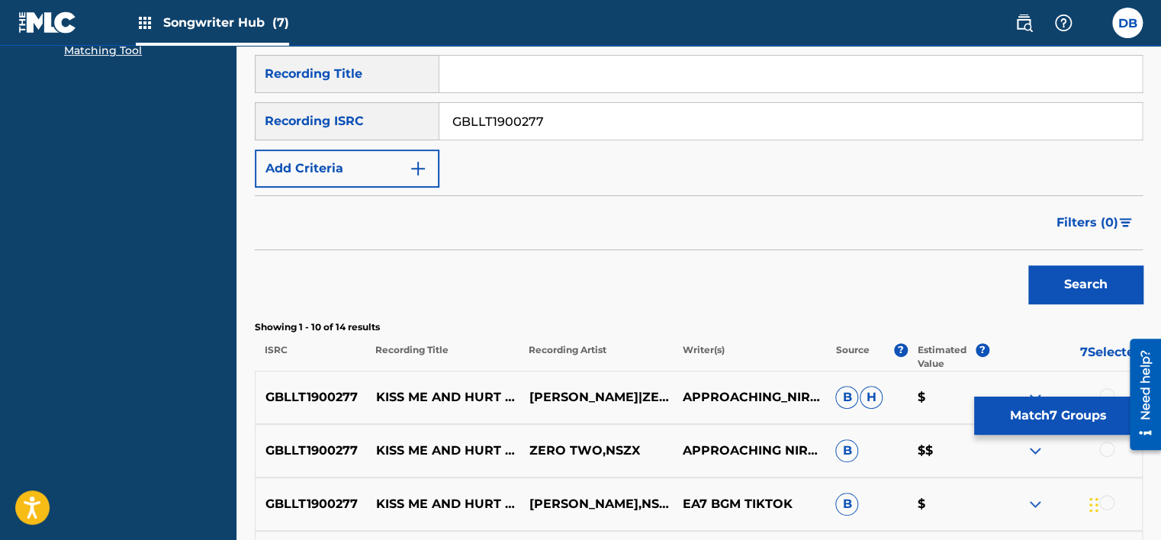
click at [500, 121] on input "GBLLT1900277" at bounding box center [790, 121] width 703 height 37
paste input "VNA0R1989331"
click at [1069, 281] on button "Search" at bounding box center [1085, 285] width 114 height 38
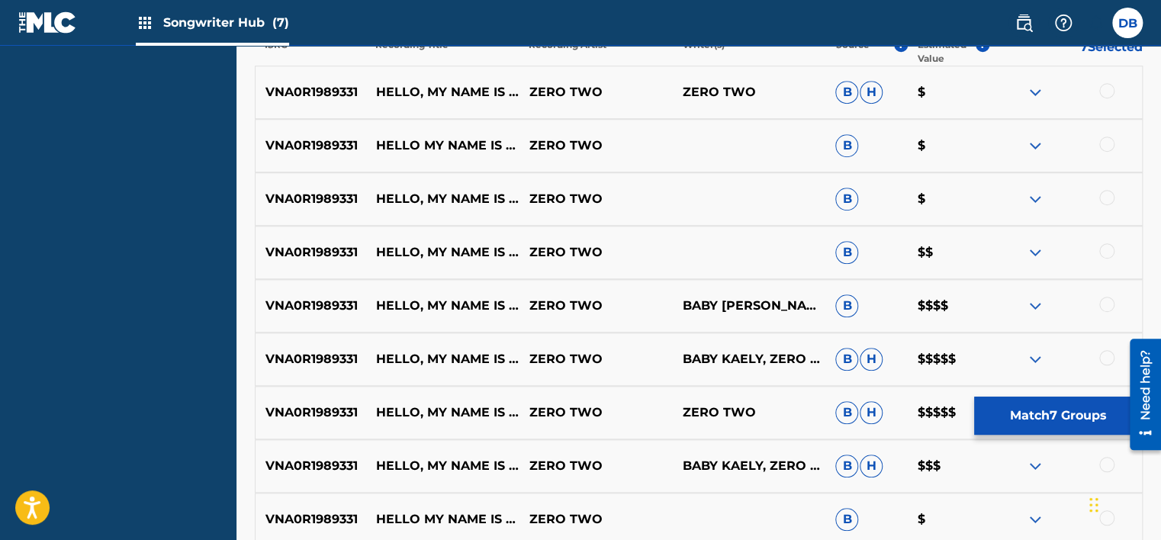
scroll to position [616, 0]
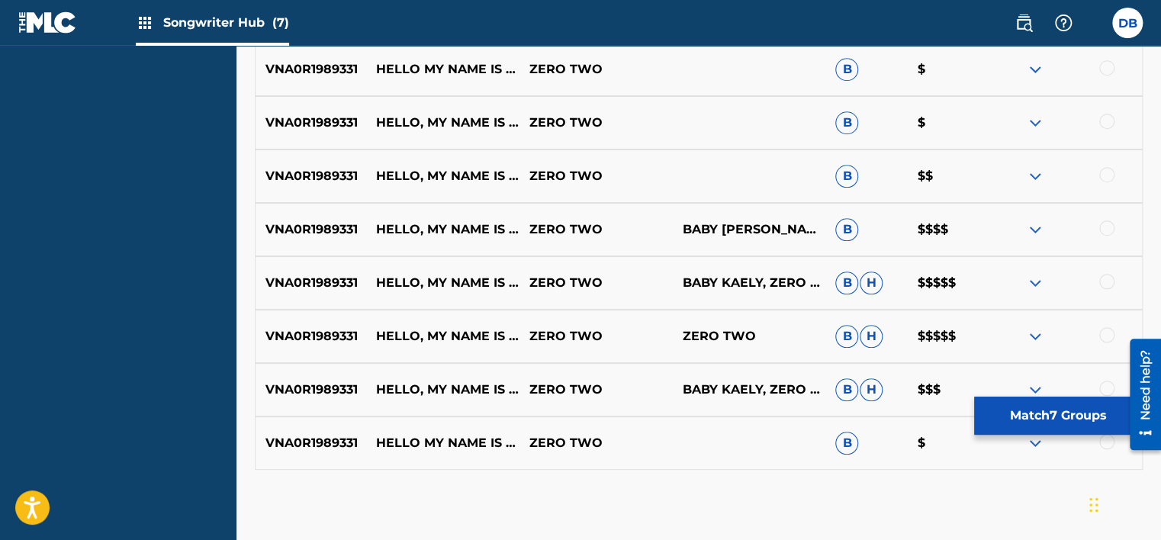
click at [1032, 281] on img at bounding box center [1035, 283] width 18 height 18
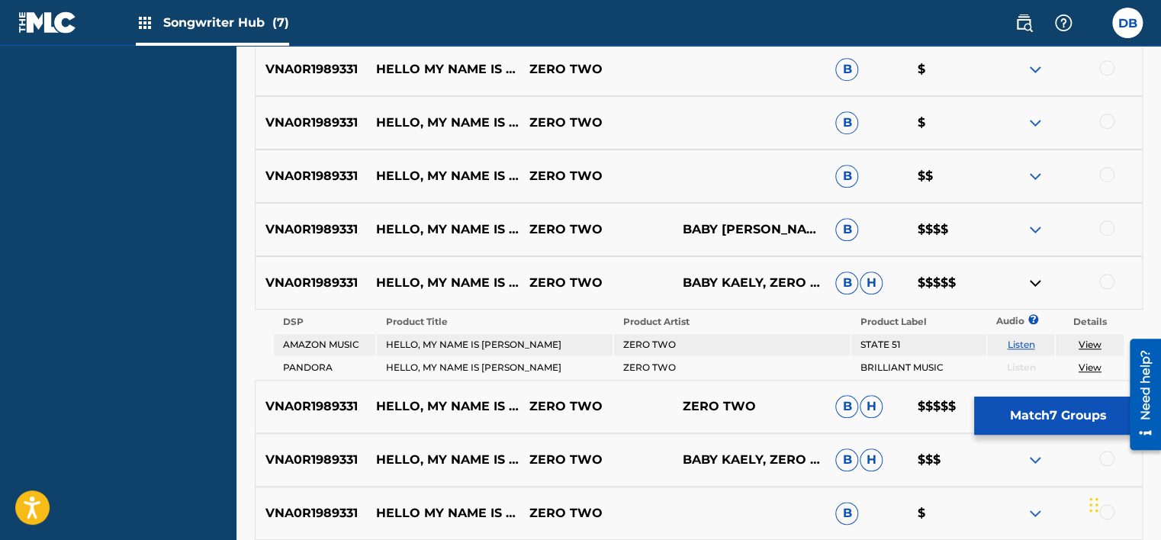
click at [1032, 281] on img at bounding box center [1035, 283] width 18 height 18
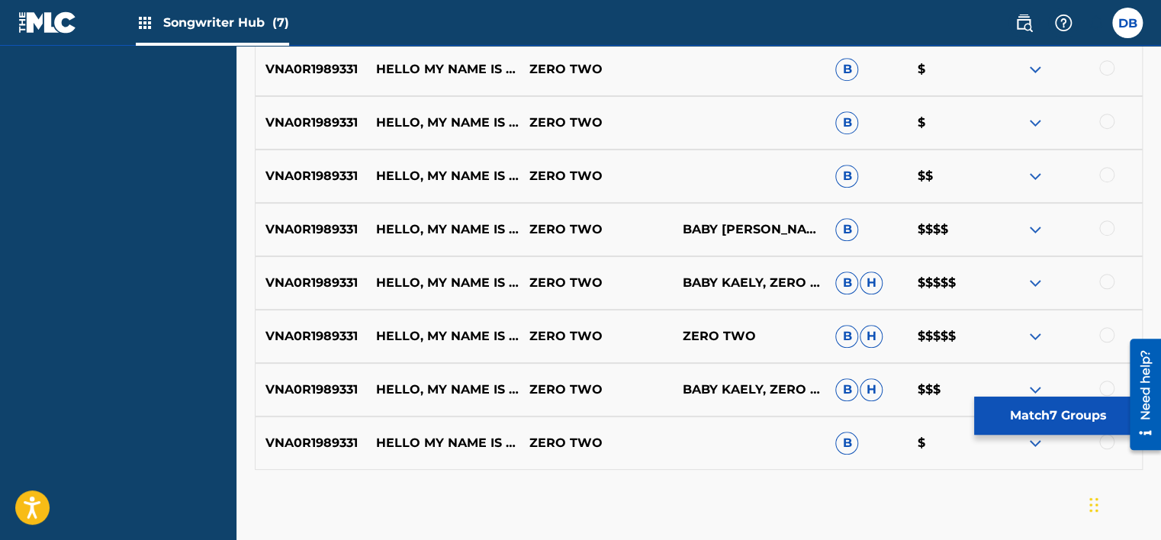
click at [1032, 333] on img at bounding box center [1035, 336] width 18 height 18
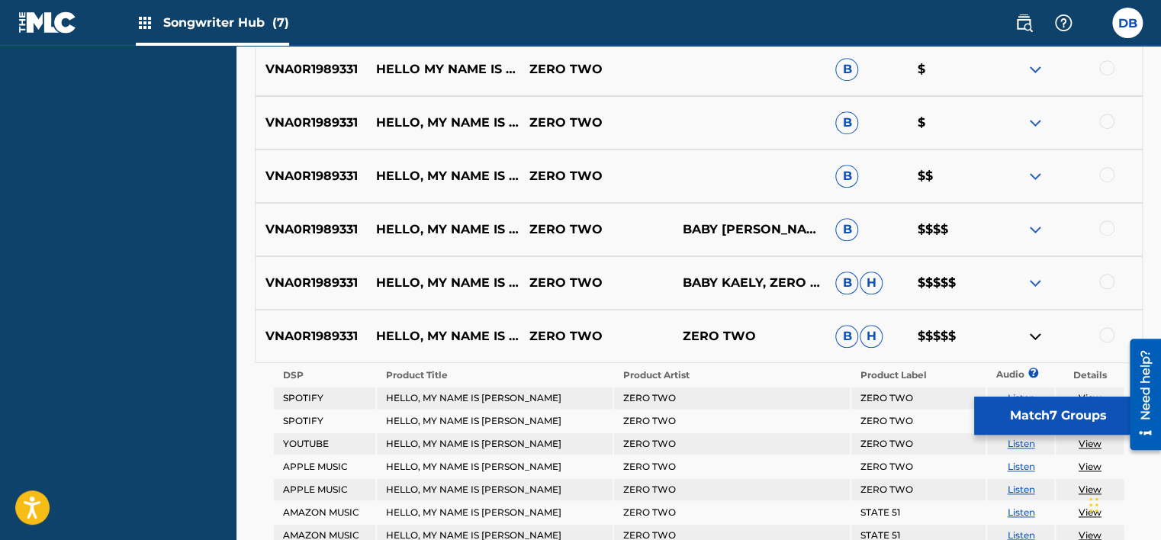
scroll to position [769, 0]
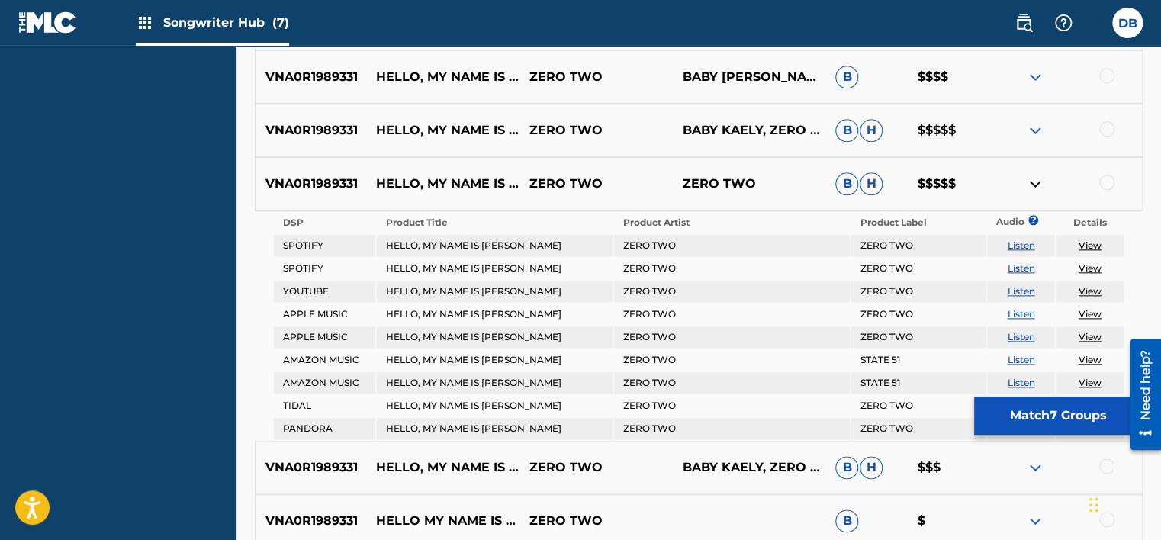
click at [1031, 185] on img at bounding box center [1035, 184] width 18 height 18
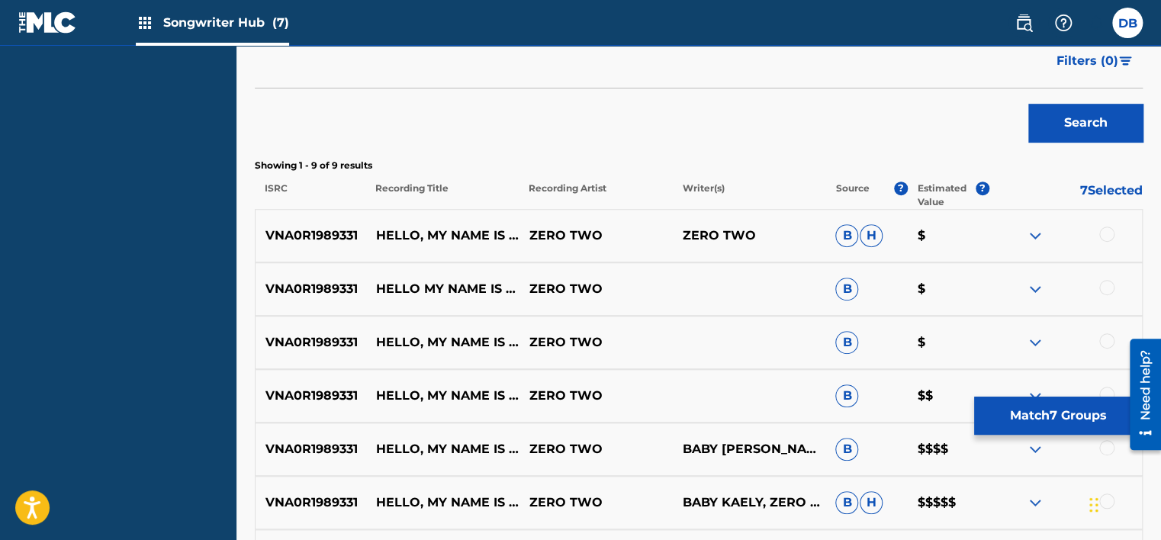
scroll to position [391, 0]
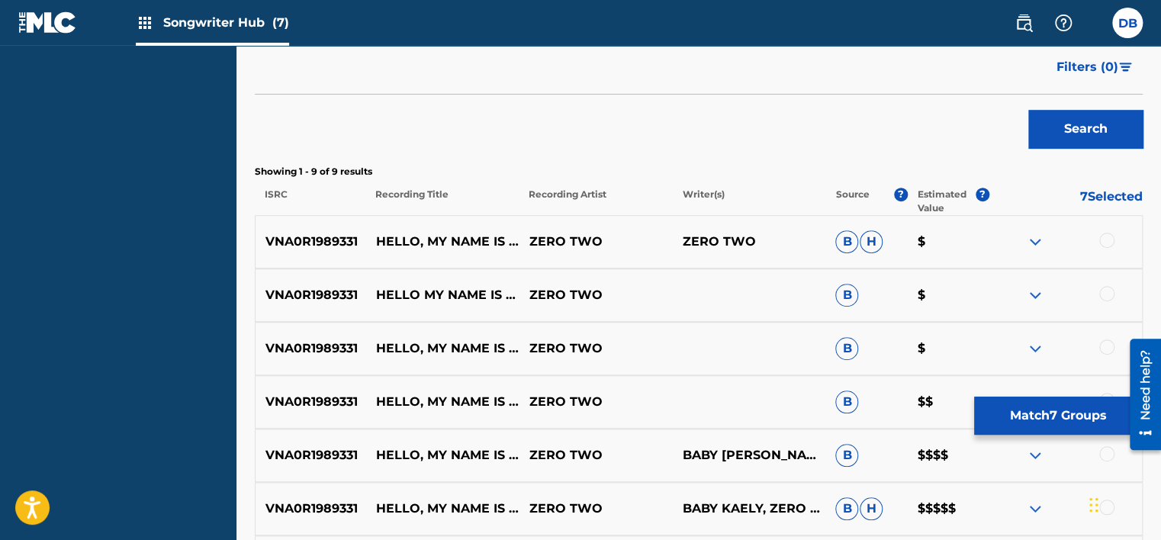
click at [771, 75] on div "Filters ( 0 )" at bounding box center [699, 67] width 888 height 55
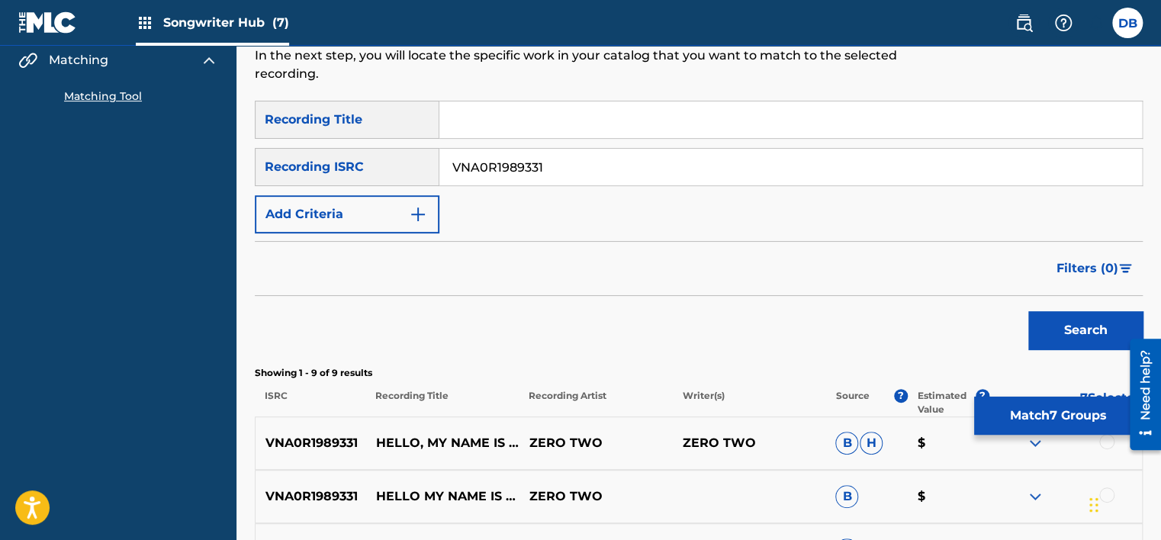
scroll to position [162, 0]
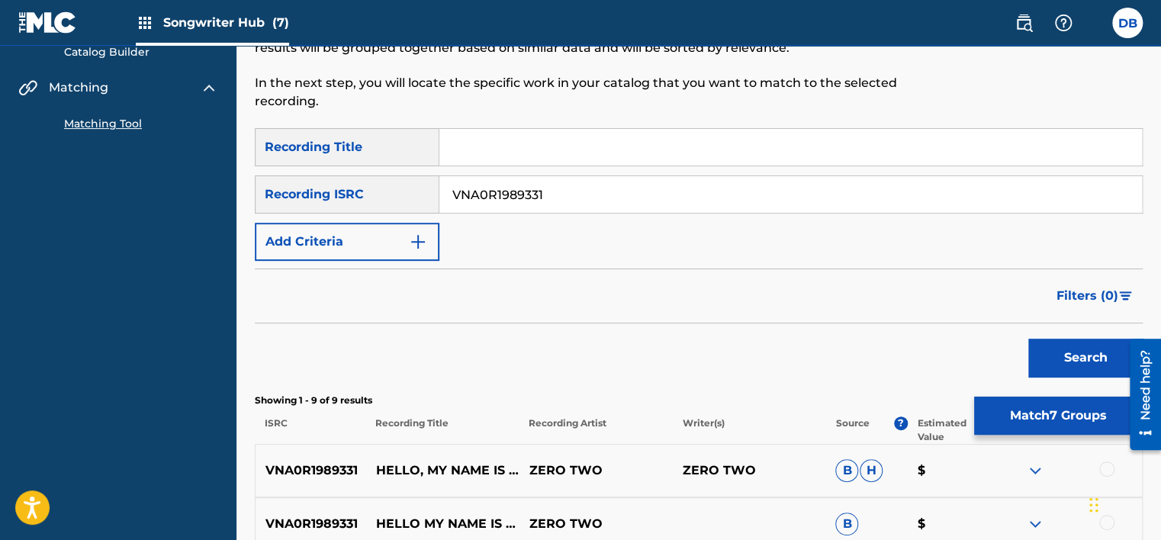
click at [528, 189] on input "VNA0R1989331" at bounding box center [790, 194] width 703 height 37
paste input "GBLLT1900262"
click at [1062, 357] on button "Search" at bounding box center [1085, 358] width 114 height 38
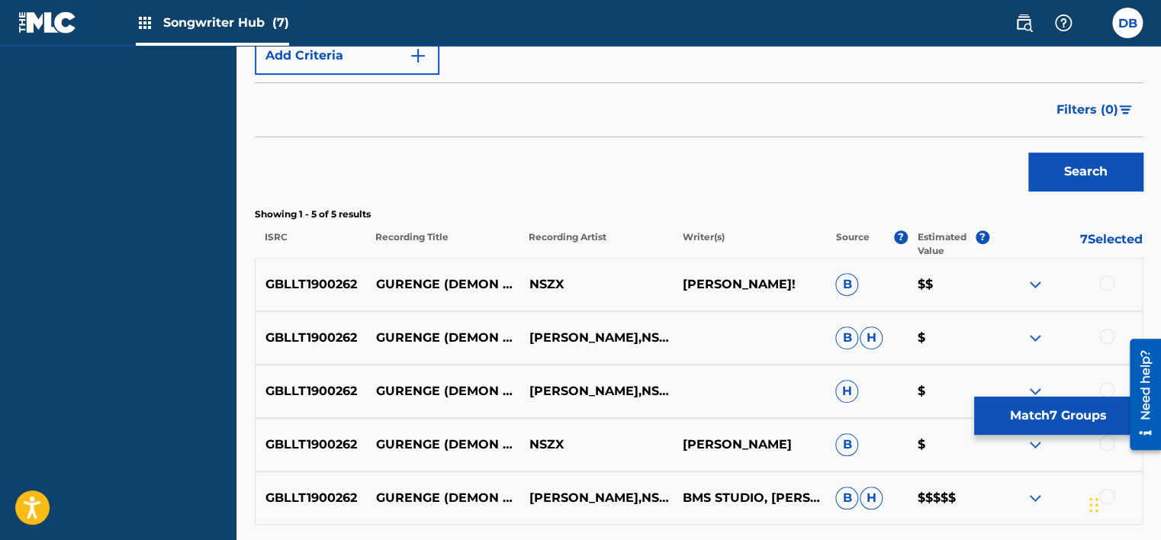
scroll to position [391, 0]
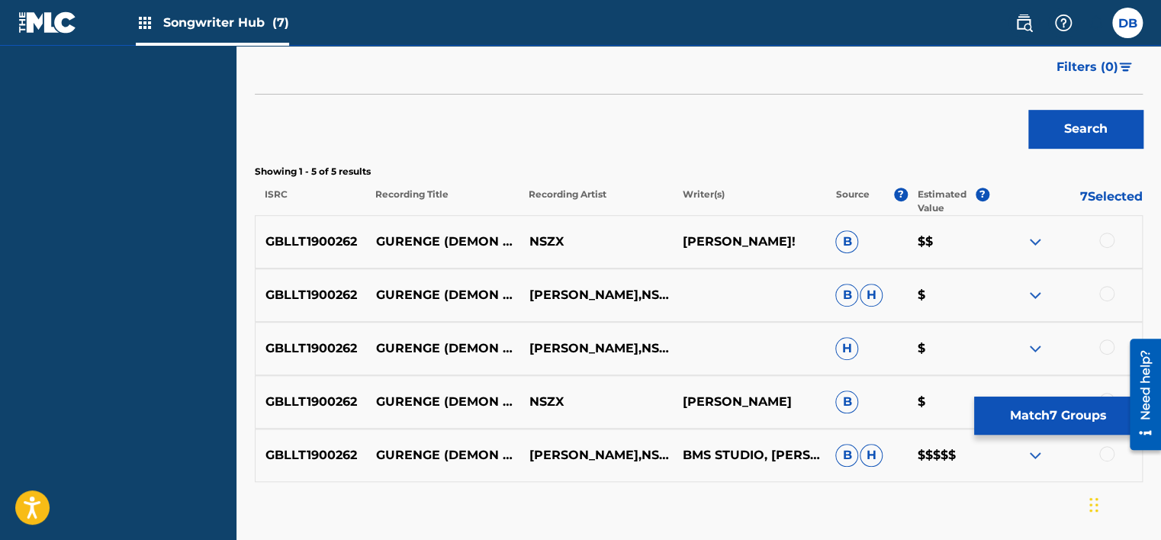
click at [1031, 457] on img at bounding box center [1035, 455] width 18 height 18
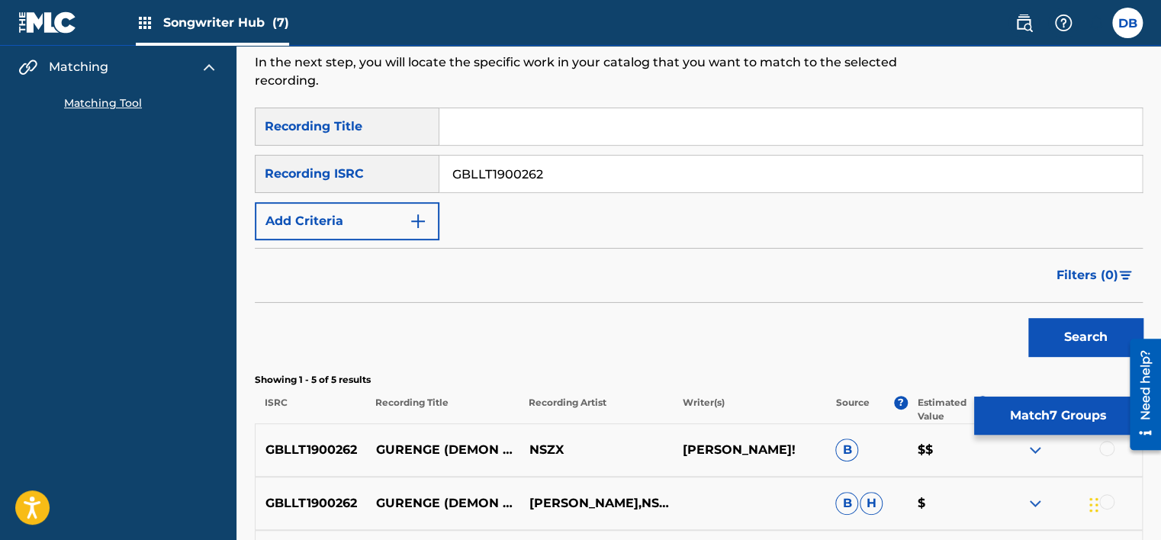
scroll to position [70, 0]
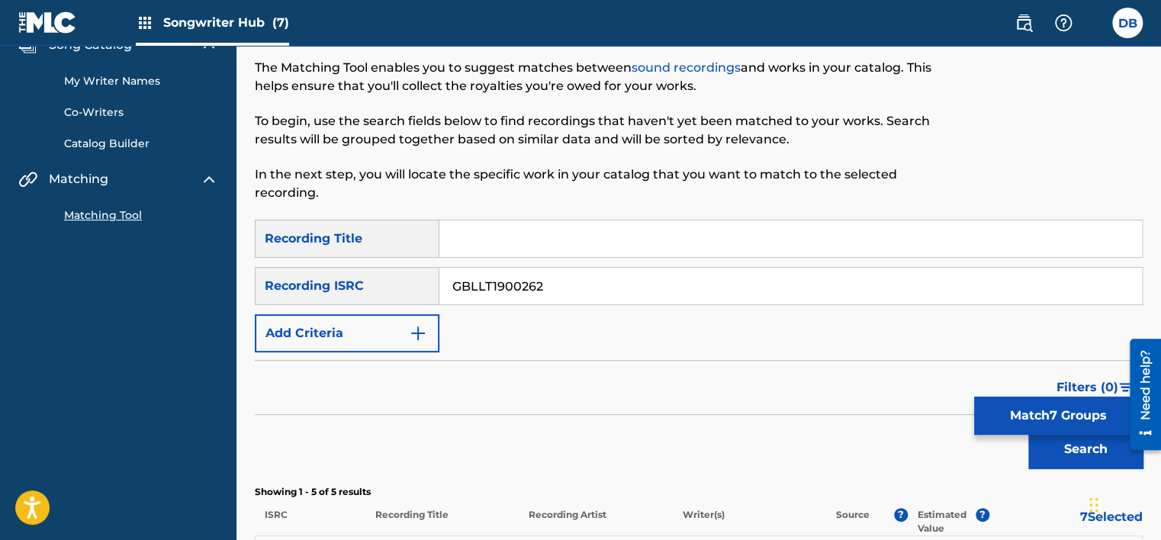
click at [507, 287] on input "GBLLT1900262" at bounding box center [790, 286] width 703 height 37
paste input "59"
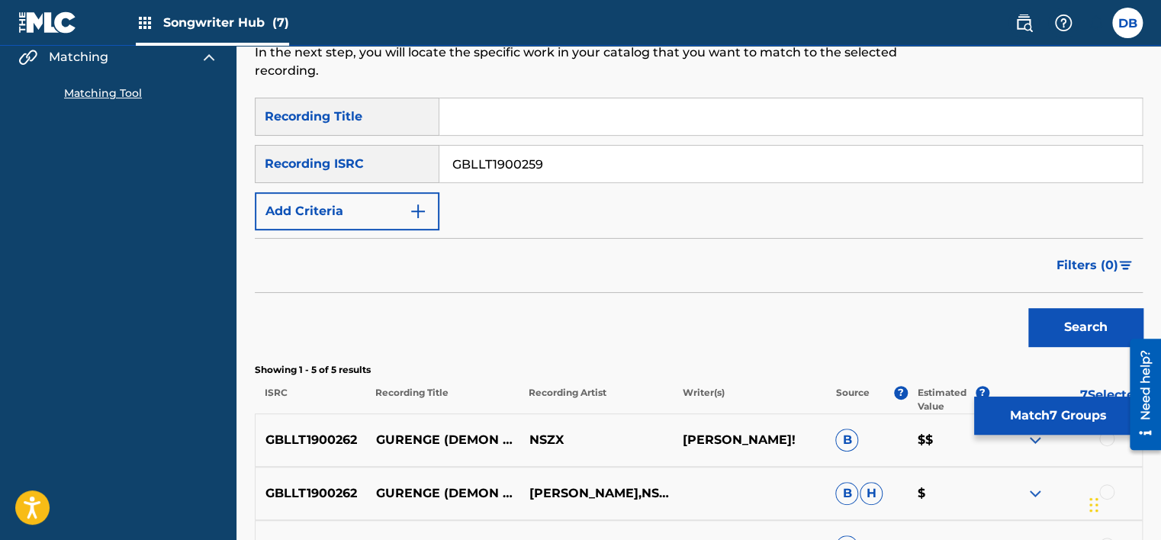
scroll to position [299, 0]
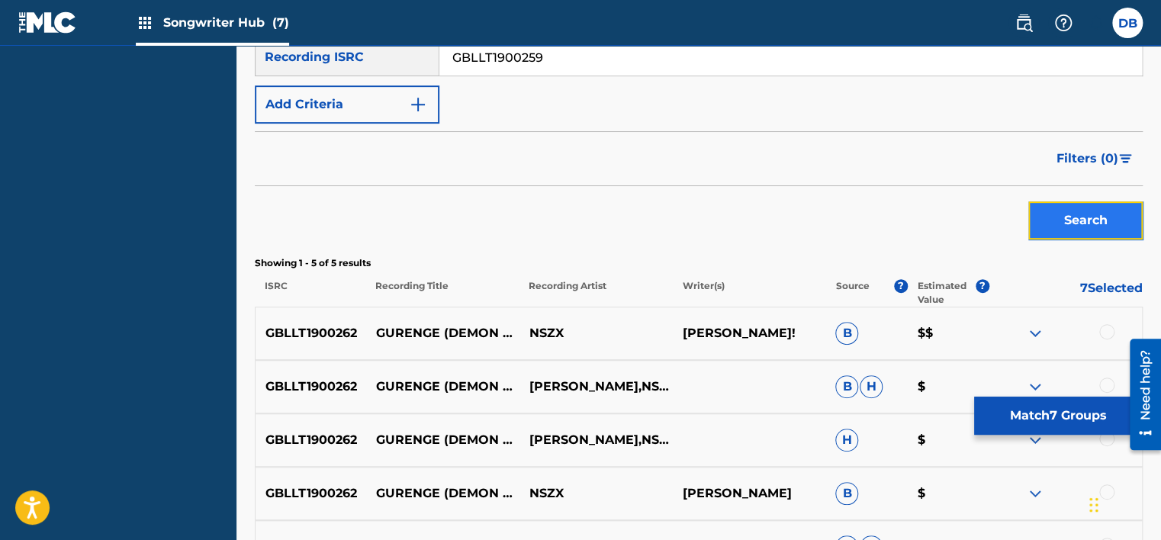
click at [1070, 224] on button "Search" at bounding box center [1085, 220] width 114 height 38
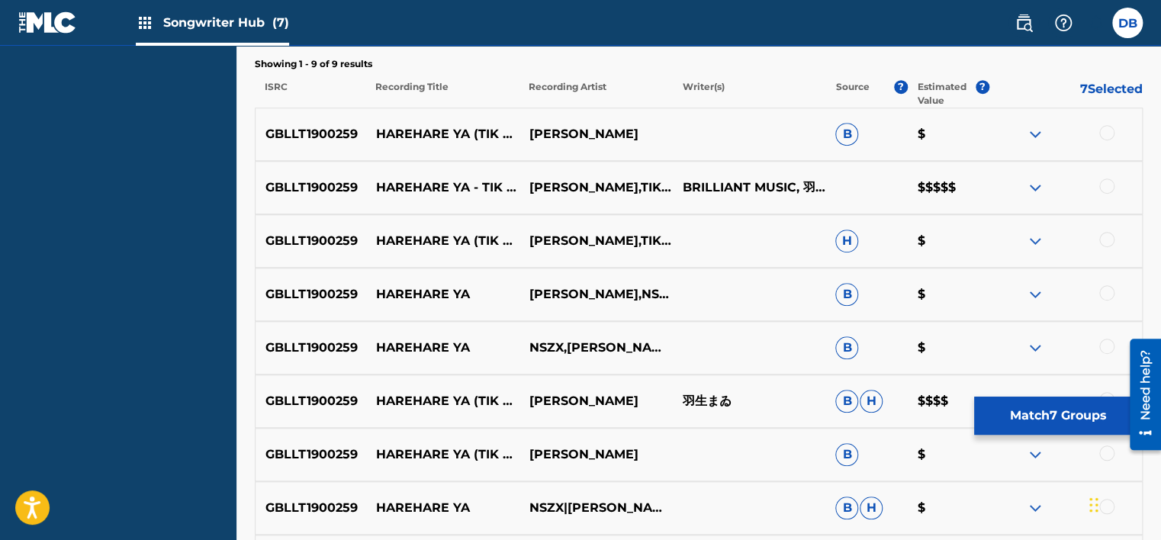
scroll to position [528, 0]
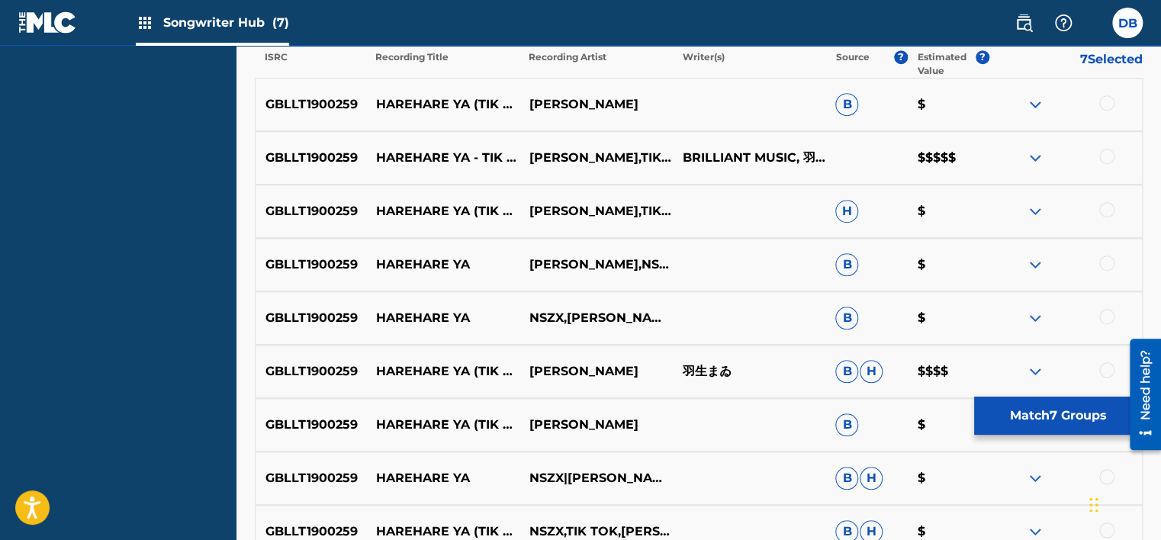
click at [1035, 157] on img at bounding box center [1035, 158] width 18 height 18
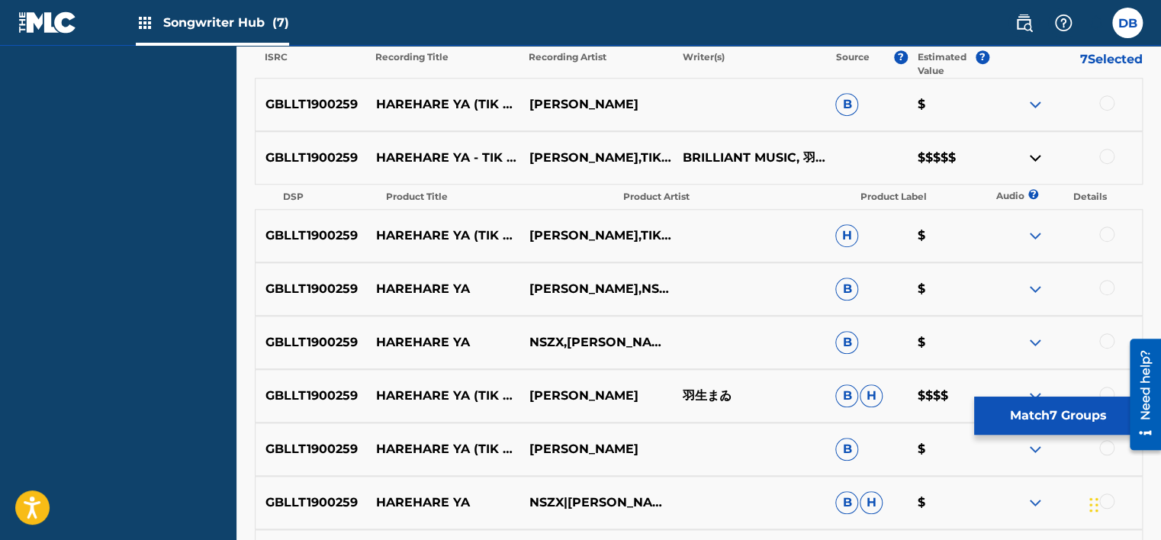
click at [1035, 157] on img at bounding box center [1035, 158] width 18 height 18
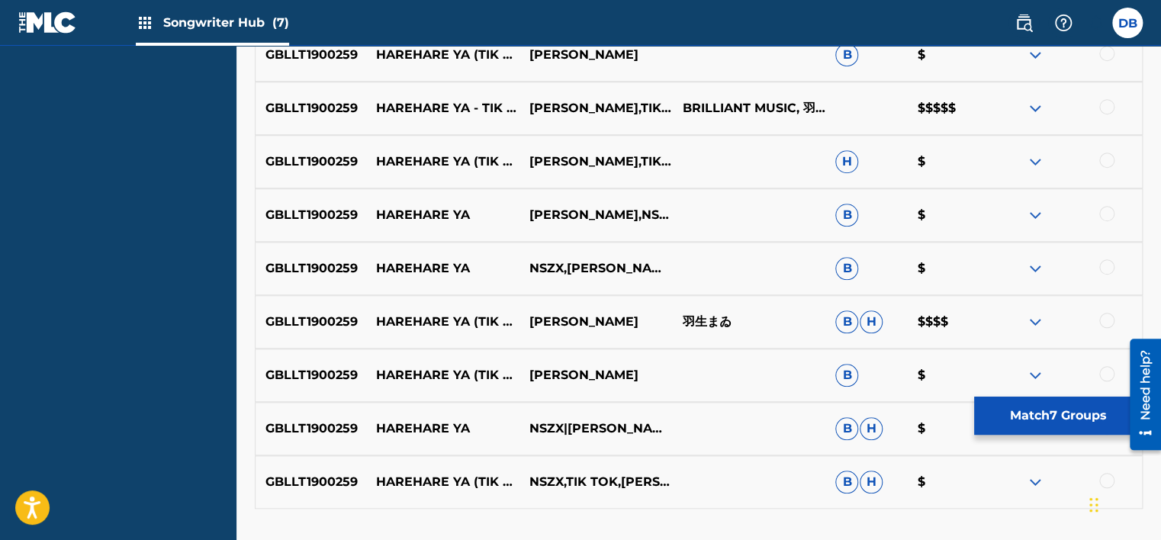
scroll to position [604, 0]
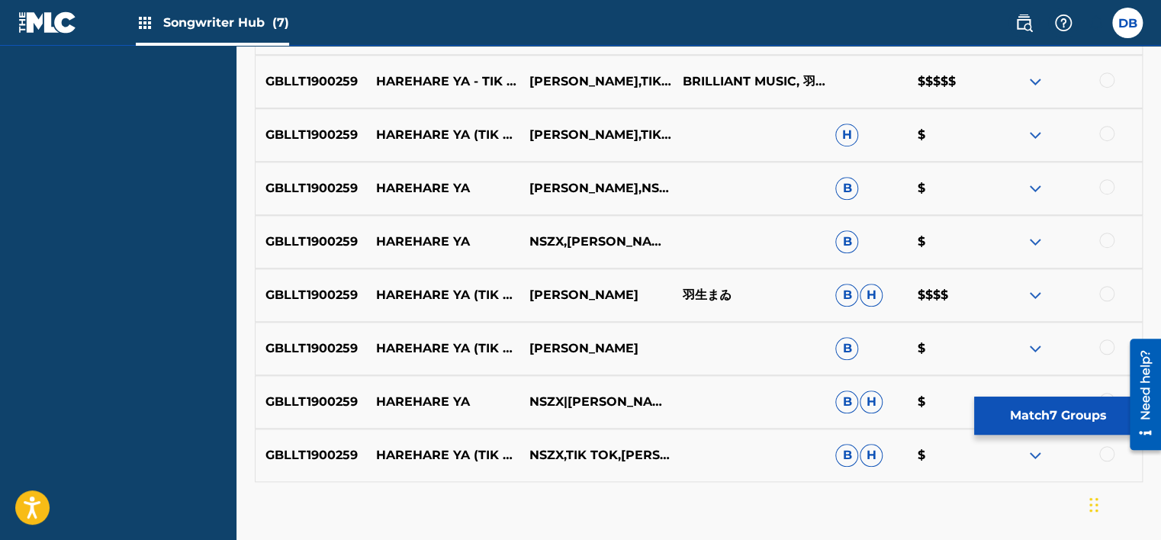
click at [1038, 294] on img at bounding box center [1035, 295] width 18 height 18
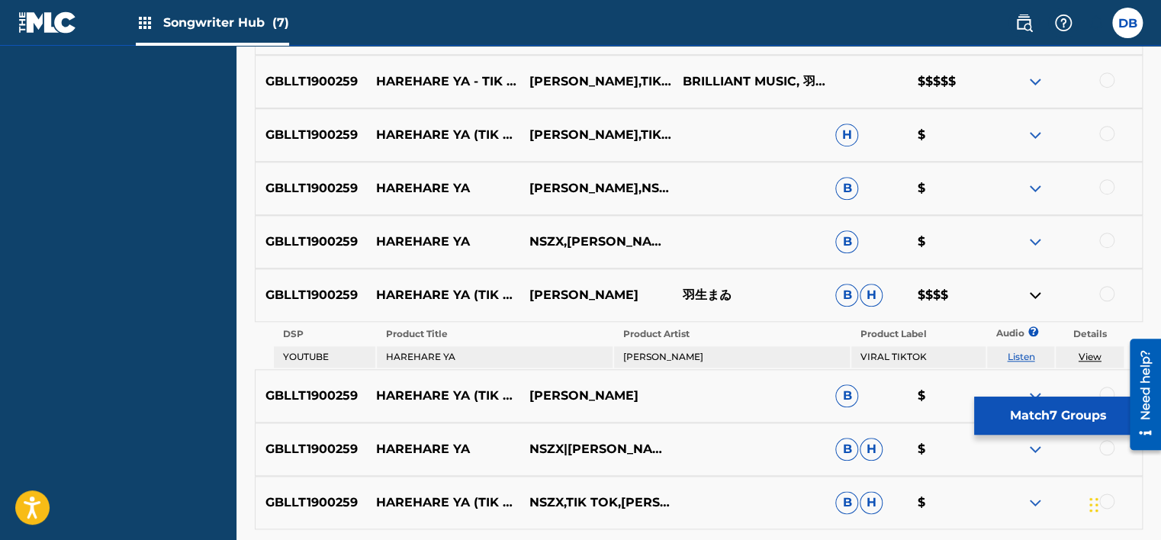
click at [1038, 295] on img at bounding box center [1035, 295] width 18 height 18
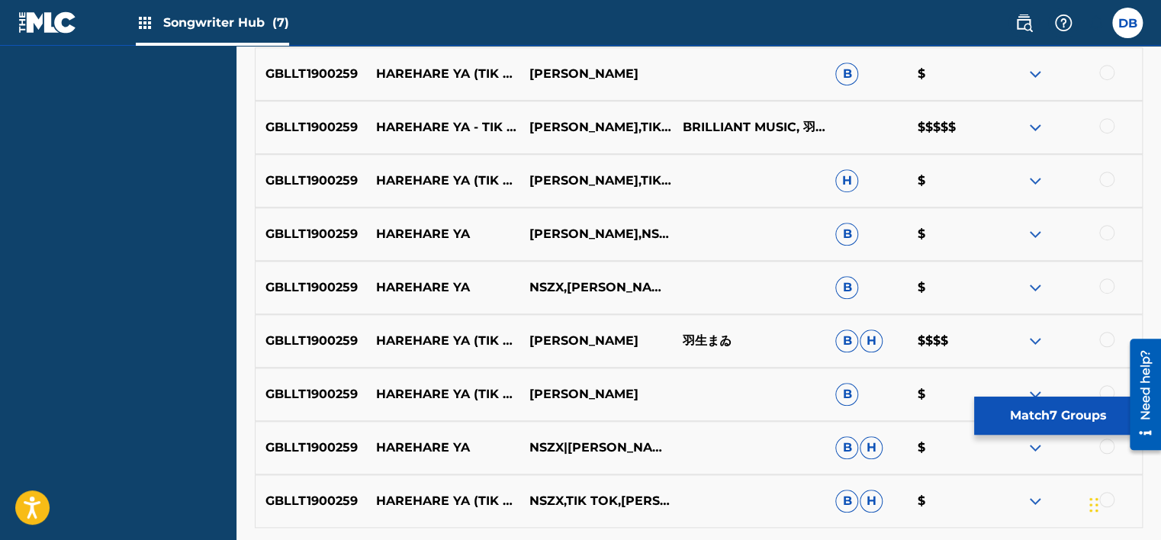
scroll to position [543, 0]
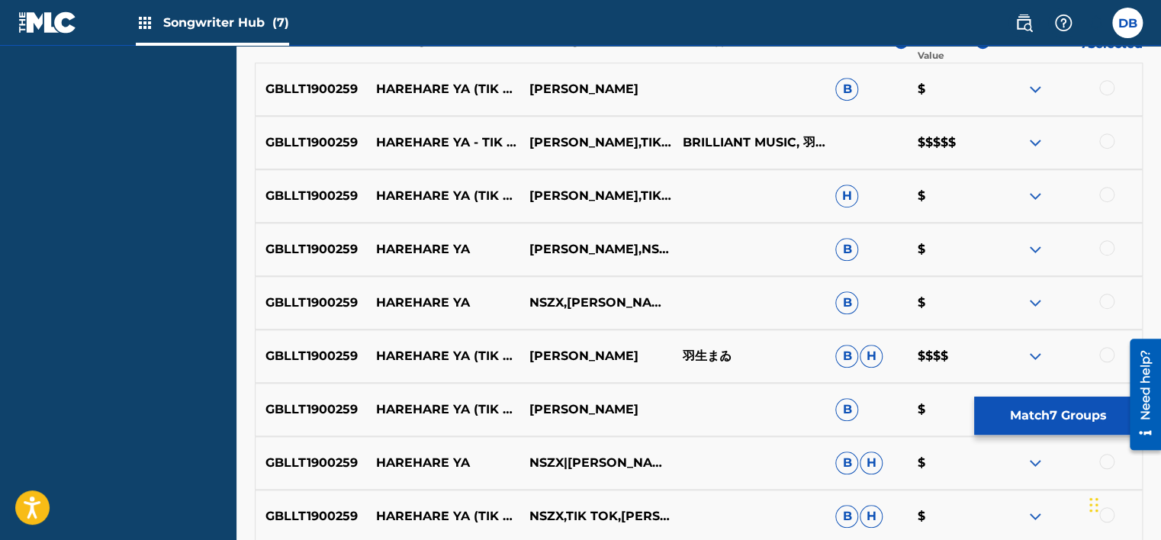
click at [1032, 143] on img at bounding box center [1035, 143] width 18 height 18
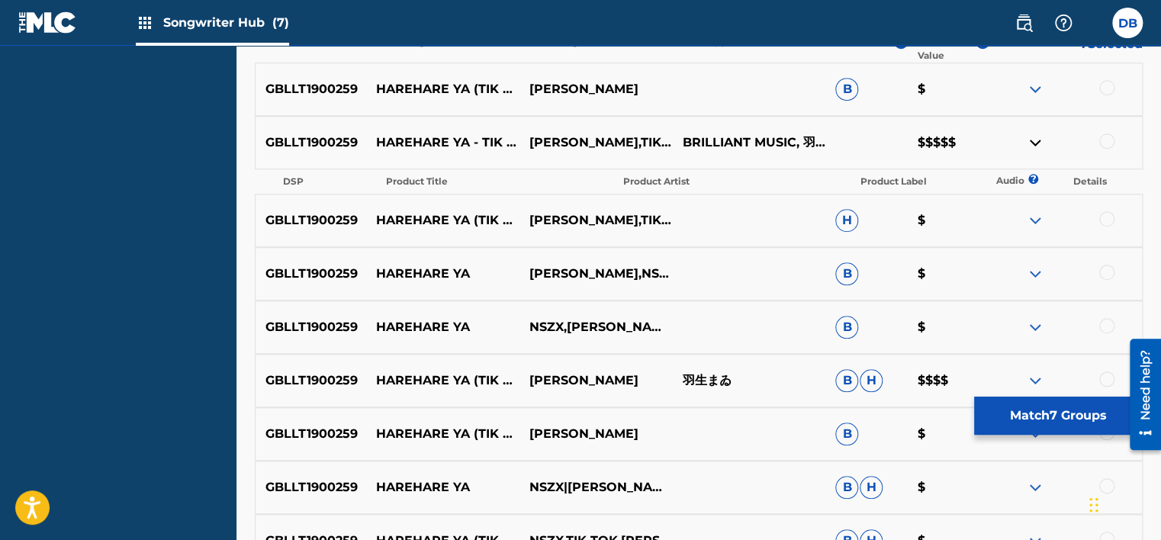
click at [1028, 144] on img at bounding box center [1035, 143] width 18 height 18
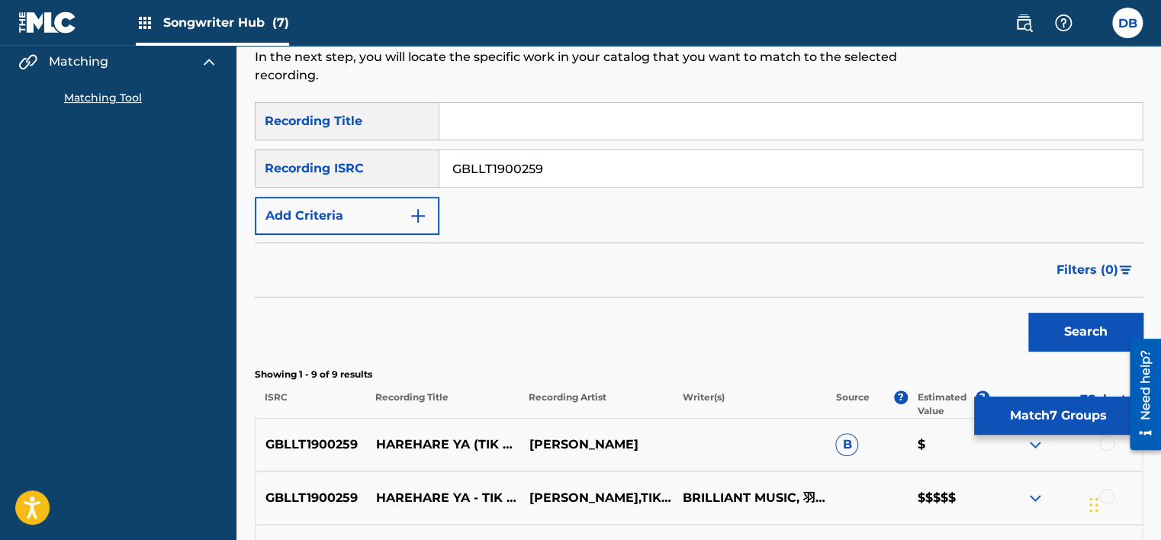
scroll to position [85, 0]
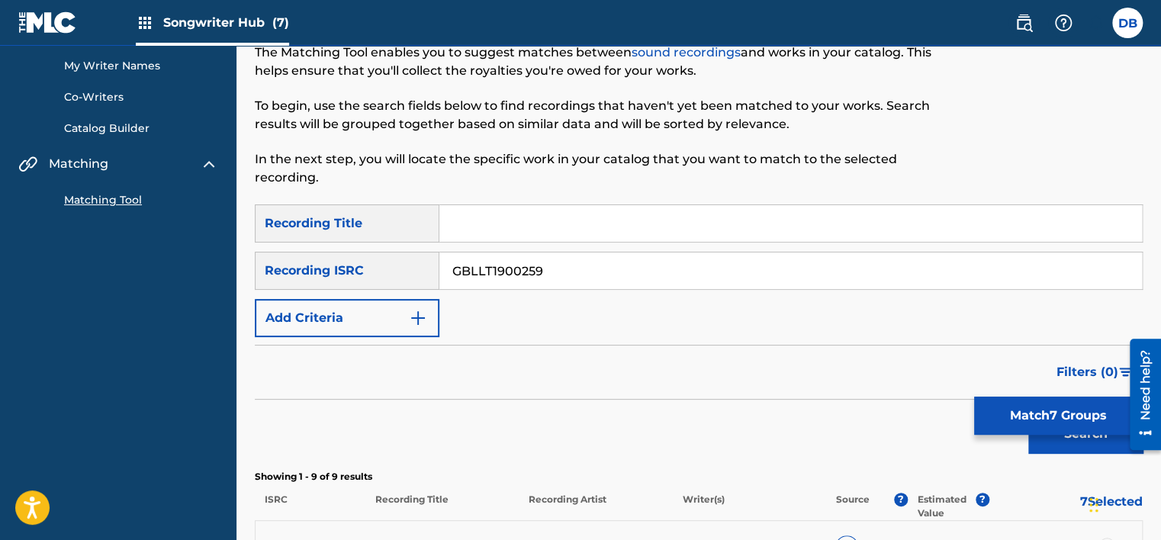
click at [522, 272] on input "GBLLT1900259" at bounding box center [790, 271] width 703 height 37
paste input "40"
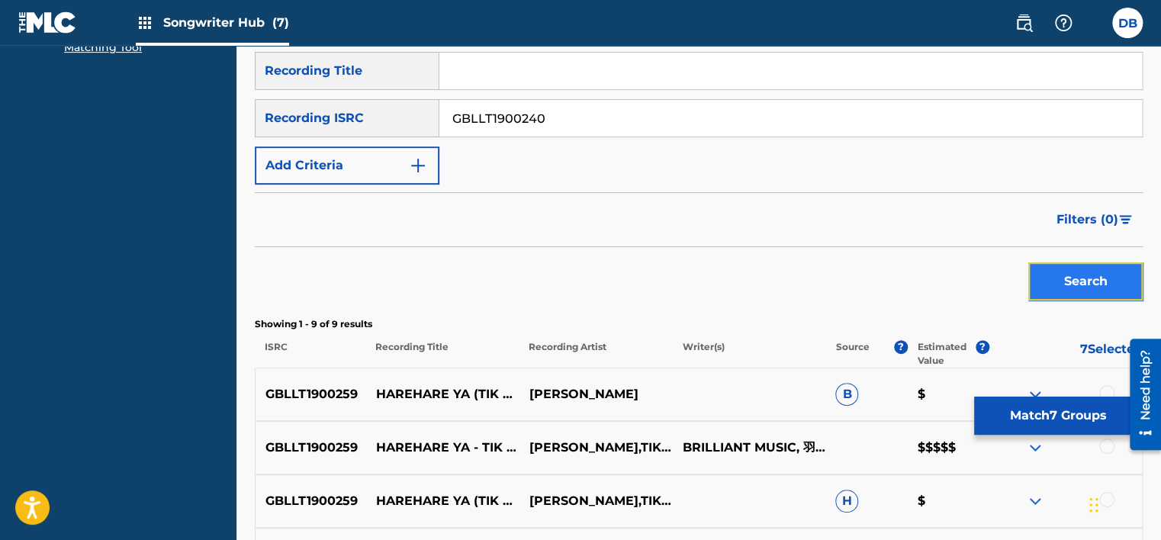
click at [1080, 280] on button "Search" at bounding box center [1085, 281] width 114 height 38
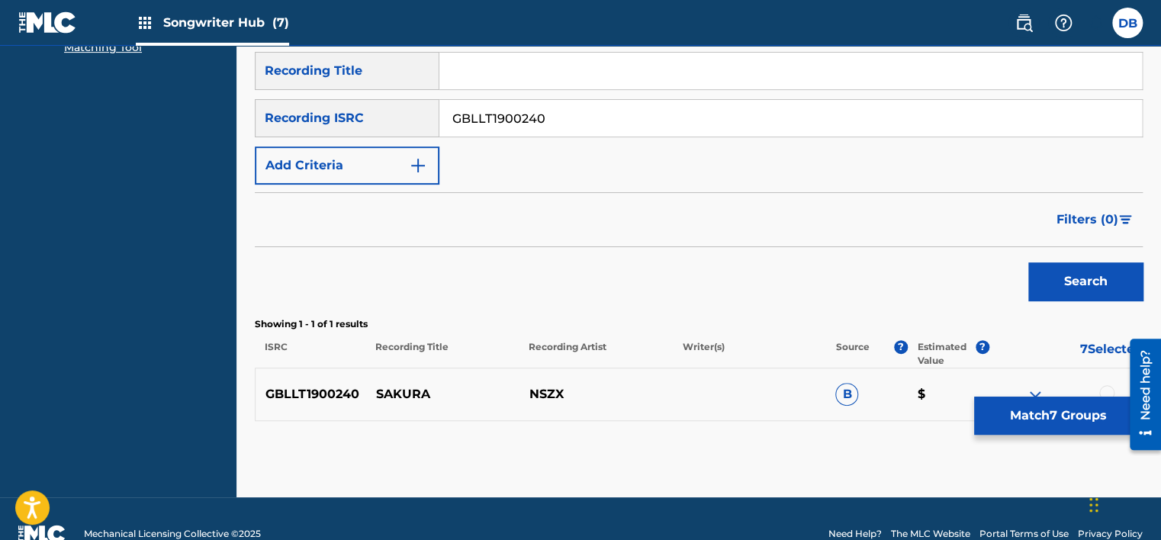
scroll to position [269, 0]
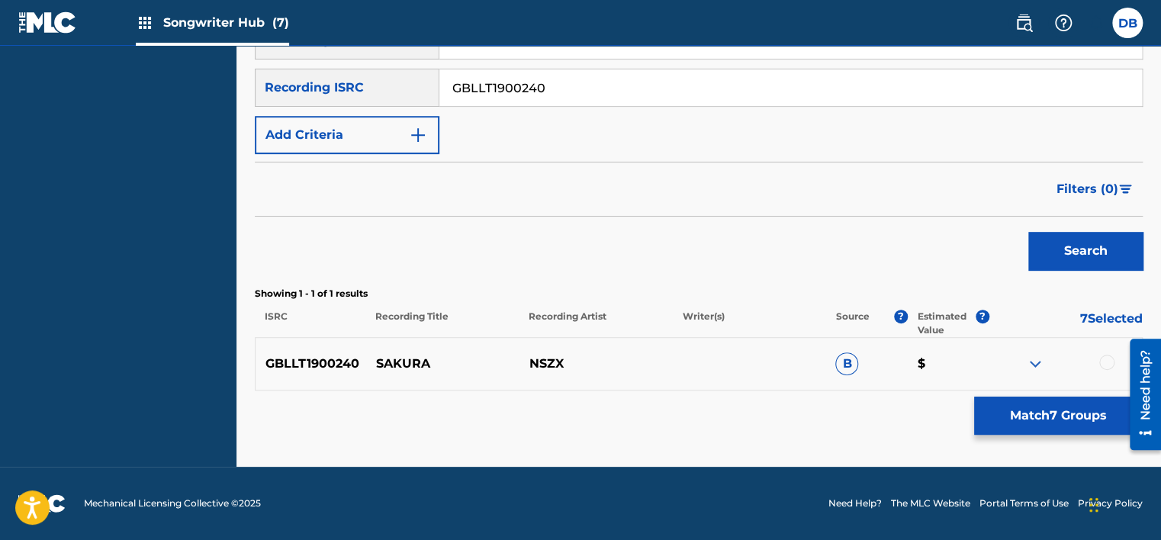
click at [523, 92] on input "GBLLT1900240" at bounding box center [790, 87] width 703 height 37
paste input "1"
click at [1096, 243] on button "Search" at bounding box center [1085, 251] width 114 height 38
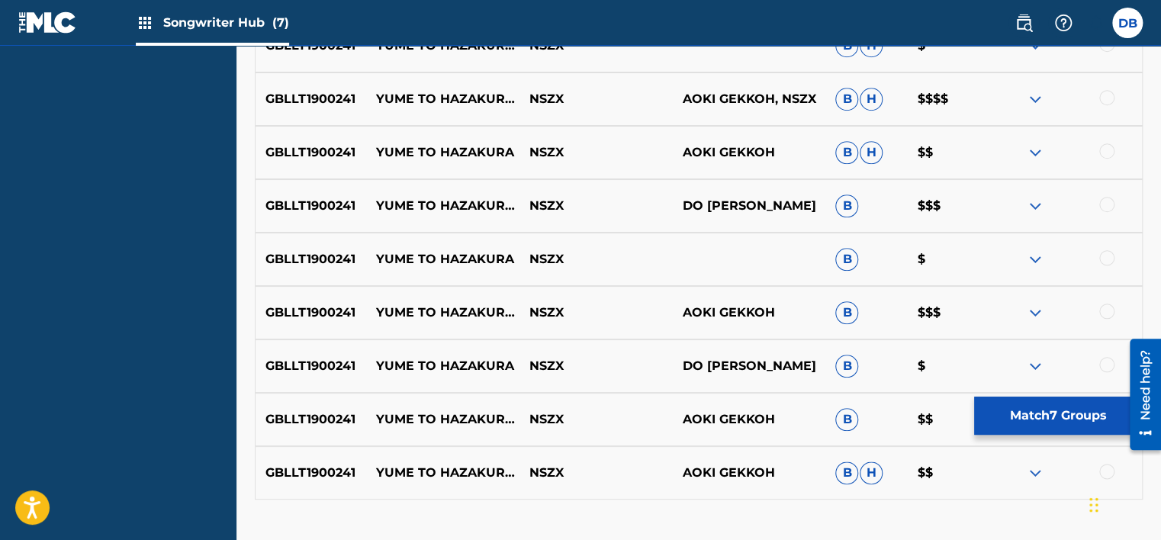
scroll to position [650, 0]
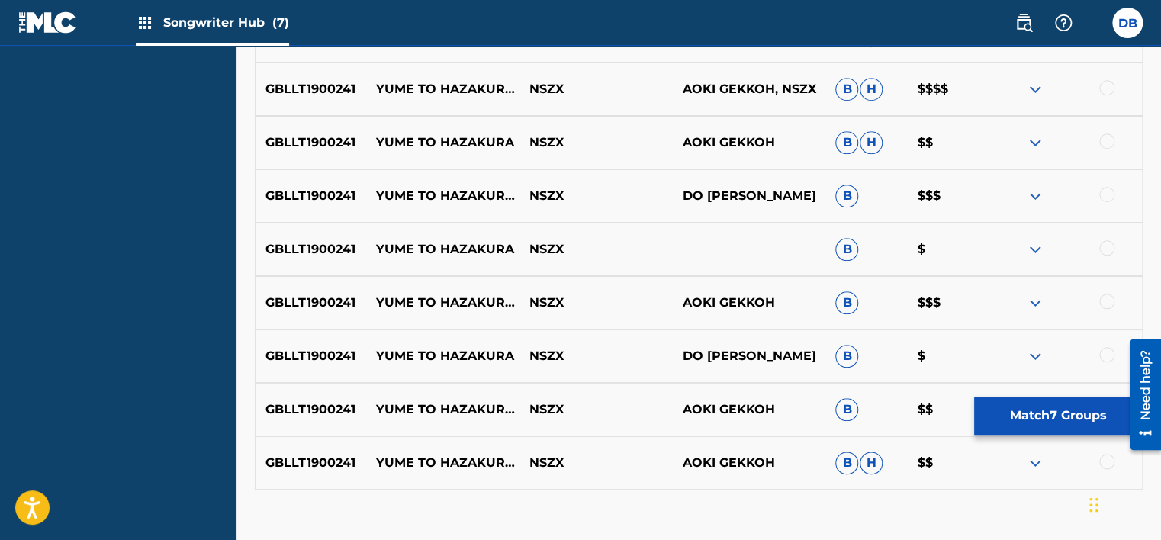
click at [1032, 85] on img at bounding box center [1035, 89] width 18 height 18
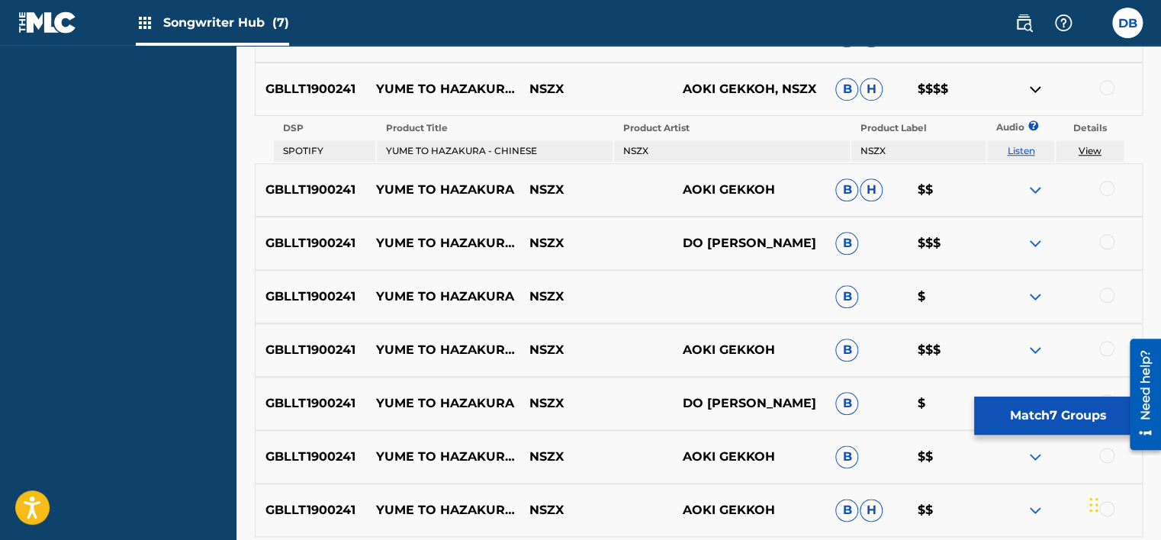
click at [1032, 85] on img at bounding box center [1035, 89] width 18 height 18
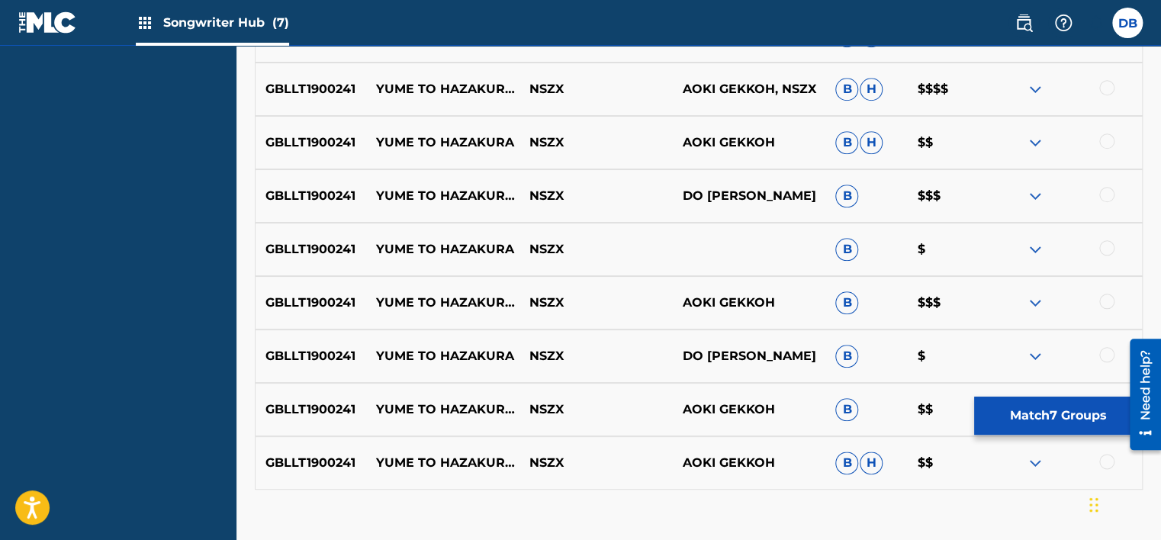
click at [1026, 199] on img at bounding box center [1035, 196] width 18 height 18
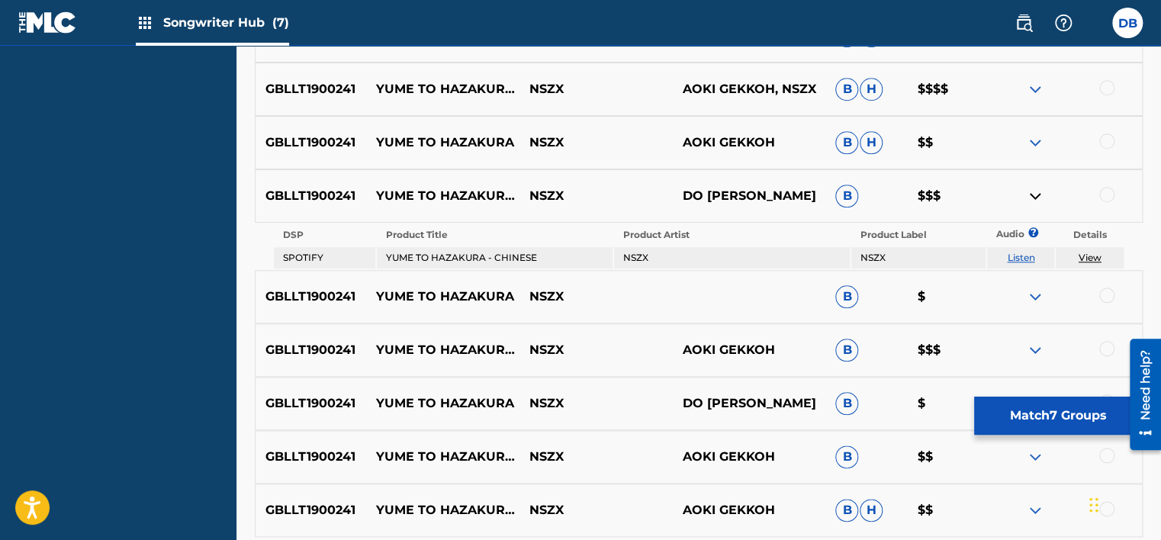
click at [1033, 200] on img at bounding box center [1035, 196] width 18 height 18
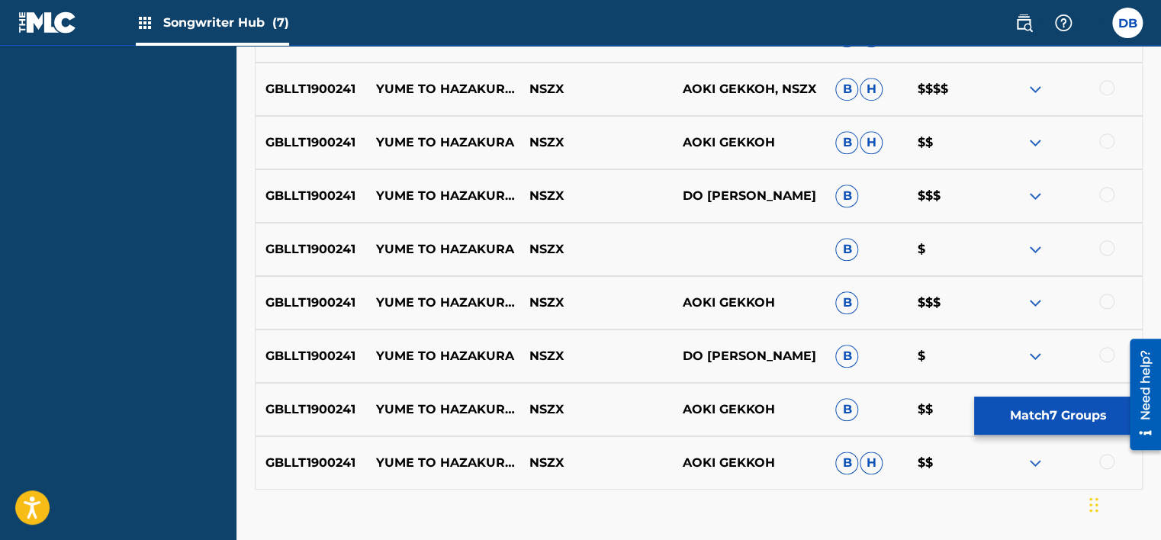
click at [1033, 200] on img at bounding box center [1035, 196] width 18 height 18
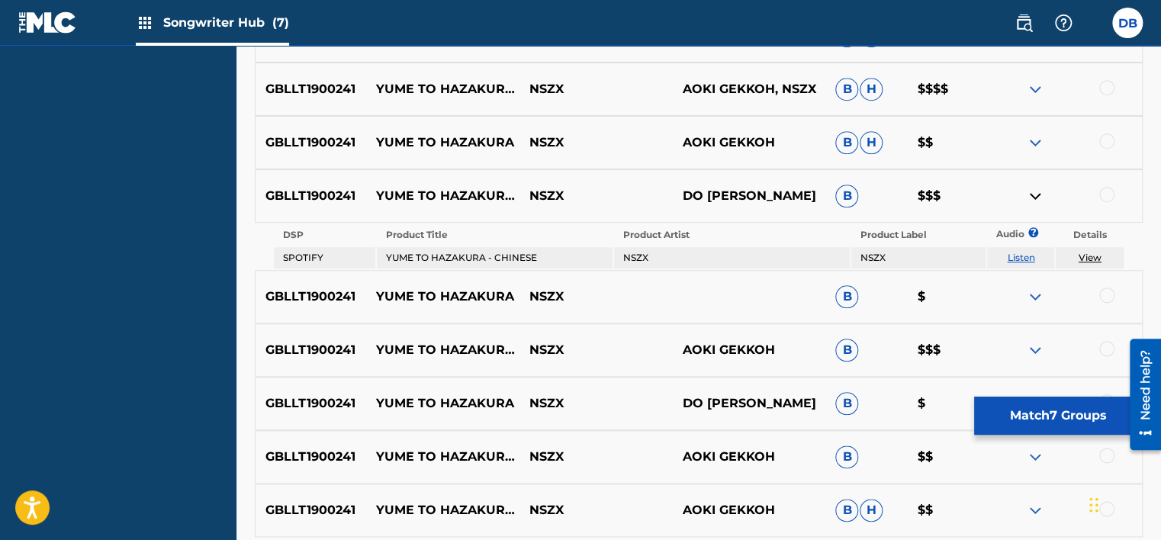
click at [1033, 200] on img at bounding box center [1035, 196] width 18 height 18
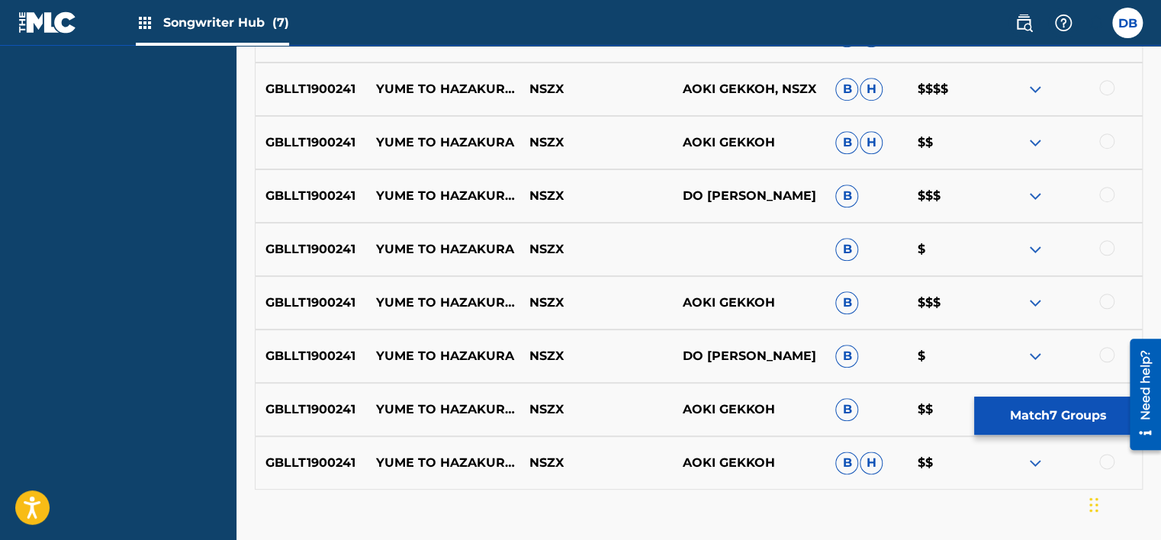
click at [1033, 200] on img at bounding box center [1035, 196] width 18 height 18
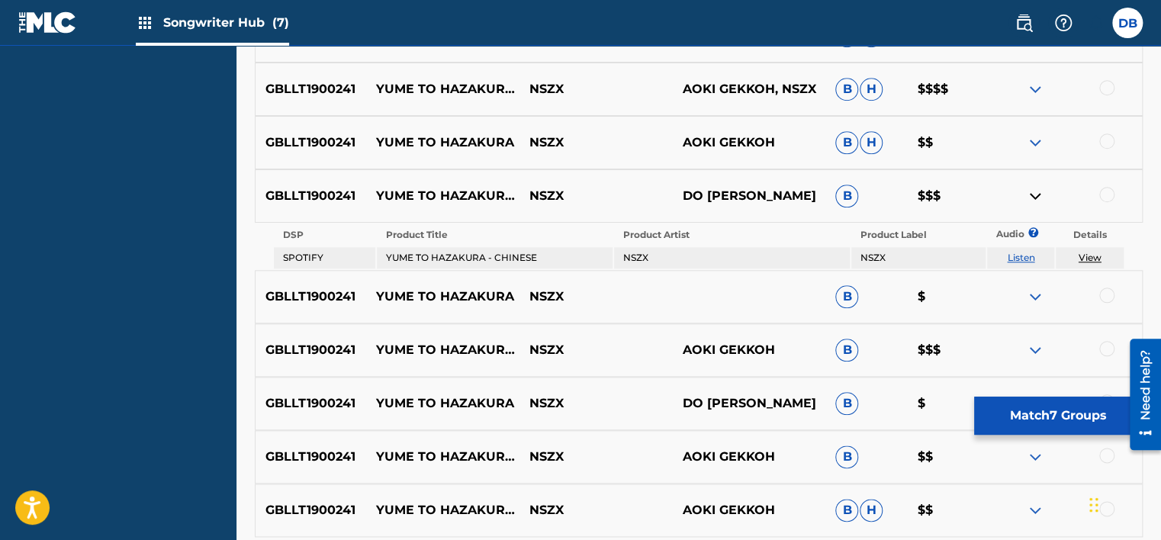
click at [1019, 255] on link "Listen" at bounding box center [1020, 257] width 27 height 11
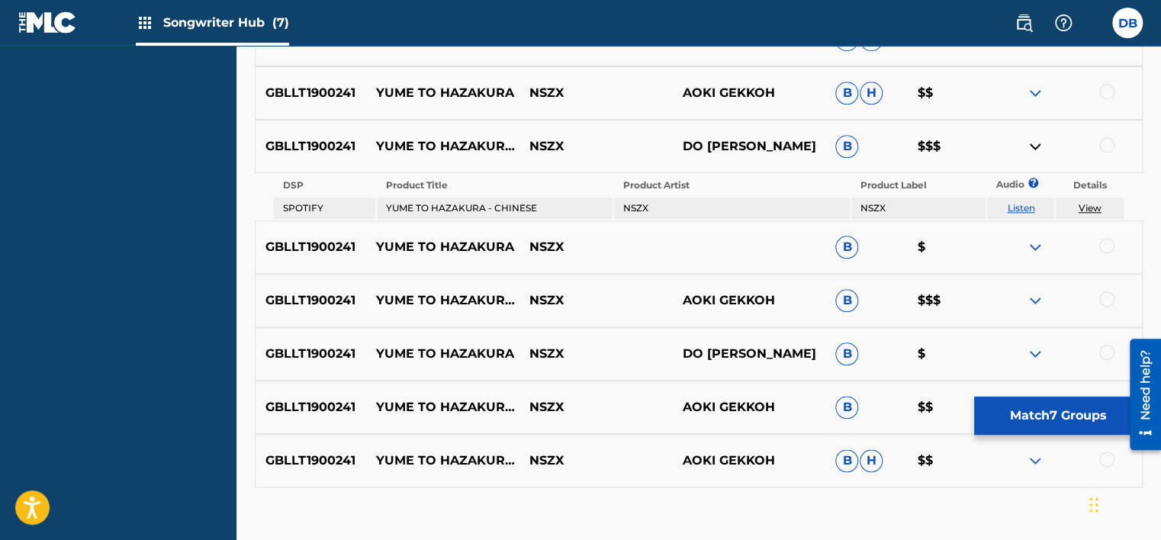
scroll to position [726, 0]
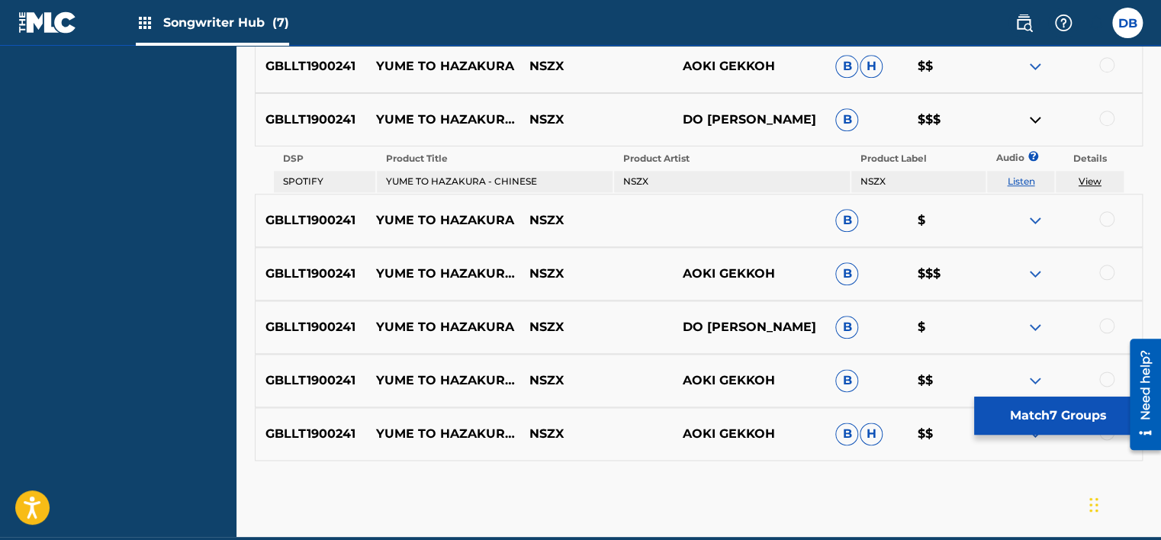
click at [1038, 116] on img at bounding box center [1035, 120] width 18 height 18
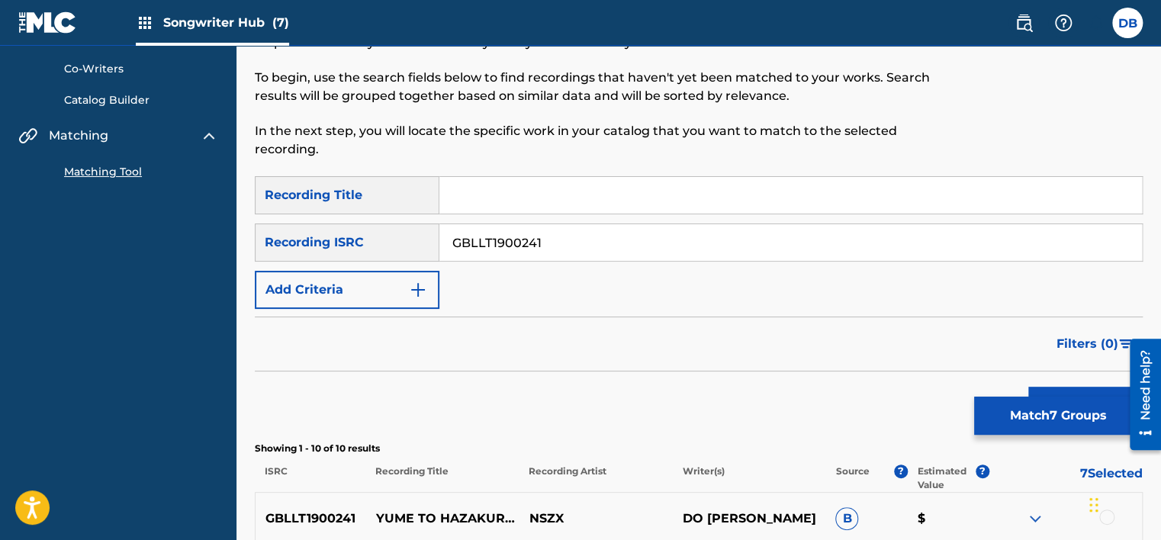
scroll to position [40, 0]
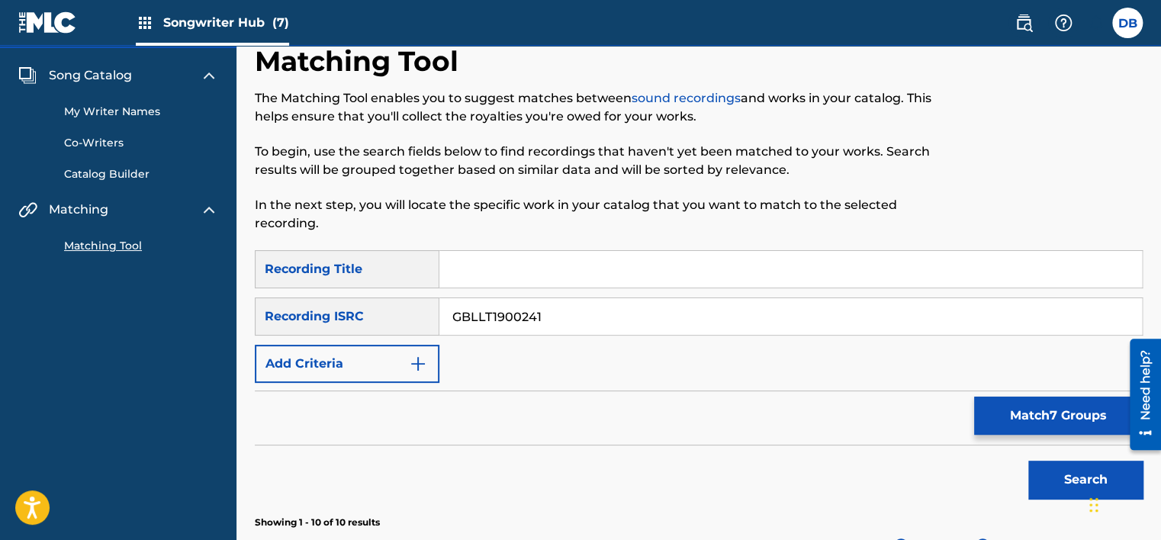
click at [502, 314] on input "GBLLT1900241" at bounding box center [790, 316] width 703 height 37
paste input "VNTTH2200002"
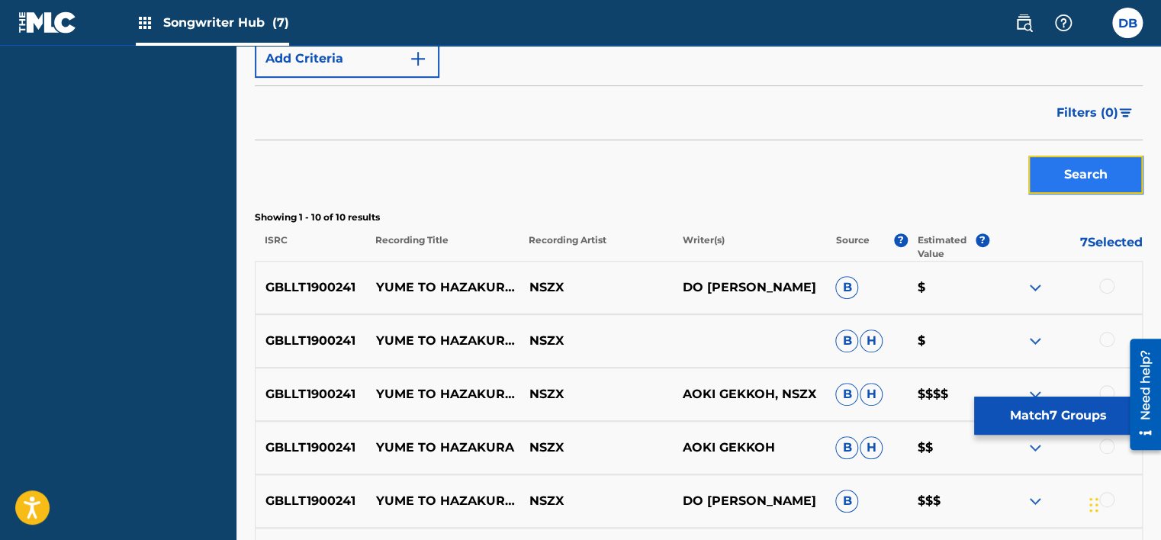
click at [1042, 175] on button "Search" at bounding box center [1085, 175] width 114 height 38
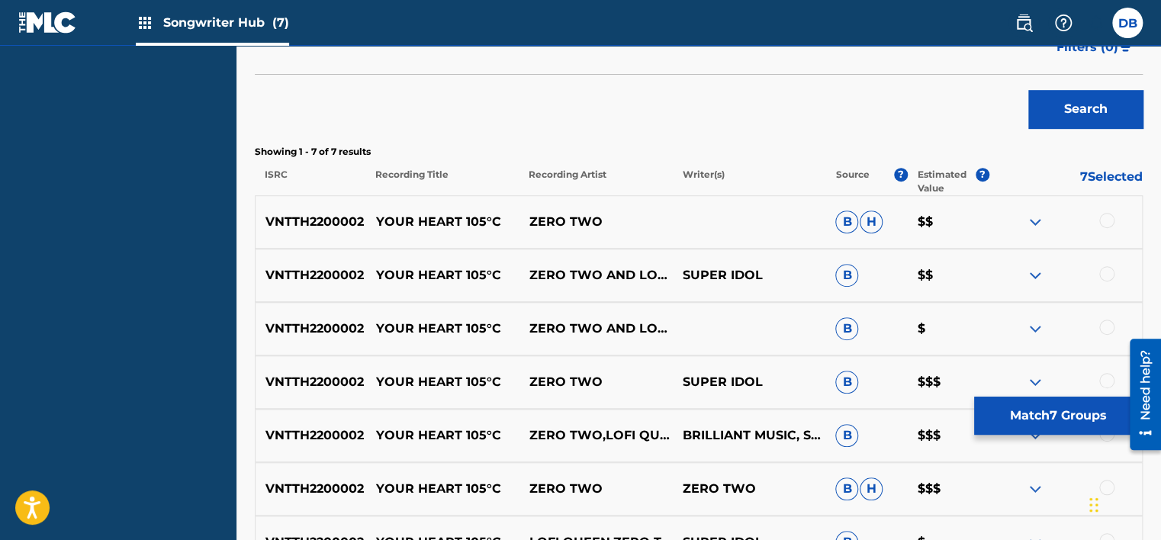
scroll to position [497, 0]
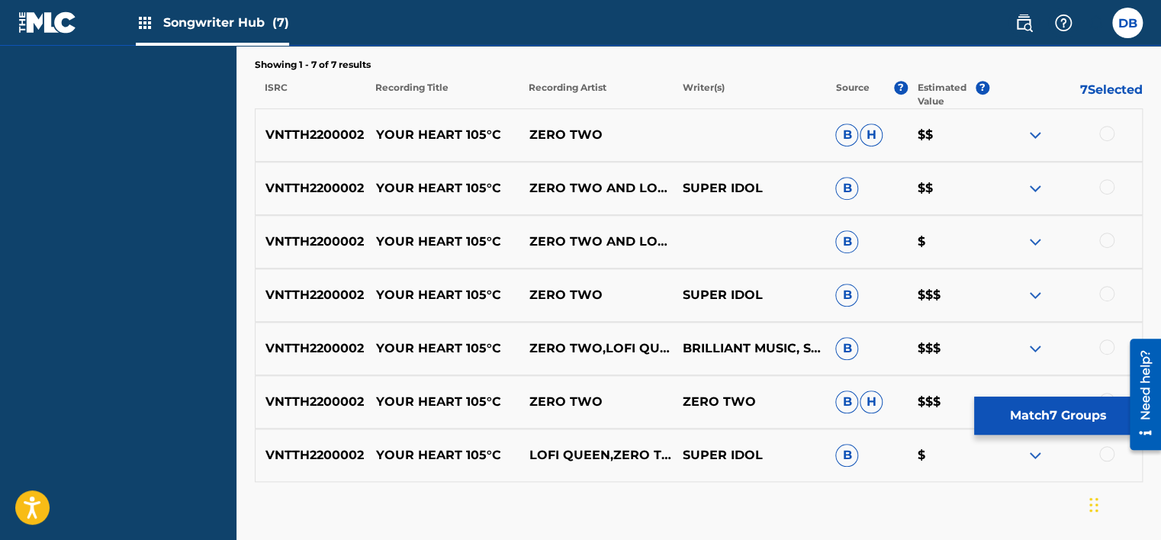
click at [1037, 293] on img at bounding box center [1035, 295] width 18 height 18
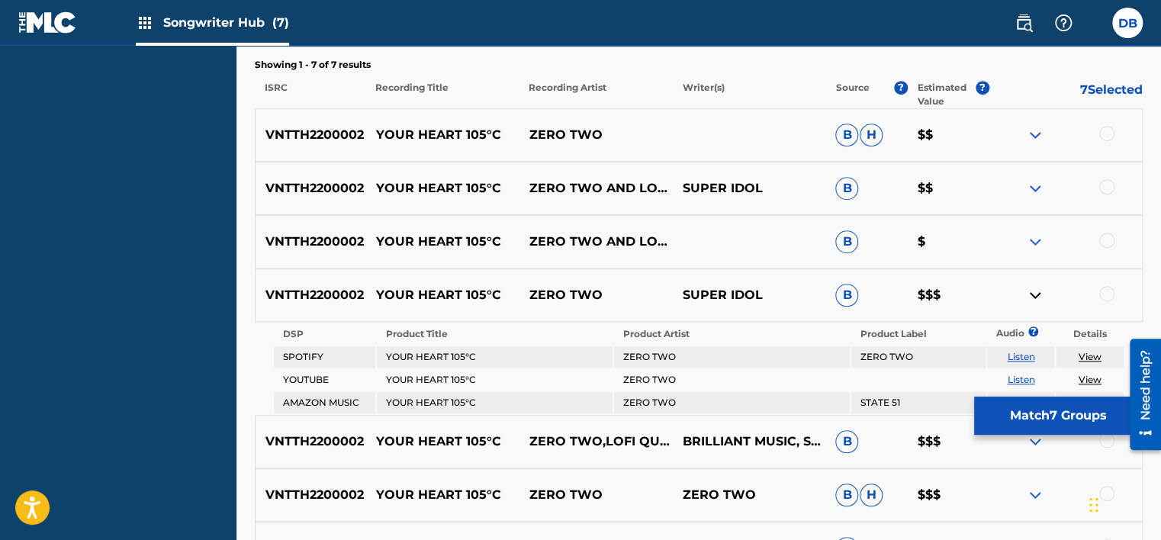
click at [1037, 293] on img at bounding box center [1035, 295] width 18 height 18
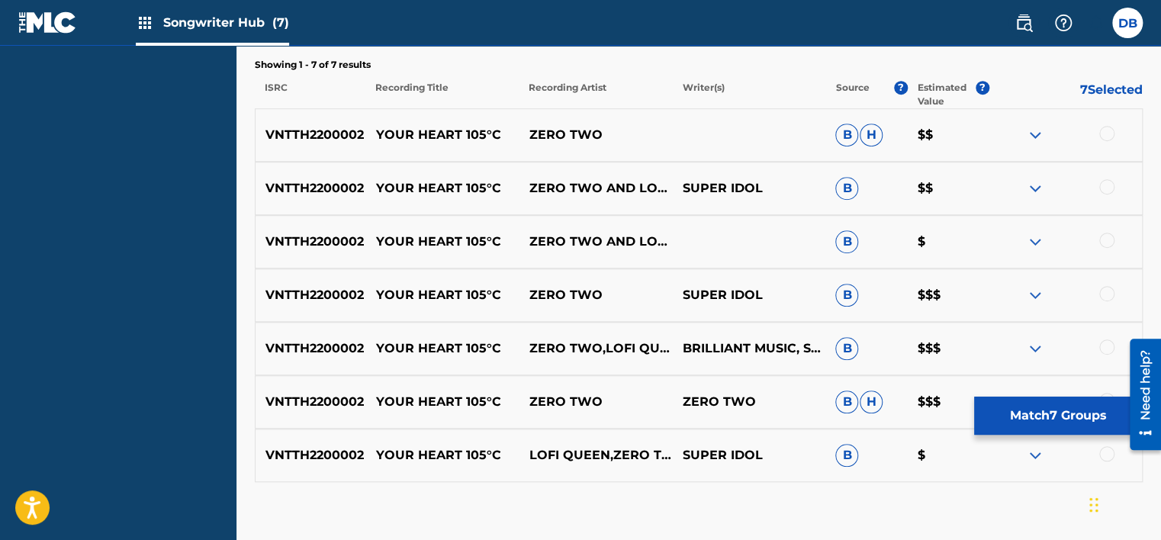
click at [1027, 345] on img at bounding box center [1035, 349] width 18 height 18
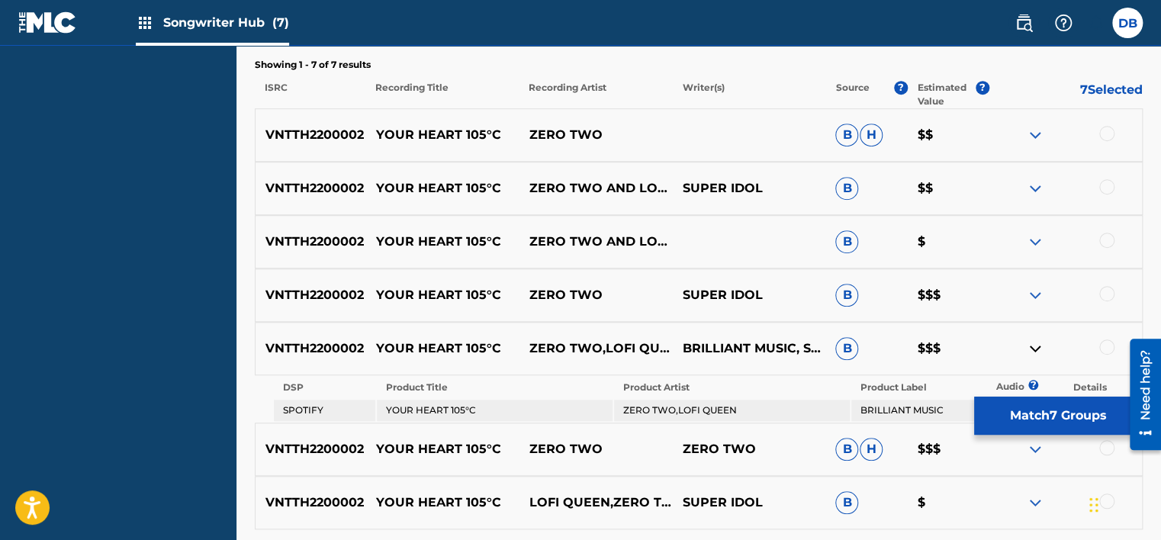
click at [1027, 345] on img at bounding box center [1035, 349] width 18 height 18
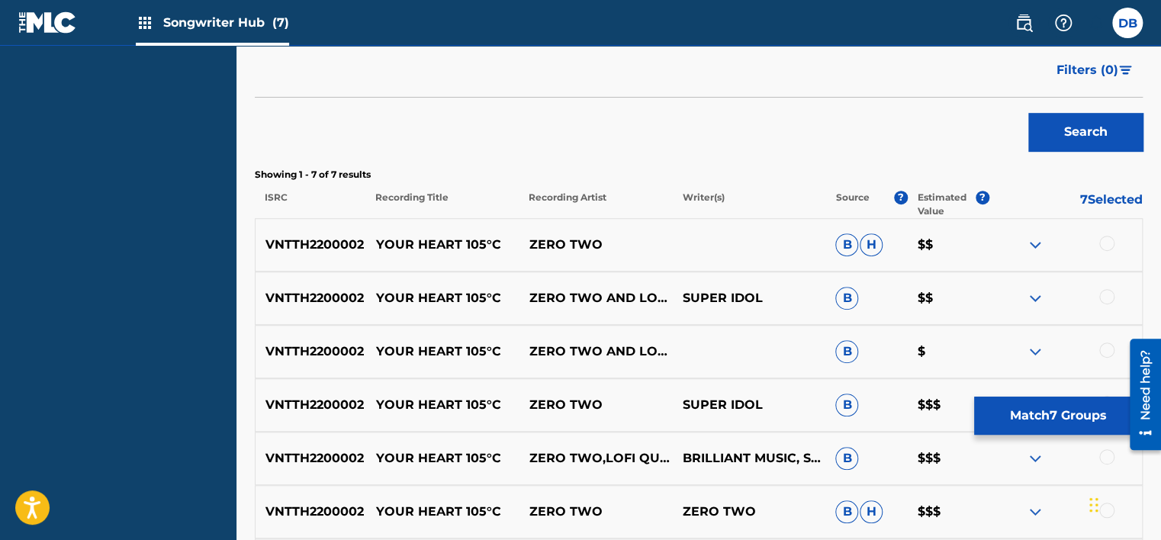
scroll to position [269, 0]
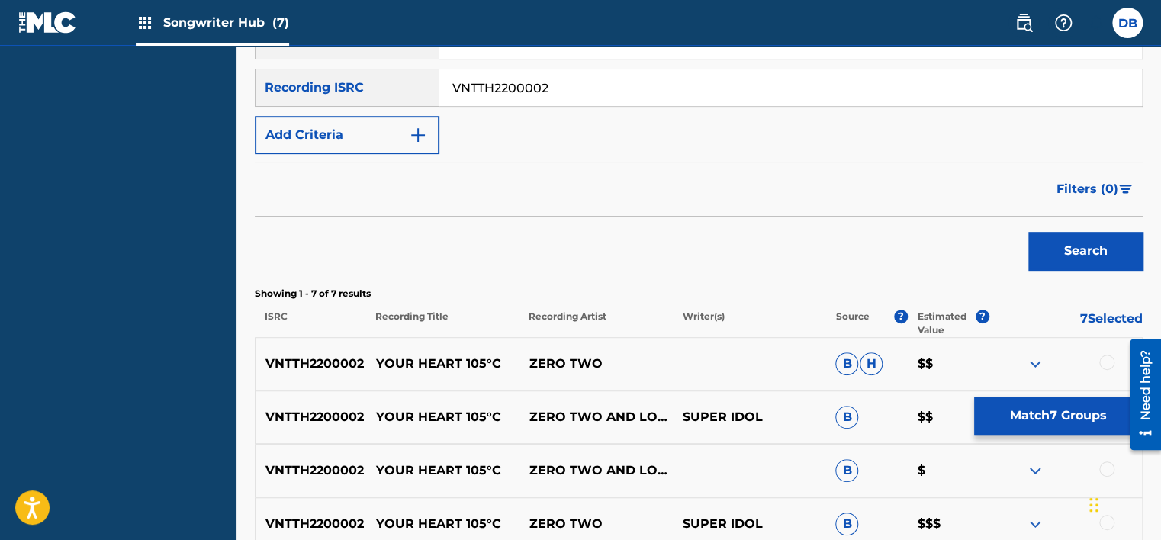
click at [516, 79] on input "VNTTH2200002" at bounding box center [790, 87] width 703 height 37
paste input "LLT2179136"
click at [1051, 254] on button "Search" at bounding box center [1085, 251] width 114 height 38
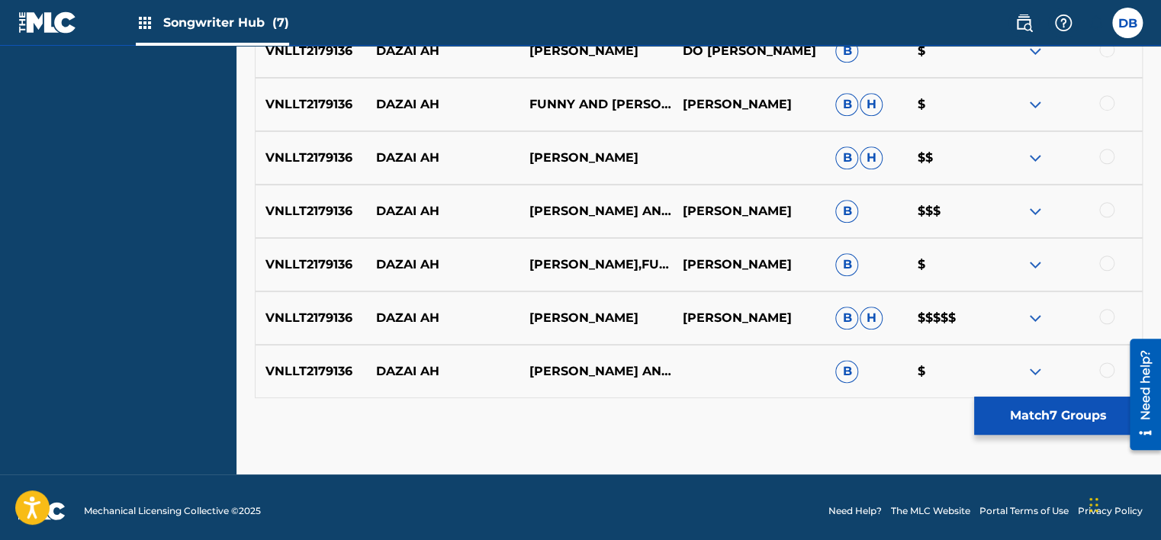
scroll to position [748, 0]
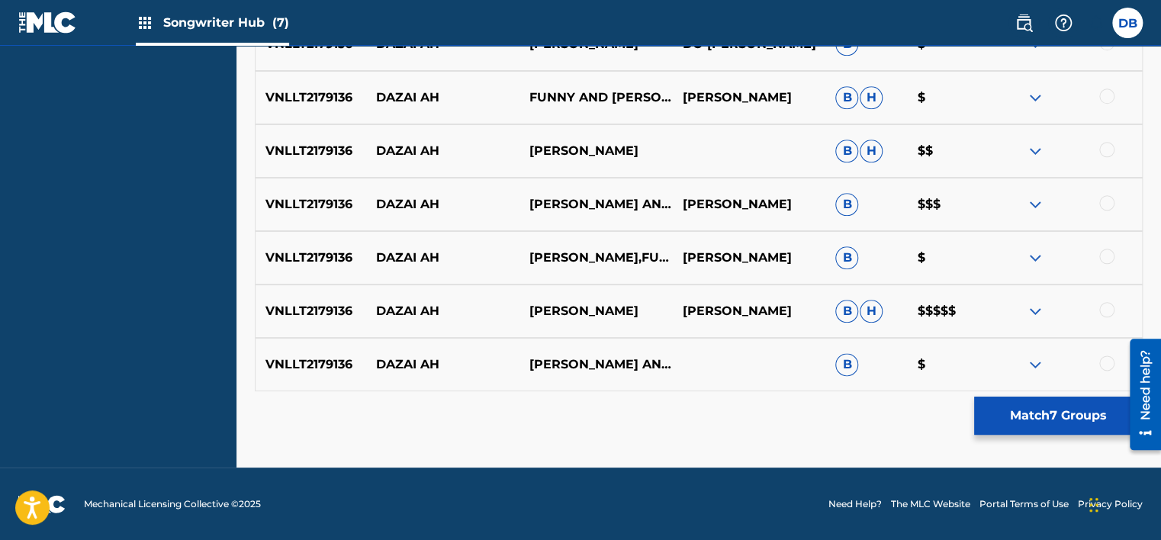
click at [1035, 302] on img at bounding box center [1035, 311] width 18 height 18
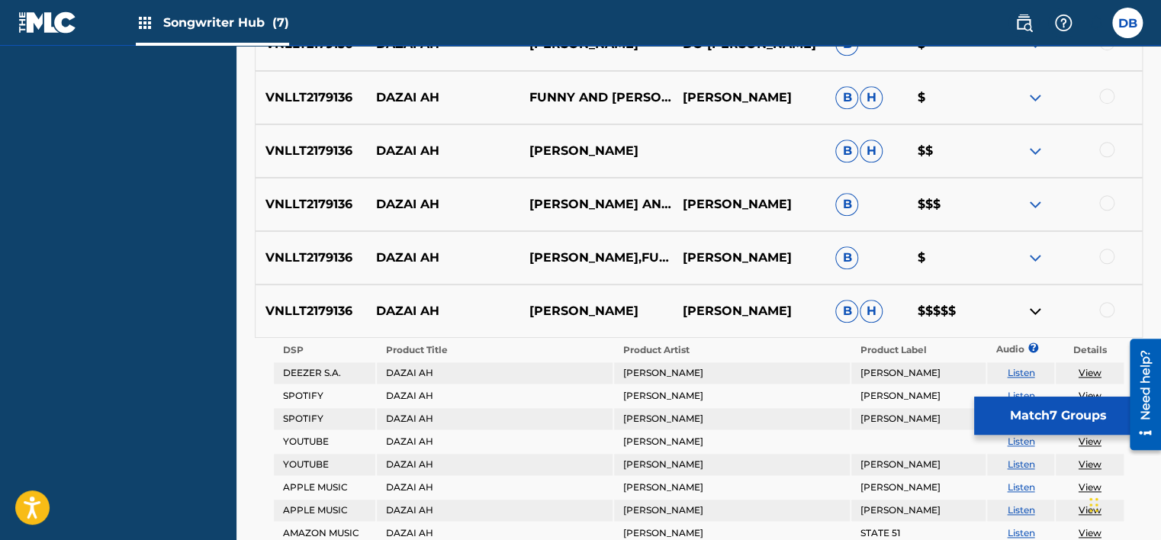
click at [1034, 302] on img at bounding box center [1035, 311] width 18 height 18
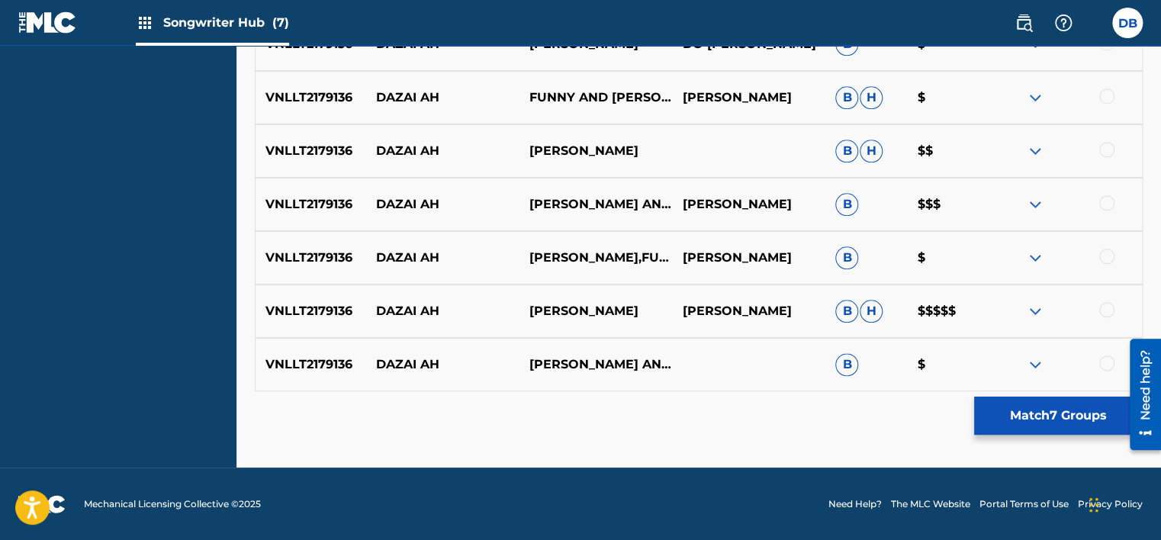
scroll to position [520, 0]
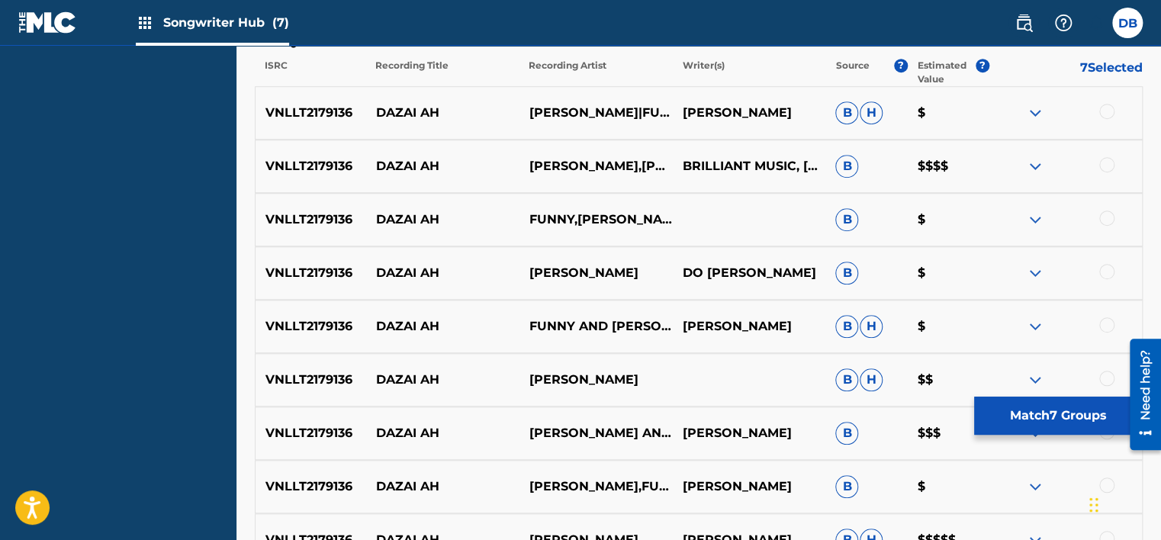
click at [1031, 164] on img at bounding box center [1035, 166] width 18 height 18
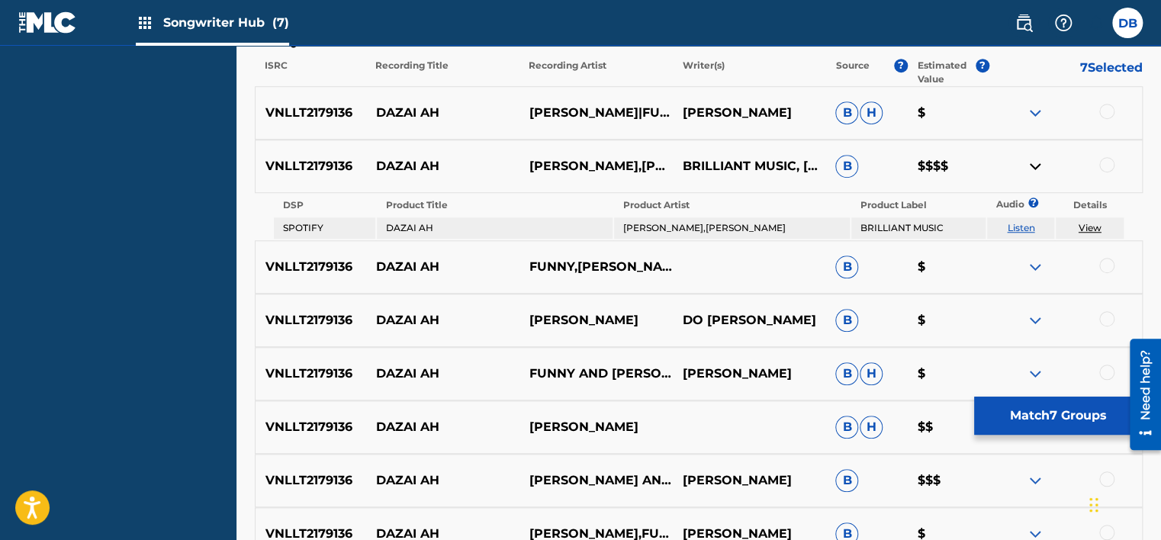
click at [1031, 164] on img at bounding box center [1035, 166] width 18 height 18
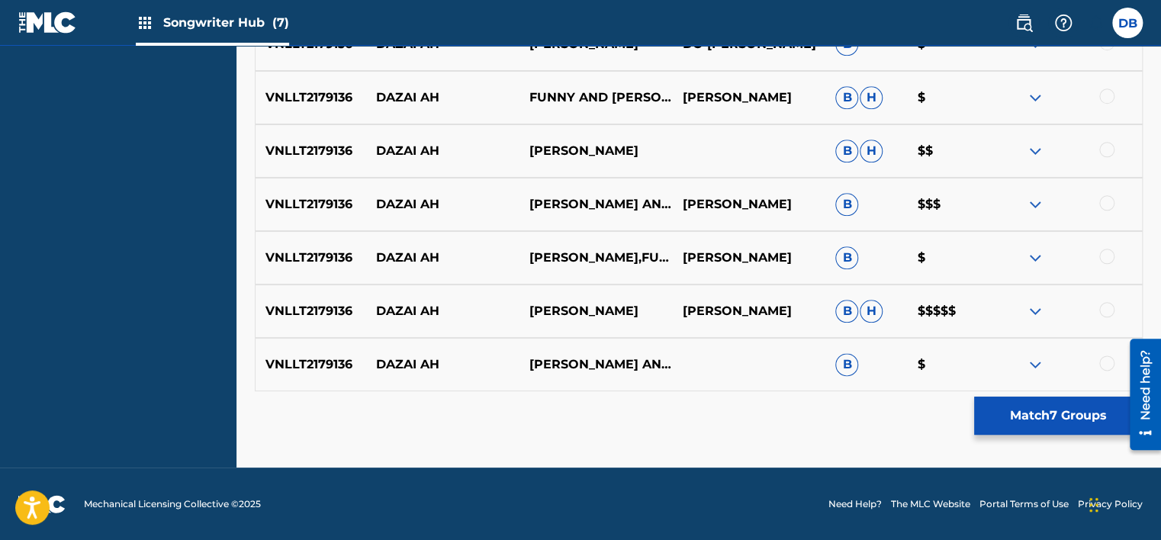
scroll to position [443, 0]
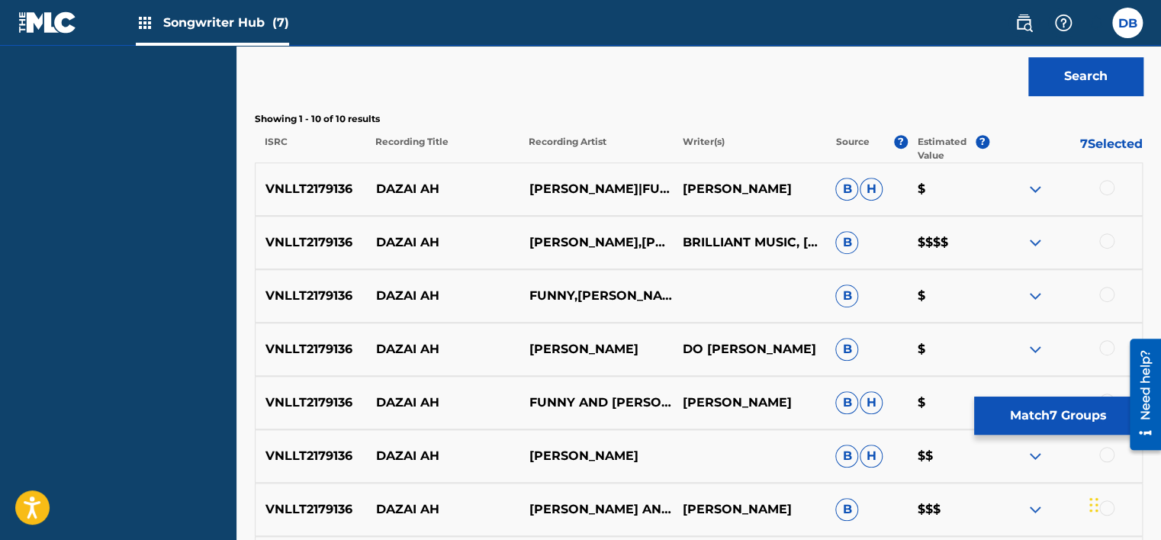
click at [1040, 183] on img at bounding box center [1035, 189] width 18 height 18
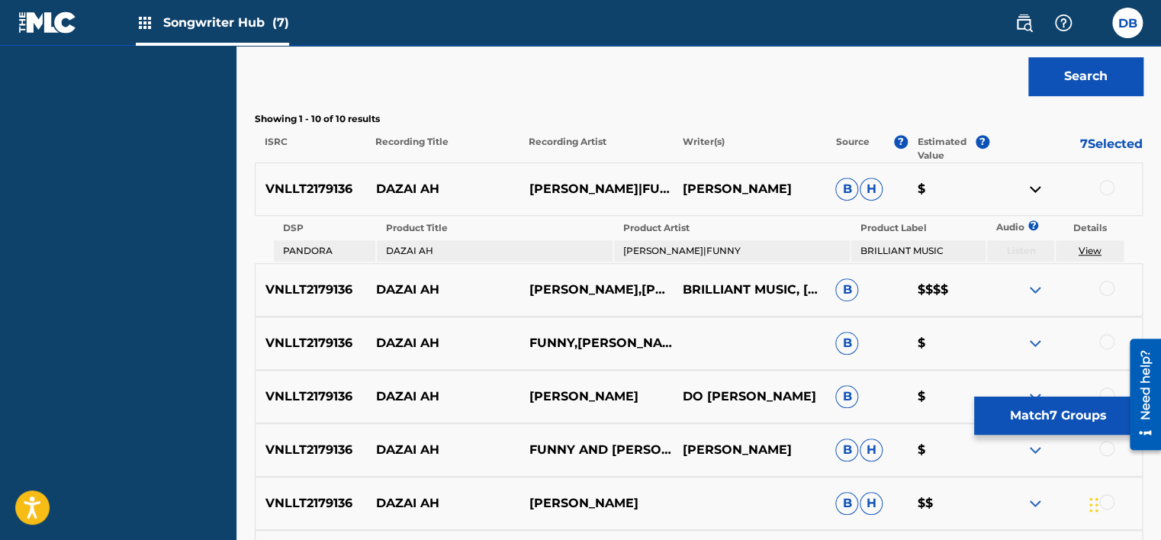
click at [1040, 183] on img at bounding box center [1035, 189] width 18 height 18
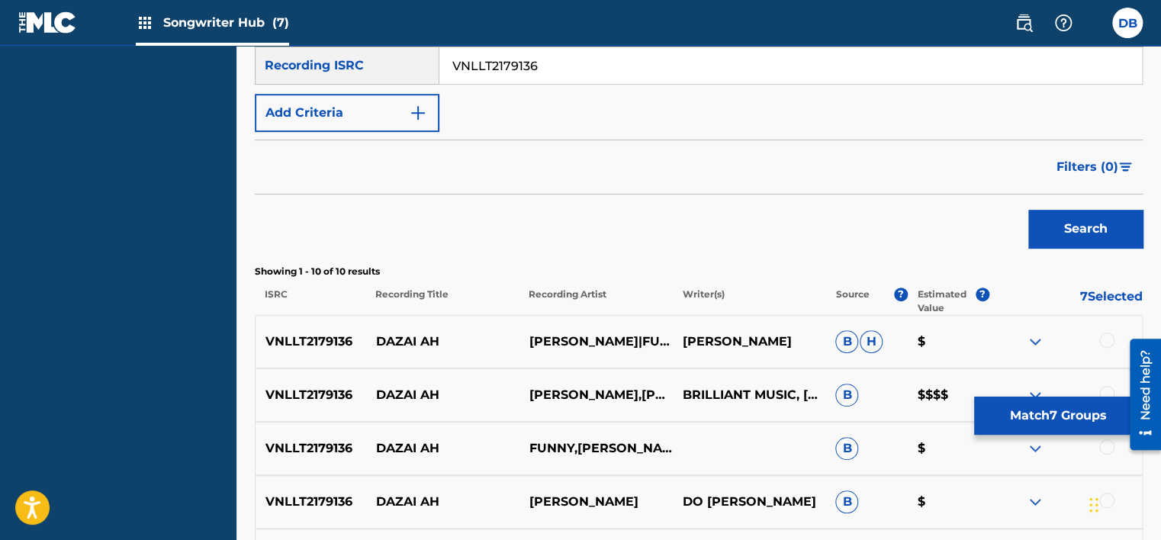
scroll to position [62, 0]
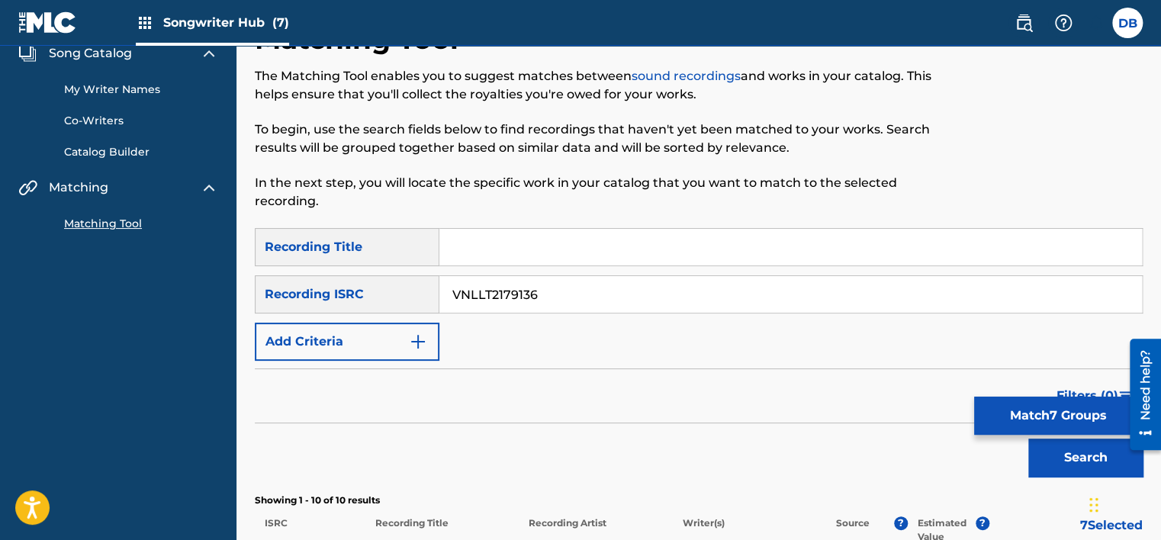
click at [491, 288] on input "VNLLT2179136" at bounding box center [790, 294] width 703 height 37
paste input "IDNVK2290019"
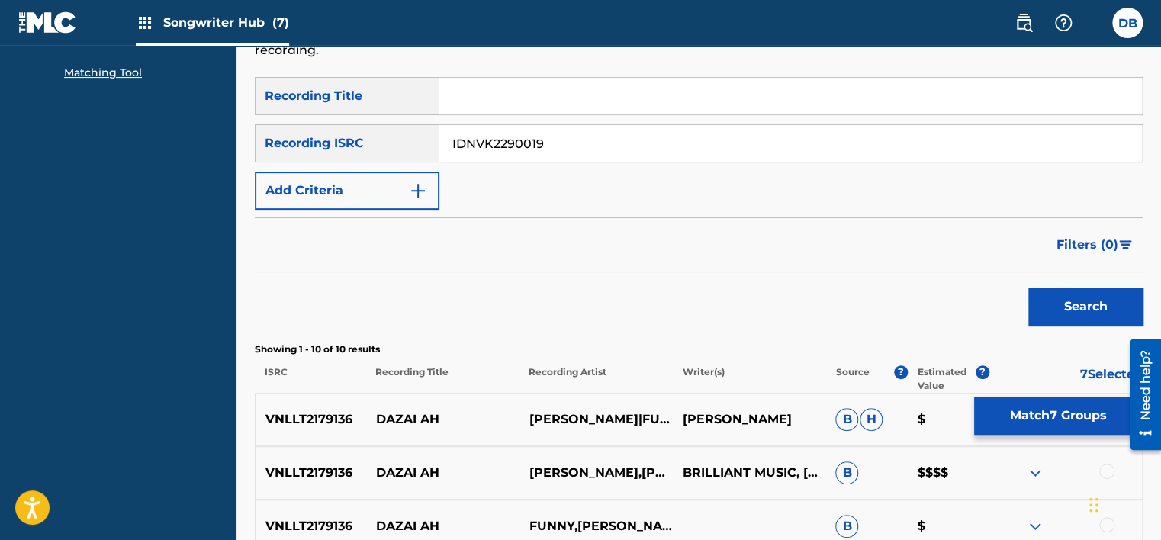
scroll to position [214, 0]
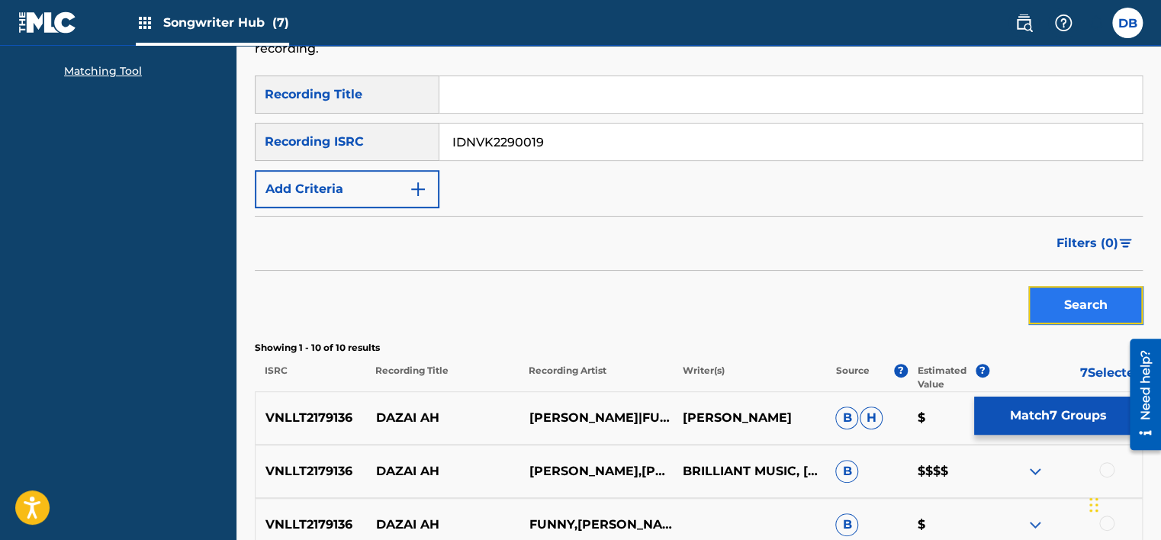
click at [1063, 304] on button "Search" at bounding box center [1085, 305] width 114 height 38
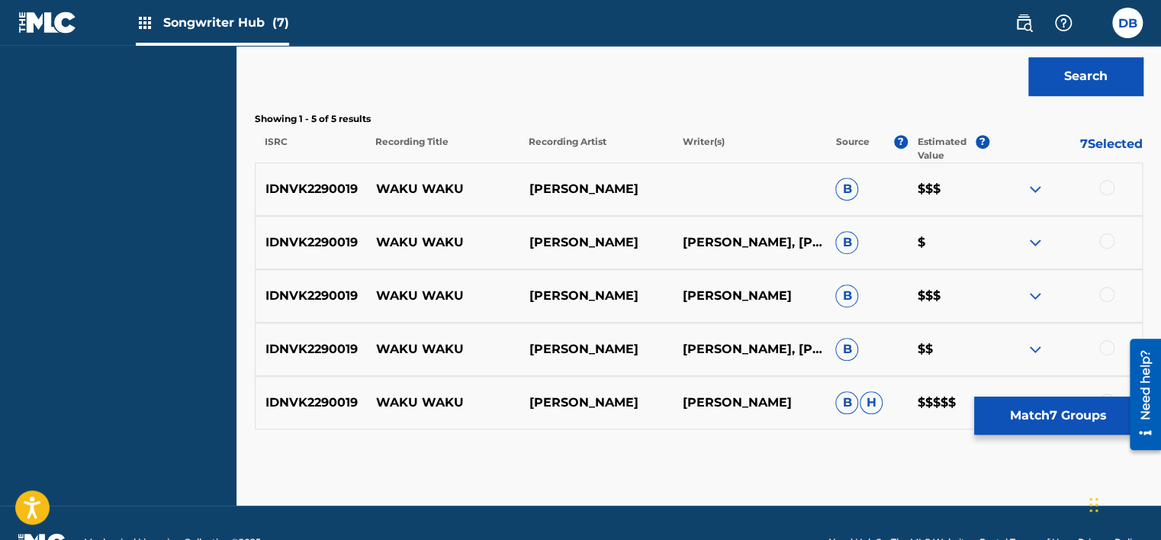
scroll to position [482, 0]
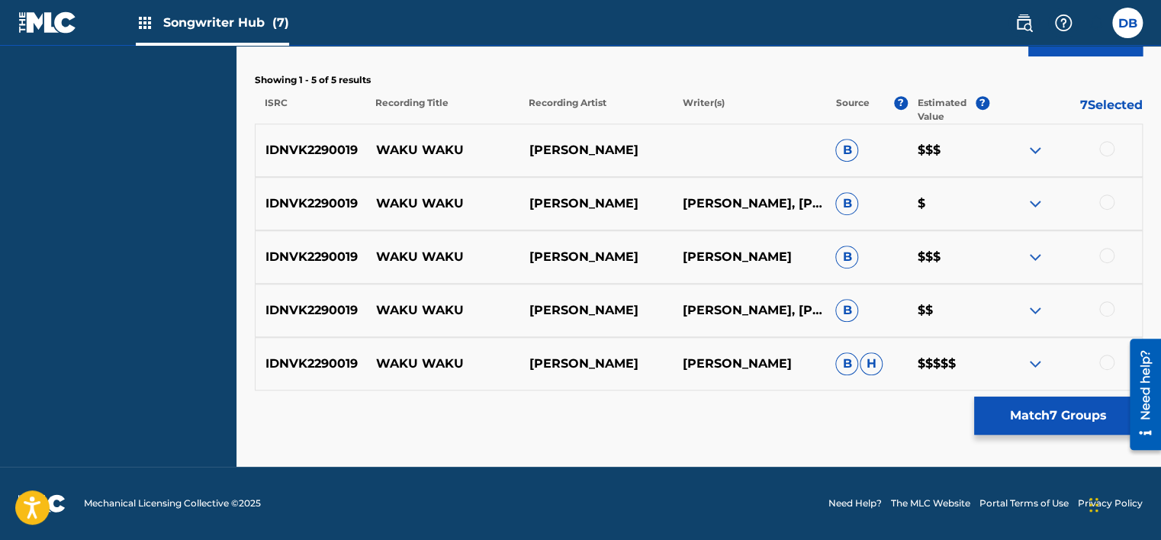
click at [1031, 359] on img at bounding box center [1035, 364] width 18 height 18
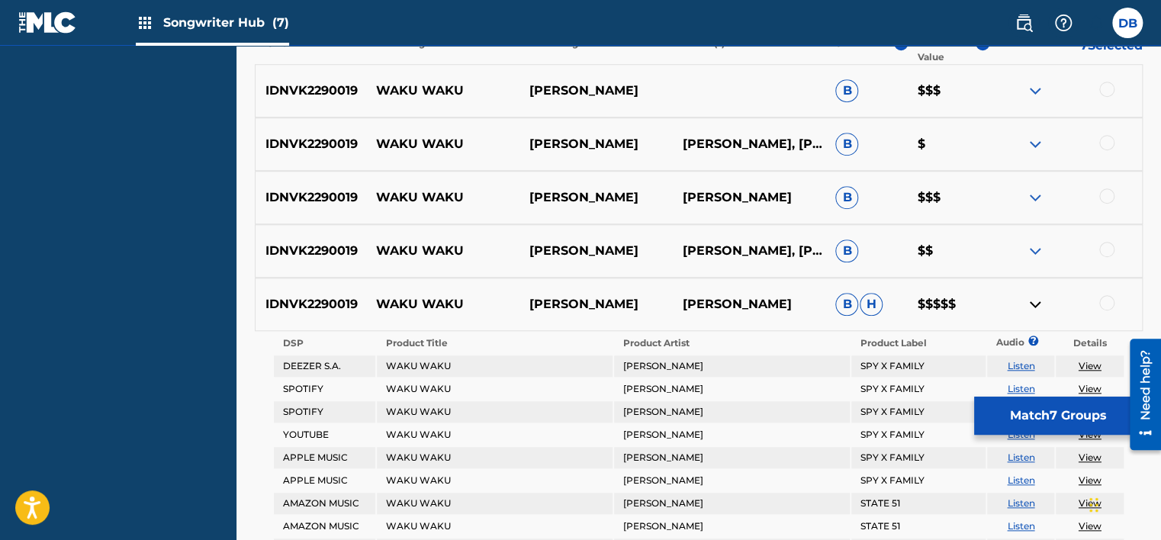
scroll to position [711, 0]
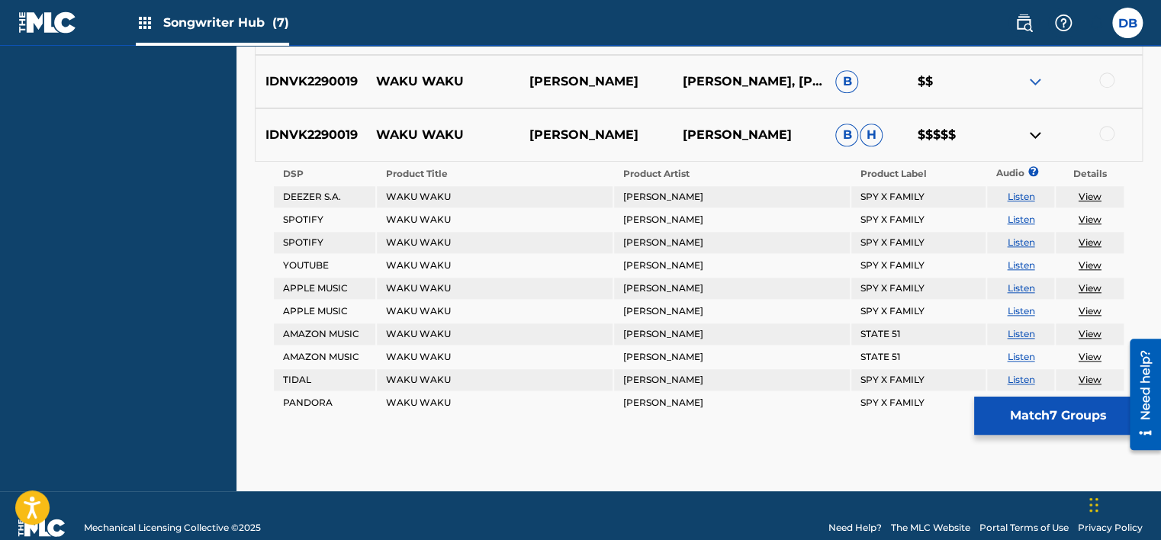
click at [1035, 134] on img at bounding box center [1035, 135] width 18 height 18
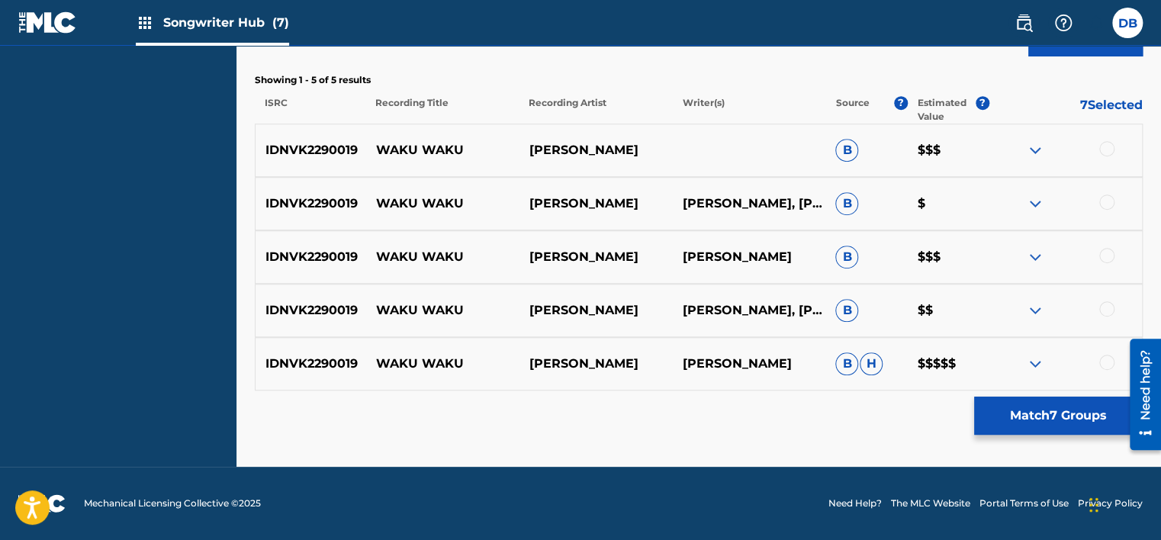
click at [1036, 143] on img at bounding box center [1035, 150] width 18 height 18
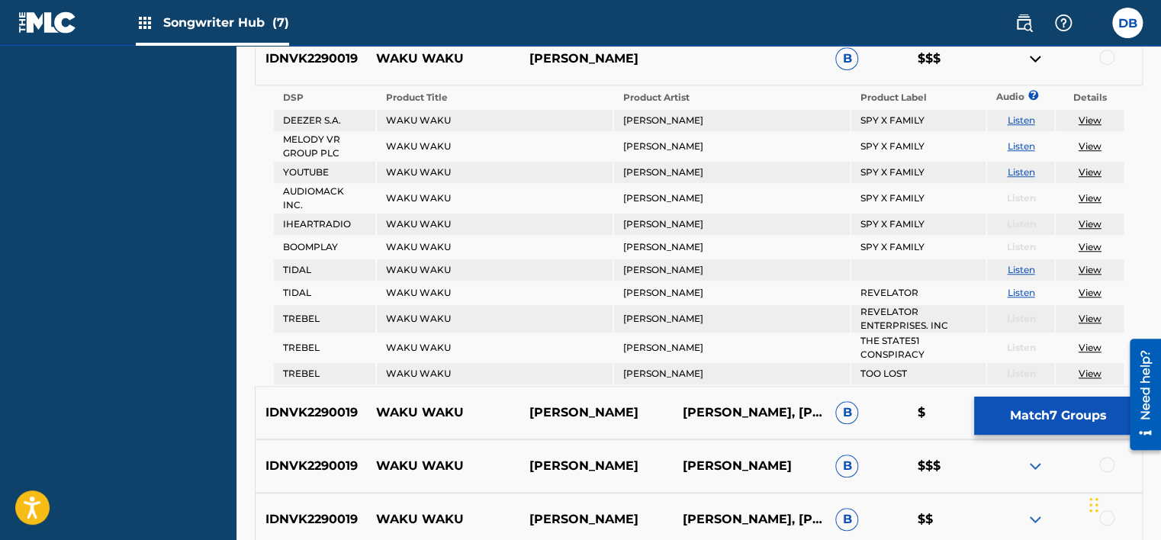
scroll to position [558, 0]
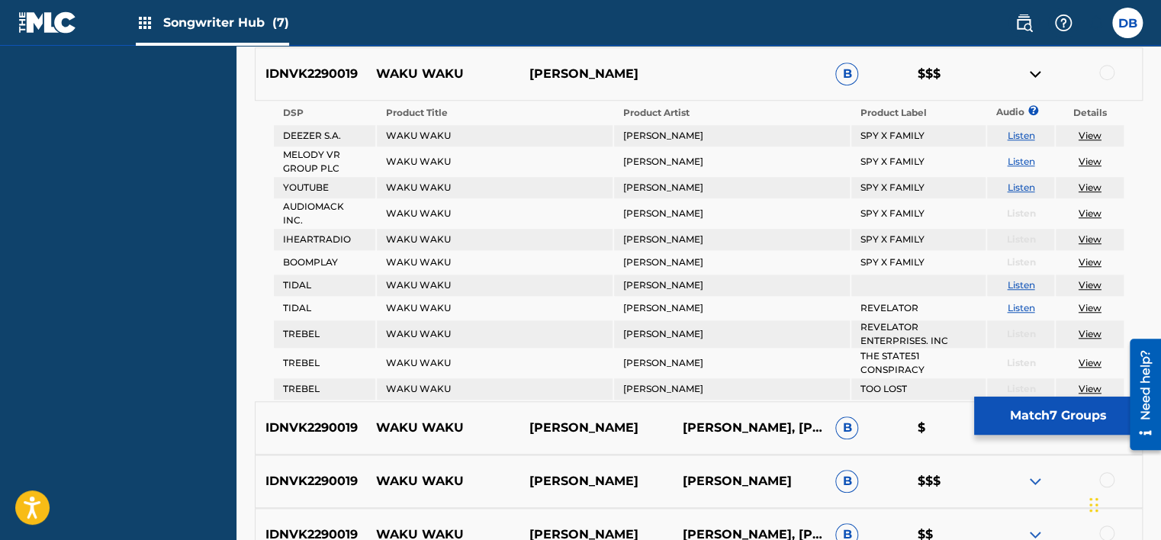
click at [1030, 76] on img at bounding box center [1035, 74] width 18 height 18
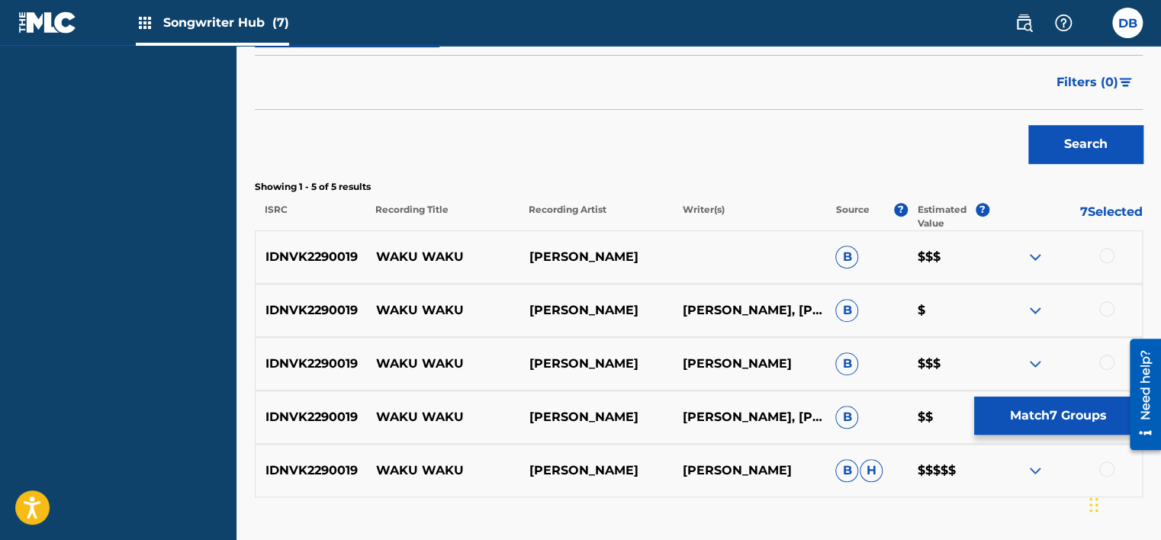
scroll to position [253, 0]
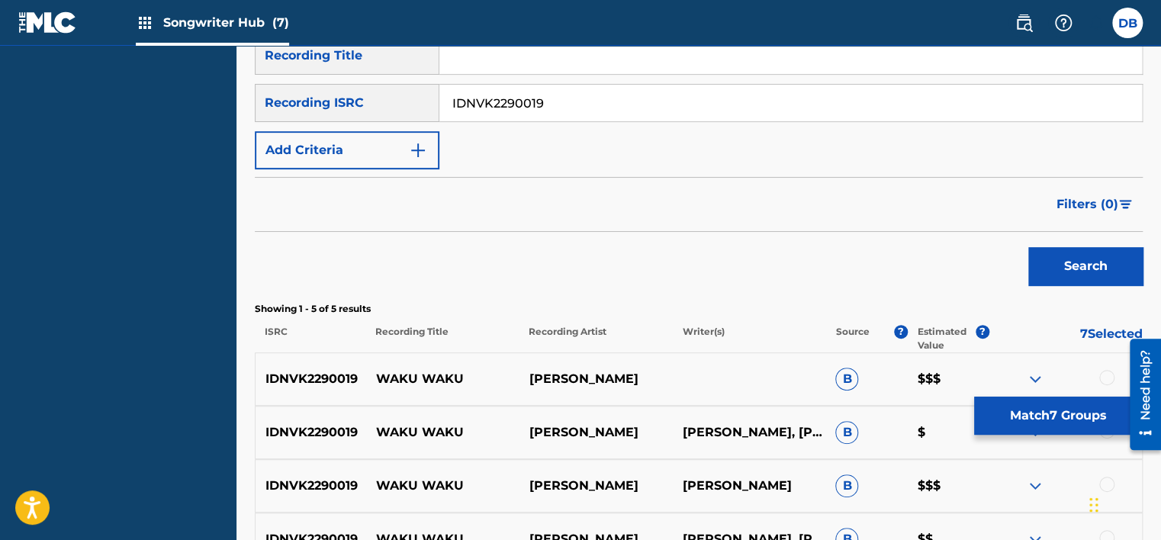
click at [490, 110] on input "IDNVK2290019" at bounding box center [790, 103] width 703 height 37
paste input "26"
click at [1096, 265] on button "Search" at bounding box center [1085, 266] width 114 height 38
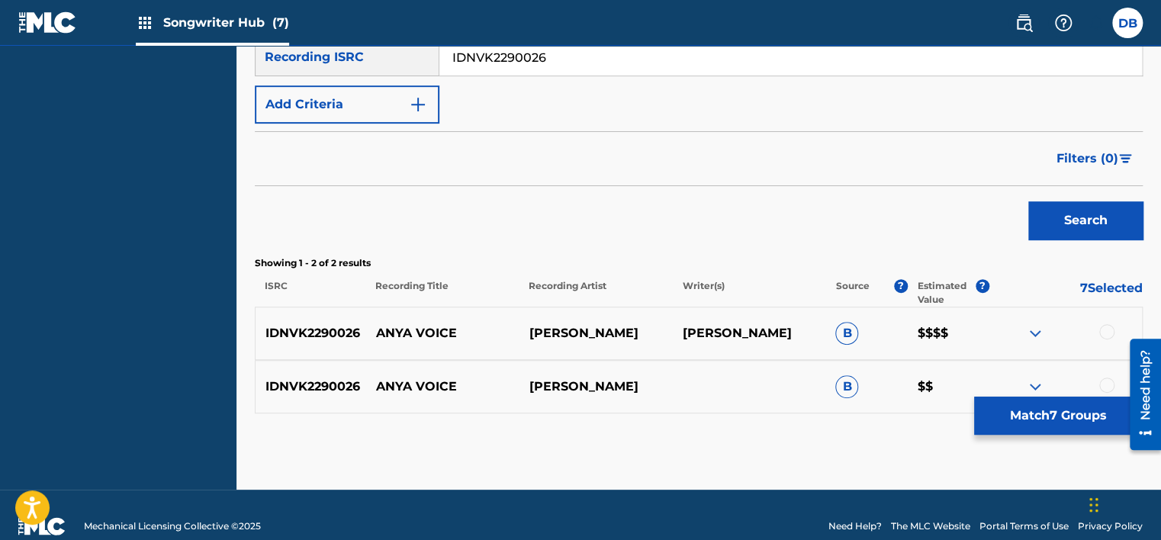
scroll to position [321, 0]
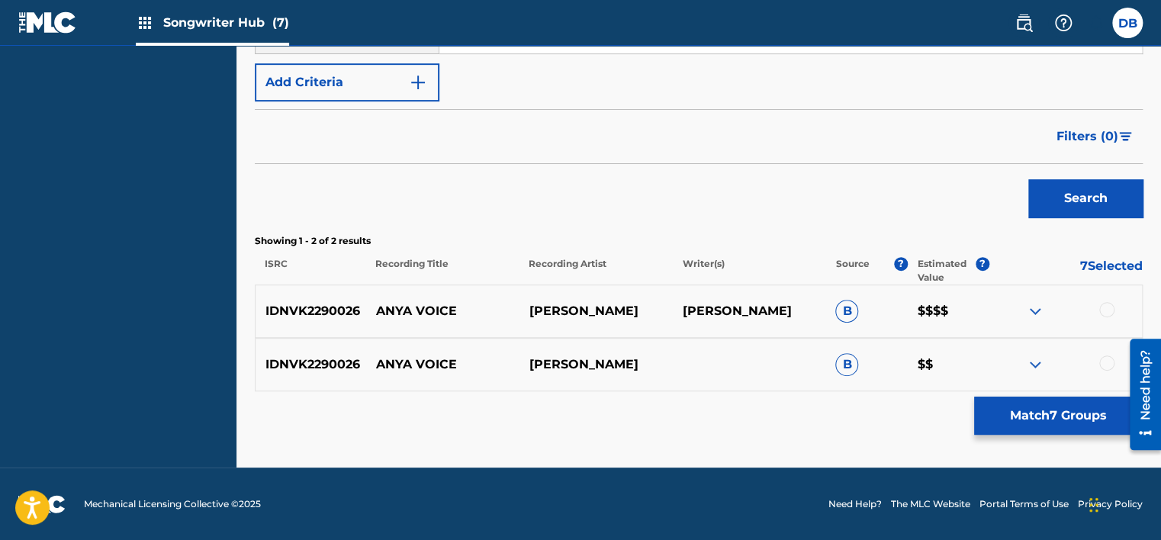
click at [1041, 310] on img at bounding box center [1035, 311] width 18 height 18
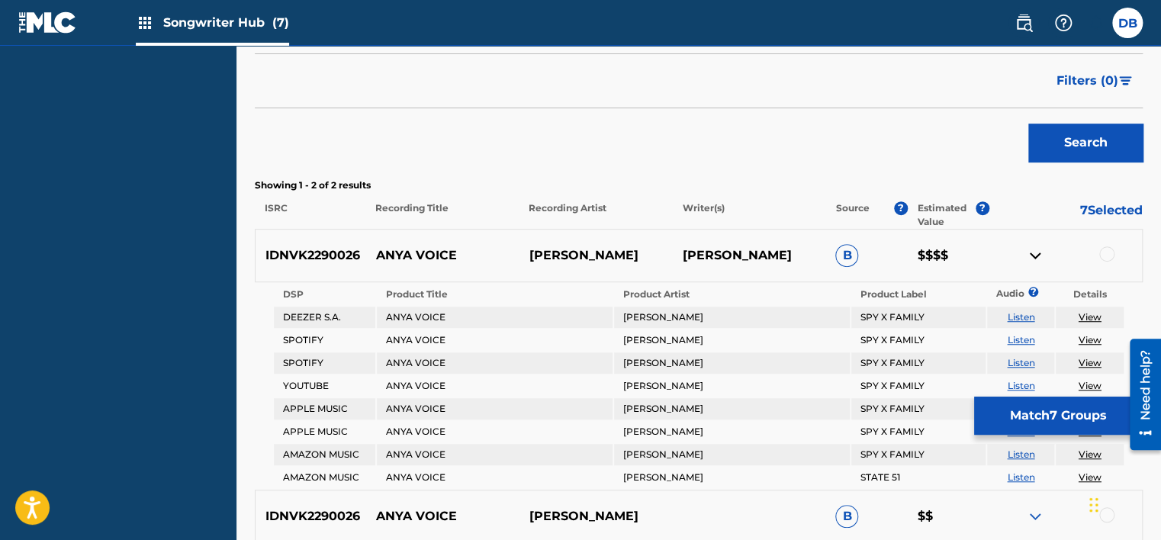
scroll to position [373, 0]
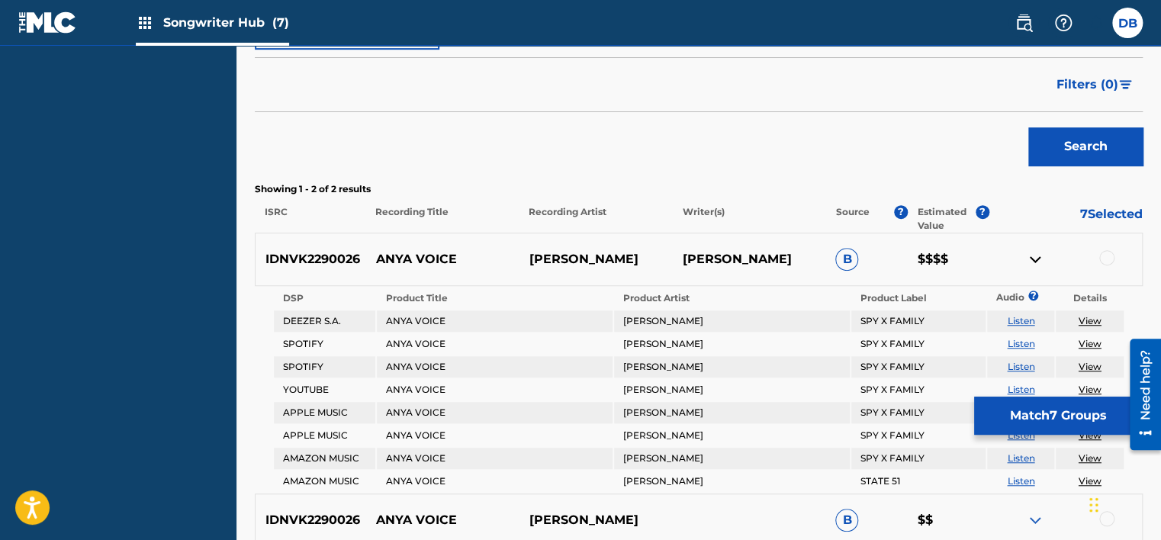
click at [1032, 257] on img at bounding box center [1035, 259] width 18 height 18
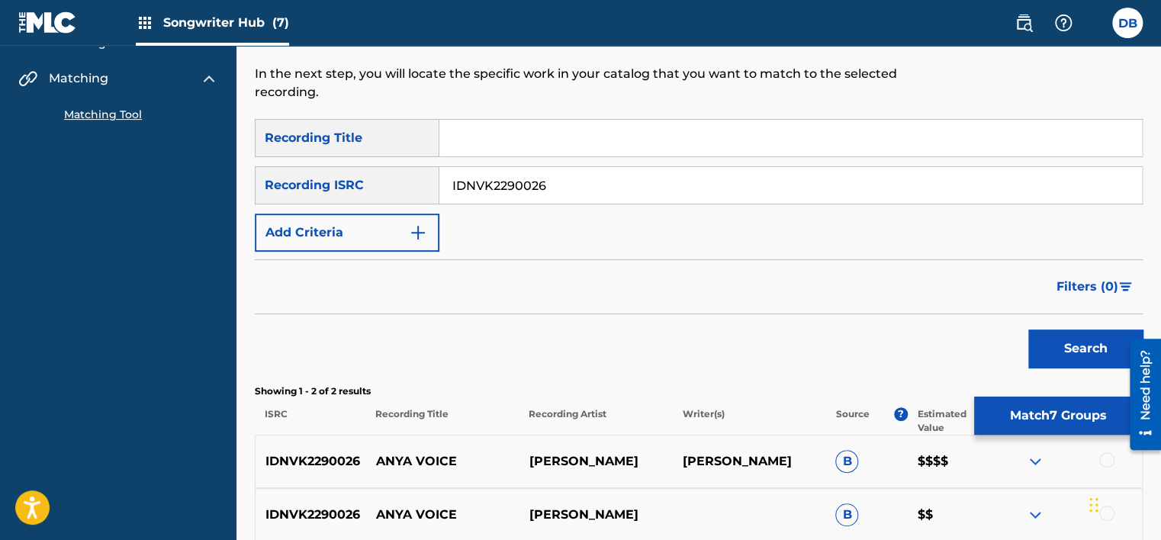
scroll to position [169, 0]
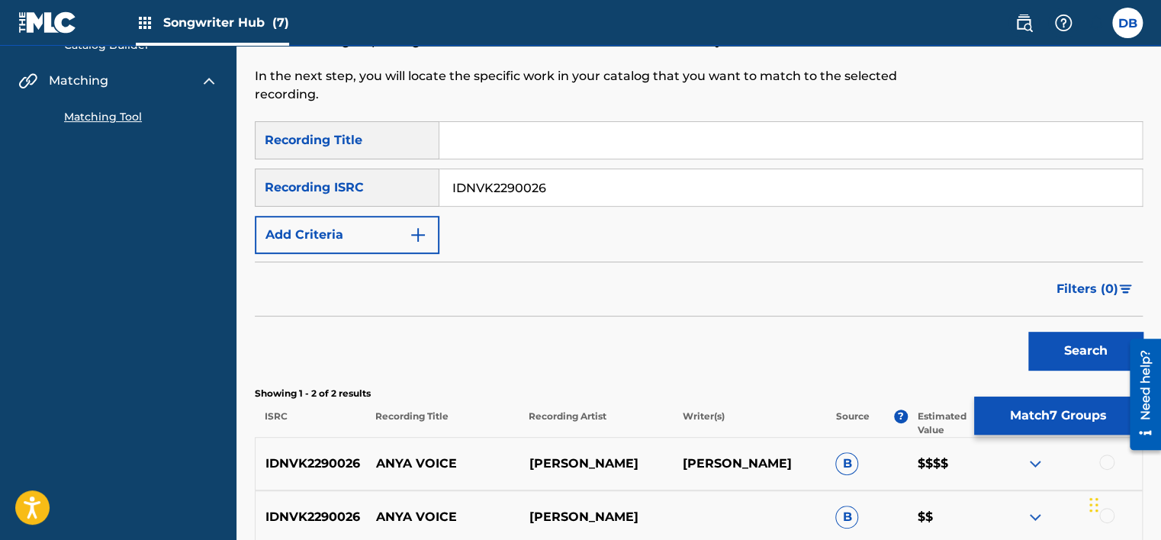
click at [522, 189] on input "IDNVK2290026" at bounding box center [790, 187] width 703 height 37
paste input "GBLLT19002"
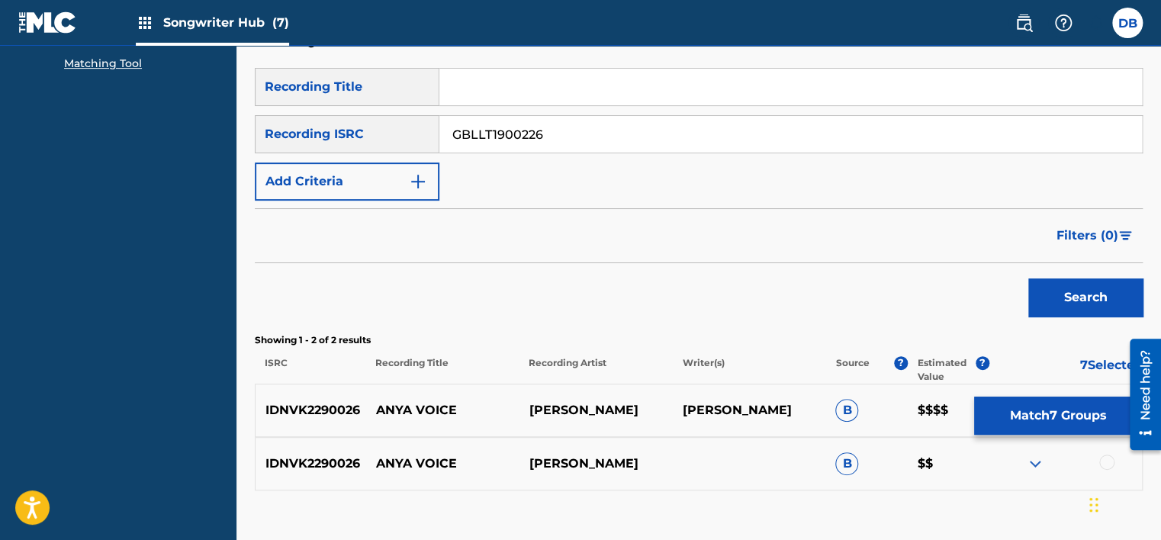
scroll to position [245, 0]
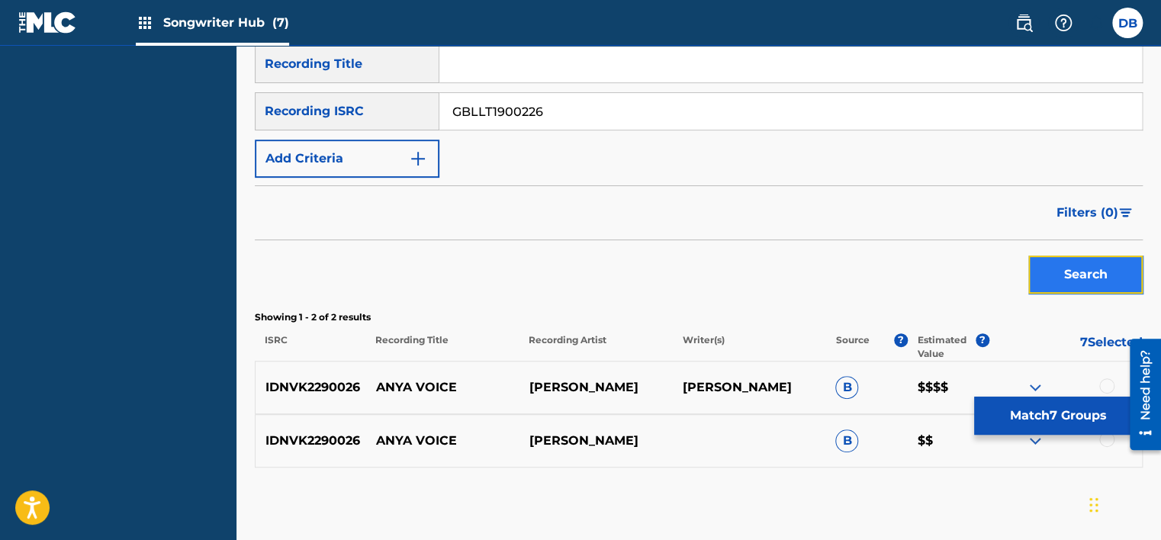
click at [1080, 277] on button "Search" at bounding box center [1085, 275] width 114 height 38
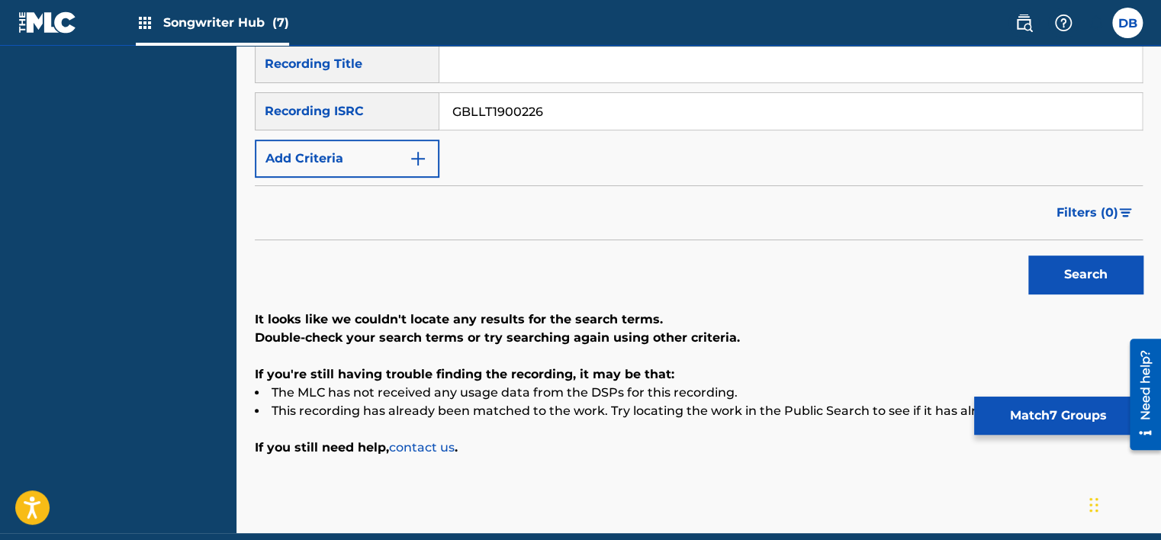
scroll to position [169, 0]
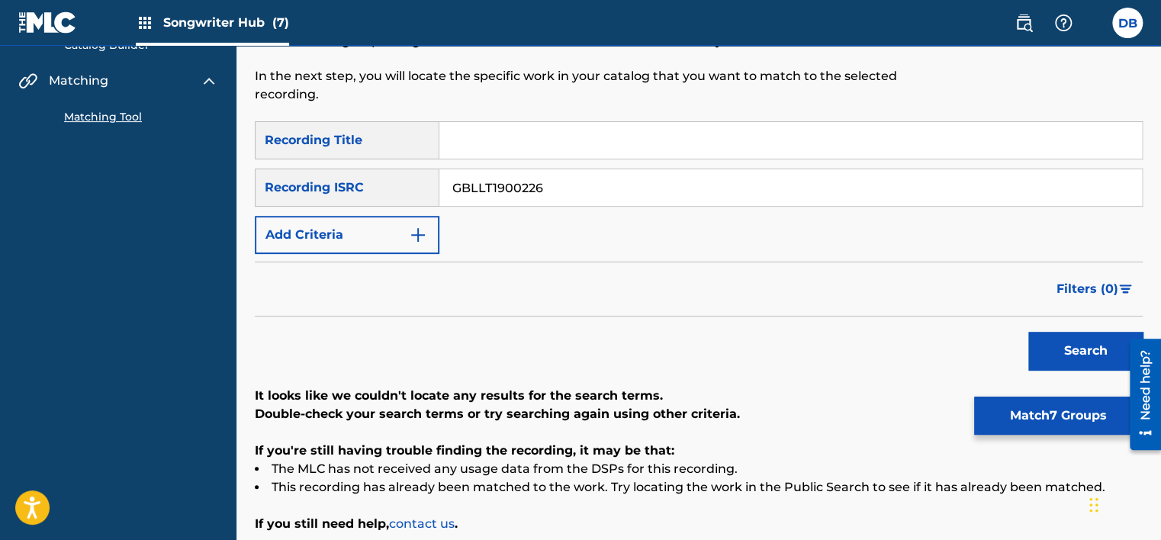
drag, startPoint x: 522, startPoint y: 186, endPoint x: 572, endPoint y: 197, distance: 51.5
click at [572, 197] on input "GBLLT1900226" at bounding box center [790, 187] width 703 height 37
click at [1061, 341] on button "Search" at bounding box center [1085, 351] width 114 height 38
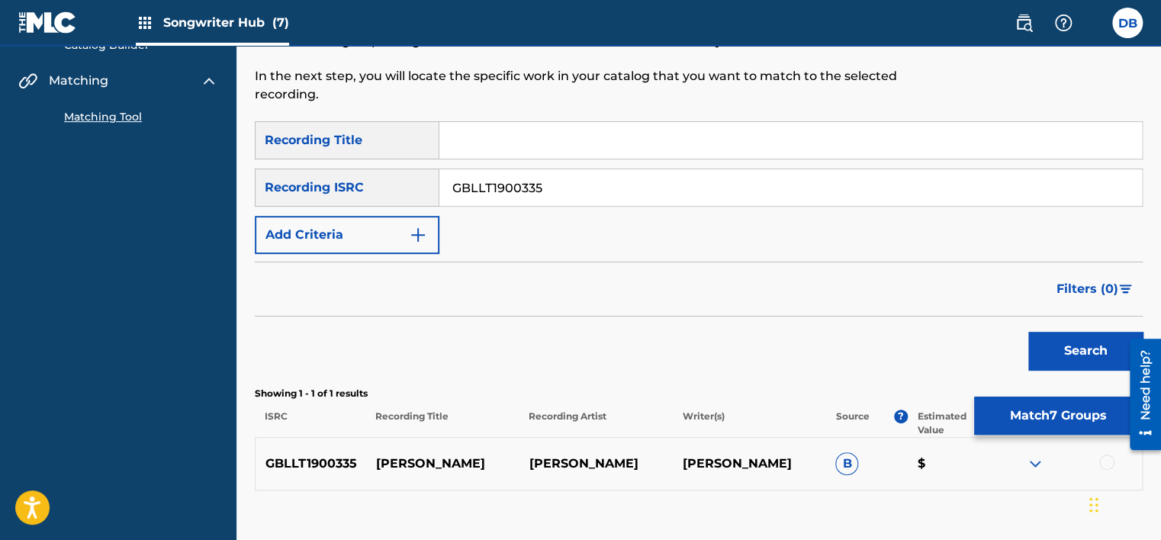
scroll to position [245, 0]
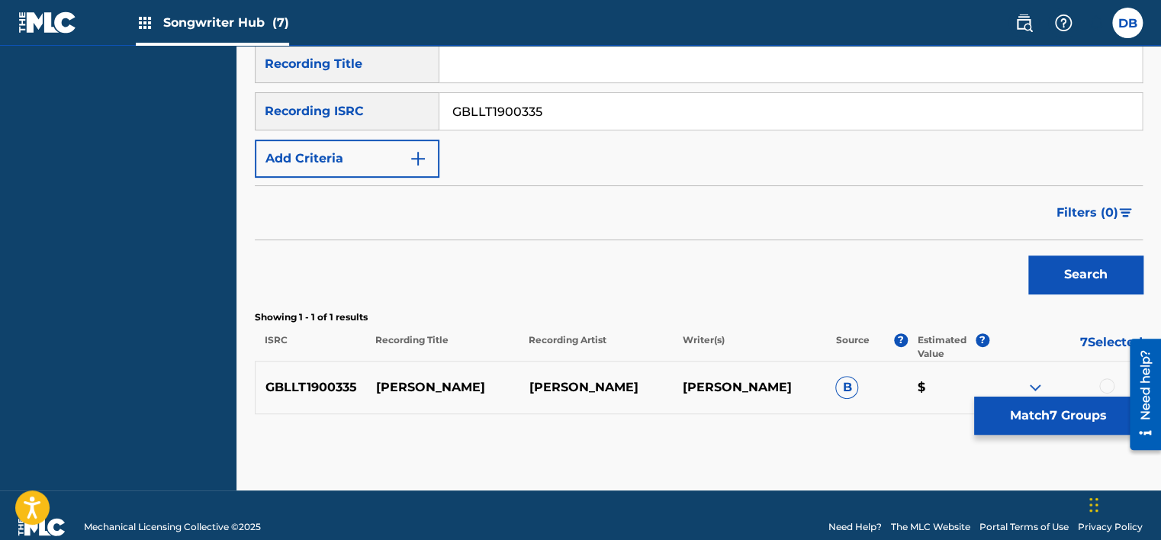
click at [485, 117] on input "GBLLT1900335" at bounding box center [790, 111] width 703 height 37
paste input "VNYMG2000004"
click at [1089, 261] on button "Search" at bounding box center [1085, 275] width 114 height 38
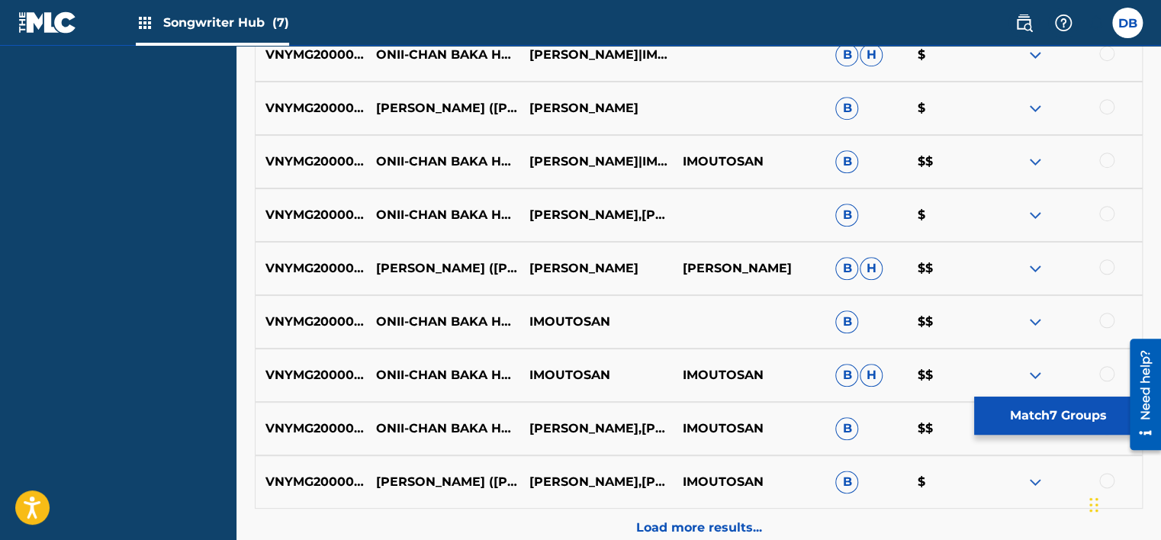
scroll to position [787, 0]
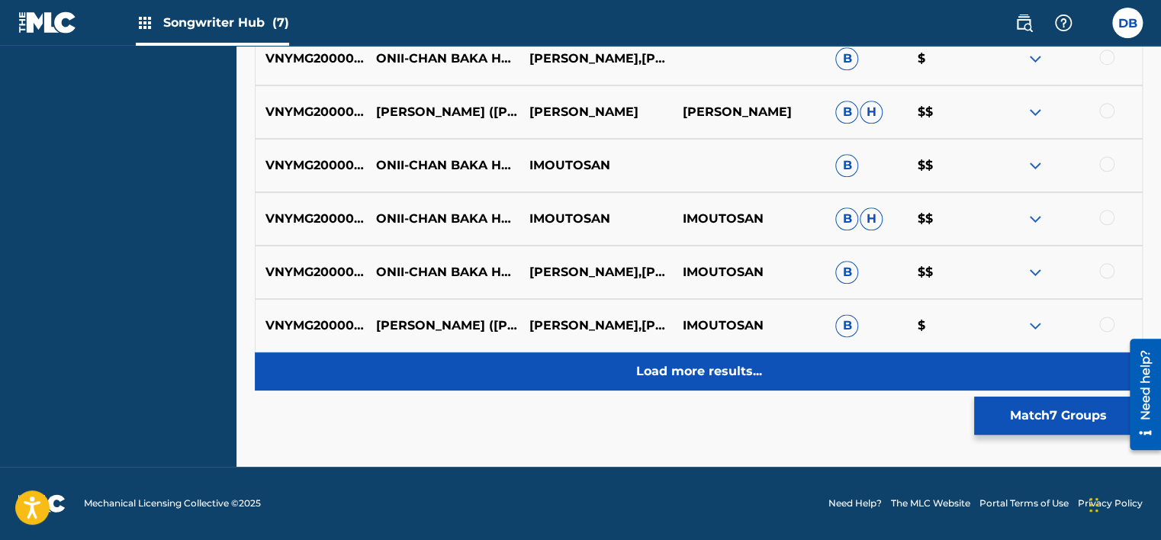
click at [719, 367] on p "Load more results..." at bounding box center [699, 371] width 126 height 18
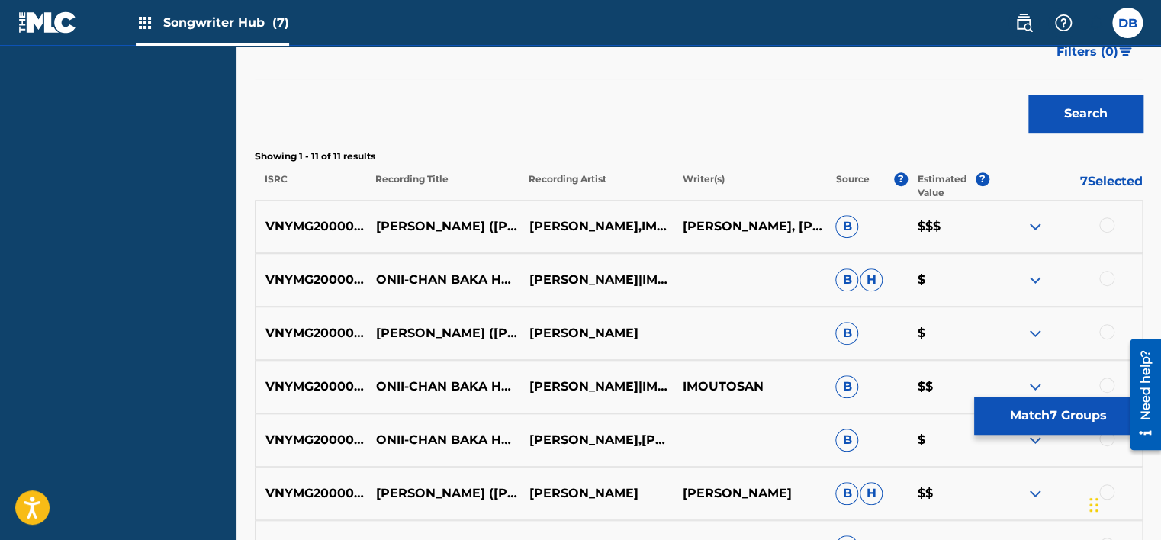
scroll to position [253, 0]
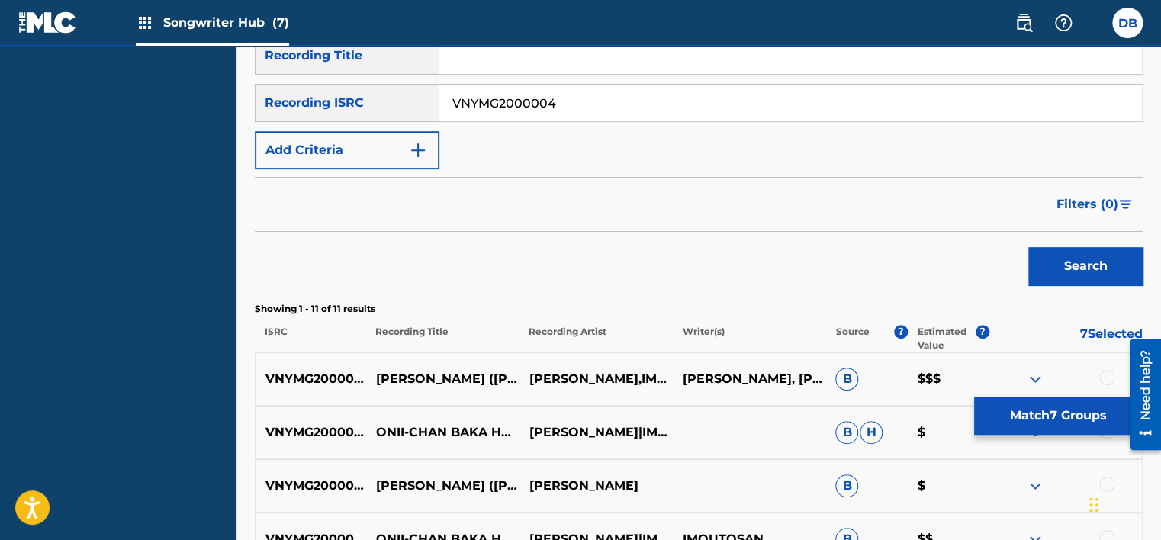
click at [497, 107] on input "VNYMG2000004" at bounding box center [790, 103] width 703 height 37
click at [497, 104] on input "VNYMG2000004" at bounding box center [790, 103] width 703 height 37
paste input "GBLLT1900268"
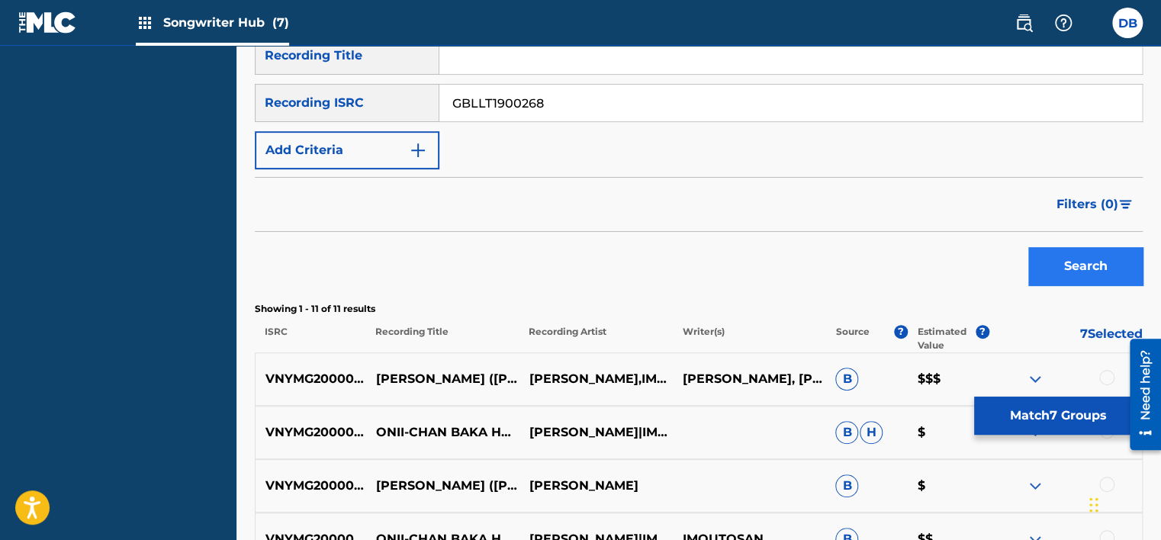
type input "GBLLT1900268"
click at [1074, 272] on button "Search" at bounding box center [1085, 266] width 114 height 38
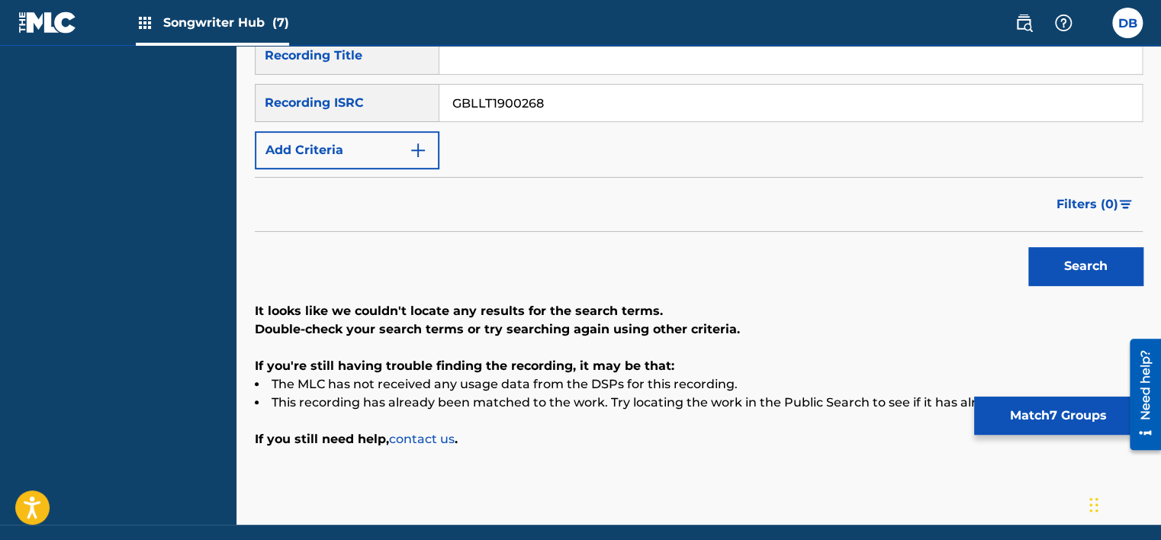
scroll to position [177, 0]
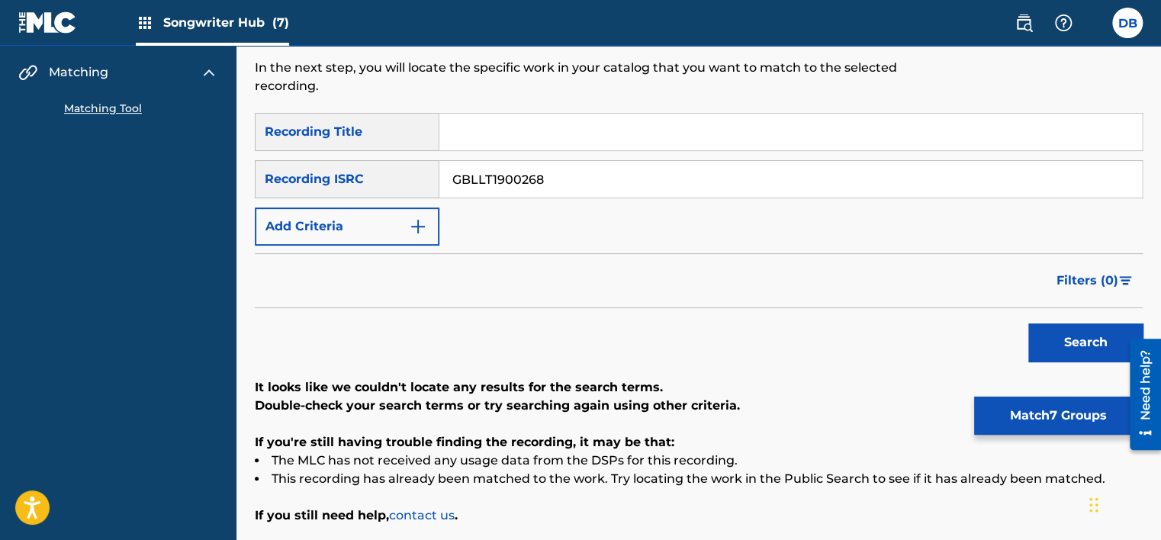
click at [1146, 396] on div "Need help?" at bounding box center [1145, 385] width 21 height 70
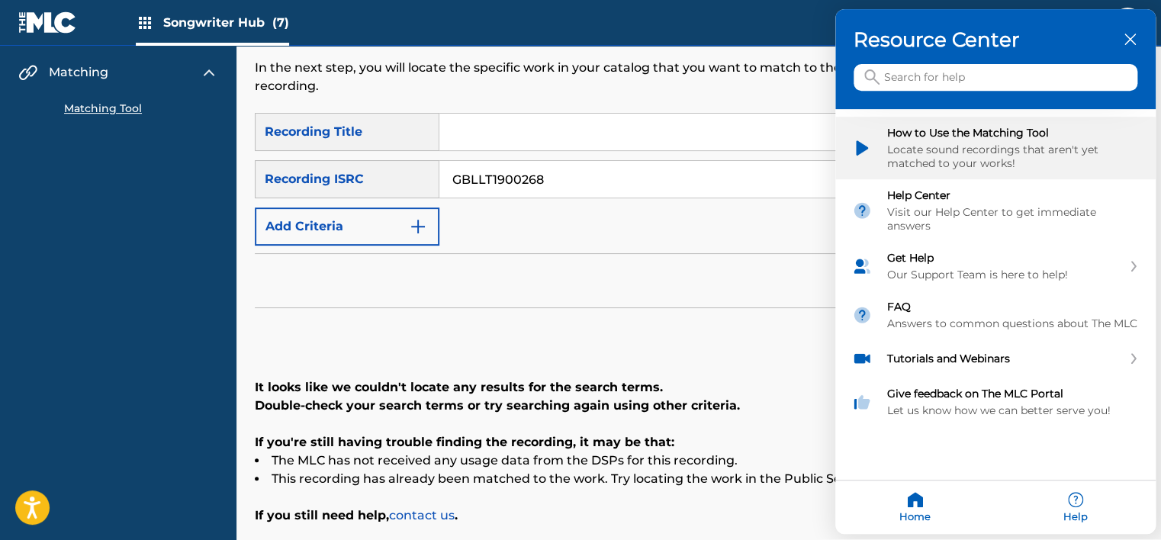
click at [993, 155] on div "Locate sound recordings that aren't yet matched to your works!" at bounding box center [1013, 156] width 252 height 27
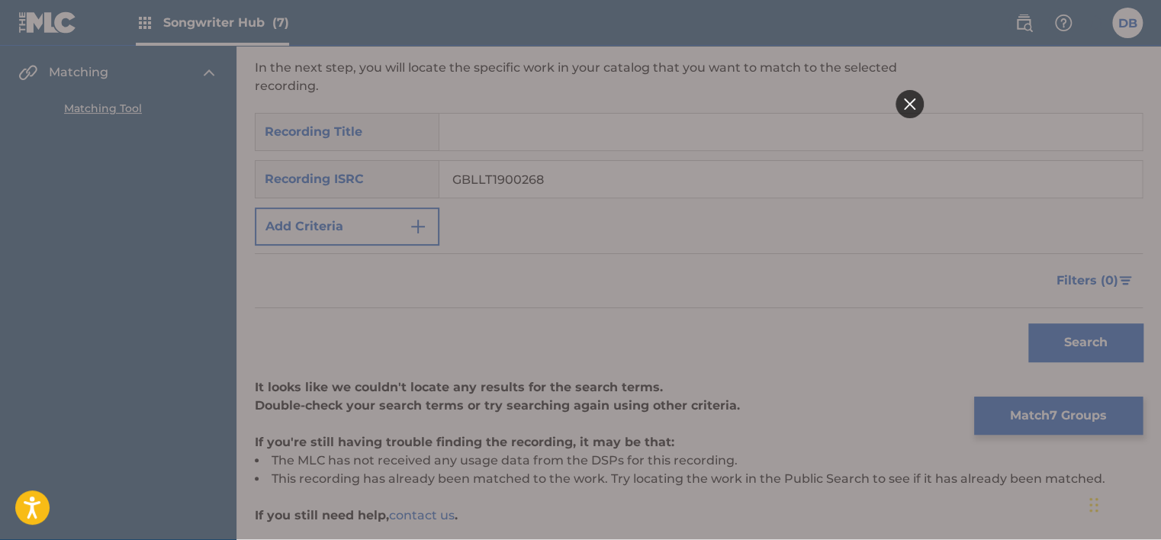
scroll to position [0, 0]
click at [903, 106] on div at bounding box center [910, 104] width 28 height 28
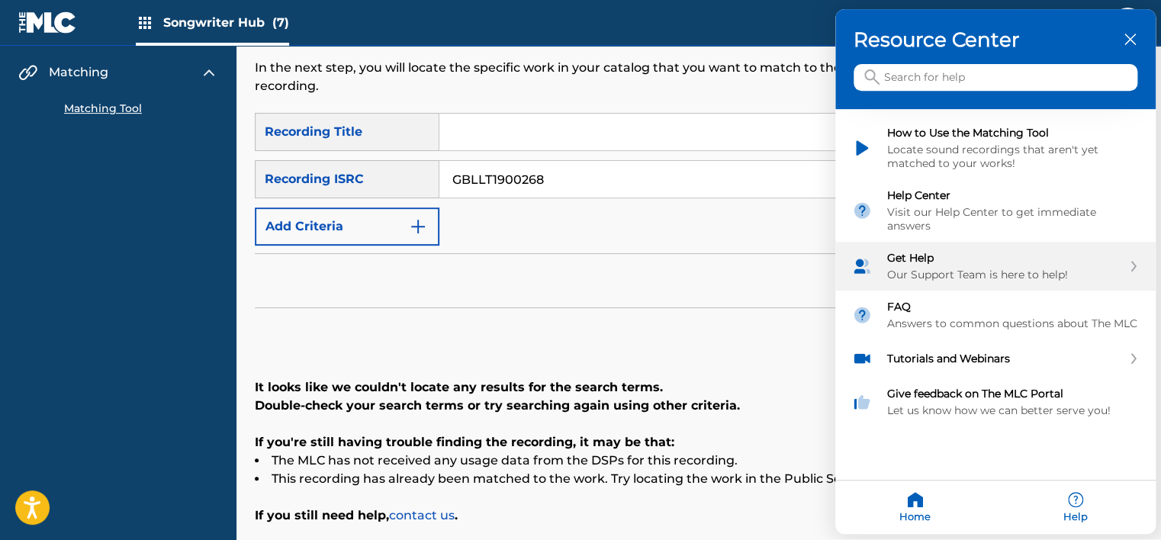
click at [1135, 262] on icon "Get Help" at bounding box center [1133, 267] width 9 height 11
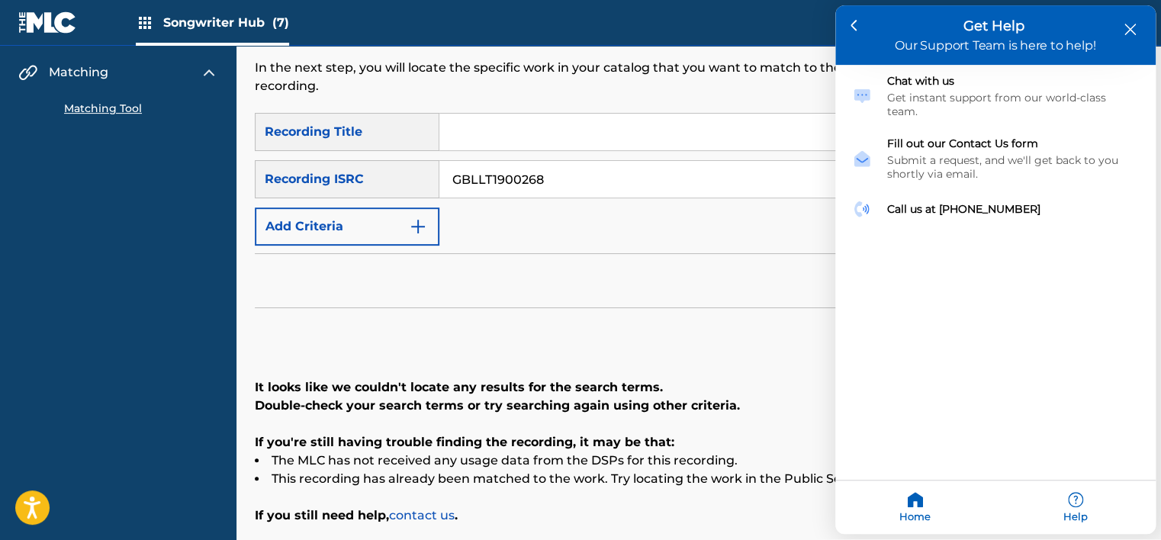
click at [1127, 29] on icon "close resource center" at bounding box center [1130, 29] width 11 height 11
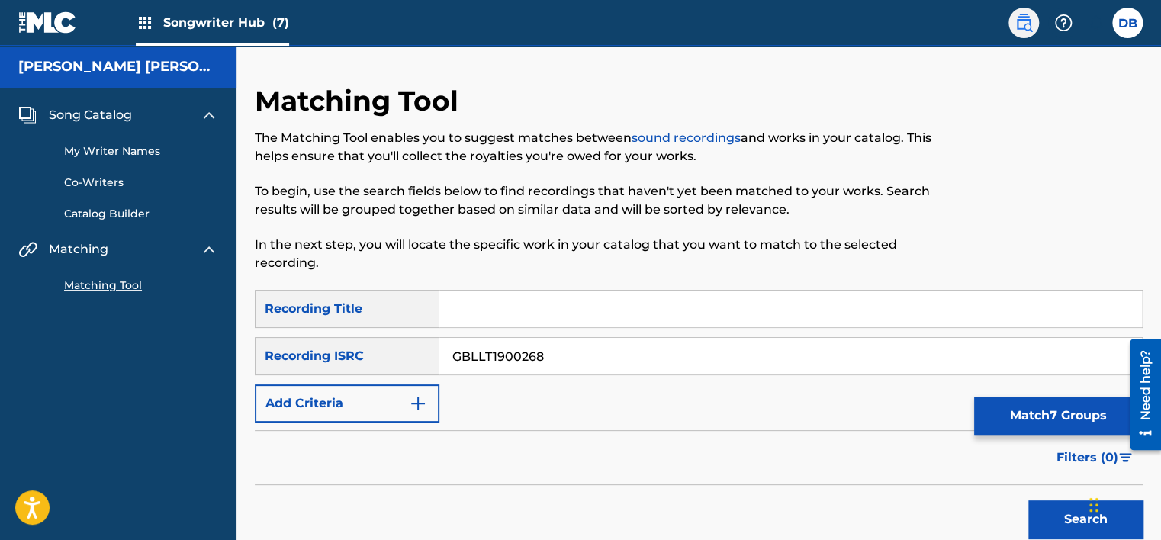
click at [1028, 24] on img at bounding box center [1024, 23] width 18 height 18
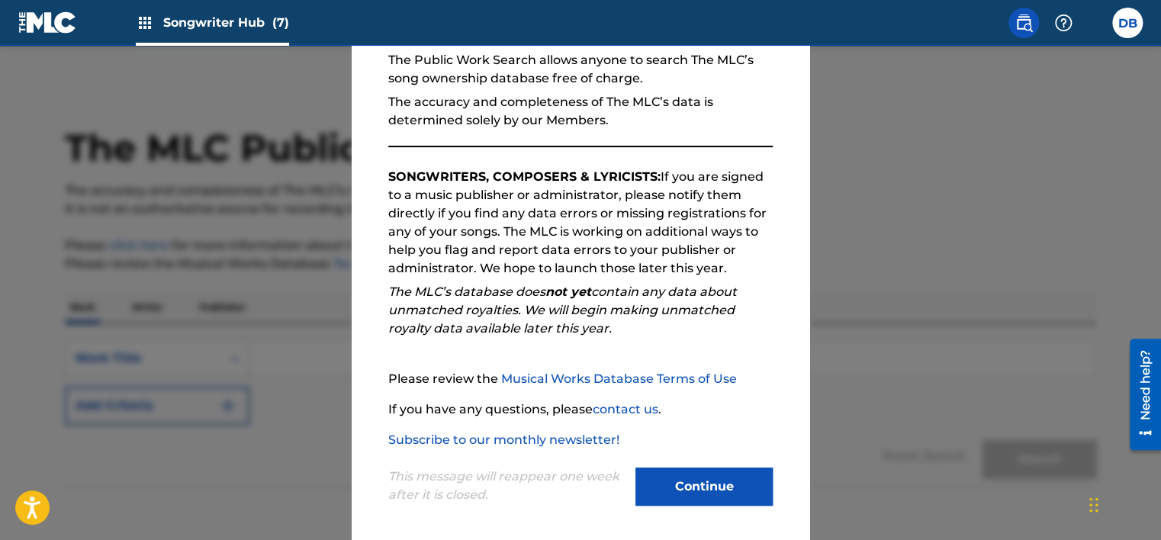
scroll to position [158, 0]
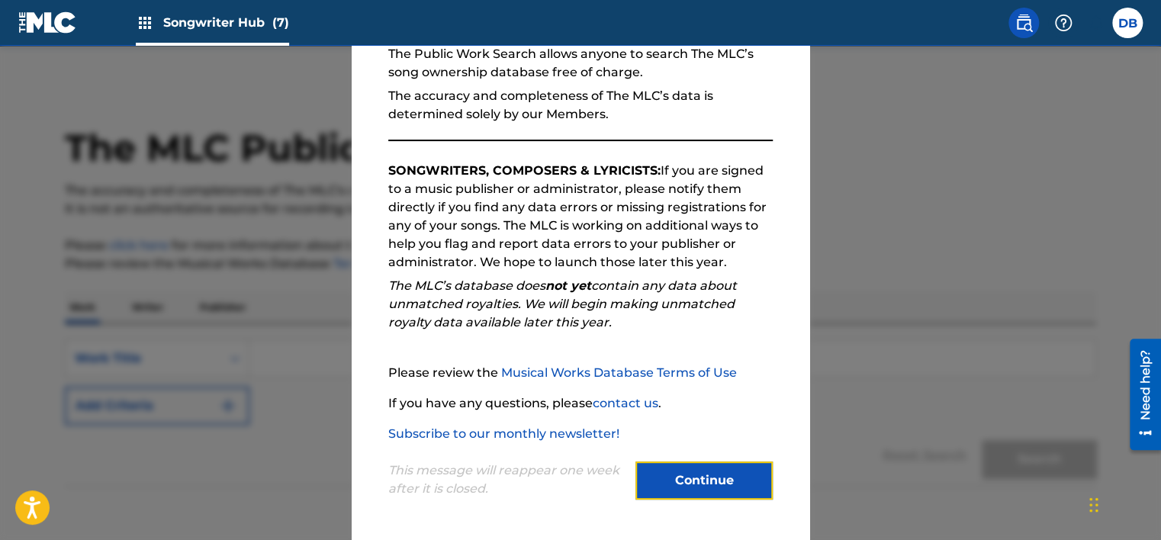
click at [694, 482] on button "Continue" at bounding box center [704, 481] width 137 height 38
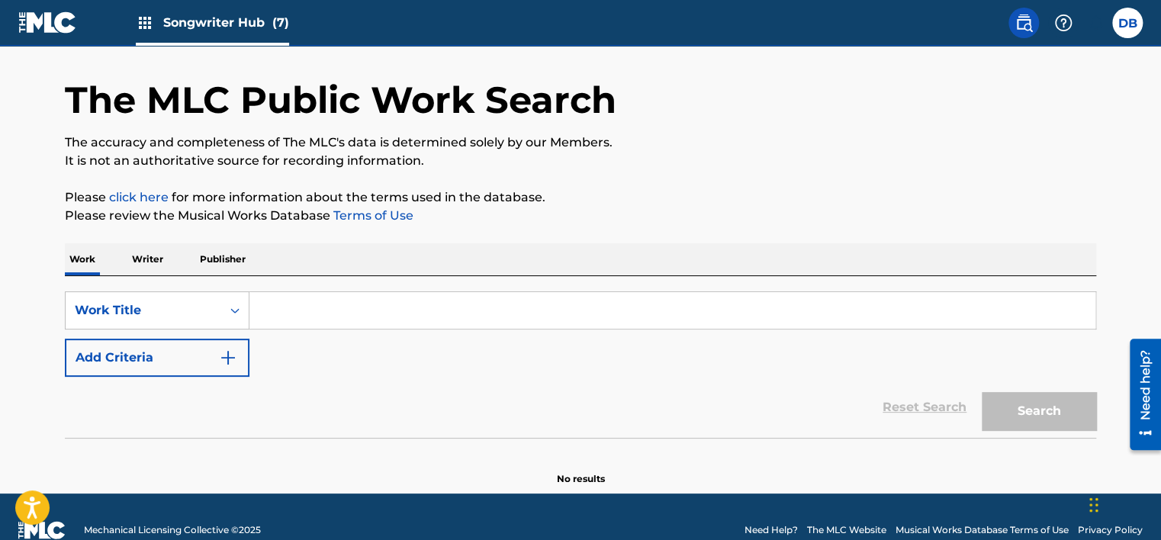
scroll to position [74, 0]
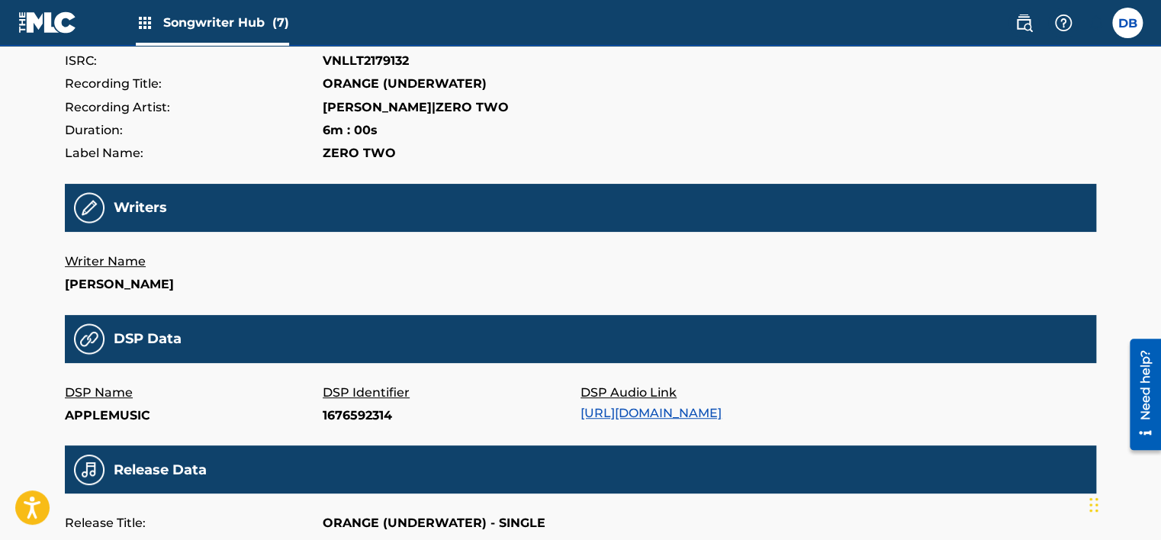
scroll to position [534, 0]
